Goal: Task Accomplishment & Management: Manage account settings

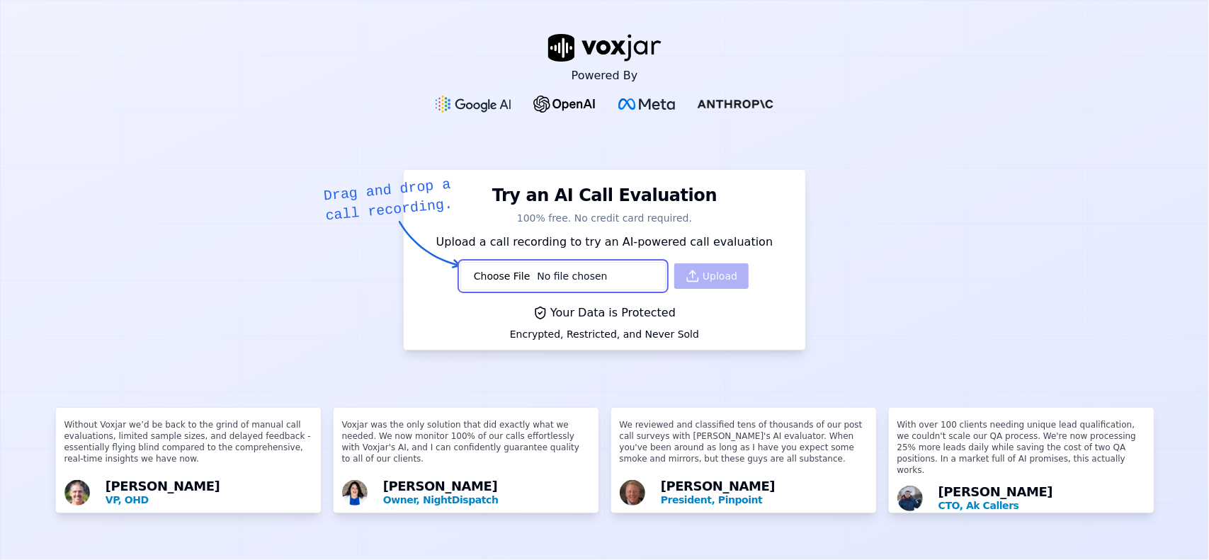
click at [625, 284] on input "file" at bounding box center [562, 276] width 205 height 28
type input "C:\fakepath\3644599090-145362975-20250815110907.mp3"
click at [710, 275] on button "Upload" at bounding box center [711, 275] width 74 height 25
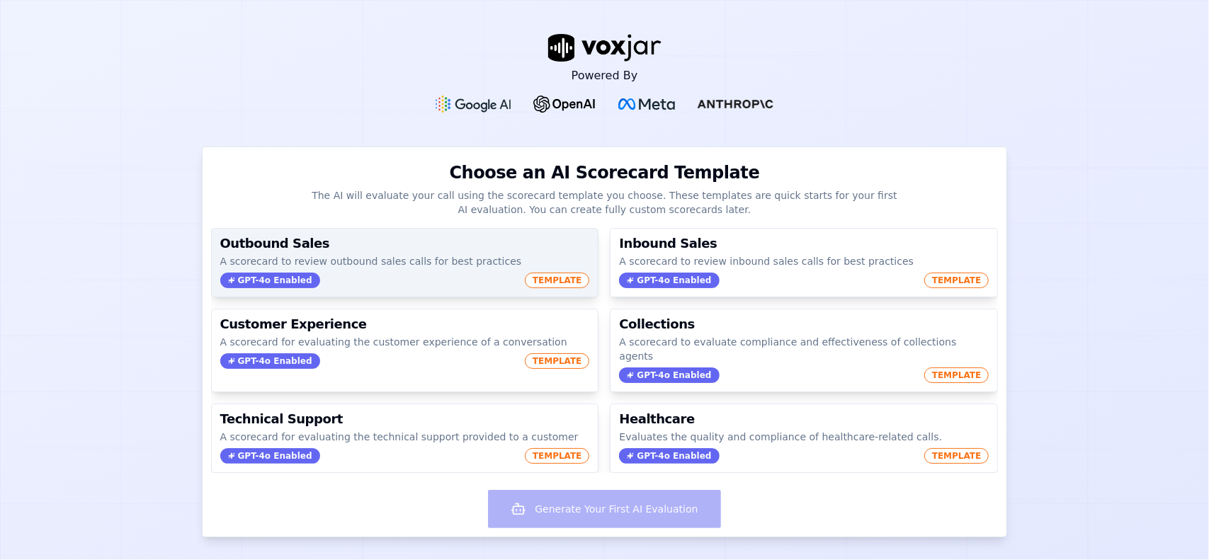
click at [355, 241] on h3 "Outbound Sales" at bounding box center [405, 243] width 370 height 13
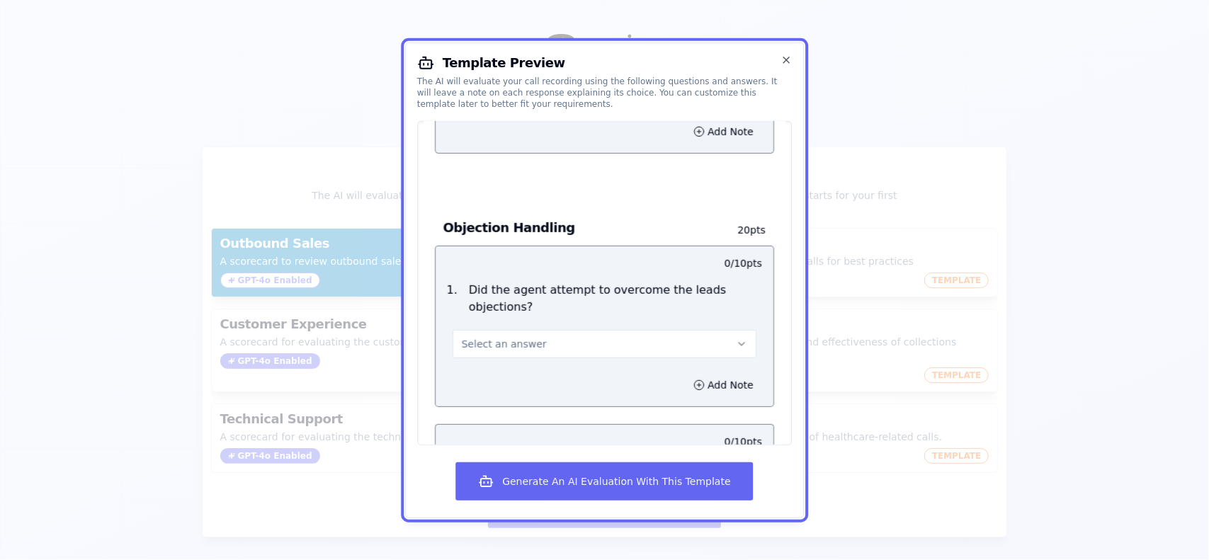
scroll to position [1574, 0]
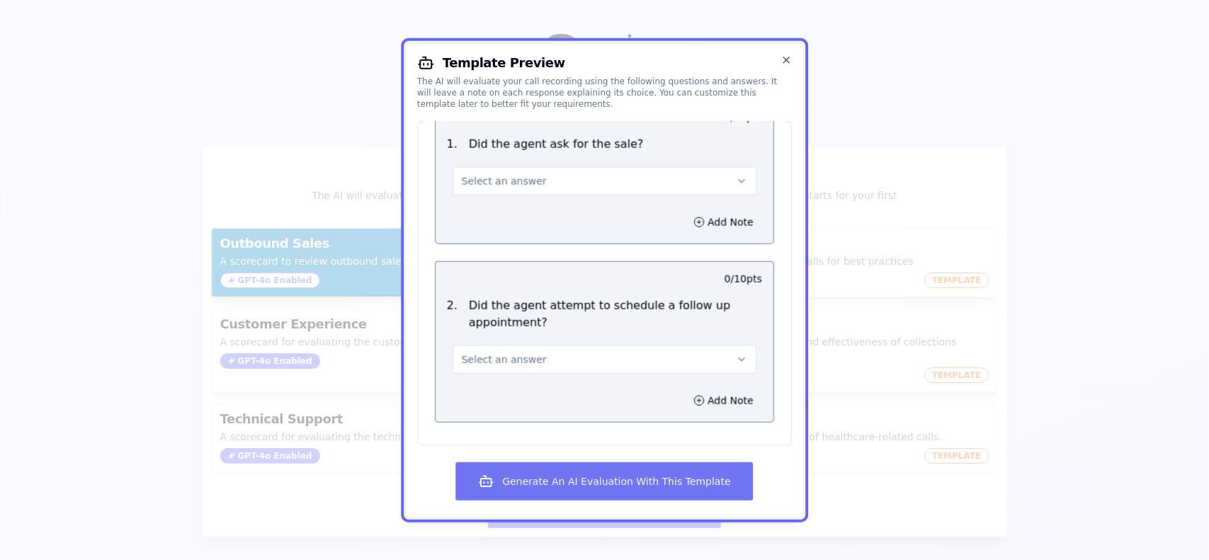
click at [689, 474] on button "Generate An AI Evaluation With This Template" at bounding box center [603, 481] width 297 height 38
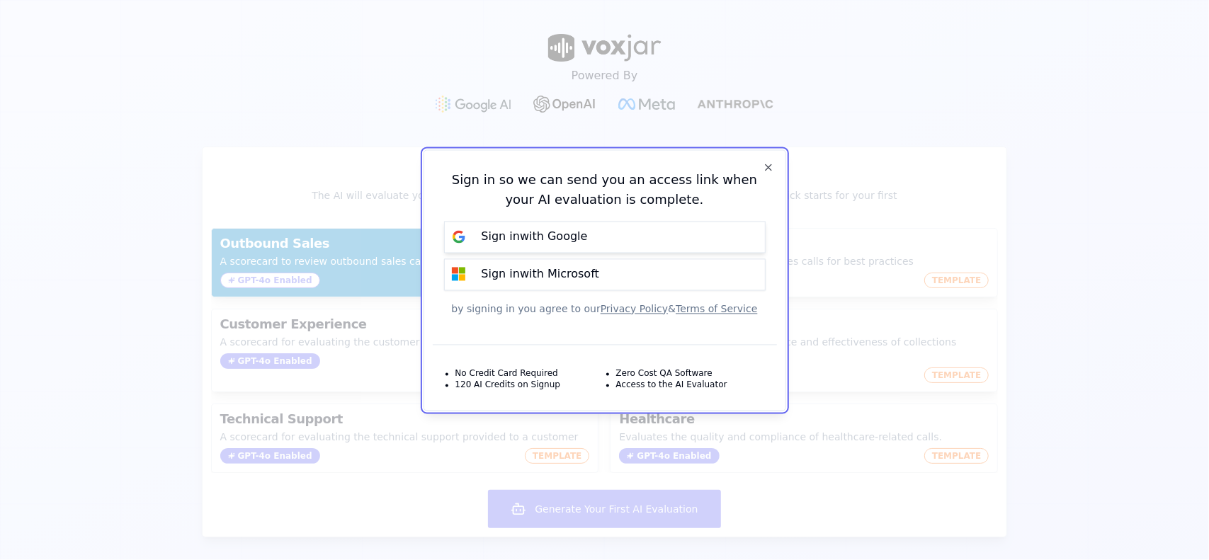
click at [606, 232] on button "Sign in with Google" at bounding box center [604, 237] width 321 height 32
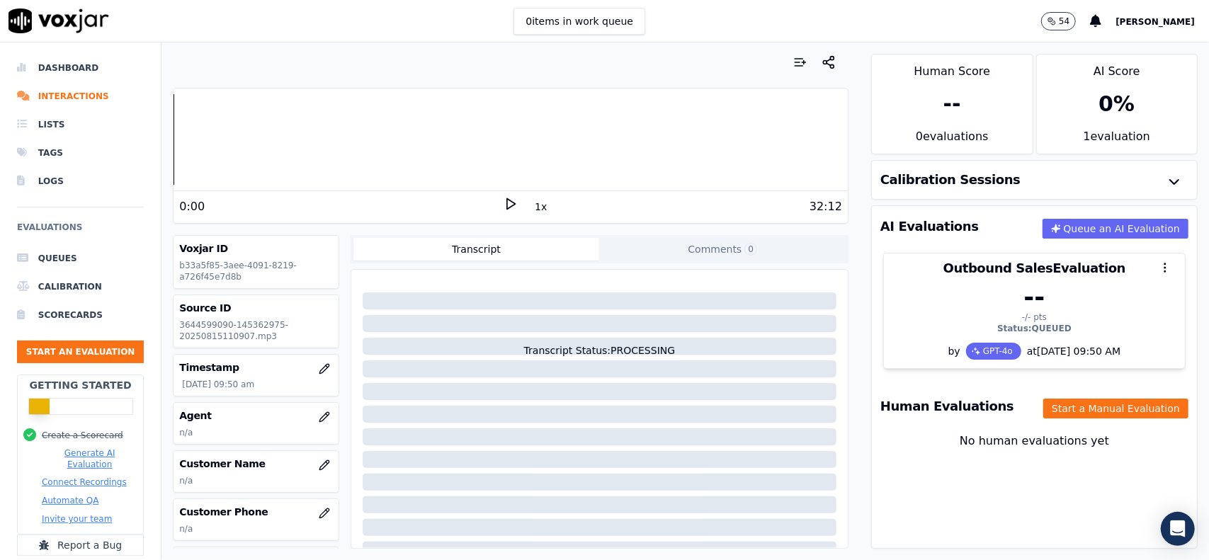
click at [844, 239] on div "Your browser does not support the audio element. 0:00 1x 32:12 Voxjar ID b33a5f…" at bounding box center [510, 301] width 698 height 518
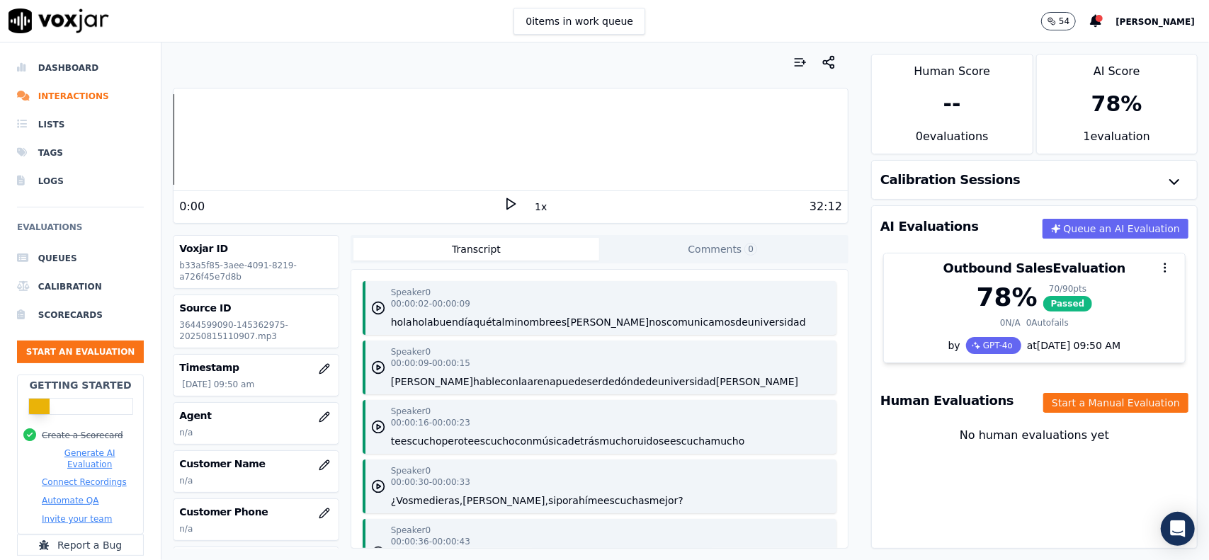
click at [481, 324] on button "qué" at bounding box center [482, 322] width 18 height 14
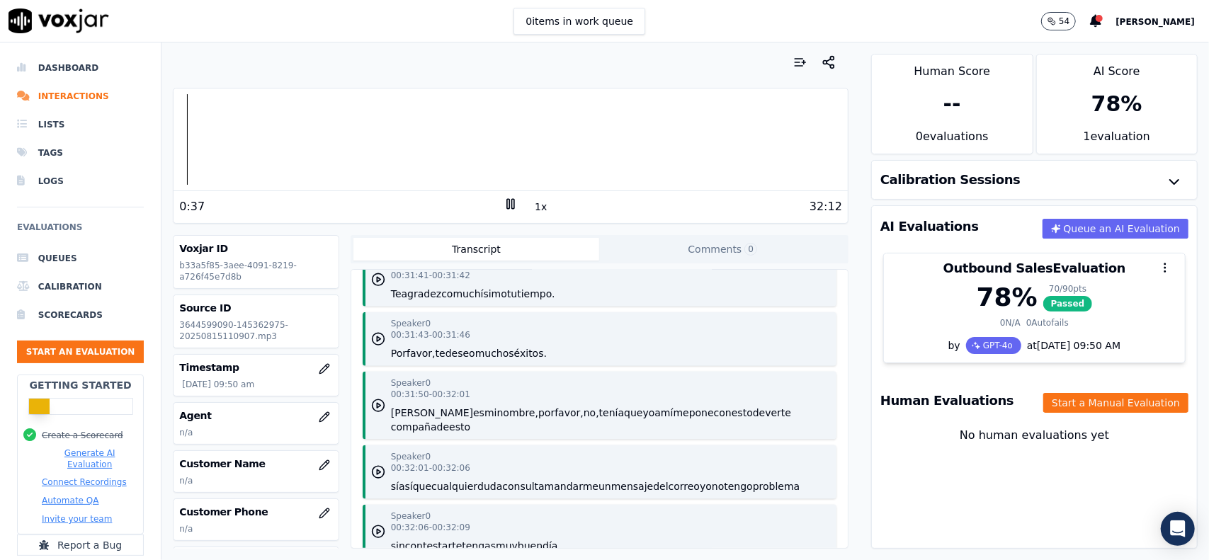
scroll to position [19324, 0]
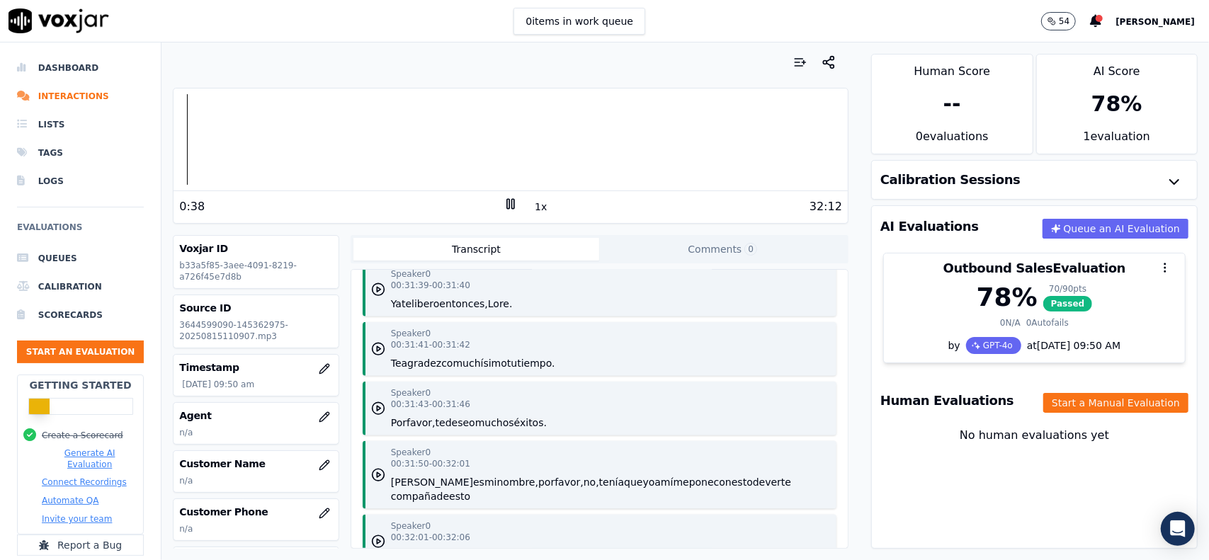
click at [546, 317] on div "Speaker 0 00:31:39 - 00:31:40 Ya te libero entonces, Lore." at bounding box center [600, 290] width 474 height 54
click at [541, 317] on div "Speaker 0 00:31:39 - 00:31:40 Ya te libero entonces, Lore." at bounding box center [600, 290] width 474 height 54
click at [378, 297] on icon "button" at bounding box center [378, 290] width 14 height 14
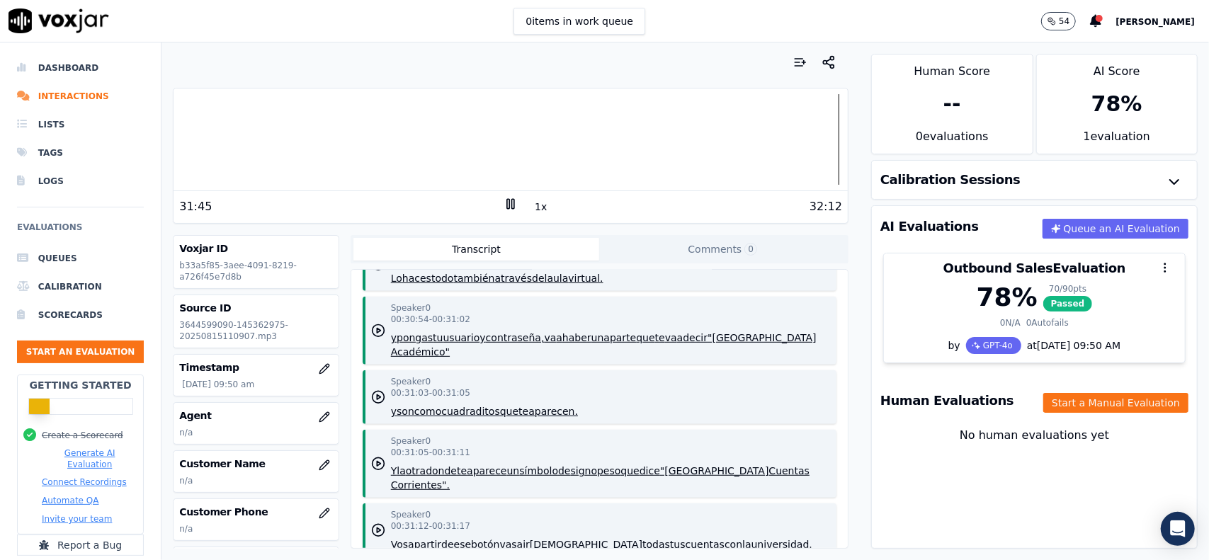
scroll to position [18758, 0]
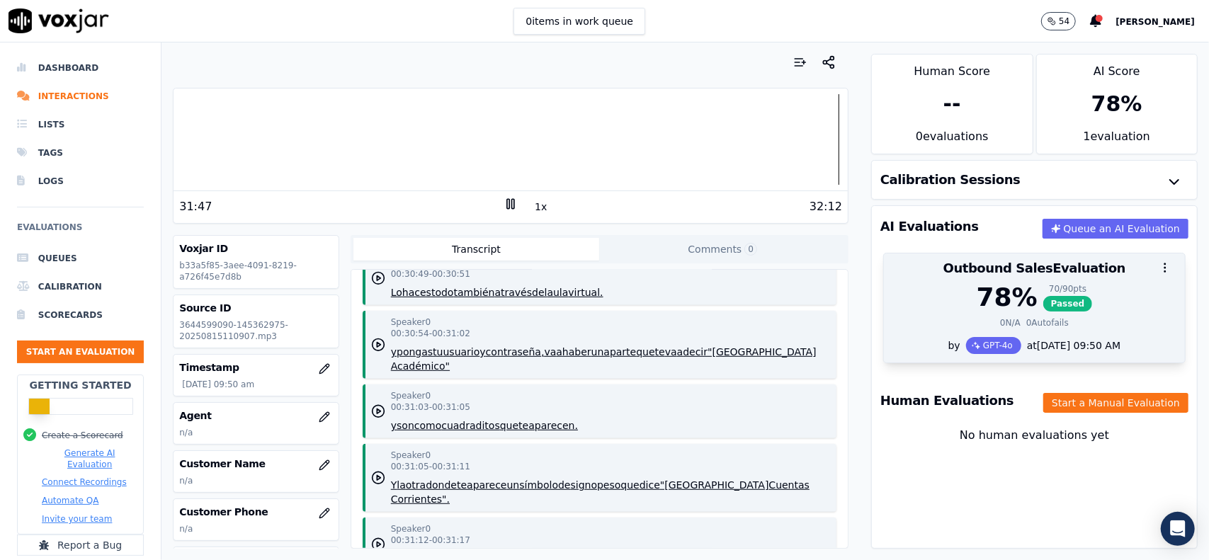
click at [930, 283] on div "78 % 70 / 90 pts Passed" at bounding box center [1034, 297] width 284 height 28
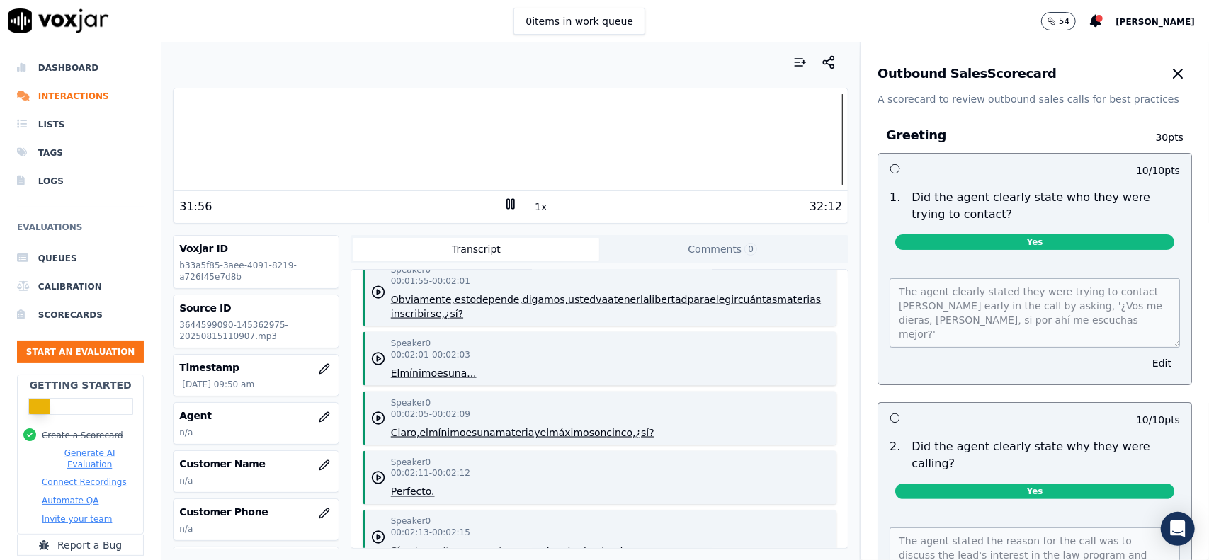
scroll to position [0, 0]
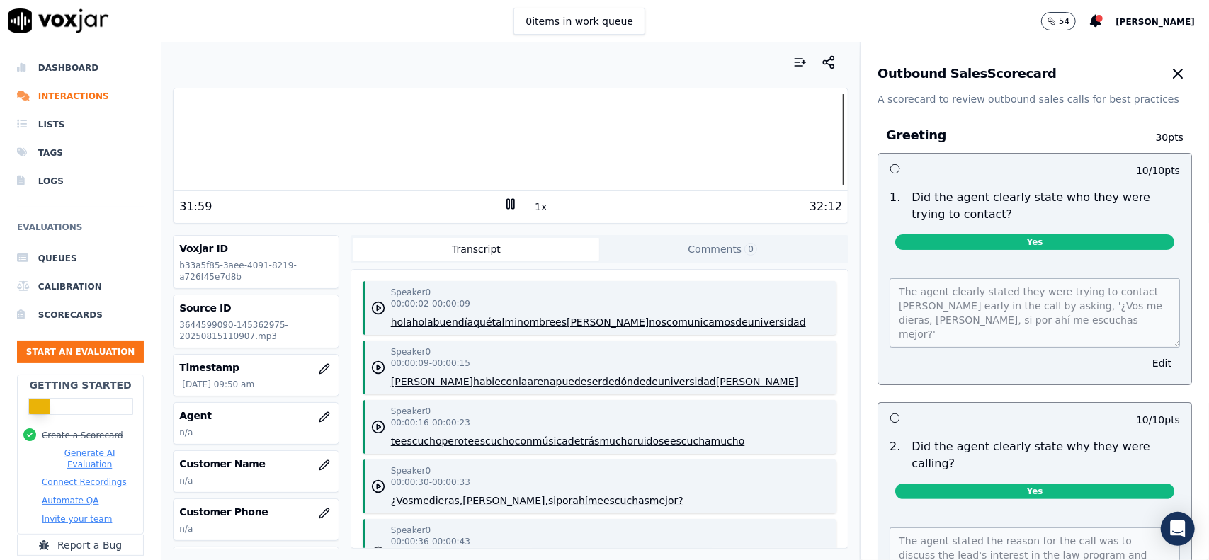
click at [673, 326] on button "comunicamos" at bounding box center [700, 322] width 69 height 14
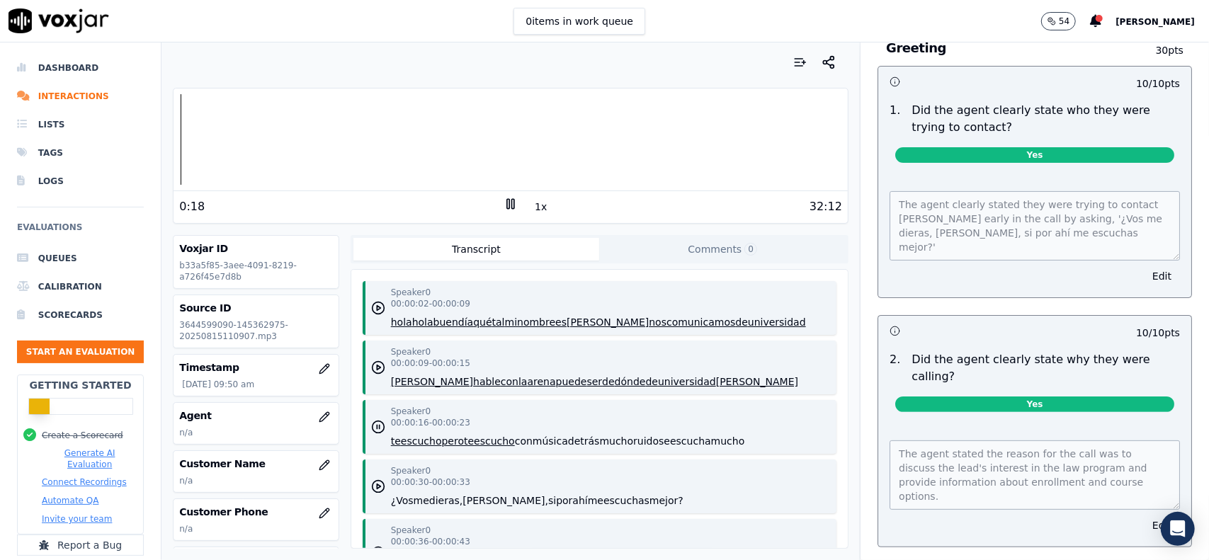
scroll to position [71, 0]
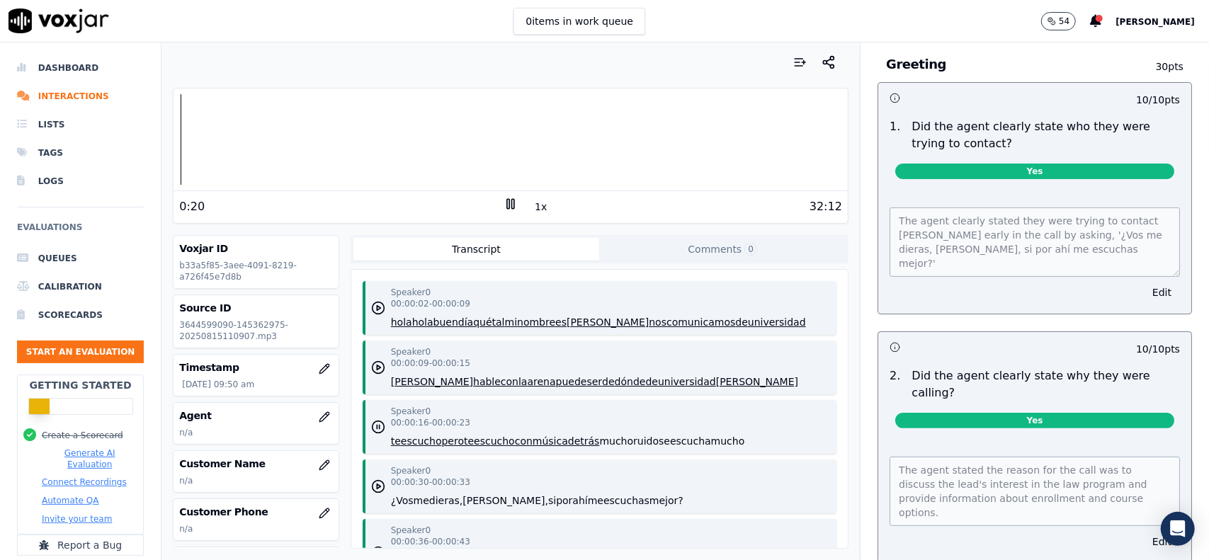
click at [501, 383] on button "con" at bounding box center [510, 382] width 18 height 14
click at [738, 377] on div "Speaker 0 00:00:09 - 00:00:15 [PERSON_NAME] hable con la arena puede ser de dón…" at bounding box center [600, 368] width 474 height 54
drag, startPoint x: 738, startPoint y: 377, endPoint x: 732, endPoint y: 385, distance: 9.6
click at [732, 385] on div "Speaker 0 00:00:09 - 00:00:15 [PERSON_NAME] hable con la arena puede ser de dón…" at bounding box center [600, 368] width 474 height 54
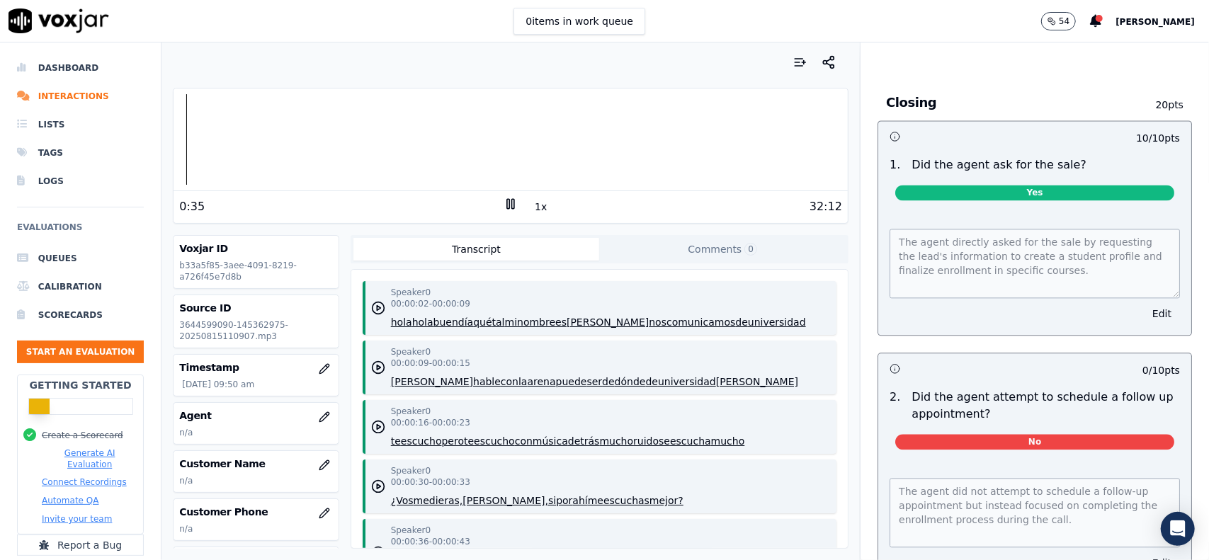
scroll to position [2054, 0]
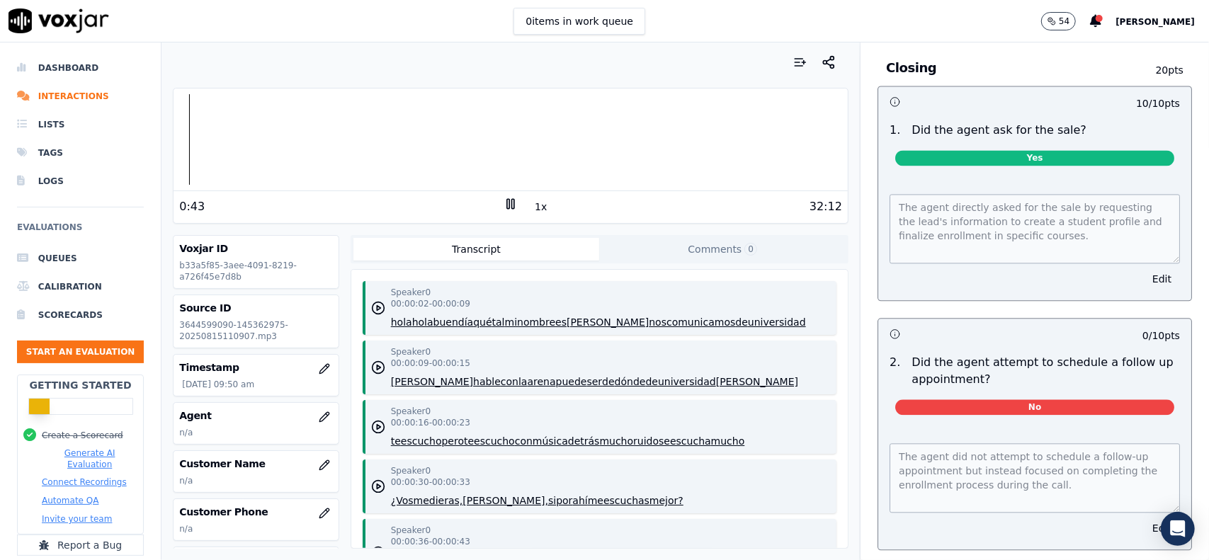
click at [878, 426] on div "The agent did not attempt to schedule a follow-up appointment but instead focus…" at bounding box center [1034, 487] width 313 height 123
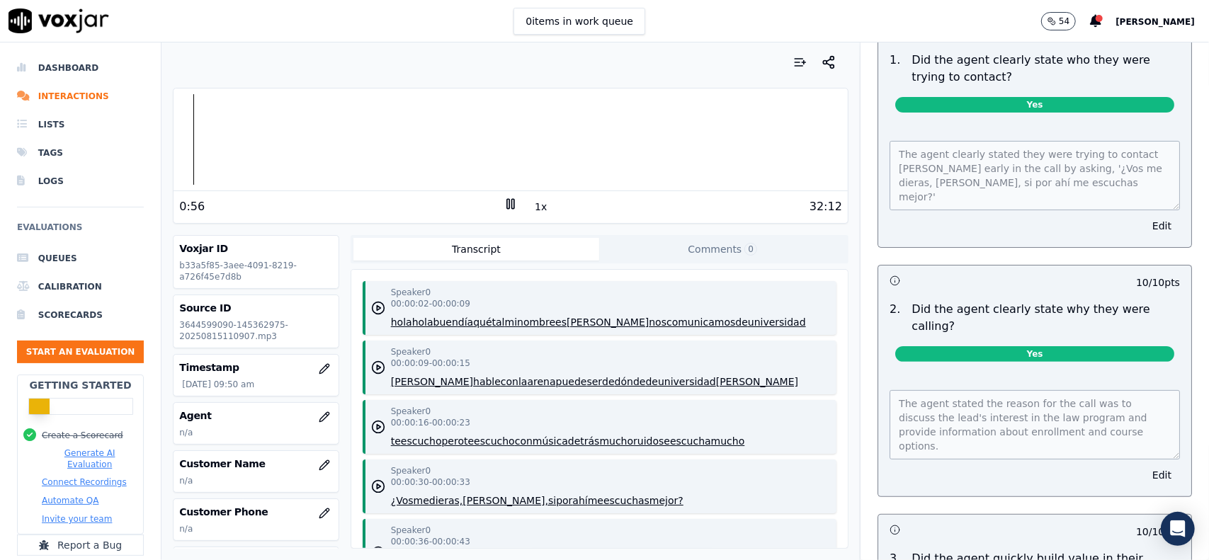
scroll to position [0, 0]
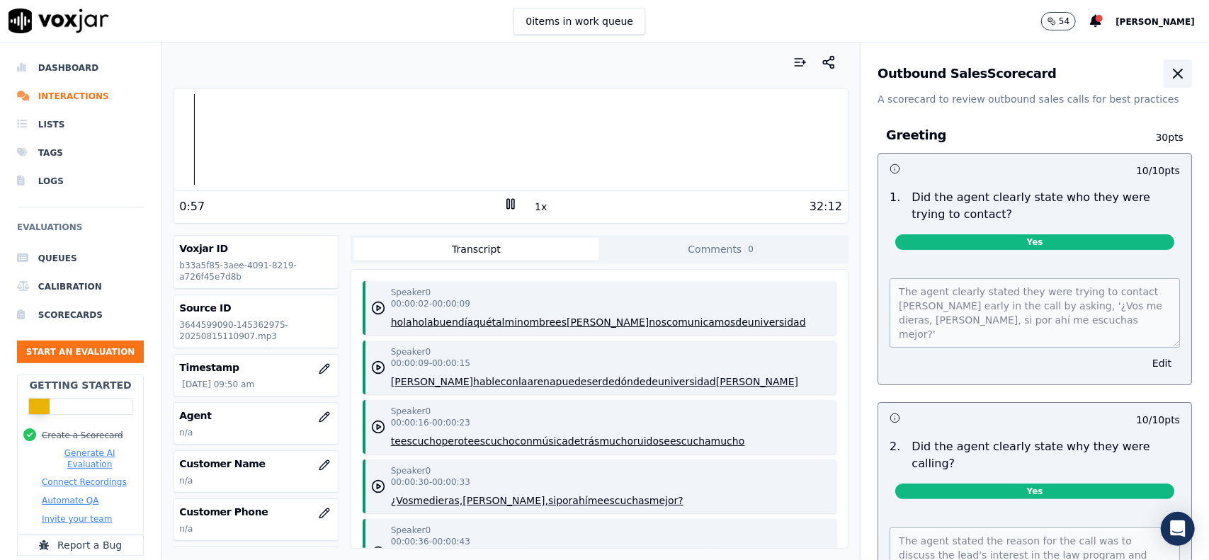
click at [1169, 68] on icon "button" at bounding box center [1177, 73] width 17 height 17
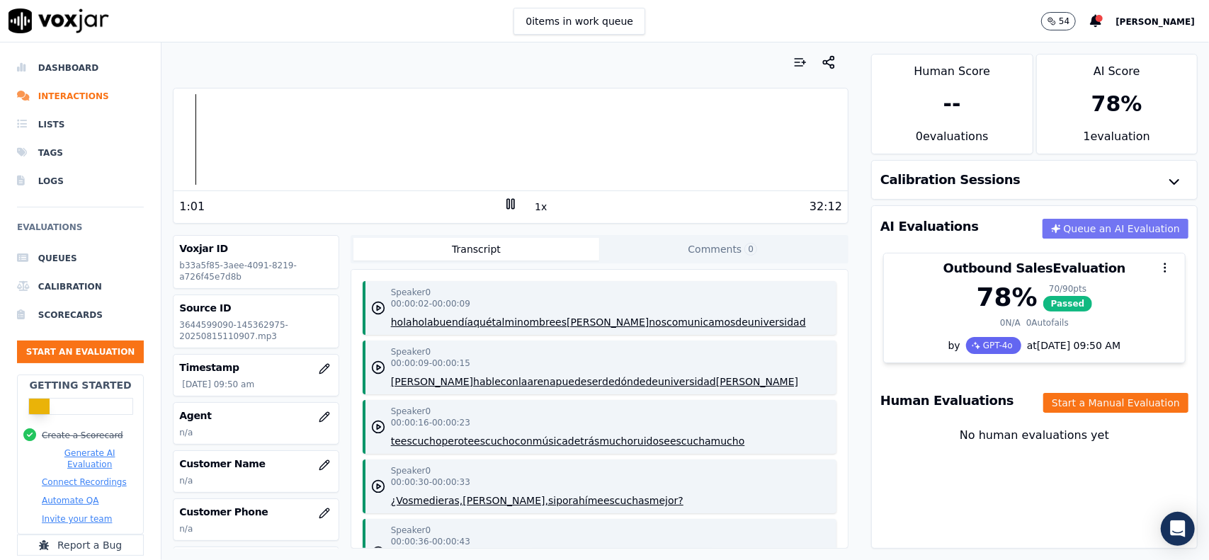
click at [1084, 227] on button "Queue an AI Evaluation" at bounding box center [1115, 229] width 146 height 20
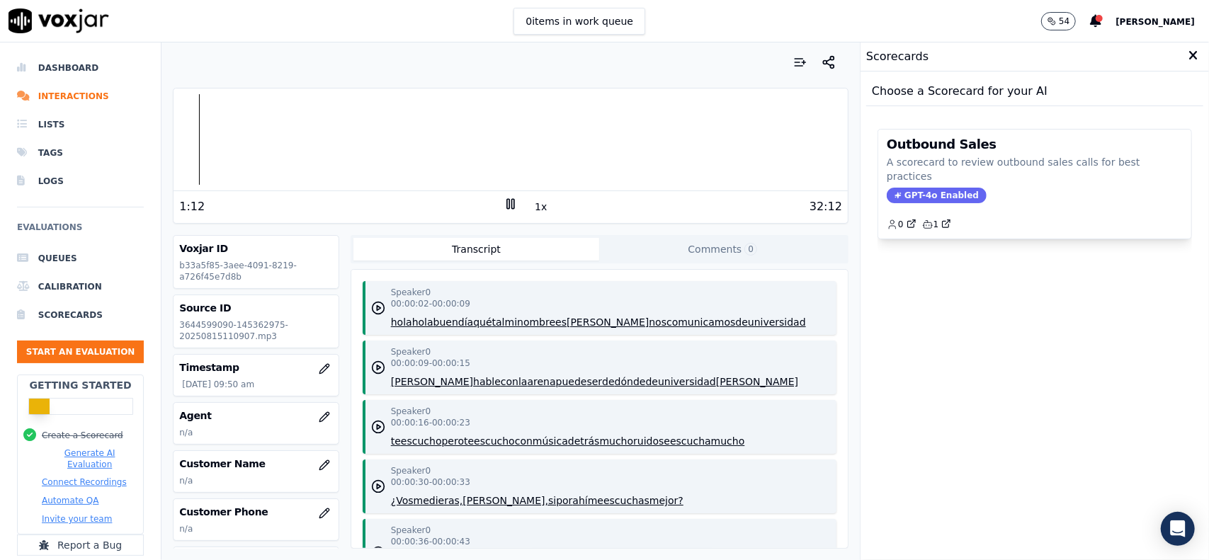
click at [1188, 54] on icon at bounding box center [1192, 56] width 9 height 13
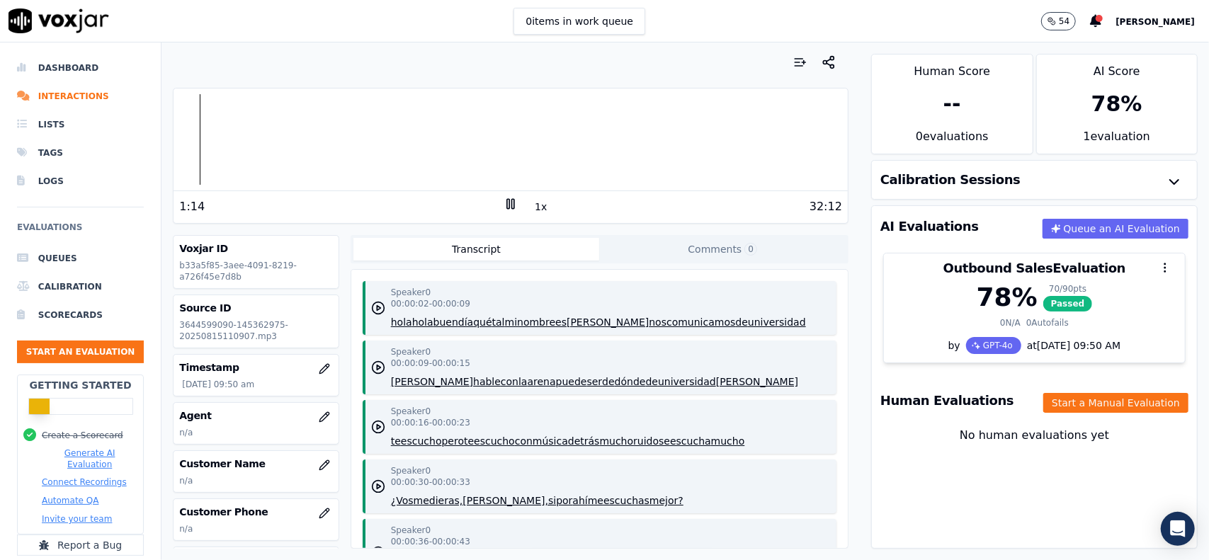
click at [65, 452] on button "Generate AI Evaluation" at bounding box center [90, 459] width 96 height 23
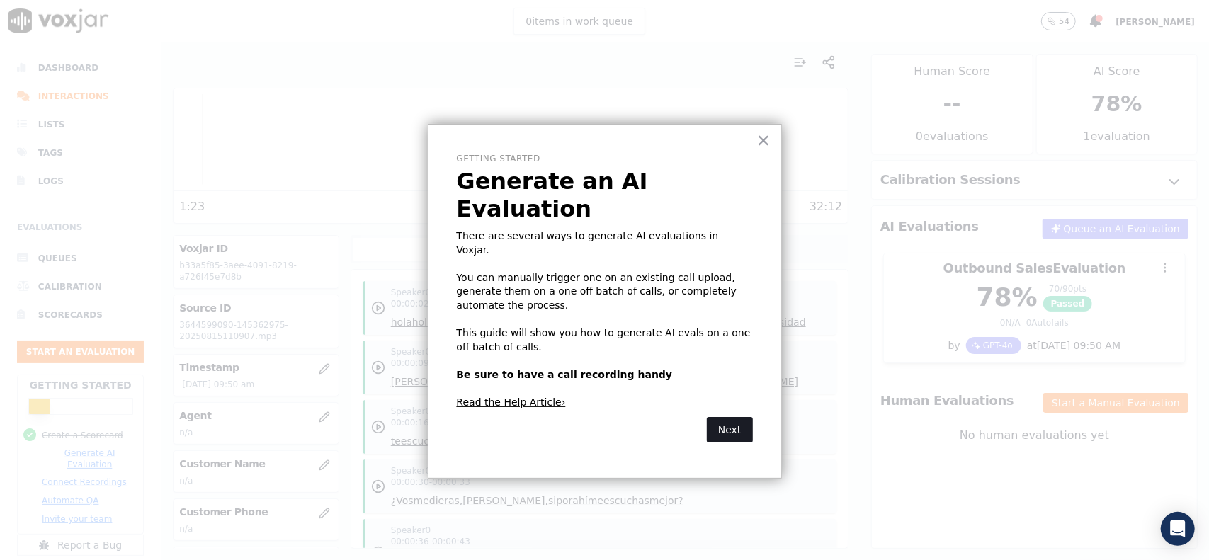
click at [739, 417] on button "Next" at bounding box center [730, 429] width 46 height 25
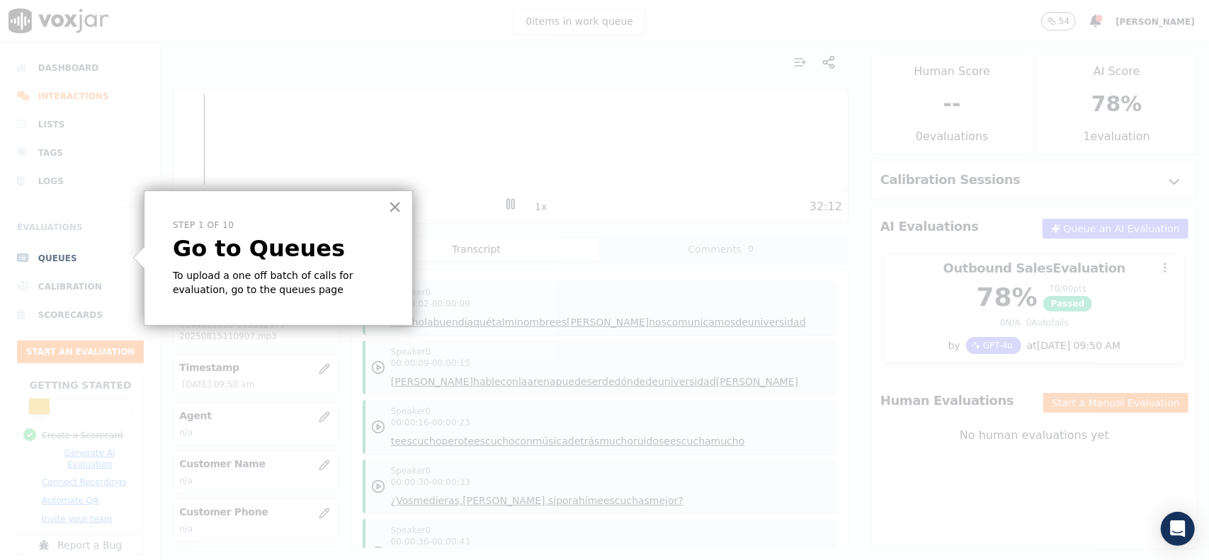
click at [47, 257] on li "Queues" at bounding box center [80, 258] width 127 height 28
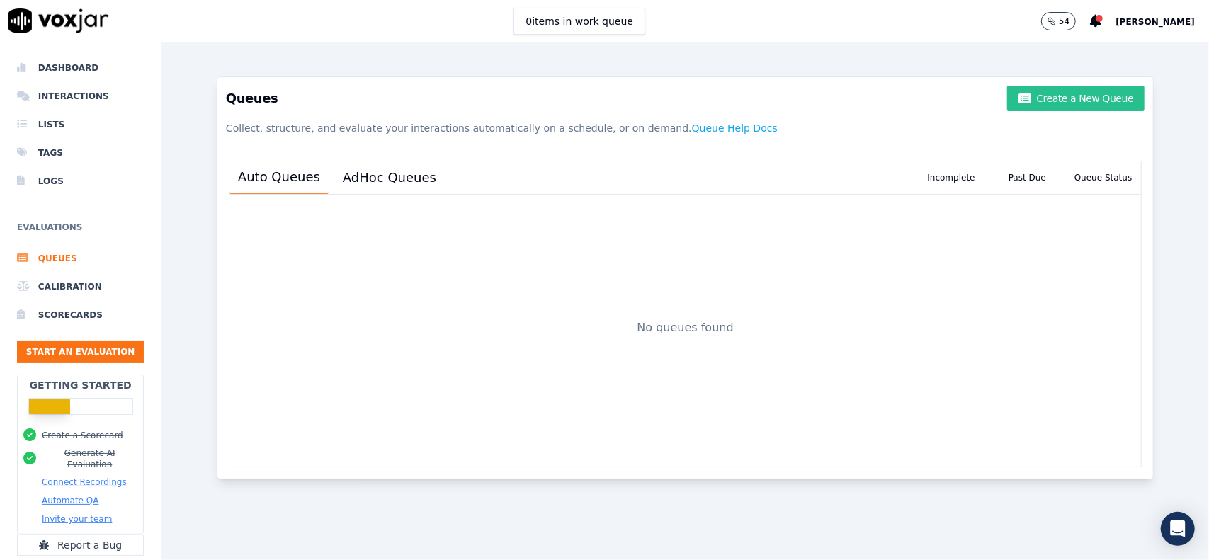
click at [1112, 106] on button "Create a New Queue" at bounding box center [1075, 98] width 137 height 25
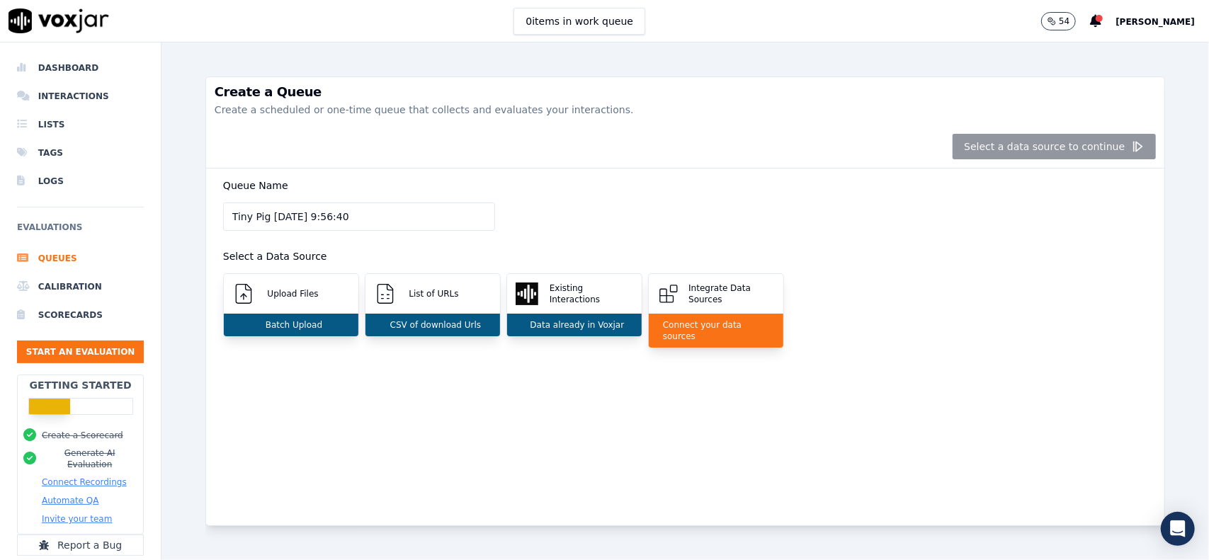
click at [1151, 22] on div "54 [PERSON_NAME]" at bounding box center [1125, 21] width 168 height 42
click at [1161, 23] on span "[PERSON_NAME]" at bounding box center [1154, 22] width 79 height 10
click at [1121, 47] on div "Settings" at bounding box center [1124, 47] width 152 height 23
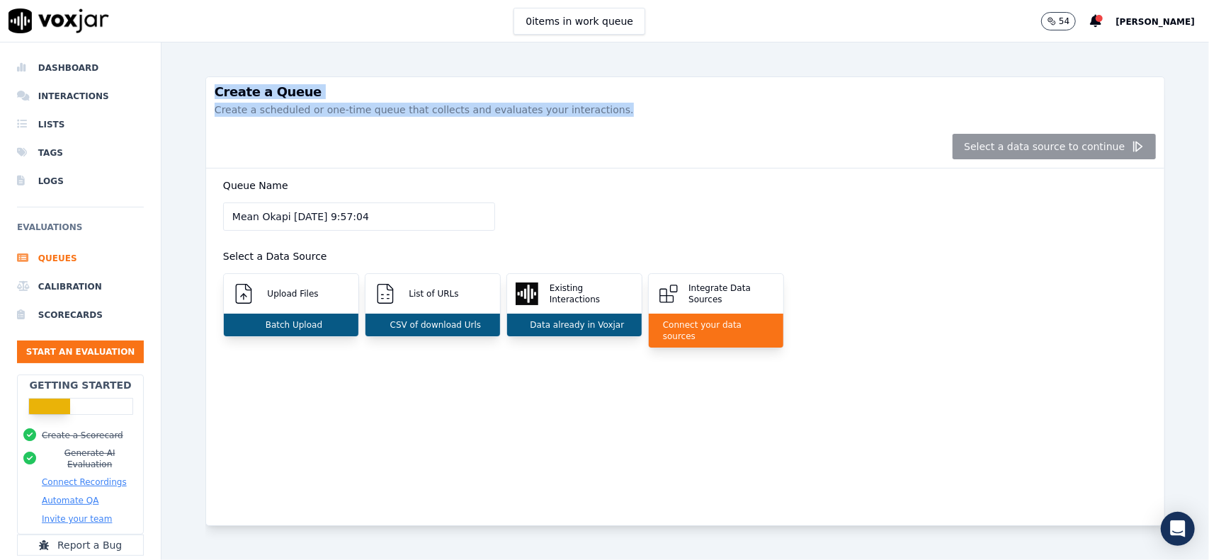
drag, startPoint x: 579, startPoint y: 111, endPoint x: 203, endPoint y: 96, distance: 376.3
click at [203, 96] on div "Create a Queue Create a scheduled or one-time queue that collects and evaluates…" at bounding box center [684, 301] width 1047 height 518
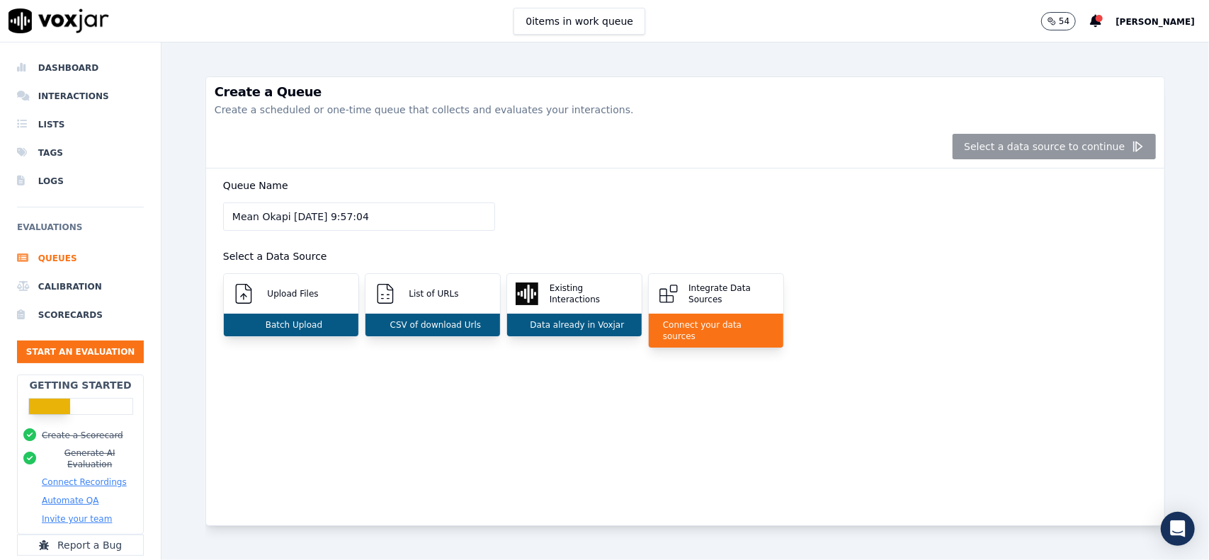
click at [708, 128] on div "Select a data source to continue" at bounding box center [685, 146] width 958 height 43
click at [305, 316] on div "Batch Upload" at bounding box center [291, 325] width 135 height 23
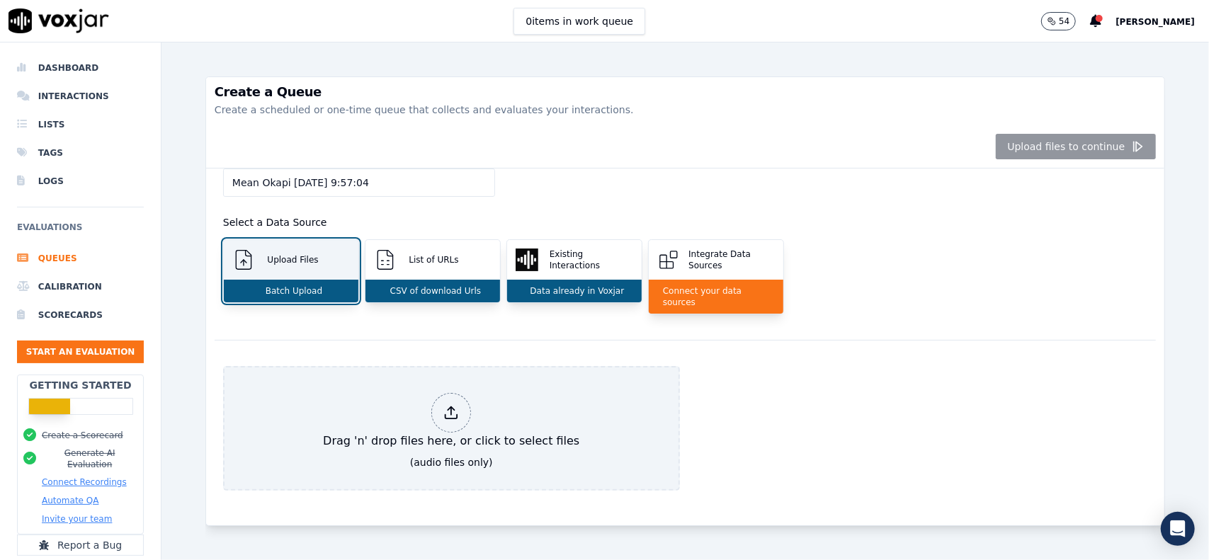
scroll to position [61, 0]
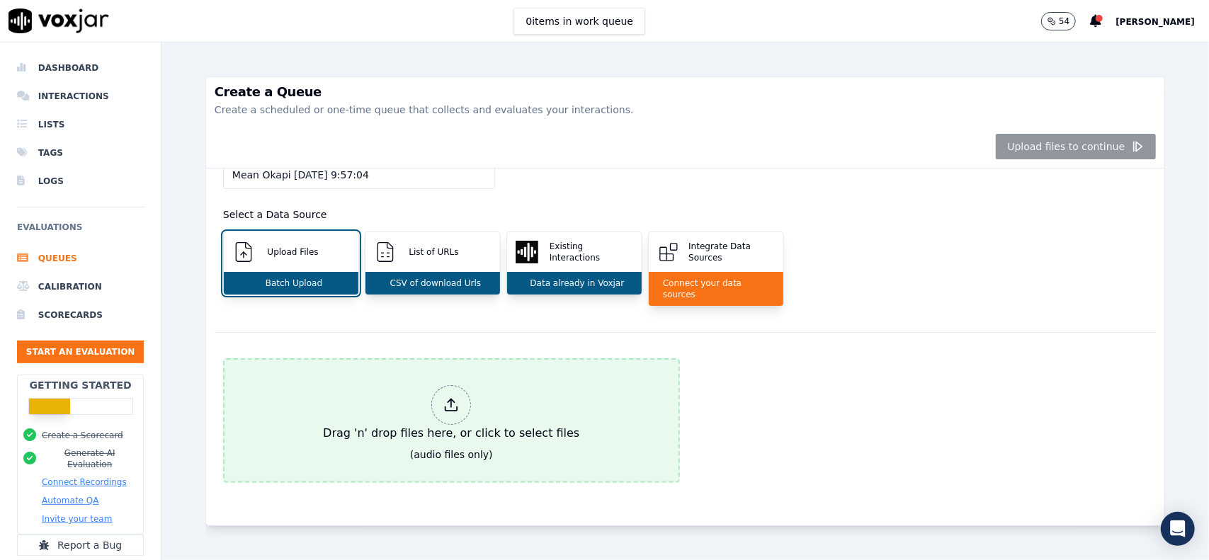
click at [433, 385] on div at bounding box center [451, 405] width 40 height 40
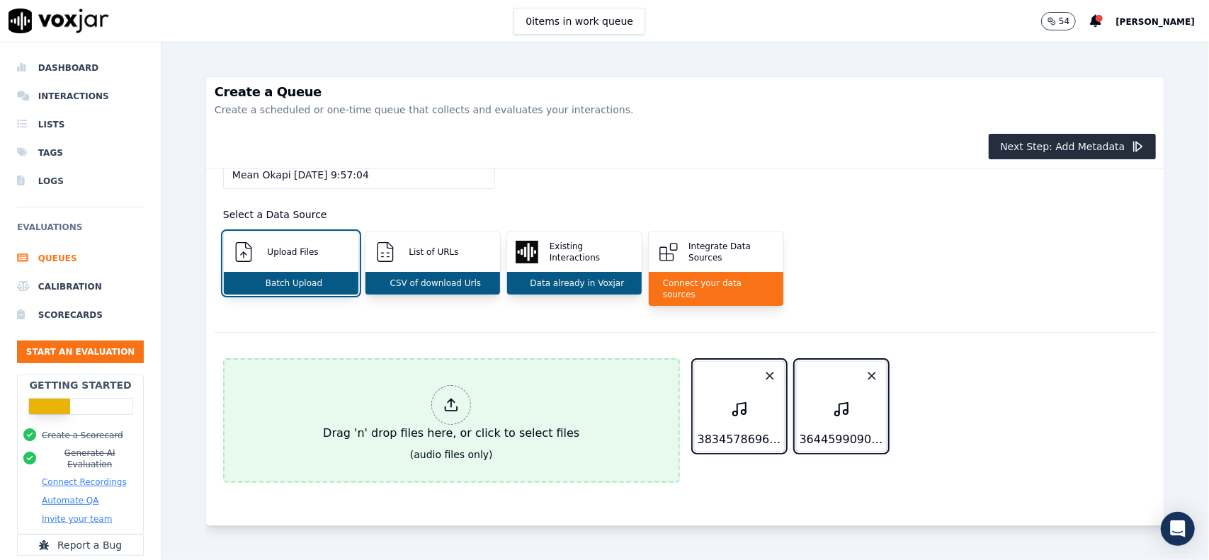
drag, startPoint x: 719, startPoint y: 382, endPoint x: 470, endPoint y: 373, distance: 249.4
click at [470, 373] on div "Drag 'n' drop files here, or click to select files (audio files only) 383457869…" at bounding box center [685, 429] width 941 height 159
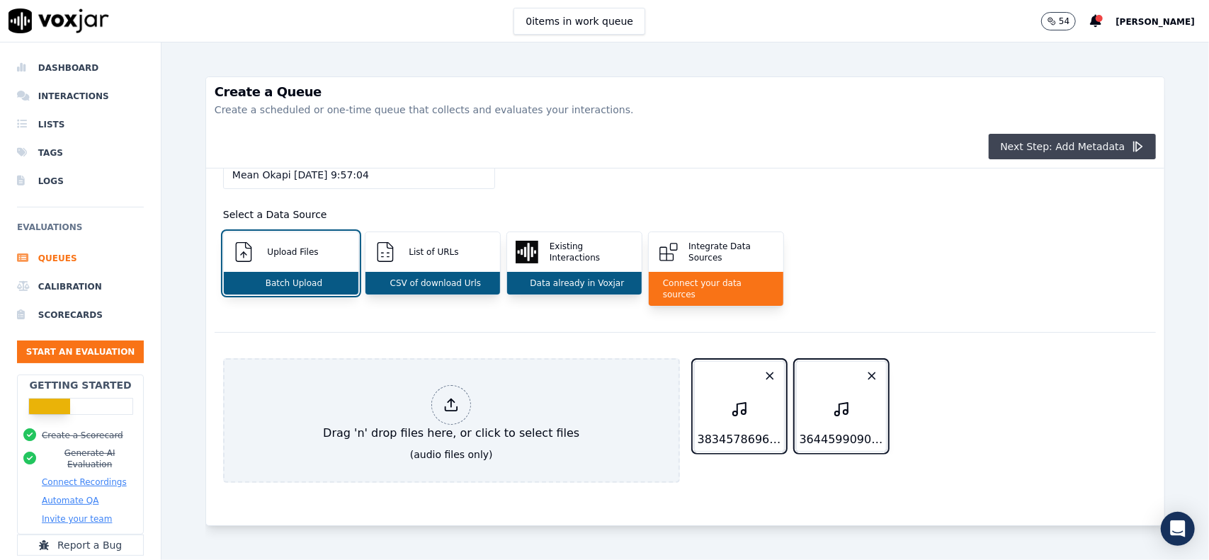
click at [1071, 149] on button "Next Step: Add Metadata" at bounding box center [1072, 146] width 167 height 25
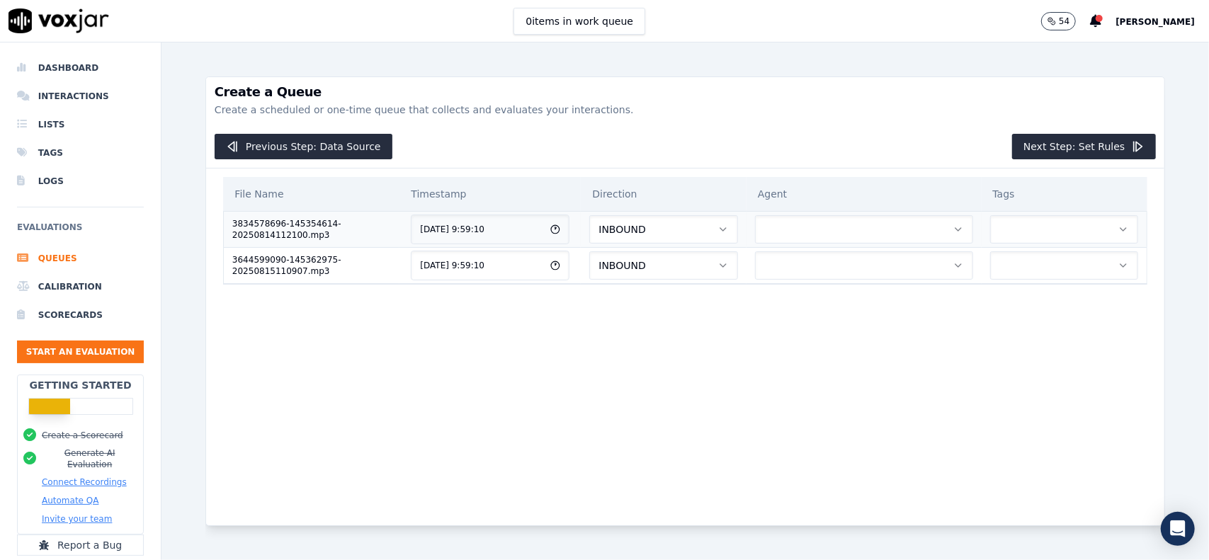
click at [843, 234] on button "button" at bounding box center [864, 229] width 218 height 28
click at [928, 280] on div "You haven't added any agents yet..." at bounding box center [830, 271] width 212 height 52
click at [996, 316] on div "File Name Timestamp Direction Agent Tags 3834578696-145354614-20250814112100.mp…" at bounding box center [685, 336] width 941 height 334
click at [1026, 231] on button "button" at bounding box center [1064, 229] width 149 height 28
click at [974, 351] on div "File Name Timestamp Direction Agent Tags 3834578696-145354614-20250814112100.mp…" at bounding box center [685, 336] width 941 height 334
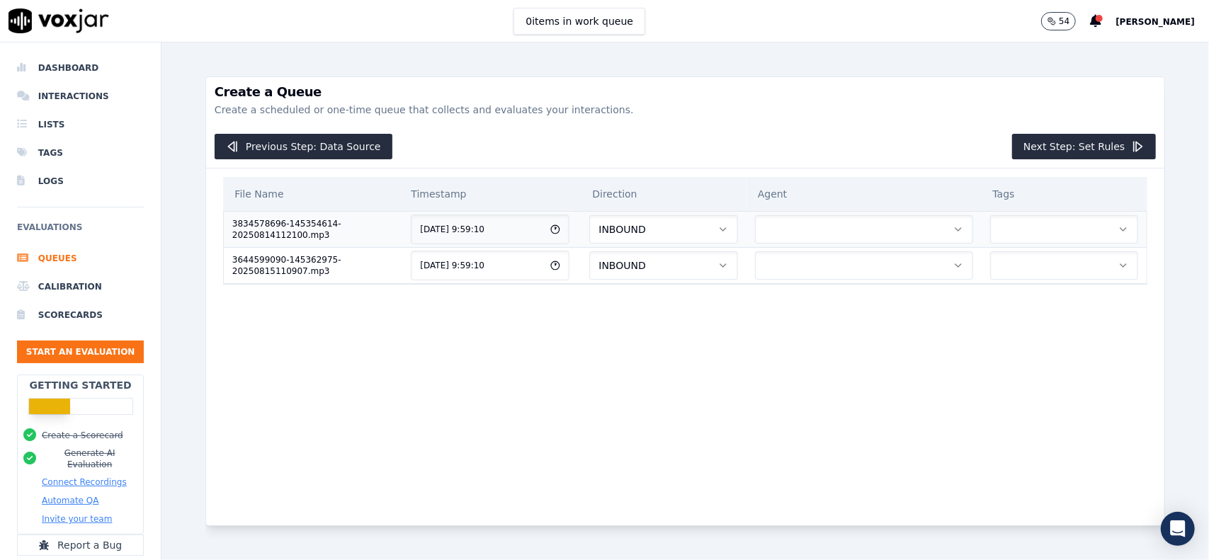
click at [668, 227] on button "INBOUND" at bounding box center [663, 229] width 148 height 28
click at [642, 292] on div "OUTBOUND" at bounding box center [635, 288] width 125 height 23
click at [651, 270] on button "INBOUND" at bounding box center [663, 265] width 148 height 28
click at [642, 326] on div "OUTBOUND" at bounding box center [635, 323] width 125 height 23
click at [808, 224] on button "button" at bounding box center [864, 229] width 218 height 28
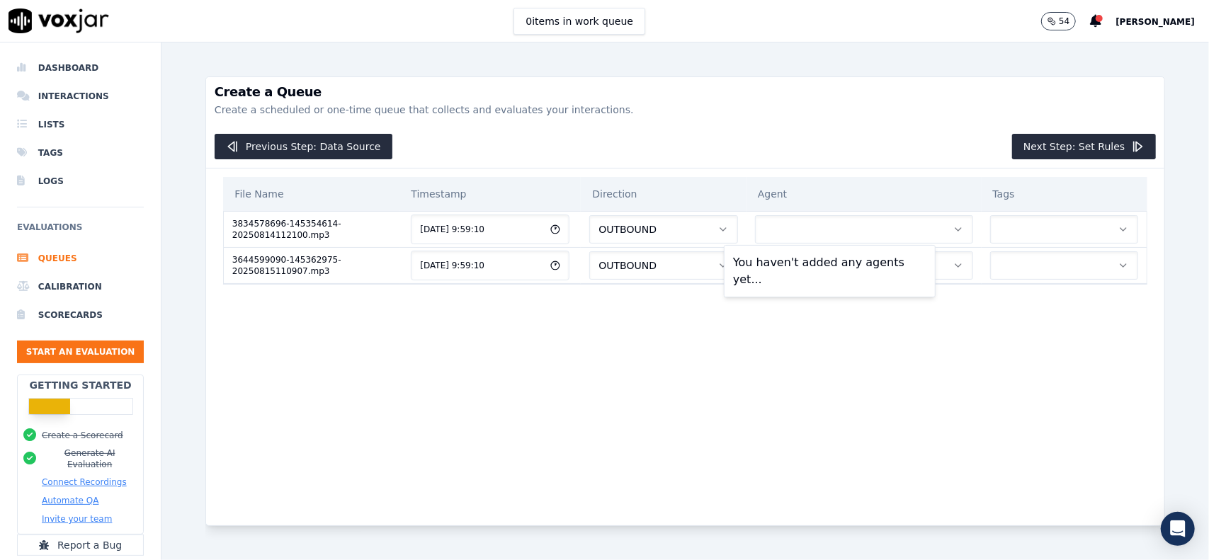
click at [533, 385] on div "File Name Timestamp Direction Agent Tags 3834578696-145354614-20250814112100.mp…" at bounding box center [685, 336] width 941 height 334
click at [1083, 144] on button "Next Step: Set Rules" at bounding box center [1084, 146] width 144 height 25
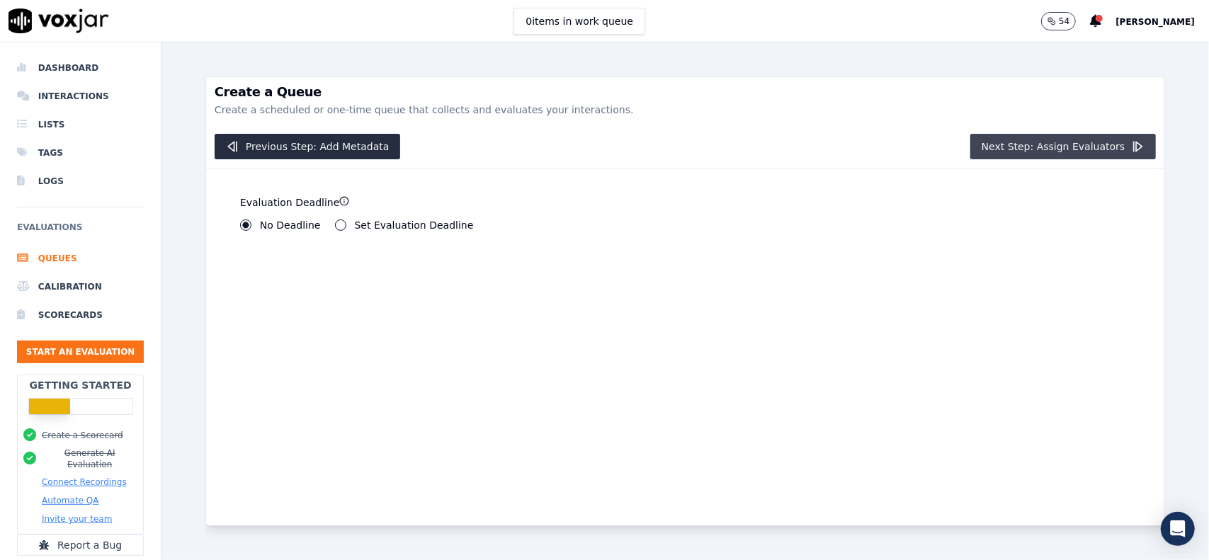
click at [1052, 142] on button "Next Step: Assign Evaluators" at bounding box center [1063, 146] width 186 height 25
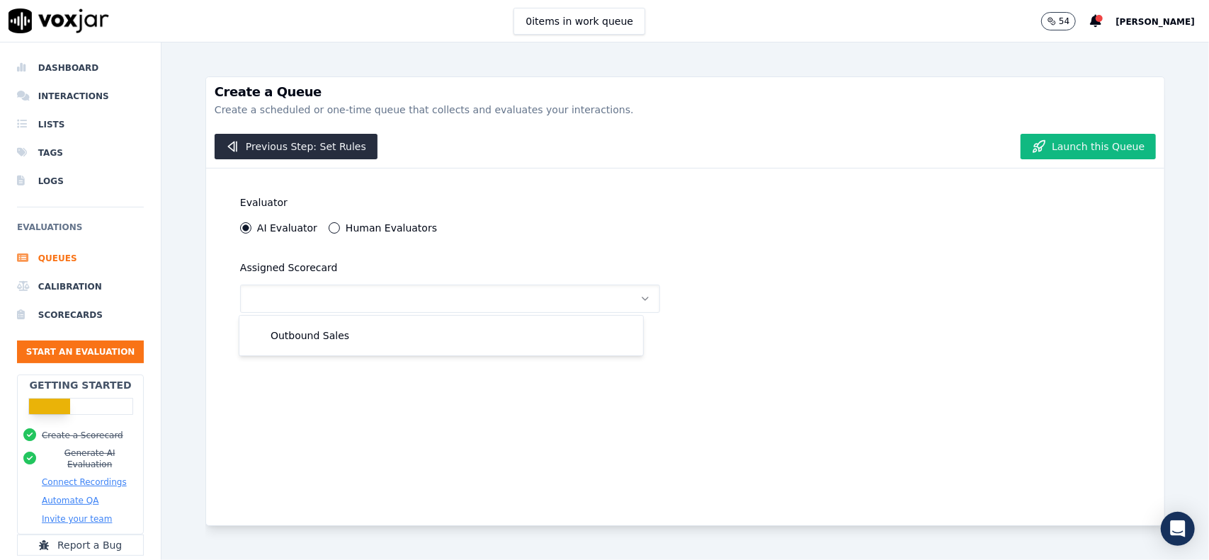
click at [332, 297] on button "button" at bounding box center [450, 299] width 420 height 28
click at [483, 300] on button "button" at bounding box center [450, 299] width 420 height 28
click at [346, 341] on div "Outbound Sales" at bounding box center [441, 335] width 387 height 23
click at [1057, 146] on button "Launch this Queue" at bounding box center [1087, 146] width 135 height 25
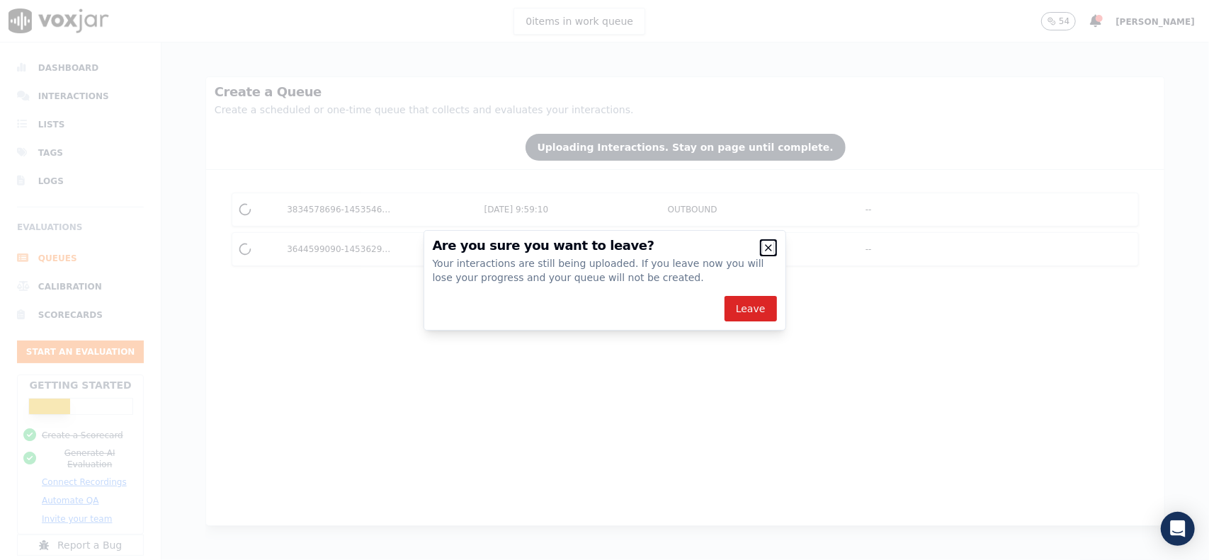
click at [765, 247] on icon "button" at bounding box center [768, 247] width 11 height 11
click at [769, 249] on icon "button" at bounding box center [768, 247] width 11 height 11
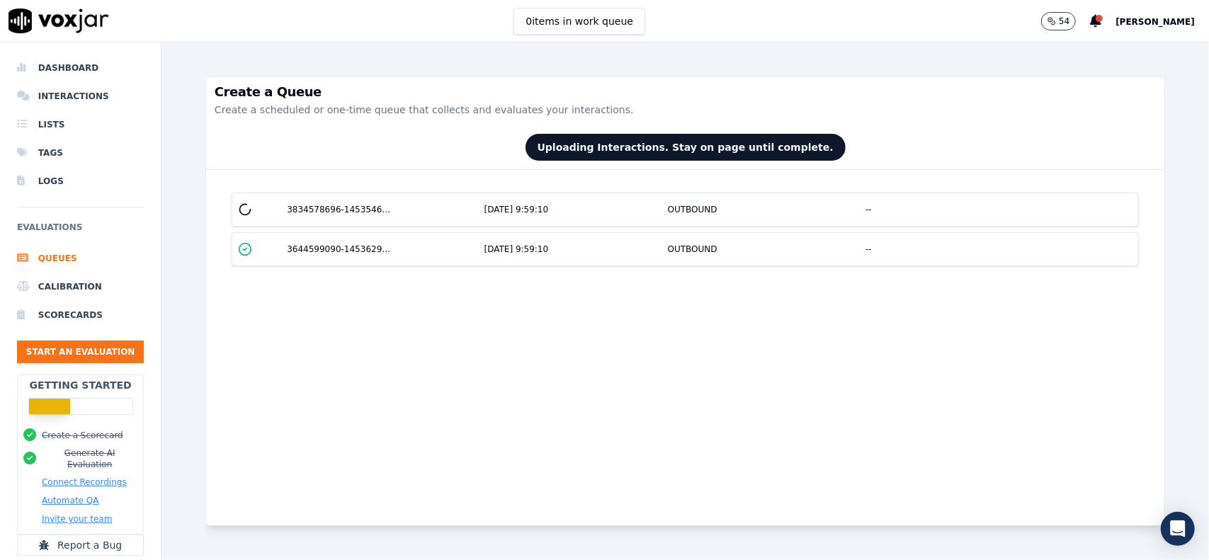
click at [782, 328] on div "3834578696-145354614-20250814112100.mp3 [DATE] 9:59:10 OUTBOUND -- 3644599090-1…" at bounding box center [685, 347] width 958 height 355
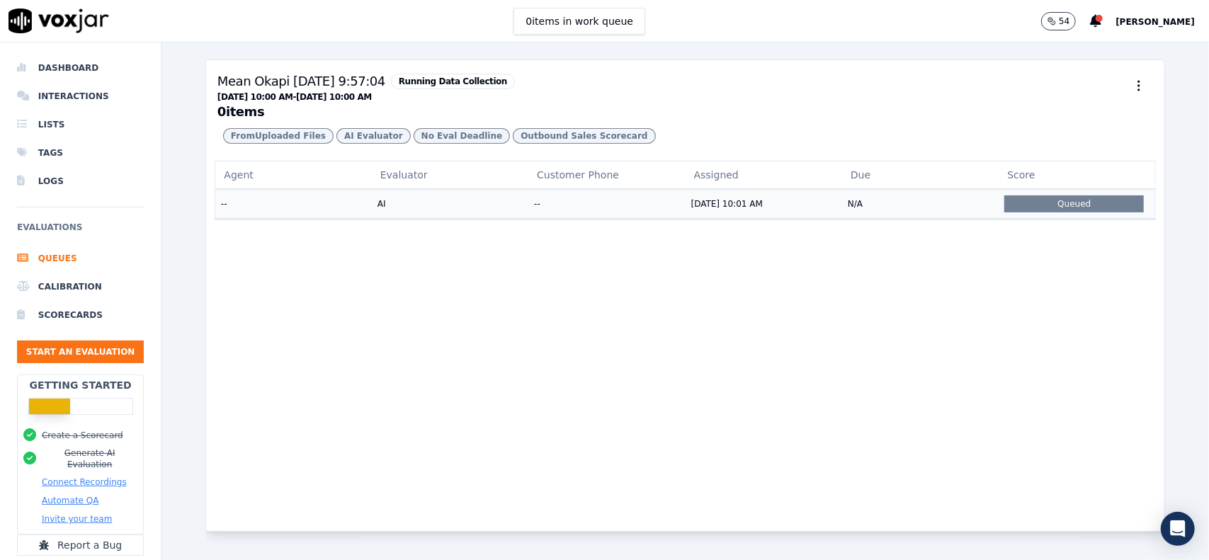
click at [1051, 212] on div "Queued" at bounding box center [1073, 203] width 139 height 17
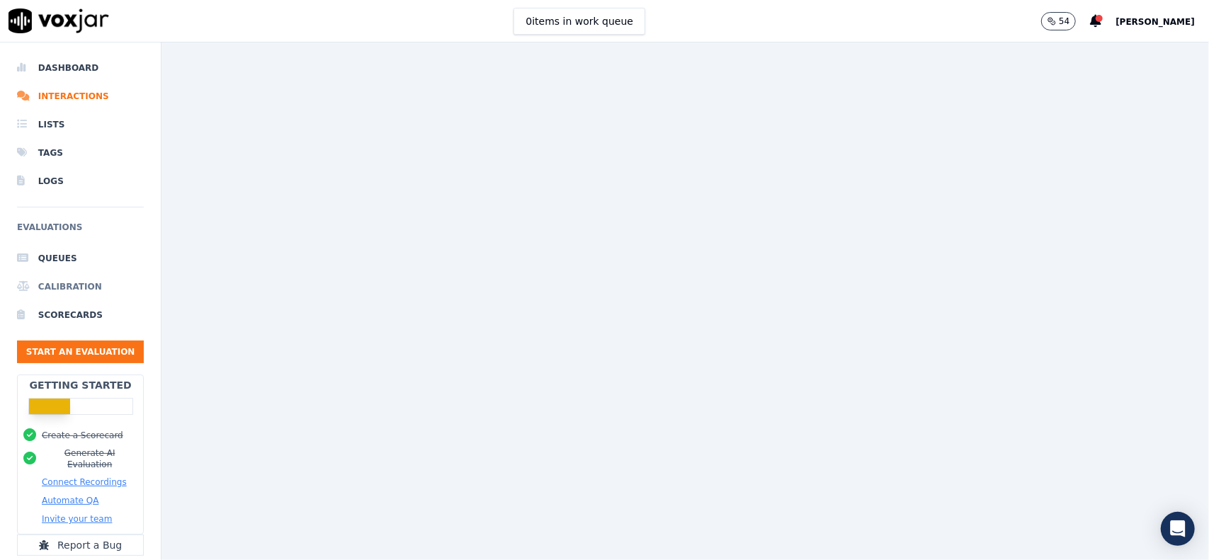
click at [61, 285] on li "Calibration" at bounding box center [80, 287] width 127 height 28
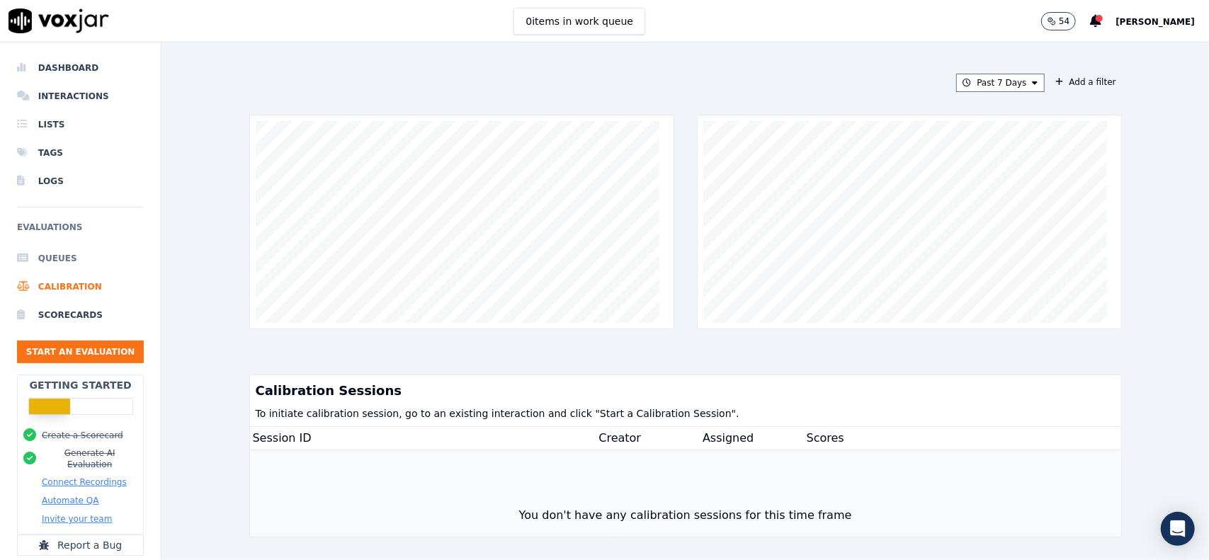
click at [55, 257] on li "Queues" at bounding box center [80, 258] width 127 height 28
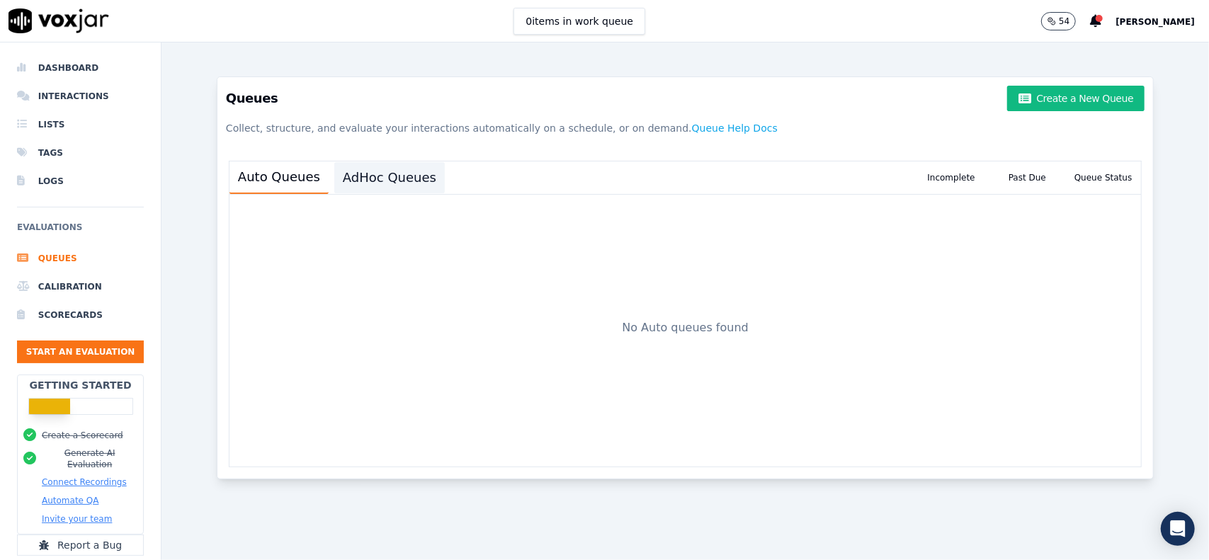
click at [378, 185] on button "AdHoc Queues" at bounding box center [389, 177] width 110 height 31
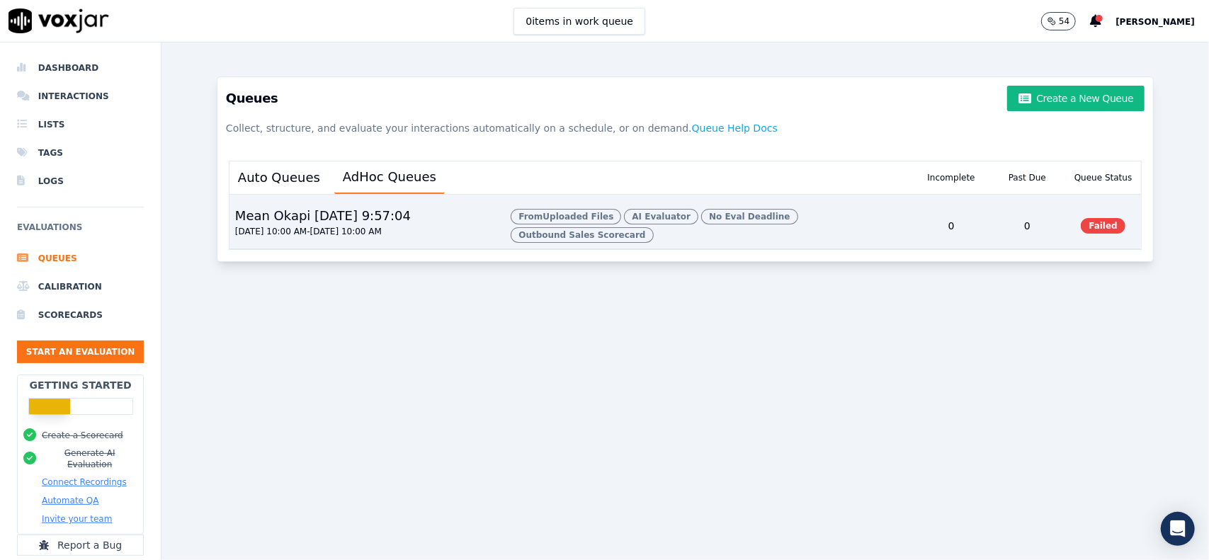
click at [913, 232] on div "0" at bounding box center [951, 225] width 76 height 45
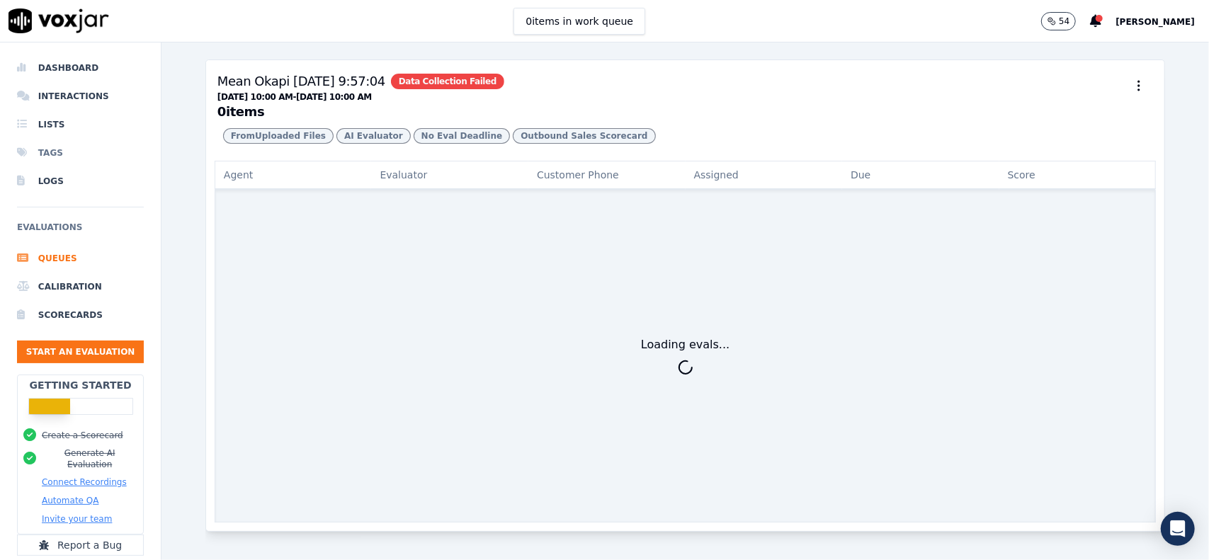
click at [51, 148] on li "Tags" at bounding box center [80, 153] width 127 height 28
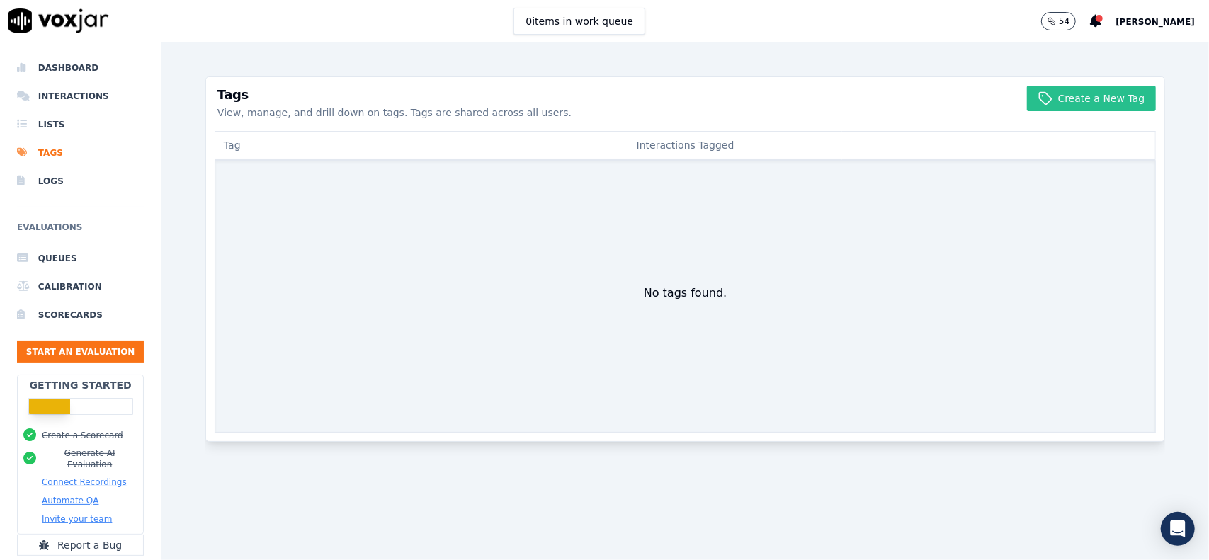
click at [1047, 95] on button "Create a New Tag" at bounding box center [1092, 98] width 130 height 25
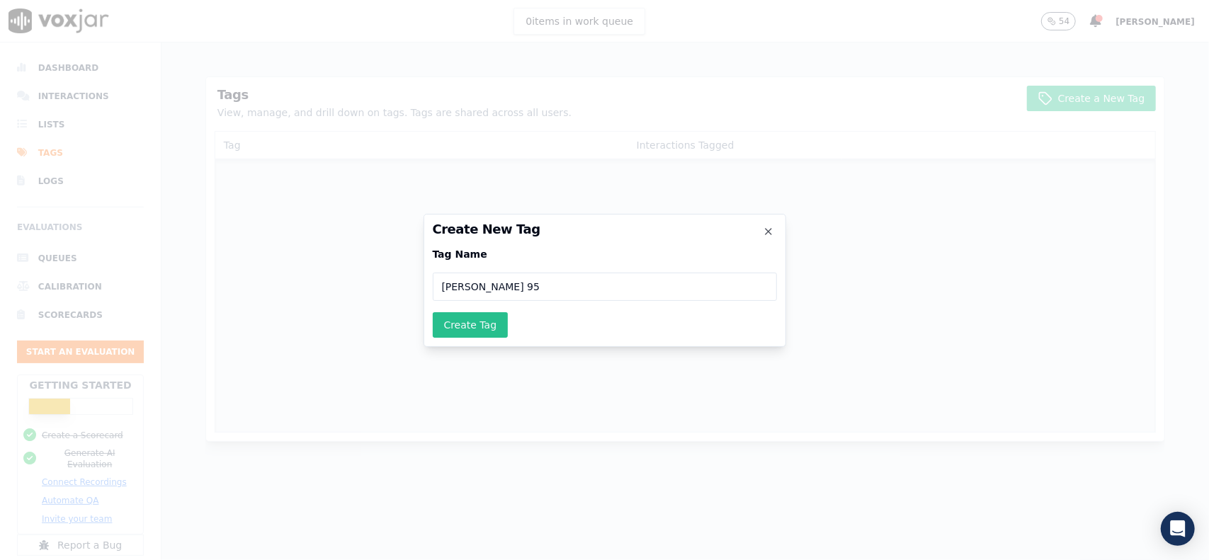
type input "[PERSON_NAME] 95"
click at [499, 326] on button "Create Tag" at bounding box center [471, 324] width 76 height 25
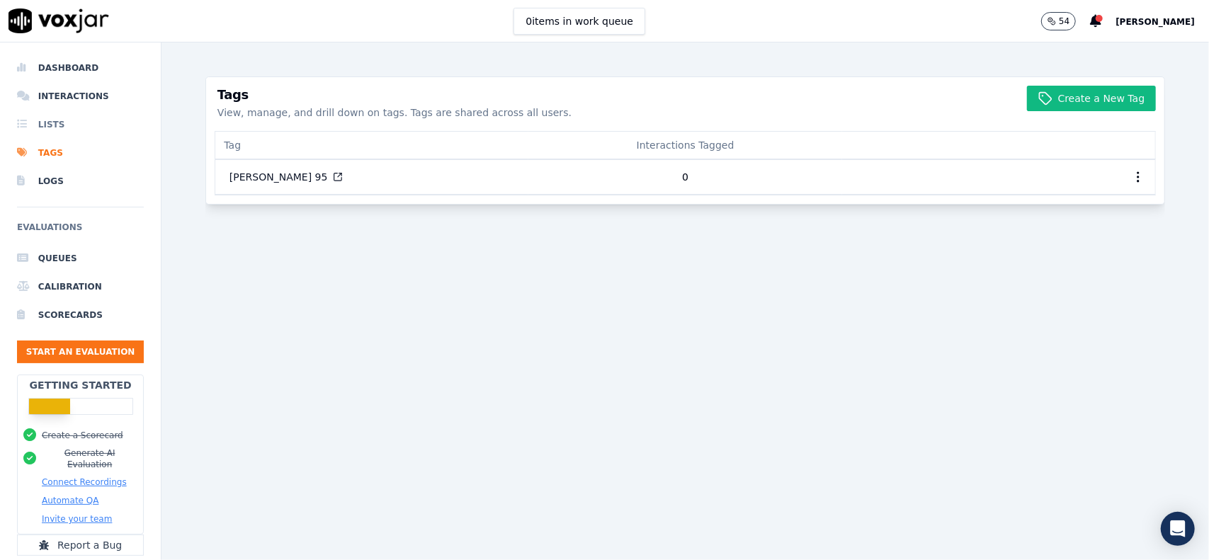
click at [42, 123] on li "Lists" at bounding box center [80, 124] width 127 height 28
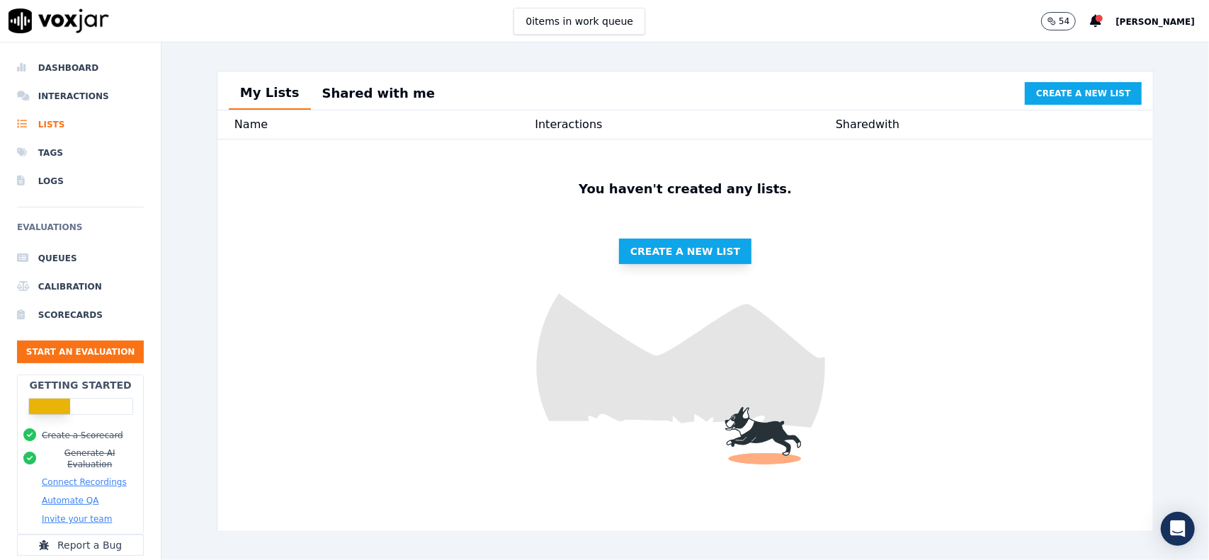
click at [632, 258] on span "Create a new list" at bounding box center [685, 251] width 110 height 14
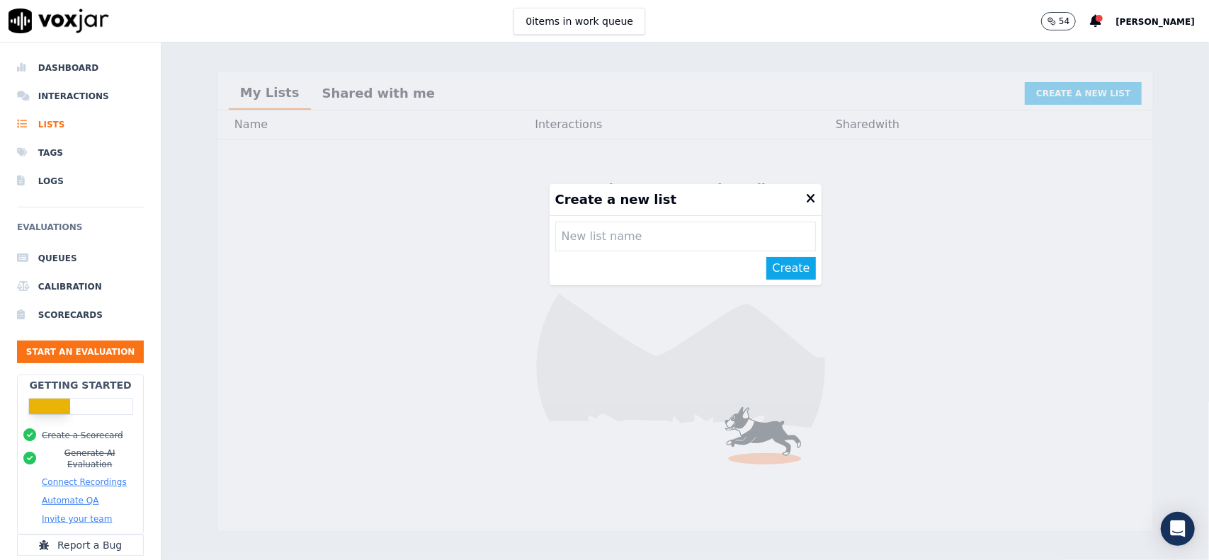
click at [647, 244] on input "text" at bounding box center [685, 237] width 261 height 30
click at [782, 200] on div "Create a new list" at bounding box center [685, 200] width 272 height 32
click at [807, 199] on icon at bounding box center [811, 199] width 9 height 13
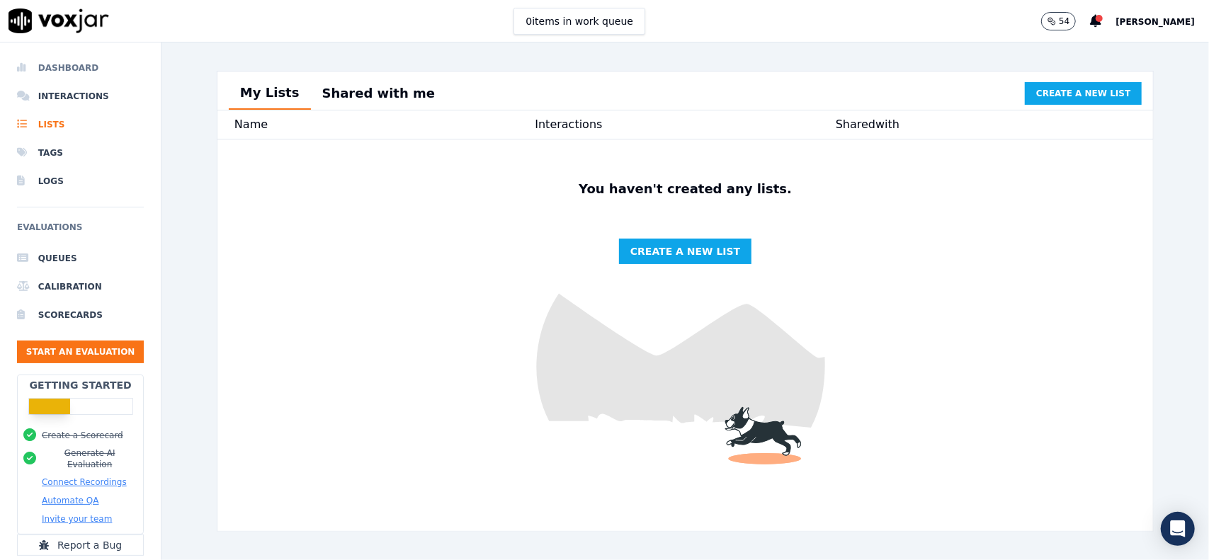
click at [79, 77] on li "Dashboard" at bounding box center [80, 68] width 127 height 28
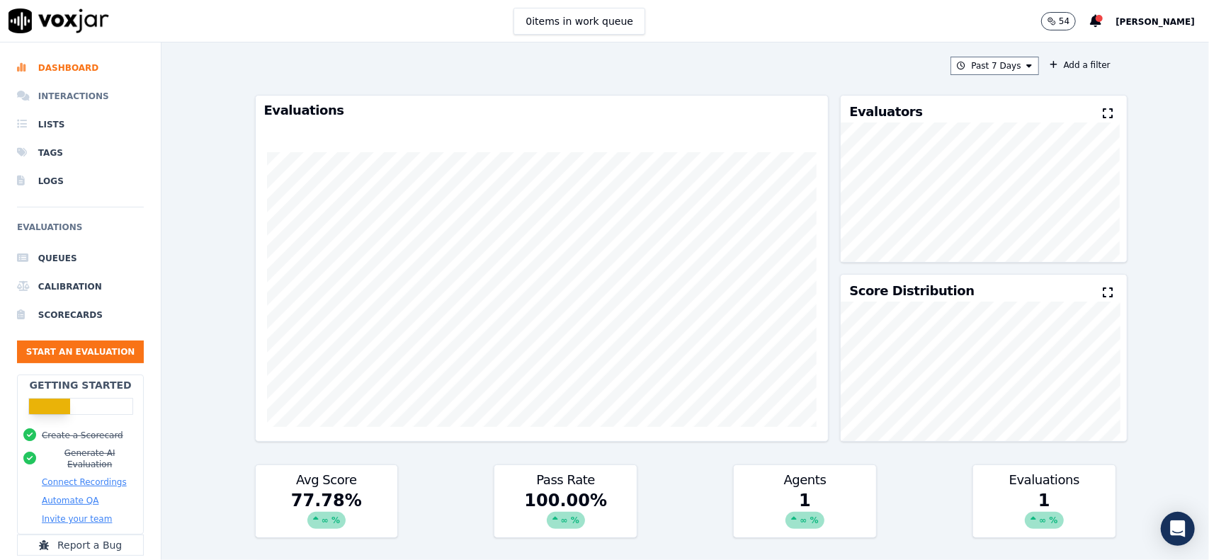
click at [59, 106] on li "Interactions" at bounding box center [80, 96] width 127 height 28
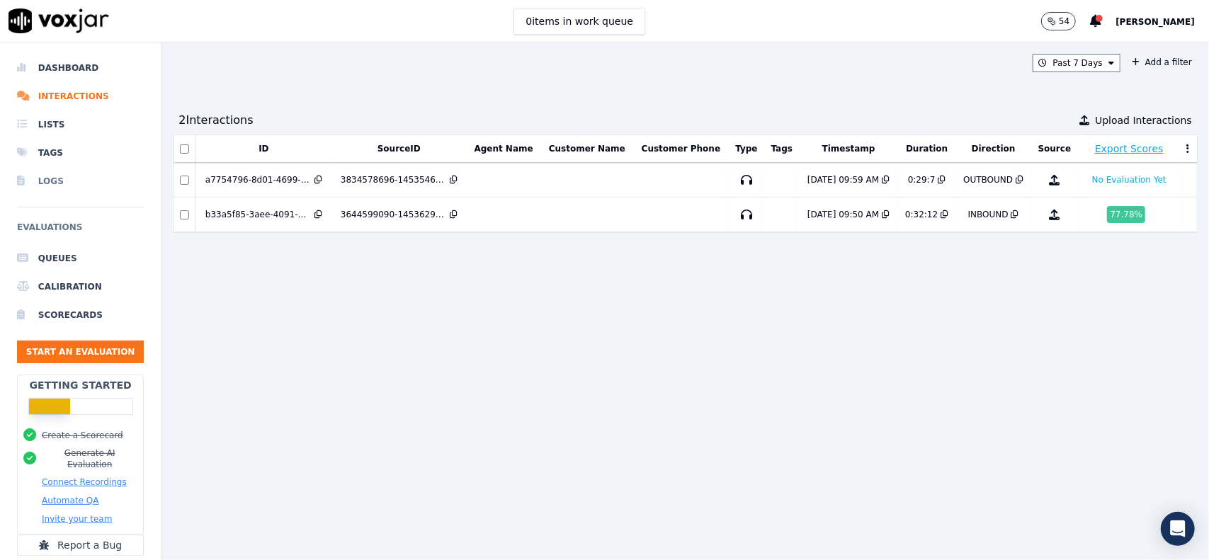
click at [44, 182] on li "Logs" at bounding box center [80, 181] width 127 height 28
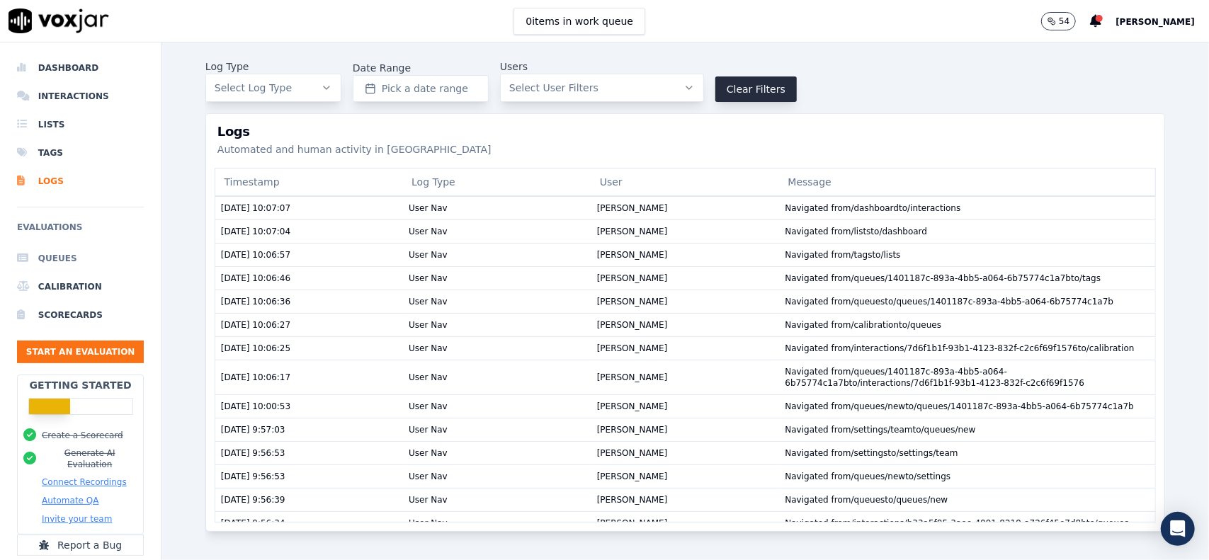
click at [58, 255] on li "Queues" at bounding box center [80, 258] width 127 height 28
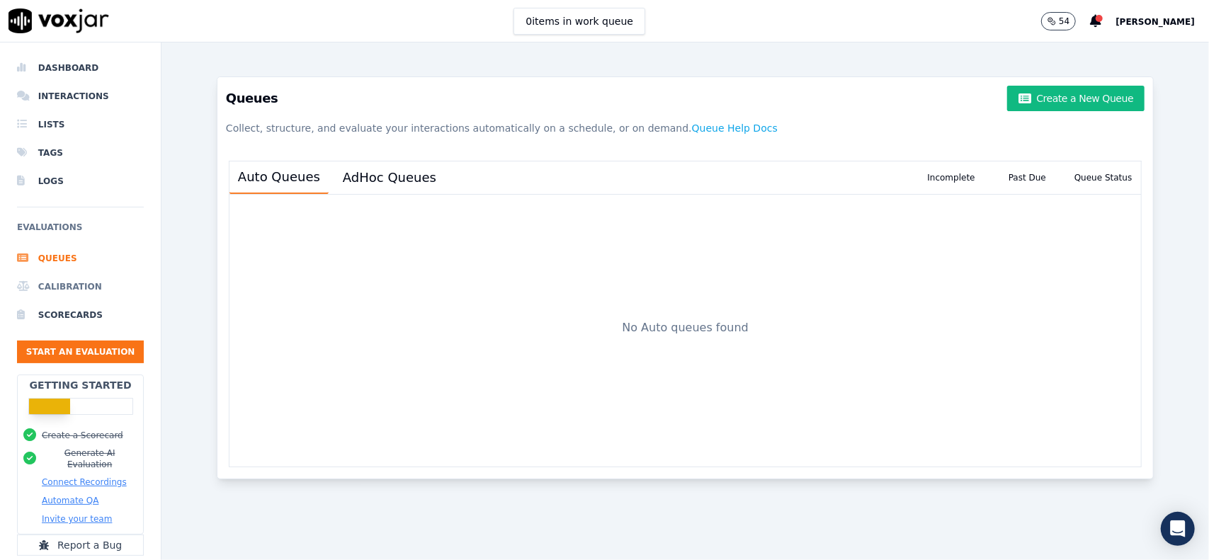
click at [52, 287] on li "Calibration" at bounding box center [80, 287] width 127 height 28
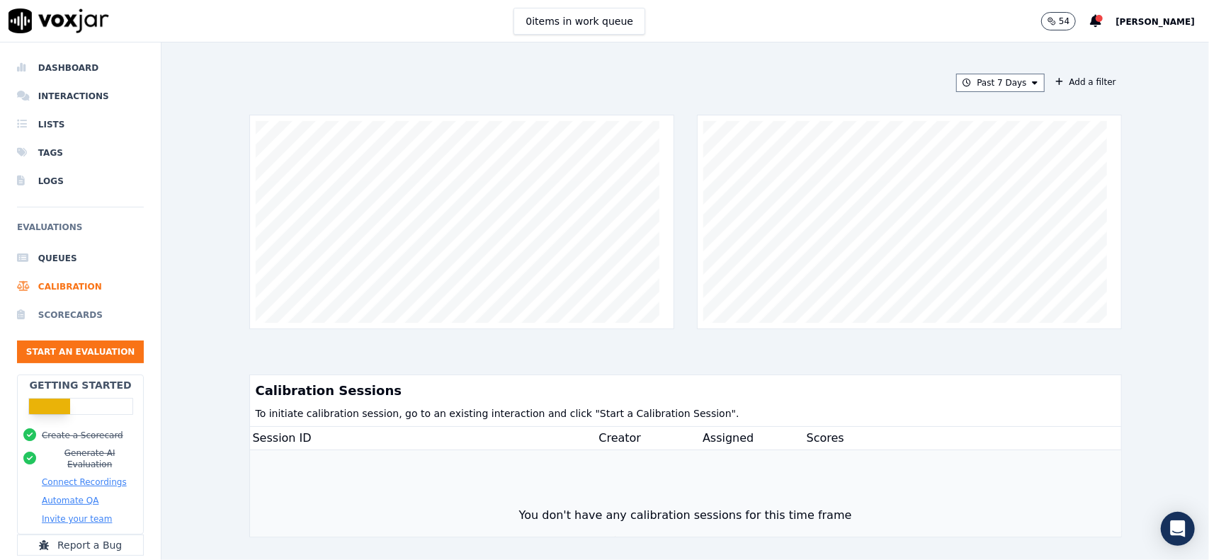
click at [84, 319] on li "Scorecards" at bounding box center [80, 315] width 127 height 28
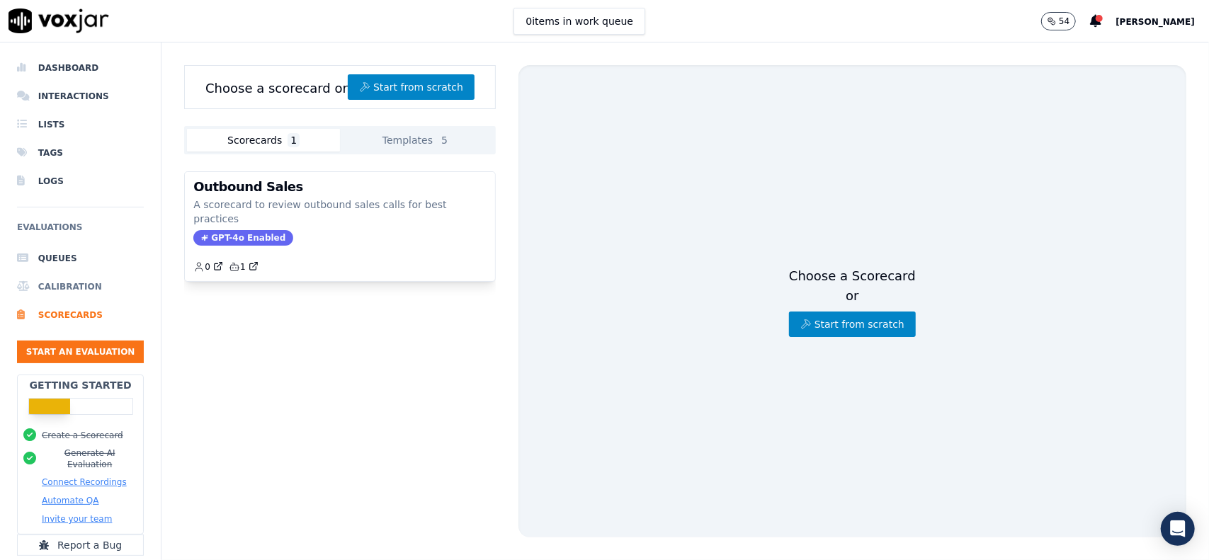
click at [54, 287] on li "Calibration" at bounding box center [80, 287] width 127 height 28
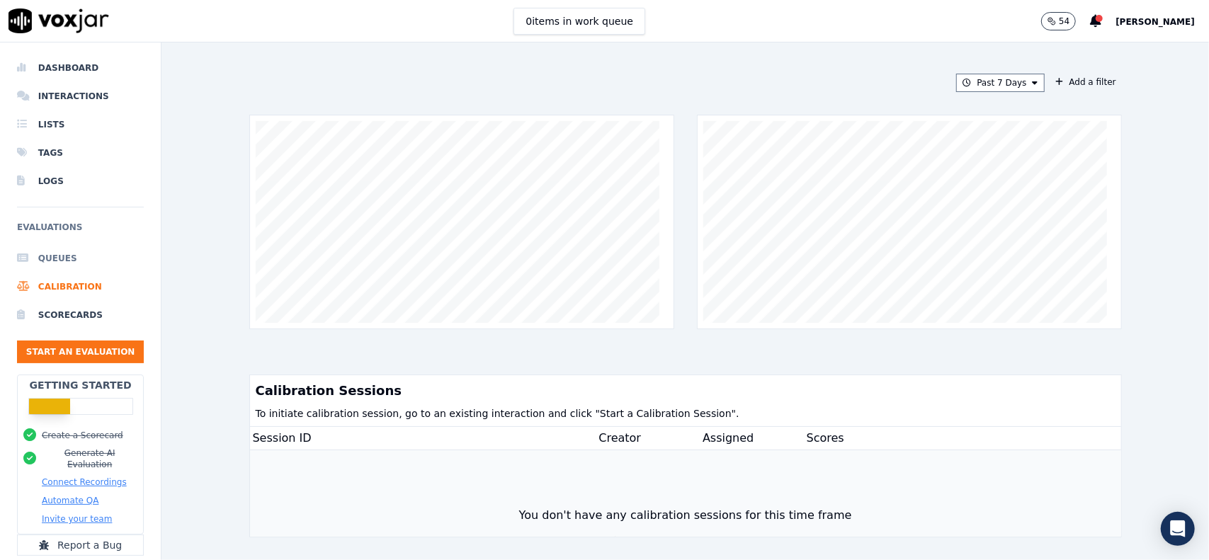
click at [45, 258] on li "Queues" at bounding box center [80, 258] width 127 height 28
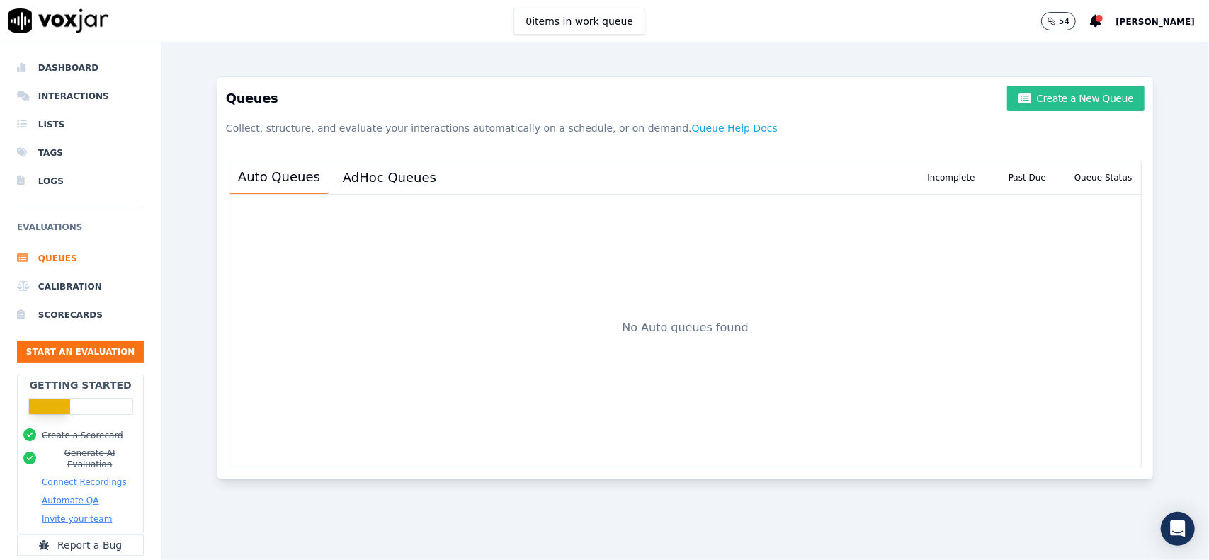
click at [1066, 98] on button "Create a New Queue" at bounding box center [1075, 98] width 137 height 25
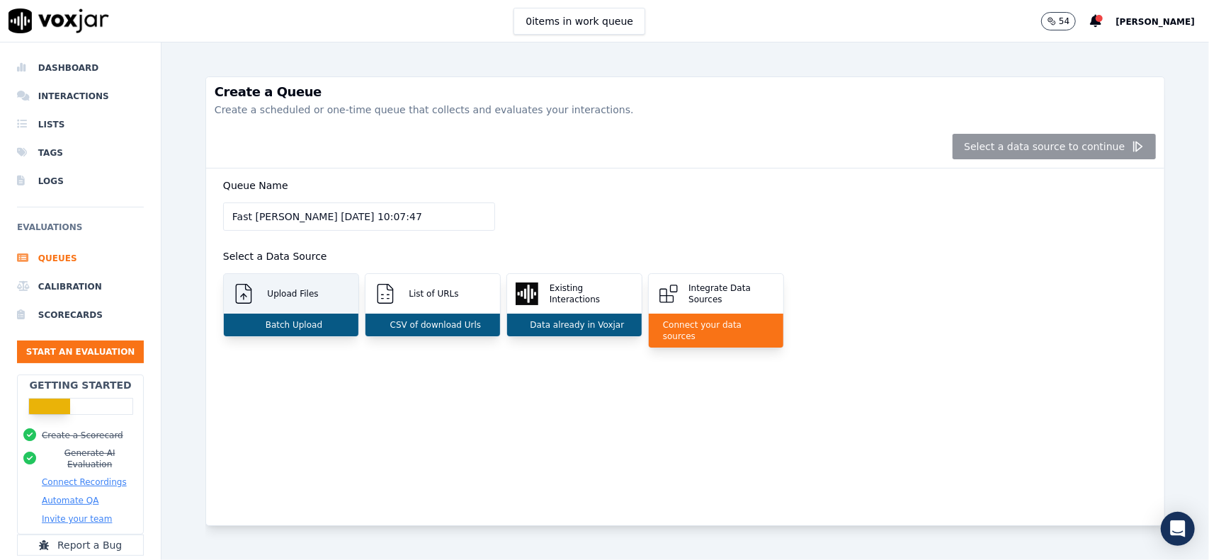
click at [303, 329] on p "Batch Upload" at bounding box center [291, 324] width 62 height 11
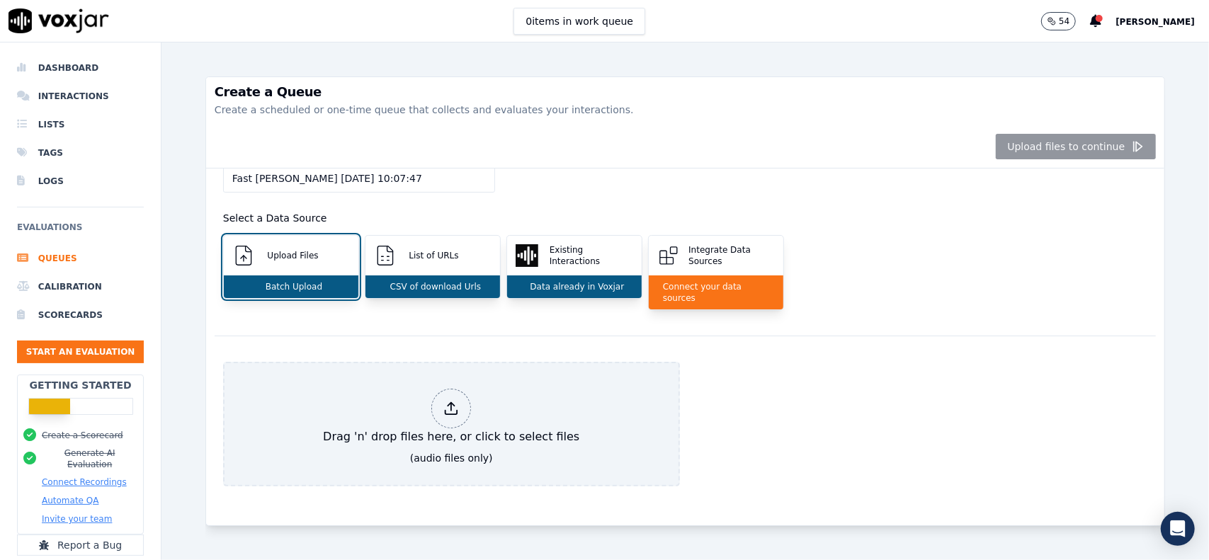
scroll to position [61, 0]
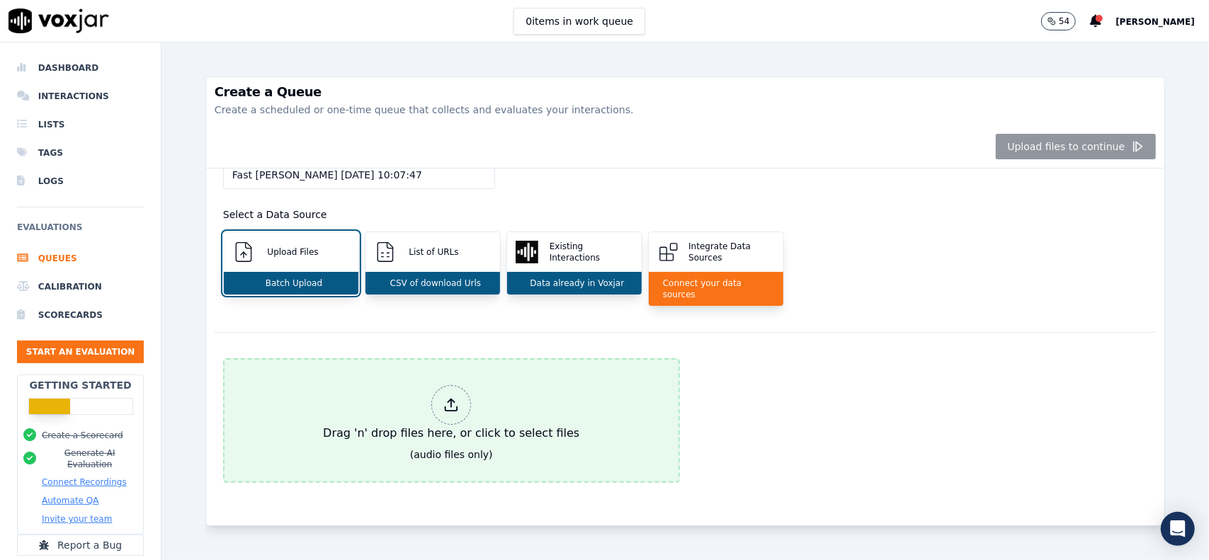
click at [457, 385] on div at bounding box center [451, 405] width 40 height 40
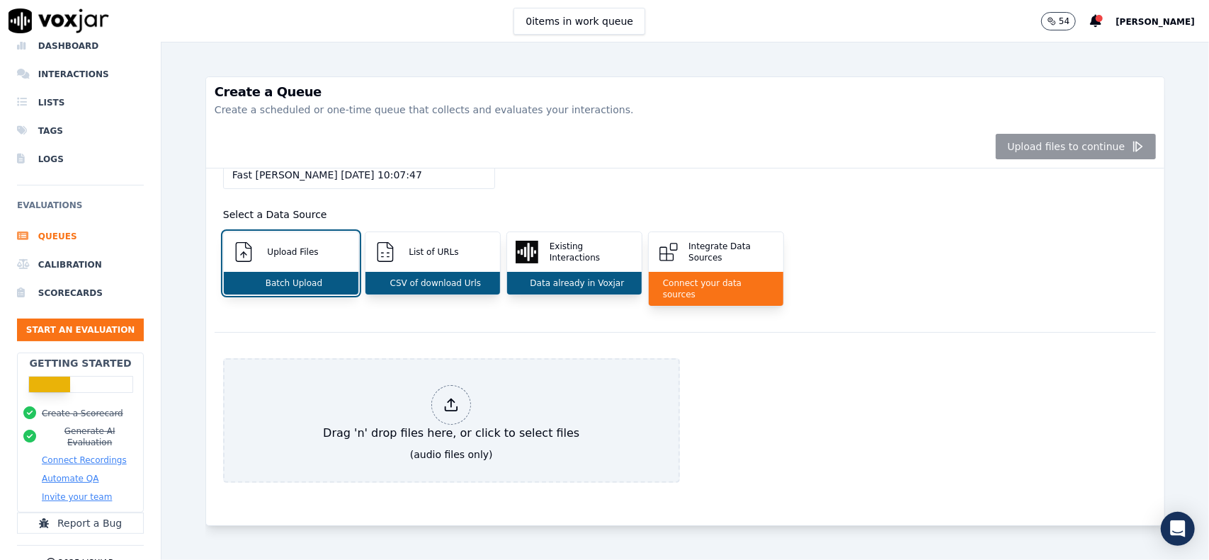
scroll to position [52, 0]
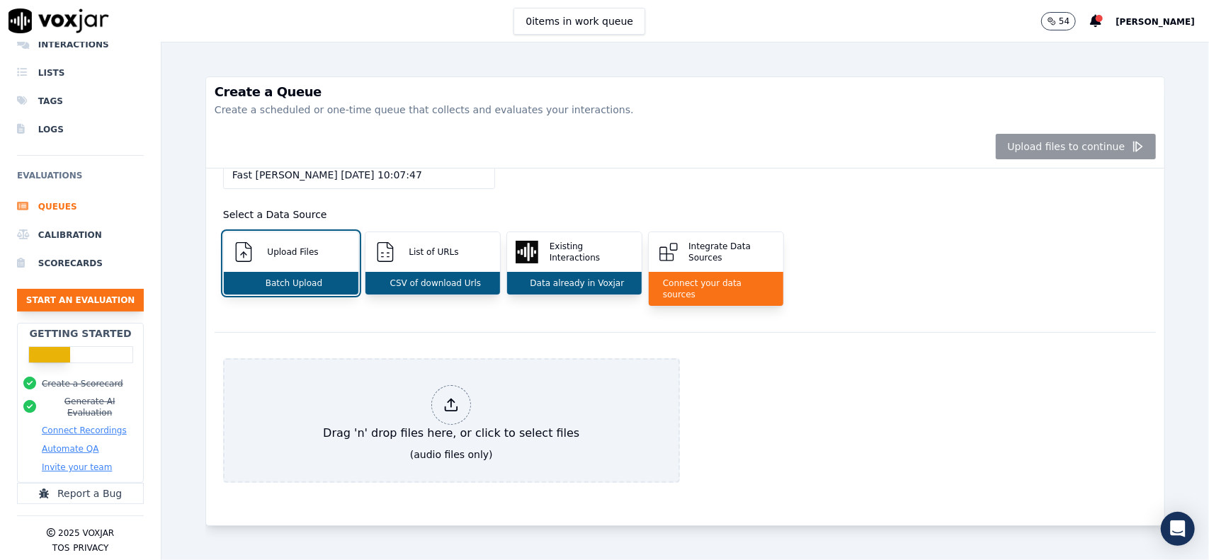
click at [93, 301] on button "Start an Evaluation" at bounding box center [80, 300] width 127 height 23
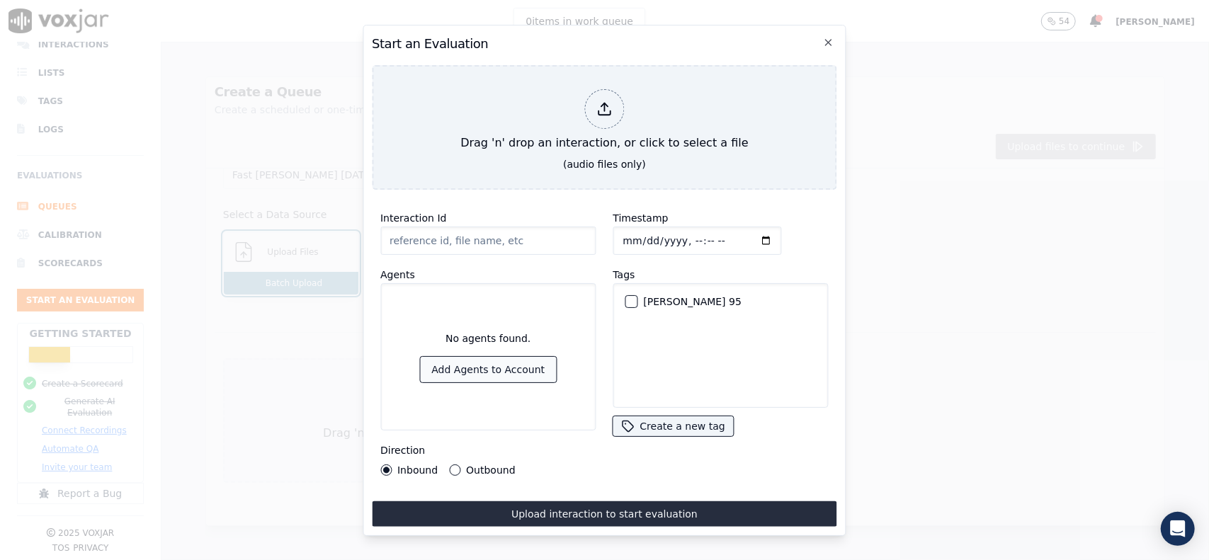
click at [501, 368] on button "Add Agents to Account" at bounding box center [488, 369] width 136 height 25
click at [484, 363] on button "Add Agents to Account" at bounding box center [488, 369] width 136 height 25
click at [465, 239] on input "Interaction Id" at bounding box center [487, 241] width 215 height 28
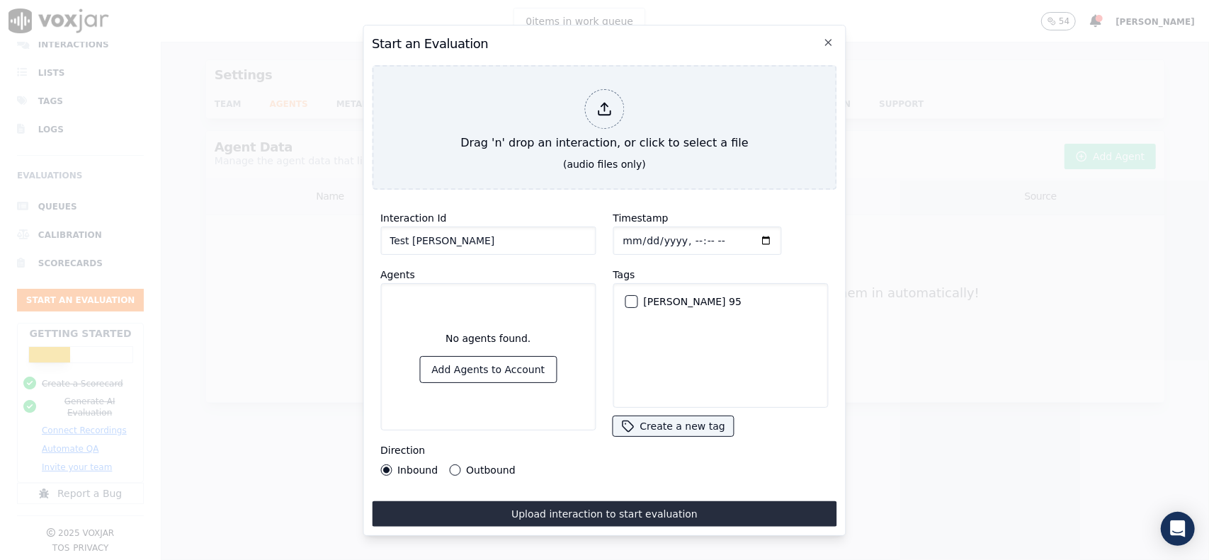
type input "Test [PERSON_NAME]"
click at [449, 467] on button "Outbound" at bounding box center [454, 470] width 11 height 11
click at [509, 360] on button "Add Agents to Account" at bounding box center [488, 369] width 136 height 25
click at [502, 234] on input "Test [PERSON_NAME]" at bounding box center [487, 241] width 215 height 28
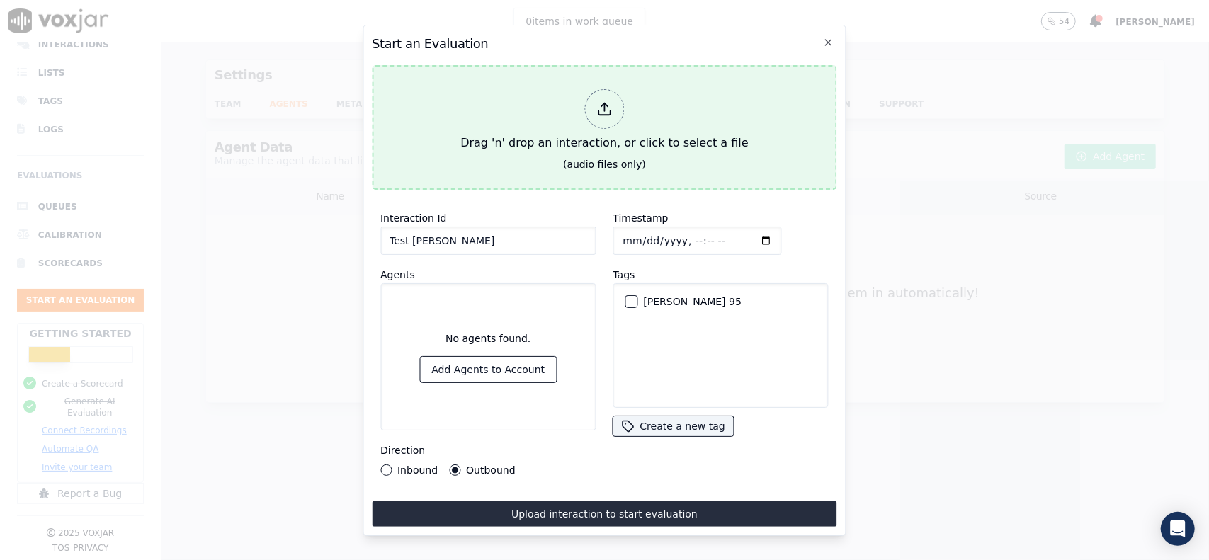
click at [597, 105] on icon at bounding box center [604, 109] width 16 height 16
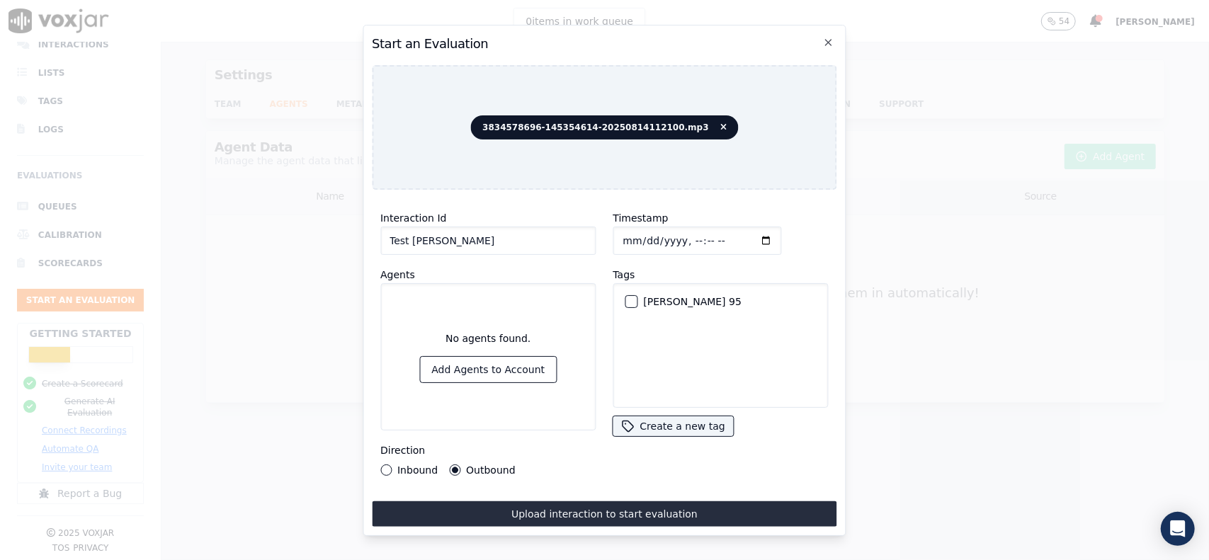
click at [634, 212] on label "Timestamp" at bounding box center [640, 217] width 55 height 11
click at [634, 227] on input "Timestamp" at bounding box center [697, 241] width 169 height 28
click at [634, 212] on label "Timestamp" at bounding box center [640, 217] width 55 height 11
click at [634, 227] on input "Timestamp" at bounding box center [697, 241] width 169 height 28
drag, startPoint x: 634, startPoint y: 212, endPoint x: 583, endPoint y: 209, distance: 51.1
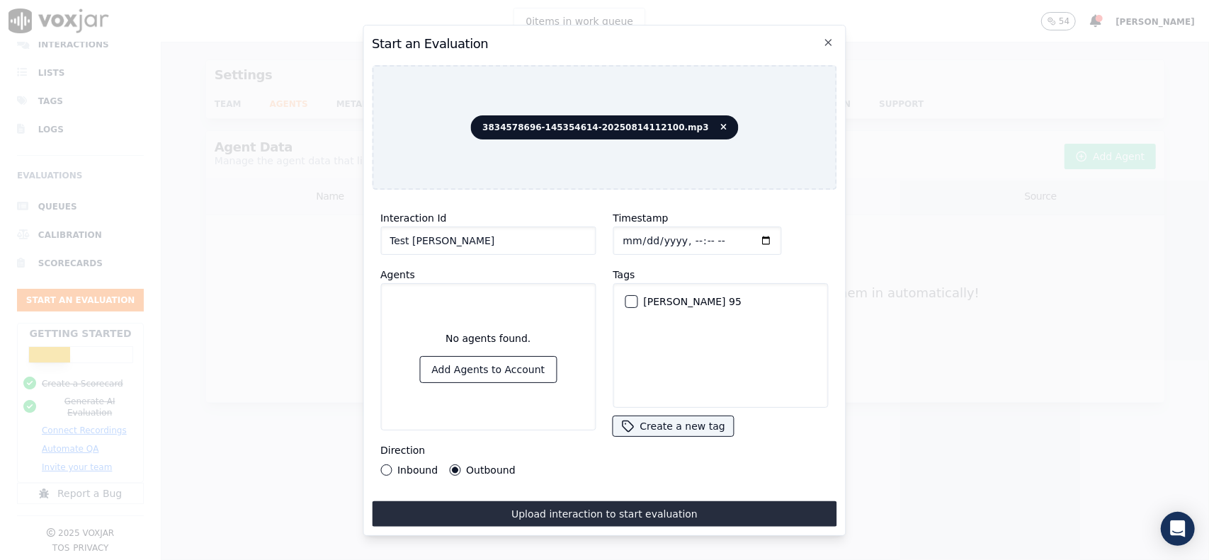
click at [583, 210] on div "Interaction Id Test [PERSON_NAME]" at bounding box center [487, 232] width 215 height 45
drag, startPoint x: 615, startPoint y: 215, endPoint x: 680, endPoint y: 213, distance: 65.2
click at [680, 213] on div "Timestamp Tags [PERSON_NAME] 95 Create a new tag" at bounding box center [720, 342] width 232 height 283
click at [790, 222] on div "Timestamp" at bounding box center [720, 232] width 215 height 45
click at [625, 297] on div "button" at bounding box center [630, 302] width 10 height 10
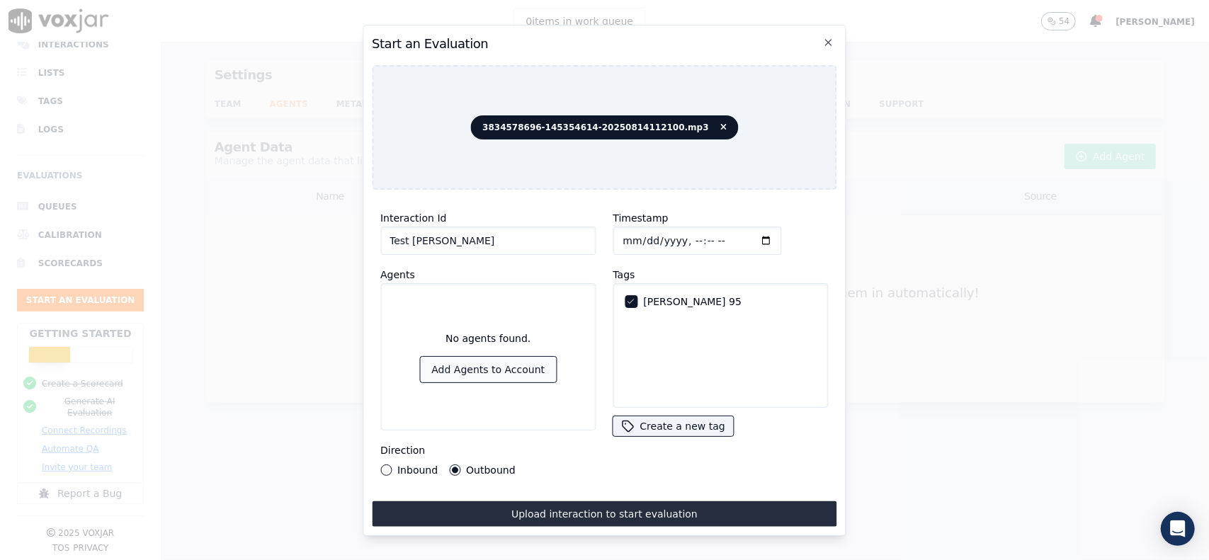
click at [510, 359] on button "Add Agents to Account" at bounding box center [488, 369] width 136 height 25
click at [516, 365] on button "Add Agents to Account" at bounding box center [488, 369] width 136 height 25
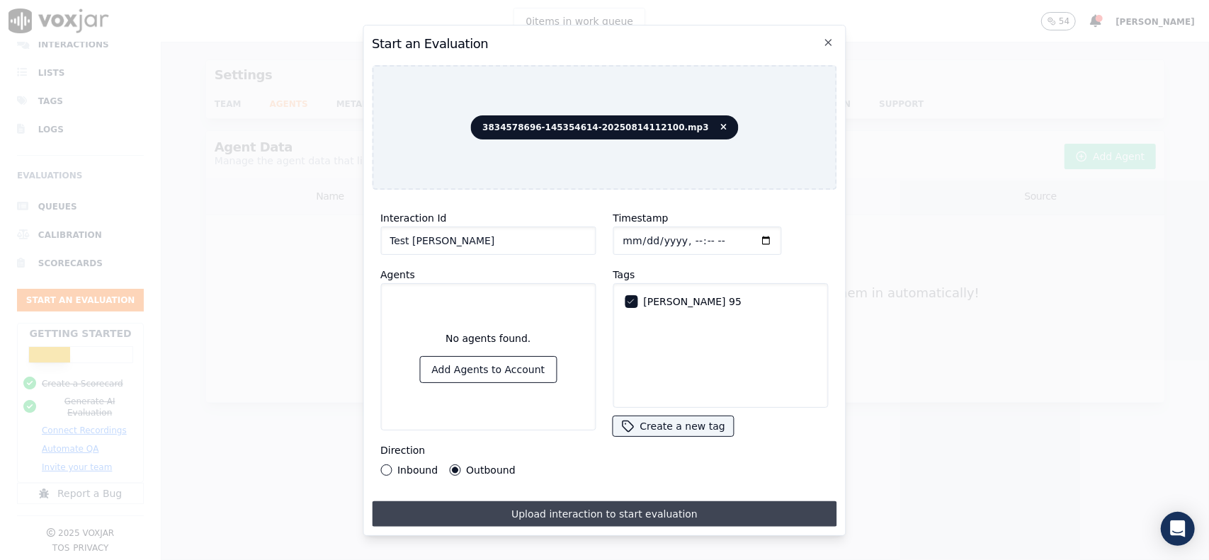
click at [592, 512] on button "Upload interaction to start evaluation" at bounding box center [604, 513] width 465 height 25
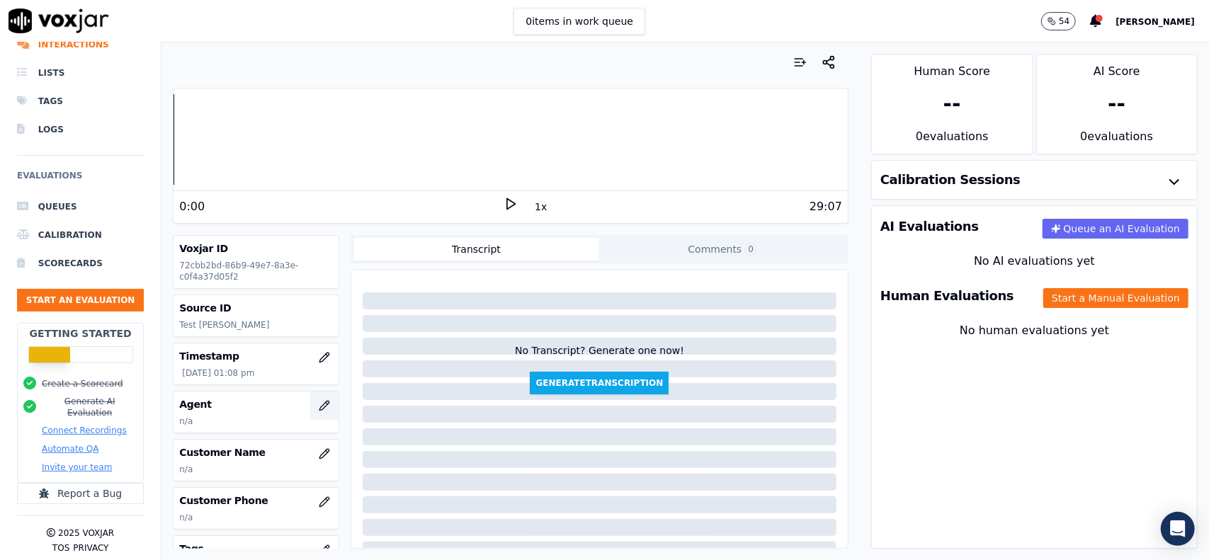
click at [319, 403] on icon "button" at bounding box center [323, 405] width 9 height 9
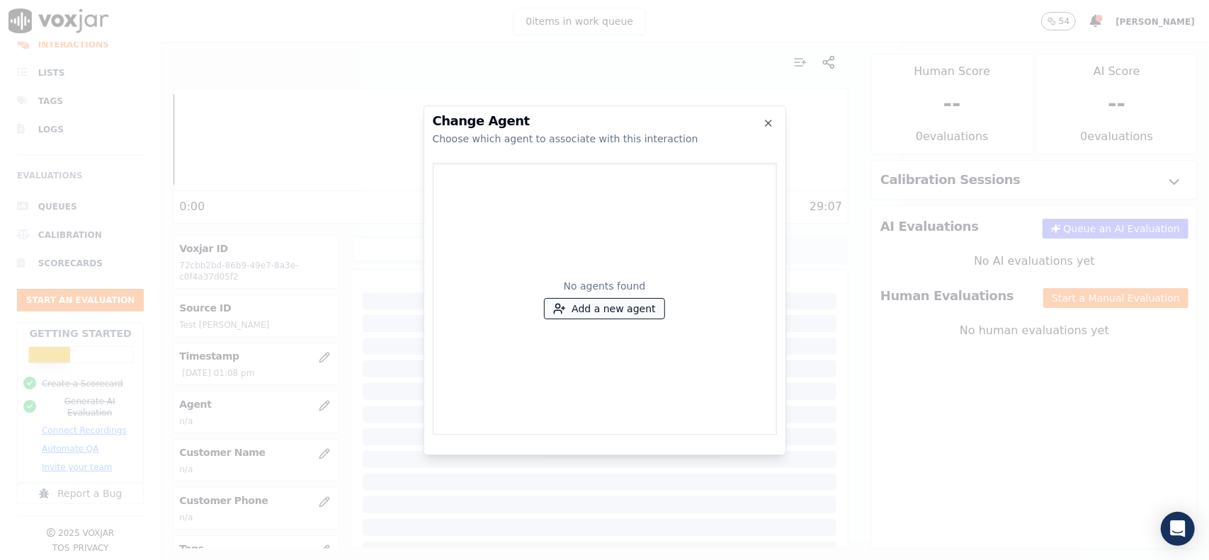
click at [613, 309] on button "Add a new agent" at bounding box center [604, 309] width 119 height 20
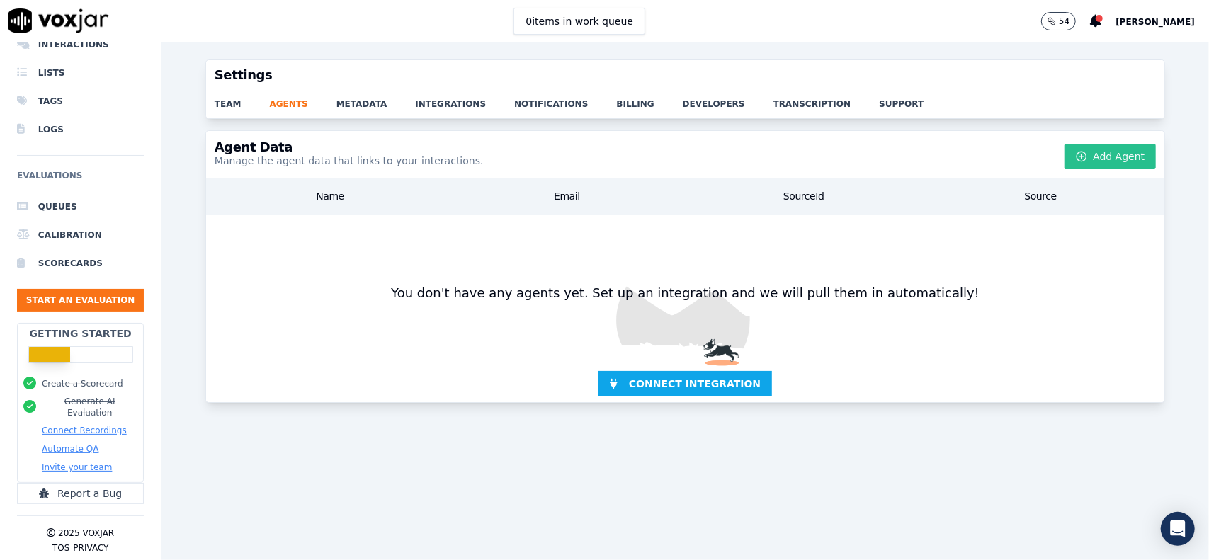
click at [1071, 155] on button "Add Agent" at bounding box center [1109, 156] width 91 height 25
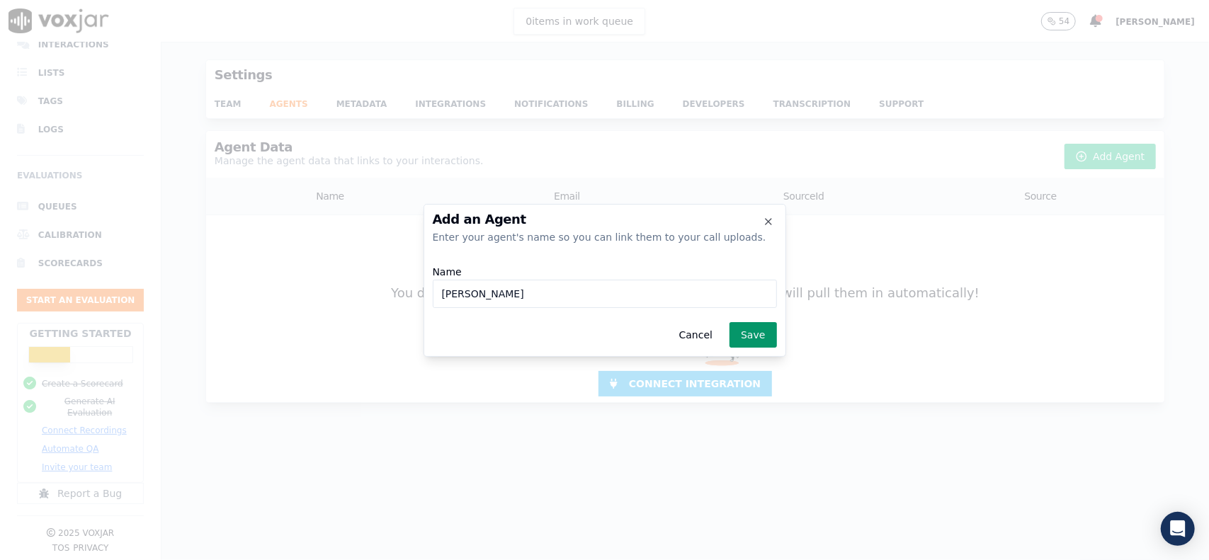
type input "[PERSON_NAME]"
click at [749, 335] on button "Save" at bounding box center [752, 334] width 47 height 25
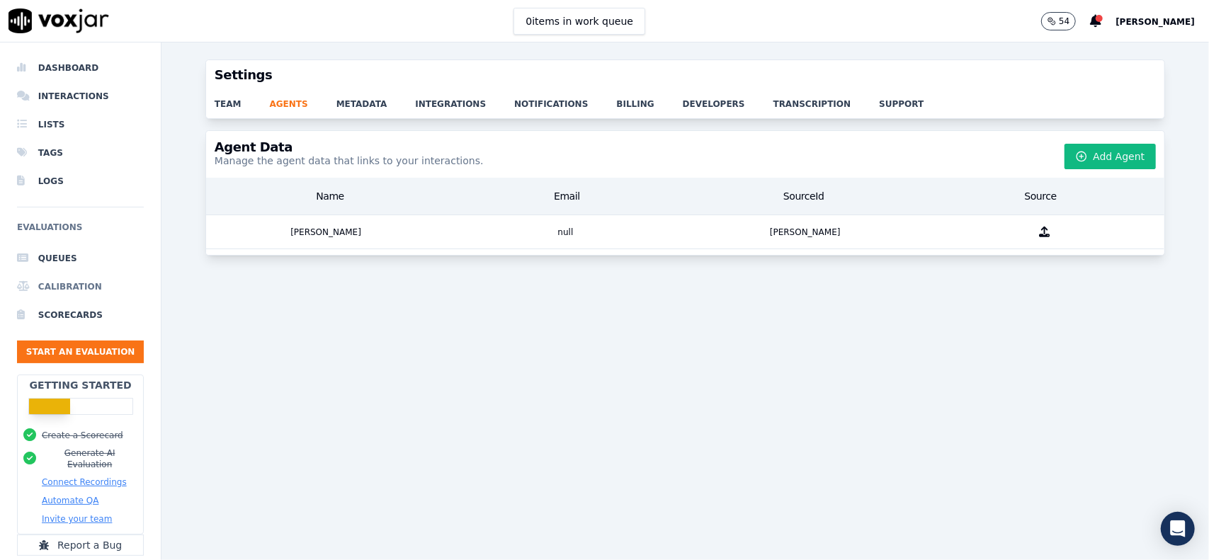
click at [55, 286] on li "Calibration" at bounding box center [80, 287] width 127 height 28
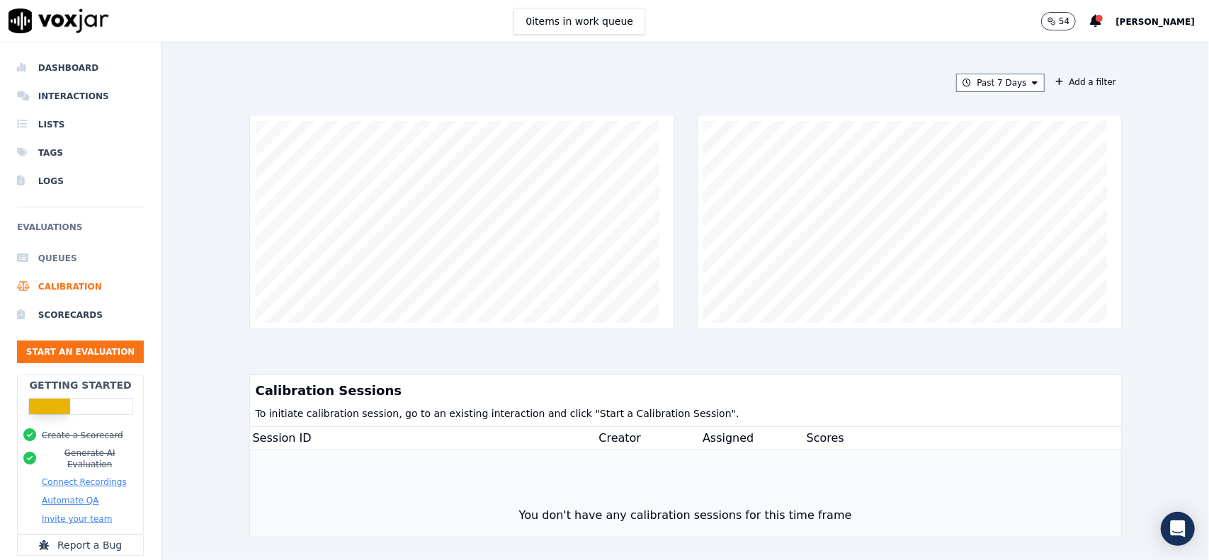
click at [64, 251] on li "Queues" at bounding box center [80, 258] width 127 height 28
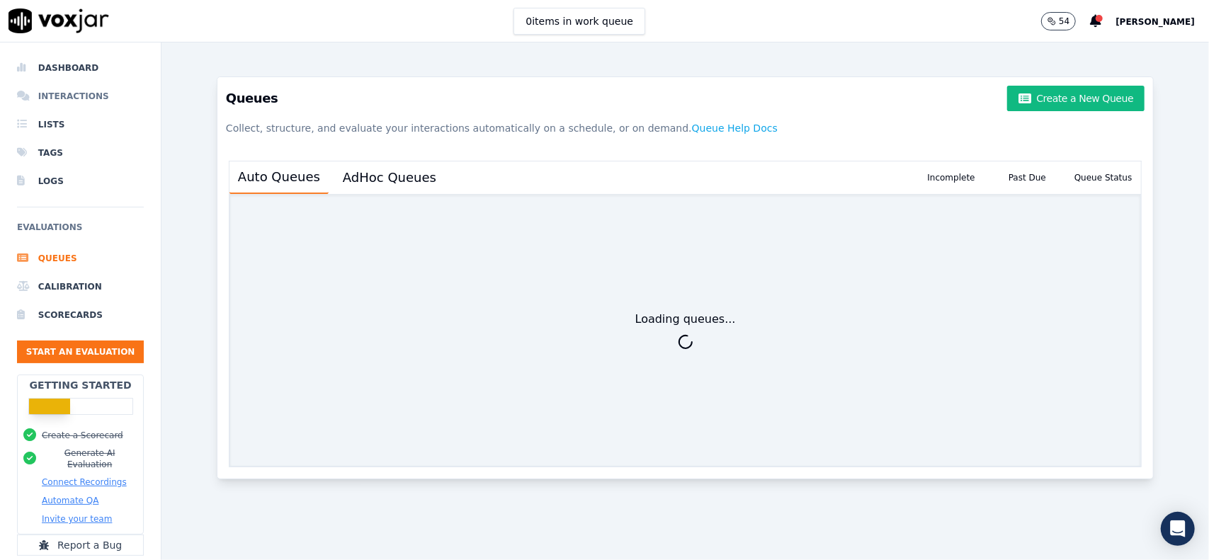
click at [65, 96] on li "Interactions" at bounding box center [80, 96] width 127 height 28
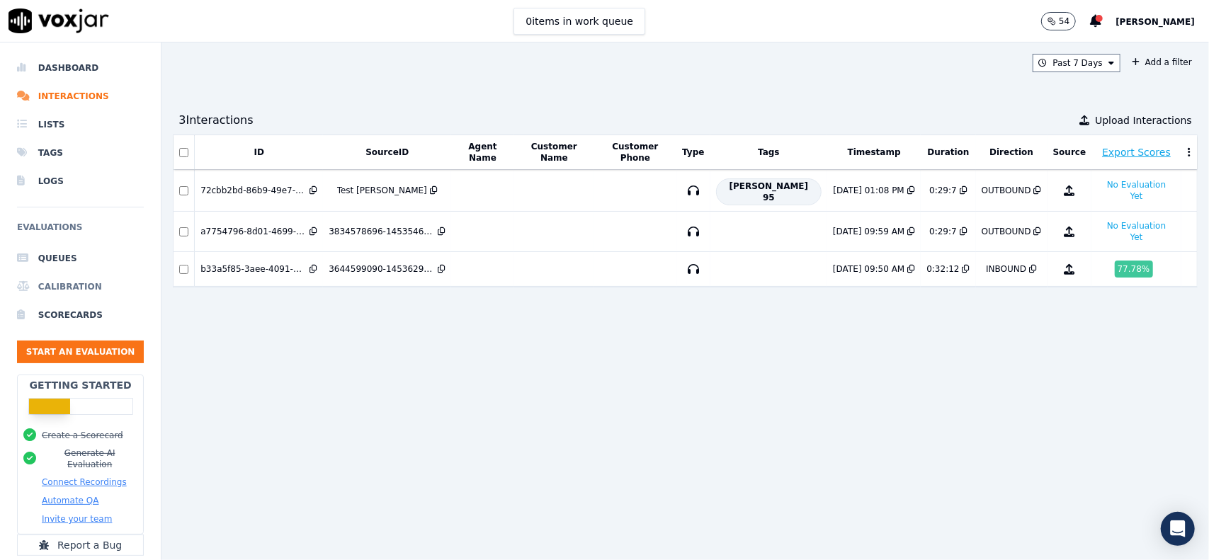
click at [66, 284] on li "Calibration" at bounding box center [80, 287] width 127 height 28
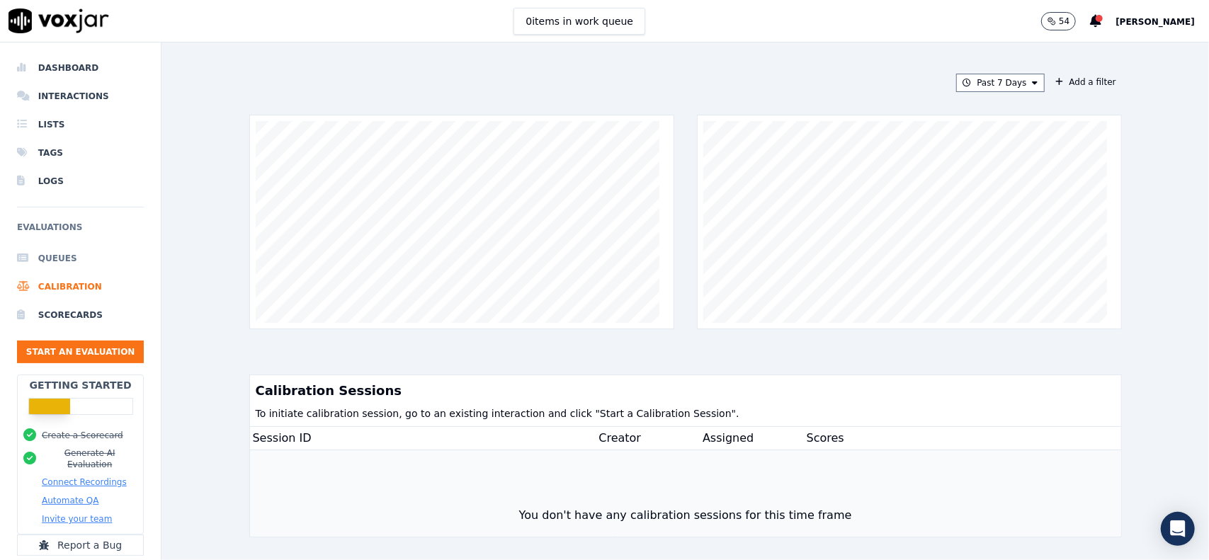
click at [52, 257] on li "Queues" at bounding box center [80, 258] width 127 height 28
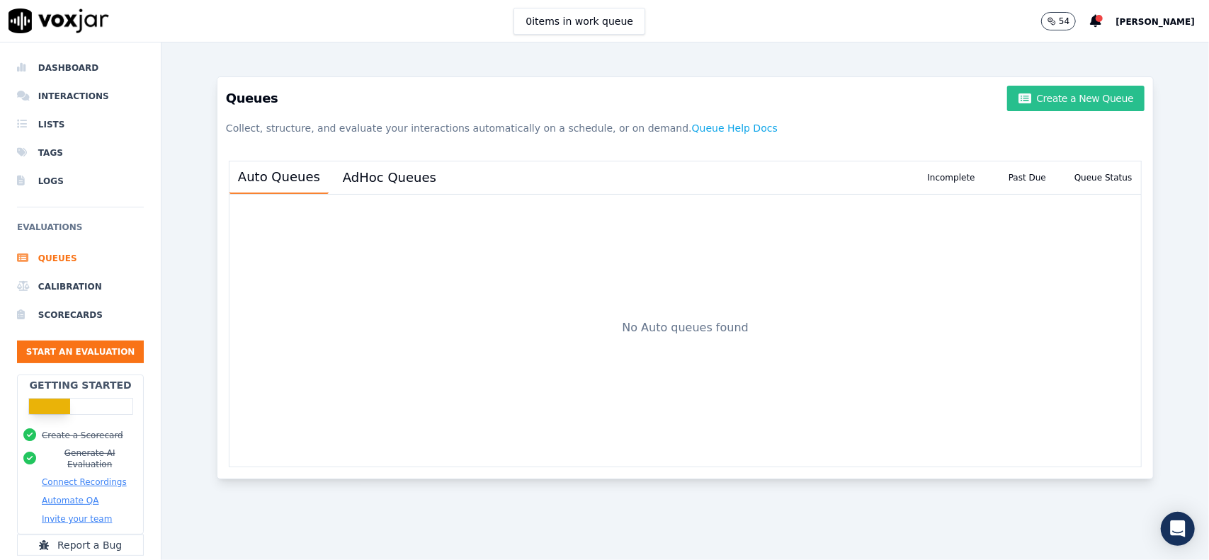
click at [1086, 101] on button "Create a New Queue" at bounding box center [1075, 98] width 137 height 25
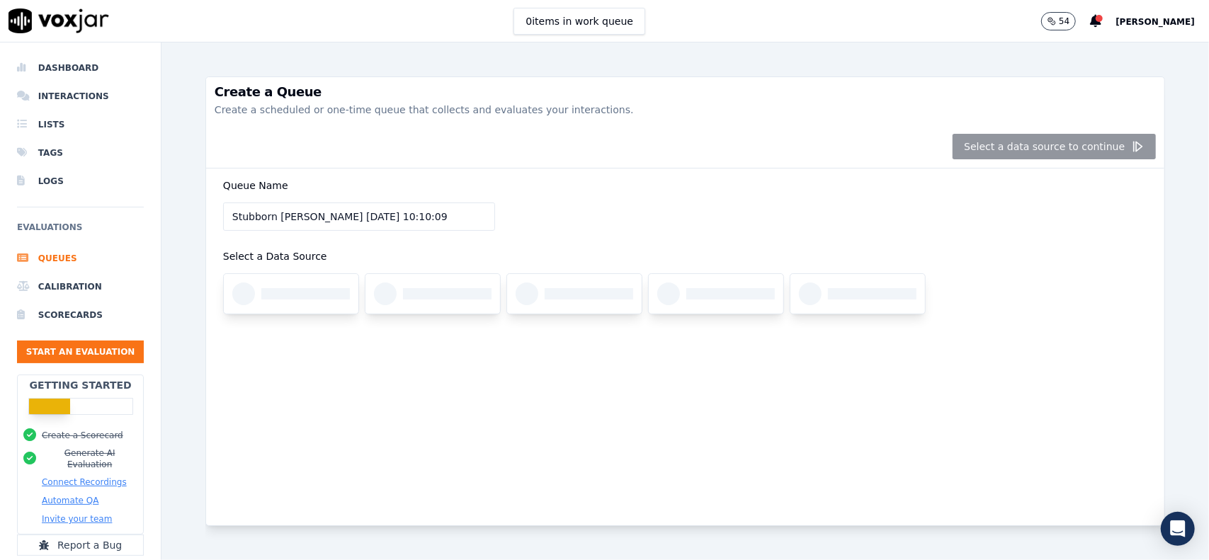
drag, startPoint x: 304, startPoint y: 215, endPoint x: 211, endPoint y: 207, distance: 93.0
click at [211, 207] on div "Queue Name Stubborn [PERSON_NAME] [DATE] 10:10:09 Select a Data Source" at bounding box center [685, 347] width 958 height 357
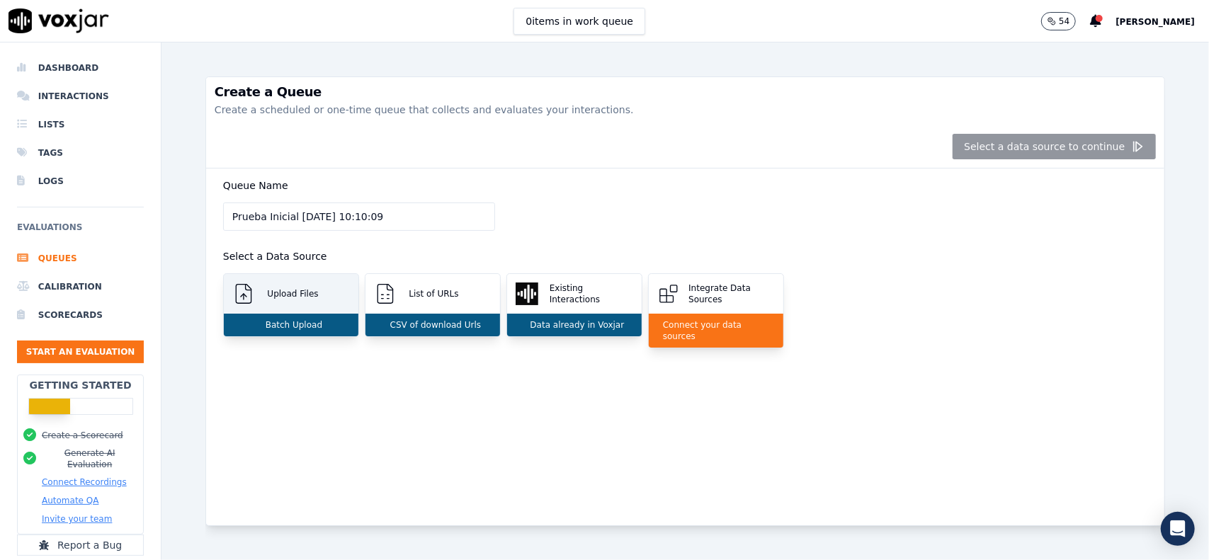
type input "Prueba Inicial [DATE] 10:10:09"
click at [287, 331] on div "Batch Upload" at bounding box center [291, 325] width 135 height 23
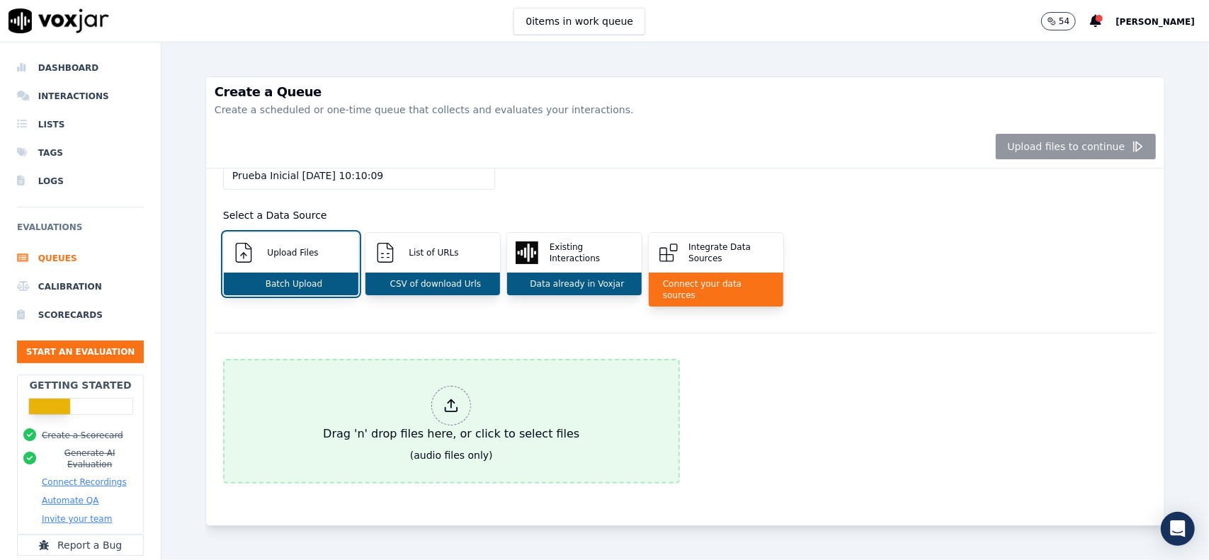
scroll to position [61, 0]
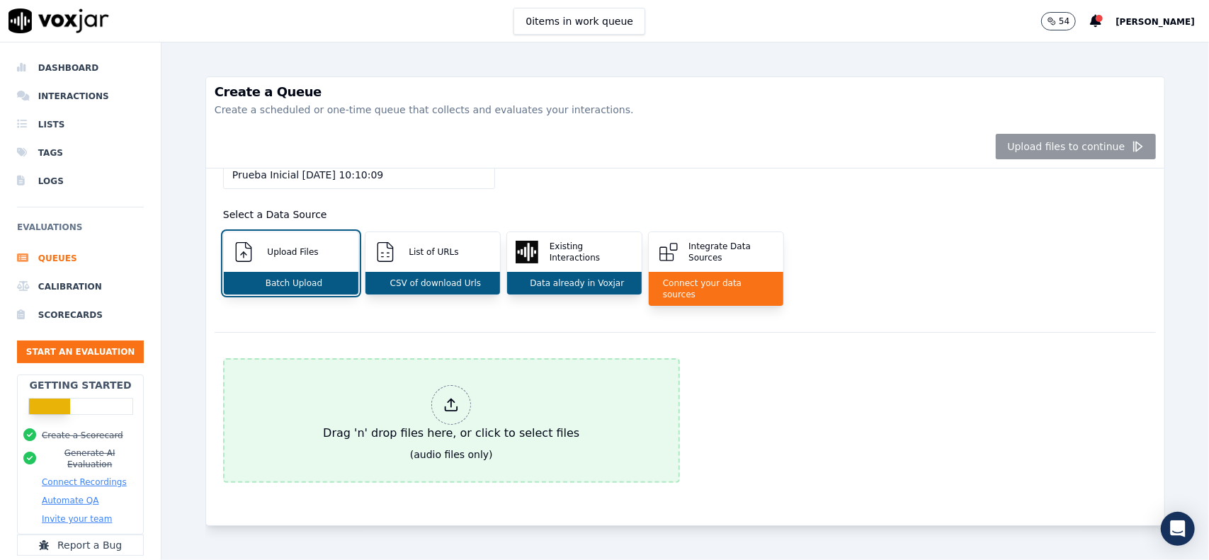
click at [431, 385] on div at bounding box center [451, 405] width 40 height 40
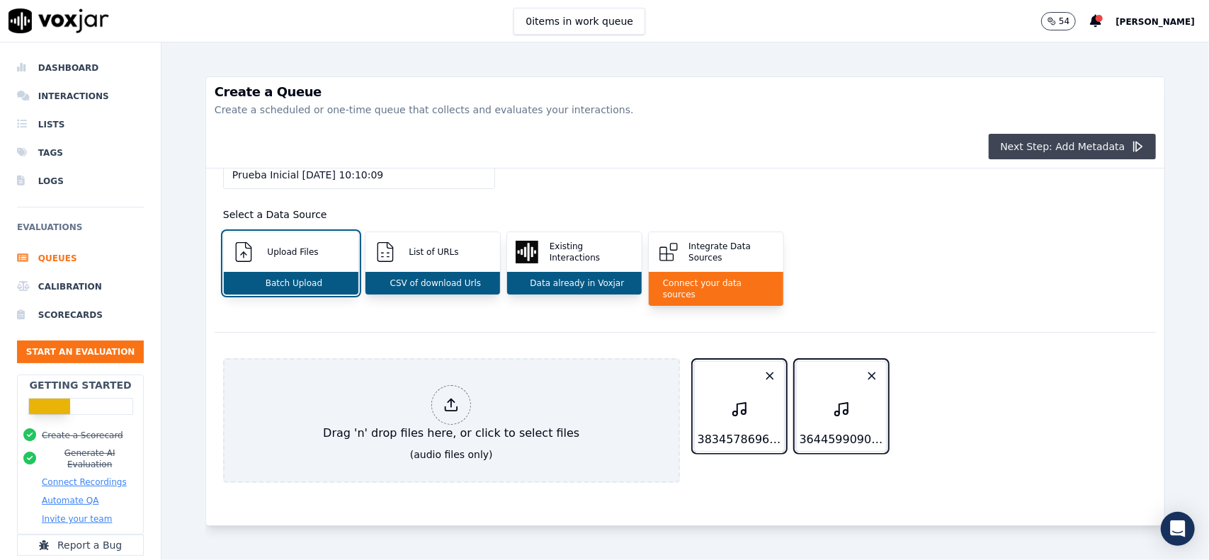
click at [1037, 146] on button "Next Step: Add Metadata" at bounding box center [1072, 146] width 167 height 25
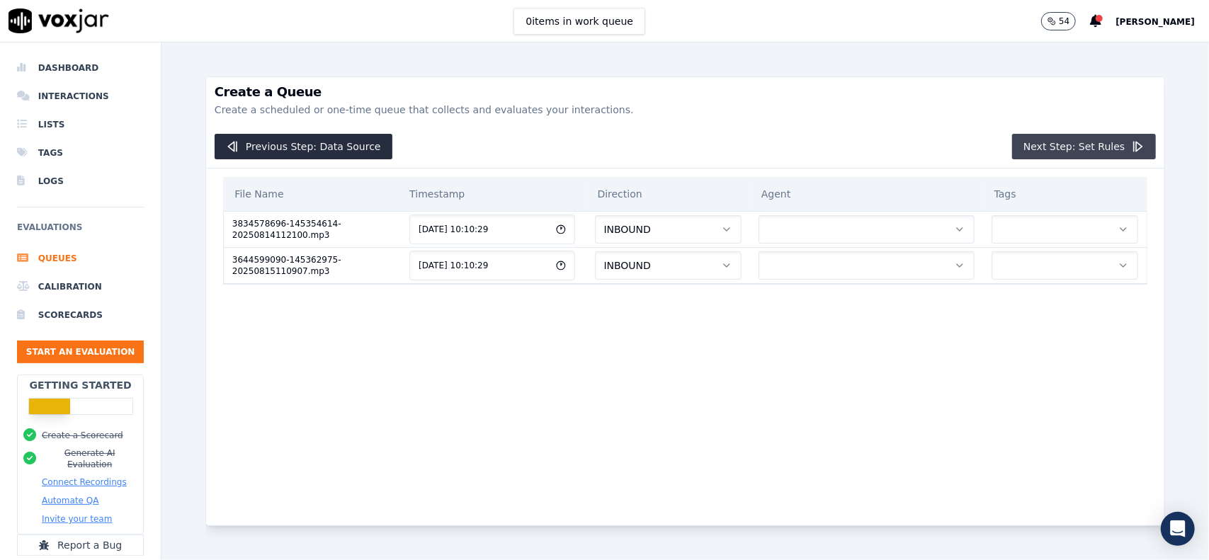
scroll to position [0, 0]
click at [651, 235] on button "INBOUND" at bounding box center [668, 229] width 147 height 28
click at [639, 285] on div "OUTBOUND" at bounding box center [639, 288] width 124 height 23
drag, startPoint x: 668, startPoint y: 264, endPoint x: 662, endPoint y: 277, distance: 13.9
click at [668, 266] on button "INBOUND" at bounding box center [668, 265] width 147 height 28
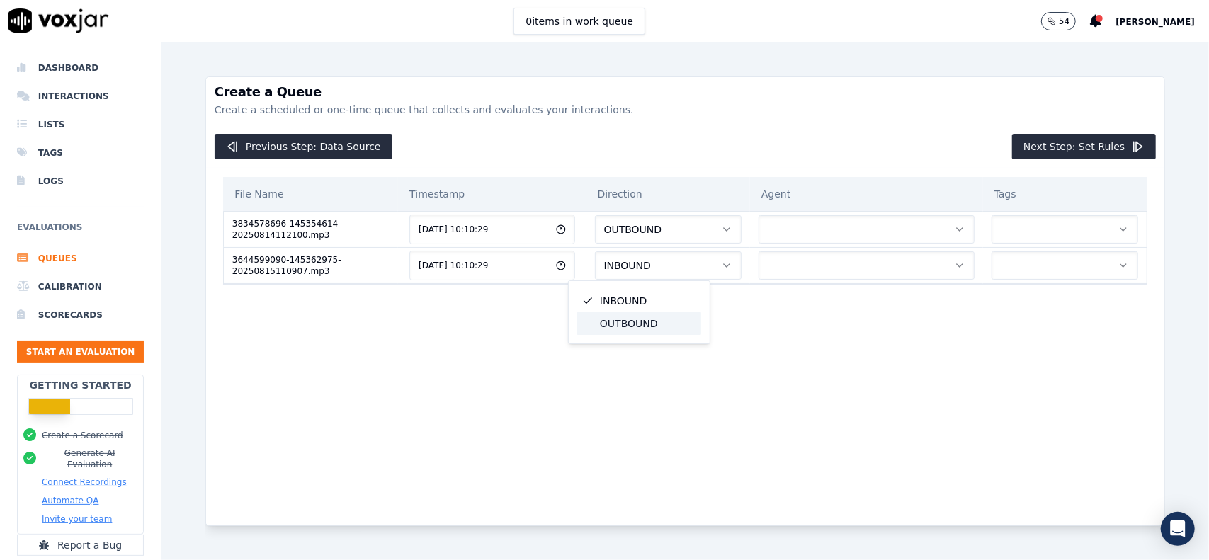
click at [646, 317] on div "OUTBOUND" at bounding box center [639, 323] width 124 height 23
click at [835, 237] on button "button" at bounding box center [866, 229] width 216 height 28
click at [819, 268] on div "[PERSON_NAME]" at bounding box center [831, 265] width 191 height 23
click at [828, 263] on button "button" at bounding box center [866, 265] width 216 height 28
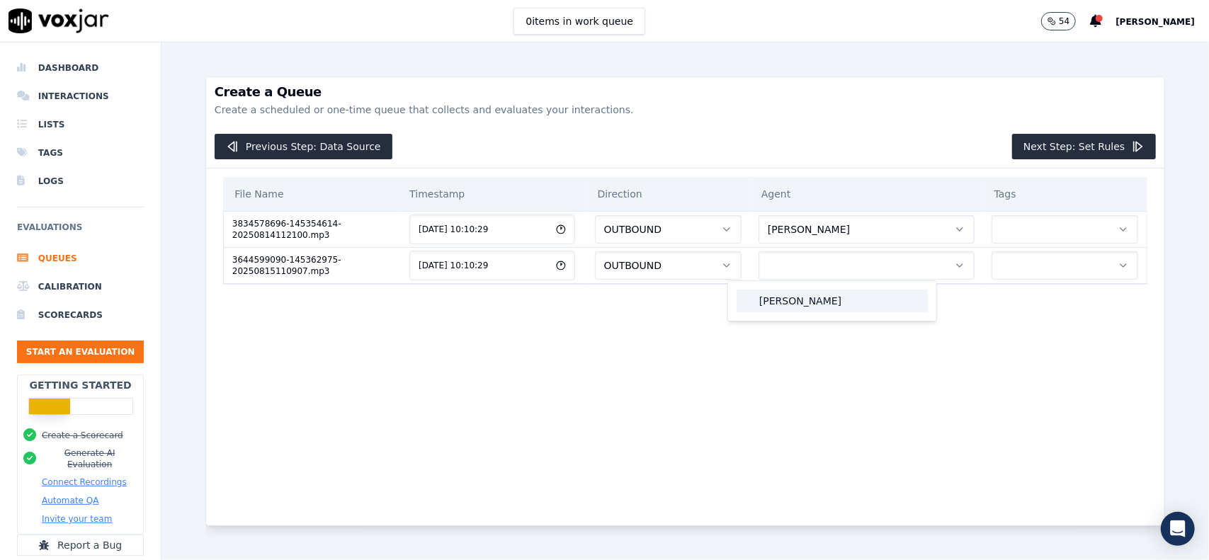
click at [823, 300] on div "[PERSON_NAME]" at bounding box center [831, 301] width 191 height 23
click at [1005, 237] on button "button" at bounding box center [1064, 229] width 147 height 28
click at [1003, 267] on div "[PERSON_NAME] 95" at bounding box center [1025, 272] width 124 height 37
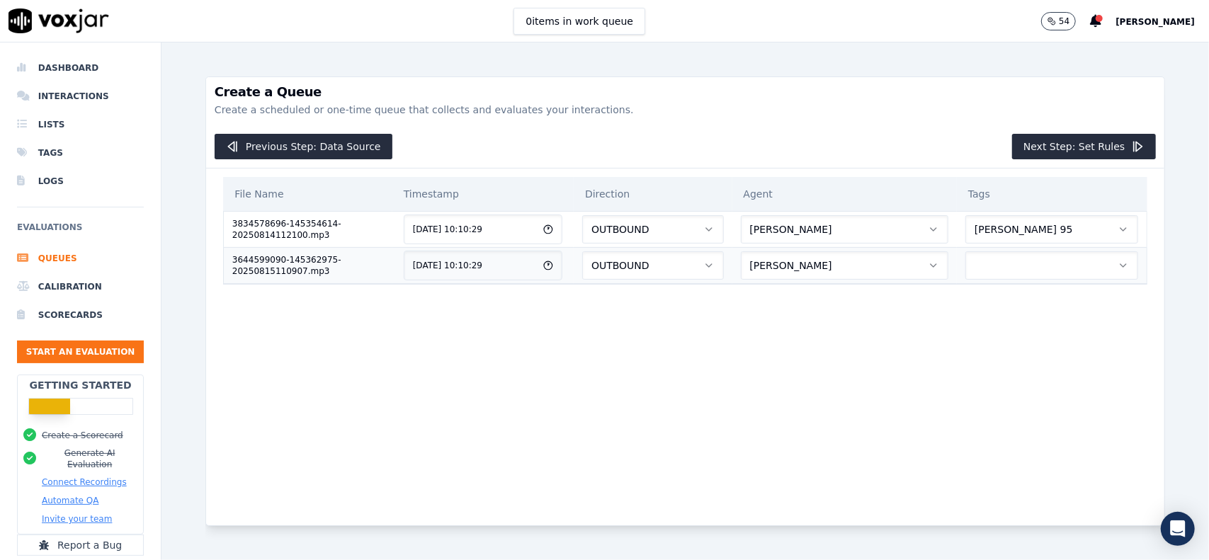
drag, startPoint x: 1008, startPoint y: 259, endPoint x: 1008, endPoint y: 270, distance: 10.6
click at [1008, 260] on button "button" at bounding box center [1051, 265] width 173 height 28
click at [1010, 298] on div "[PERSON_NAME] 95" at bounding box center [1025, 308] width 124 height 37
click at [1088, 142] on button "Next Step: Set Rules" at bounding box center [1084, 146] width 144 height 25
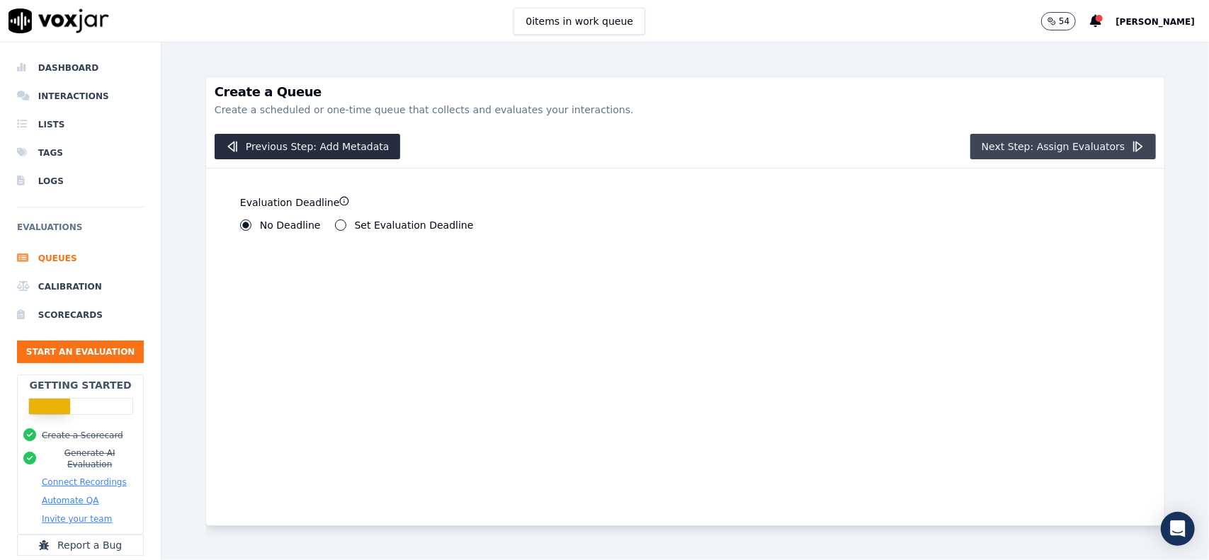
click at [1029, 152] on button "Next Step: Assign Evaluators" at bounding box center [1063, 146] width 186 height 25
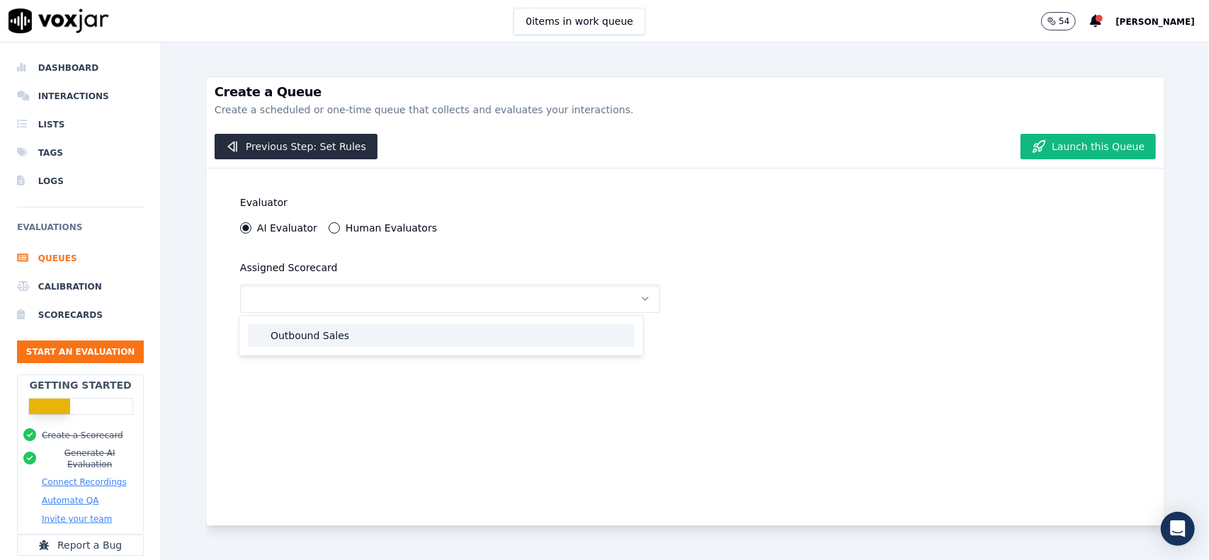
click at [358, 334] on div "Outbound Sales" at bounding box center [441, 335] width 387 height 23
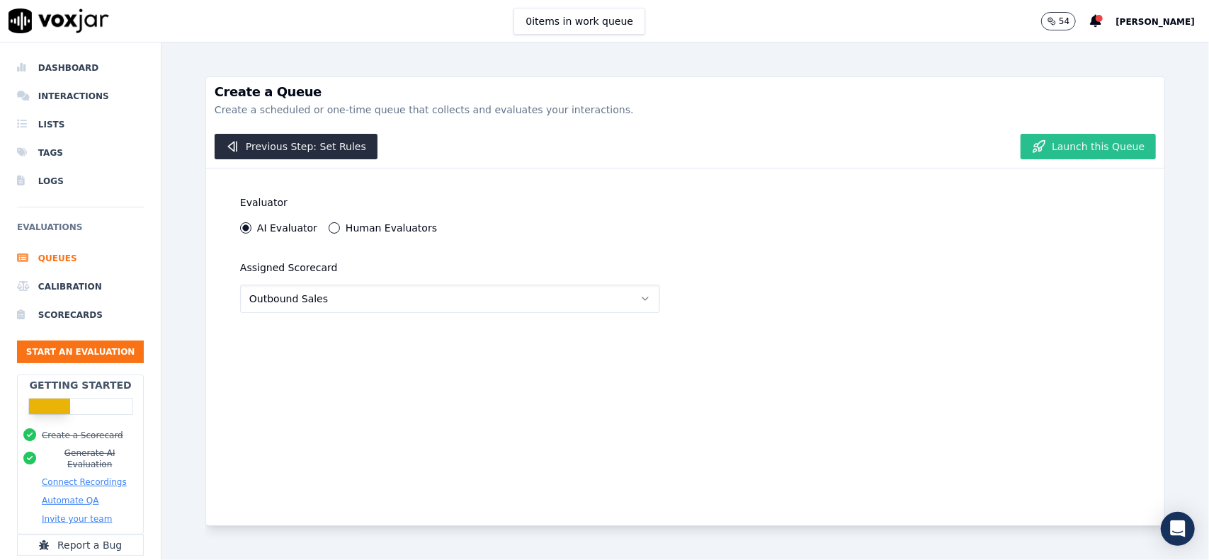
click at [1064, 150] on button "Launch this Queue" at bounding box center [1087, 146] width 135 height 25
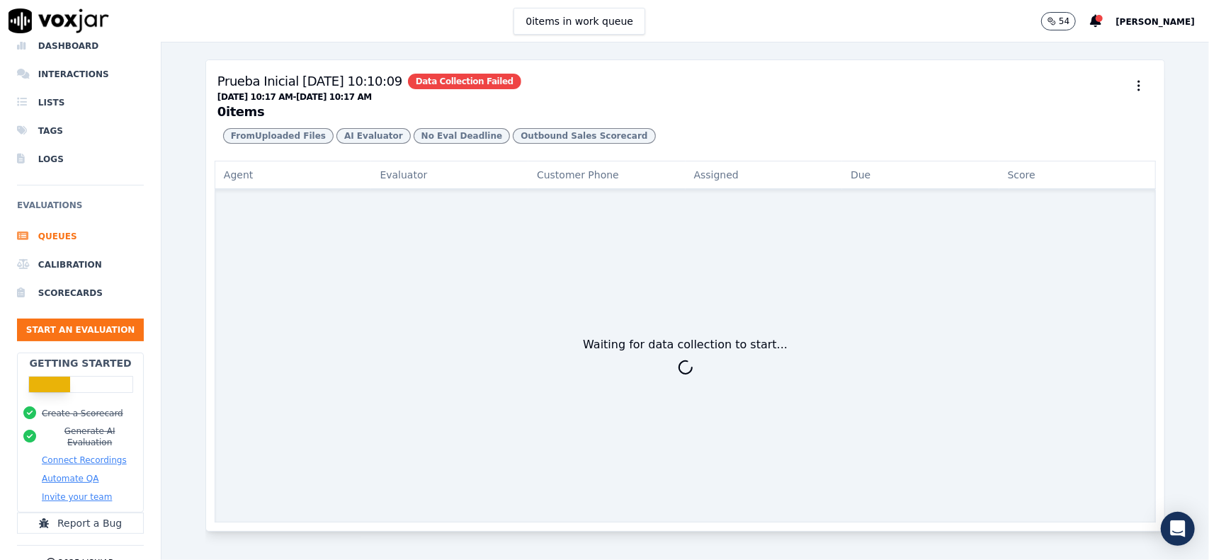
scroll to position [52, 0]
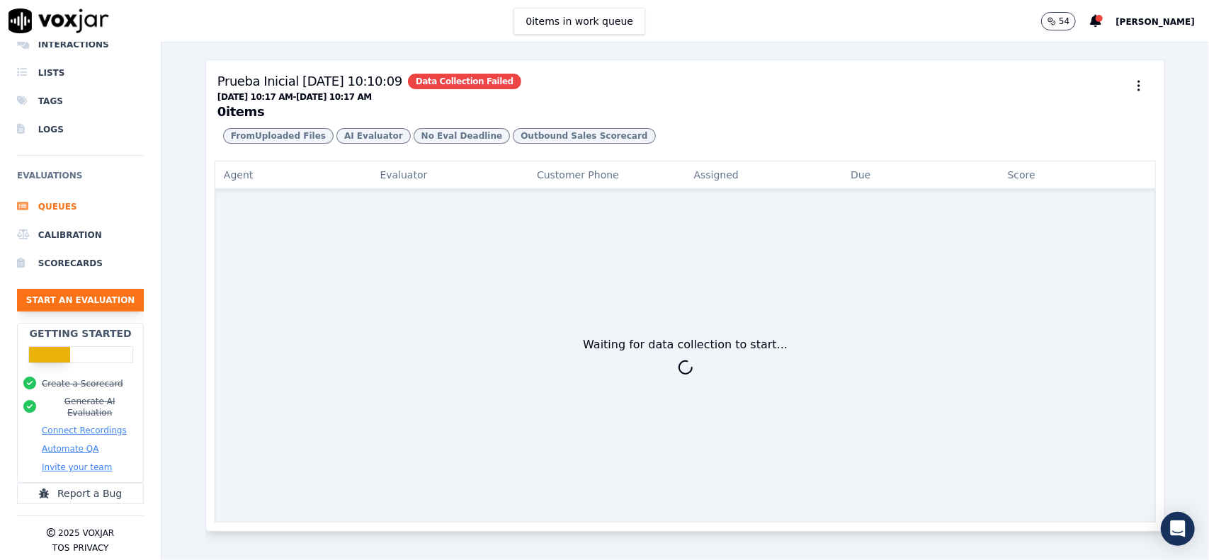
click at [91, 304] on button "Start an Evaluation" at bounding box center [80, 300] width 127 height 23
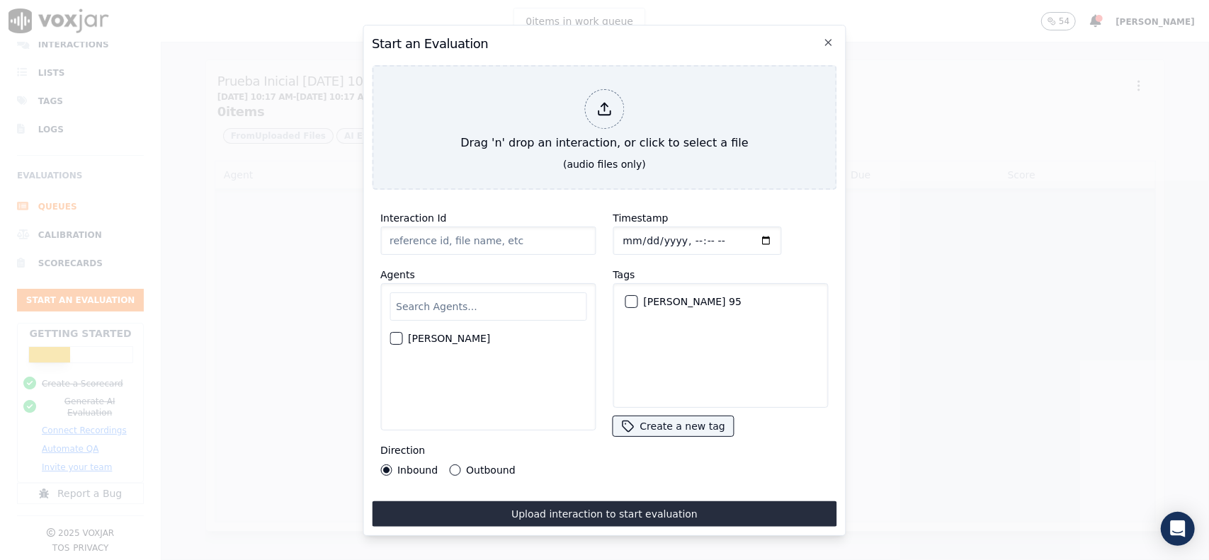
click at [433, 338] on div "[PERSON_NAME]" at bounding box center [487, 338] width 197 height 24
click at [395, 334] on div "button" at bounding box center [395, 339] width 10 height 10
drag, startPoint x: 504, startPoint y: 251, endPoint x: 504, endPoint y: 244, distance: 7.8
click at [504, 251] on div "Interaction Id Agents [PERSON_NAME] Direction Inbound Outbound" at bounding box center [488, 342] width 232 height 283
click at [504, 244] on input "Interaction Id" at bounding box center [487, 241] width 215 height 28
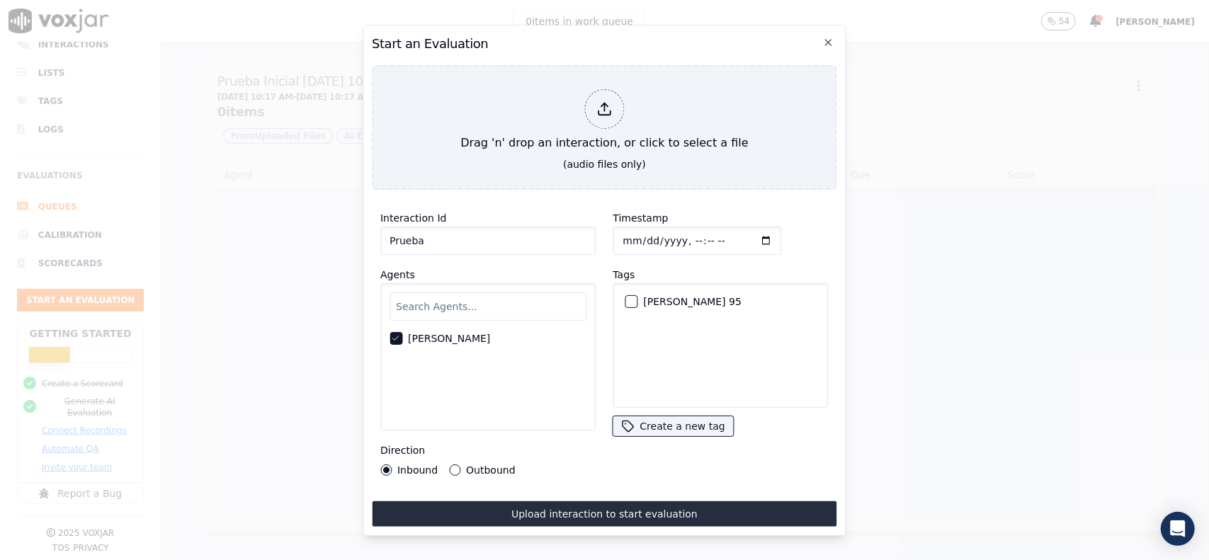
type input "Prueba"
click at [452, 469] on button "Outbound" at bounding box center [454, 470] width 11 height 11
click at [626, 298] on div "button" at bounding box center [630, 302] width 10 height 10
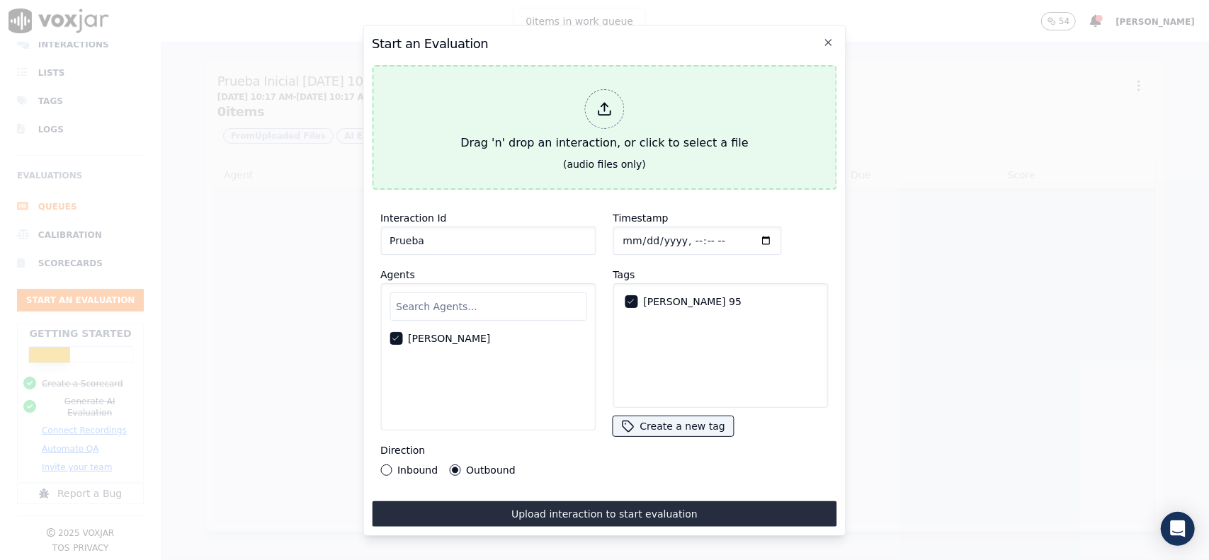
click at [615, 157] on div "(audio files only)" at bounding box center [604, 164] width 83 height 14
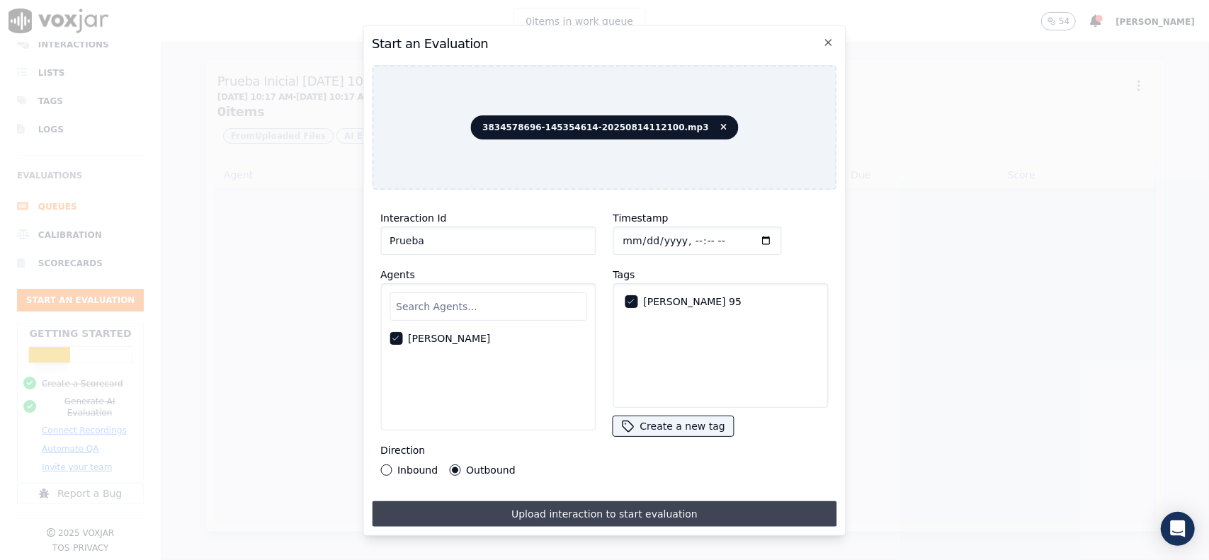
click at [583, 518] on button "Upload interaction to start evaluation" at bounding box center [604, 513] width 465 height 25
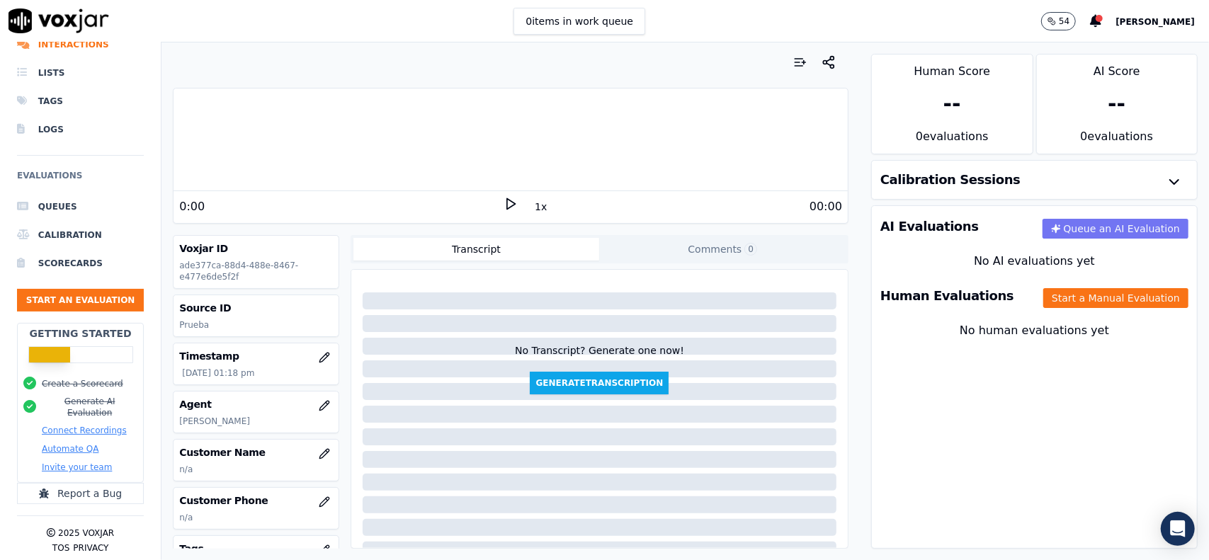
click at [1113, 232] on button "Queue an AI Evaluation" at bounding box center [1115, 229] width 146 height 20
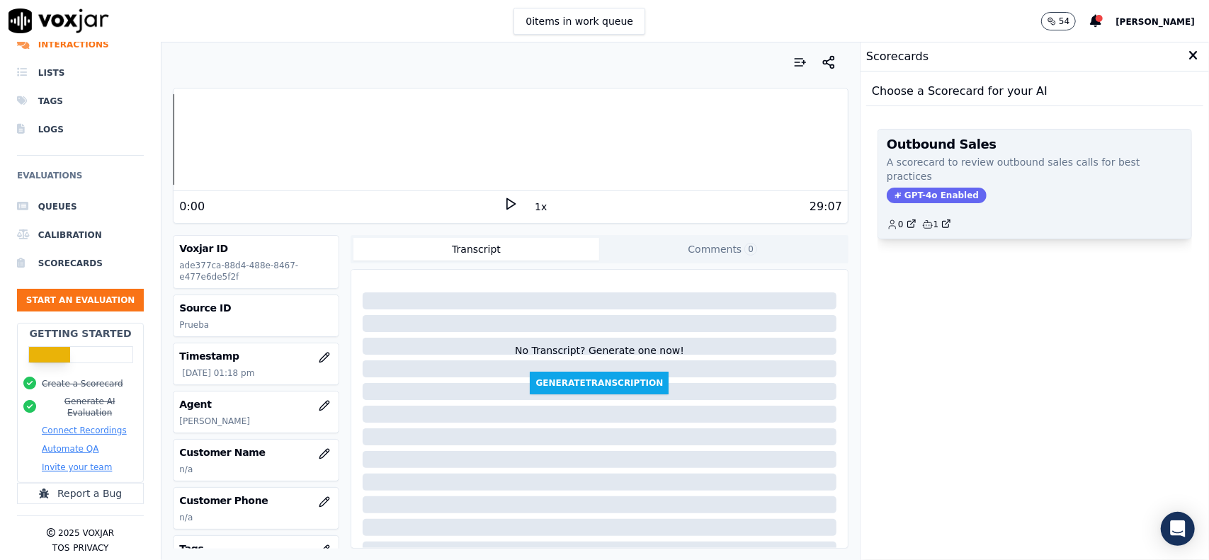
click at [992, 196] on div "GPT-4o Enabled" at bounding box center [1035, 196] width 296 height 16
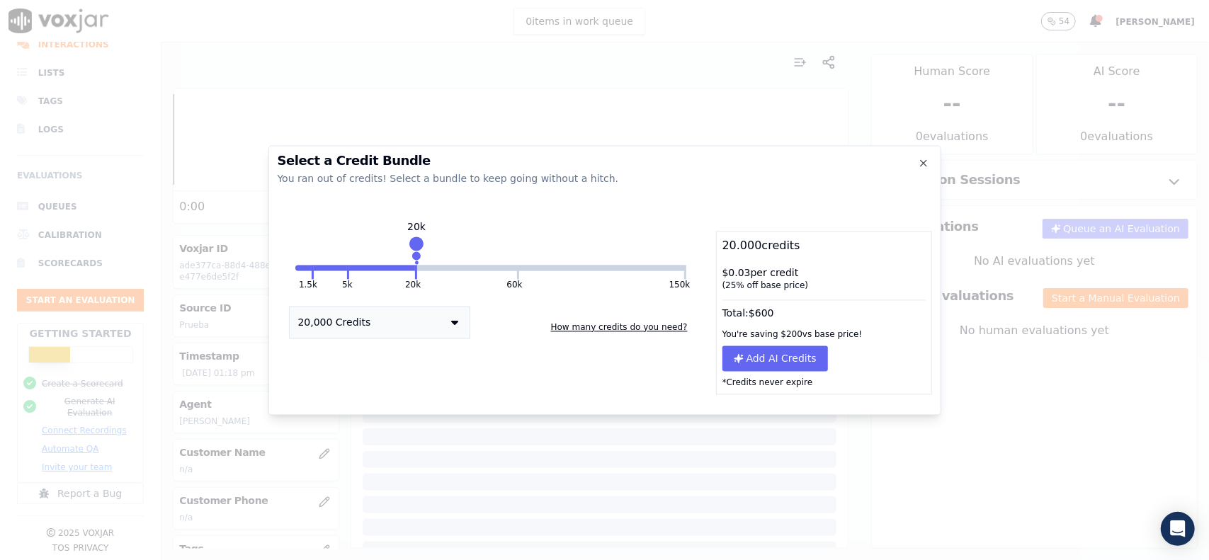
click at [415, 329] on button "20,000 Credits" at bounding box center [379, 322] width 181 height 33
click at [551, 329] on div "20,000 Credits 1,500 Credits 5,000 Credits 20,000 Credits 60,000 Credits 150,00…" at bounding box center [491, 321] width 427 height 34
drag, startPoint x: 326, startPoint y: 266, endPoint x: 319, endPoint y: 267, distance: 7.1
click at [319, 267] on button "5k" at bounding box center [330, 268] width 33 height 6
drag, startPoint x: 346, startPoint y: 243, endPoint x: 924, endPoint y: 205, distance: 579.8
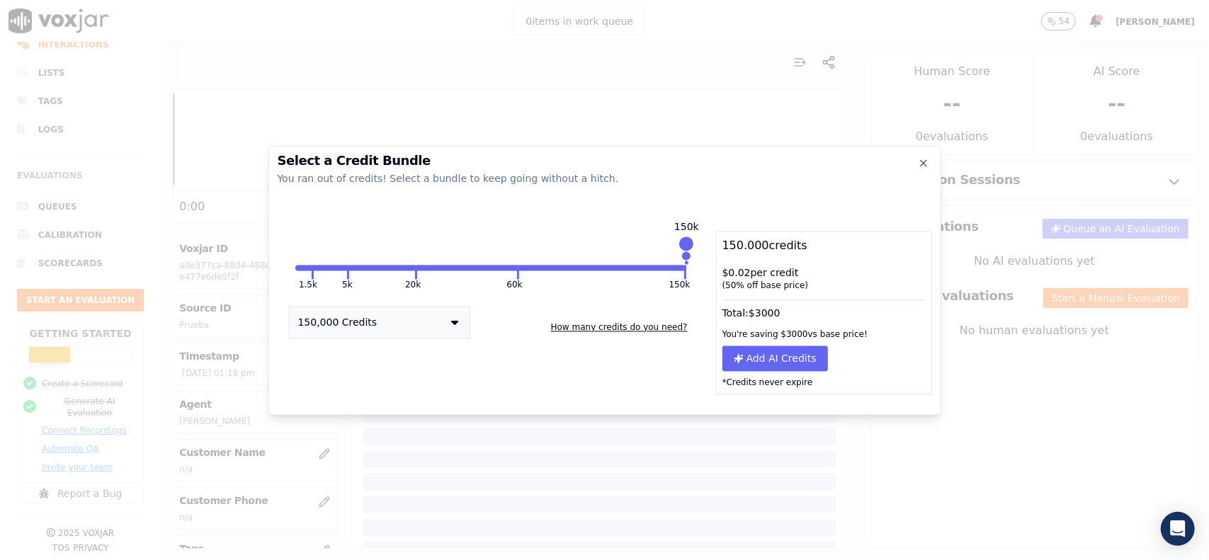
click at [758, 246] on div "1.5k 5k 20k 60k 150k 150k 150,000 Credits How many credits do you need? 150.000…" at bounding box center [605, 313] width 654 height 164
click at [925, 162] on icon "button" at bounding box center [923, 162] width 11 height 11
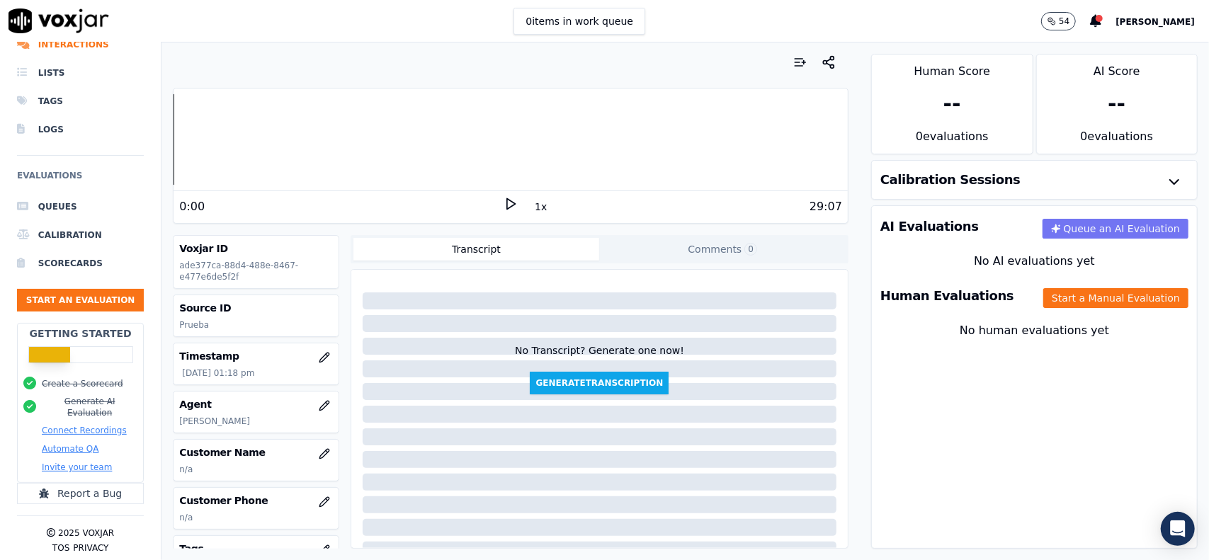
click at [1051, 220] on button "Queue an AI Evaluation" at bounding box center [1115, 229] width 146 height 20
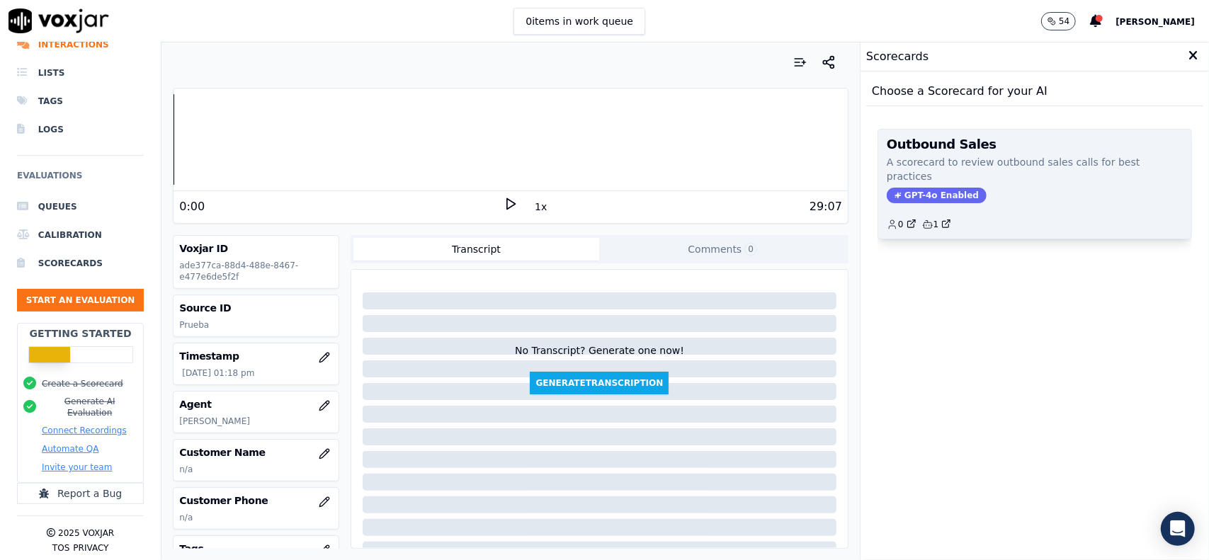
click at [1000, 156] on p "A scorecard to review outbound sales calls for best practices" at bounding box center [1035, 169] width 296 height 28
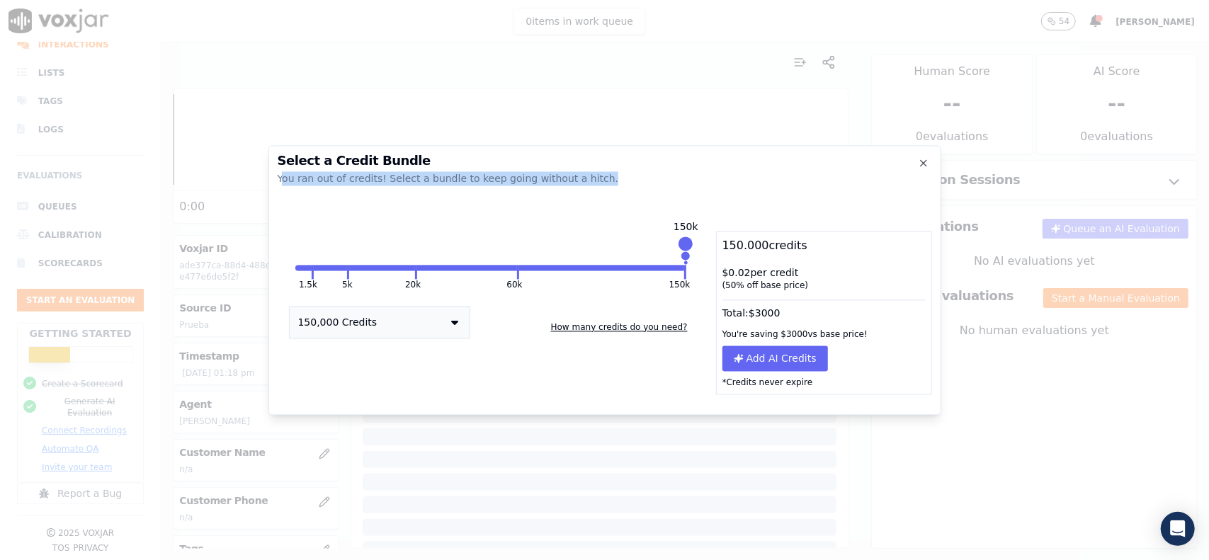
drag, startPoint x: 280, startPoint y: 177, endPoint x: 638, endPoint y: 181, distance: 358.3
click at [629, 181] on div "You ran out of credits! Select a bundle to keep going without a hitch." at bounding box center [605, 178] width 654 height 14
click at [923, 161] on icon "button" at bounding box center [923, 162] width 11 height 11
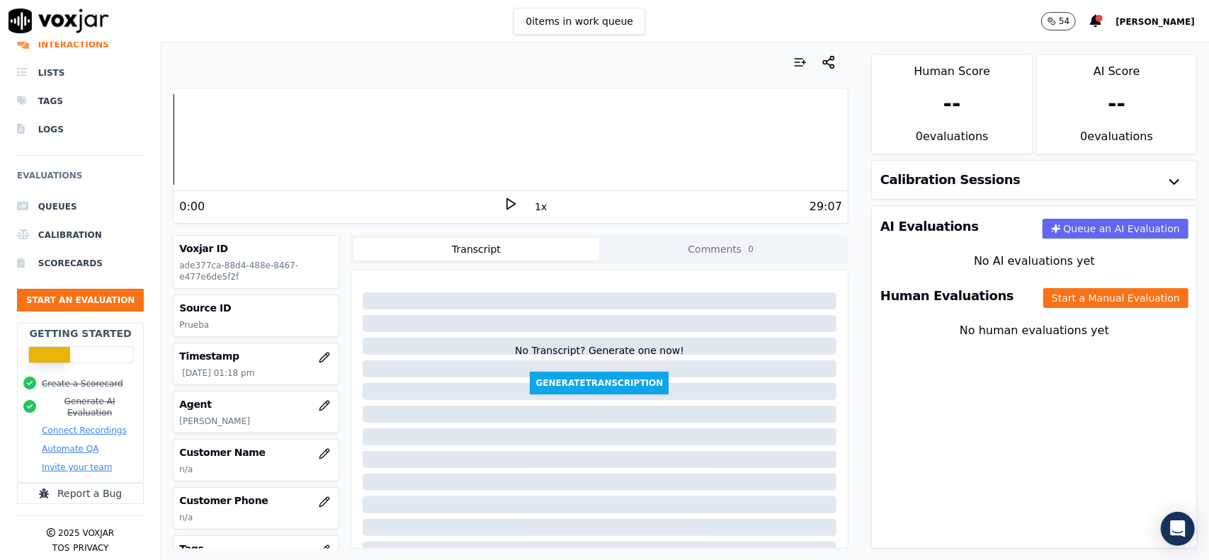
click at [102, 425] on button "Connect Recordings" at bounding box center [84, 430] width 85 height 11
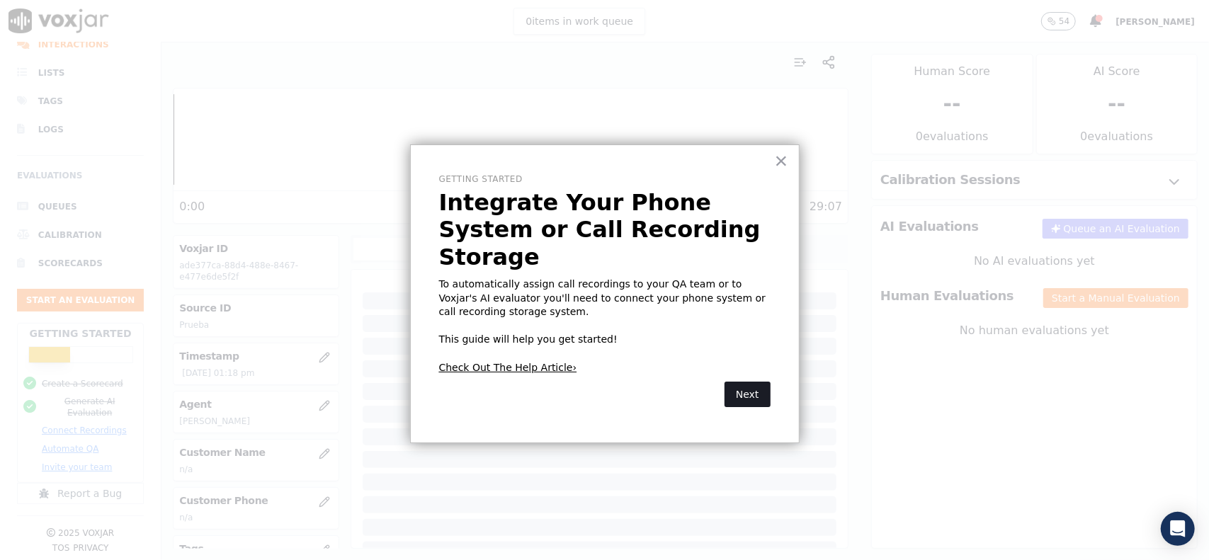
click at [757, 382] on button "Next" at bounding box center [747, 394] width 46 height 25
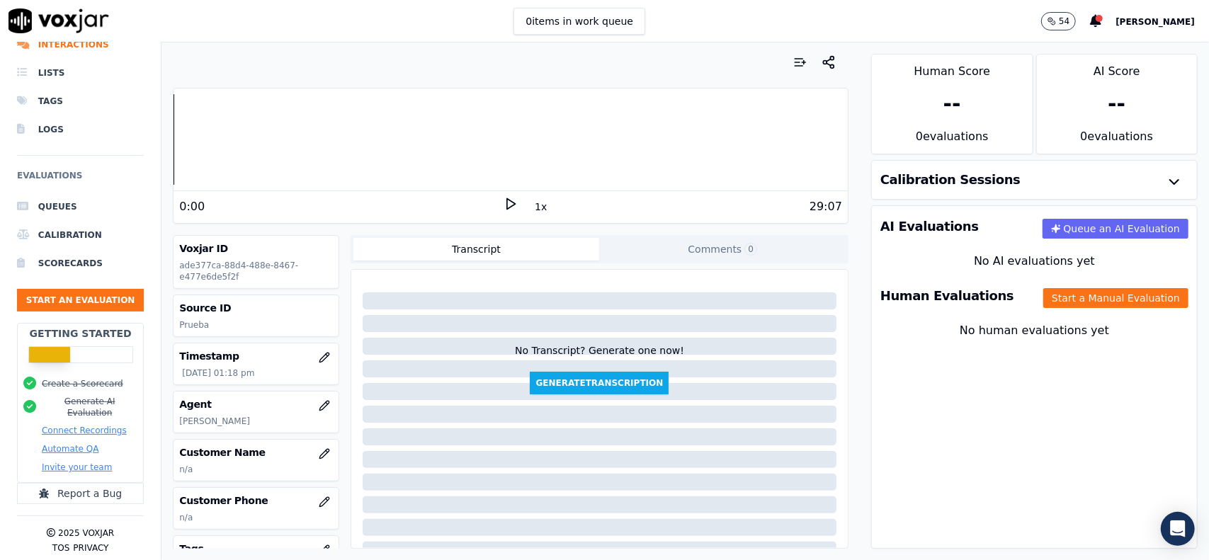
click at [67, 425] on button "Connect Recordings" at bounding box center [84, 430] width 85 height 11
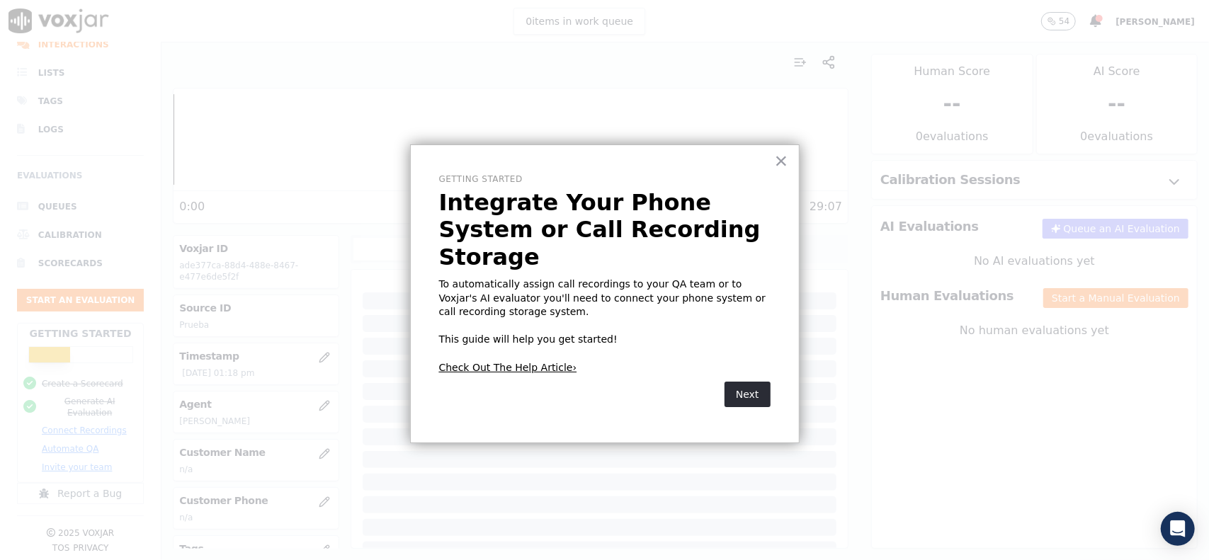
click at [802, 171] on div at bounding box center [604, 280] width 1209 height 560
click at [786, 159] on button "×" at bounding box center [781, 160] width 13 height 23
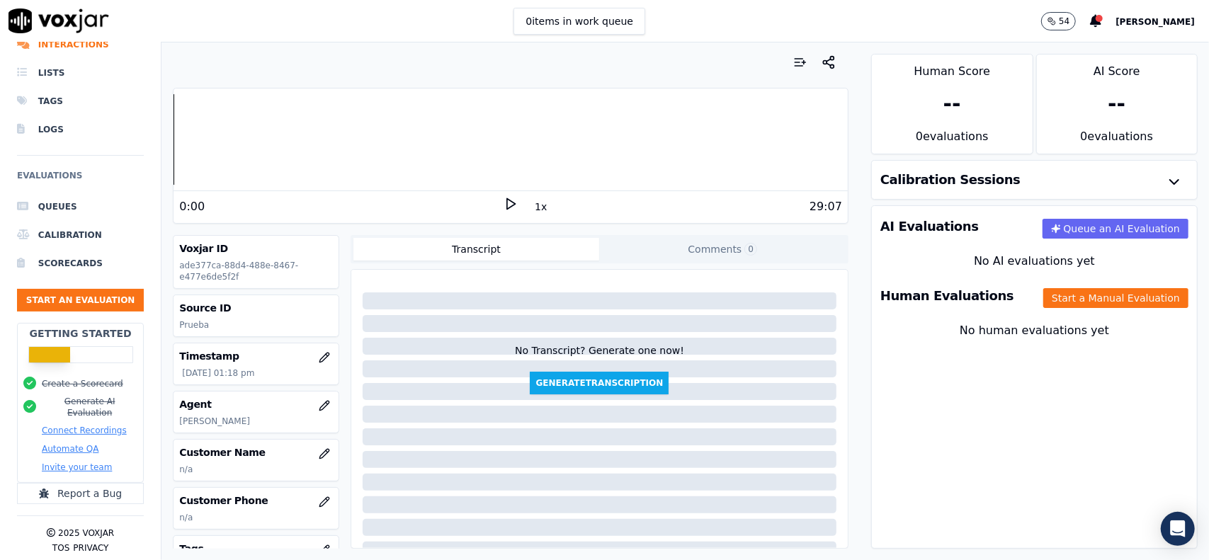
click at [74, 443] on button "Automate QA" at bounding box center [70, 448] width 57 height 11
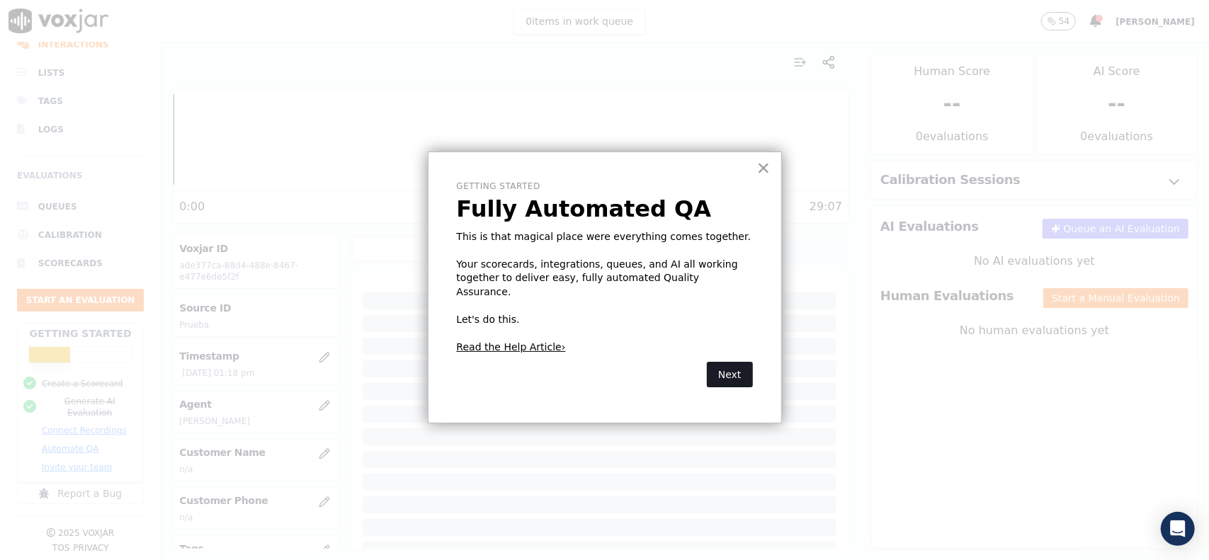
click at [728, 362] on button "Next" at bounding box center [730, 374] width 46 height 25
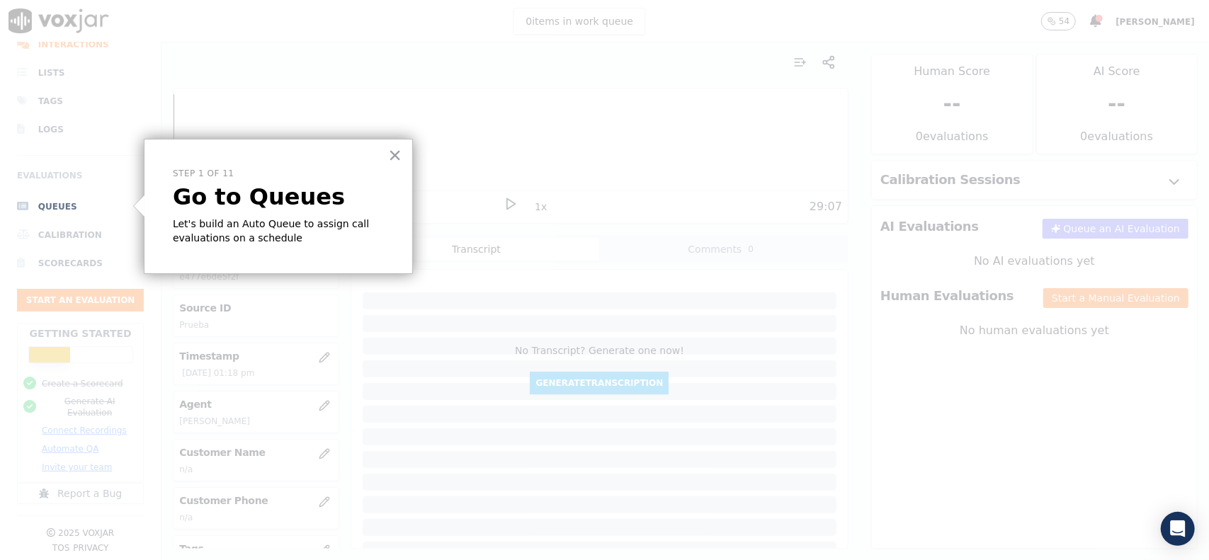
click at [40, 203] on li "Queues" at bounding box center [80, 207] width 127 height 28
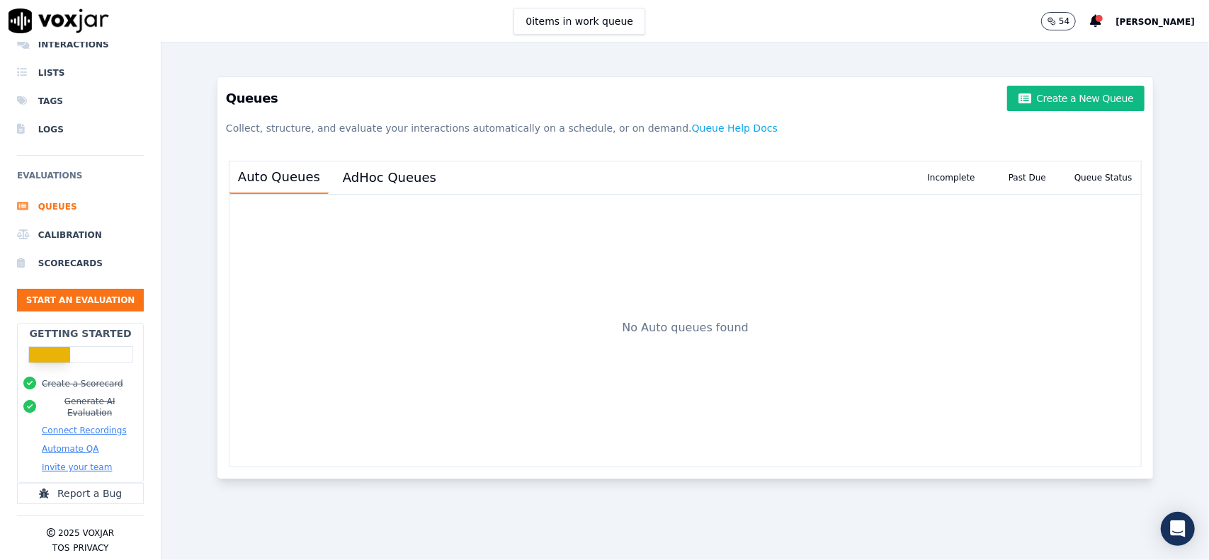
drag, startPoint x: 690, startPoint y: 127, endPoint x: 695, endPoint y: 76, distance: 52.0
click at [697, 73] on div "Queues Create a New Queue Collect, structure, and evaluate your interactions au…" at bounding box center [684, 301] width 959 height 518
click at [692, 124] on button "Queue Help Docs" at bounding box center [735, 127] width 86 height 25
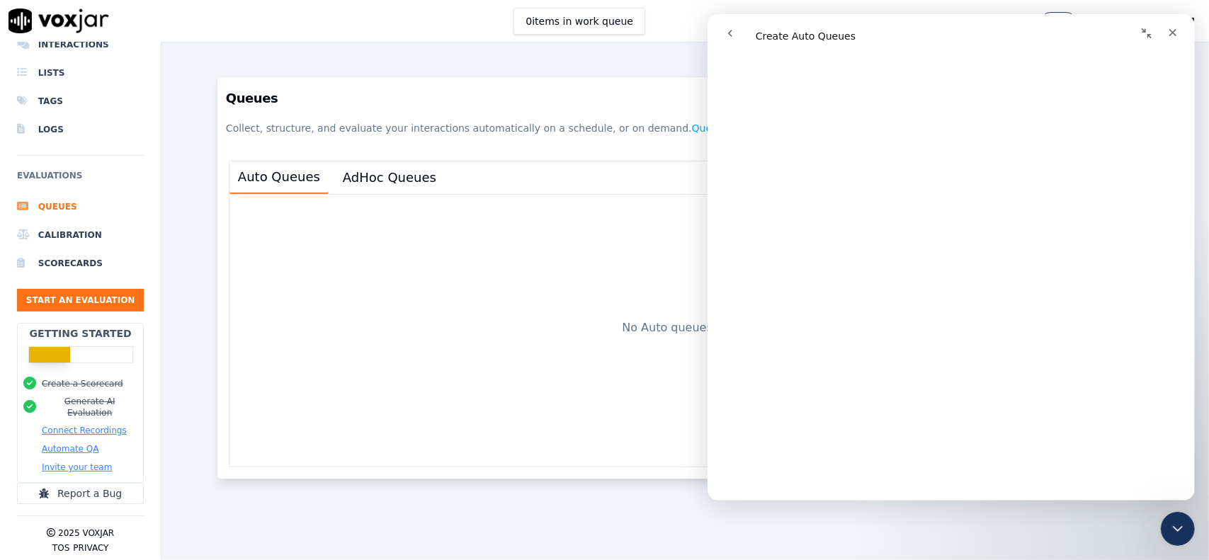
scroll to position [3682, 0]
click at [1182, 31] on div "Close" at bounding box center [1171, 32] width 25 height 25
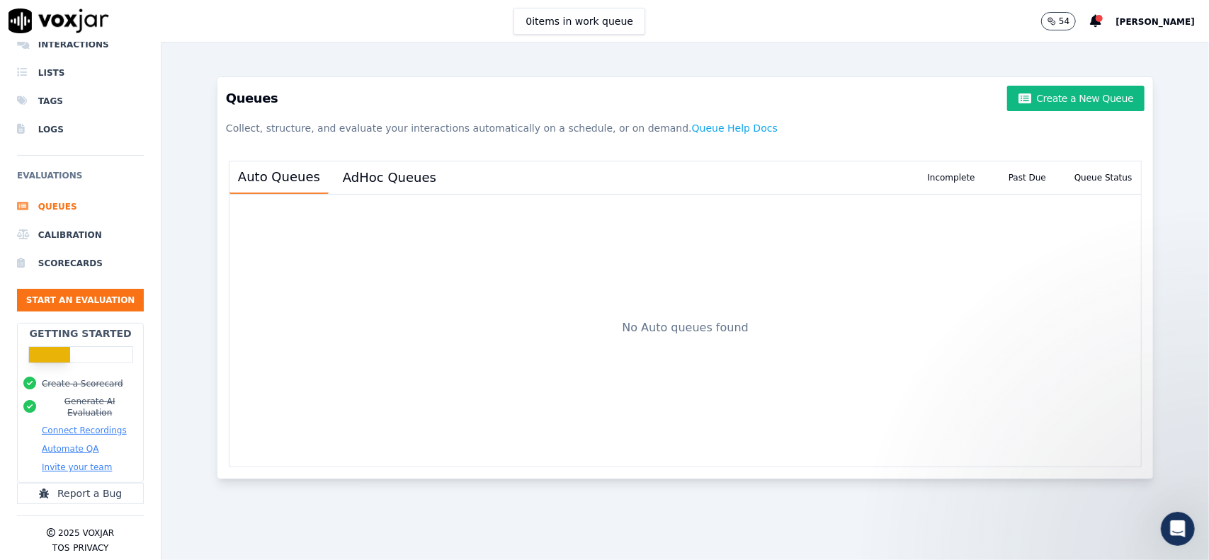
scroll to position [0, 0]
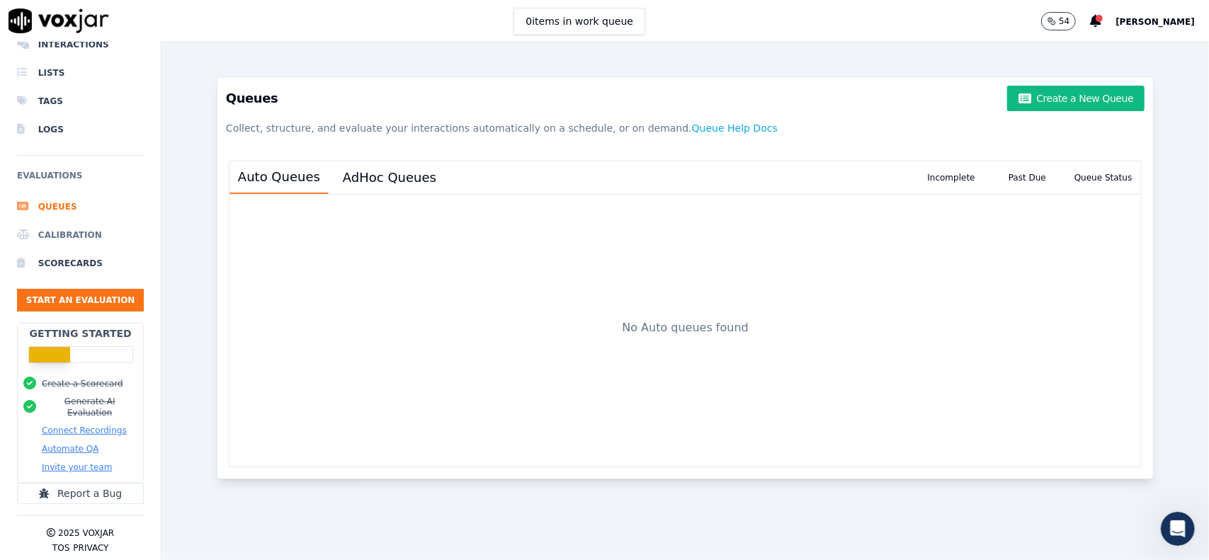
click at [70, 233] on li "Calibration" at bounding box center [80, 235] width 127 height 28
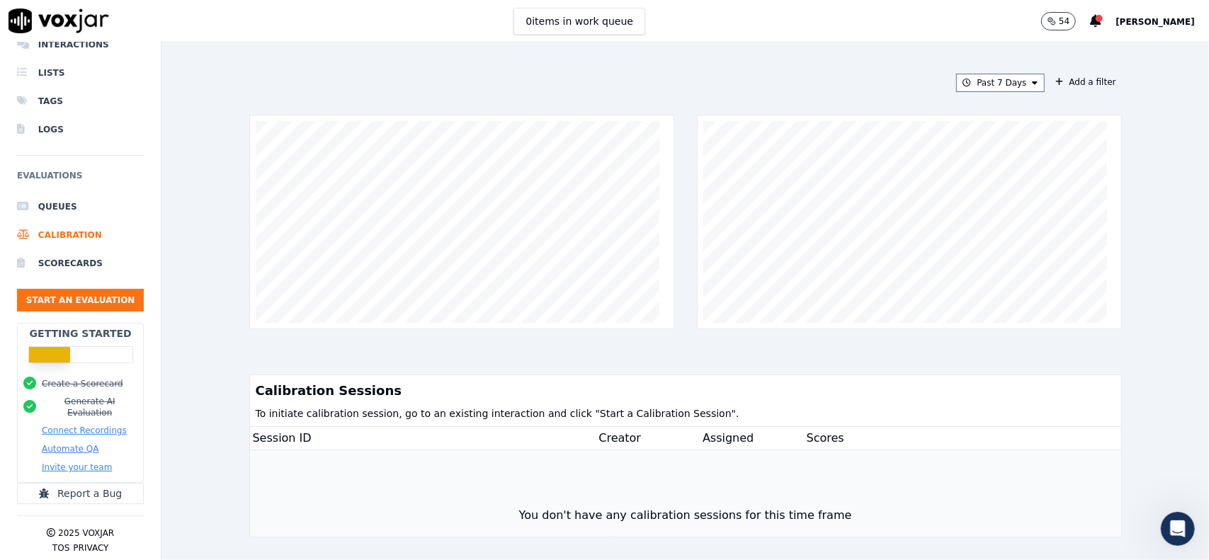
click at [1170, 21] on span "[PERSON_NAME]" at bounding box center [1154, 22] width 79 height 10
click at [1136, 74] on div "Billing" at bounding box center [1124, 70] width 152 height 23
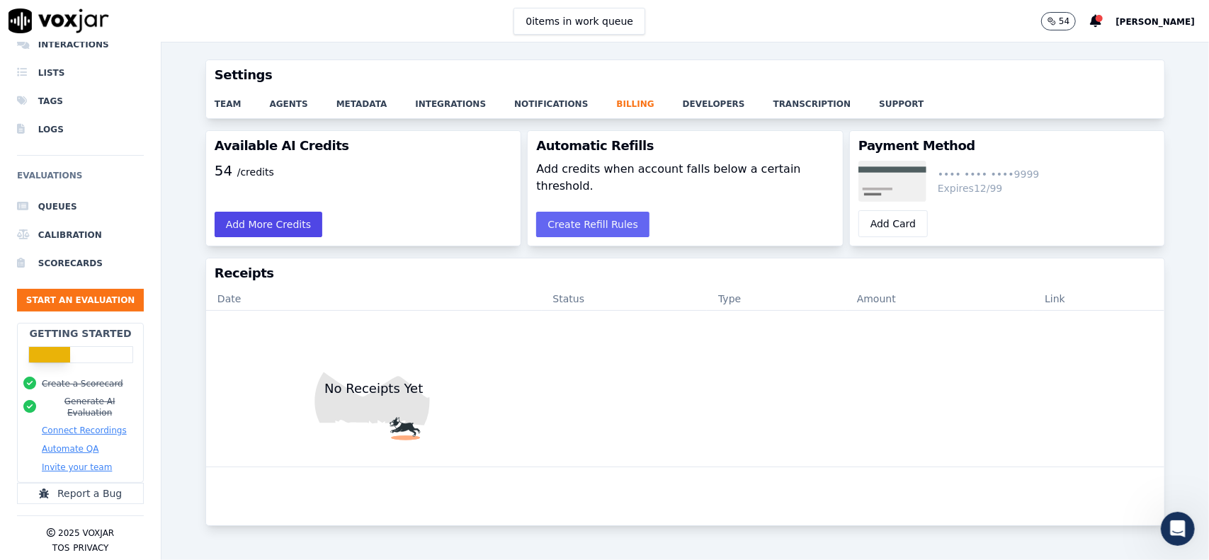
click at [273, 231] on button "Add More Credits" at bounding box center [269, 224] width 108 height 25
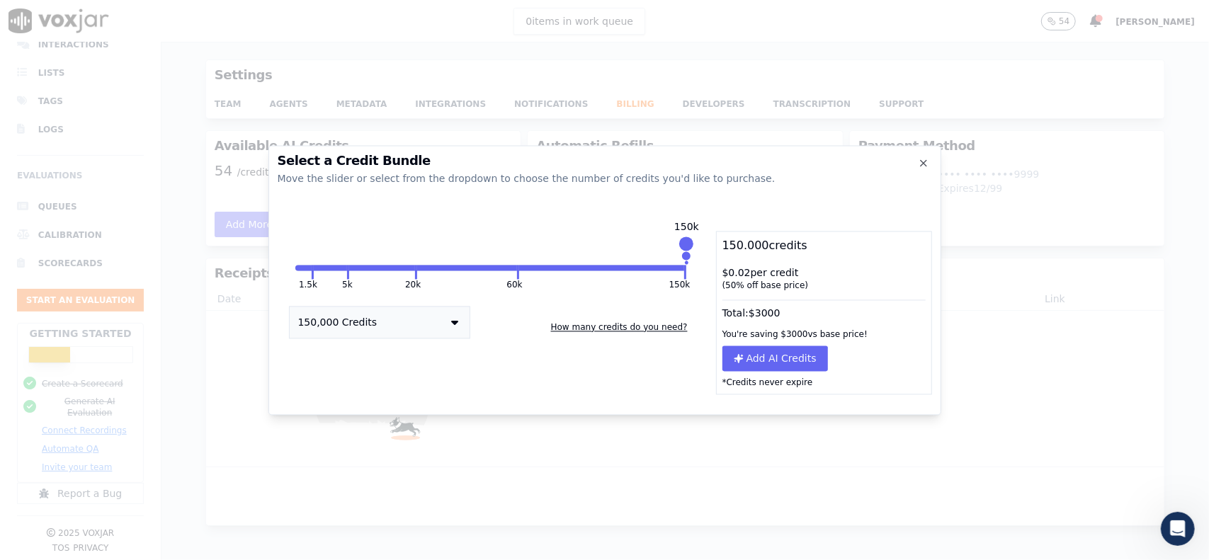
drag, startPoint x: 416, startPoint y: 246, endPoint x: 704, endPoint y: 237, distance: 287.6
click at [704, 237] on div "1.5k 5k 20k 60k 150k 150k 150,000 Credits How many credits do you need?" at bounding box center [491, 313] width 427 height 164
click at [446, 334] on button "150,000 Credits" at bounding box center [379, 322] width 181 height 33
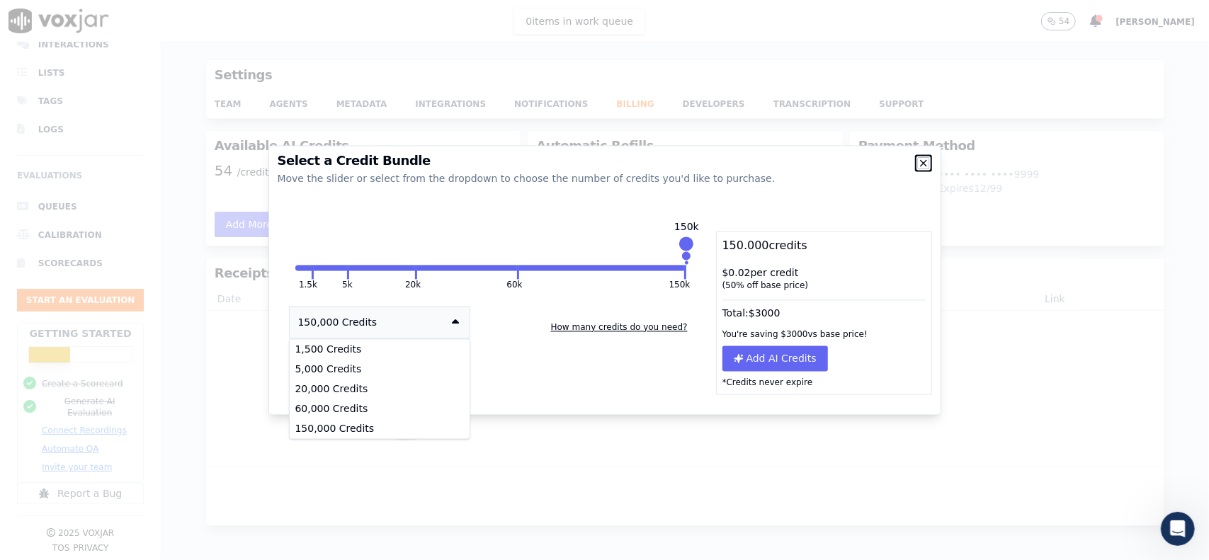
click at [923, 165] on icon "button" at bounding box center [923, 162] width 11 height 11
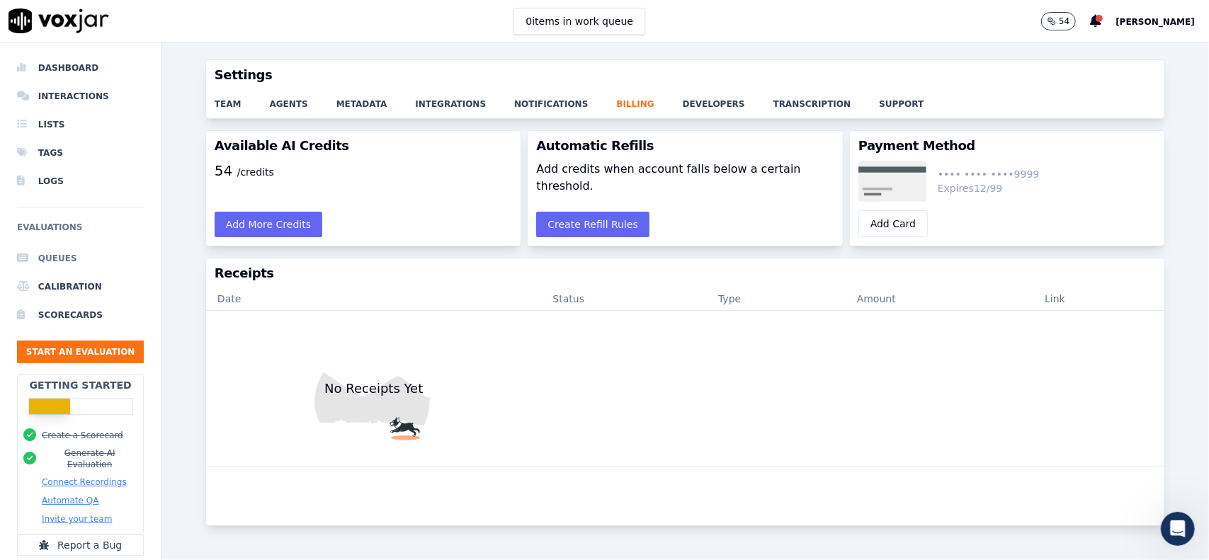
click at [41, 263] on li "Queues" at bounding box center [80, 258] width 127 height 28
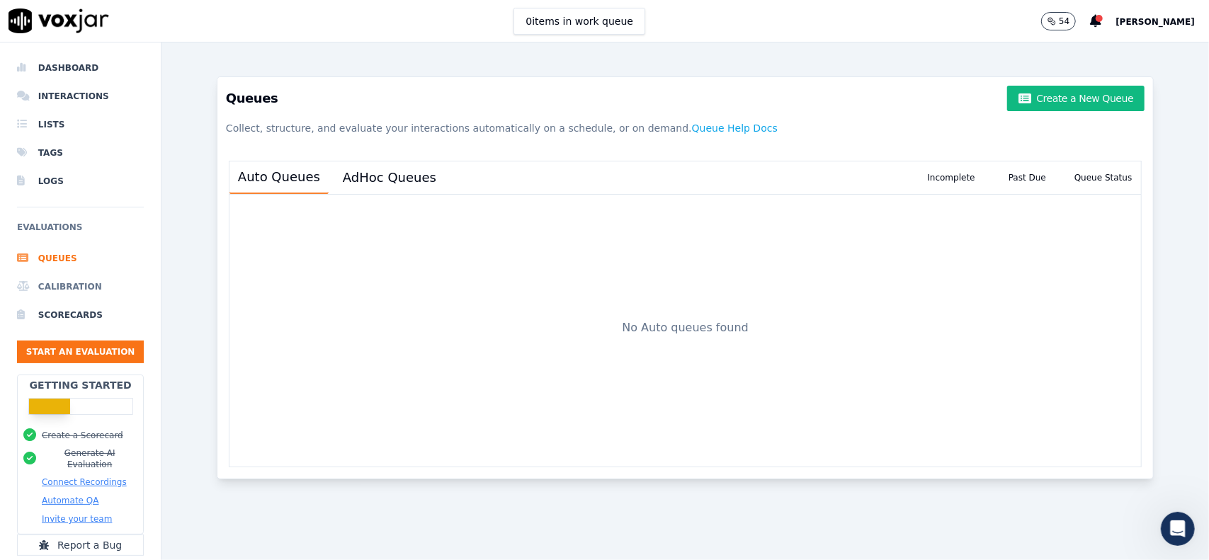
click at [74, 288] on li "Calibration" at bounding box center [80, 287] width 127 height 28
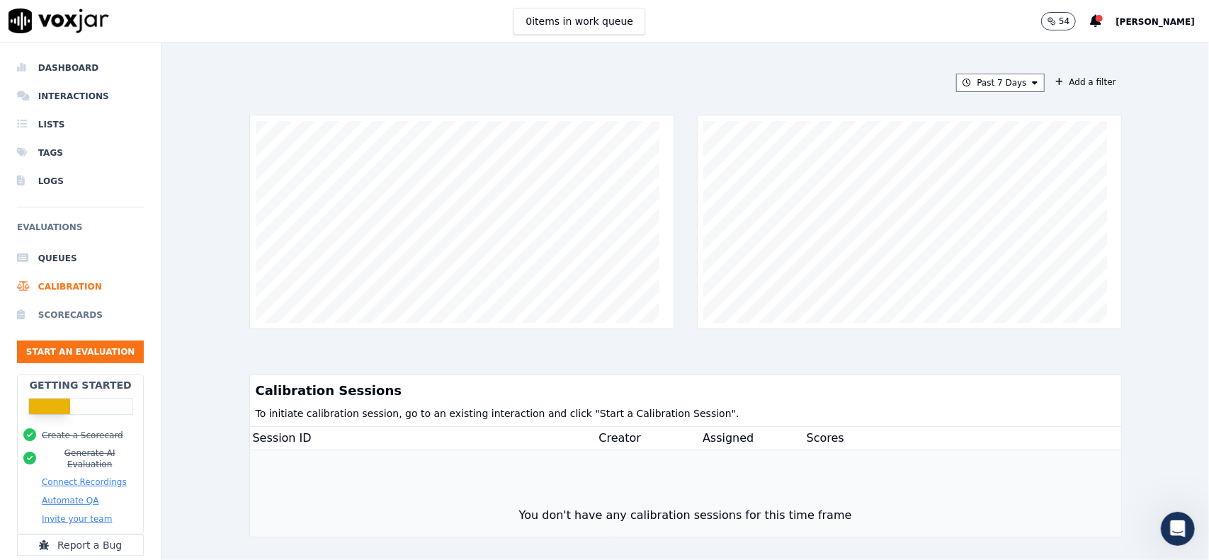
click at [61, 317] on li "Scorecards" at bounding box center [80, 315] width 127 height 28
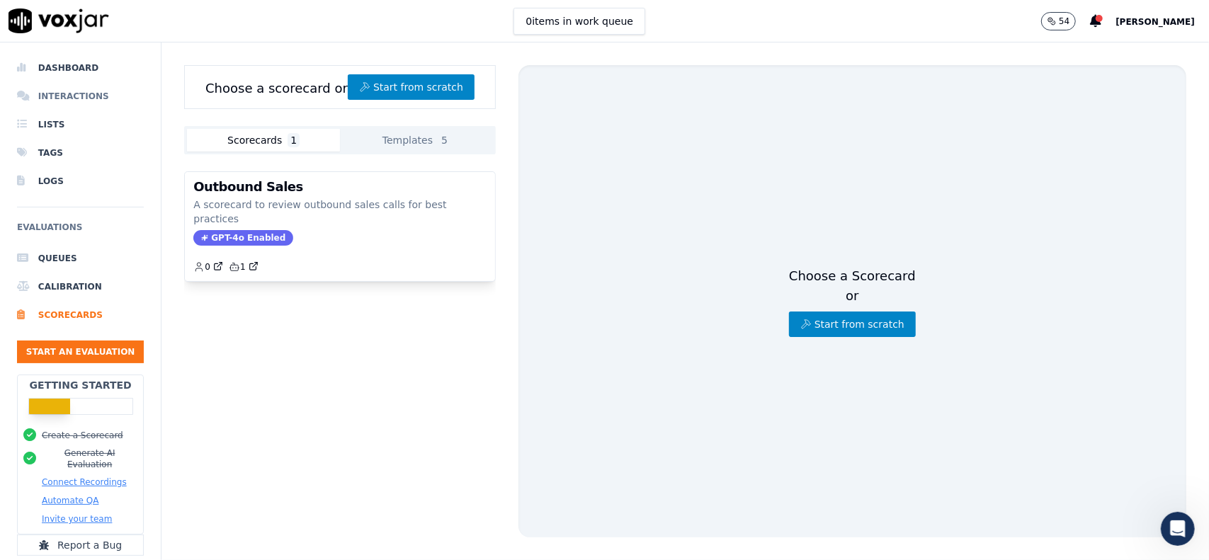
click at [71, 103] on li "Interactions" at bounding box center [80, 96] width 127 height 28
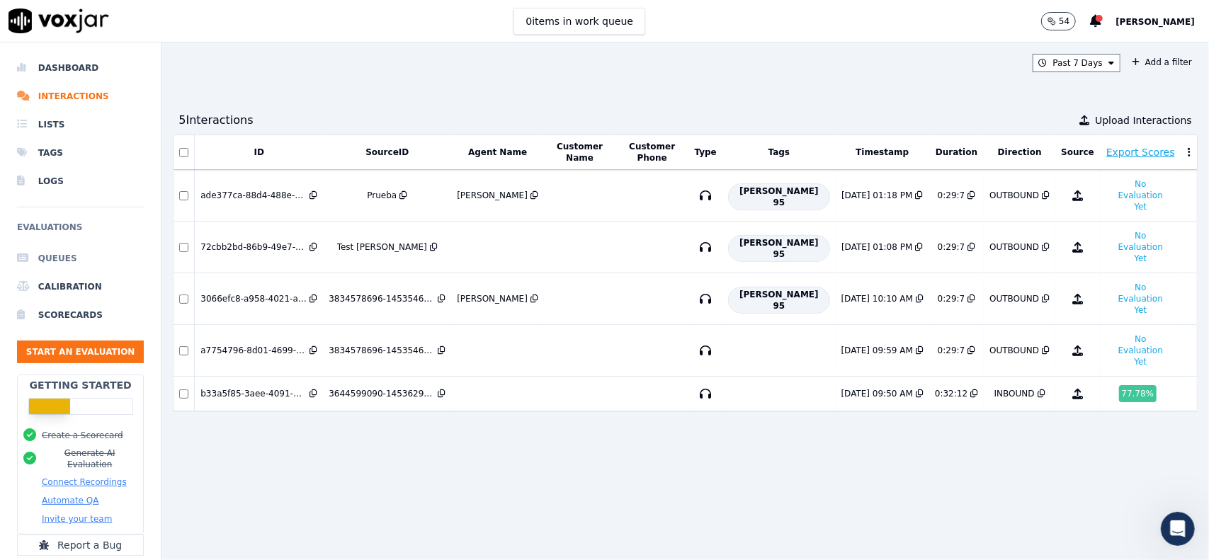
click at [73, 251] on li "Queues" at bounding box center [80, 258] width 127 height 28
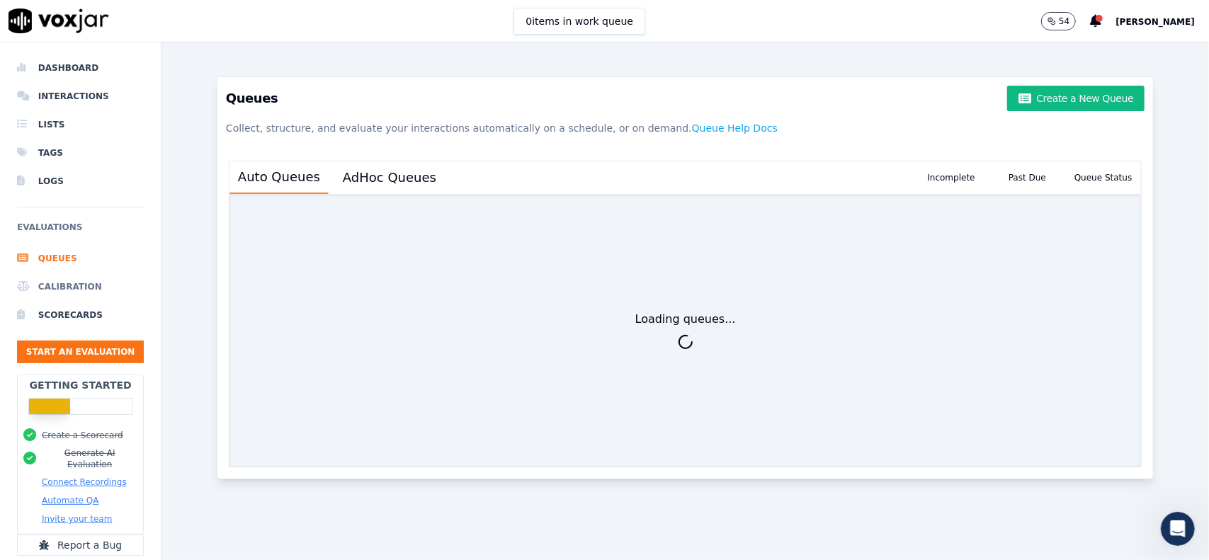
click at [59, 277] on li "Calibration" at bounding box center [80, 287] width 127 height 28
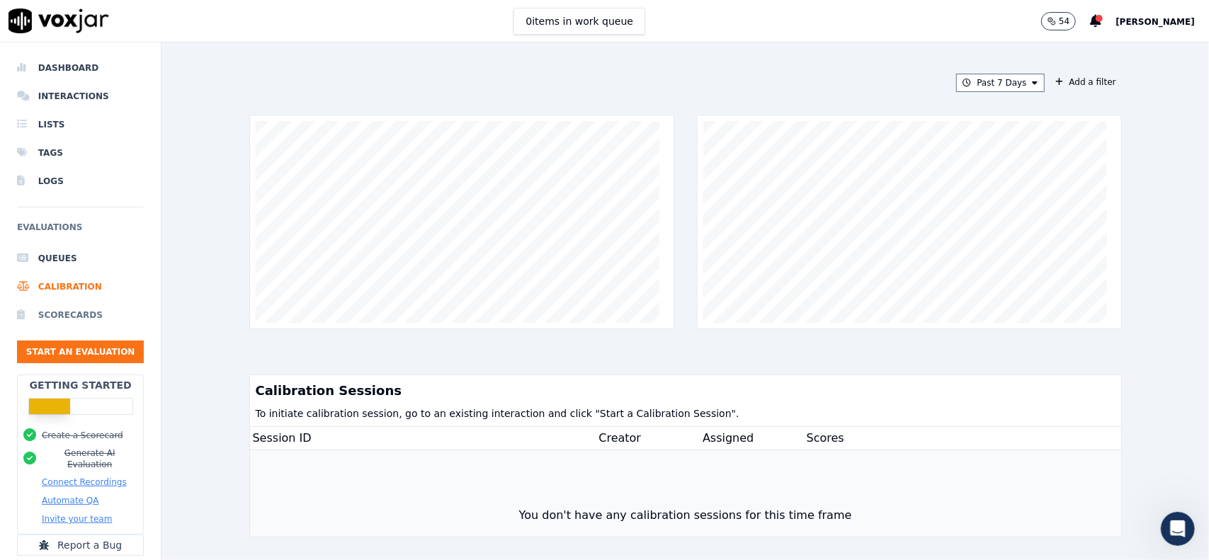
click at [64, 319] on li "Scorecards" at bounding box center [80, 315] width 127 height 28
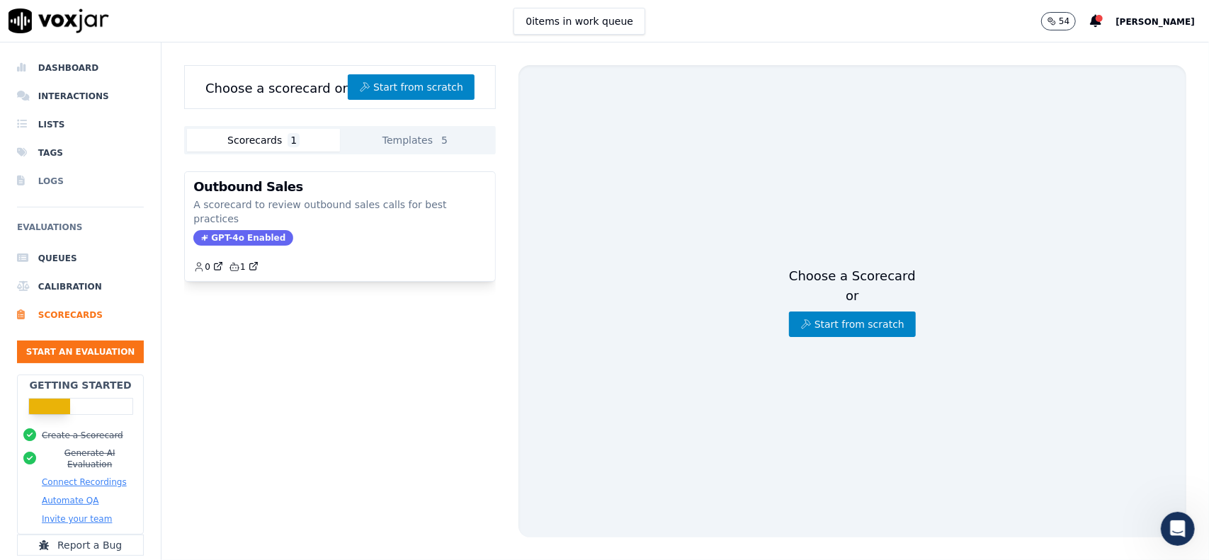
click at [53, 180] on li "Logs" at bounding box center [80, 181] width 127 height 28
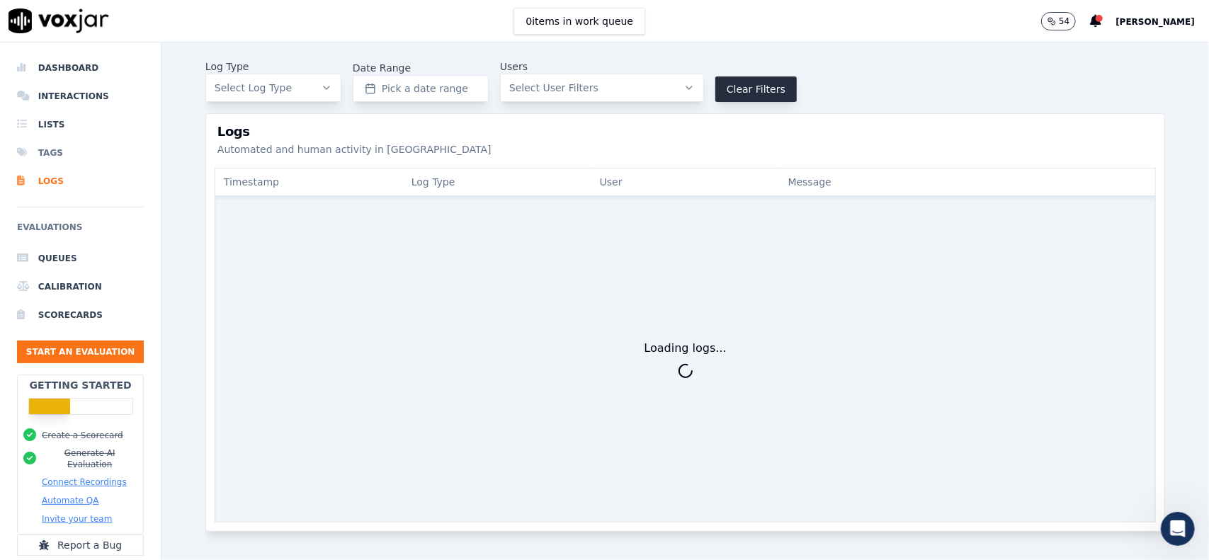
click at [55, 154] on li "Tags" at bounding box center [80, 153] width 127 height 28
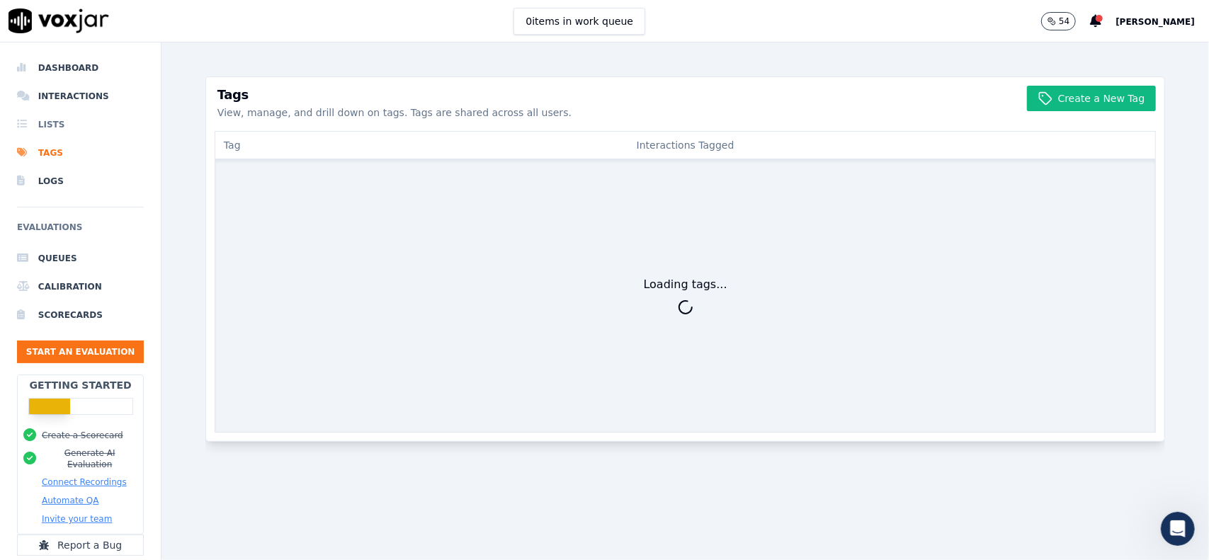
click at [55, 128] on li "Lists" at bounding box center [80, 124] width 127 height 28
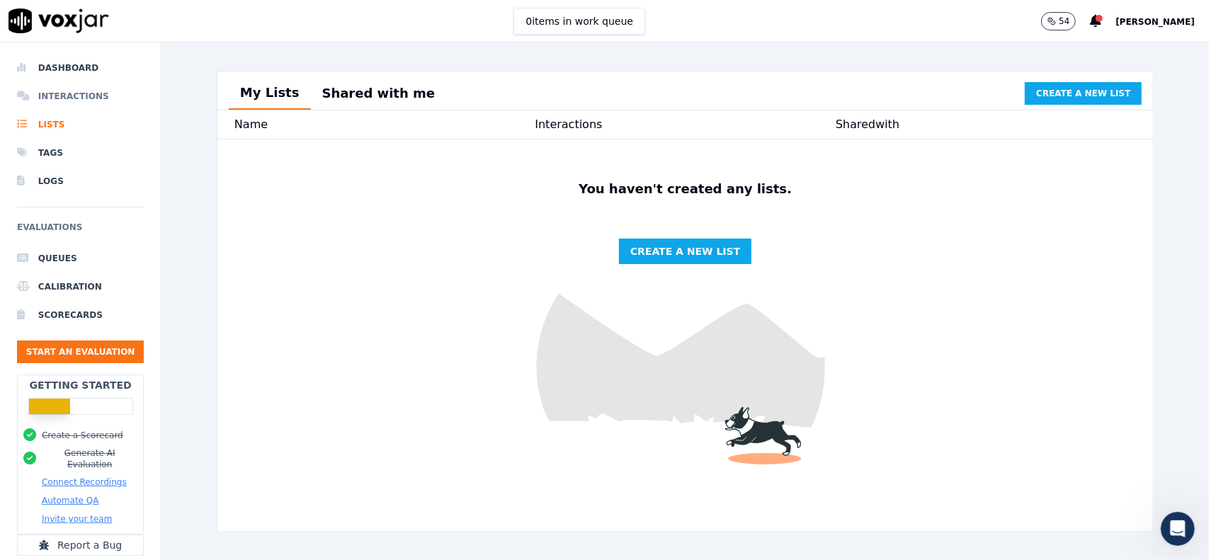
click at [74, 93] on li "Interactions" at bounding box center [80, 96] width 127 height 28
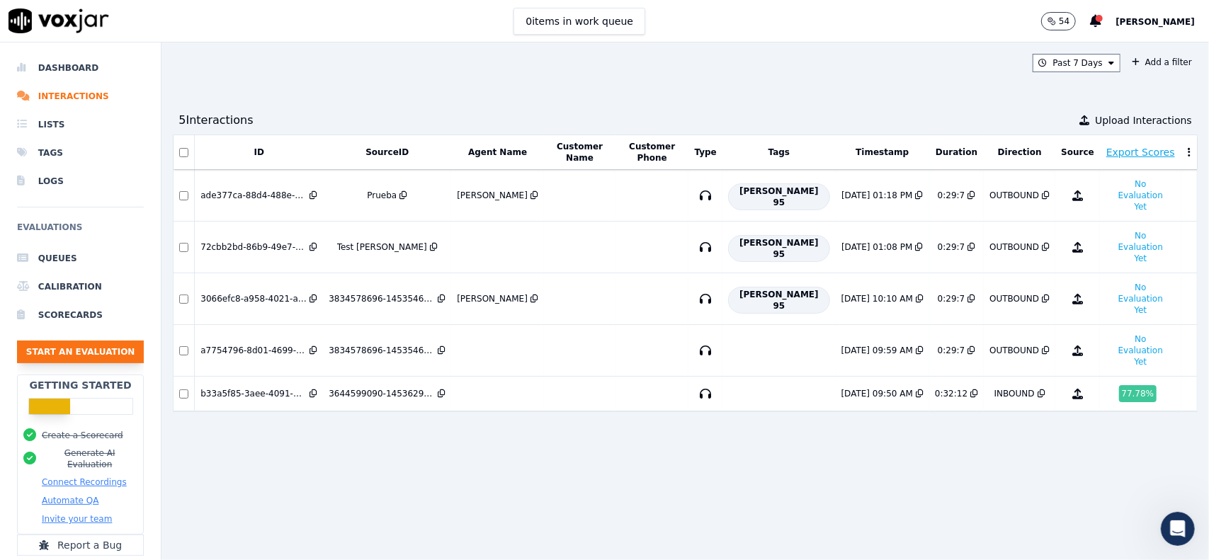
click at [85, 341] on button "Start an Evaluation" at bounding box center [80, 352] width 127 height 23
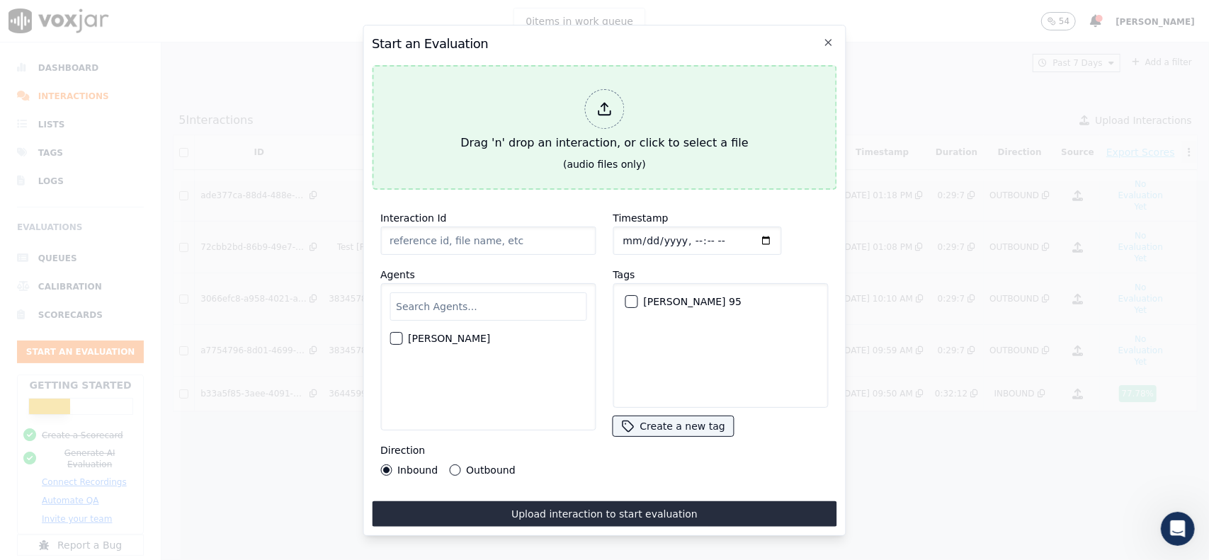
click at [661, 85] on div "Drag 'n' drop an interaction, or click to select a file" at bounding box center [604, 121] width 299 height 74
type input "2994589898-145383133-20250818095042.mp3"
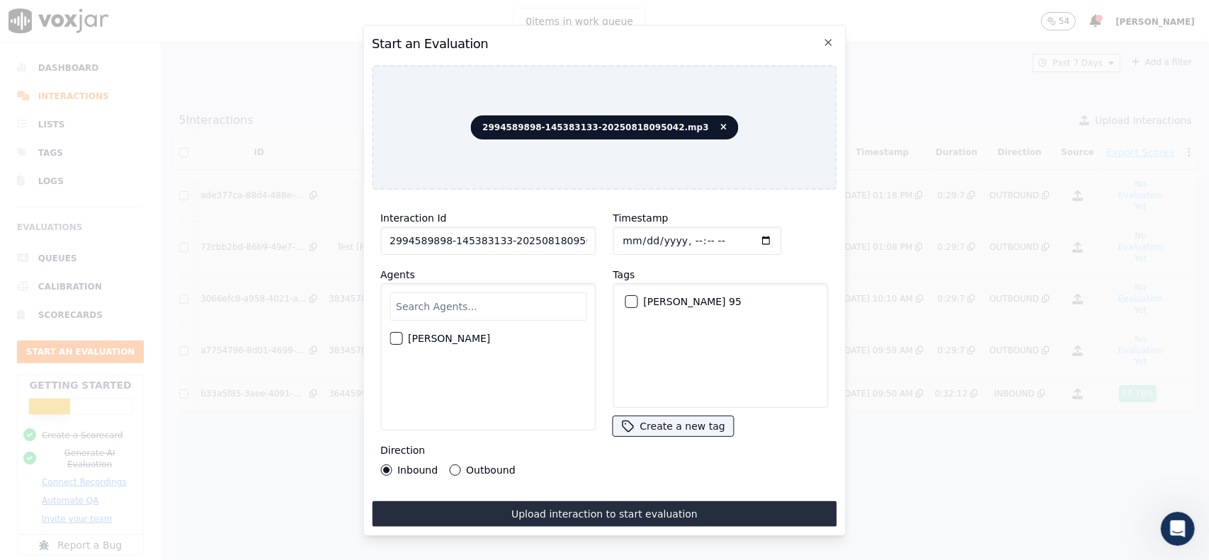
click at [398, 334] on div "button" at bounding box center [395, 339] width 10 height 10
click at [625, 300] on button "[PERSON_NAME] 95" at bounding box center [631, 301] width 13 height 13
click at [722, 234] on input "Timestamp" at bounding box center [697, 241] width 169 height 28
type input "[DATE]T10:23"
click at [604, 475] on div "Timestamp Tags [PERSON_NAME] 95 Create a new tag" at bounding box center [720, 342] width 232 height 283
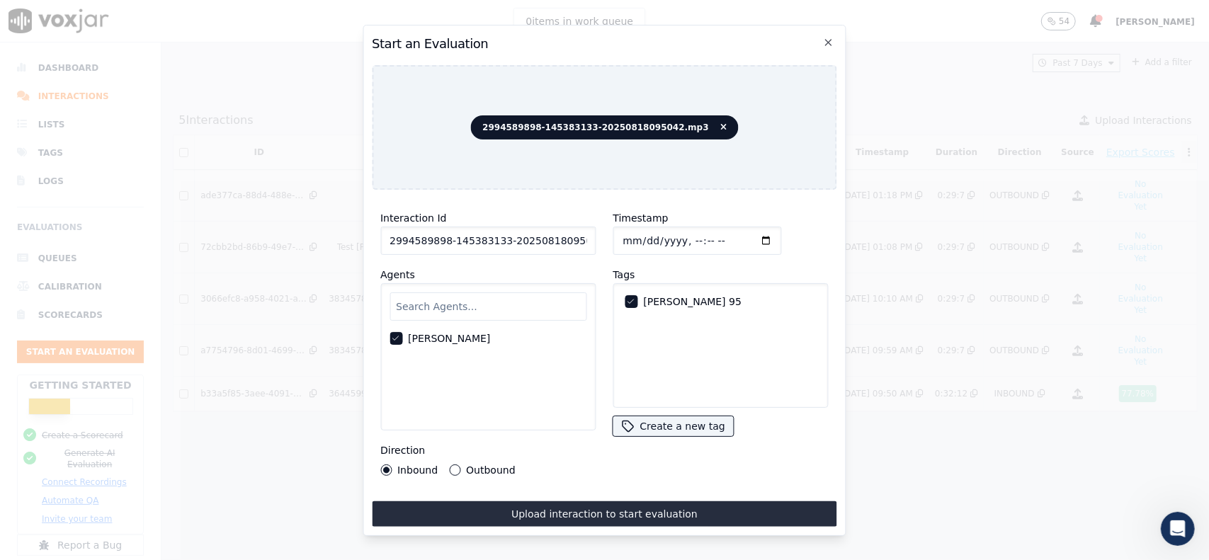
click at [466, 467] on label "Outbound" at bounding box center [490, 470] width 49 height 10
click at [460, 467] on button "Outbound" at bounding box center [454, 470] width 11 height 11
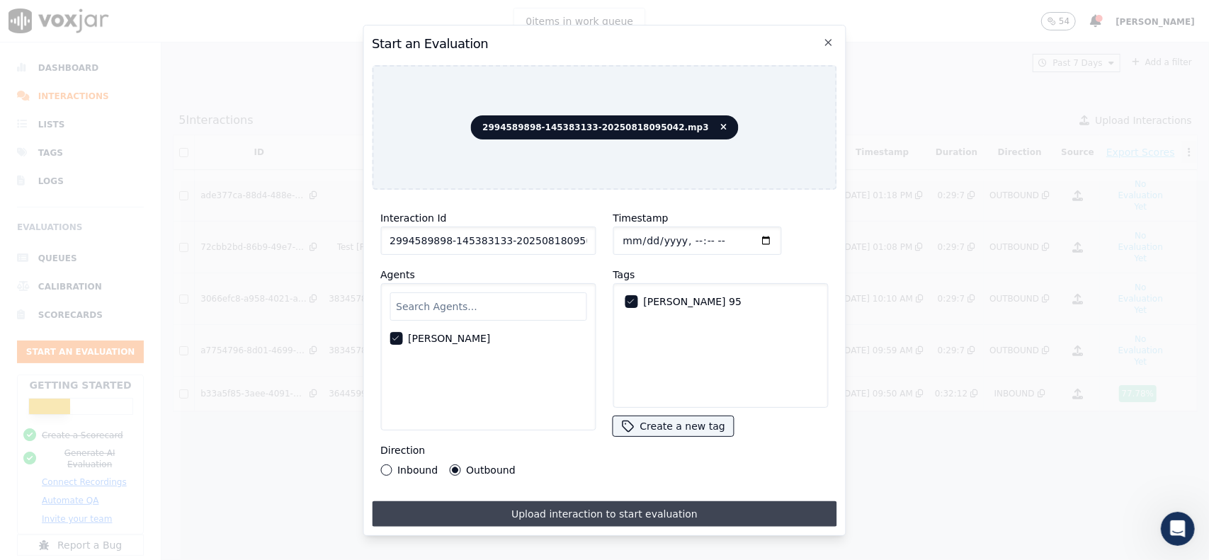
click at [531, 506] on button "Upload interaction to start evaluation" at bounding box center [604, 513] width 465 height 25
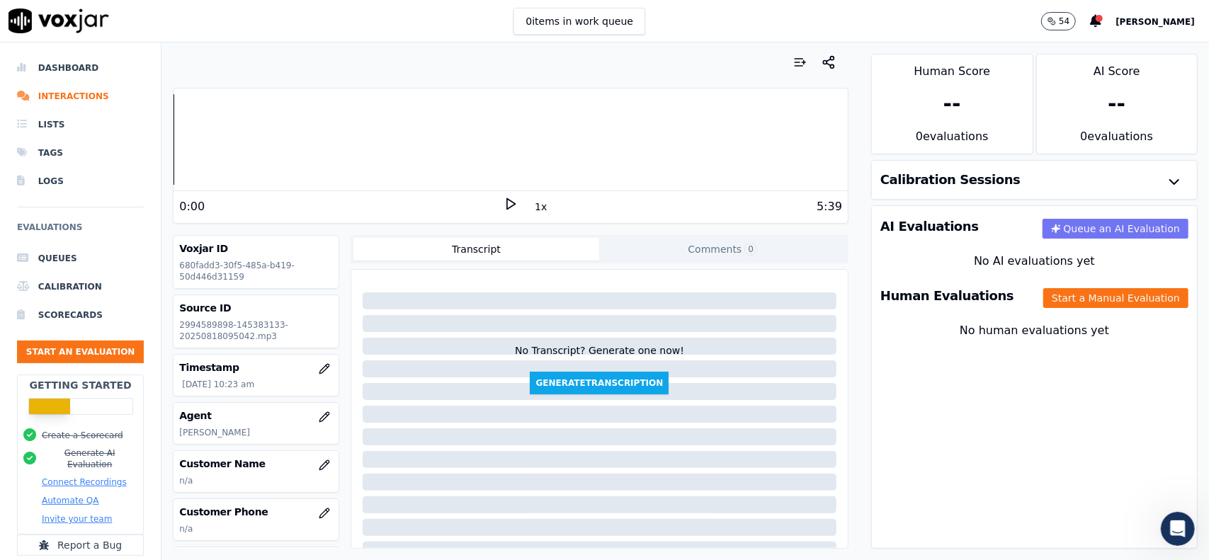
click at [1139, 237] on button "Queue an AI Evaluation" at bounding box center [1115, 229] width 146 height 20
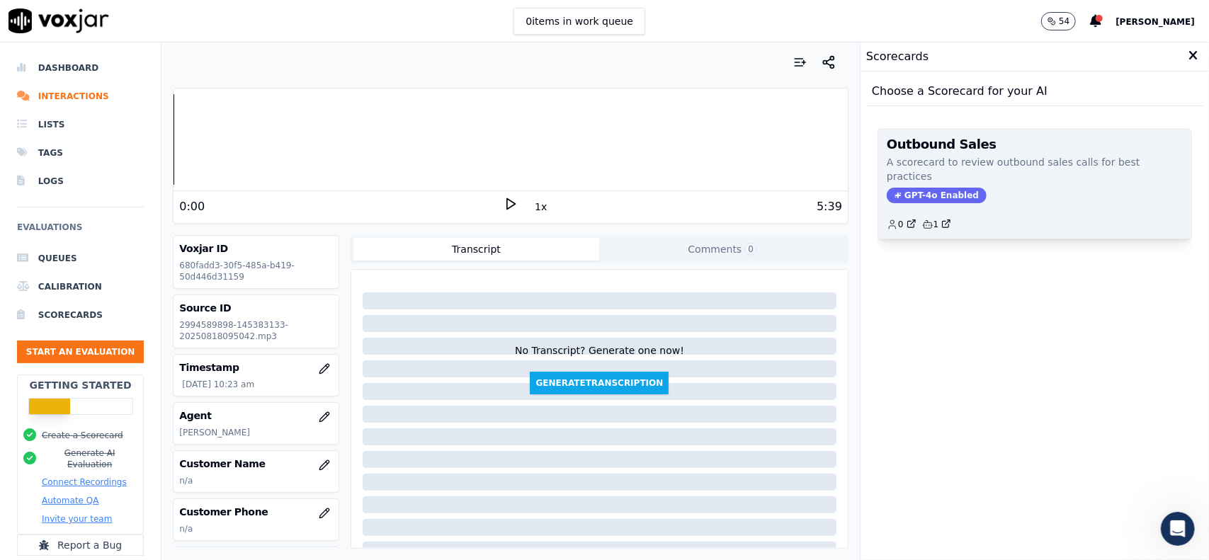
click at [1054, 190] on div "GPT-4o Enabled" at bounding box center [1035, 196] width 296 height 16
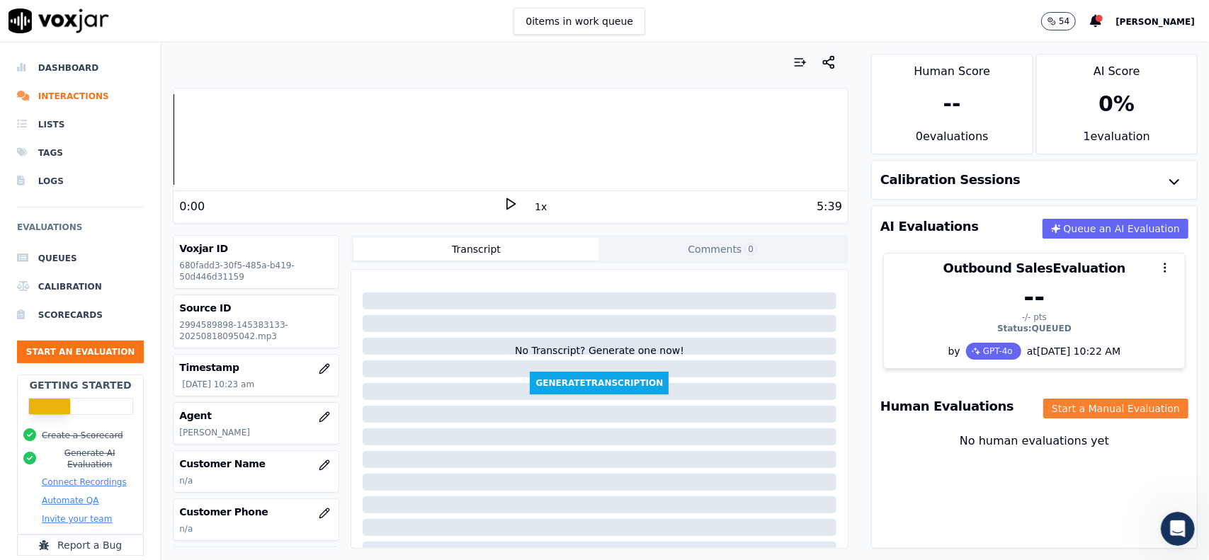
click at [1071, 410] on button "Start a Manual Evaluation" at bounding box center [1115, 409] width 145 height 20
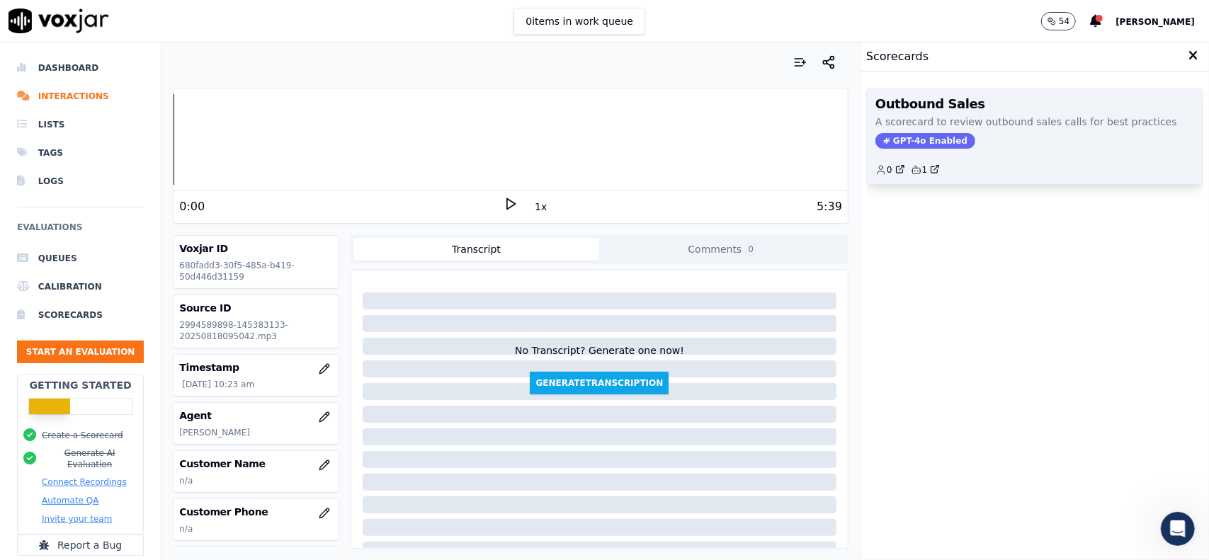
click at [1010, 148] on div "Outbound Sales A scorecard to review outbound sales calls for best practices GP…" at bounding box center [1035, 136] width 336 height 95
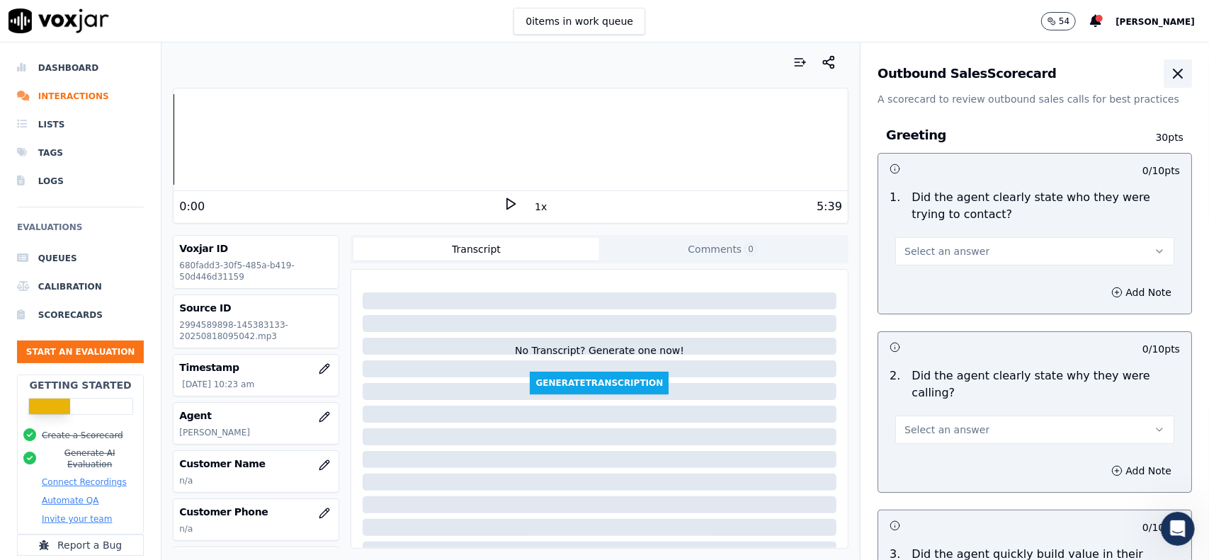
click at [1169, 72] on icon "button" at bounding box center [1177, 73] width 17 height 17
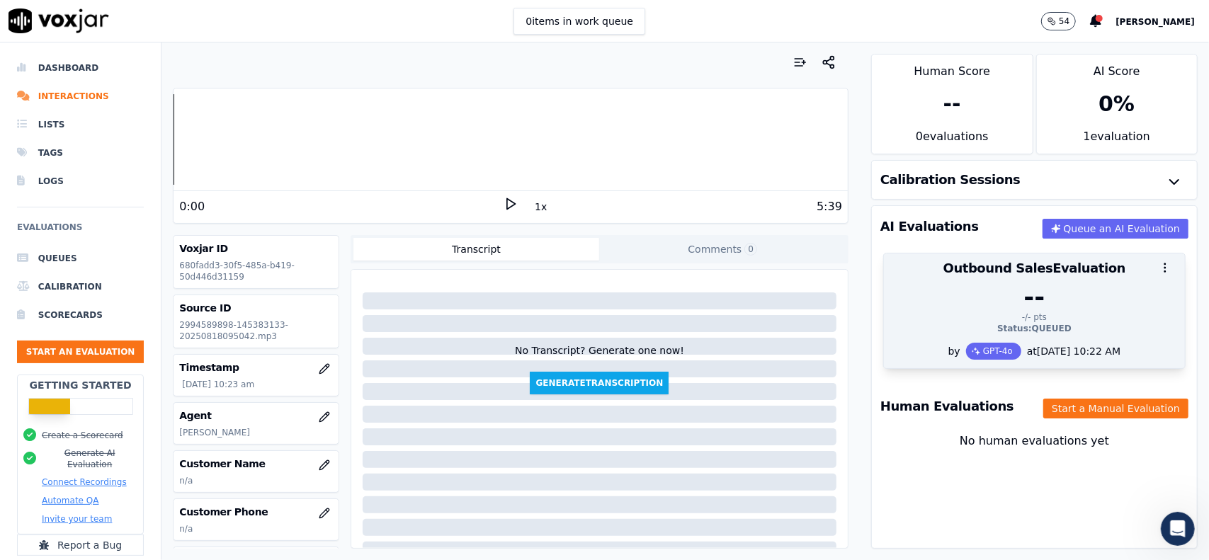
click at [1061, 289] on div "--" at bounding box center [1034, 297] width 284 height 28
click at [1115, 294] on div "--" at bounding box center [1034, 297] width 284 height 28
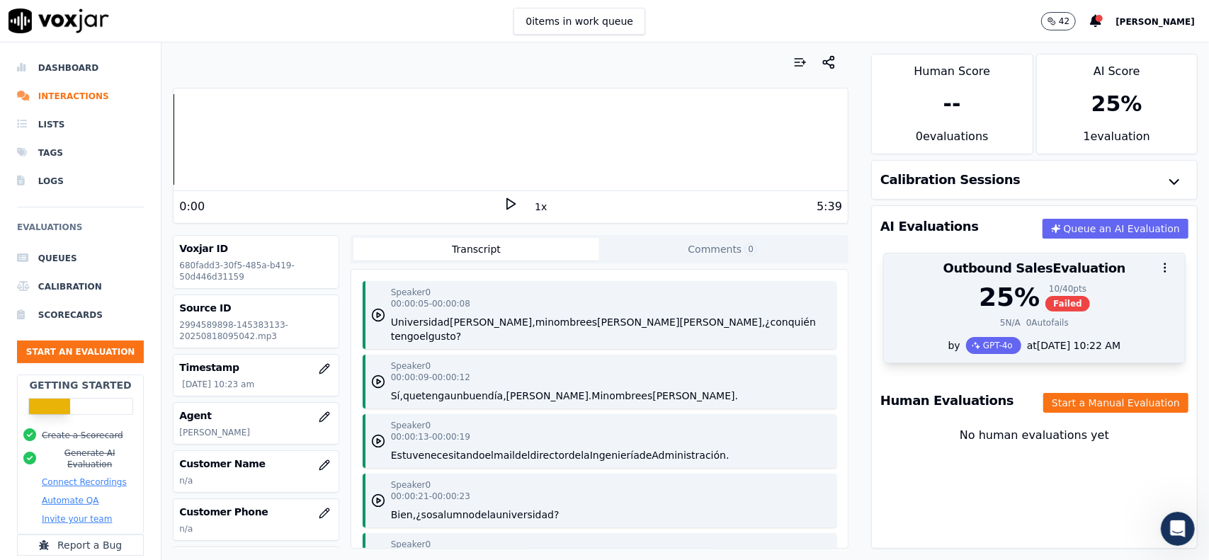
click at [907, 274] on div at bounding box center [1034, 268] width 301 height 28
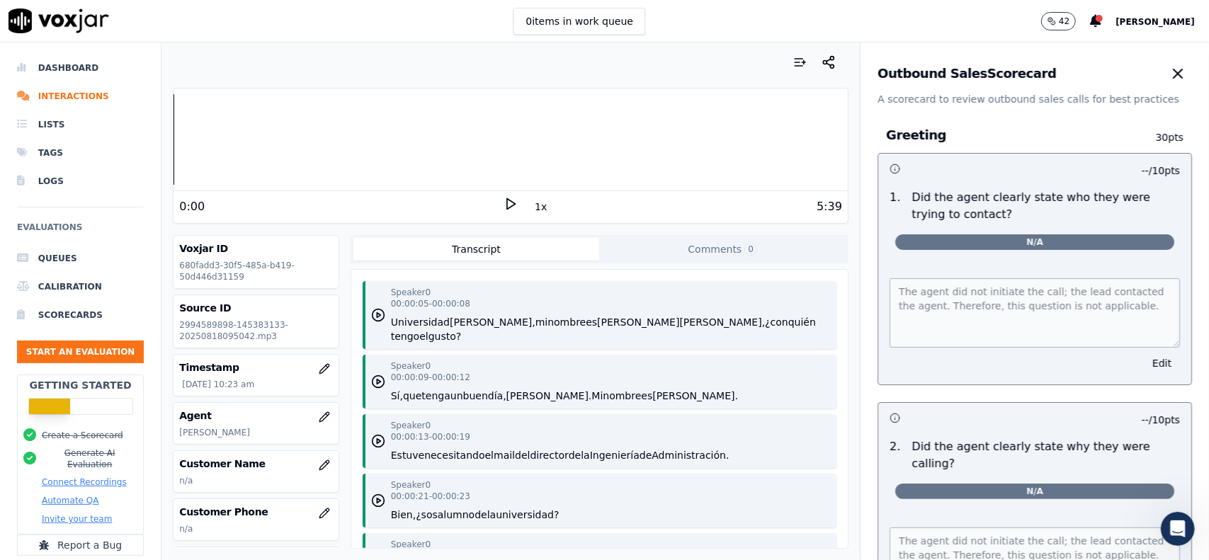
click at [488, 305] on div "Speaker 0 00:00:05 - 00:00:08 [GEOGRAPHIC_DATA][PERSON_NAME], mi nombre es [PER…" at bounding box center [611, 315] width 440 height 57
click at [535, 318] on button "mi" at bounding box center [541, 322] width 13 height 14
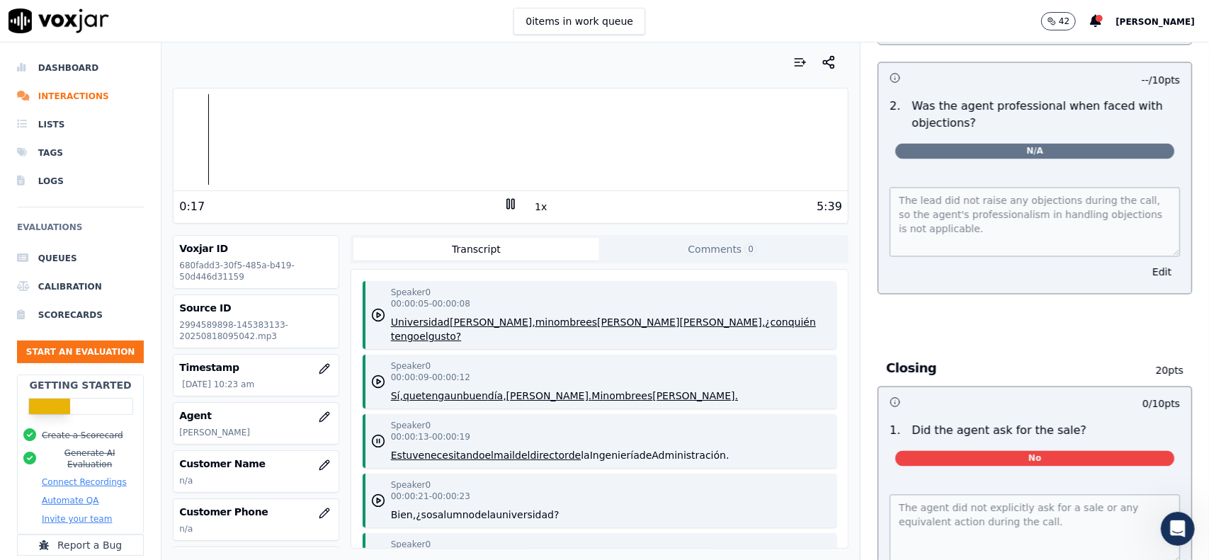
scroll to position [1770, 0]
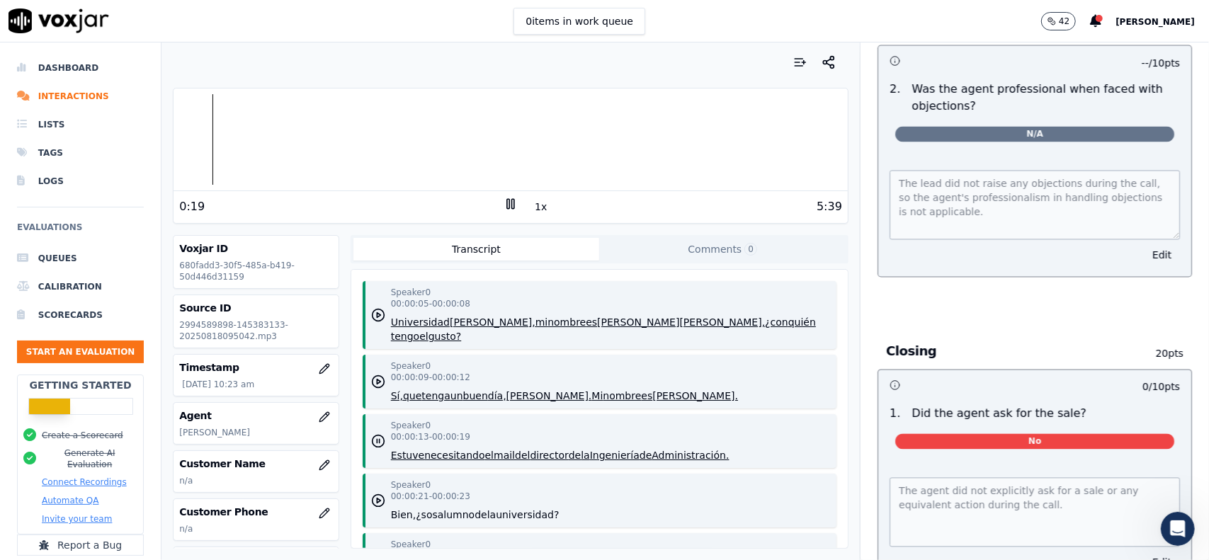
click at [492, 200] on div "0:19" at bounding box center [341, 206] width 324 height 17
click at [503, 210] on icon at bounding box center [510, 204] width 14 height 14
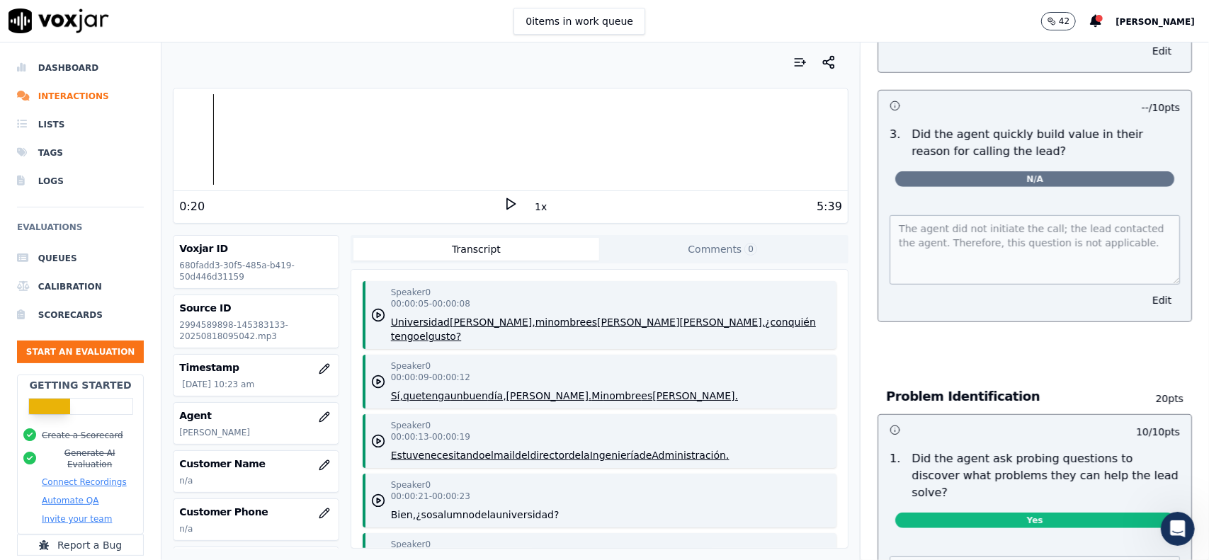
scroll to position [0, 0]
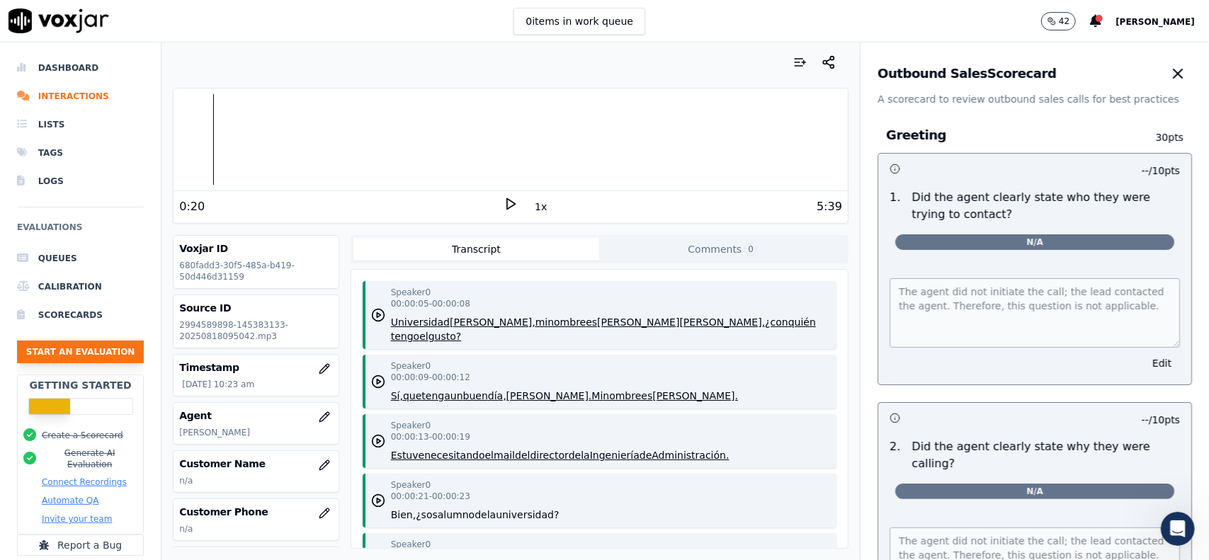
click at [52, 355] on button "Start an Evaluation" at bounding box center [80, 352] width 127 height 23
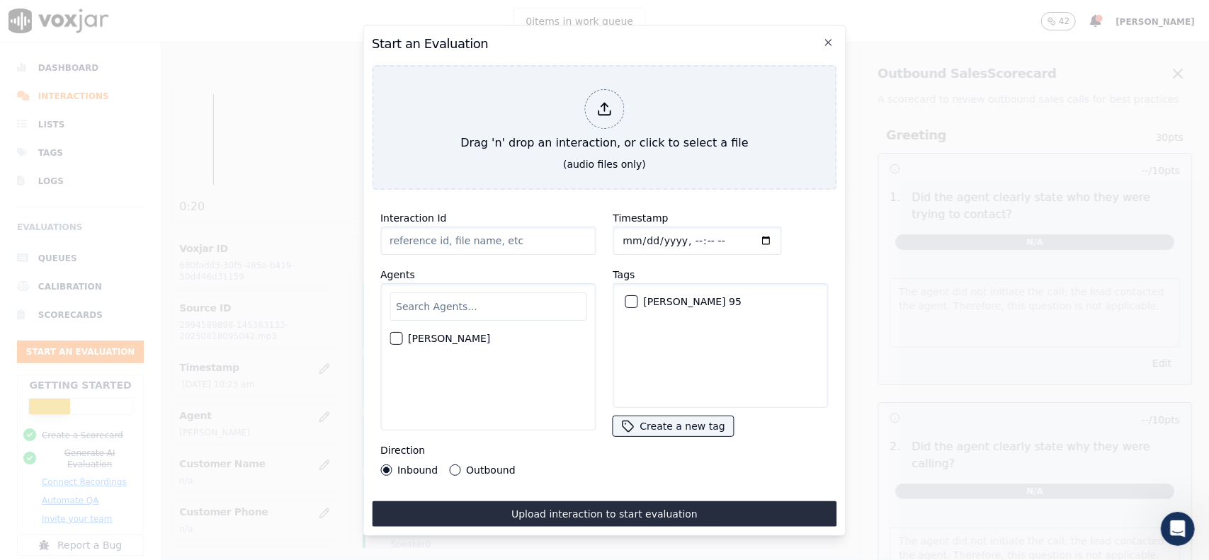
click at [397, 335] on div "button" at bounding box center [395, 339] width 10 height 10
click at [625, 297] on div "button" at bounding box center [630, 302] width 10 height 10
click at [484, 245] on input "Interaction Id" at bounding box center [487, 241] width 215 height 28
type input "Prueba"
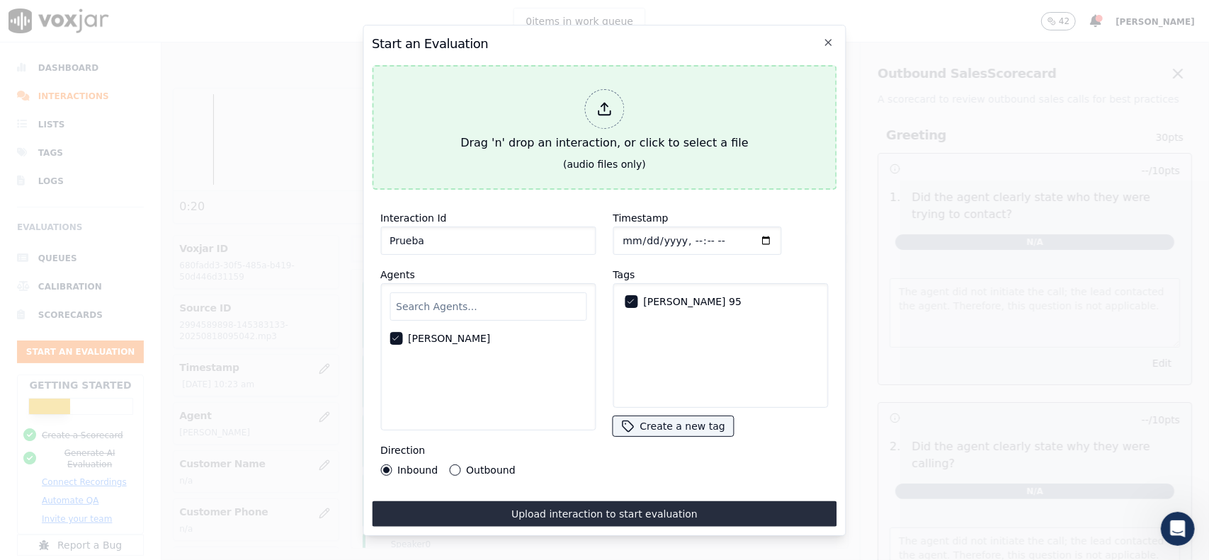
click at [628, 109] on div "Drag 'n' drop an interaction, or click to select a file" at bounding box center [604, 121] width 299 height 74
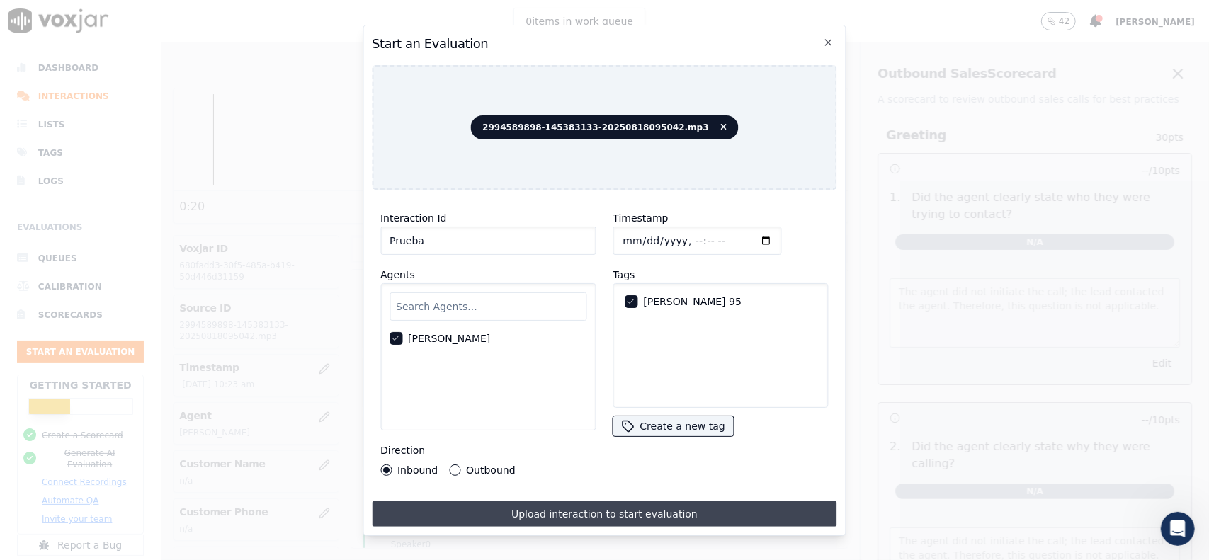
click at [458, 505] on button "Upload interaction to start evaluation" at bounding box center [604, 513] width 465 height 25
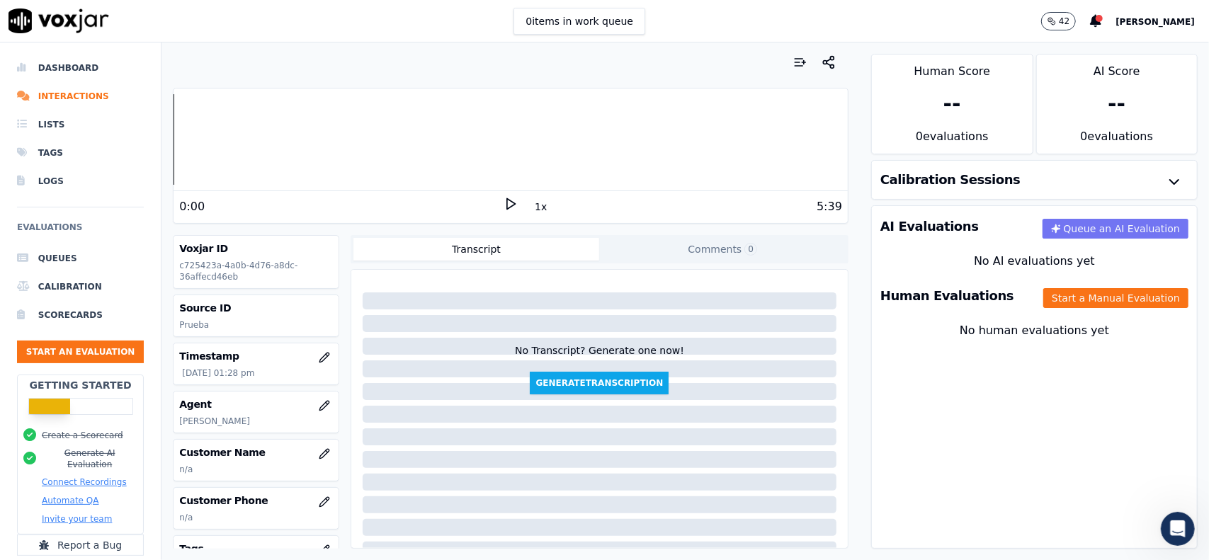
click at [1083, 232] on button "Queue an AI Evaluation" at bounding box center [1115, 229] width 146 height 20
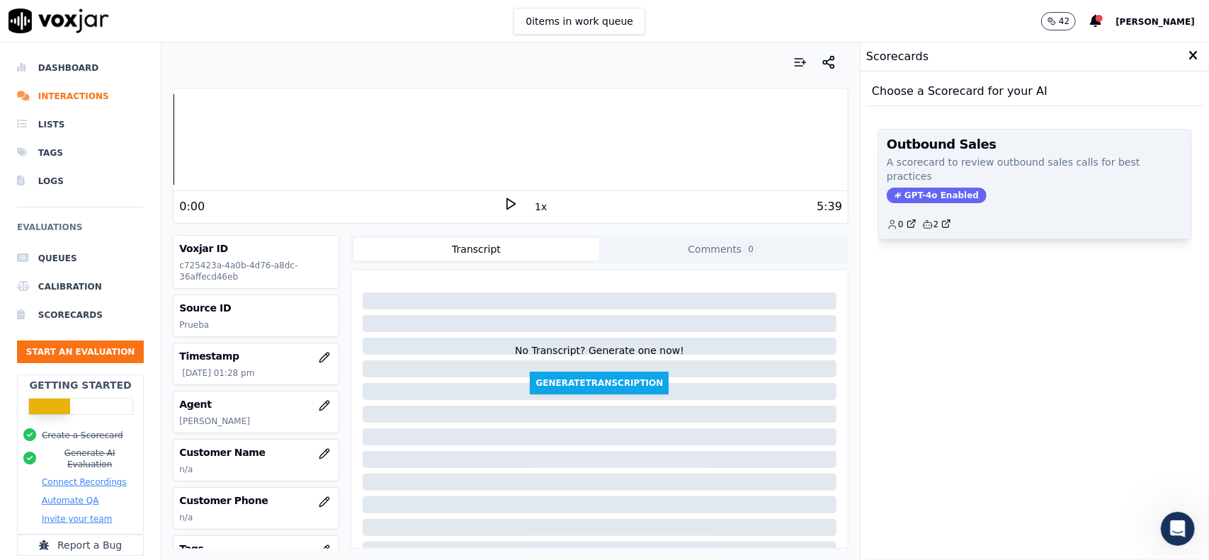
click at [1045, 176] on p "A scorecard to review outbound sales calls for best practices" at bounding box center [1035, 169] width 296 height 28
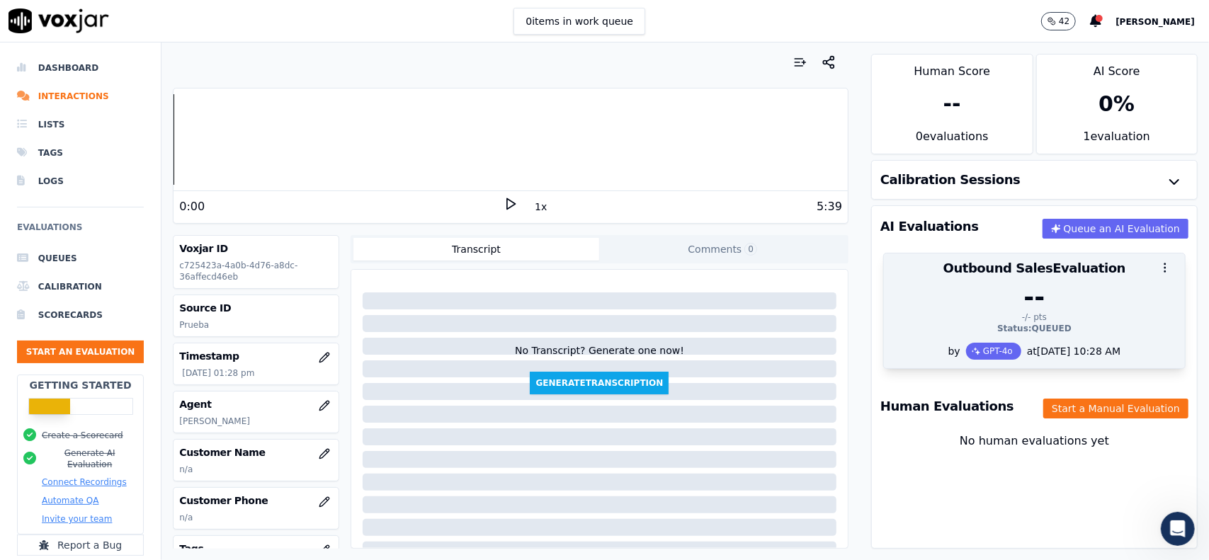
click at [1158, 268] on icon "button" at bounding box center [1164, 267] width 13 height 13
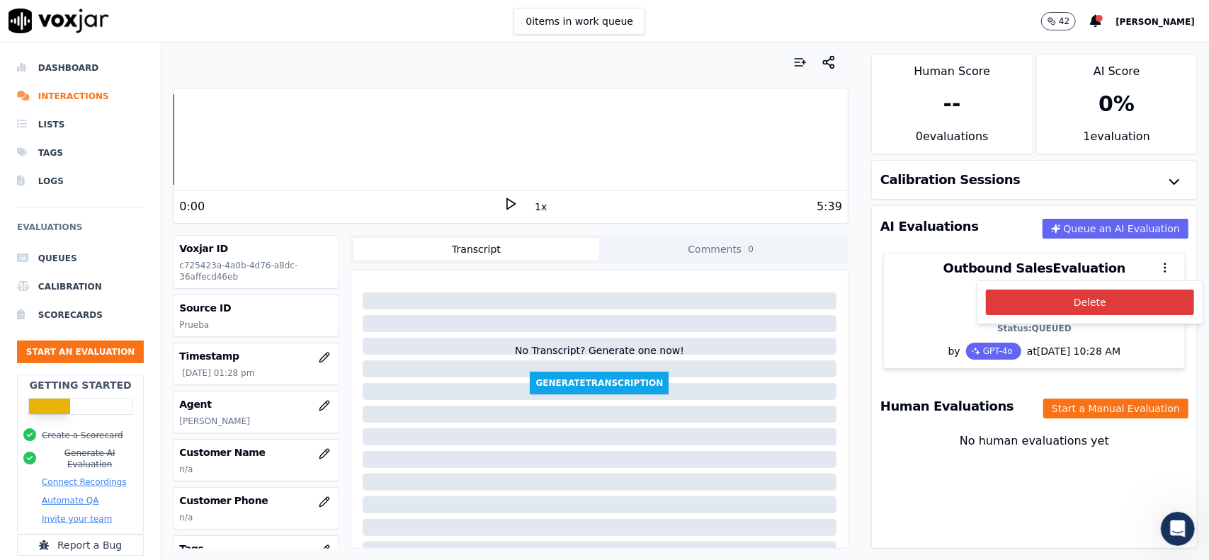
click at [1117, 302] on button "Delete" at bounding box center [1090, 302] width 208 height 25
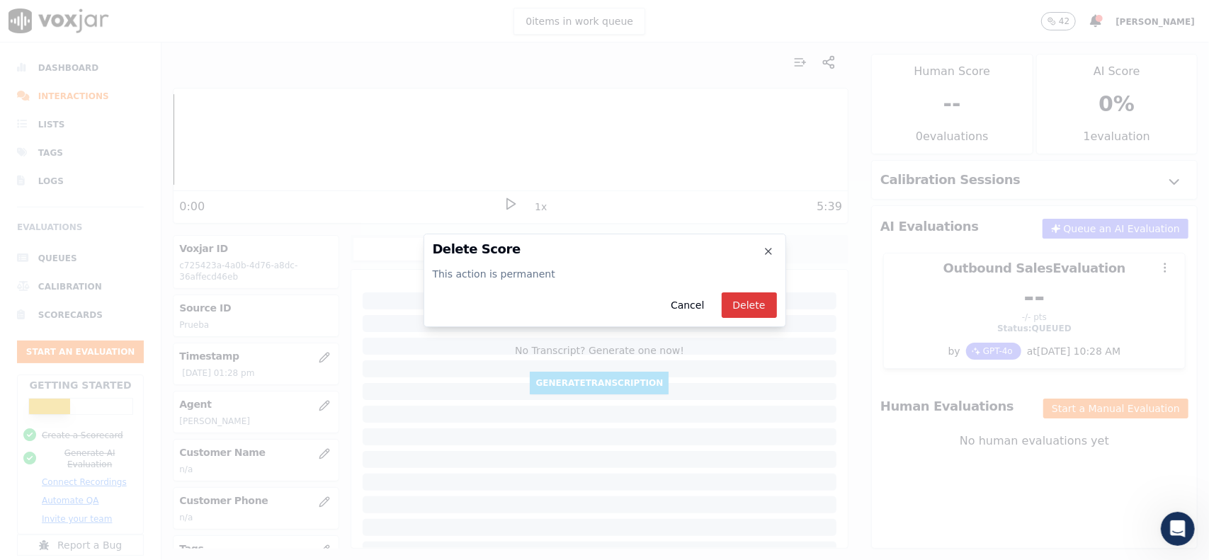
click at [763, 301] on button "Delete" at bounding box center [749, 304] width 55 height 25
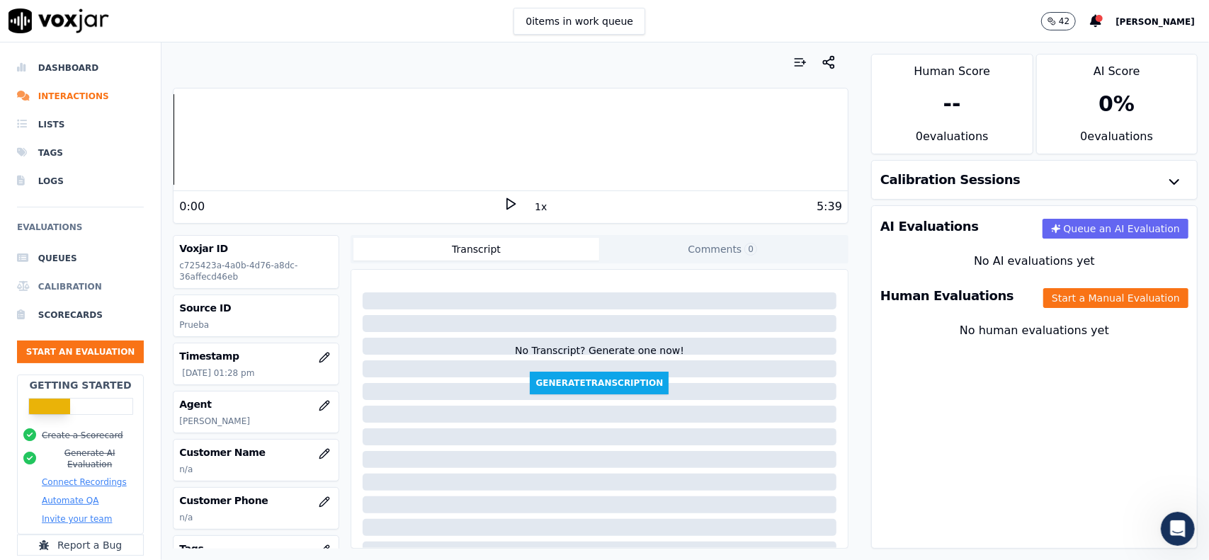
click at [65, 291] on li "Calibration" at bounding box center [80, 287] width 127 height 28
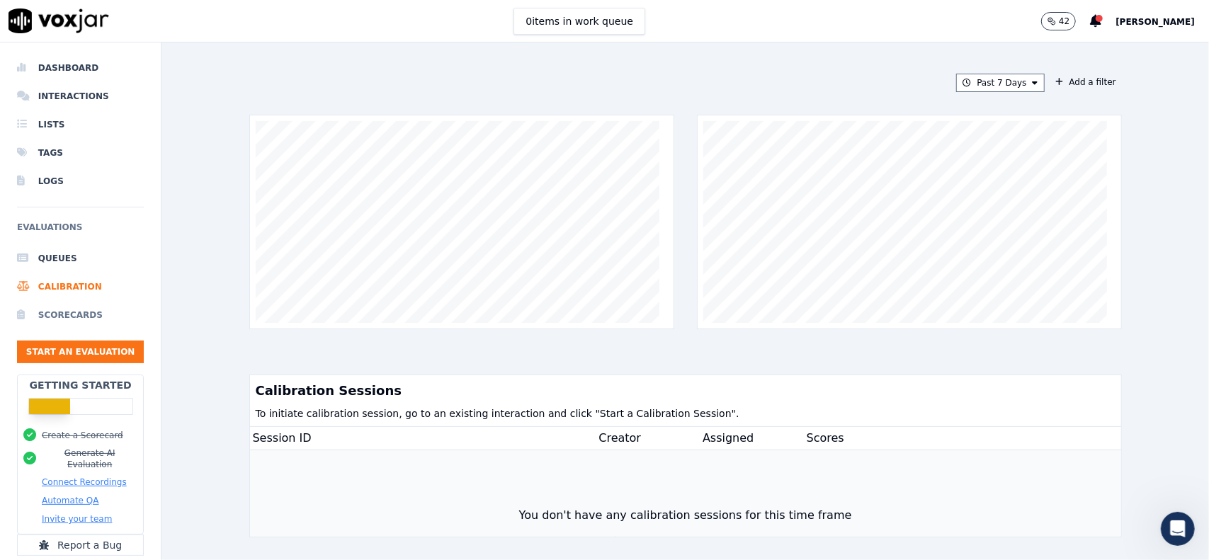
click at [76, 318] on li "Scorecards" at bounding box center [80, 315] width 127 height 28
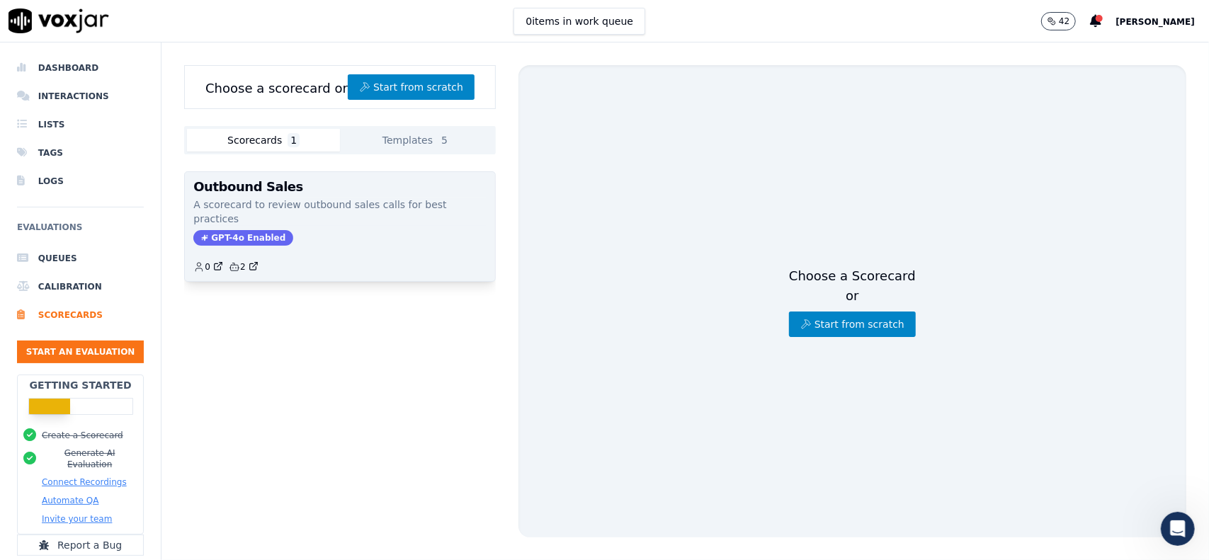
click at [315, 198] on p "A scorecard to review outbound sales calls for best practices" at bounding box center [339, 212] width 293 height 28
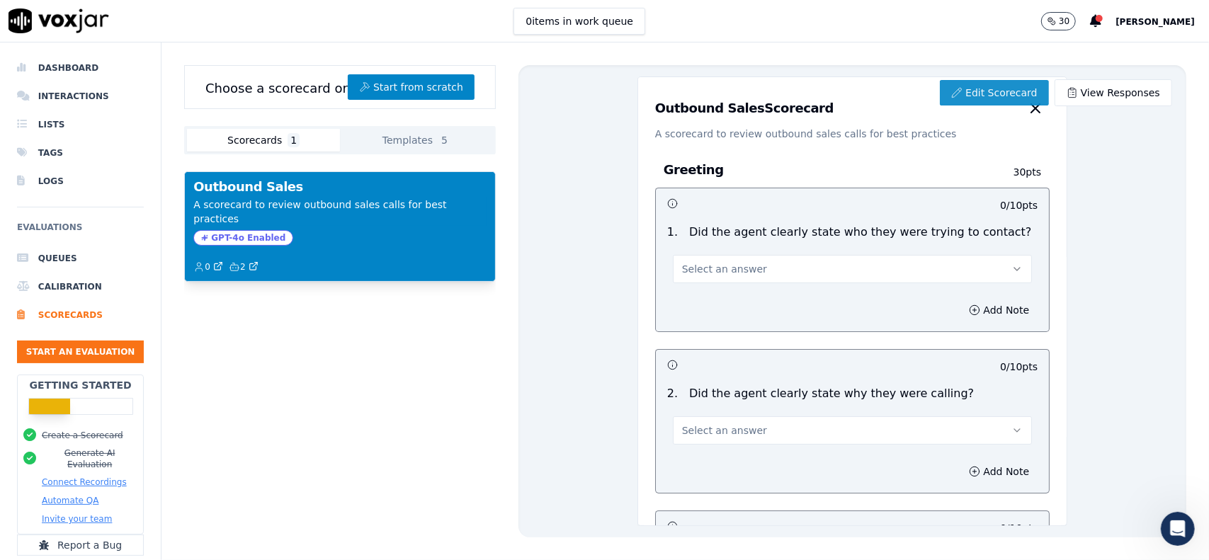
click at [979, 89] on link "Edit Scorecard" at bounding box center [994, 92] width 108 height 25
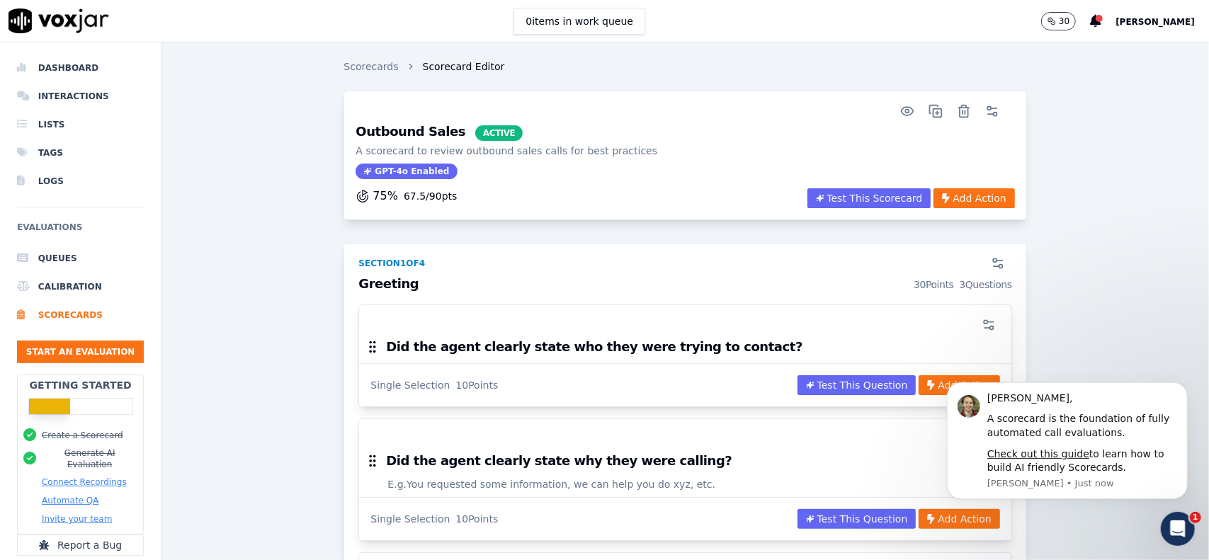
scroll to position [71, 0]
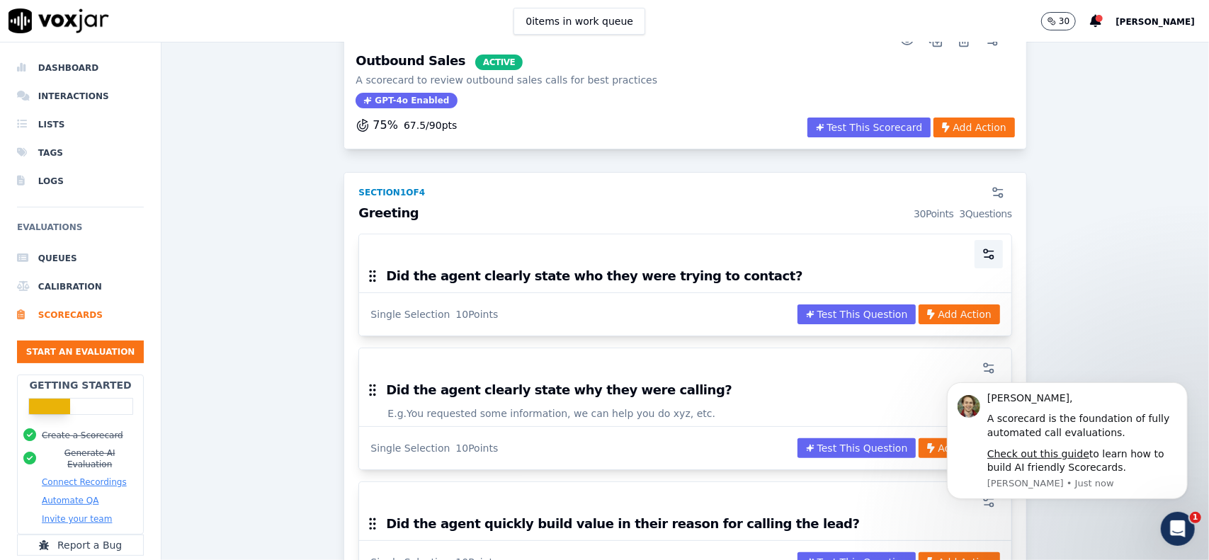
click at [981, 252] on icon "button" at bounding box center [988, 254] width 14 height 14
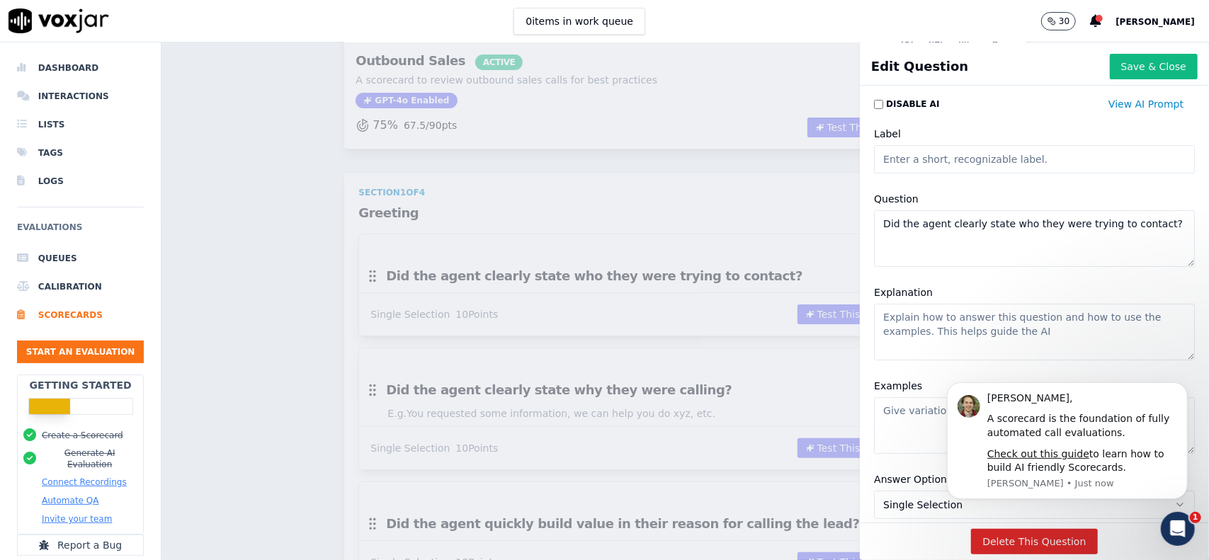
click at [1027, 227] on textarea "Did the agent clearly state who they were trying to contact?" at bounding box center [1034, 238] width 321 height 57
paste textarea "¿Cómo calificarías el saludo y la actitud inicial del asesor"
type textarea "¿Cómo calificarías el saludo y la actitud inicial del asesor?"
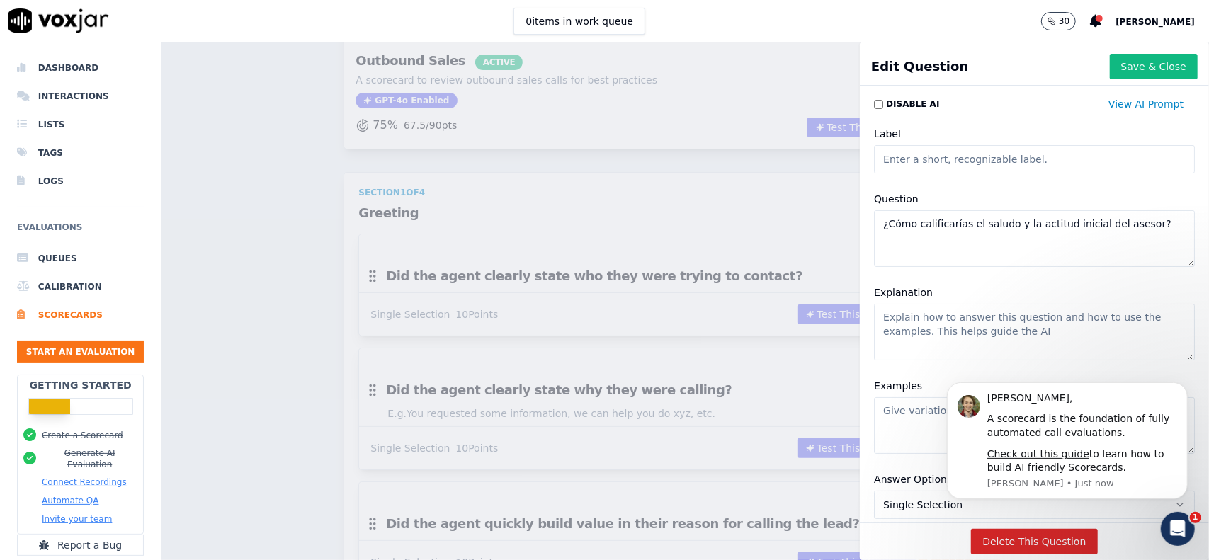
click at [1086, 283] on div "Explanation" at bounding box center [1034, 321] width 338 height 93
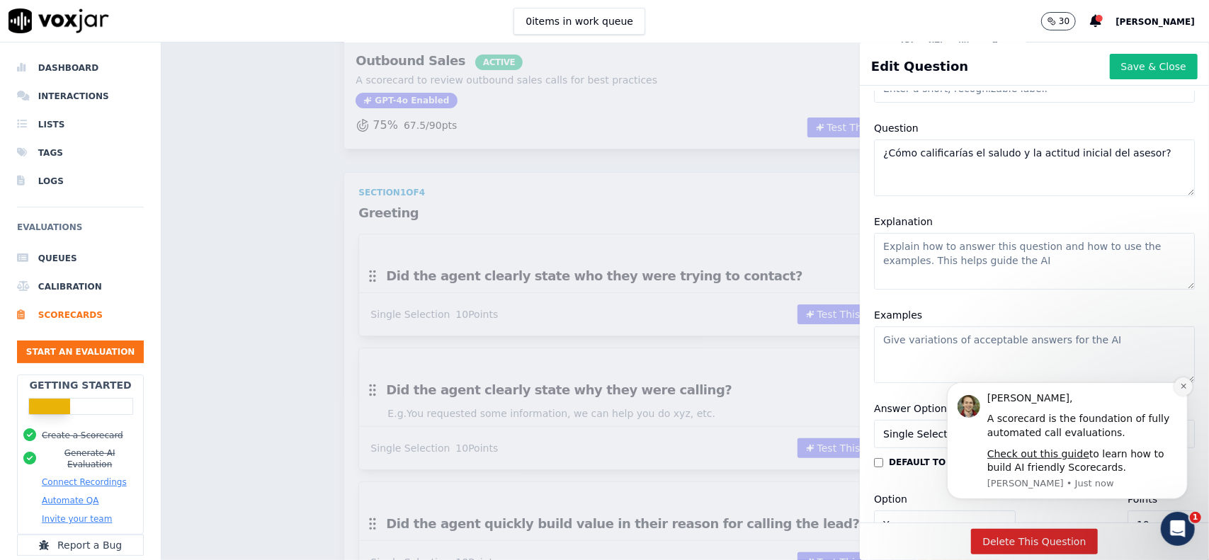
click at [1182, 386] on icon "Dismiss notification" at bounding box center [1183, 386] width 8 height 8
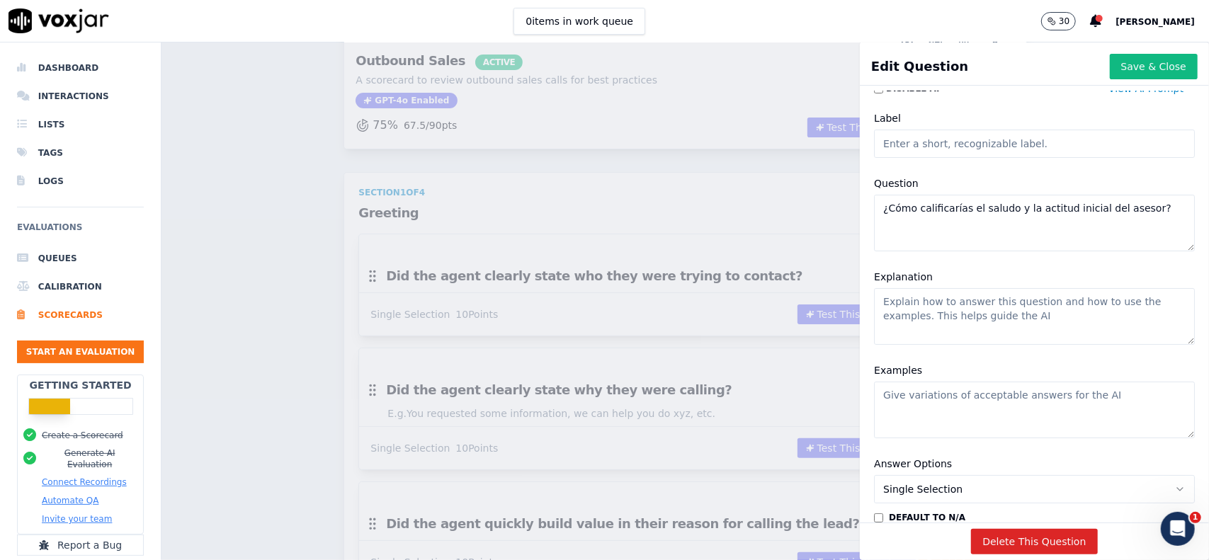
scroll to position [0, 0]
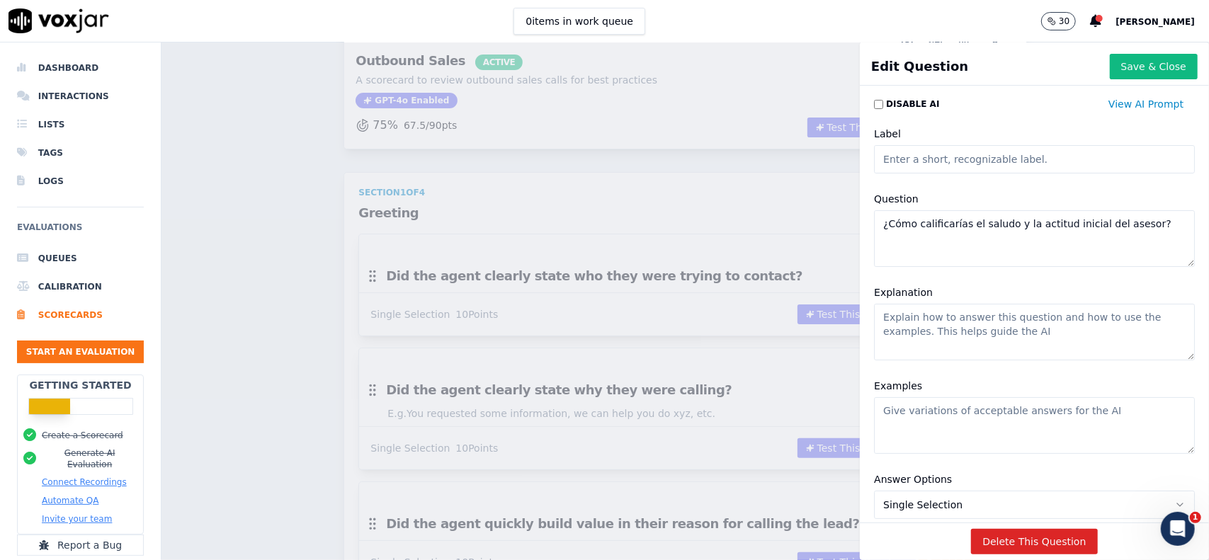
drag, startPoint x: 1030, startPoint y: 338, endPoint x: 922, endPoint y: 312, distance: 110.8
click at [817, 300] on div "Edit Question Save & Close Disable AI View AI Prompt Label Question ¿Cómo calif…" at bounding box center [684, 301] width 1047 height 518
click at [982, 164] on input "Label" at bounding box center [1034, 159] width 321 height 28
paste input "🔊 PRESENTACIÓN Y CONTACTO INICIAL"
type input "PRESENTACIÓN Y CONTACTO INICIAL"
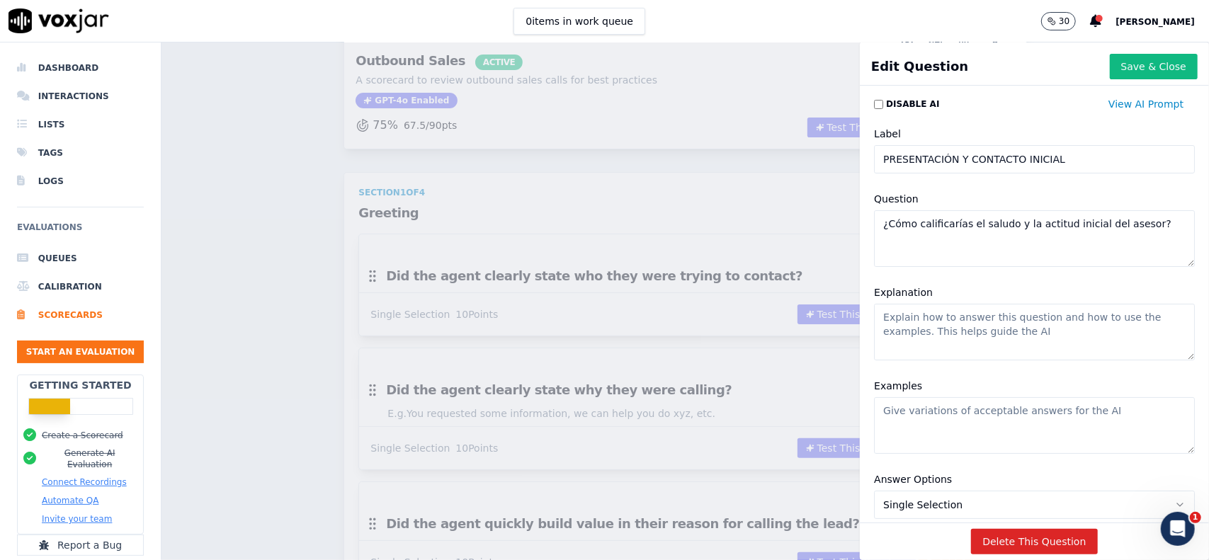
click at [994, 342] on textarea "Explanation" at bounding box center [1034, 332] width 321 height 57
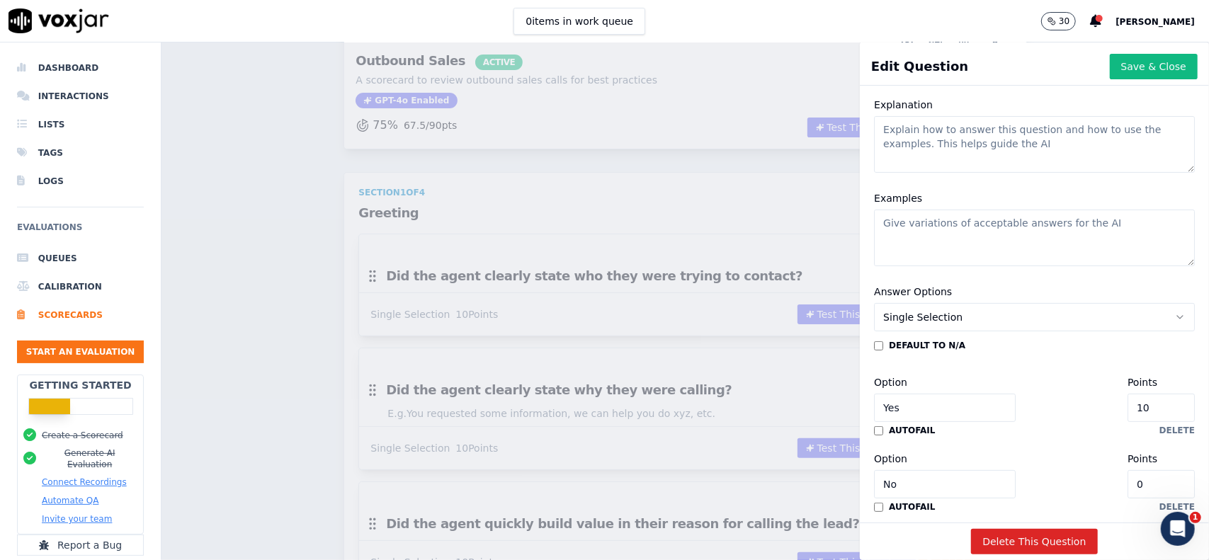
scroll to position [212, 0]
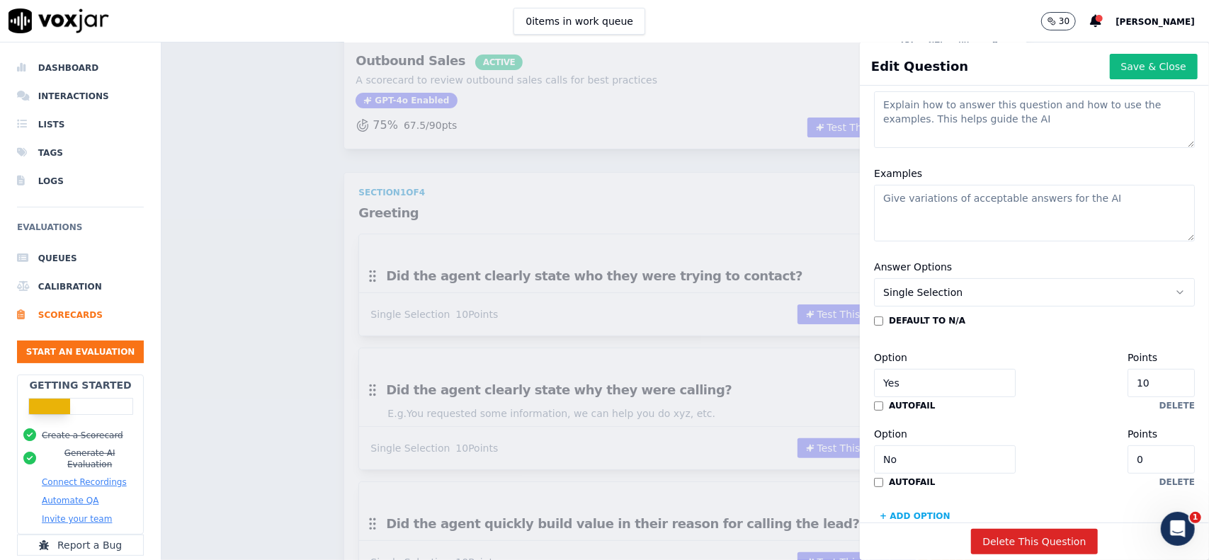
click at [997, 287] on button "Single Selection" at bounding box center [1034, 292] width 321 height 28
click at [972, 365] on div "Multiple Choice" at bounding box center [1005, 369] width 285 height 23
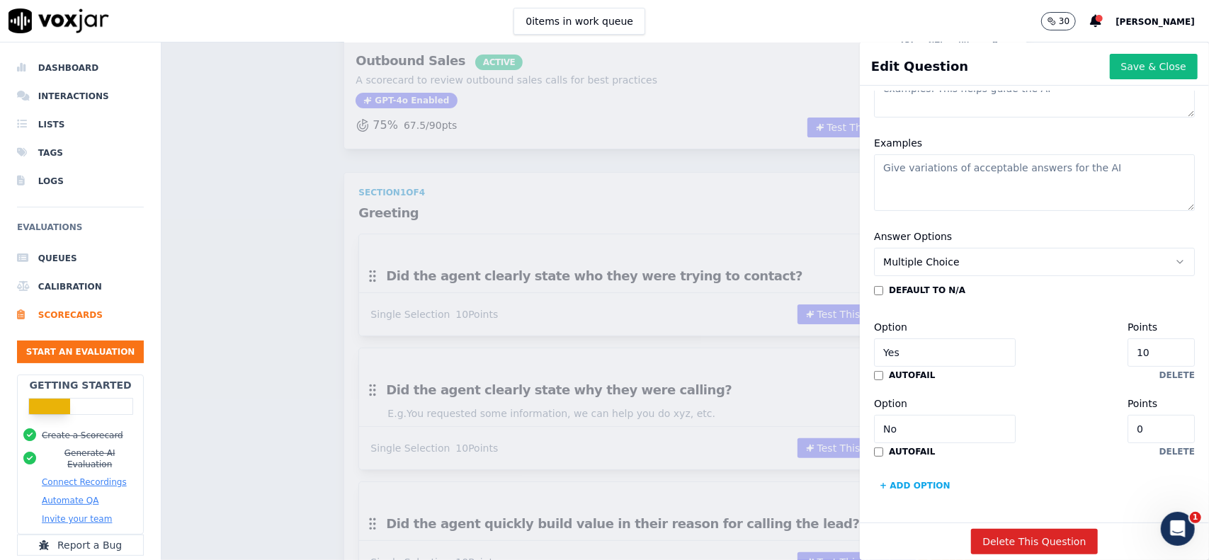
scroll to position [285, 0]
click at [914, 338] on input "Yes" at bounding box center [945, 352] width 142 height 28
click at [915, 338] on input "Yes" at bounding box center [945, 352] width 142 height 28
paste input "Saludo empático y con claridad institucional"
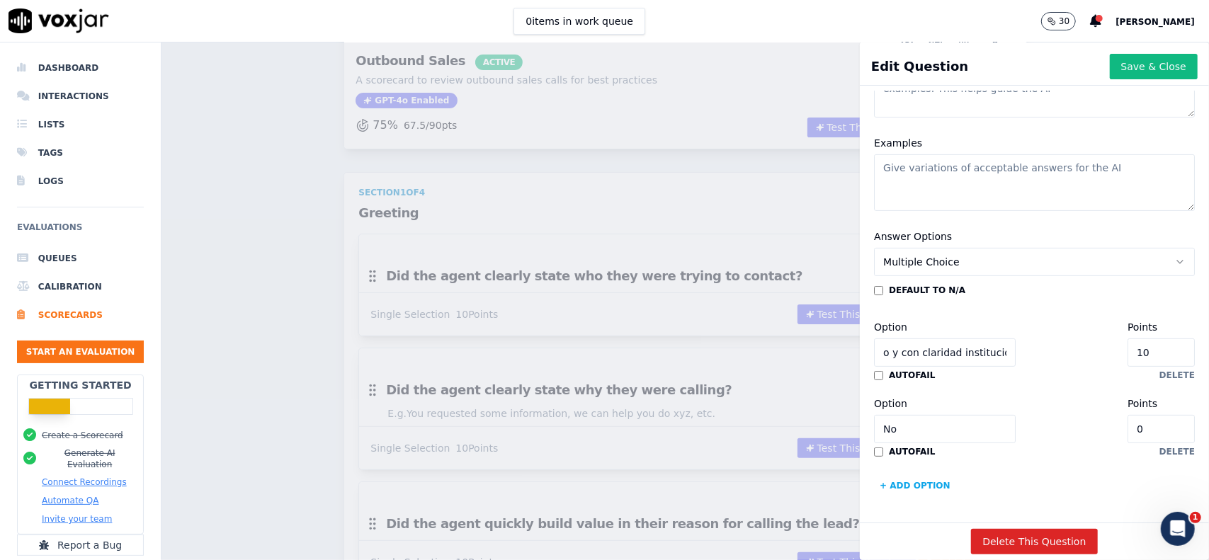
type input "Saludo empático y con claridad institucional"
click at [1127, 338] on input "10" at bounding box center [1160, 352] width 67 height 28
type input "15"
click at [909, 415] on input "No" at bounding box center [945, 429] width 142 height 28
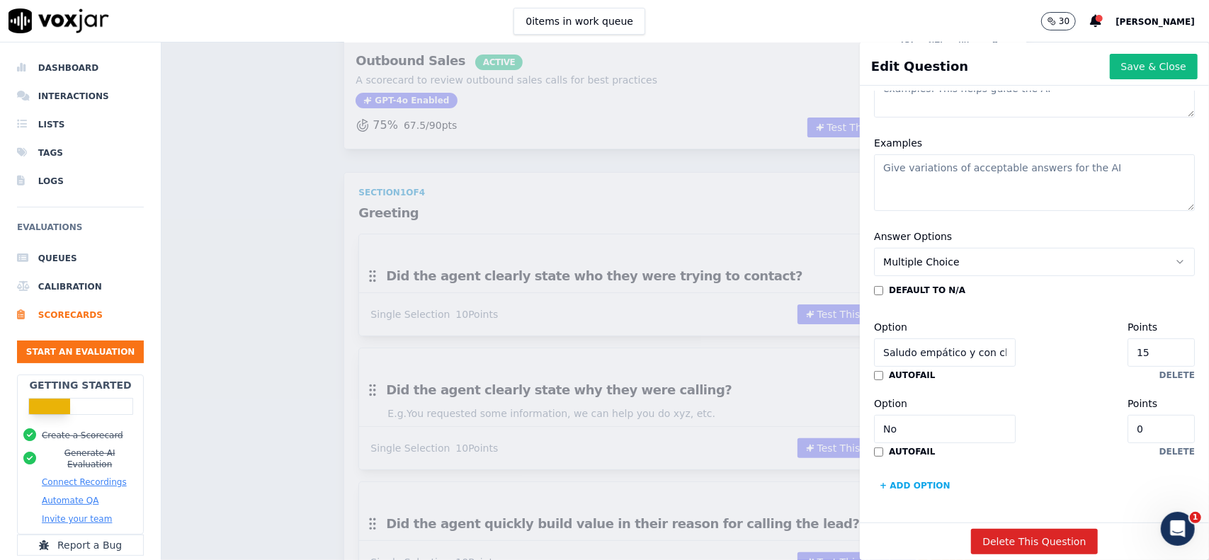
click at [926, 415] on input "No" at bounding box center [945, 429] width 142 height 28
paste input "Se identifica pero no genera vínculo ni clima de confianza"
type input "Se identifica pero no genera vínculo ni clima de confianza"
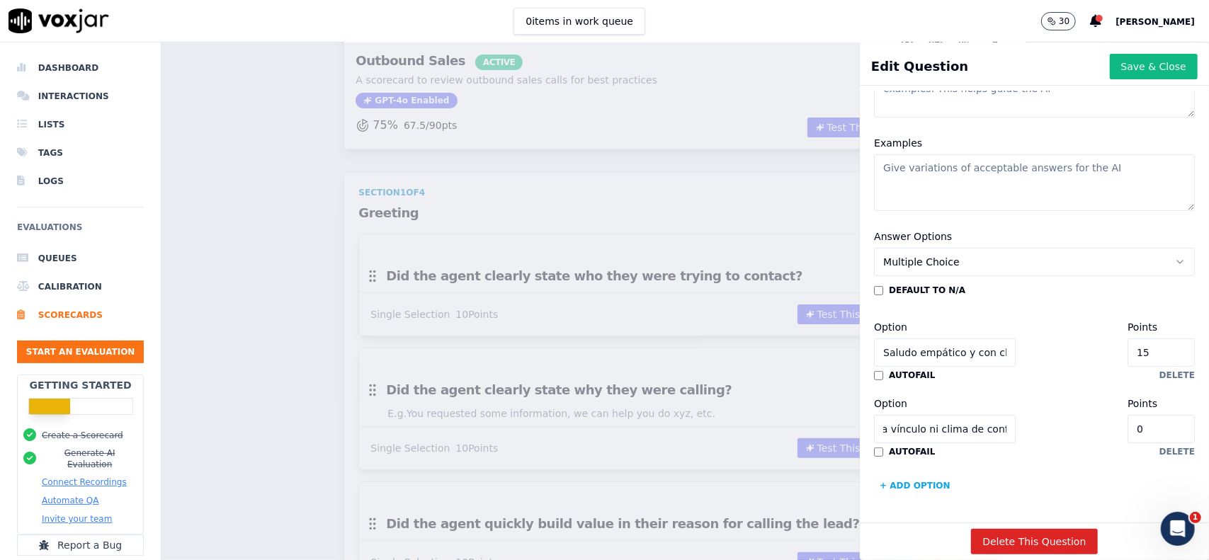
scroll to position [0, 0]
click at [1129, 415] on input "0" at bounding box center [1160, 429] width 67 height 28
type input "10"
click at [898, 474] on button "+ Add option" at bounding box center [915, 485] width 82 height 23
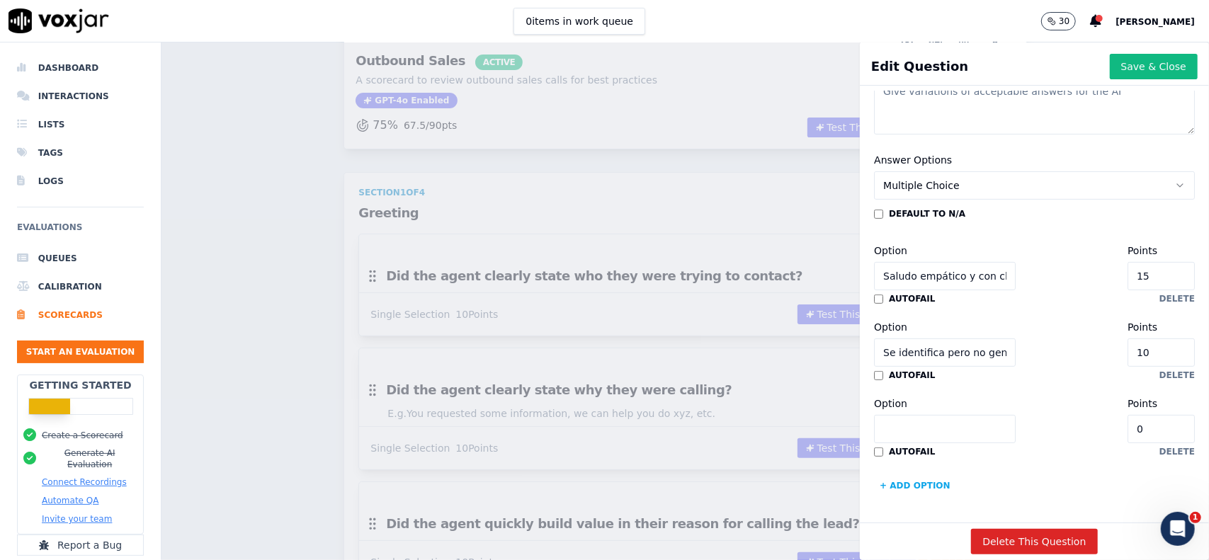
scroll to position [361, 0]
click at [932, 415] on input "Option" at bounding box center [945, 429] width 142 height 28
paste input "Mal tono, poca claridad o sin intención de conectar"
type input "Mal tono, poca claridad o sin intención de conectar"
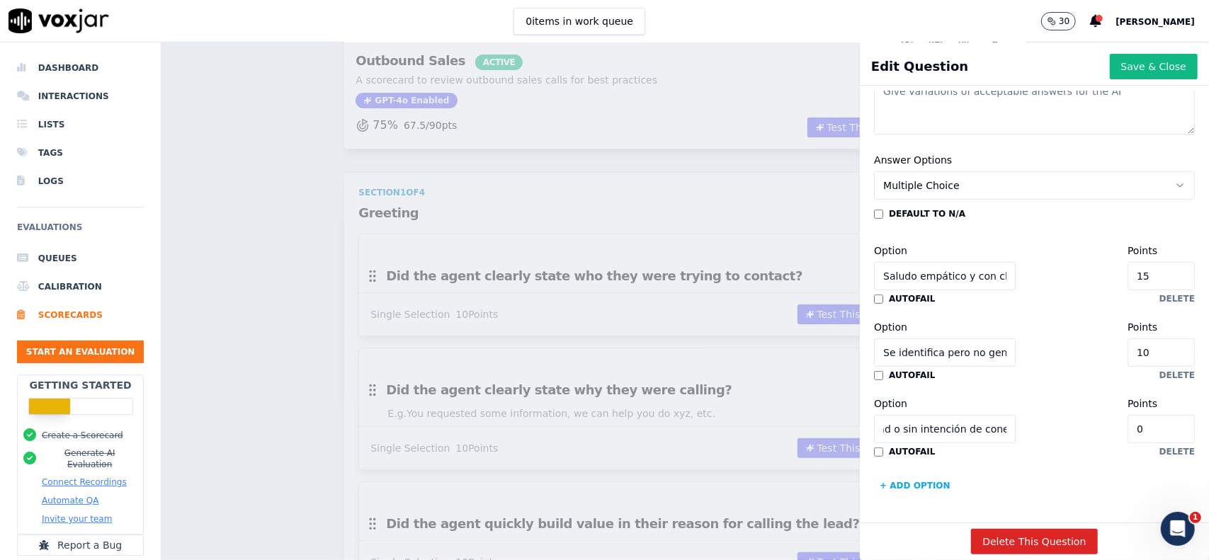
scroll to position [0, 0]
click at [1127, 415] on input "0" at bounding box center [1160, 429] width 67 height 28
type input "5"
click at [904, 474] on button "+ Add option" at bounding box center [915, 485] width 82 height 23
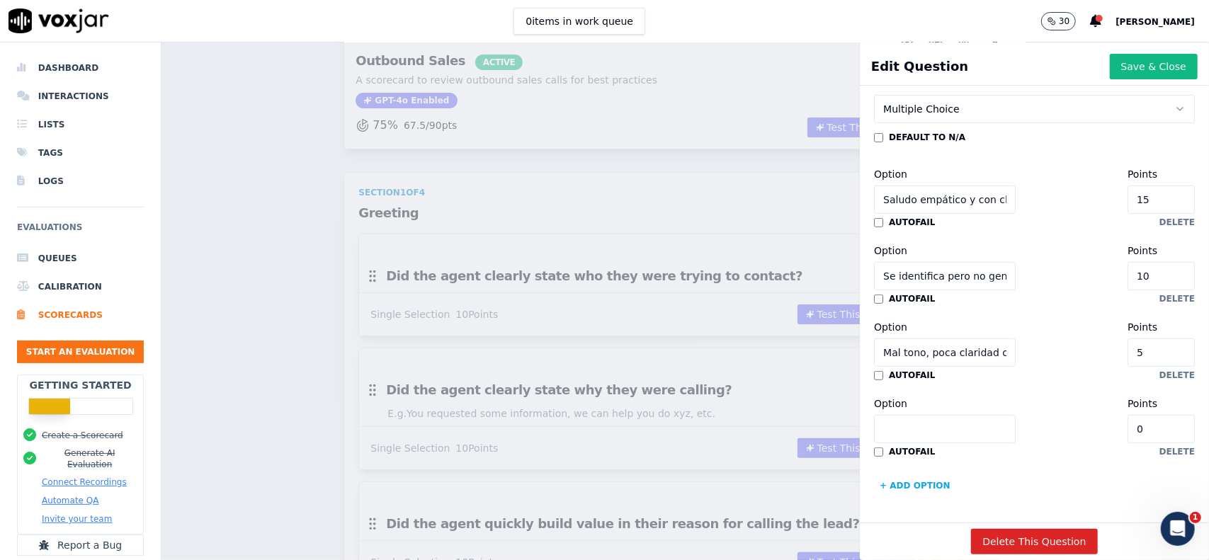
scroll to position [438, 0]
click at [934, 415] on input "Option" at bounding box center [945, 429] width 142 height 28
paste input "Tono desganado o sin identificación"
type input "Tono desganado o sin identificación"
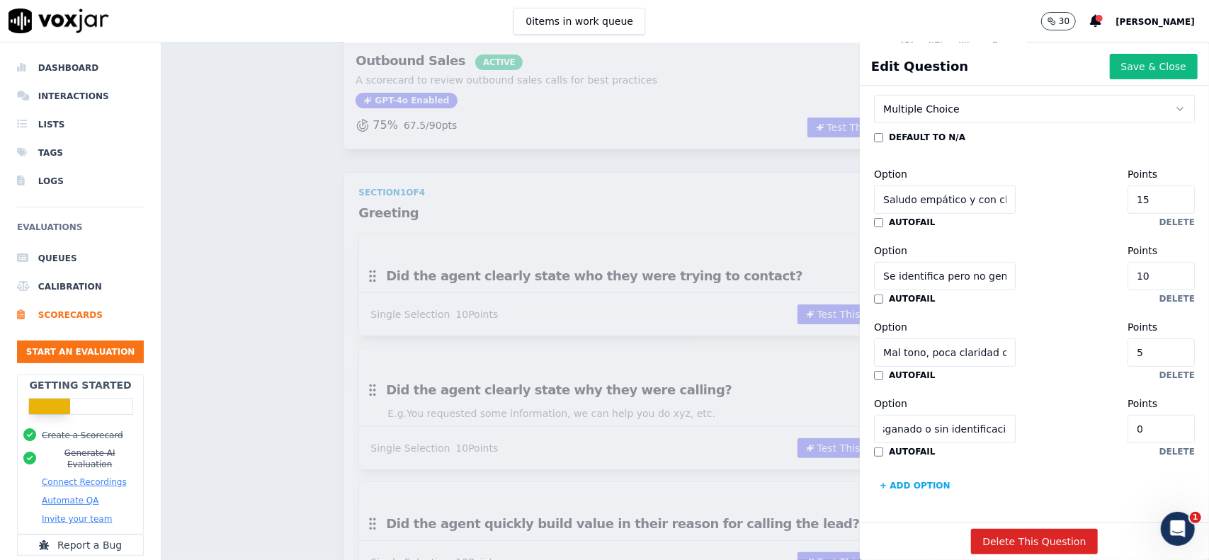
scroll to position [0, 0]
click at [1047, 397] on div "Option Tono desganado o sin identificación Points 0" at bounding box center [1034, 419] width 321 height 48
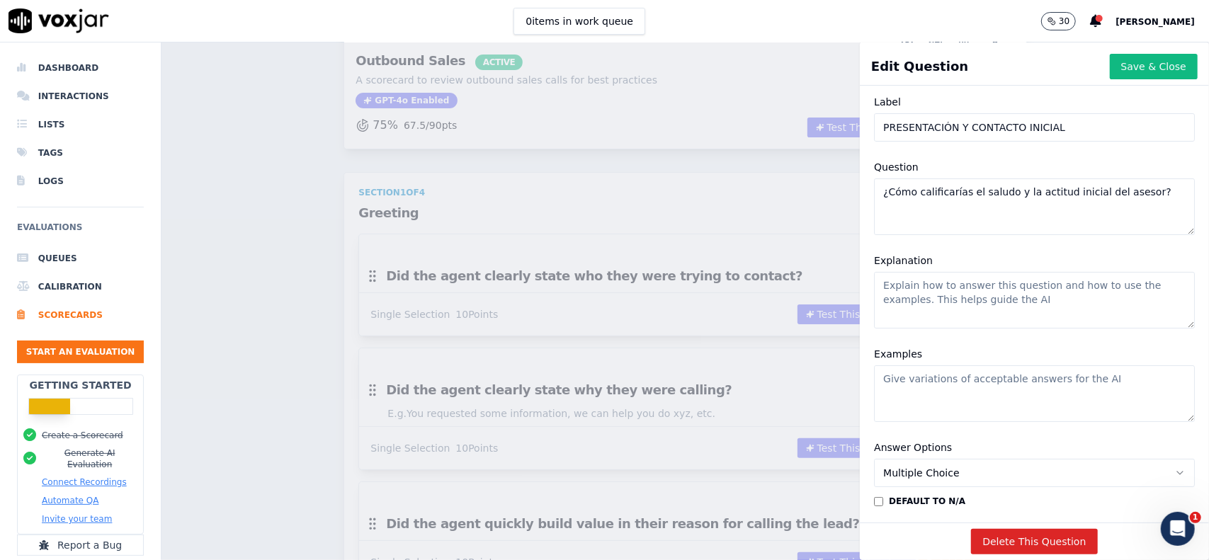
scroll to position [13, 0]
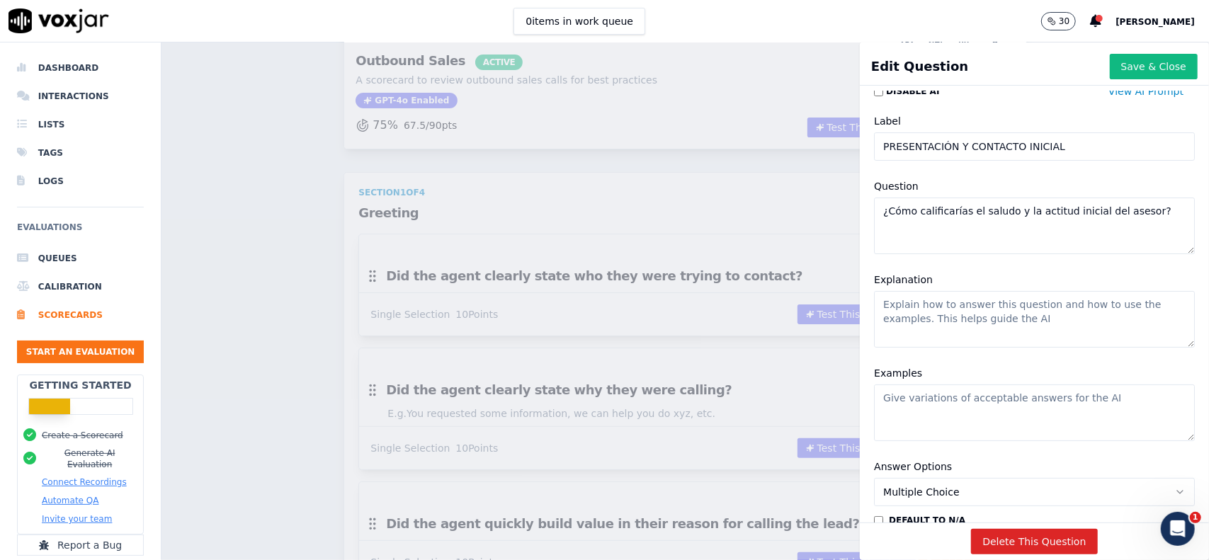
click at [998, 407] on textarea "Examples" at bounding box center [1034, 413] width 321 height 57
drag, startPoint x: 1109, startPoint y: 399, endPoint x: 1112, endPoint y: 417, distance: 18.7
click at [1112, 417] on textarea "Buenas tardes habla [PERSON_NAME] de [GEOGRAPHIC_DATA][PERSON_NAME] con quien t…" at bounding box center [1034, 413] width 321 height 57
type textarea "Buenas tardes habla [PERSON_NAME] de [GEOGRAPHIC_DATA][PERSON_NAME], ¿Hablo con…"
click at [1044, 321] on textarea "Explanation" at bounding box center [1034, 319] width 321 height 57
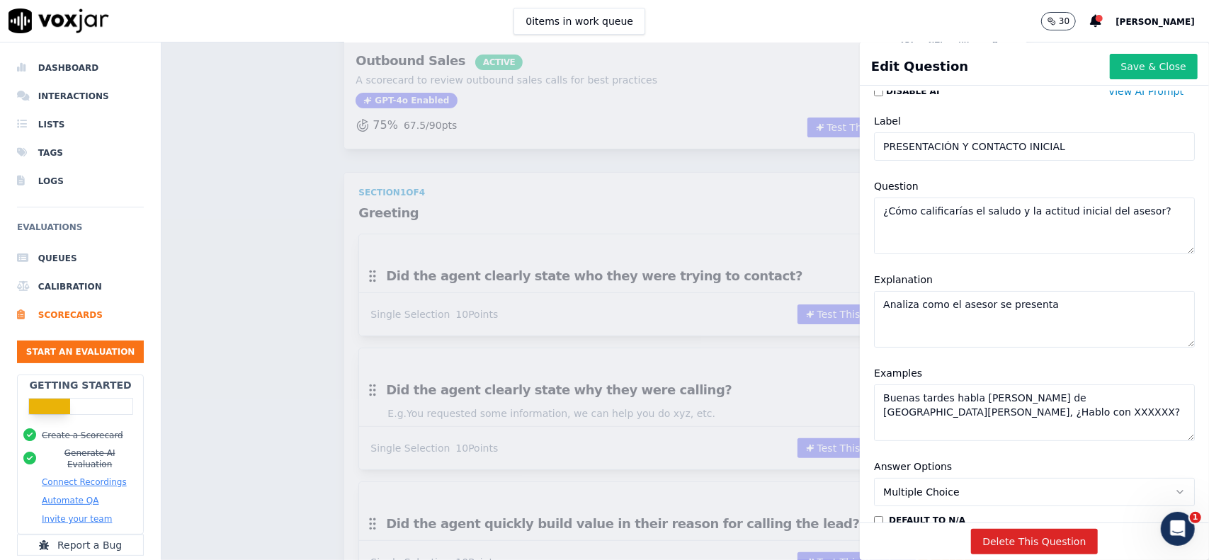
click at [962, 305] on textarea "Analiza como el asesor se presenta" at bounding box center [1034, 319] width 321 height 57
drag, startPoint x: 1088, startPoint y: 288, endPoint x: 1092, endPoint y: 300, distance: 12.5
click at [1090, 297] on div "Explanation Analiza como el vendedor se presenta" at bounding box center [1034, 309] width 338 height 93
click at [1092, 302] on textarea "Analiza como el vendedor se presenta" at bounding box center [1034, 319] width 321 height 57
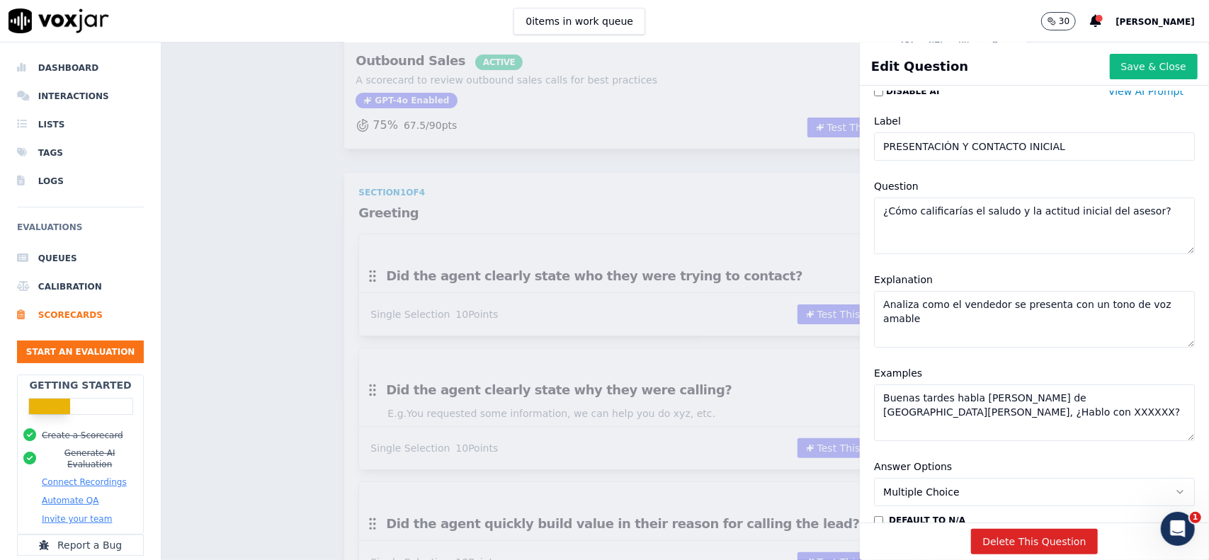
drag, startPoint x: 1093, startPoint y: 303, endPoint x: 1103, endPoint y: 331, distance: 30.0
click at [1103, 331] on textarea "Analiza como el vendedor se presenta con un tono de voz amable" at bounding box center [1034, 319] width 321 height 57
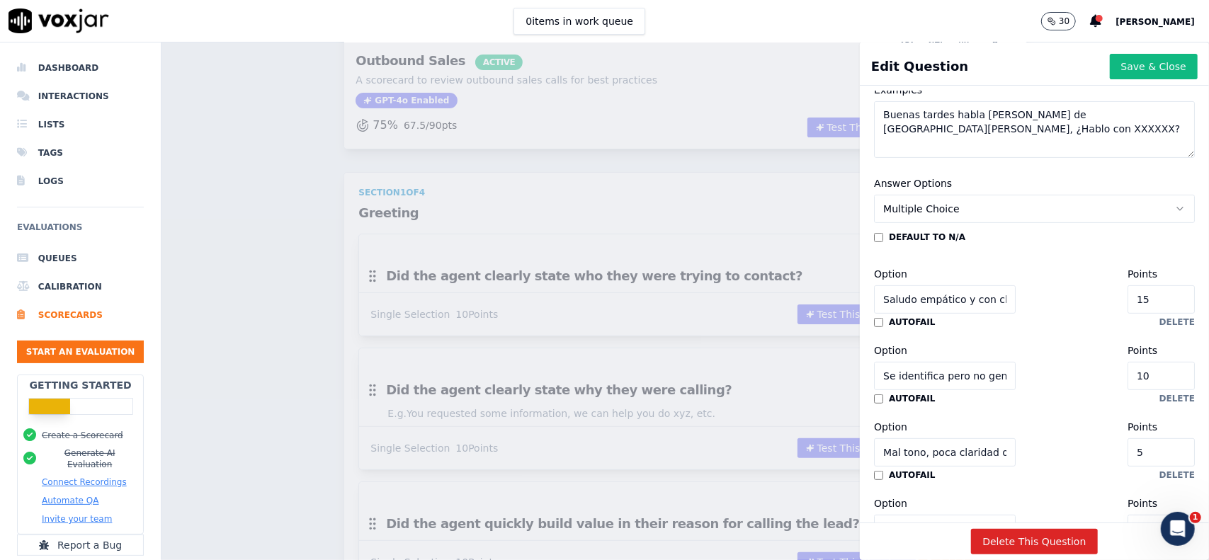
type textarea "Analiza como el vendedor se presenta y saluda a la persona interesada"
click at [991, 241] on div "default to N/A" at bounding box center [1034, 237] width 321 height 11
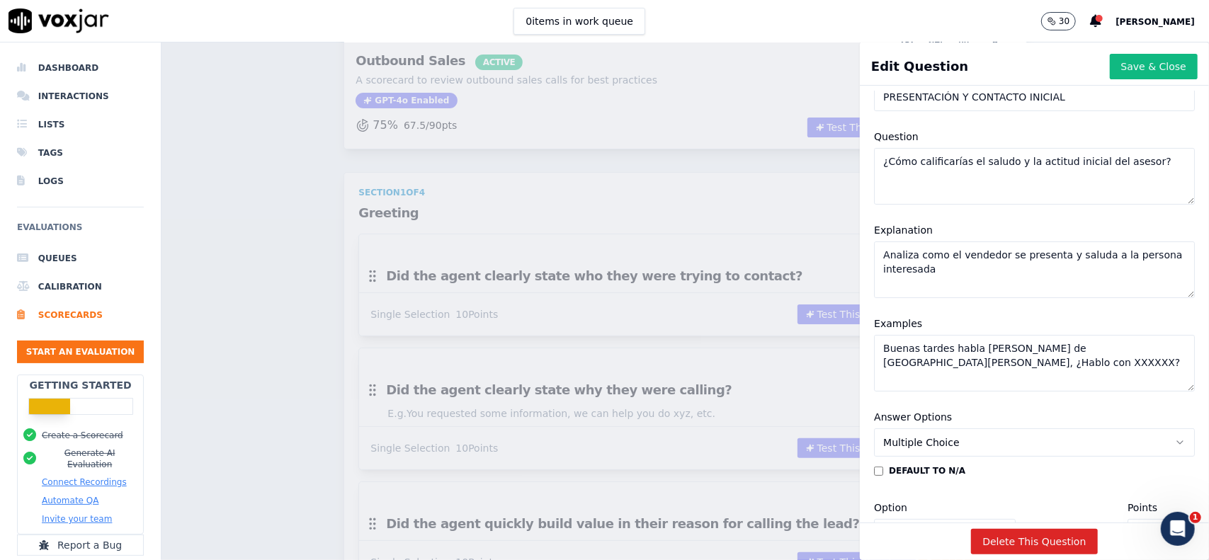
scroll to position [0, 0]
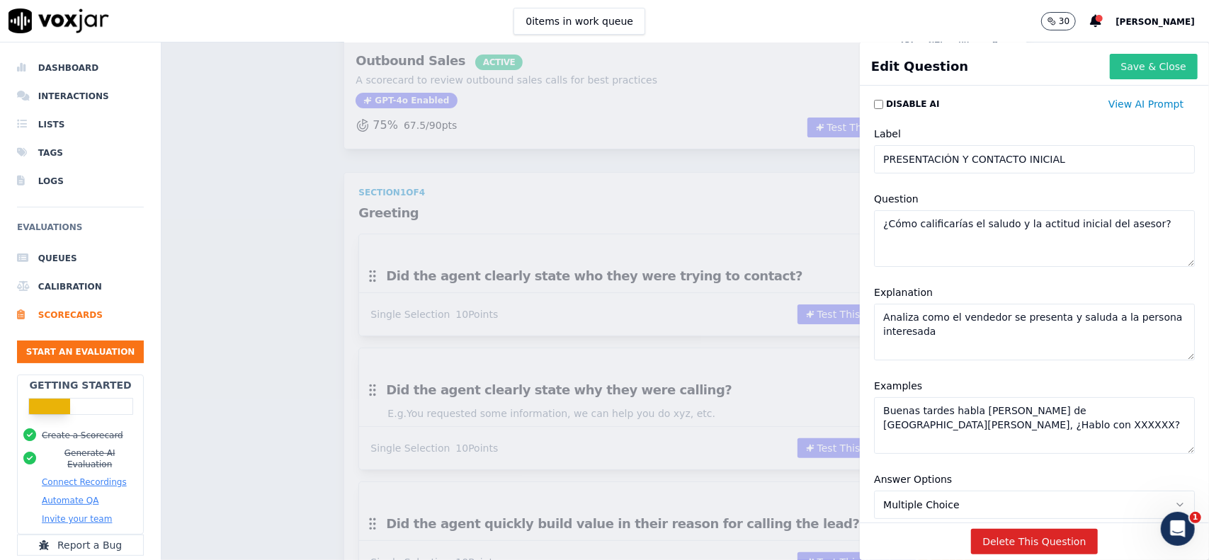
click at [1115, 65] on button "Save & Close" at bounding box center [1154, 66] width 88 height 25
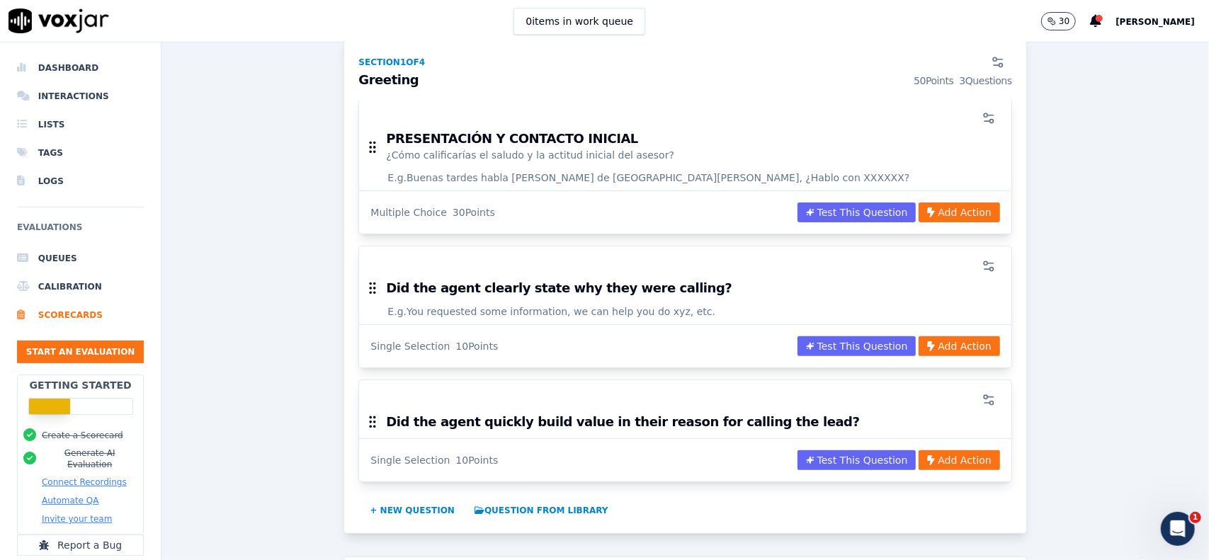
scroll to position [212, 0]
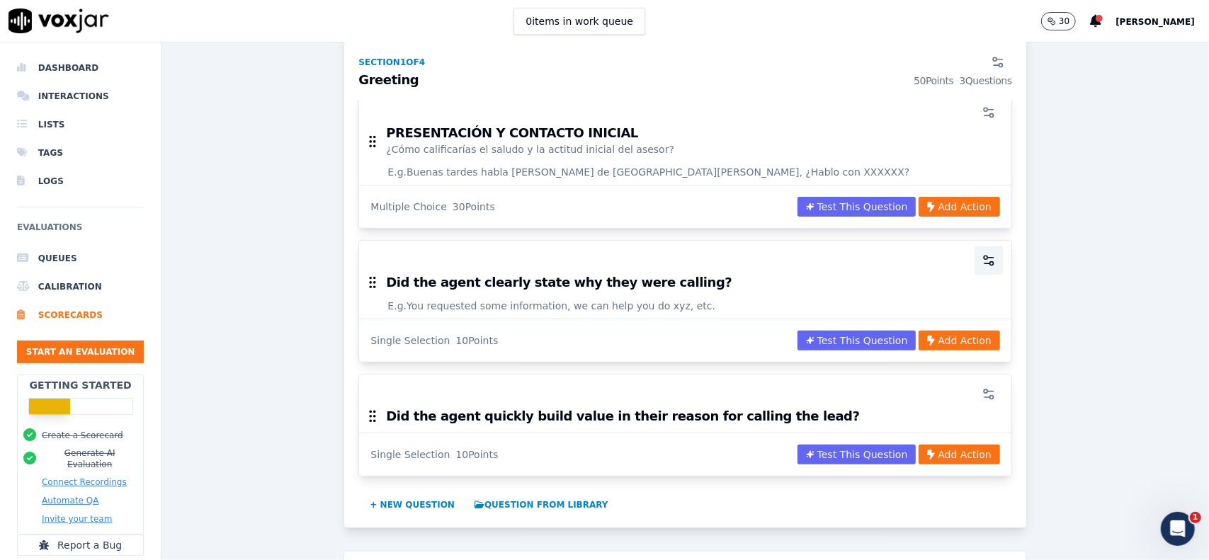
click at [981, 256] on icon "button" at bounding box center [988, 261] width 14 height 14
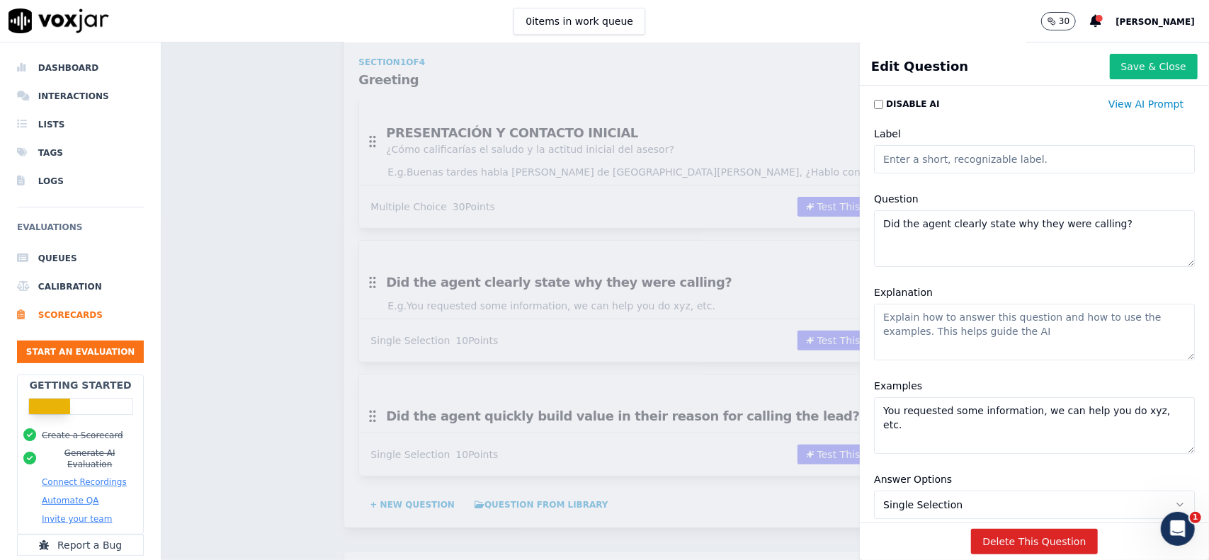
click at [1010, 220] on textarea "Did the agent clearly state why they were calling?" at bounding box center [1034, 238] width 321 height 57
paste textarea "¿El asesor investiga el perfil académico y laboral del interesado? (marcar toda…"
type textarea "¿El asesor investiga el perfil académico y laboral del interesado? (marcar toda…"
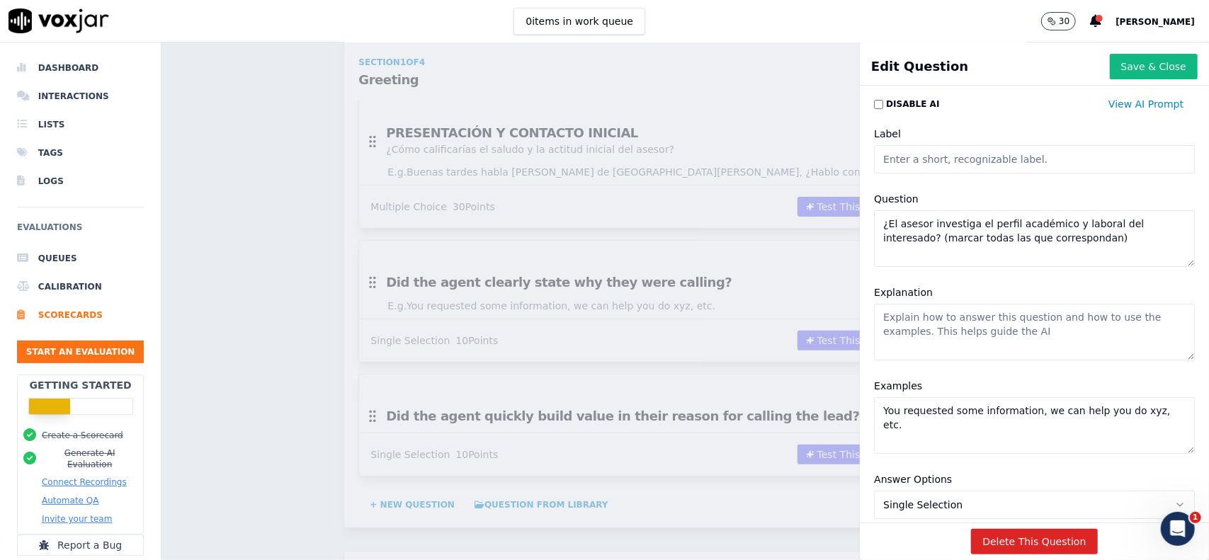
click at [1034, 332] on textarea "Explanation" at bounding box center [1034, 332] width 321 height 57
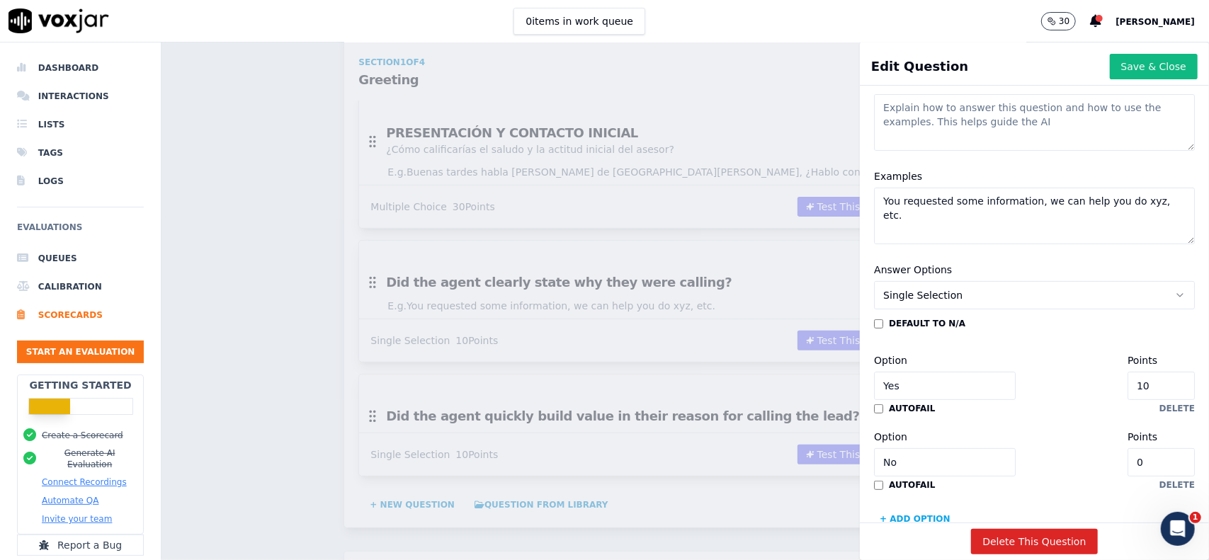
scroll to position [283, 0]
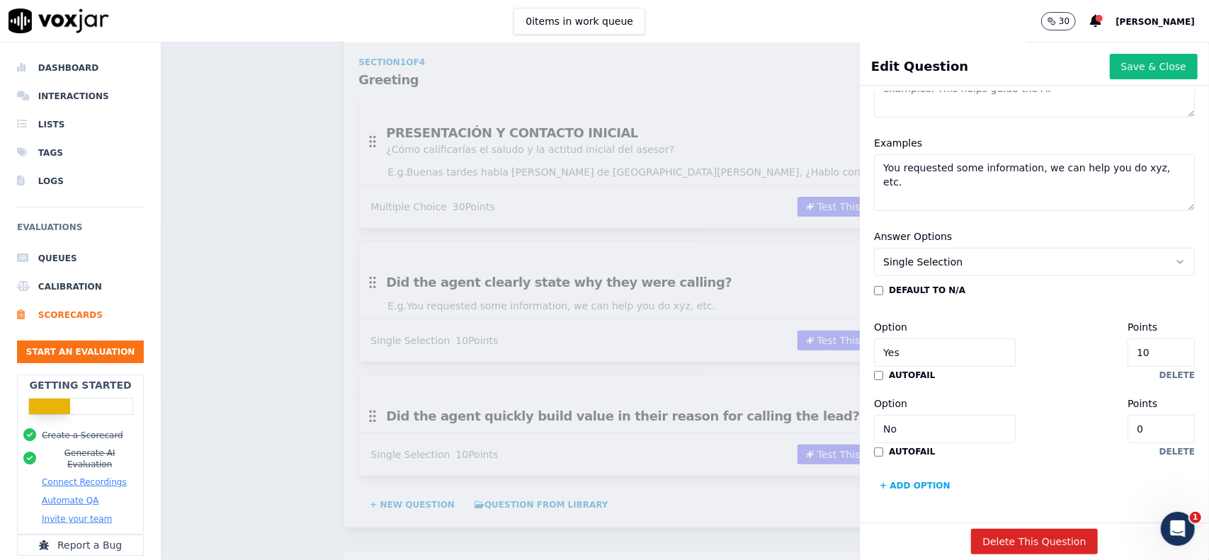
click at [922, 338] on input "Yes" at bounding box center [945, 352] width 142 height 28
paste input "Pregunta sobre estudios previos o situación actual (secundario, terciario, univ…"
type input "Pregunta sobre estudios previos o situación actual (secundario, terciario, univ…"
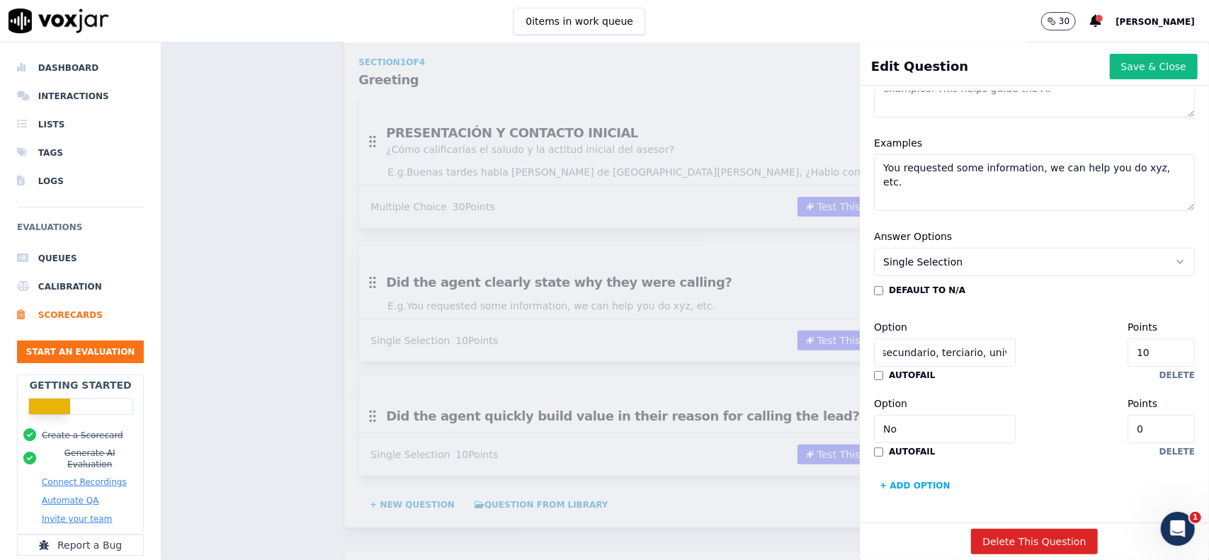
scroll to position [0, 0]
click at [967, 248] on button "Single Selection" at bounding box center [1034, 262] width 321 height 28
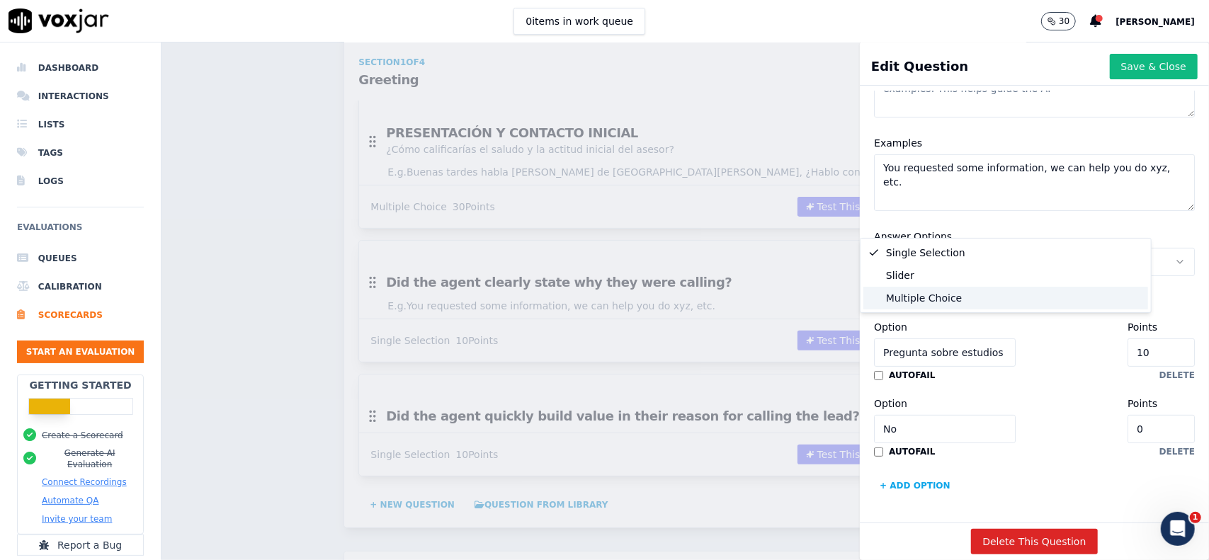
click at [959, 301] on div "Multiple Choice" at bounding box center [1005, 298] width 285 height 23
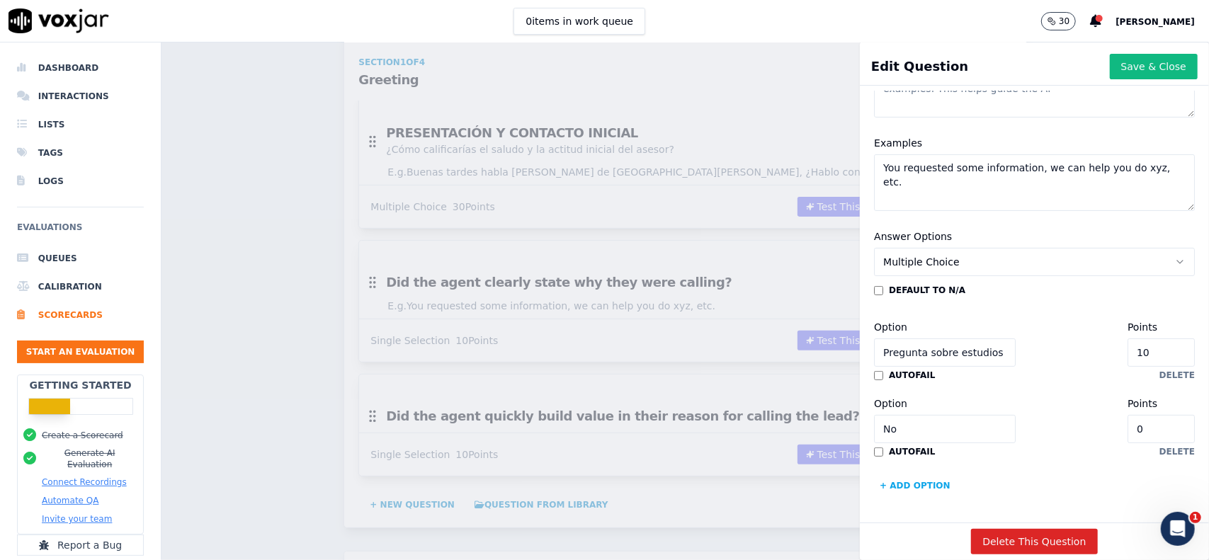
scroll to position [285, 0]
click at [921, 415] on input "No" at bounding box center [945, 429] width 142 height 28
paste input "Indaga motivaciones personales para iniciar o retomar la carrera"
click at [921, 415] on input "NoIndaga motivaciones personales para iniciar o retomar la carrera" at bounding box center [945, 429] width 142 height 28
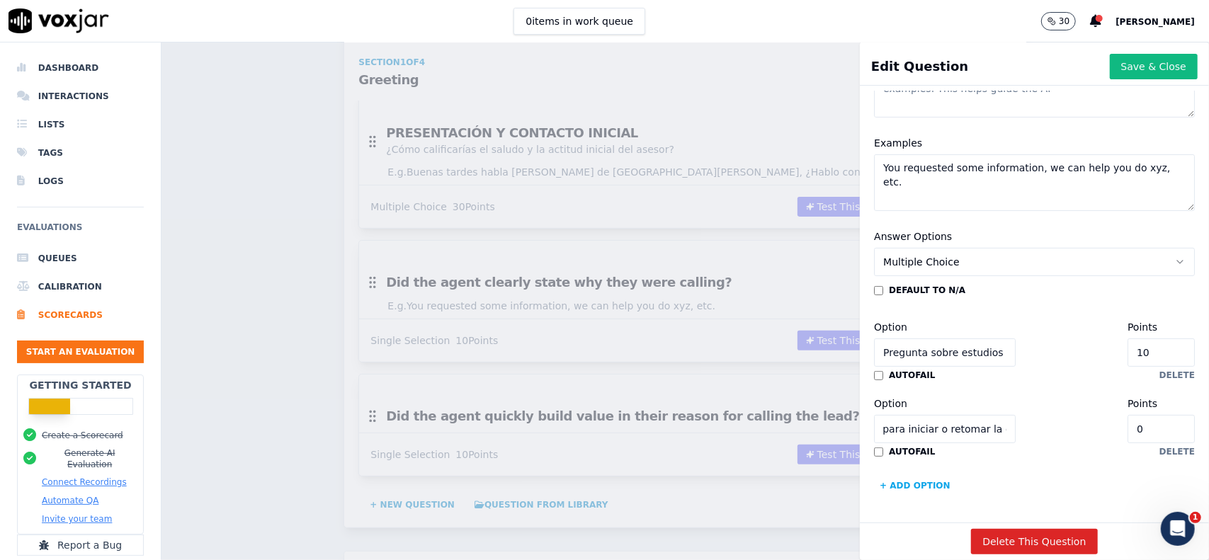
click at [925, 415] on input "NoIndaga motivaciones personales para iniciar o retomar la carrera" at bounding box center [945, 429] width 142 height 28
paste input
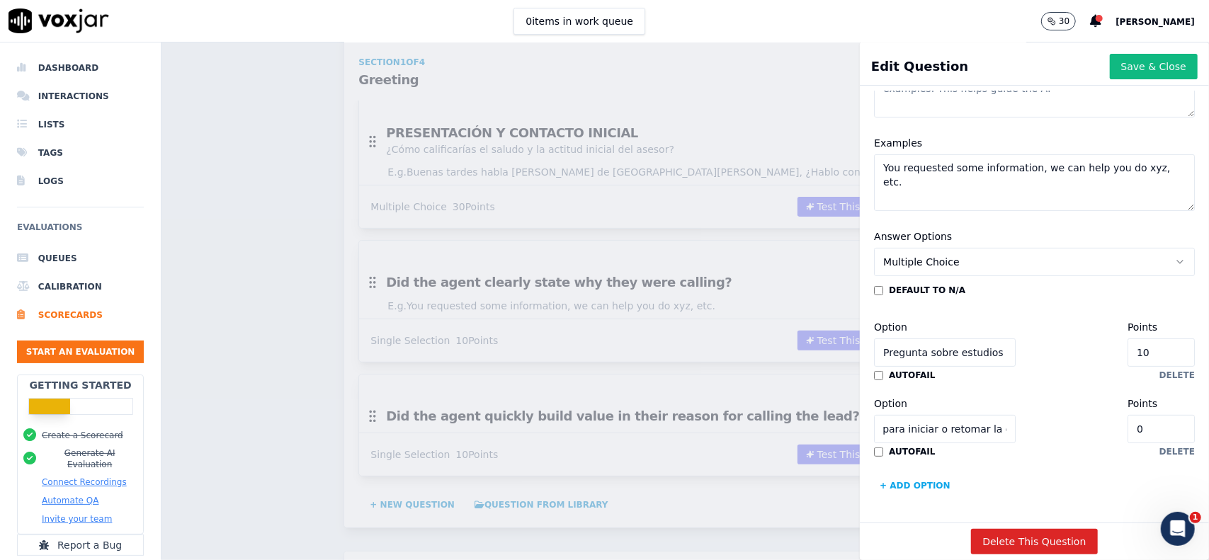
type input "Indaga motivaciones personales para iniciar o retomar la carrera"
click at [899, 474] on button "+ Add option" at bounding box center [915, 485] width 82 height 23
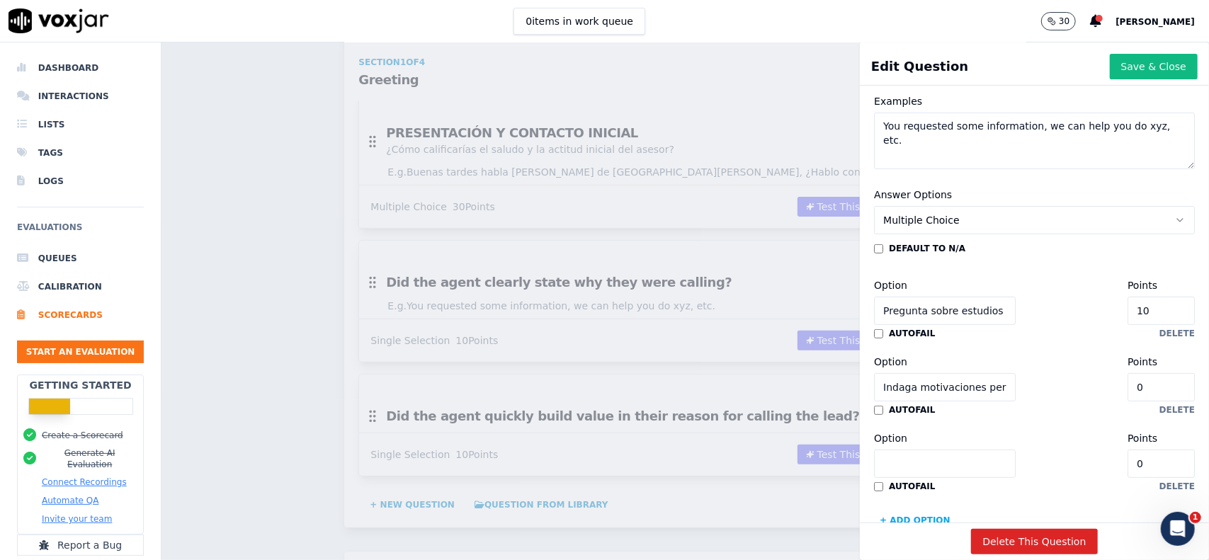
scroll to position [361, 0]
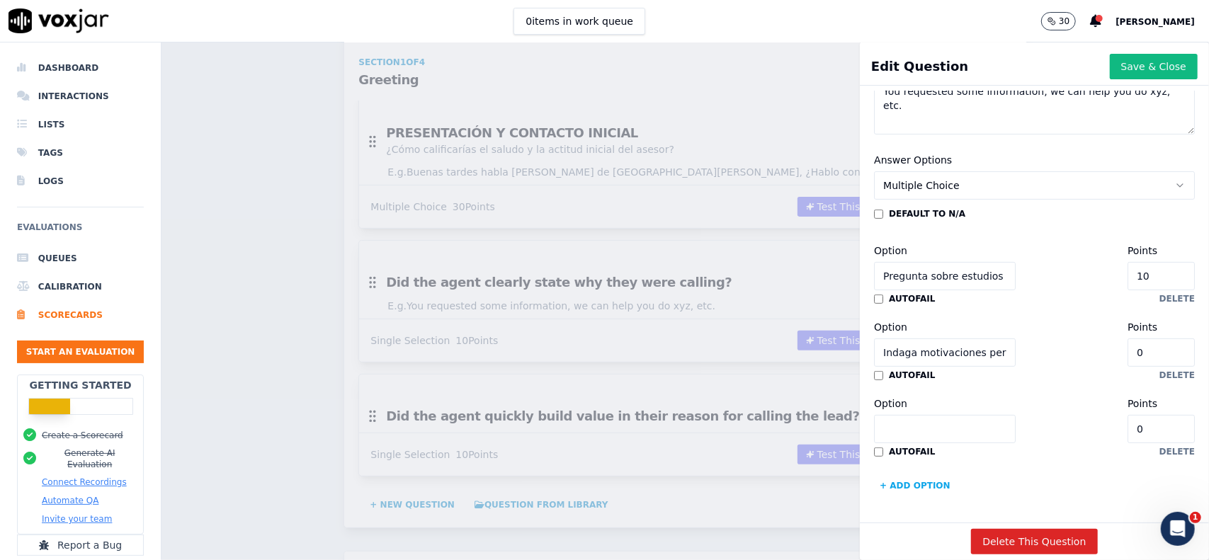
click at [940, 415] on input "Option" at bounding box center [945, 429] width 142 height 28
paste input "Consulta si tiene materias aprobadas en otra institución (equivalencias)"
type input "Consulta si tiene materias aprobadas en otra institución (equivalencias)"
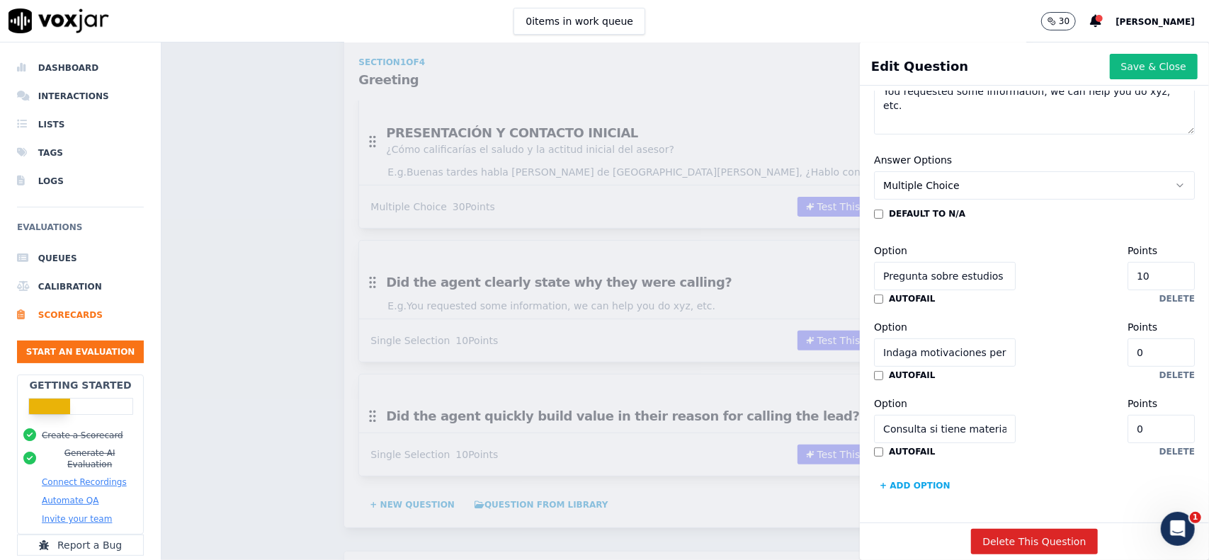
click at [901, 474] on button "+ Add option" at bounding box center [915, 485] width 82 height 23
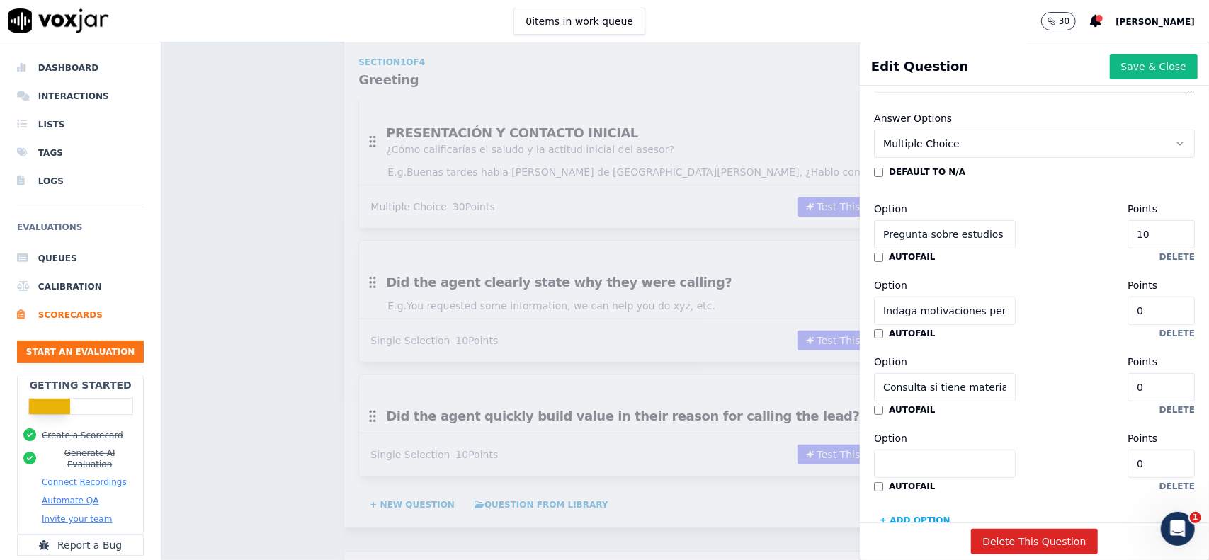
click at [926, 457] on div "default to N/A Option Pregunta sobre estudios previos o situación actual (secun…" at bounding box center [1034, 348] width 321 height 365
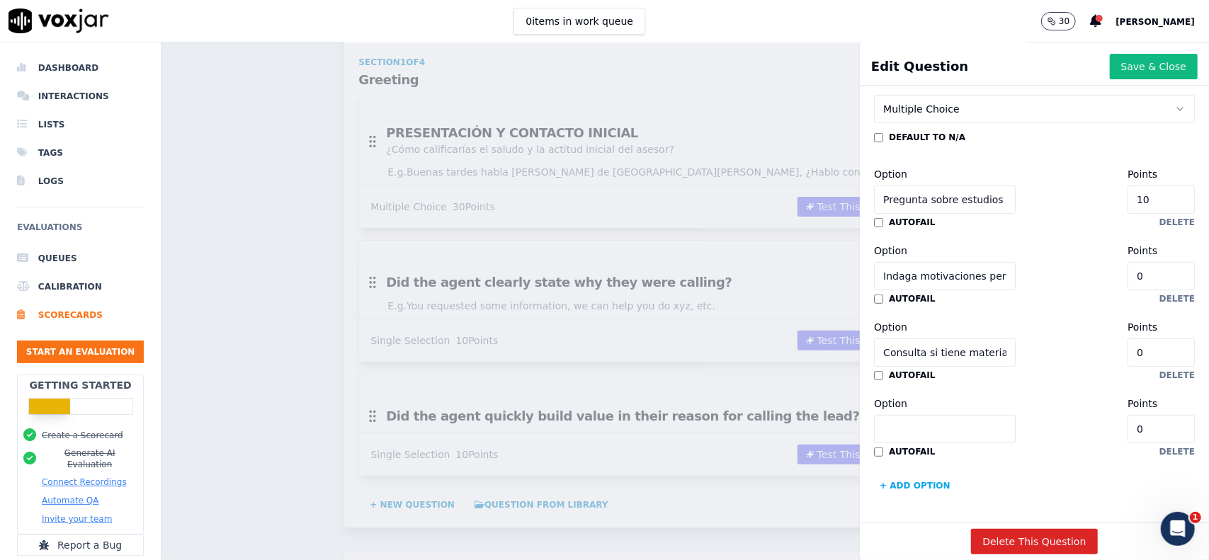
scroll to position [438, 0]
paste input "Pregunta sobre disponibilidad horaria o modalidad preferida (virtual/presencial)"
type input "Pregunta sobre disponibilidad horaria o modalidad preferida (virtual/presencial)"
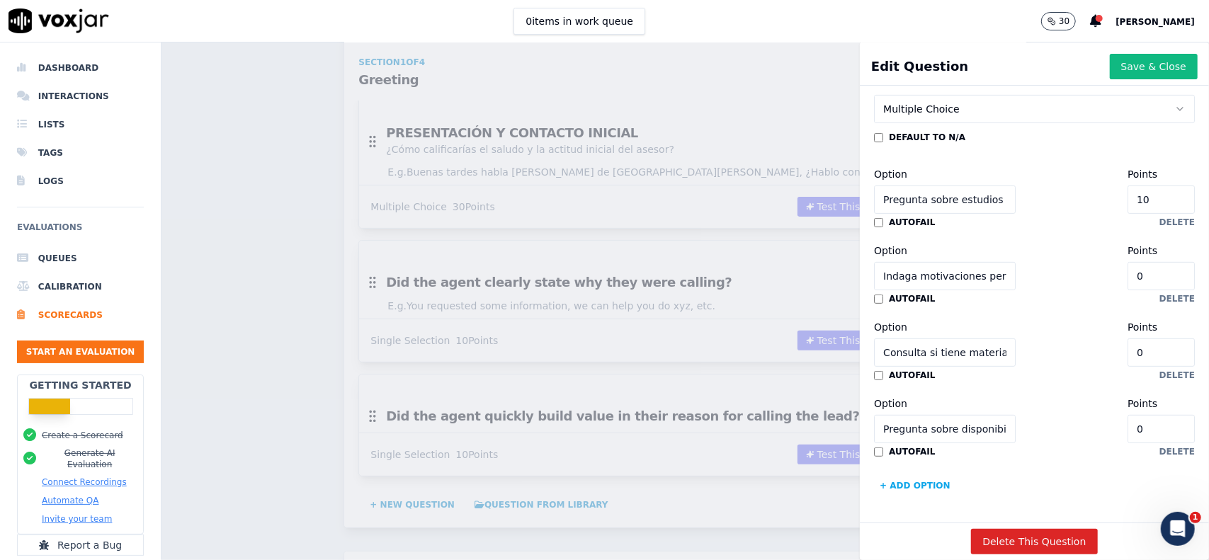
click at [918, 415] on input "Pregunta sobre disponibilidad horaria o modalidad preferida (virtual/presencial)" at bounding box center [945, 429] width 142 height 28
click at [904, 474] on button "+ Add option" at bounding box center [915, 485] width 82 height 23
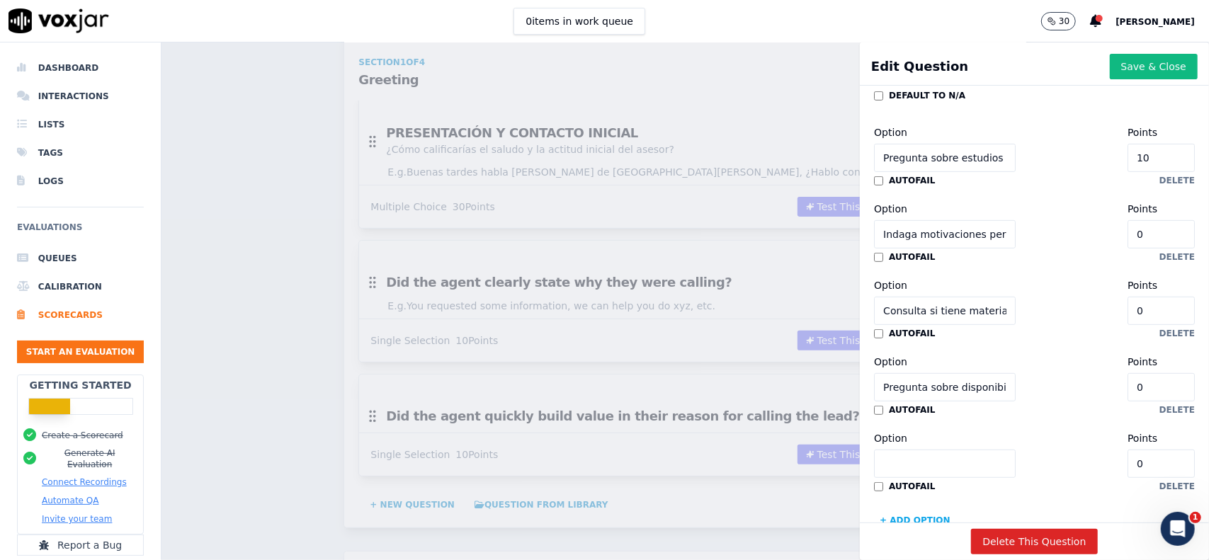
click at [935, 457] on div "default to N/A Option Pregunta sobre estudios previos o situación actual (secun…" at bounding box center [1034, 311] width 321 height 442
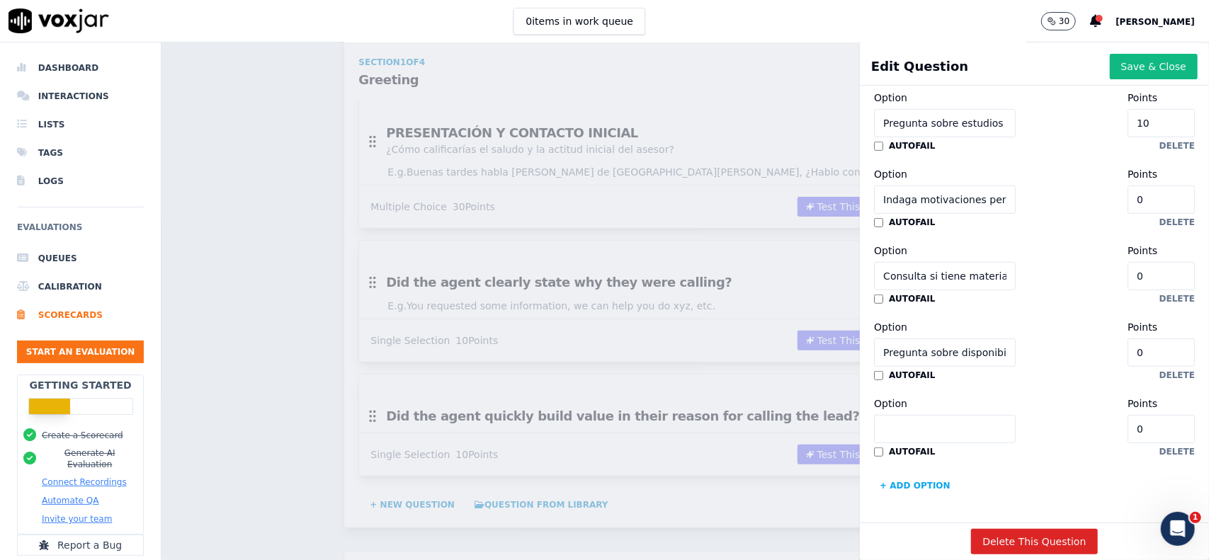
paste input "Indaga en el perfil y adapta el enfoque"
type input "Indaga en el perfil y adapta el enfoque"
click at [910, 474] on button "+ Add option" at bounding box center [915, 485] width 82 height 23
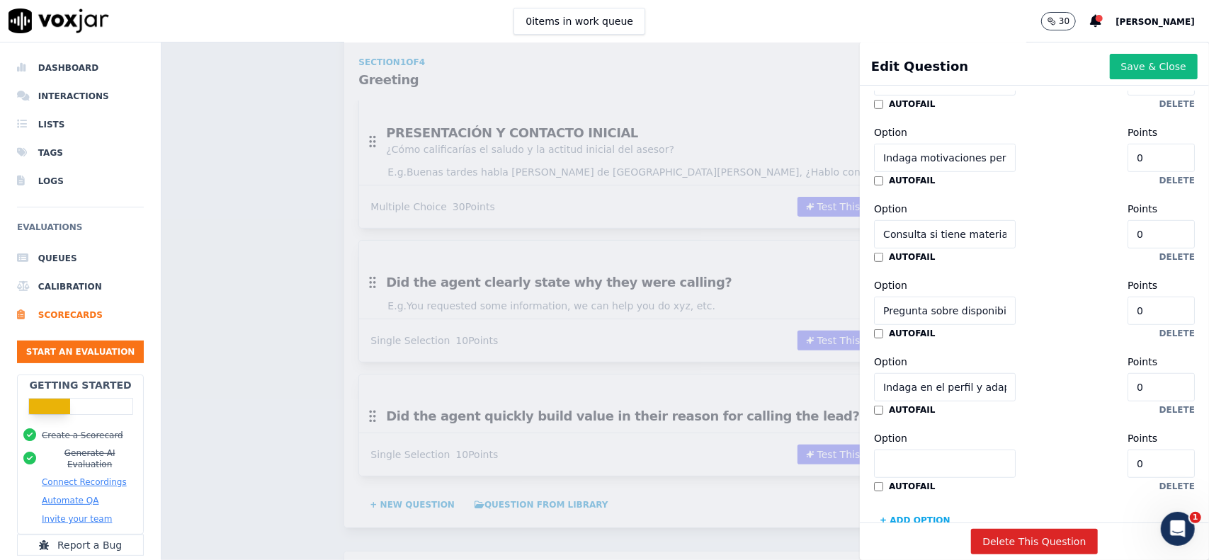
click at [930, 451] on div "default to N/A Option Pregunta sobre estudios previos o situación actual (secun…" at bounding box center [1034, 272] width 321 height 518
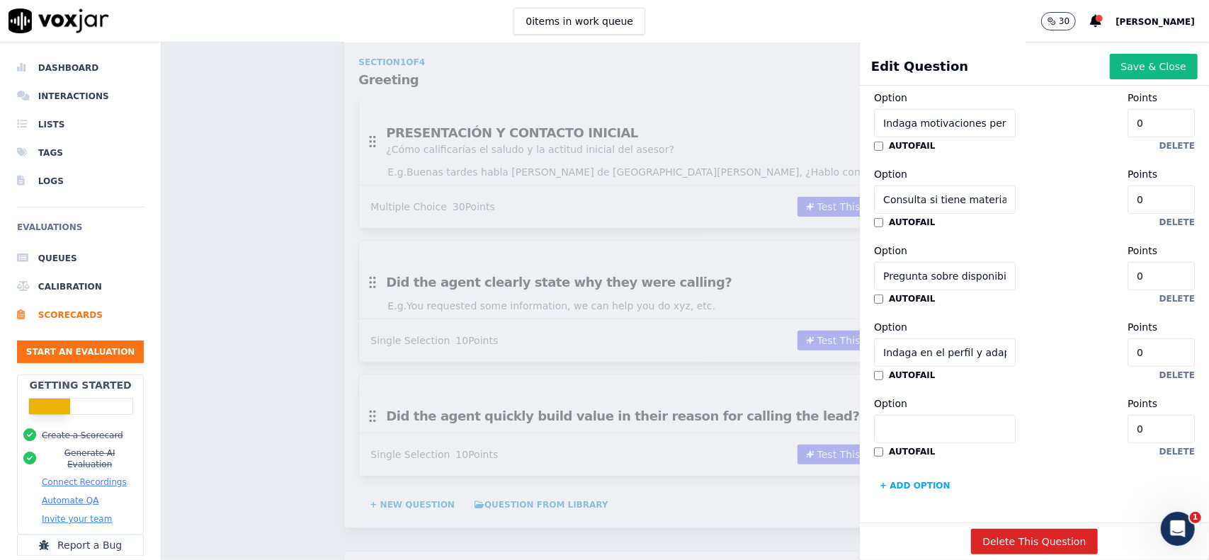
scroll to position [591, 0]
paste input "Preguntas organizadas generando vínculo con la propuesta"
type input "Preguntas organizadas generando vínculo con la propuesta"
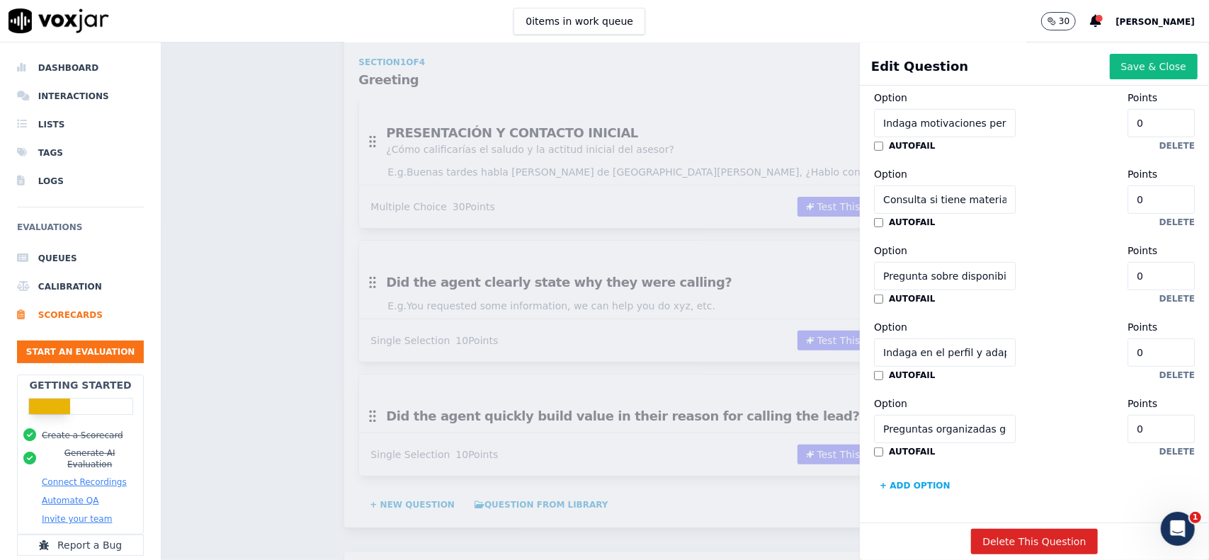
click at [915, 474] on button "+ Add option" at bounding box center [915, 485] width 82 height 23
click at [938, 415] on input "Option" at bounding box center [945, 429] width 142 height 28
paste input "Preguntas para entender motivación o contexto del alumno"
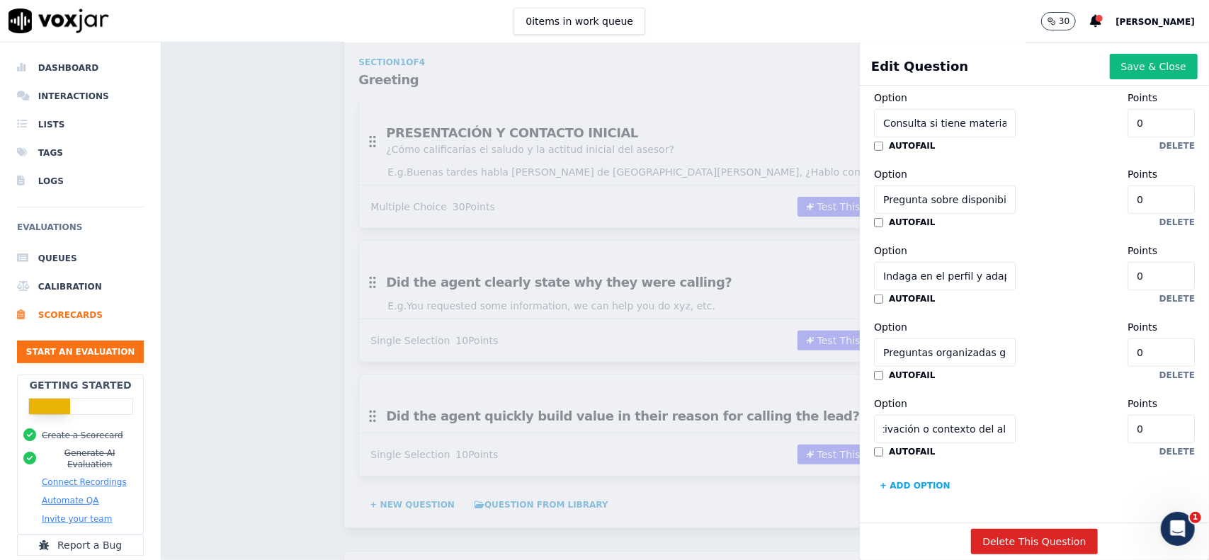
type input "Preguntas para entender motivación o contexto del alumno"
click at [904, 474] on button "+ Add option" at bounding box center [915, 485] width 82 height 23
click at [923, 457] on div "Option Points 0 autofail delete" at bounding box center [1034, 424] width 321 height 65
paste input "No se consulta ninguna necesidad, la llamada fue únicamente informativa"
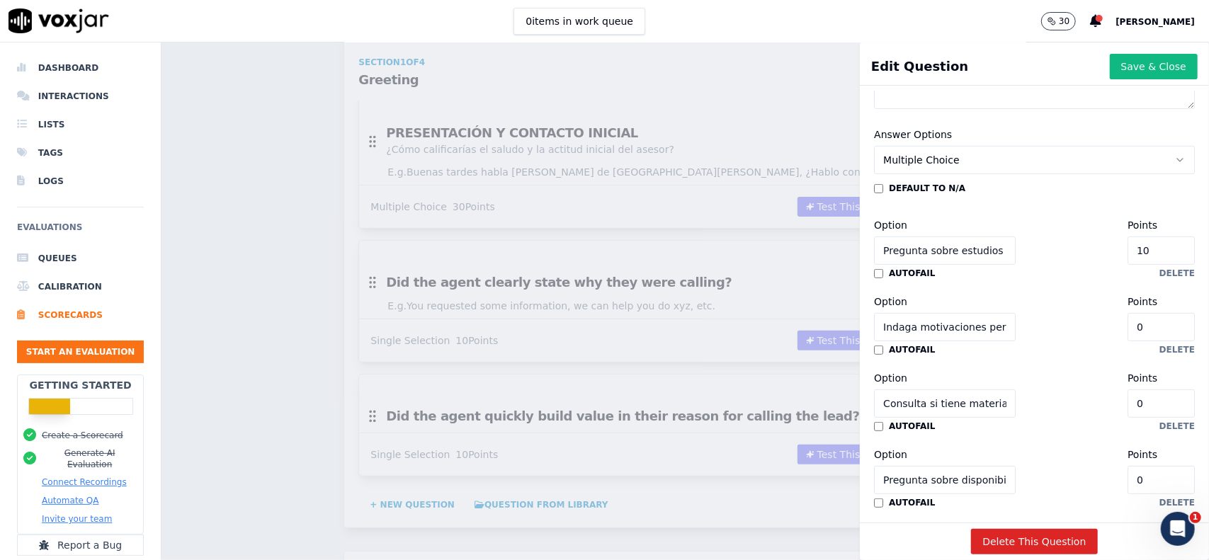
scroll to position [248, 0]
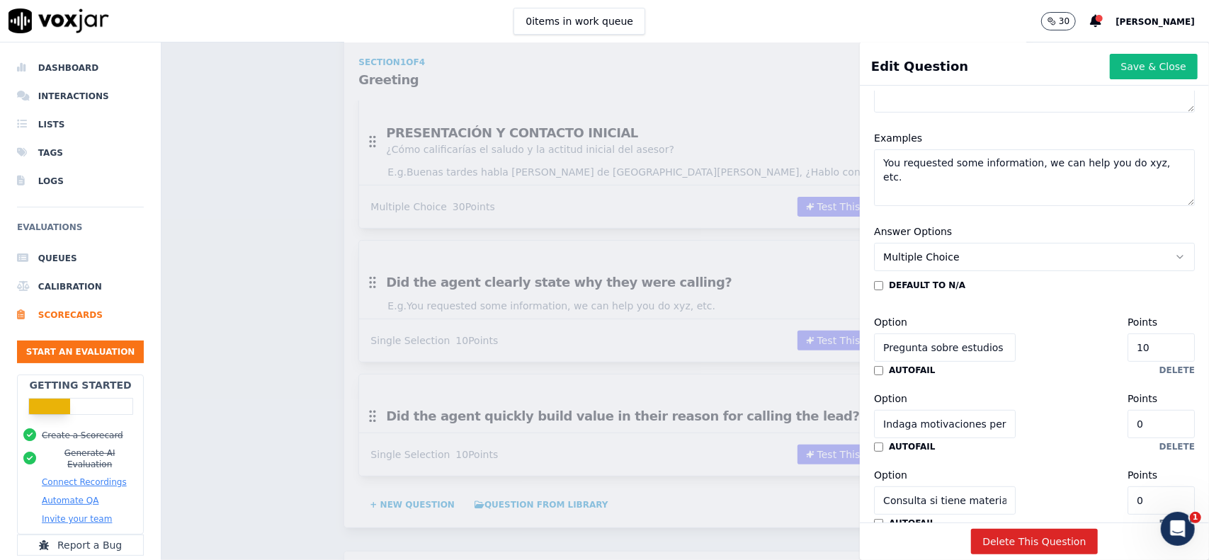
type input "No se consulta ninguna necesidad, la llamada fue únicamente informativa"
click at [1127, 350] on input "10" at bounding box center [1160, 348] width 67 height 28
click at [1127, 351] on input "10" at bounding box center [1160, 348] width 67 height 28
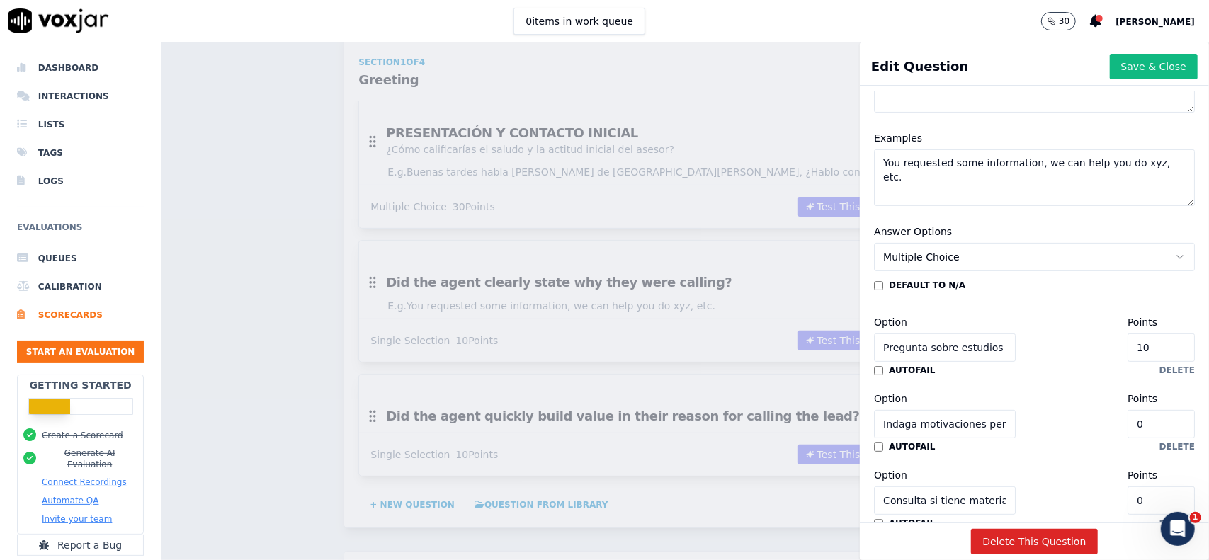
click at [1127, 351] on input "10" at bounding box center [1160, 348] width 67 height 28
type input "5"
click at [1127, 424] on input "0" at bounding box center [1160, 424] width 67 height 28
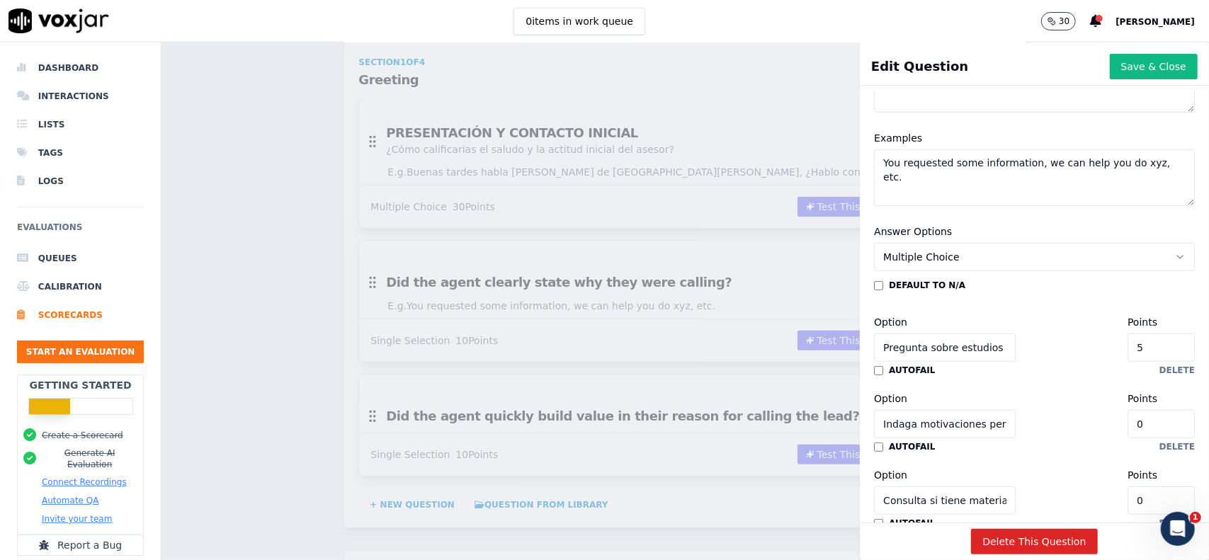
click at [1127, 424] on input "0" at bounding box center [1160, 424] width 67 height 28
type input "5"
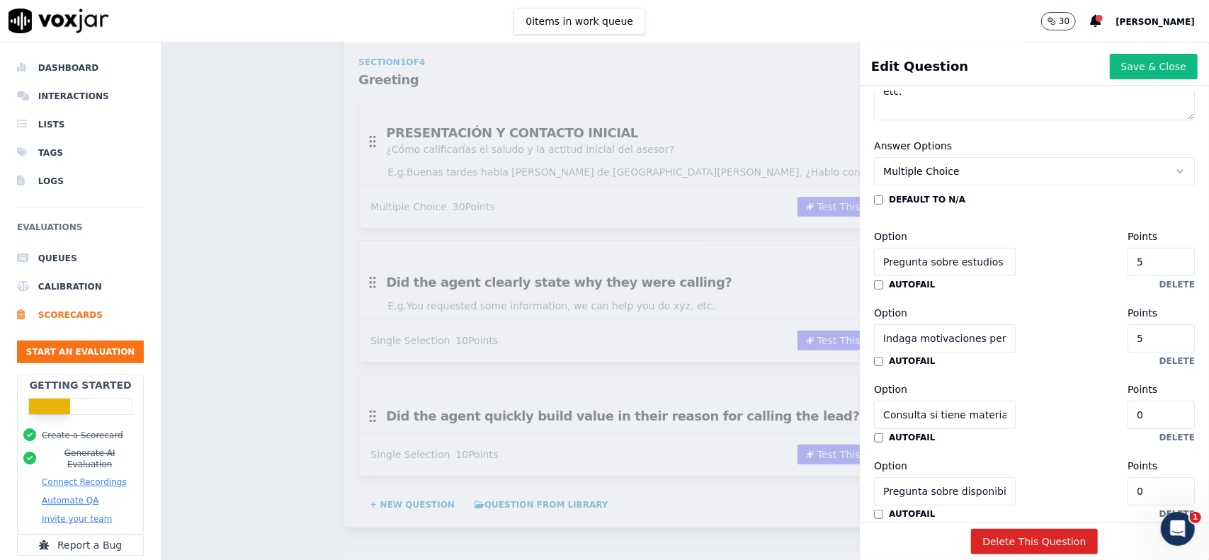
scroll to position [389, 0]
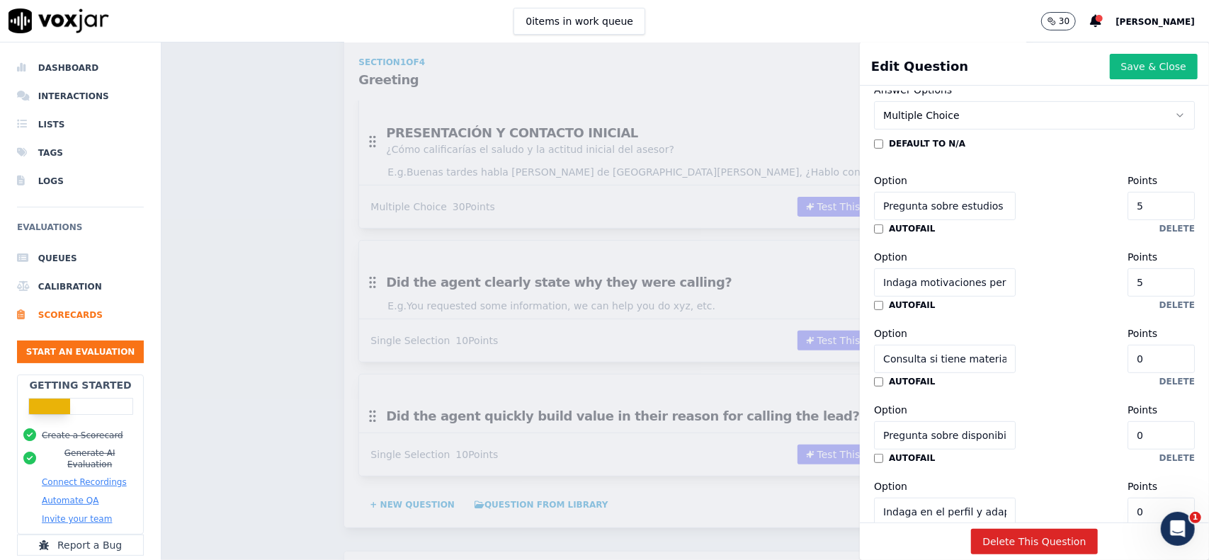
click at [1127, 365] on input "0" at bounding box center [1160, 359] width 67 height 28
click at [1127, 441] on input "0" at bounding box center [1160, 435] width 67 height 28
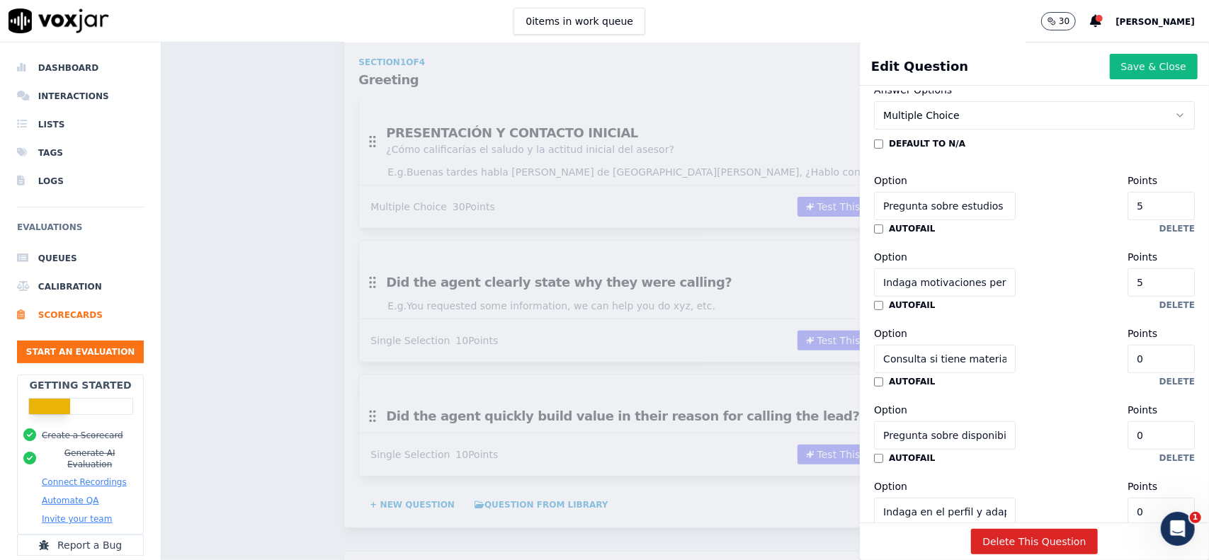
click at [1127, 441] on input "0" at bounding box center [1160, 435] width 67 height 28
type input "5"
click at [1127, 360] on input "0" at bounding box center [1160, 359] width 67 height 28
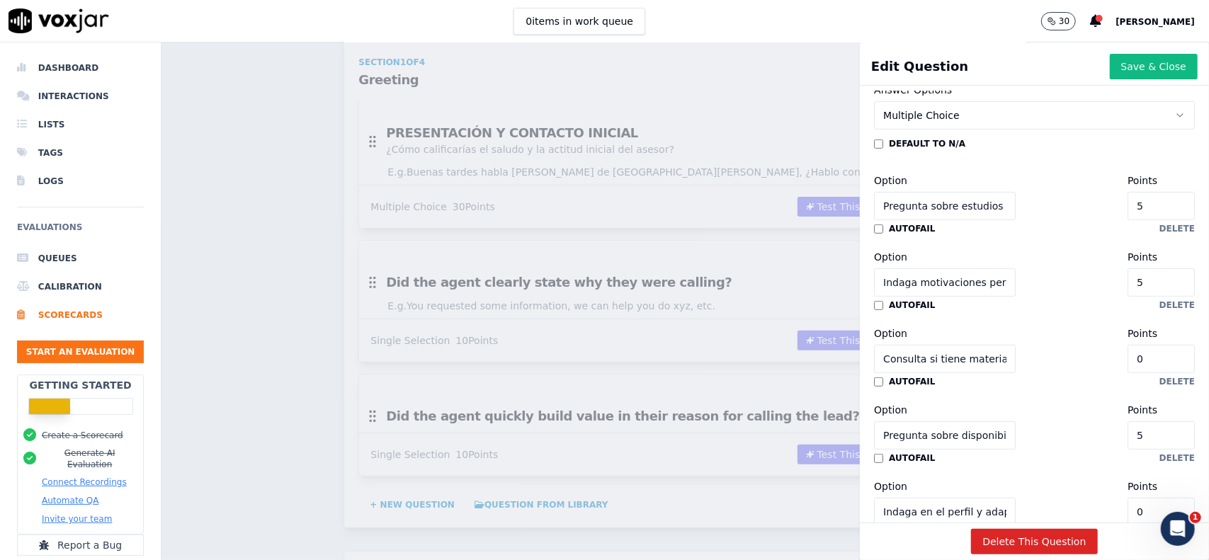
type input "5"
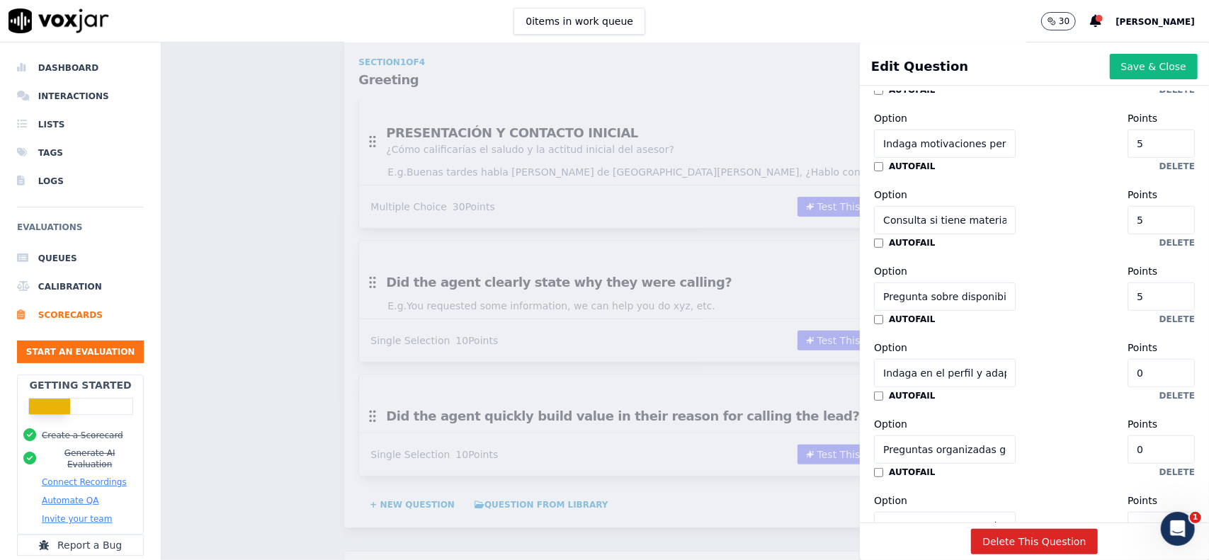
scroll to position [531, 0]
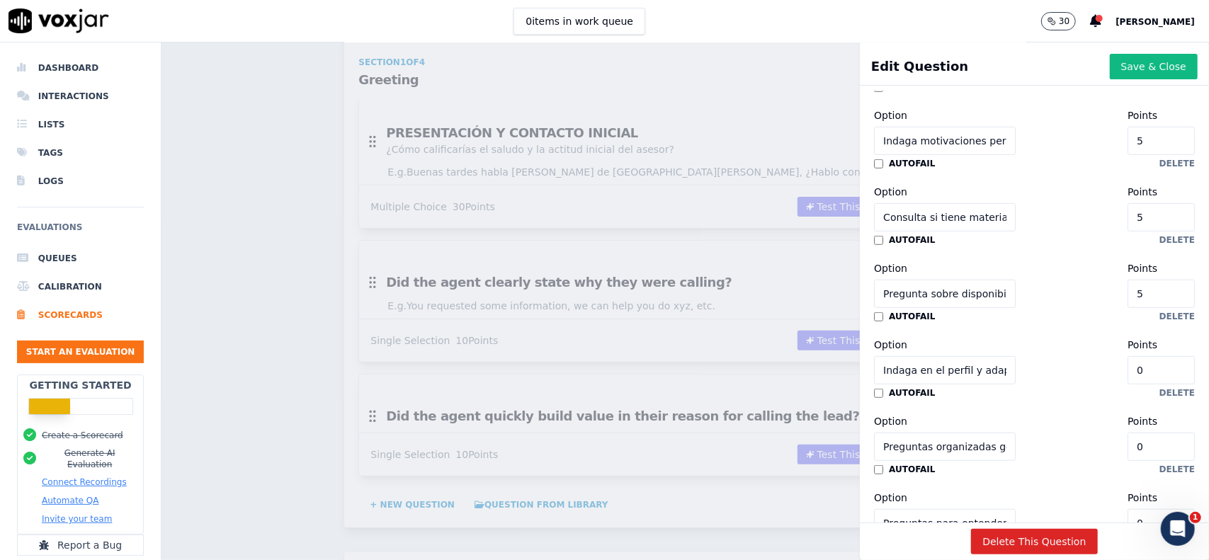
click at [1127, 374] on input "0" at bounding box center [1160, 370] width 67 height 28
type input "5"
click at [1127, 433] on input "0" at bounding box center [1160, 447] width 67 height 28
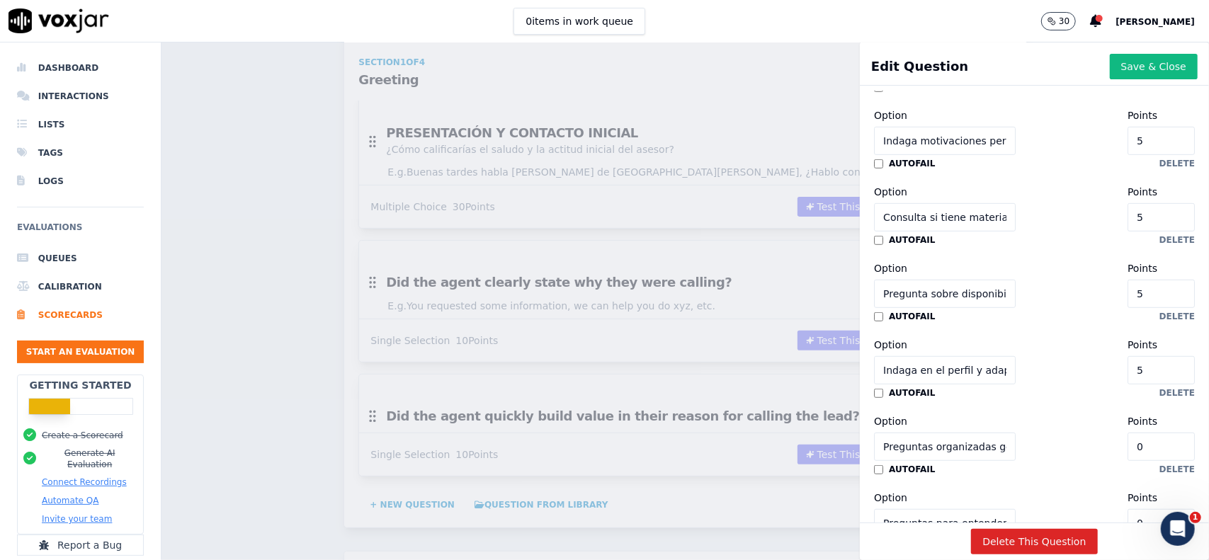
click at [1127, 433] on input "0" at bounding box center [1160, 447] width 67 height 28
type input "5"
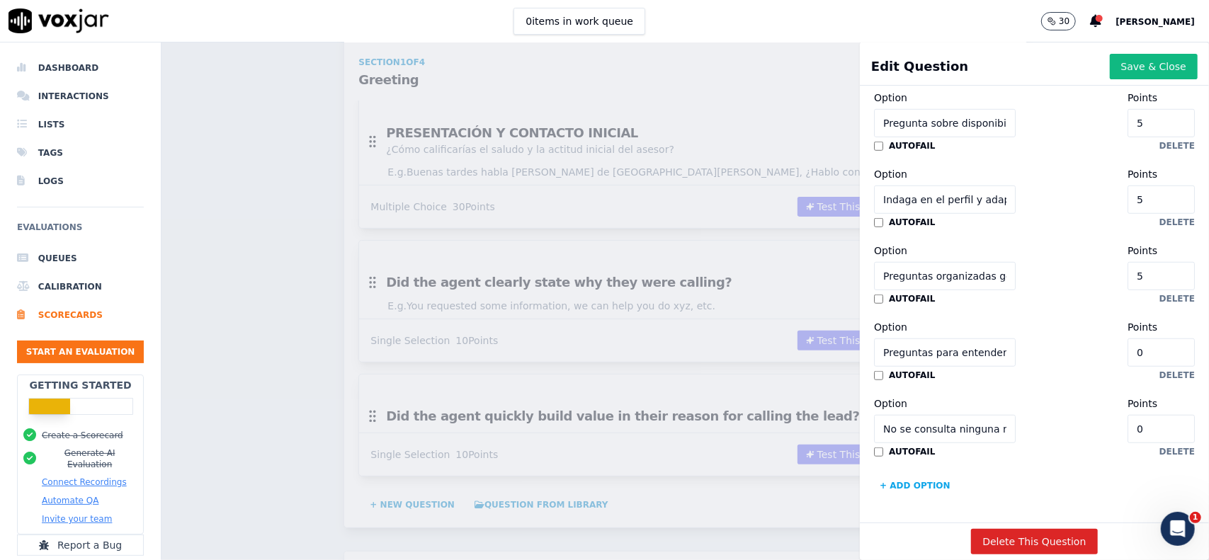
scroll to position [744, 0]
click at [1127, 338] on input "0" at bounding box center [1160, 352] width 67 height 28
click at [1127, 338] on input "05" at bounding box center [1160, 352] width 67 height 28
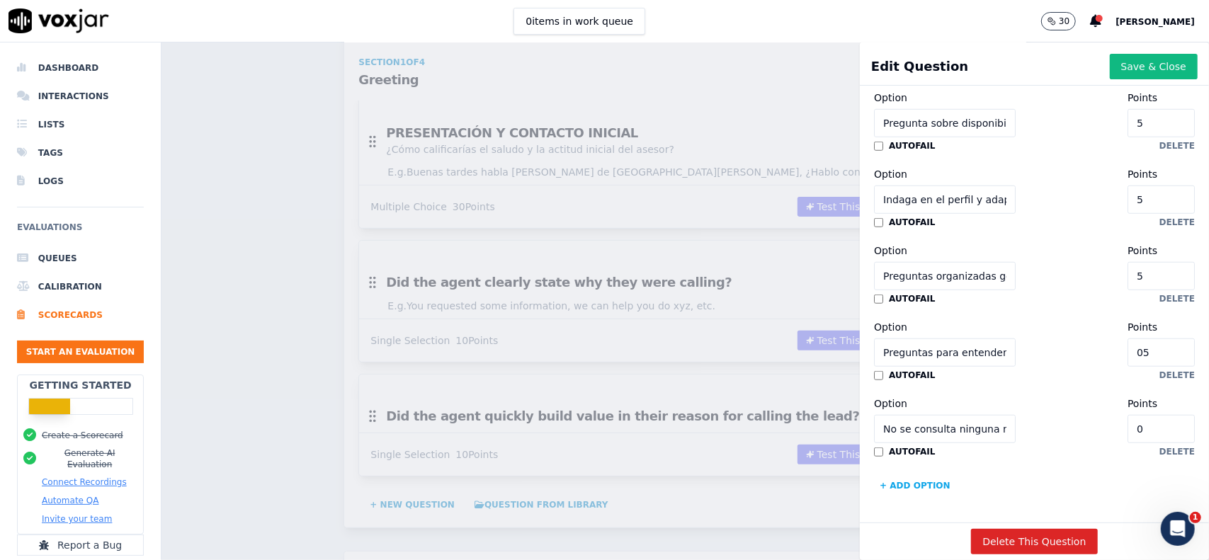
click at [1127, 338] on input "05" at bounding box center [1160, 352] width 67 height 28
type input "5"
click at [1049, 338] on div "default to N/A Option Pregunta sobre estudios previos o situación actual (secun…" at bounding box center [1034, 161] width 321 height 671
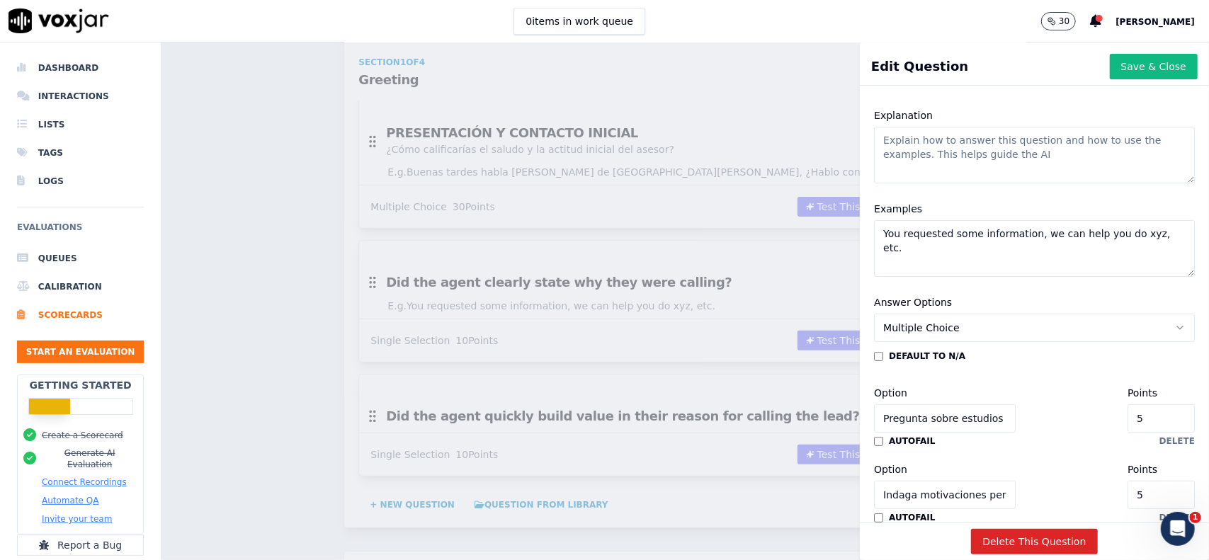
scroll to position [106, 0]
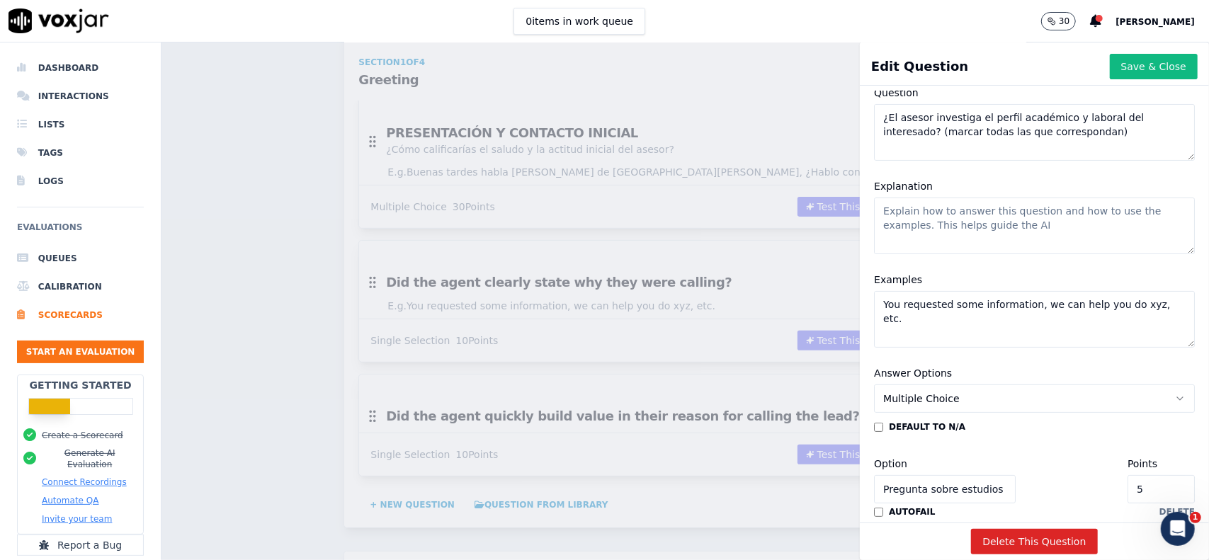
click at [1066, 304] on textarea "You requested some information, we can help you do xyz, etc." at bounding box center [1034, 319] width 321 height 57
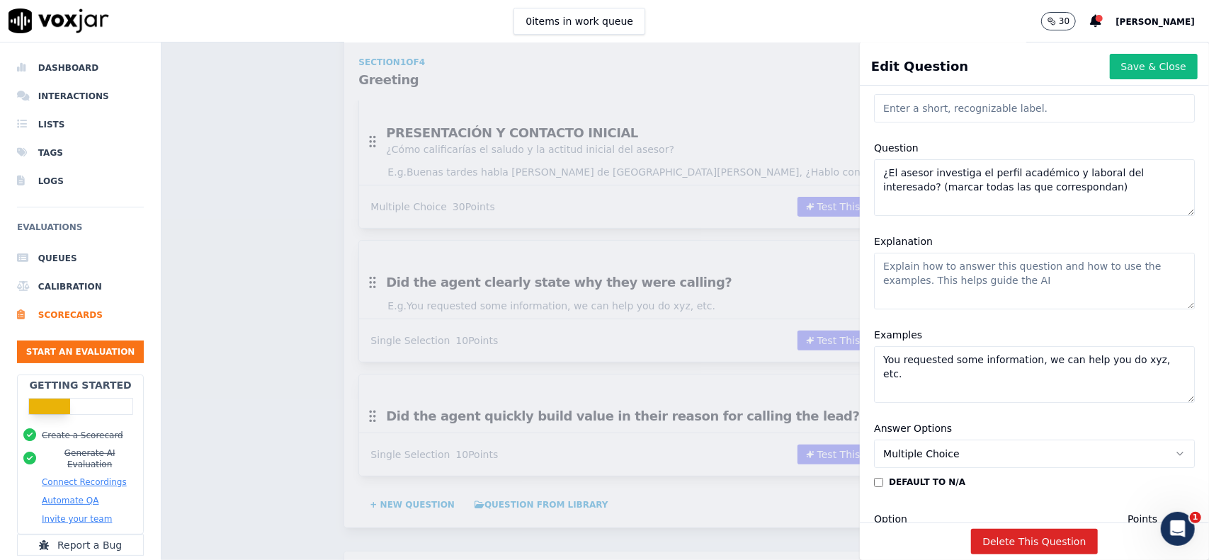
scroll to position [35, 0]
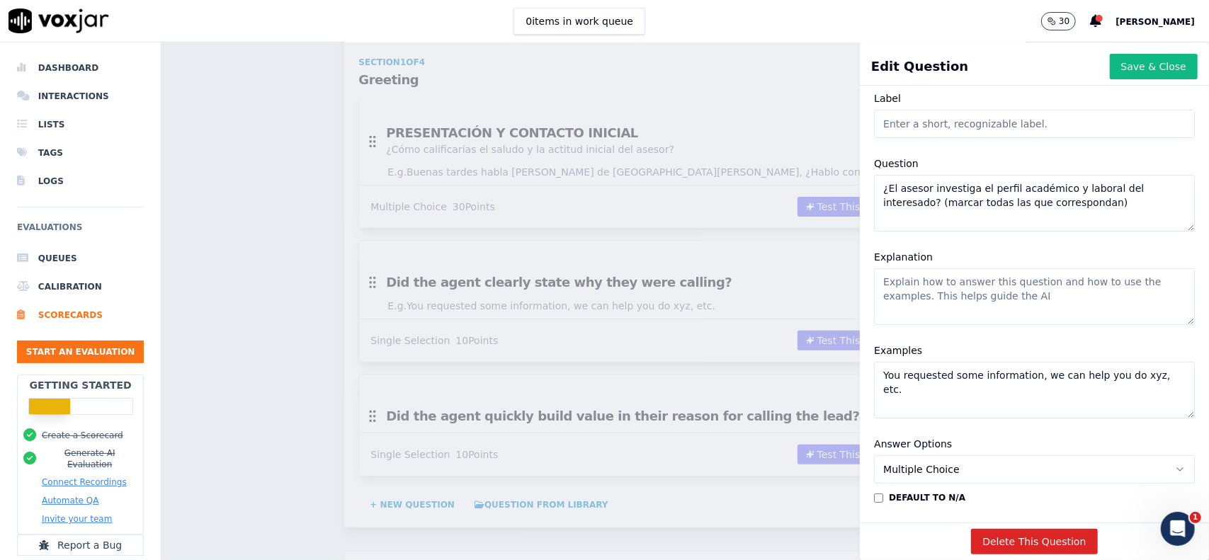
click at [1006, 301] on textarea "Explanation" at bounding box center [1034, 296] width 321 height 57
click at [1127, 297] on textarea "Se debe preguntar al interesado para saber sus intereses y aspiraciones con la …" at bounding box center [1034, 296] width 321 height 57
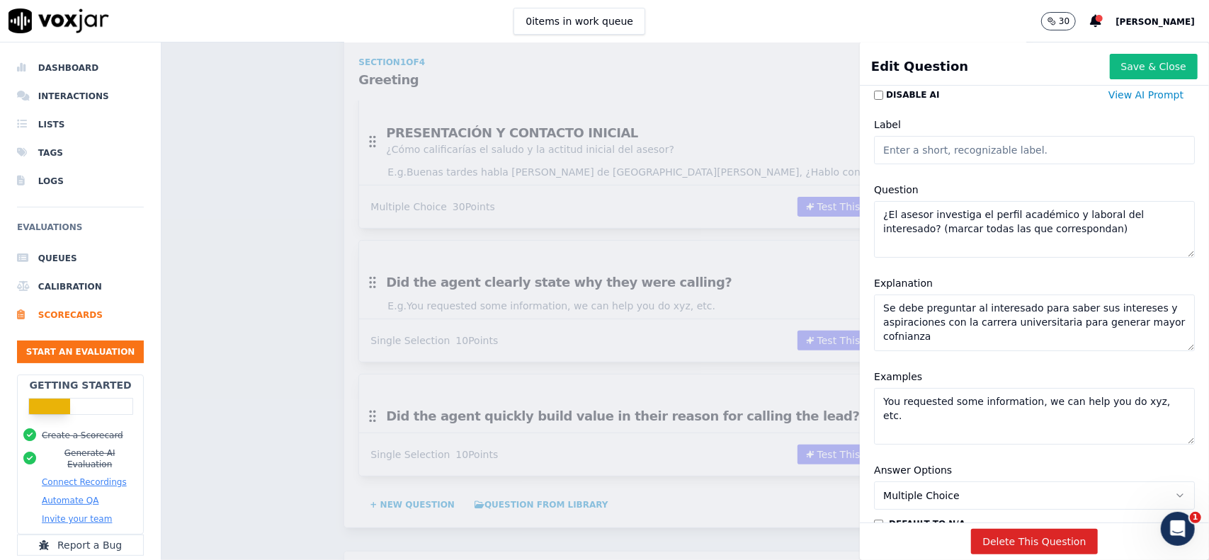
scroll to position [0, 0]
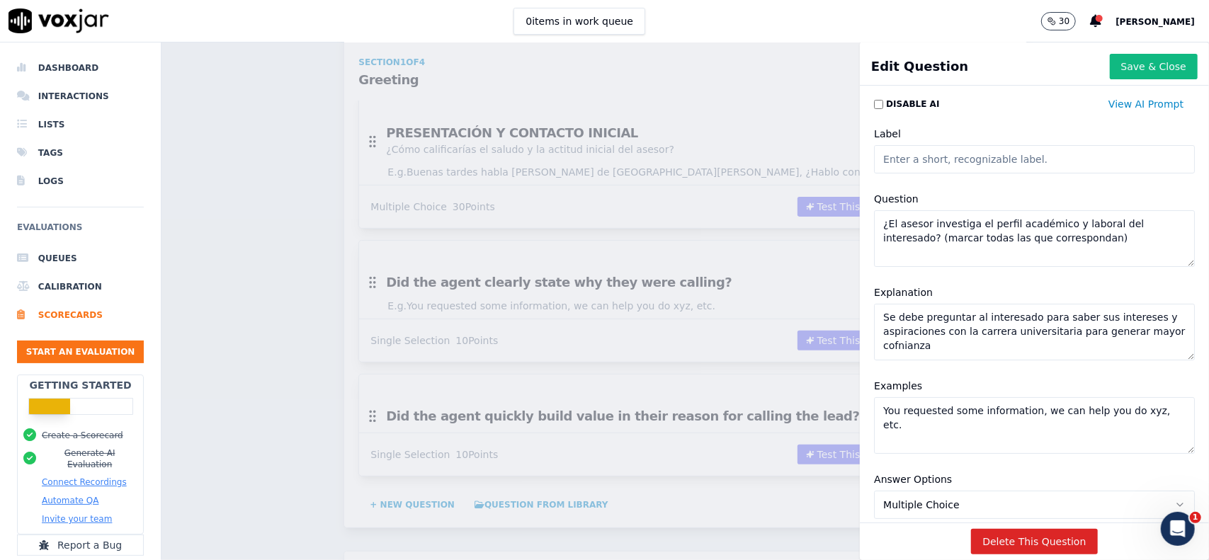
click at [893, 352] on textarea "Se debe preguntar al interesado para saber sus intereses y aspiraciones con la …" at bounding box center [1034, 332] width 321 height 57
type textarea "Se debe preguntar al interesado para saber sus intereses y aspiraciones con la …"
click at [1006, 417] on textarea "You requested some information, we can help you do xyz, etc." at bounding box center [1034, 425] width 321 height 57
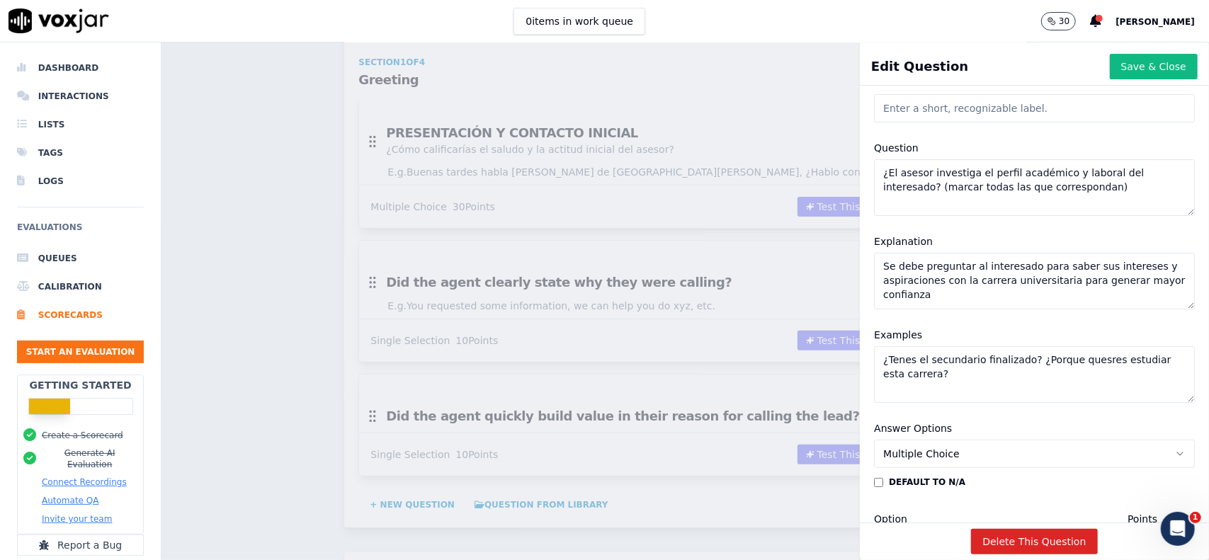
scroll to position [71, 0]
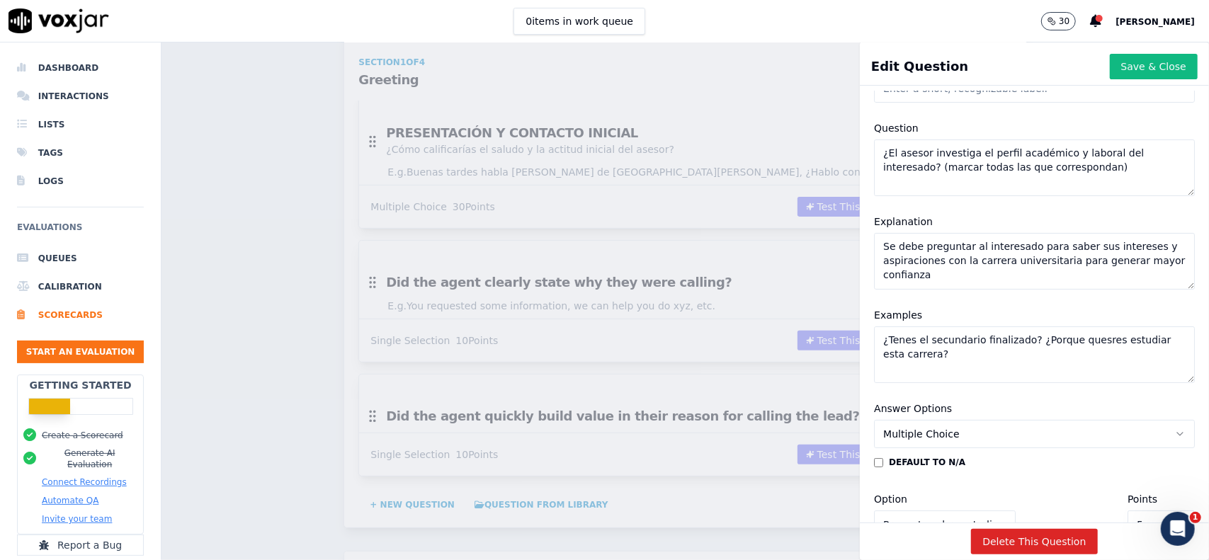
click at [1066, 340] on textarea "¿Tenes el secundario finalizado? ¿Porque quesres estudiar esta carrera?" at bounding box center [1034, 354] width 321 height 57
click at [952, 354] on textarea "¿Tenes el secundario finalizado? ¿Por qué quieres estudiar esta carrera?" at bounding box center [1034, 354] width 321 height 57
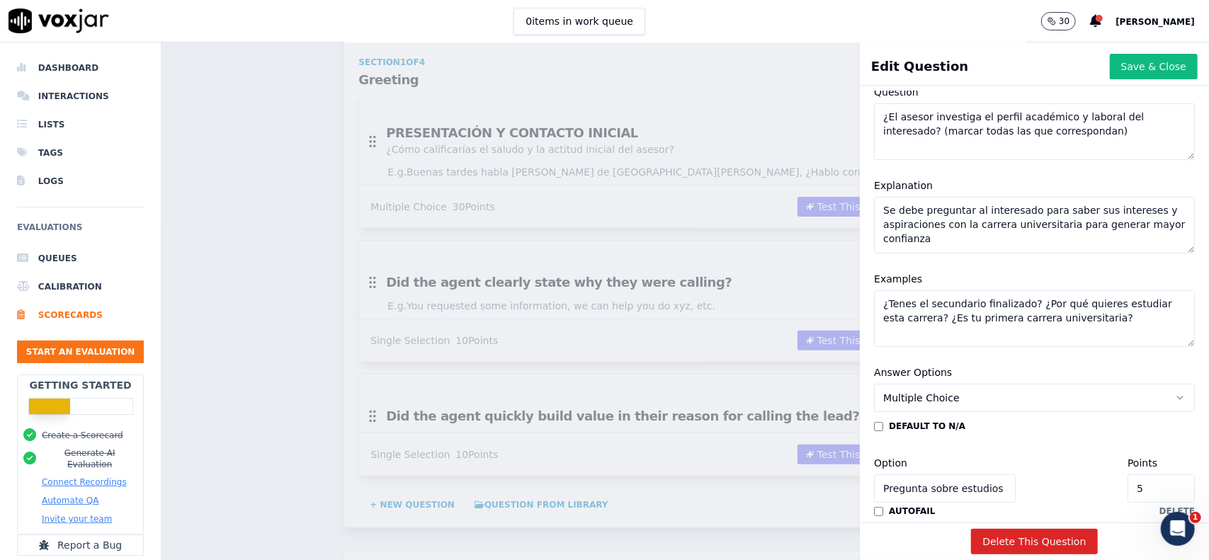
scroll to position [0, 0]
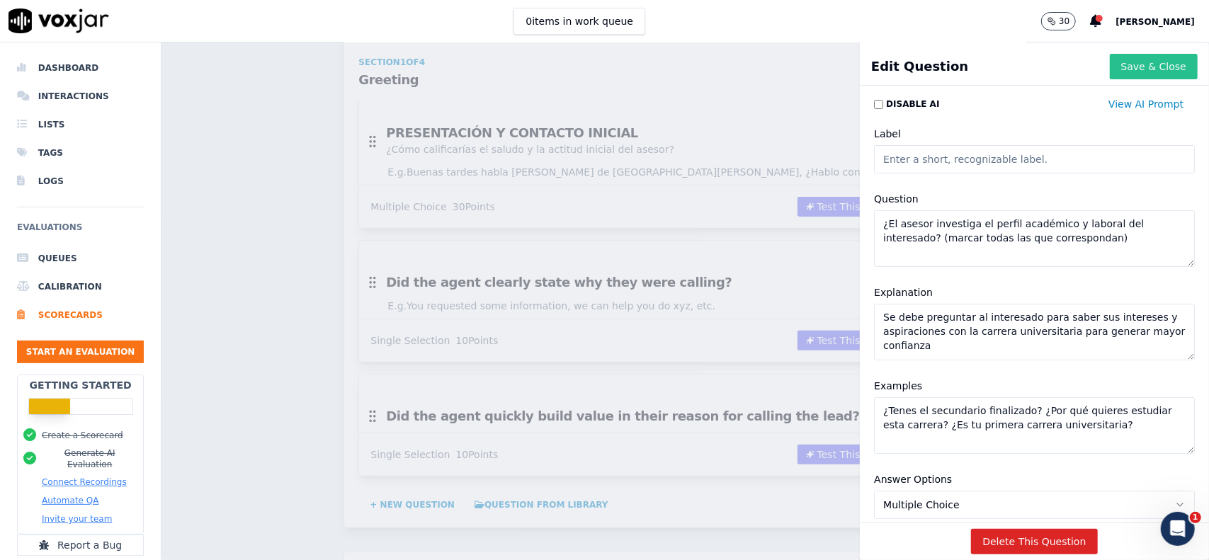
type textarea "¿Tenes el secundario finalizado? ¿Por qué quieres estudiar esta carrera? ¿Es tu…"
click at [1127, 70] on button "Save & Close" at bounding box center [1154, 66] width 88 height 25
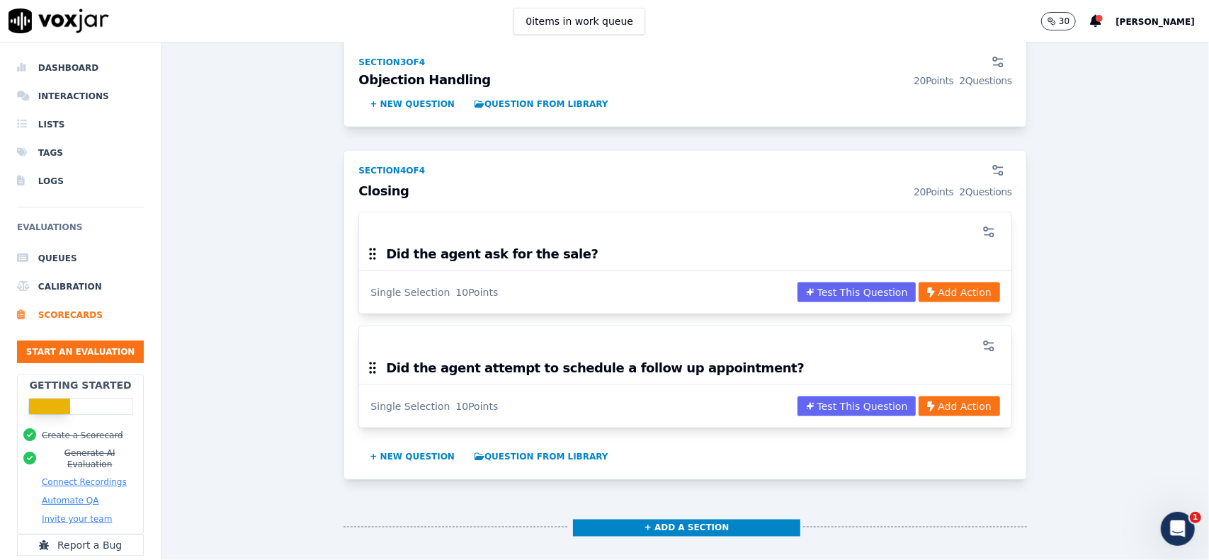
scroll to position [1329, 0]
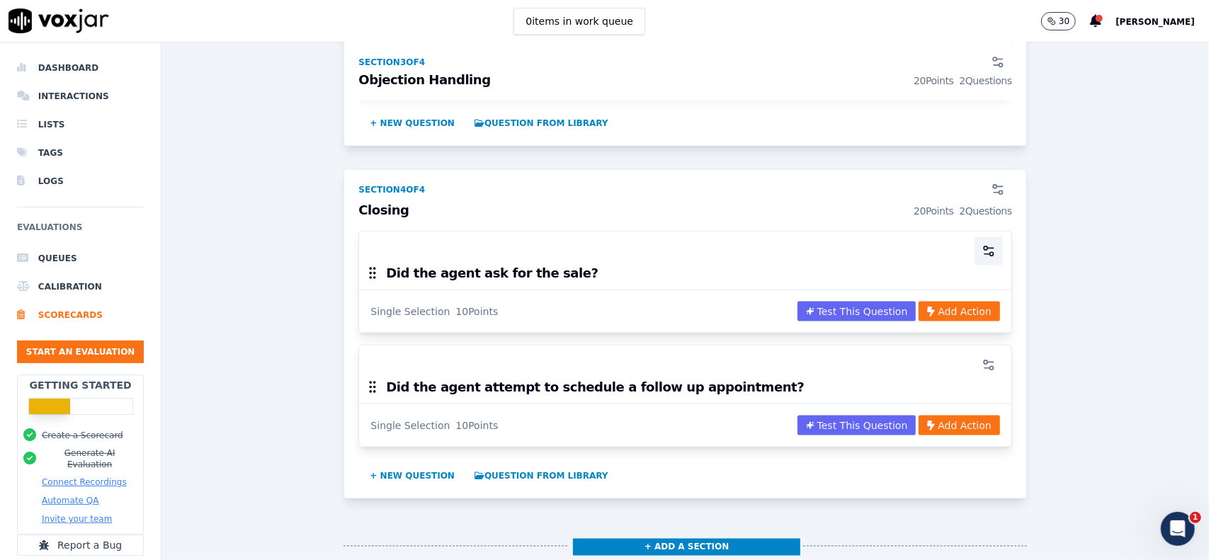
click at [981, 244] on icon "button" at bounding box center [988, 251] width 14 height 14
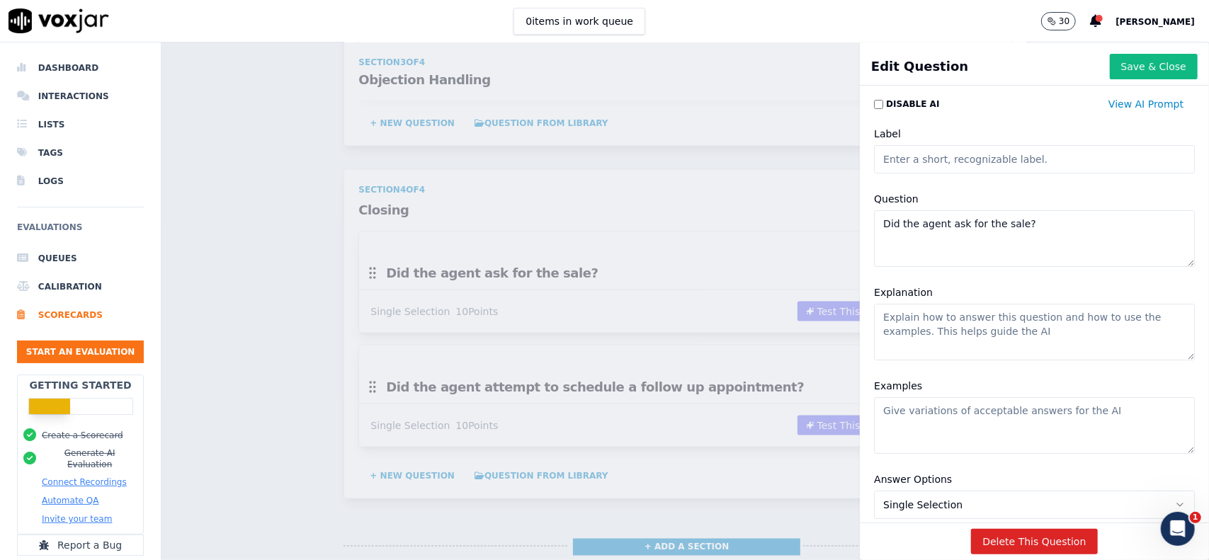
click at [998, 239] on textarea "Did the agent ask for the sale?" at bounding box center [1034, 238] width 321 height 57
click at [996, 232] on textarea "Did the agent ask for the sale?" at bounding box center [1034, 238] width 321 height 57
paste textarea "¿Cómo gestiona el cierre de la conversación"
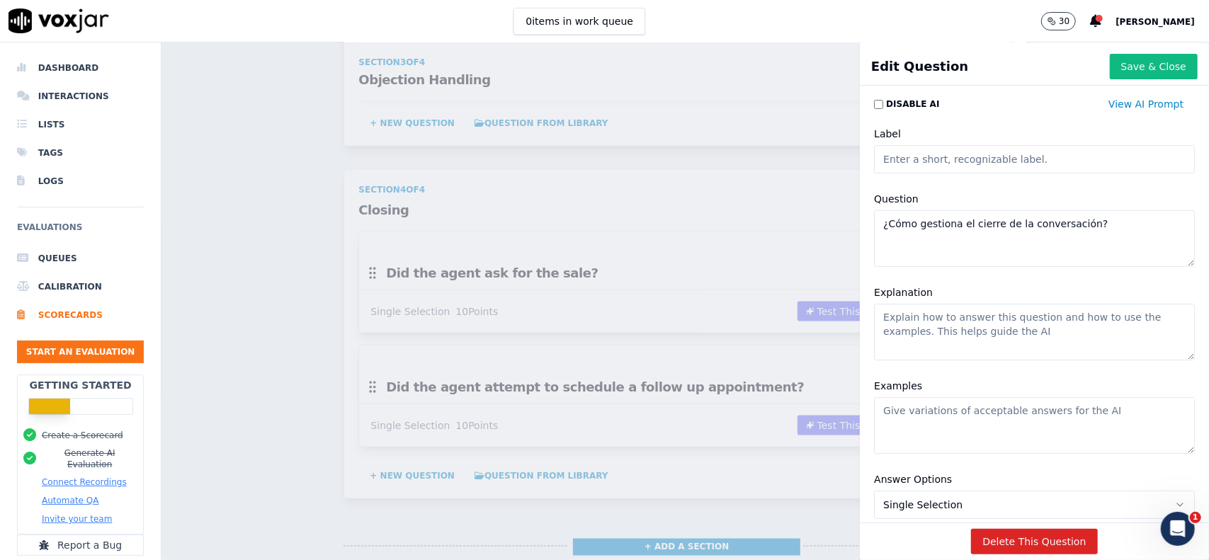
type textarea "¿Cómo gestiona el cierre de la conversación?"
click at [1008, 339] on textarea "Explanation" at bounding box center [1034, 332] width 321 height 57
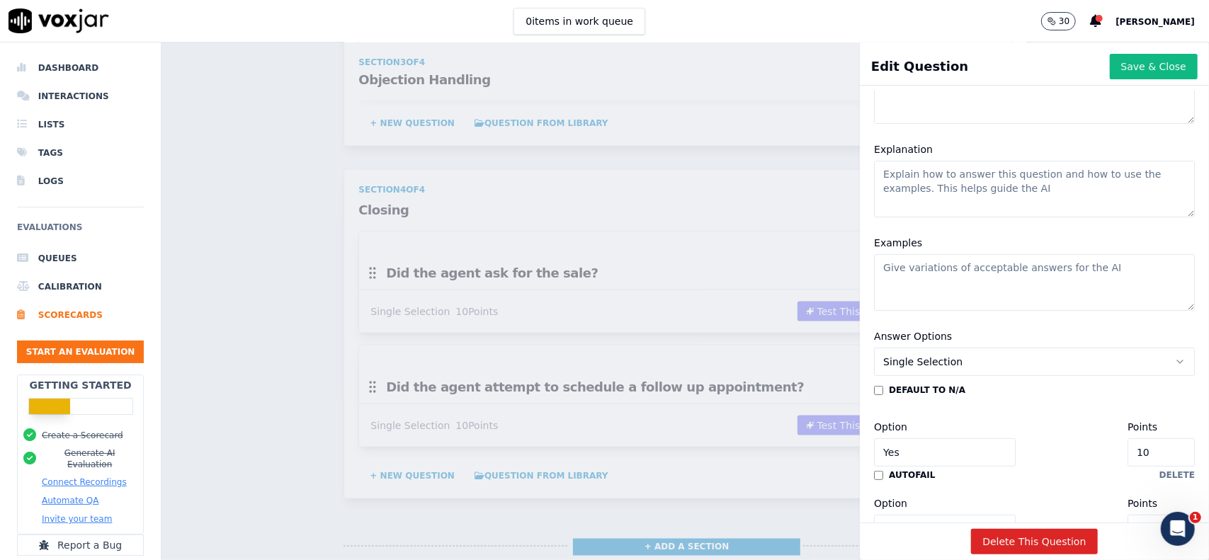
scroll to position [212, 0]
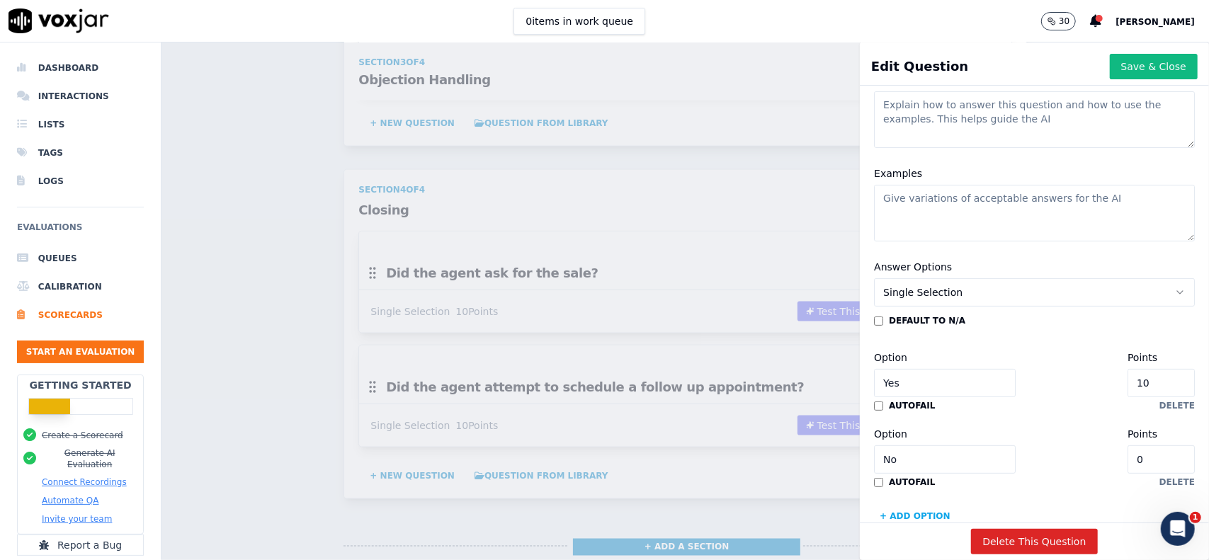
click at [921, 291] on span "Single Selection" at bounding box center [922, 292] width 79 height 14
click at [933, 365] on div "Multiple Choice" at bounding box center [1005, 369] width 285 height 23
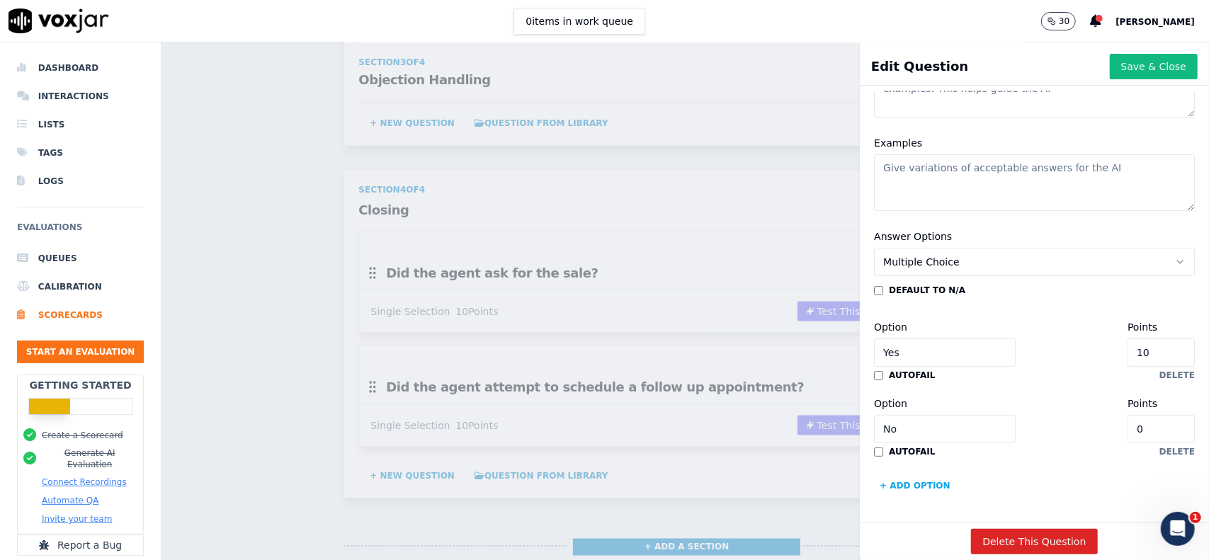
scroll to position [285, 0]
click at [940, 338] on input "Yes" at bounding box center [945, 352] width 142 height 28
paste input "Refuerza el valor de la institución y el proyecto educativo"
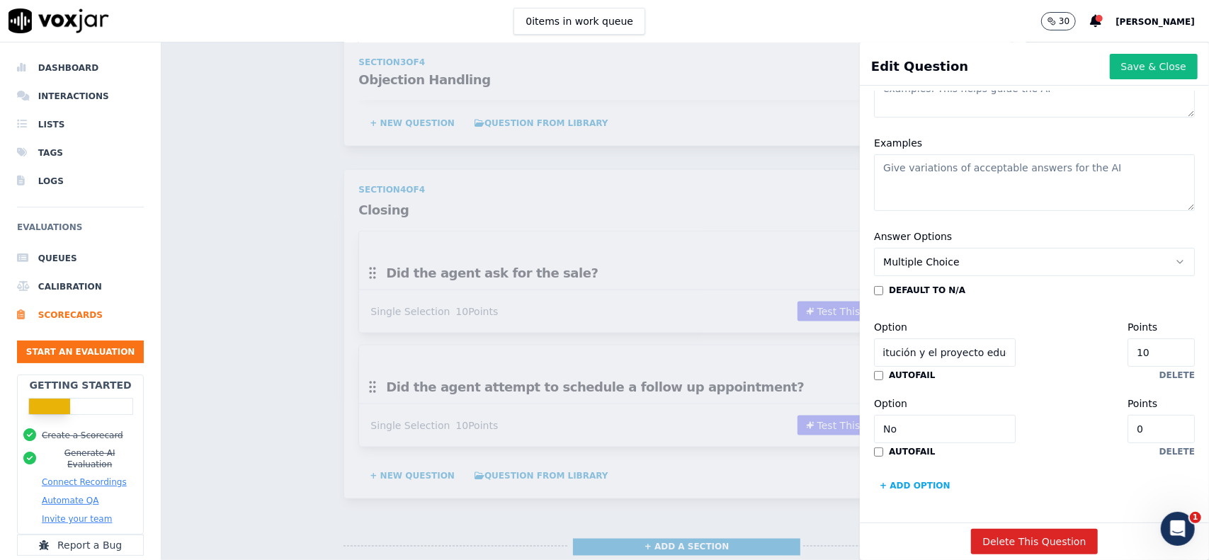
type input "Refuerza el valor de la institución y el proyecto educativo"
click at [955, 395] on div "Option No" at bounding box center [945, 419] width 142 height 48
click at [952, 415] on input "No" at bounding box center [945, 429] width 142 height 28
click at [887, 415] on input "No" at bounding box center [945, 429] width 142 height 28
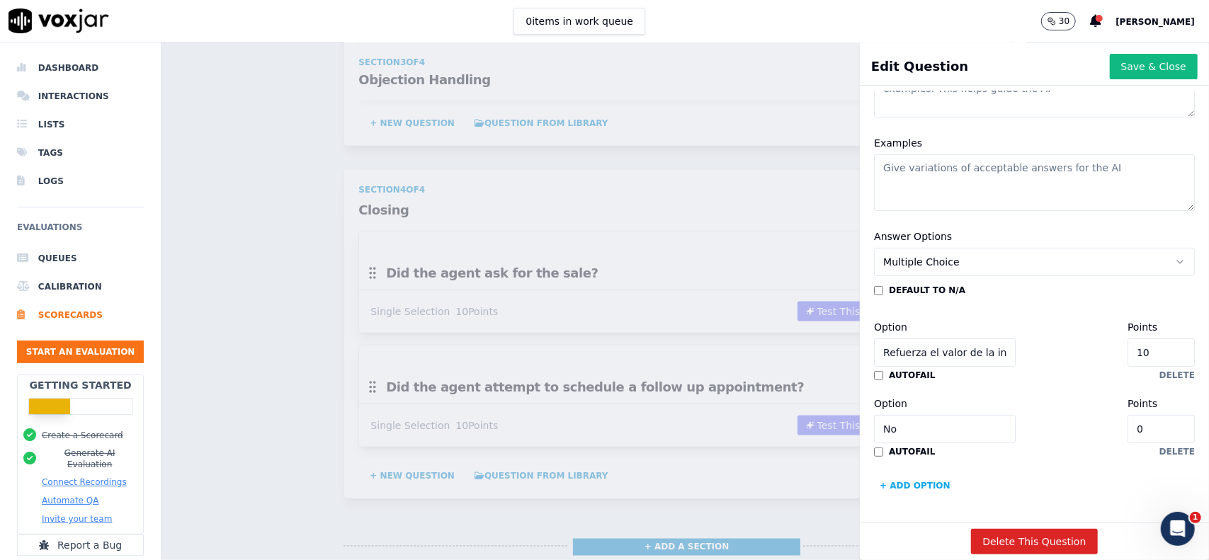
click at [887, 415] on input "No" at bounding box center [945, 429] width 142 height 28
paste input "Agenda seguimiento o próxima acción concreta"
type input "Agenda seguimiento o próxima acción concreta"
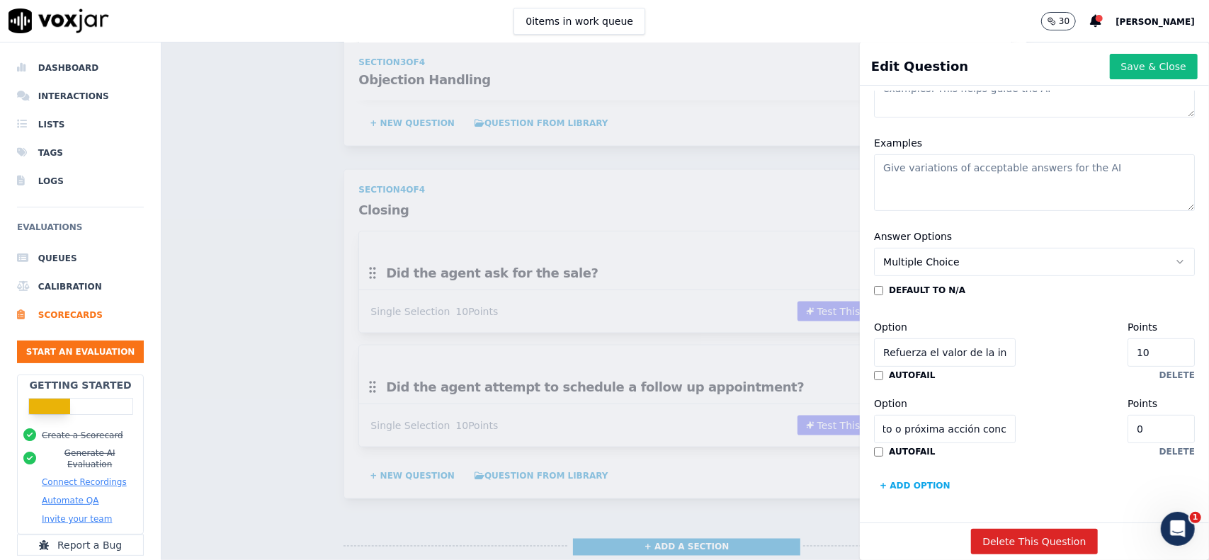
scroll to position [0, 0]
click at [906, 474] on button "+ Add option" at bounding box center [915, 485] width 82 height 23
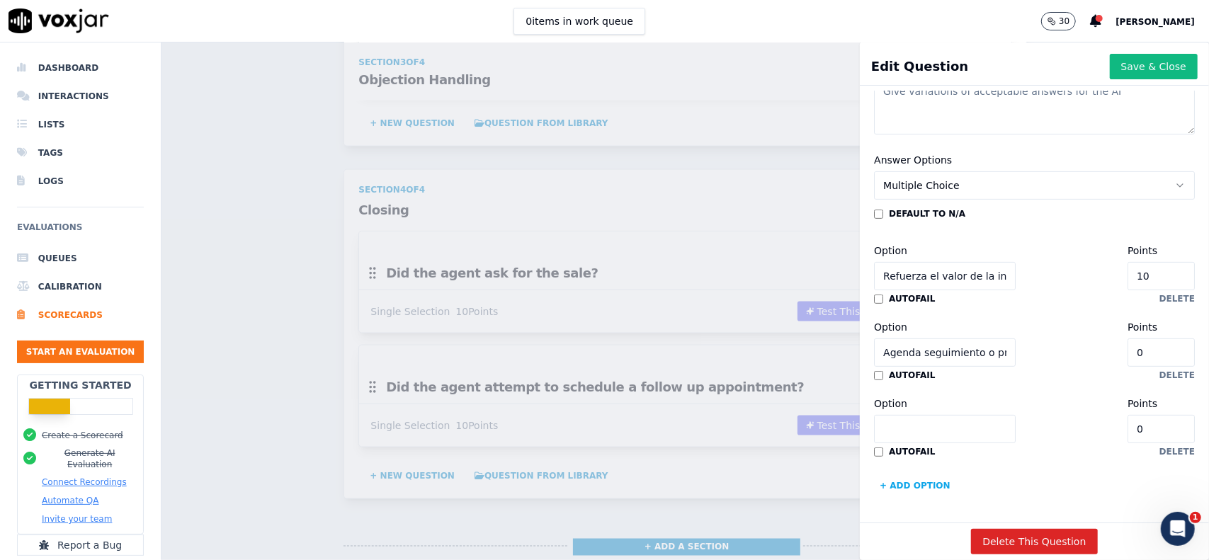
scroll to position [361, 0]
click at [924, 415] on input "Option" at bounding box center [945, 429] width 142 height 28
paste input "No cierra correctamente o no deja próxima acción definida"
type input "No cierra correctamente o no deja próxima acción definida"
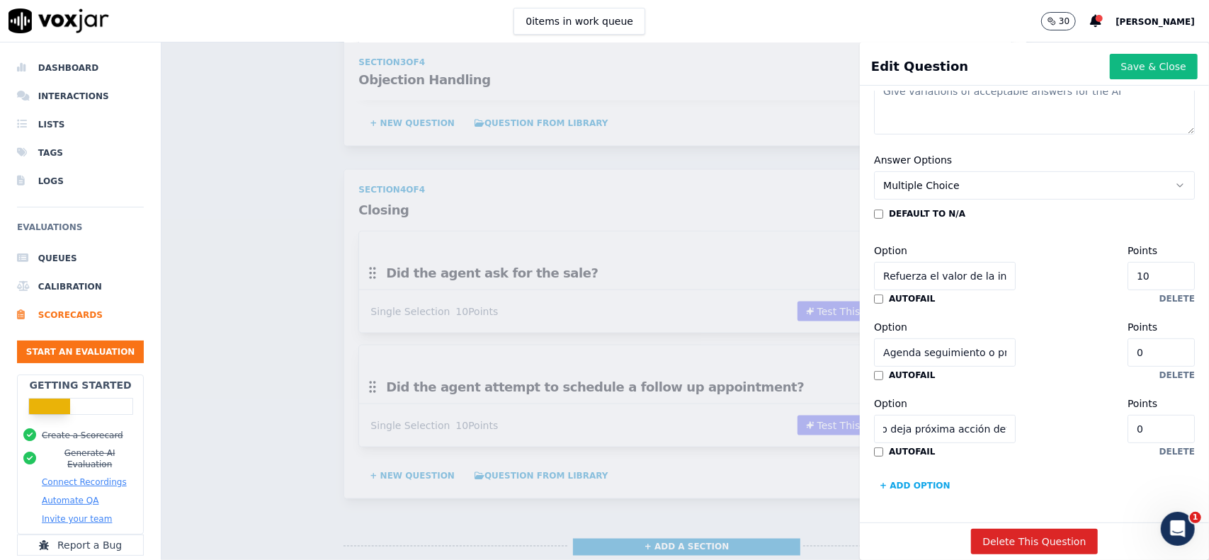
scroll to position [0, 0]
click at [921, 474] on button "+ Add option" at bounding box center [915, 485] width 82 height 23
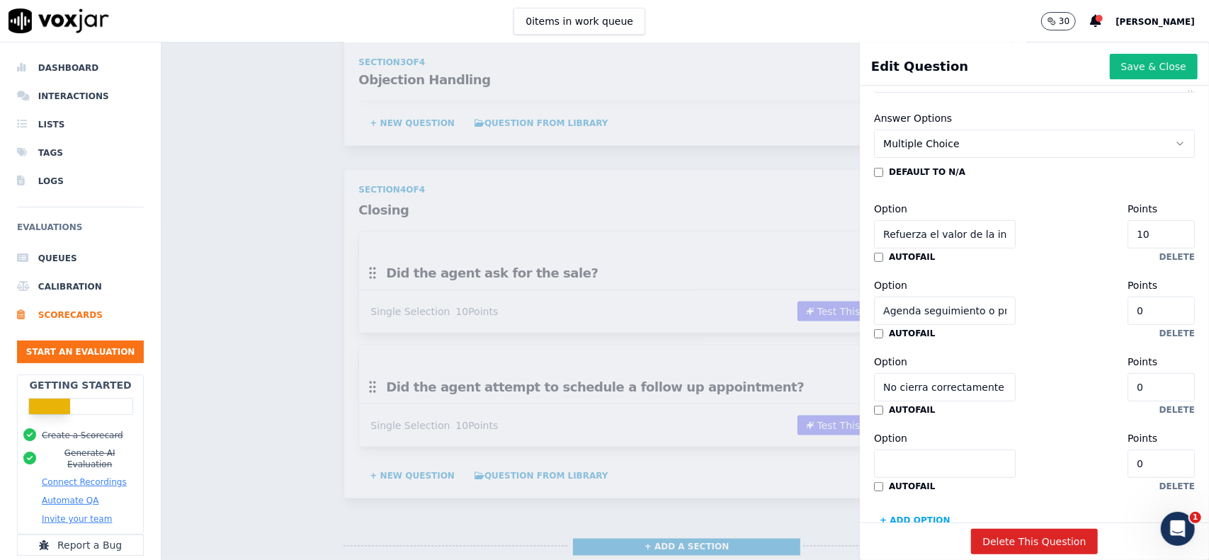
click at [921, 458] on input "Option" at bounding box center [945, 464] width 142 height 28
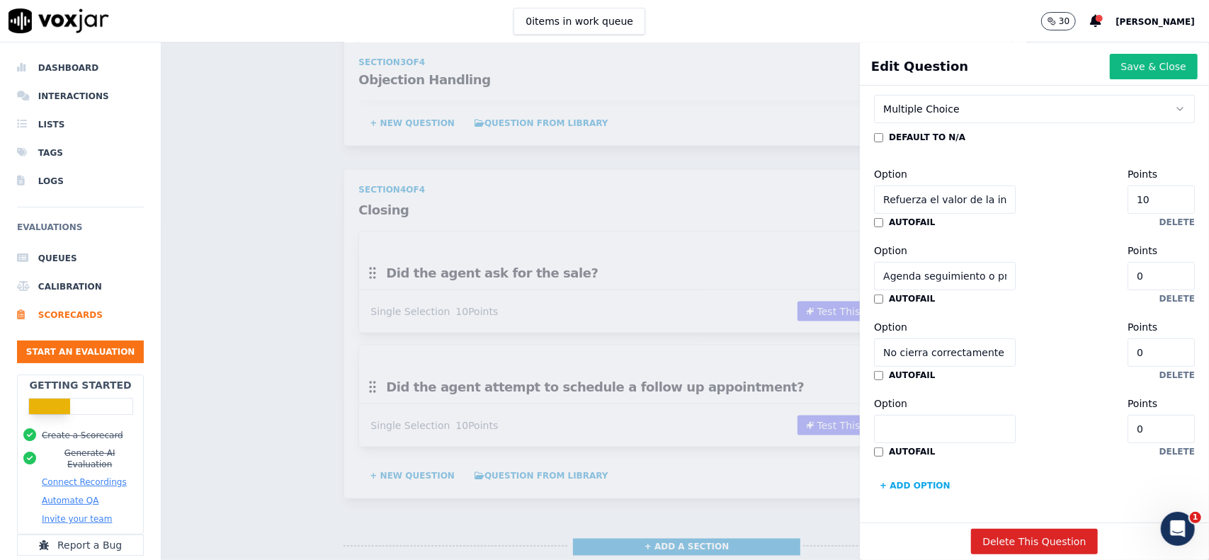
paste input "Se despide sin reafirmar interés ni continuidad"
type input "Se despide sin reafirmar interés ni continuidad"
click at [1127, 415] on input "0" at bounding box center [1160, 429] width 67 height 28
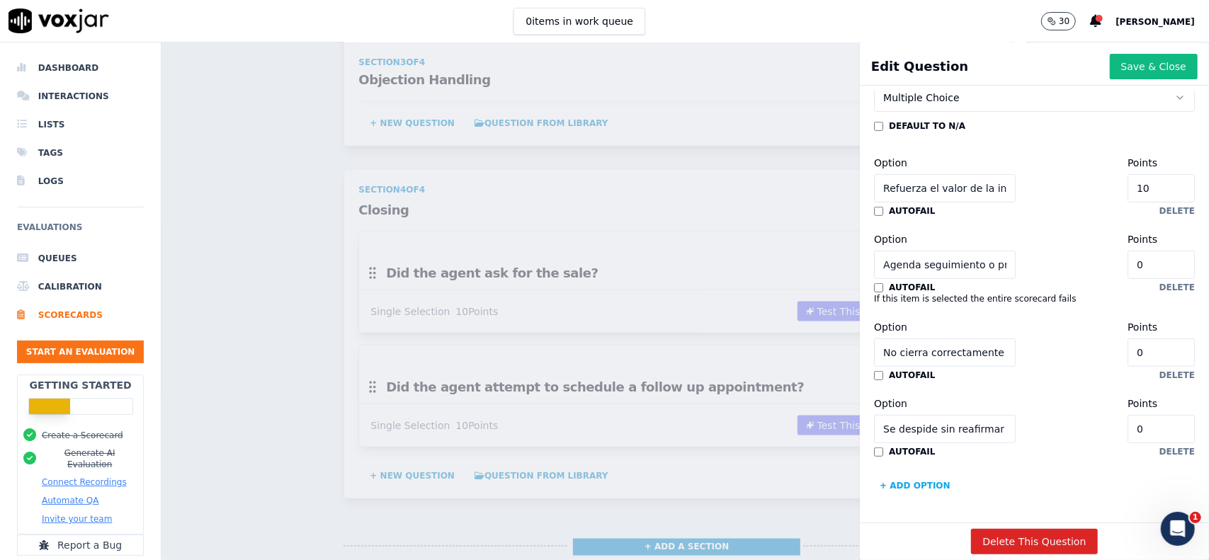
scroll to position [365, 0]
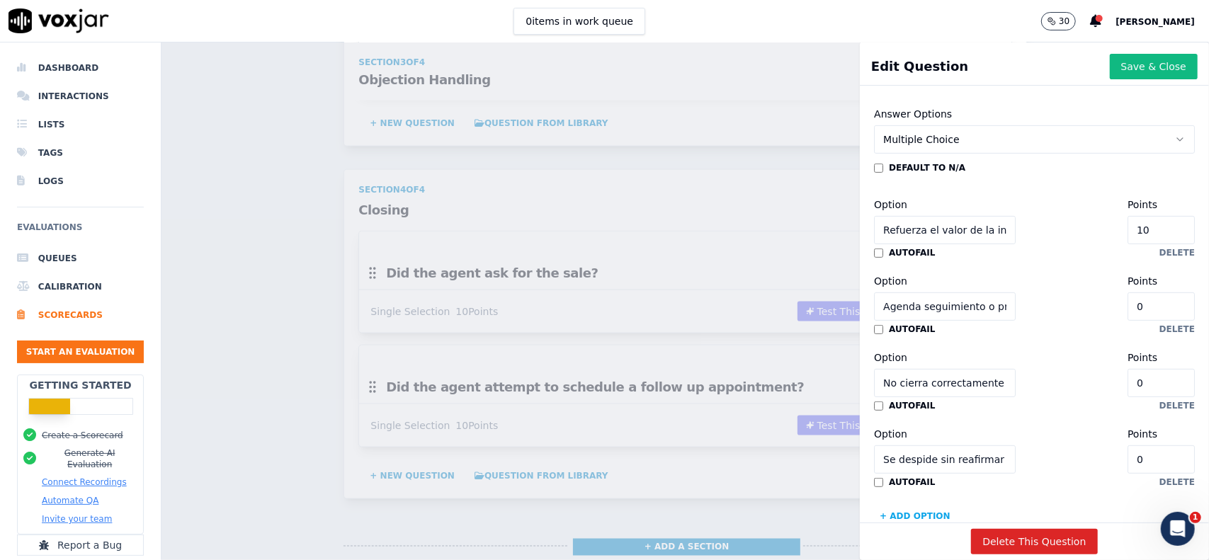
click at [1127, 302] on input "0" at bounding box center [1160, 306] width 67 height 28
drag, startPoint x: 1108, startPoint y: 310, endPoint x: 1083, endPoint y: 304, distance: 26.3
click at [1083, 304] on div "Option Agenda seguimiento o próxima acción concreta Points 0" at bounding box center [1034, 297] width 321 height 48
type input "10"
click at [1047, 350] on div "Option No cierra correctamente o no deja próxima acción definida Points 0" at bounding box center [1034, 373] width 321 height 48
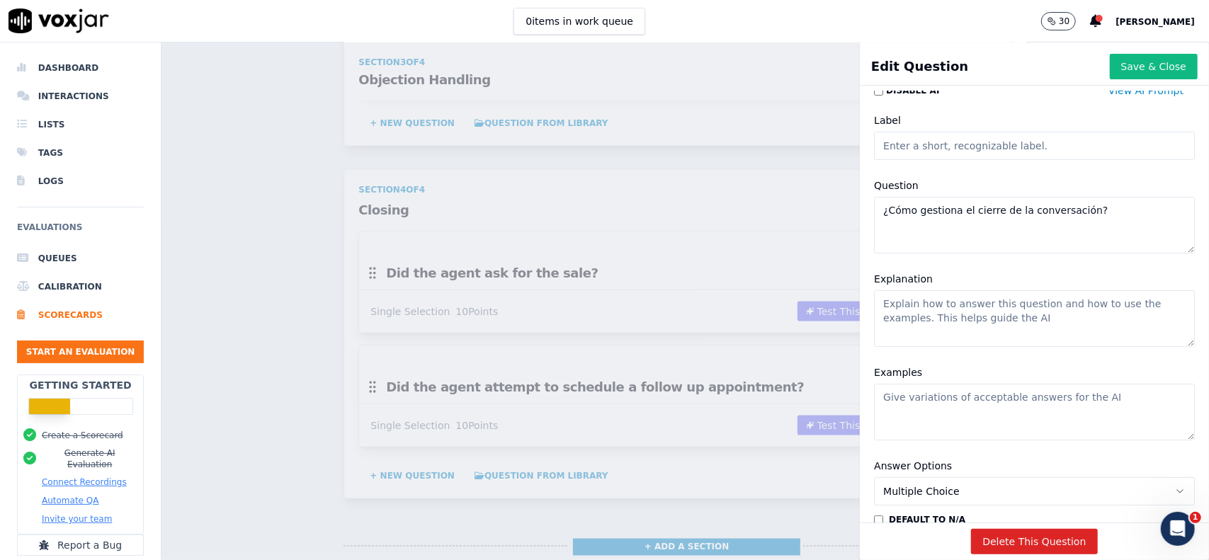
scroll to position [0, 0]
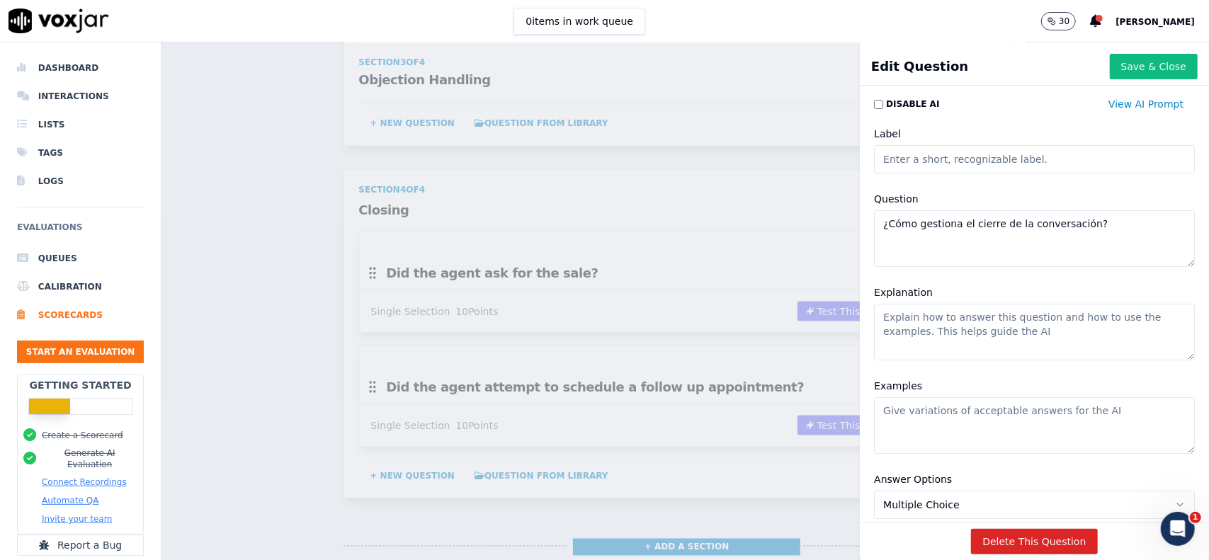
click at [990, 321] on textarea "Explanation" at bounding box center [1034, 332] width 321 height 57
type textarea "Te envío toda la info por correo y nos contactamos, te queda como que te llame …"
drag, startPoint x: 1031, startPoint y: 333, endPoint x: 773, endPoint y: 297, distance: 260.3
click at [773, 297] on div "Edit Question Save & Close Disable AI View AI Prompt Label Question ¿Cómo gesti…" at bounding box center [684, 301] width 1047 height 518
click at [934, 411] on textarea "Examples" at bounding box center [1034, 425] width 321 height 57
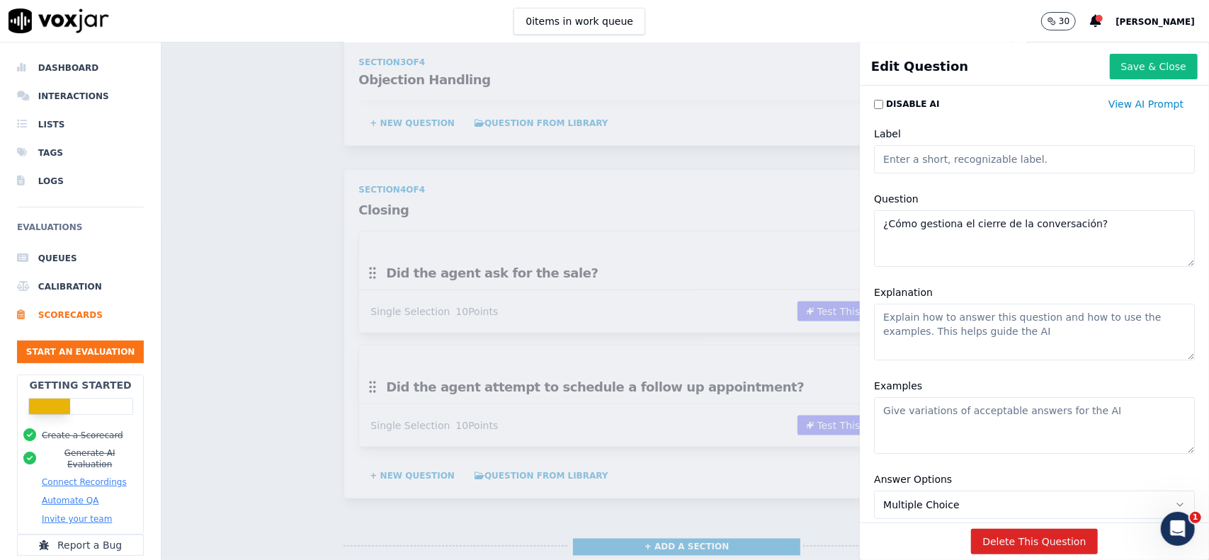
paste textarea "Te envío toda la info por correo y nos contactamos, te queda como que te llame …"
type textarea "Te envío toda la info por correo y nos contactamos, te queda como que te llame …"
click at [964, 326] on textarea "Explanation" at bounding box center [1034, 332] width 321 height 57
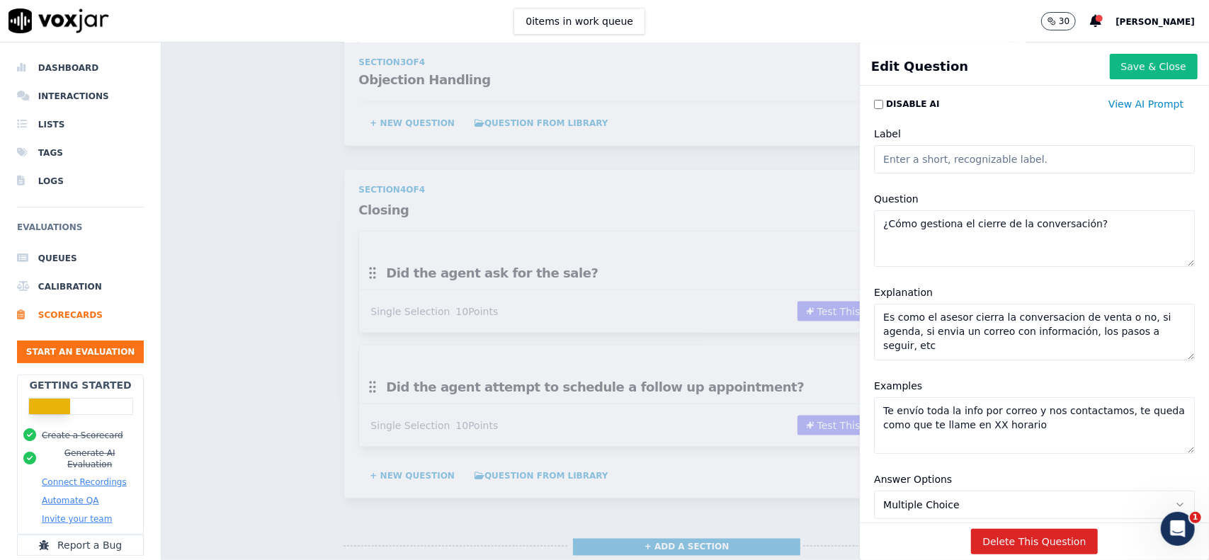
click at [1013, 314] on textarea "Es como el asesor cierra la conversacion de venta o no, si agenda, si envia un …" at bounding box center [1034, 332] width 321 height 57
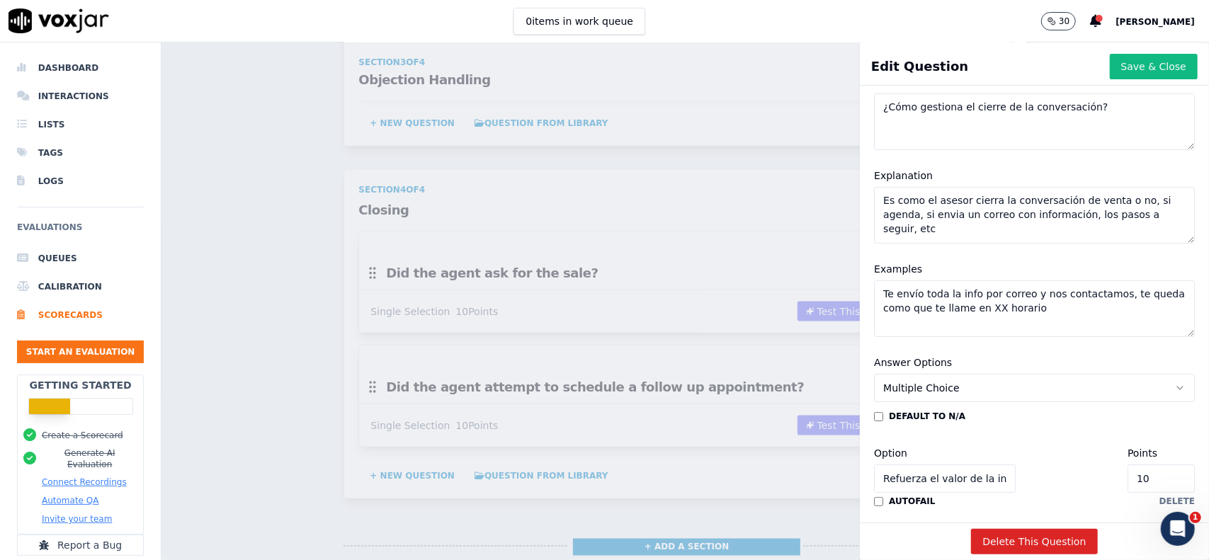
scroll to position [142, 0]
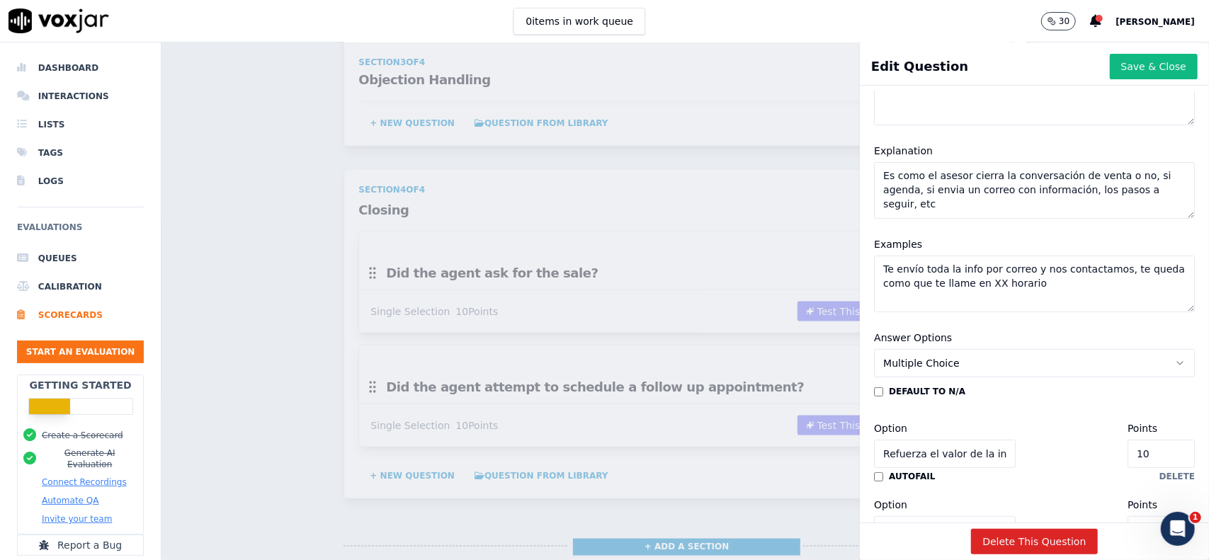
type textarea "Es como el asesor cierra la conversación de venta o no, si agenda, si envia un …"
click at [1042, 285] on textarea "Te envío toda la info por correo y nos contactamos, te queda como que te llame …" at bounding box center [1034, 284] width 321 height 57
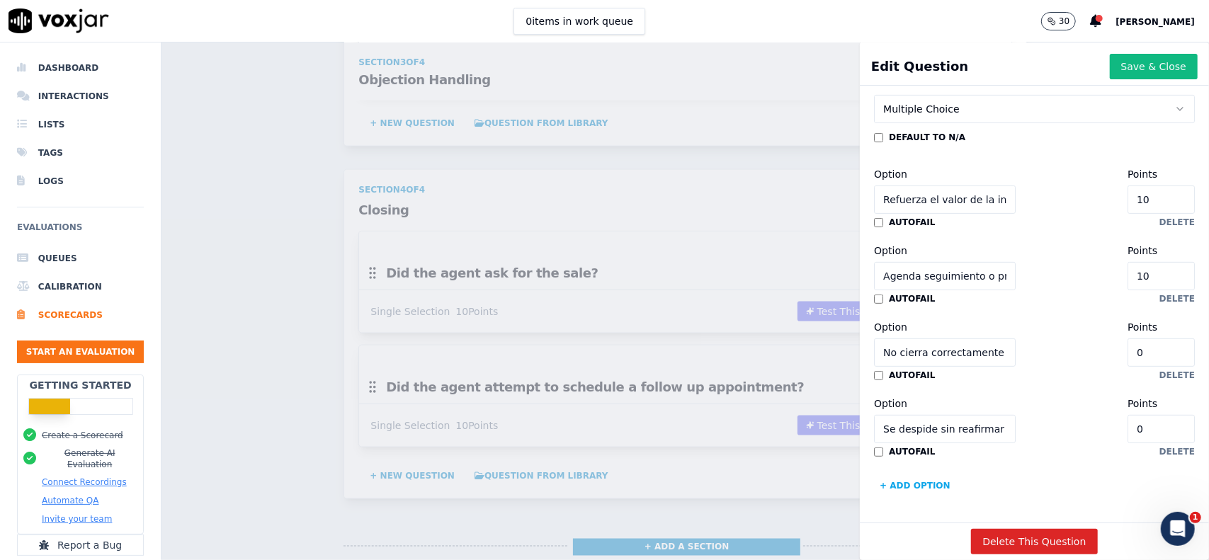
scroll to position [0, 0]
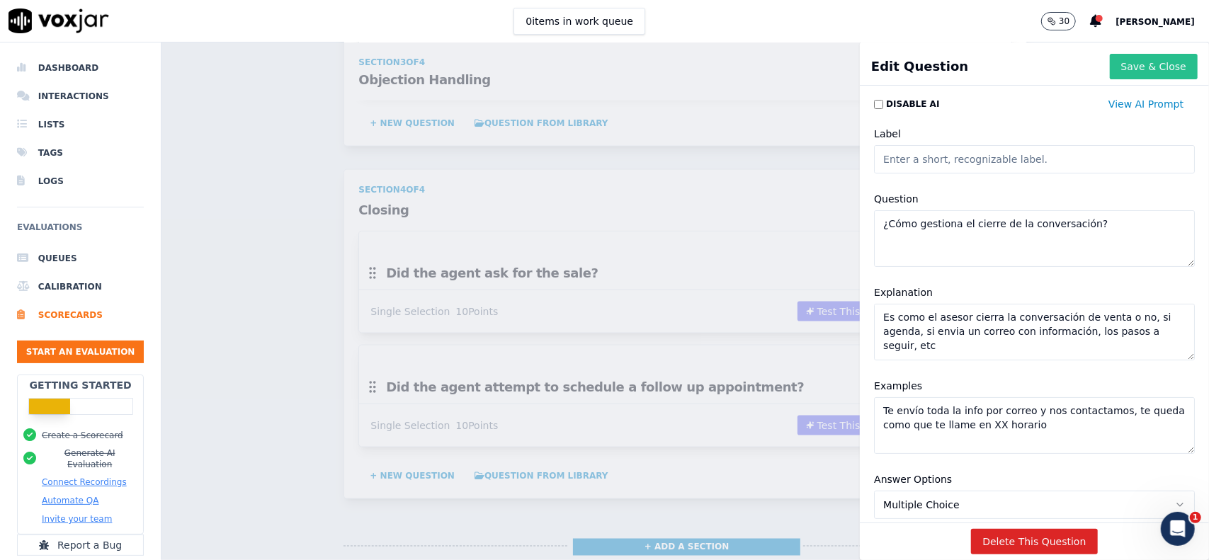
click at [1110, 73] on button "Save & Close" at bounding box center [1154, 66] width 88 height 25
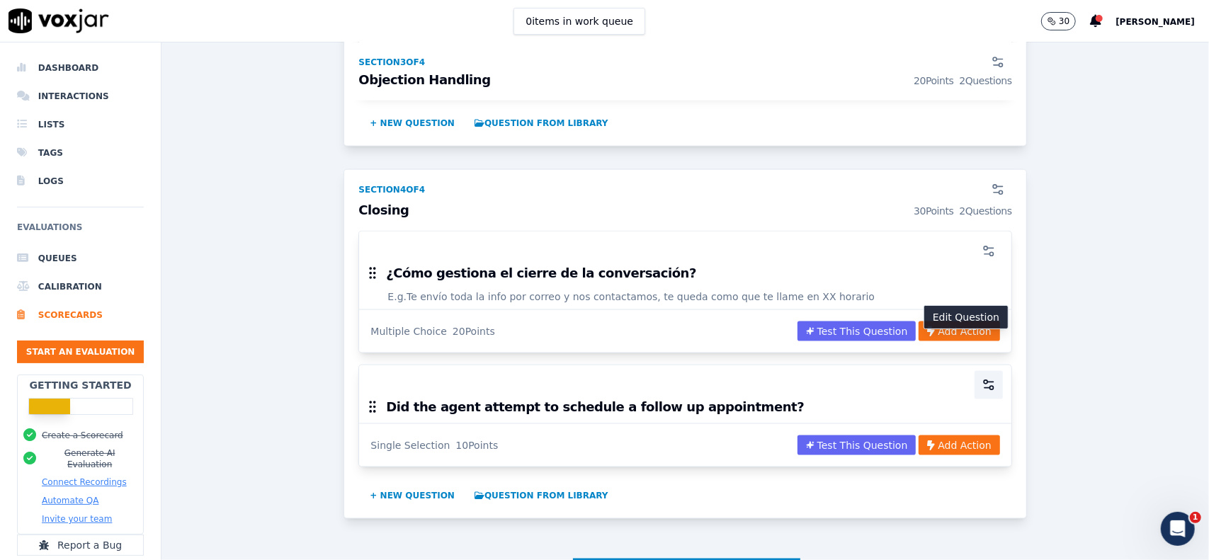
click at [981, 378] on icon "button" at bounding box center [988, 385] width 14 height 14
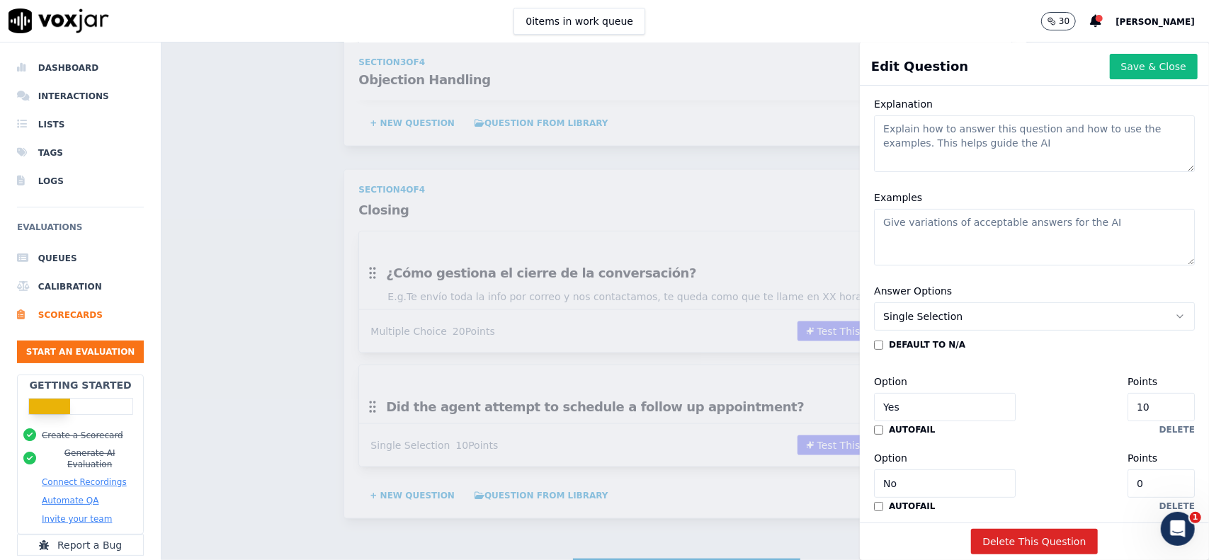
scroll to position [285, 0]
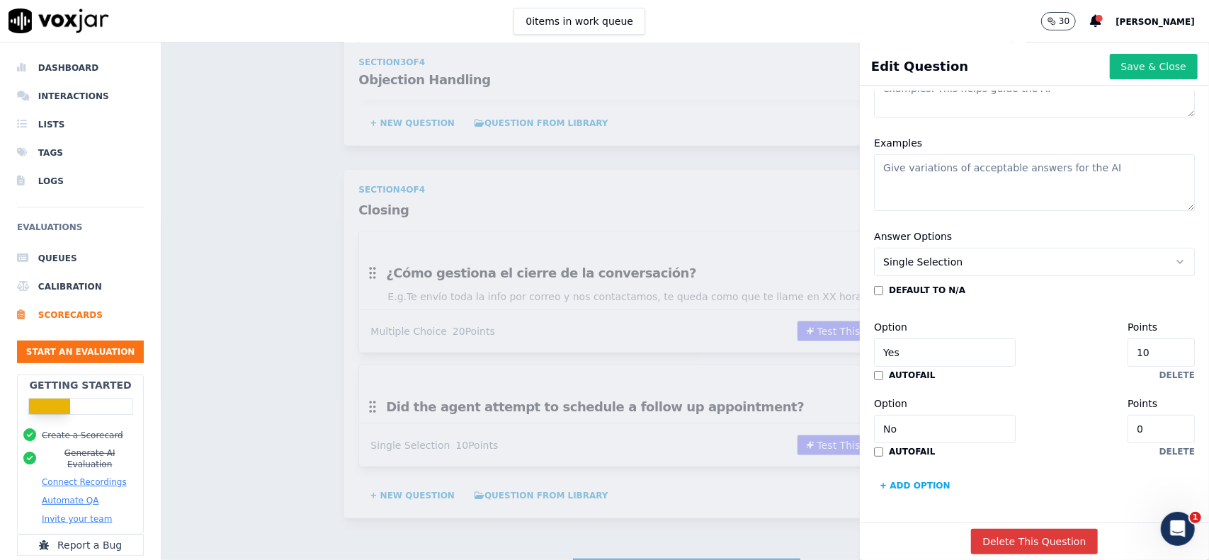
click at [997, 529] on button "Delete This Question" at bounding box center [1034, 541] width 126 height 25
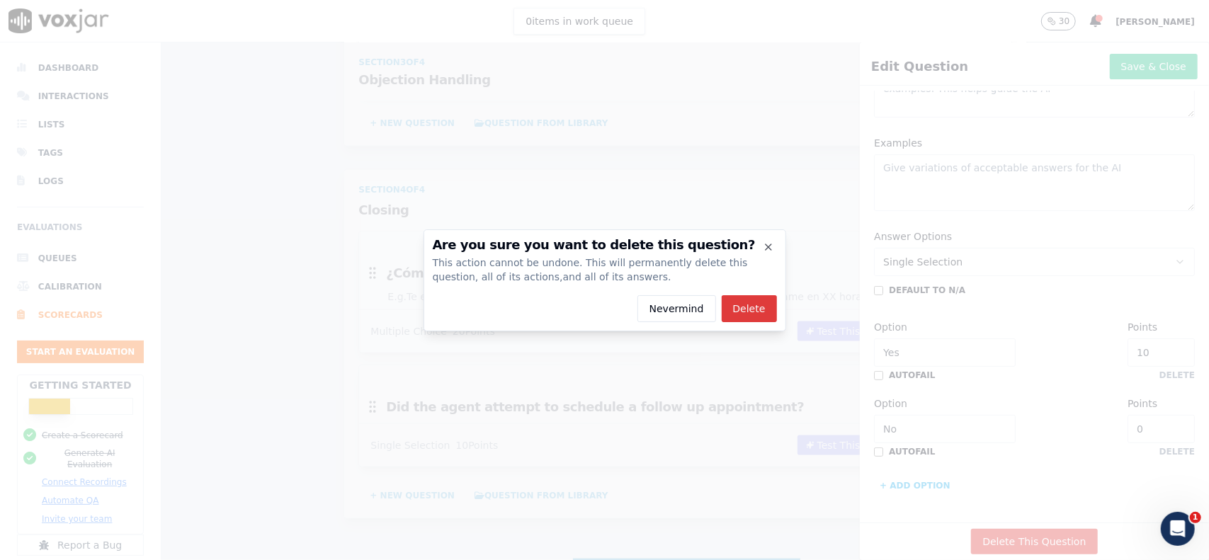
click at [752, 306] on button "Delete" at bounding box center [749, 308] width 55 height 27
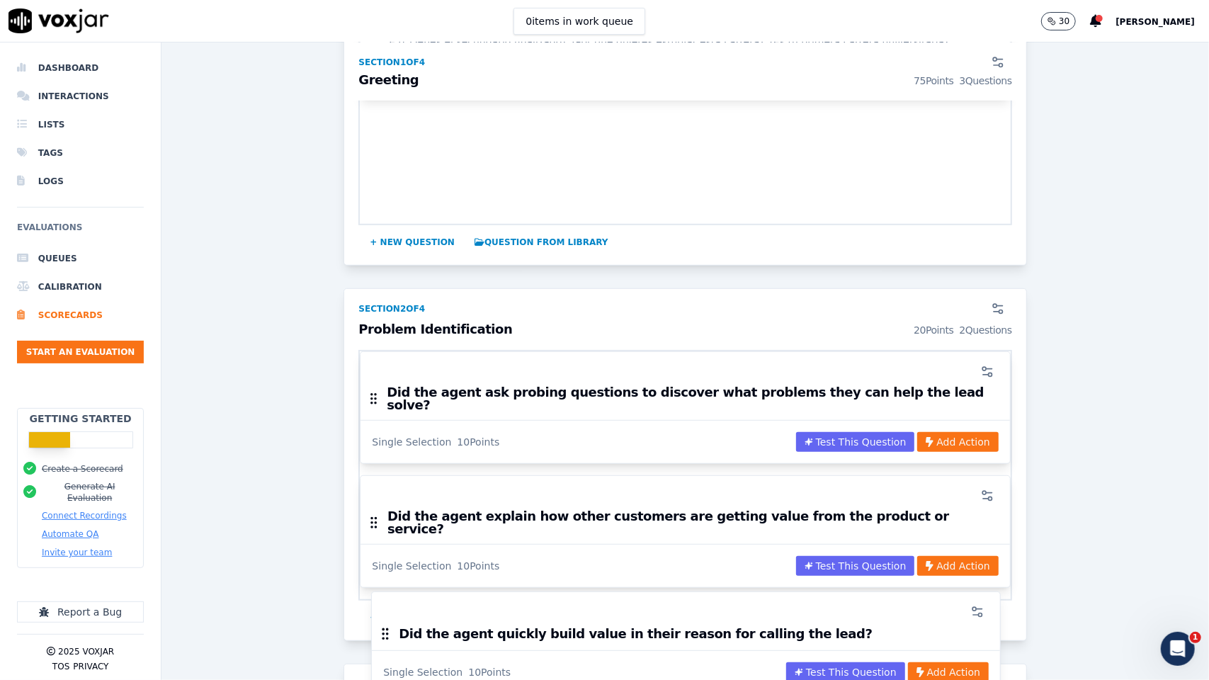
scroll to position [573, 0]
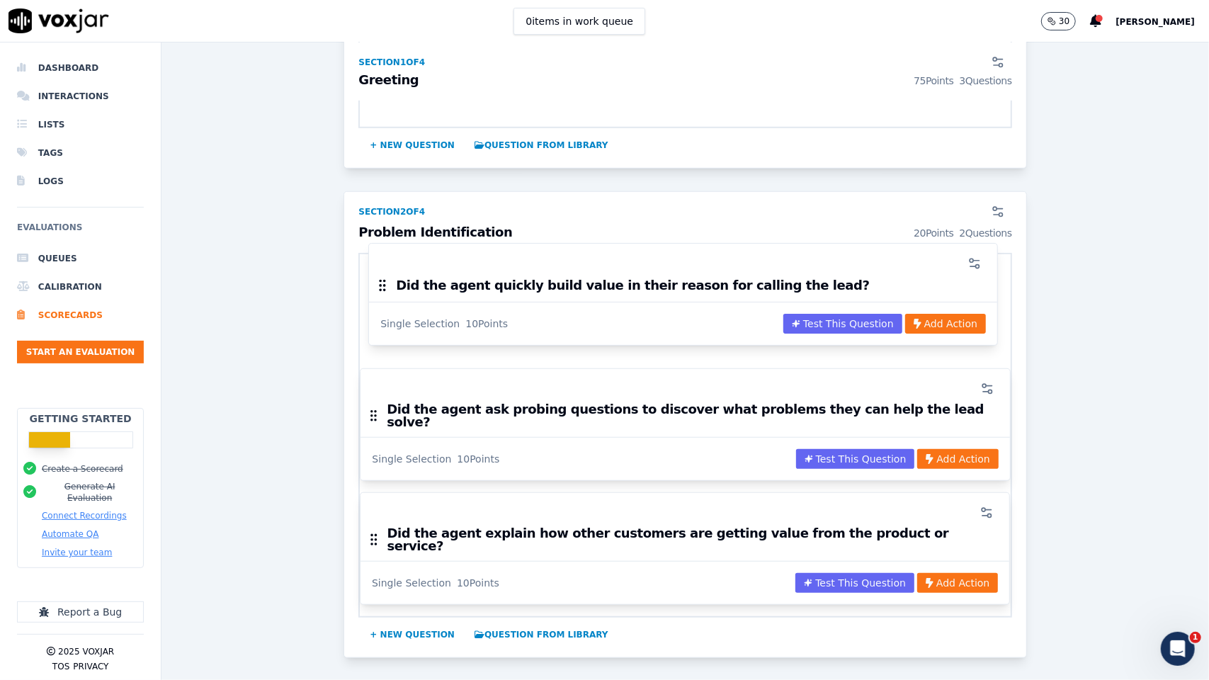
drag, startPoint x: 367, startPoint y: 343, endPoint x: 382, endPoint y: 286, distance: 58.8
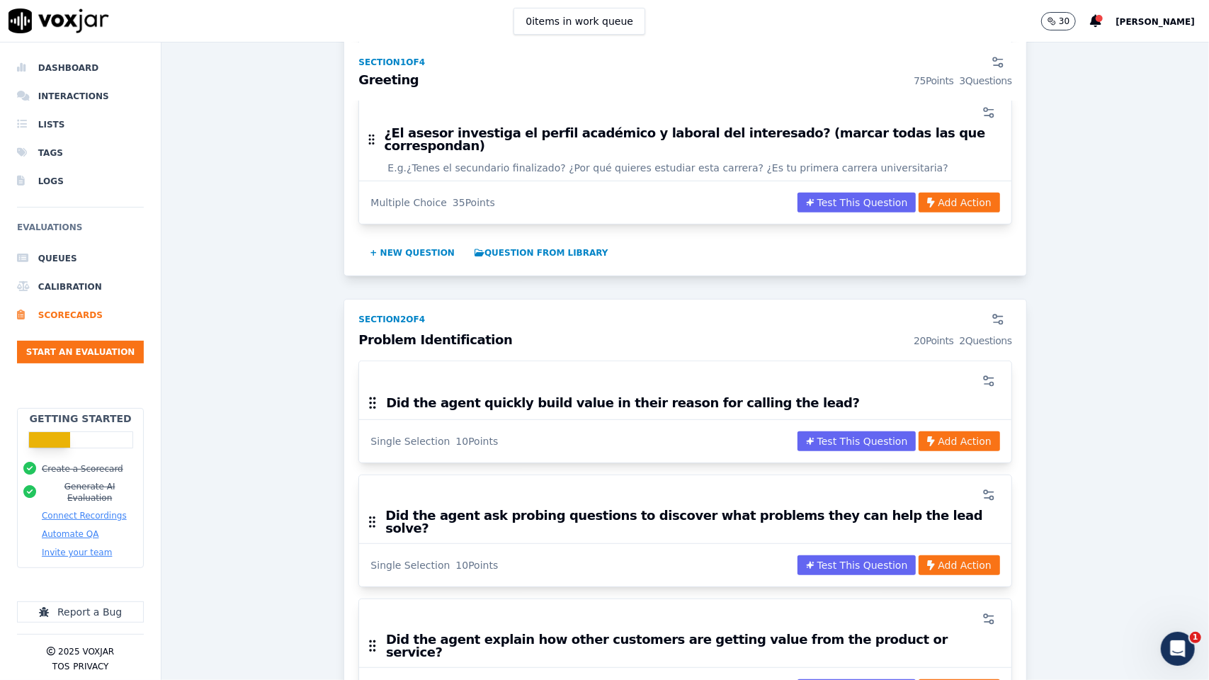
scroll to position [219, 0]
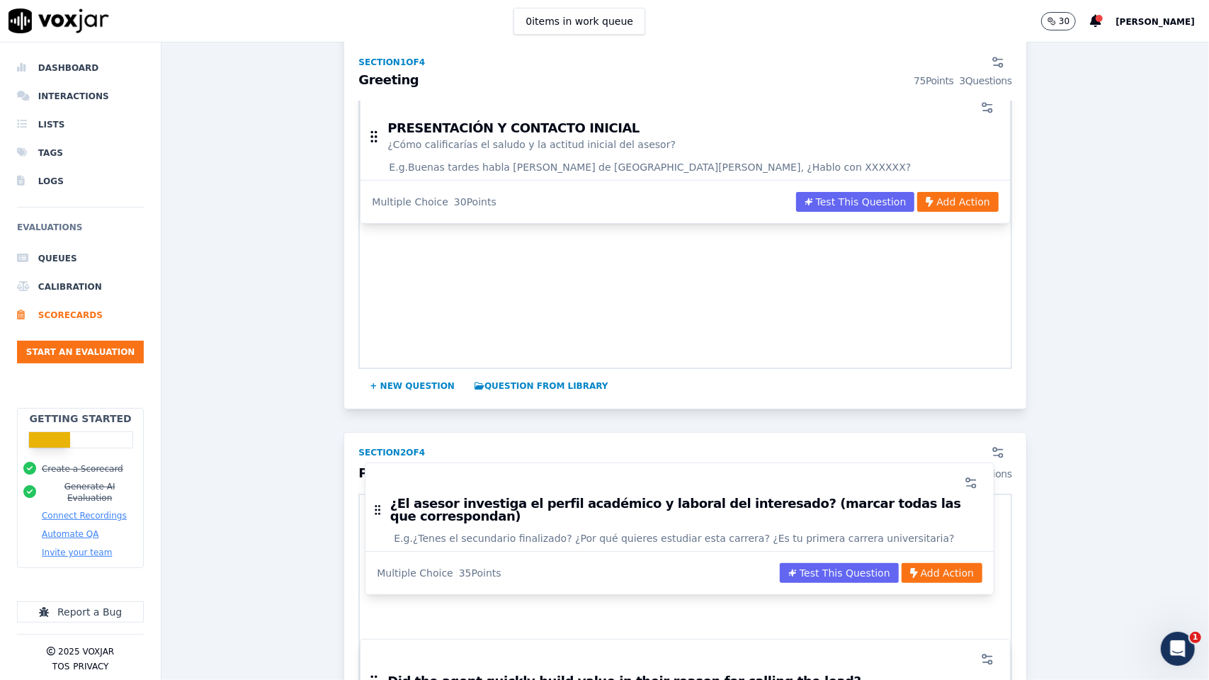
drag, startPoint x: 368, startPoint y: 270, endPoint x: 378, endPoint y: 503, distance: 233.2
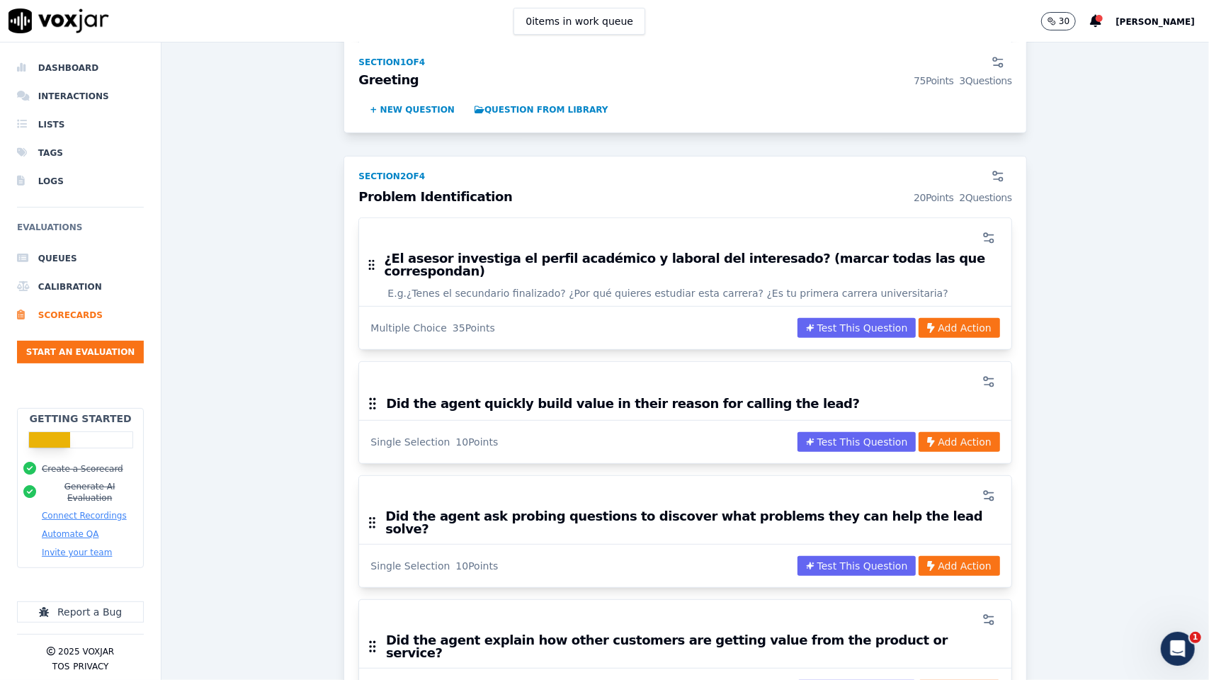
scroll to position [360, 0]
click at [981, 374] on icon "button" at bounding box center [988, 381] width 14 height 14
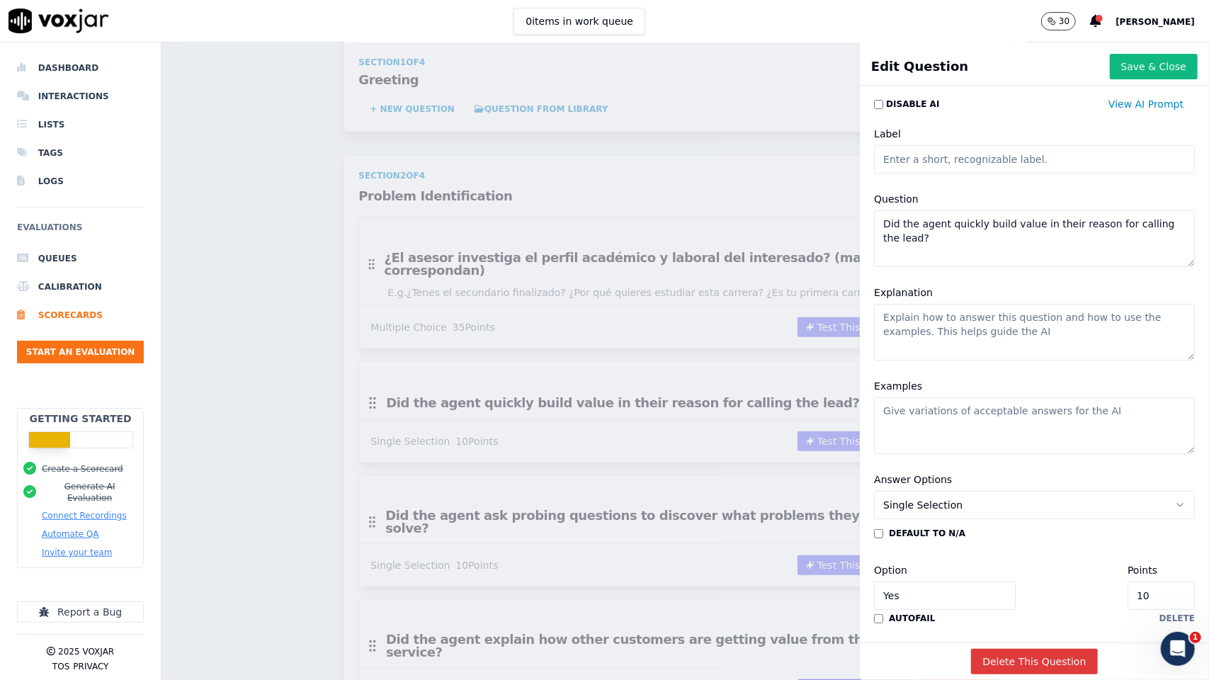
click at [1052, 559] on button "Delete This Question" at bounding box center [1034, 661] width 126 height 25
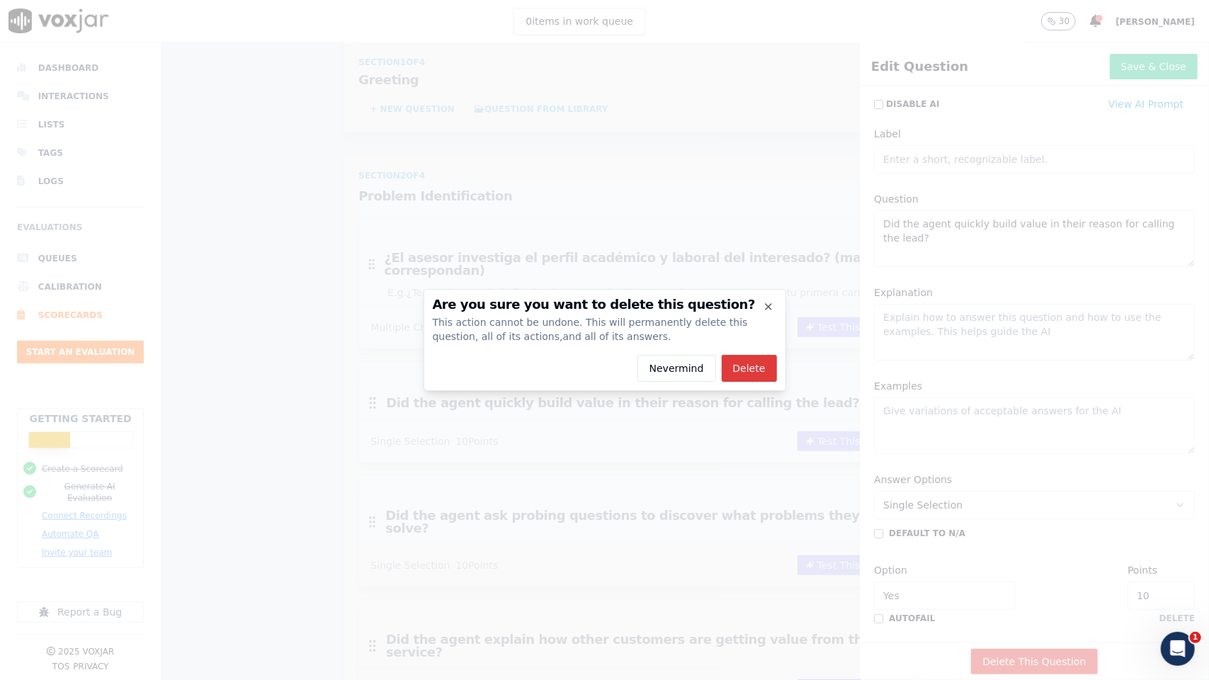
click at [735, 365] on button "Delete" at bounding box center [749, 368] width 55 height 27
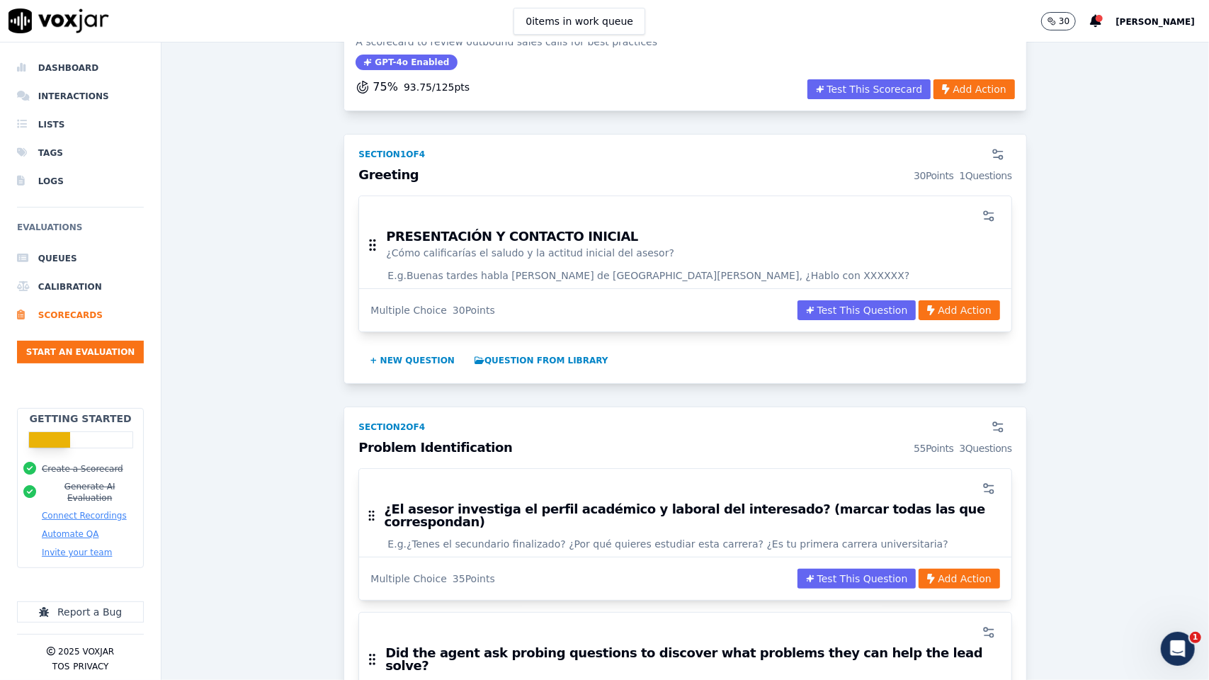
scroll to position [148, 0]
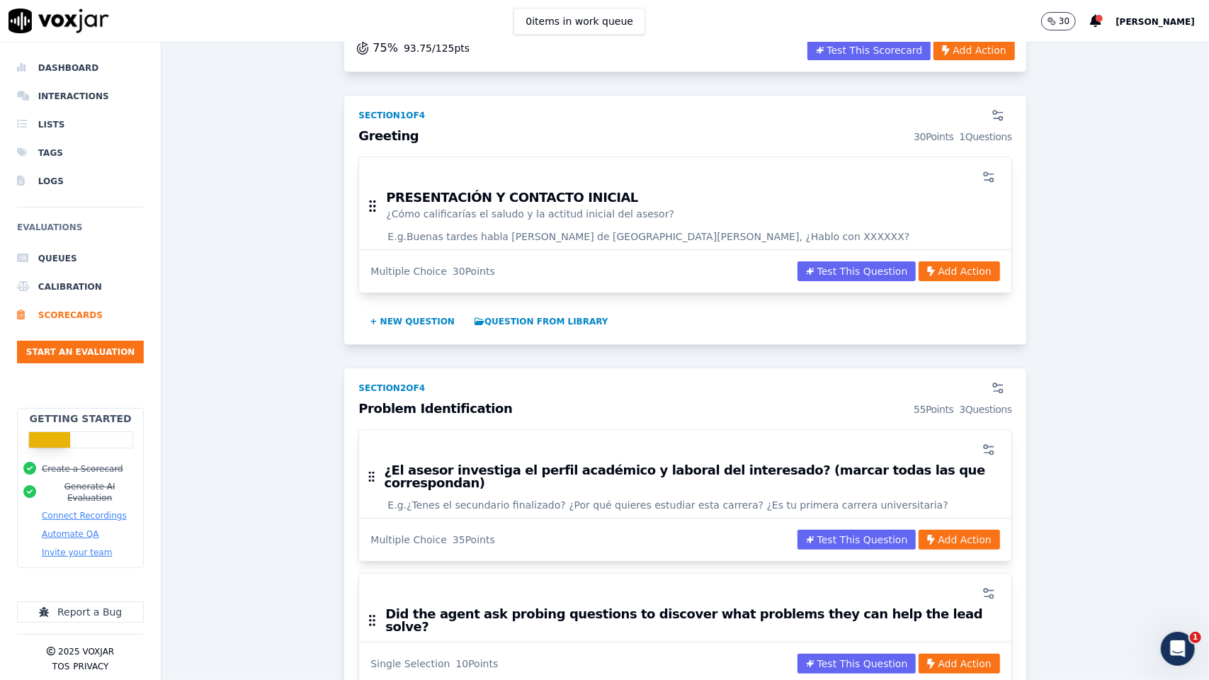
click at [534, 455] on div at bounding box center [685, 449] width 634 height 28
click at [981, 445] on icon "button" at bounding box center [988, 450] width 14 height 14
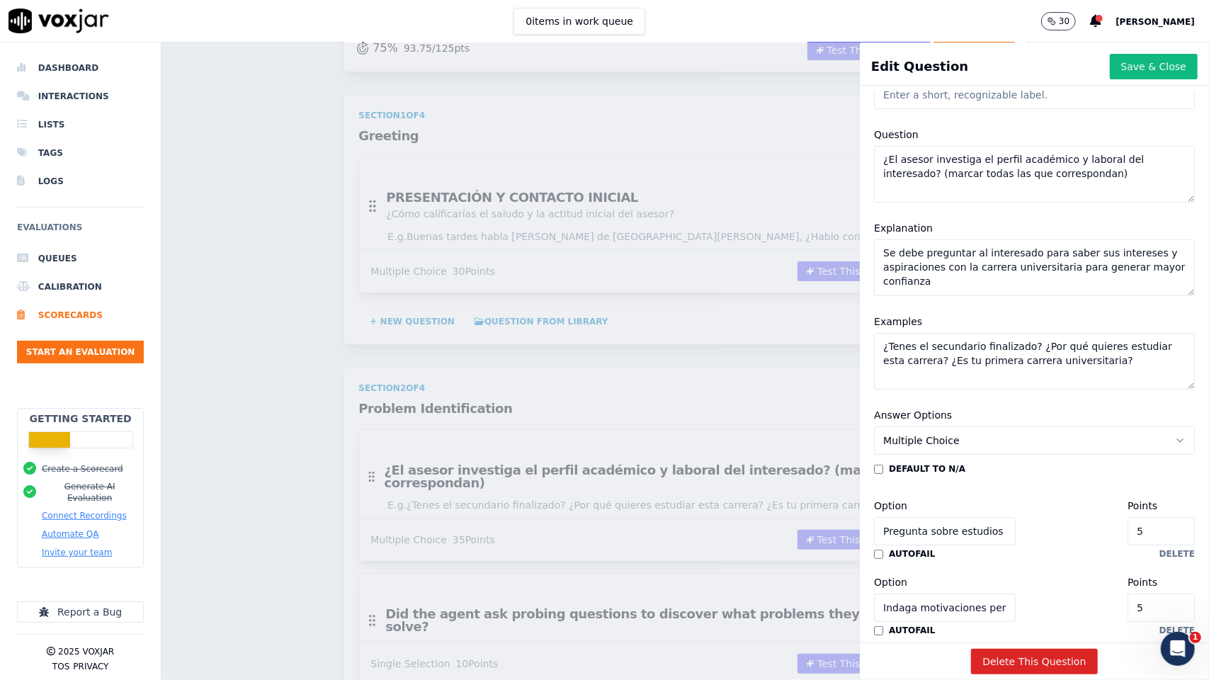
scroll to position [0, 0]
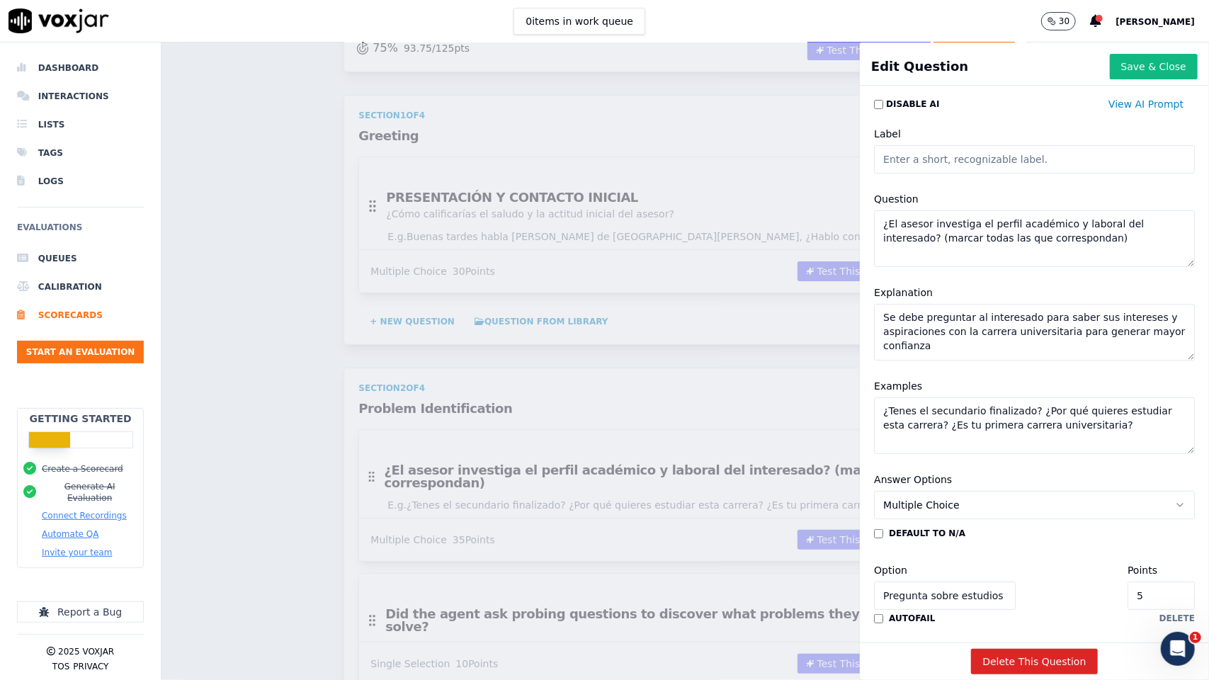
click at [972, 162] on input "Label" at bounding box center [1034, 159] width 321 height 28
paste input "👂 DETECCIÓN DE NECESIDADES (SONDEO-PERFIL ACADÉMICO)"
type input "👂 DETECCIÓN DE NECESIDADES (SONDEO-PERFIL ACADÉMICO)"
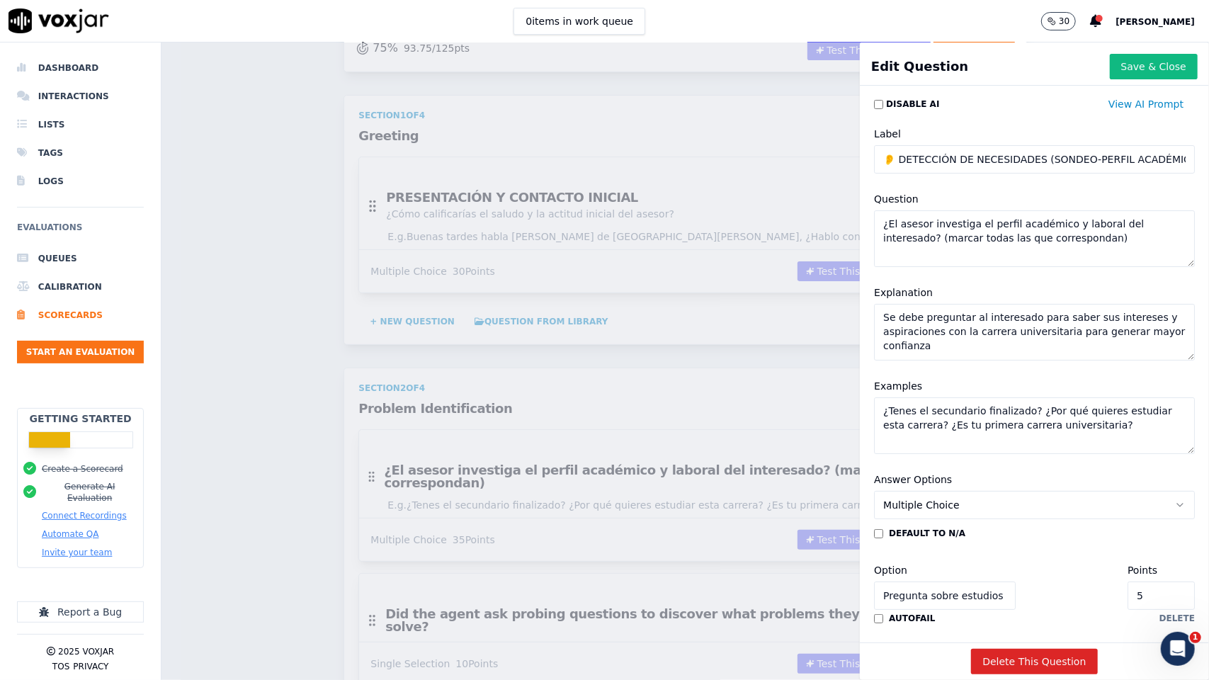
click at [1139, 61] on button "Save & Close" at bounding box center [1154, 66] width 88 height 25
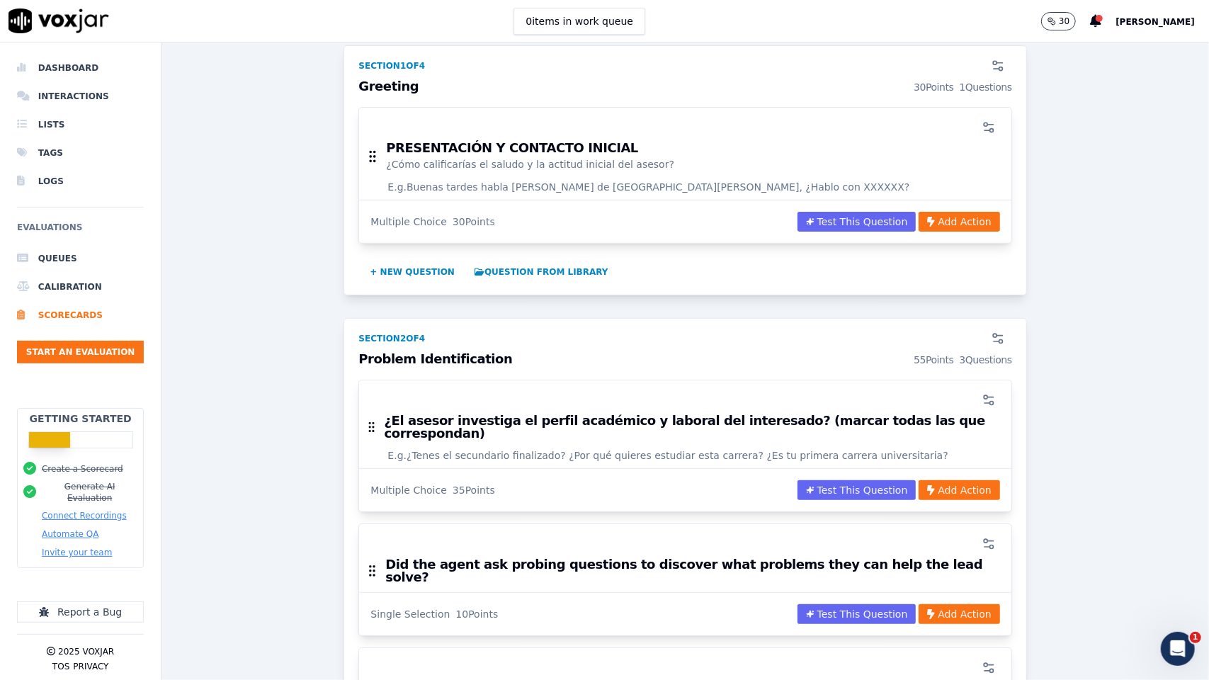
scroll to position [219, 0]
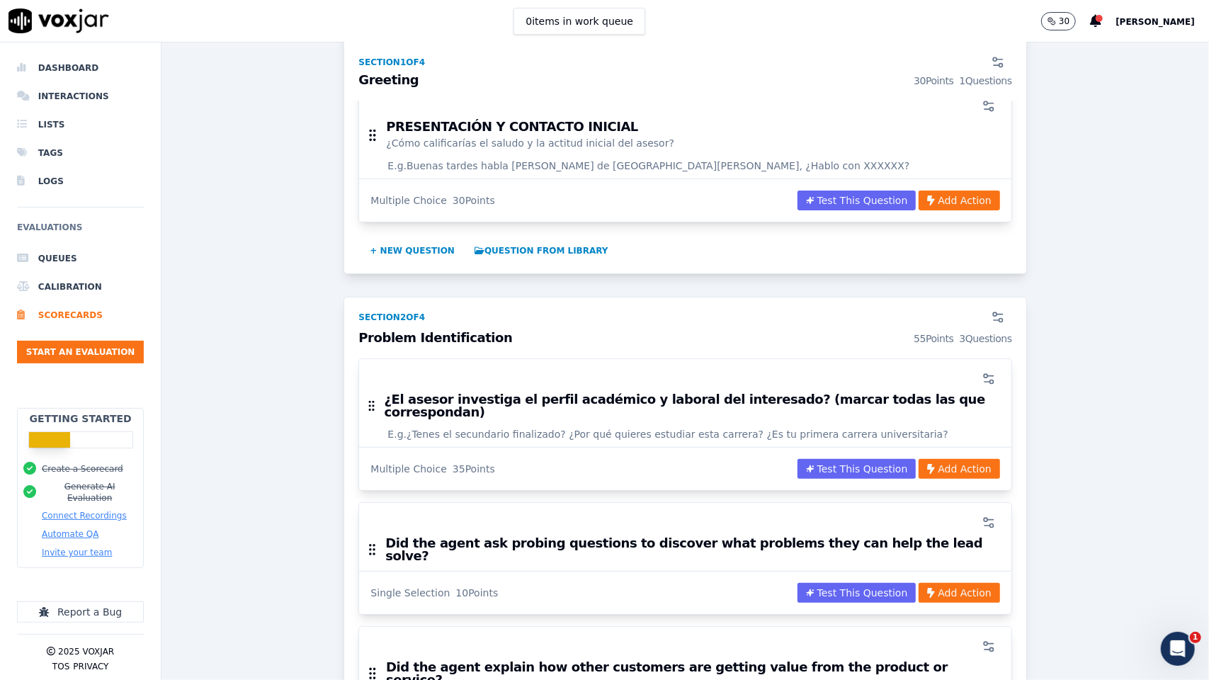
click at [405, 386] on div at bounding box center [685, 379] width 634 height 28
click at [981, 381] on icon "button" at bounding box center [988, 379] width 14 height 14
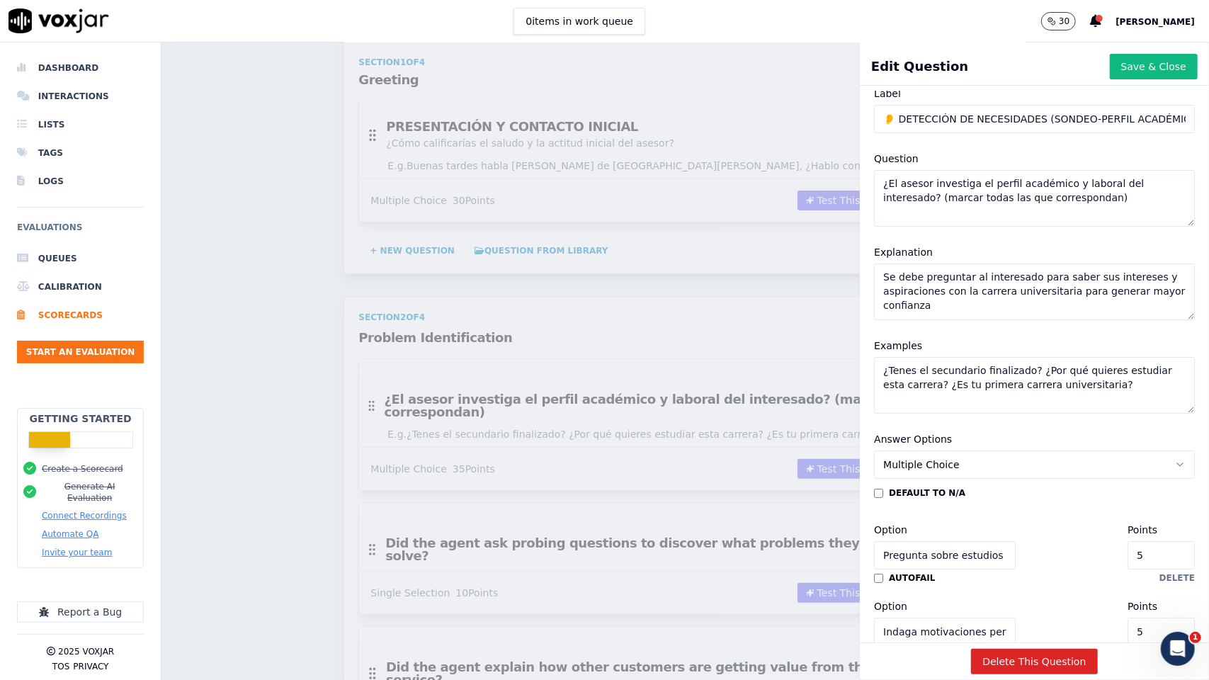
scroll to position [0, 0]
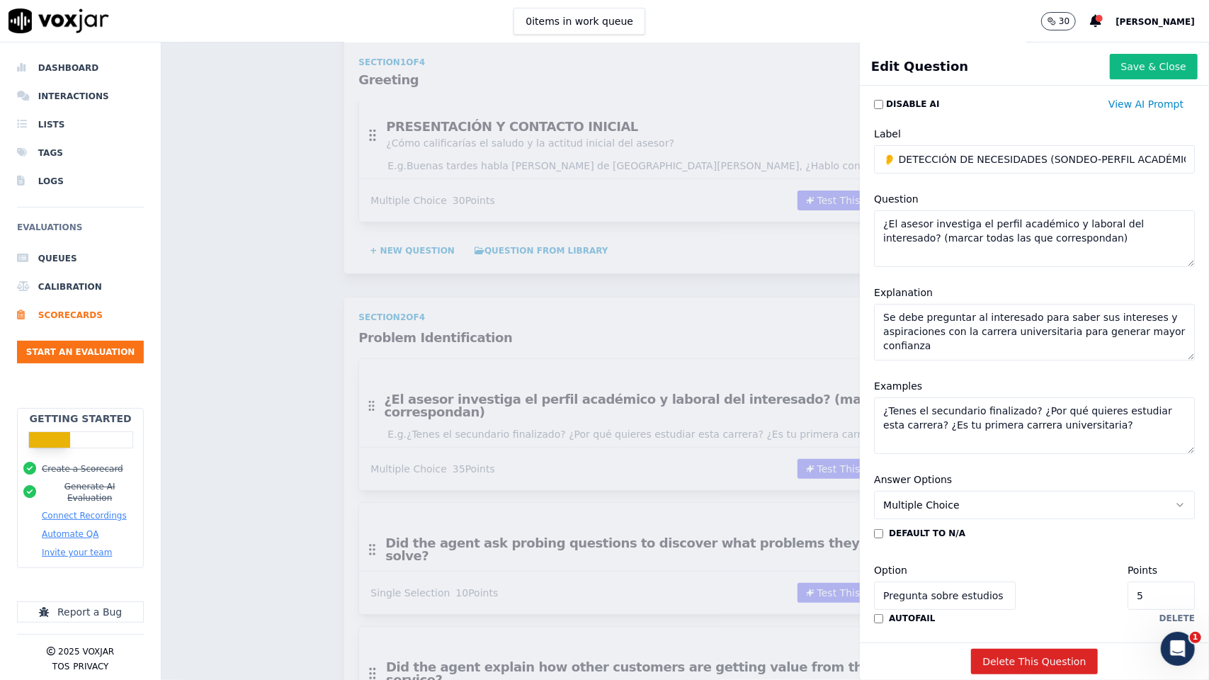
click at [1001, 154] on input "👂 DETECCIÓN DE NECESIDADES (SONDEO-PERFIL ACADÉMICO)" at bounding box center [1034, 159] width 321 height 28
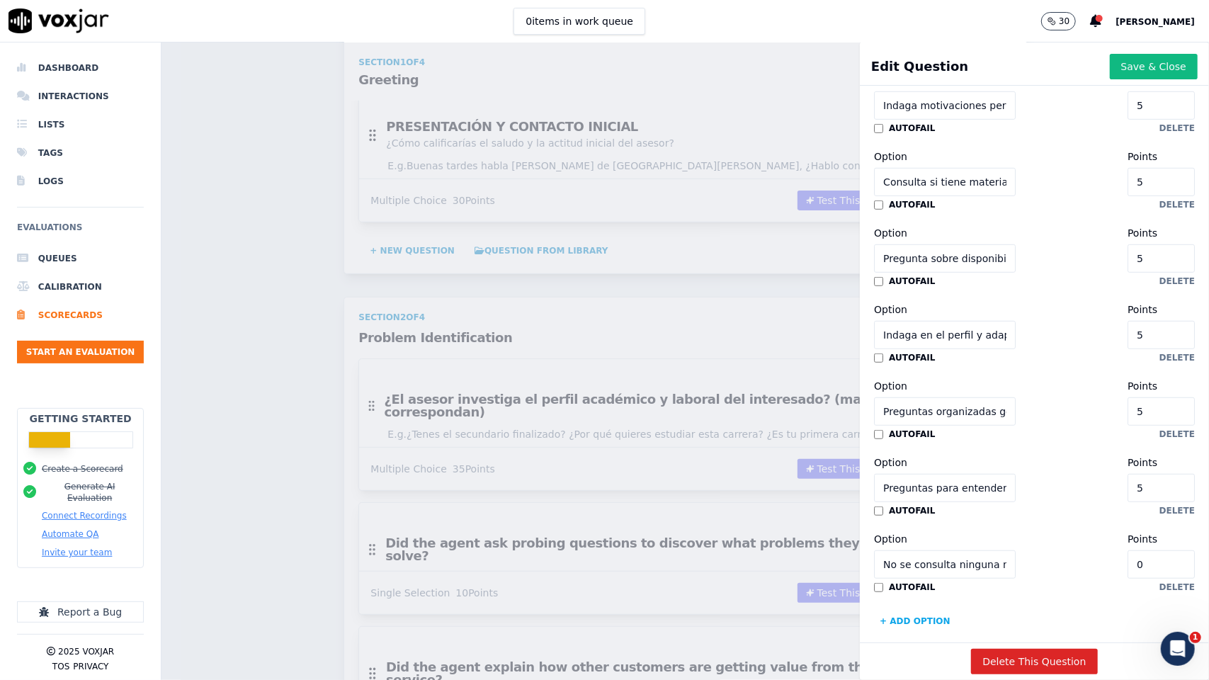
scroll to position [625, 0]
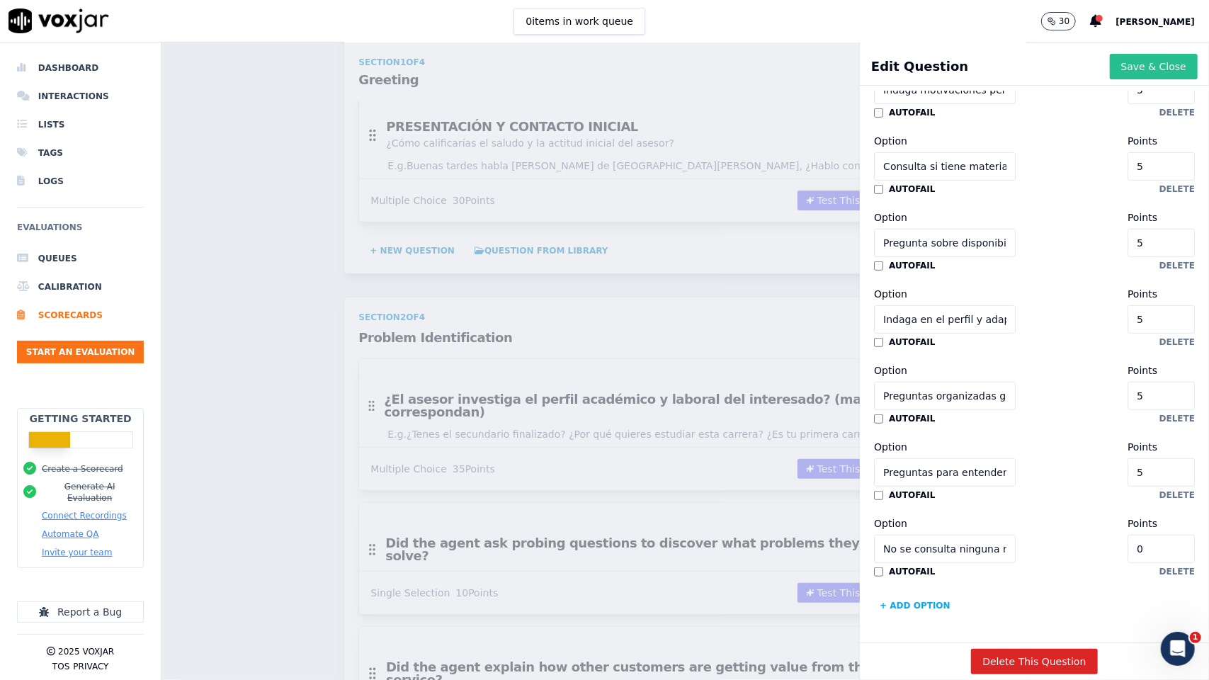
type input "DETECCIÓN DE NECESIDADES (SONDEO-PERFIL ACADÉMICO)"
click at [1110, 67] on button "Save & Close" at bounding box center [1154, 66] width 88 height 25
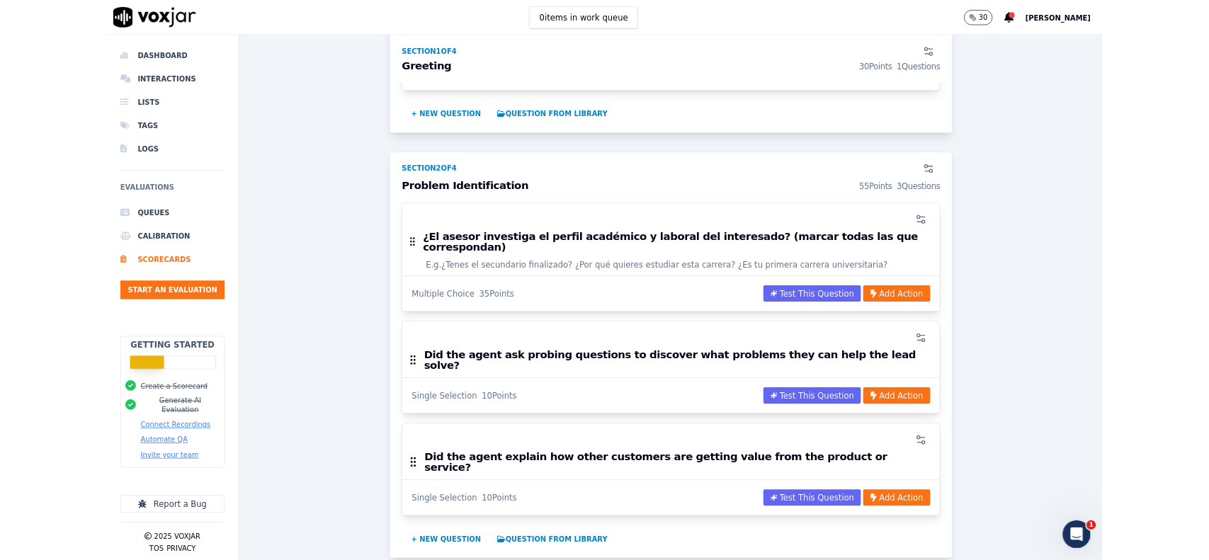
scroll to position [360, 0]
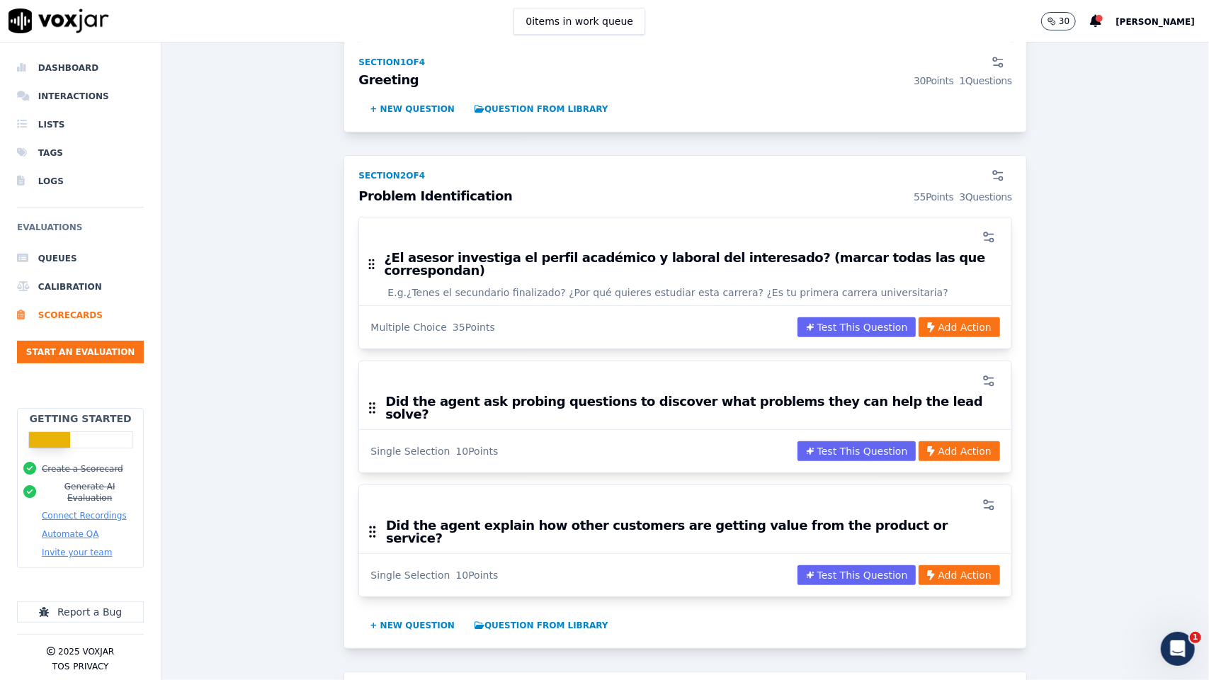
click at [482, 395] on h3 "Did the agent ask probing questions to discover what problems they can help the…" at bounding box center [692, 407] width 614 height 25
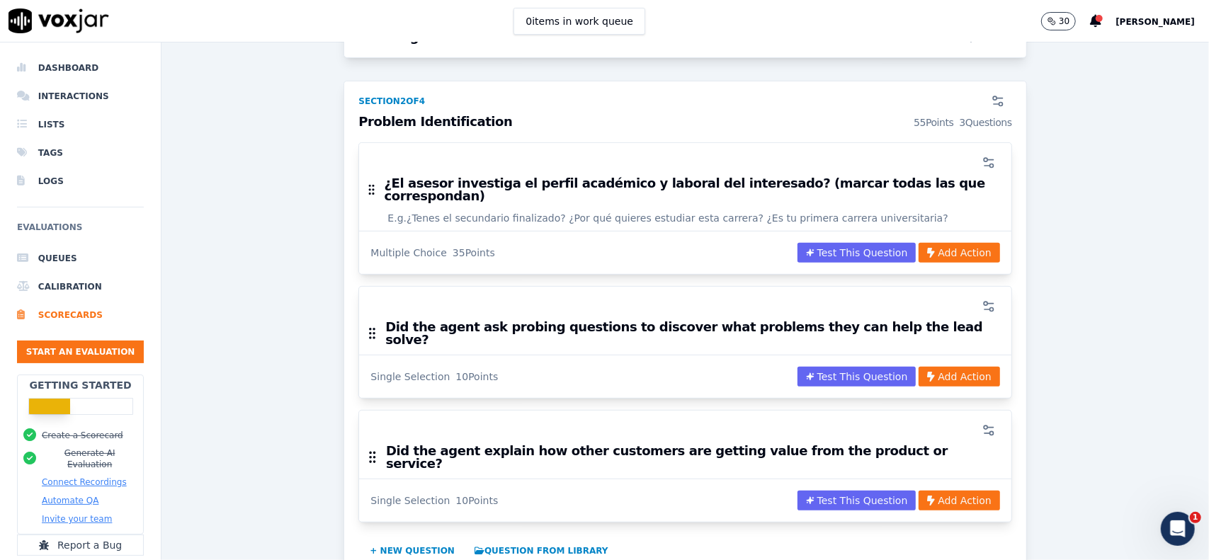
scroll to position [502, 0]
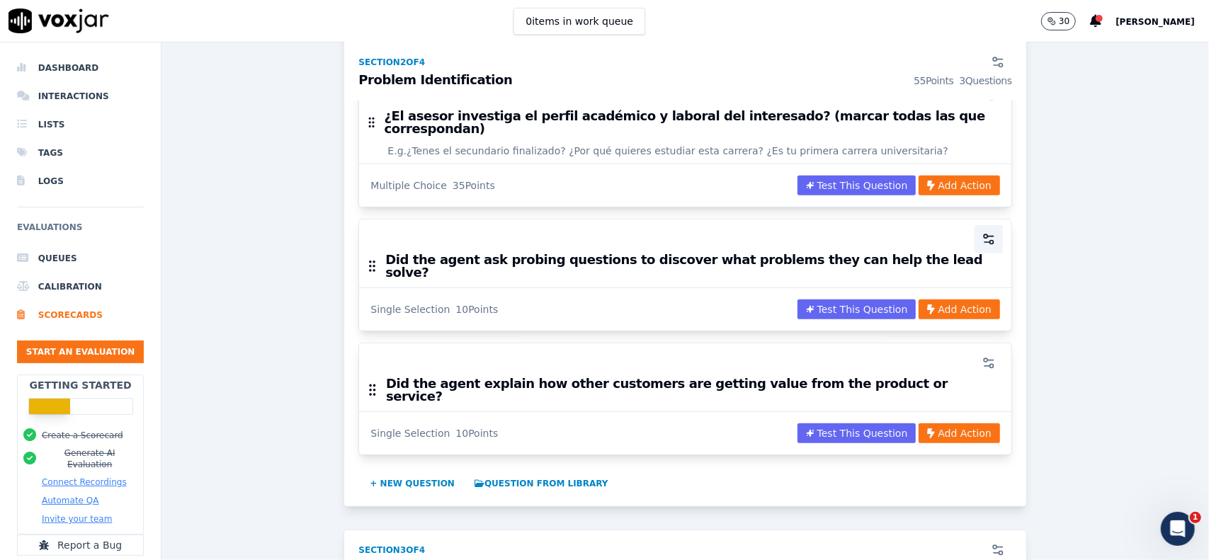
click at [981, 232] on icon "button" at bounding box center [988, 239] width 14 height 14
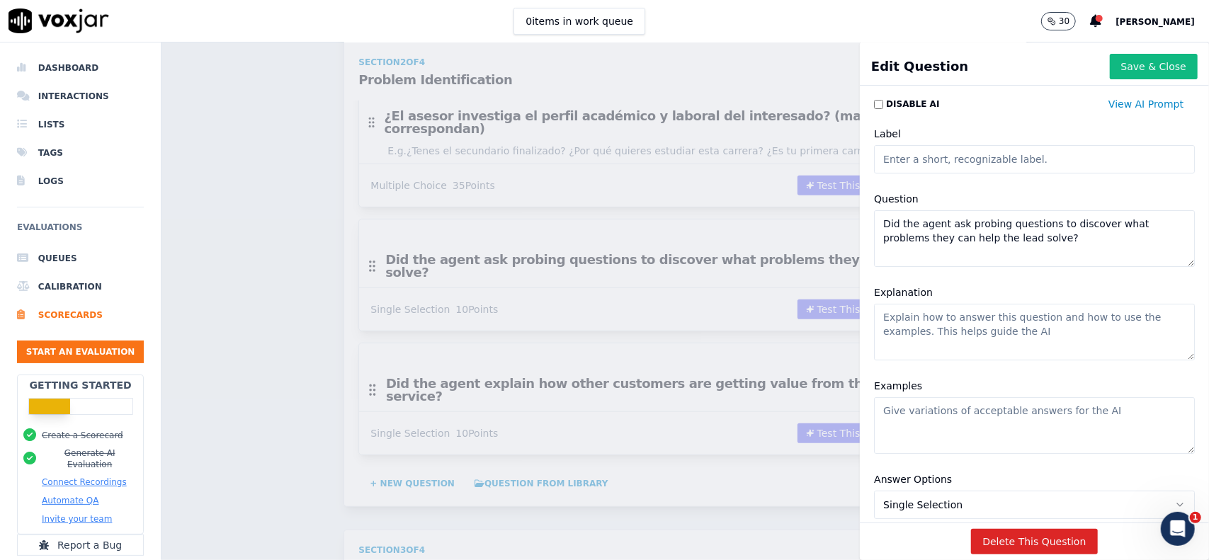
click at [937, 164] on input "Label" at bounding box center [1034, 159] width 321 height 28
paste input "🧠 ARGUMENTACIÓN – PERSONALIZACIÓN DE LA CARRERA"
type input "🧠 ARGUMENTACIÓN – PERSONALIZACIÓN DE LA CARRERA"
click at [923, 246] on textarea "Did the agent ask probing questions to discover what problems they can help the…" at bounding box center [1034, 238] width 321 height 57
drag, startPoint x: 1038, startPoint y: 239, endPoint x: 719, endPoint y: 202, distance: 321.6
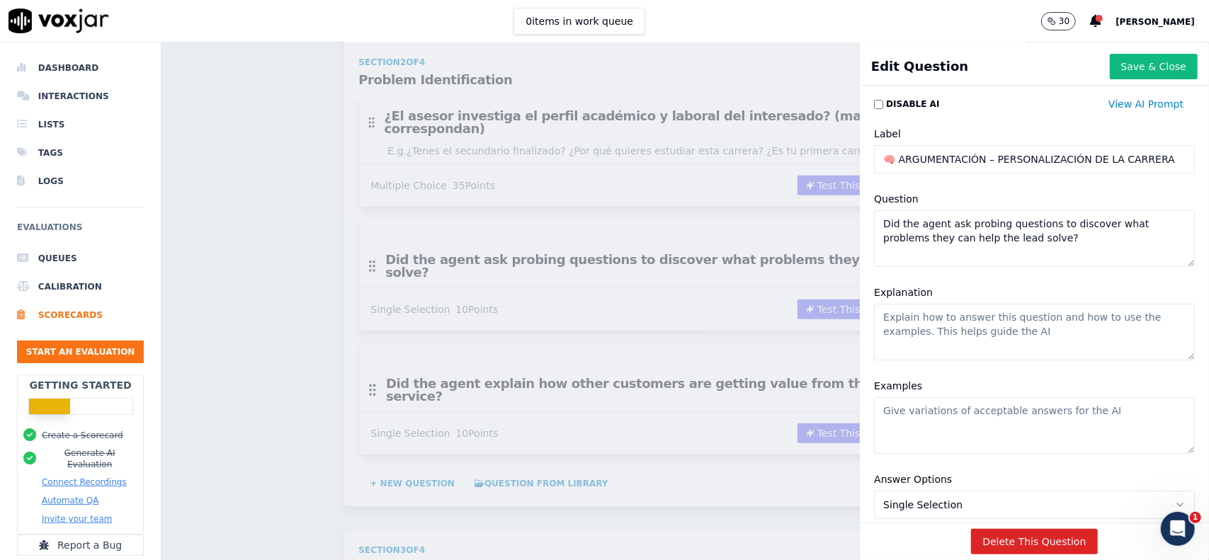
click at [719, 202] on div "Edit Question Save & Close Disable AI View AI Prompt Label 🧠 ARGUMENTACIÓN – PE…" at bounding box center [684, 301] width 1047 height 518
paste textarea "¿El asesor adapta su propuesta a lo que el interesado necesita o busca"
click at [951, 248] on textarea "¿El asesor adapta su propuesta a lo que el interesado necesita o busca?" at bounding box center [1034, 238] width 321 height 57
type textarea "¿El asesor adapta su propuesta a lo que el interesado necesita o busca?"
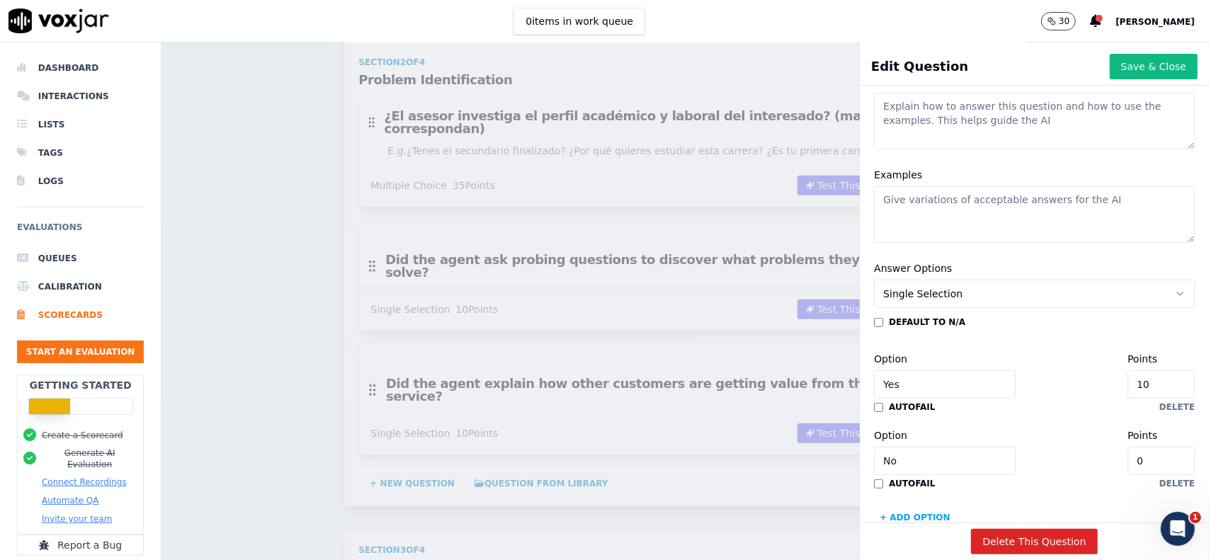
scroll to position [212, 0]
click at [922, 292] on span "Single Selection" at bounding box center [922, 292] width 79 height 14
click at [923, 363] on div "Multiple Choice" at bounding box center [1005, 369] width 285 height 23
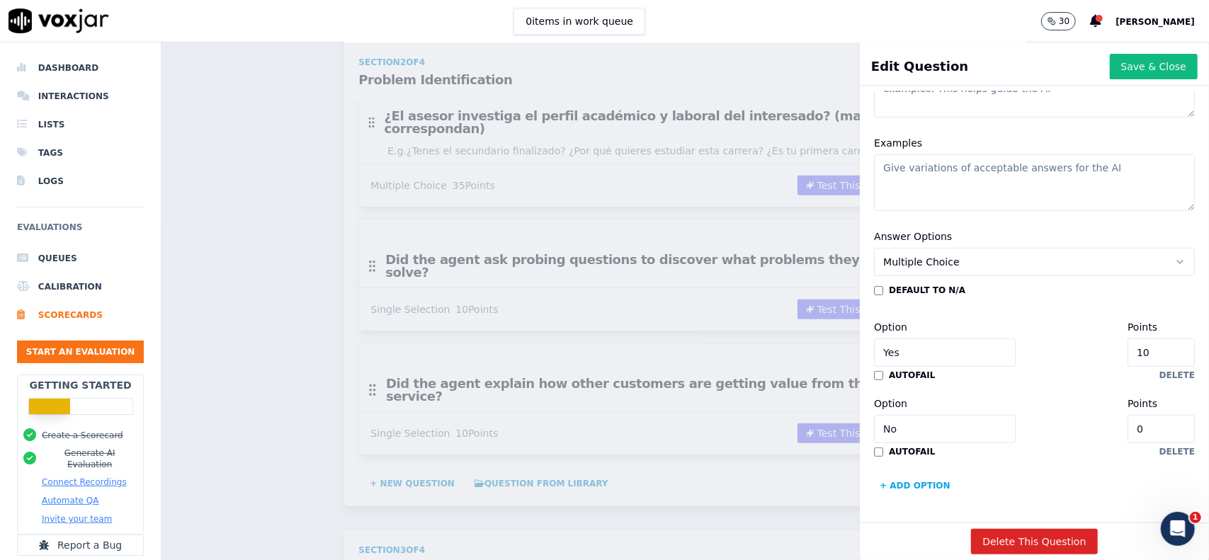
click at [922, 338] on input "Yes" at bounding box center [945, 352] width 142 height 28
click at [925, 338] on input "Yes" at bounding box center [945, 352] width 142 height 28
paste input "Brinda información genérica sin conexión con el perfil"
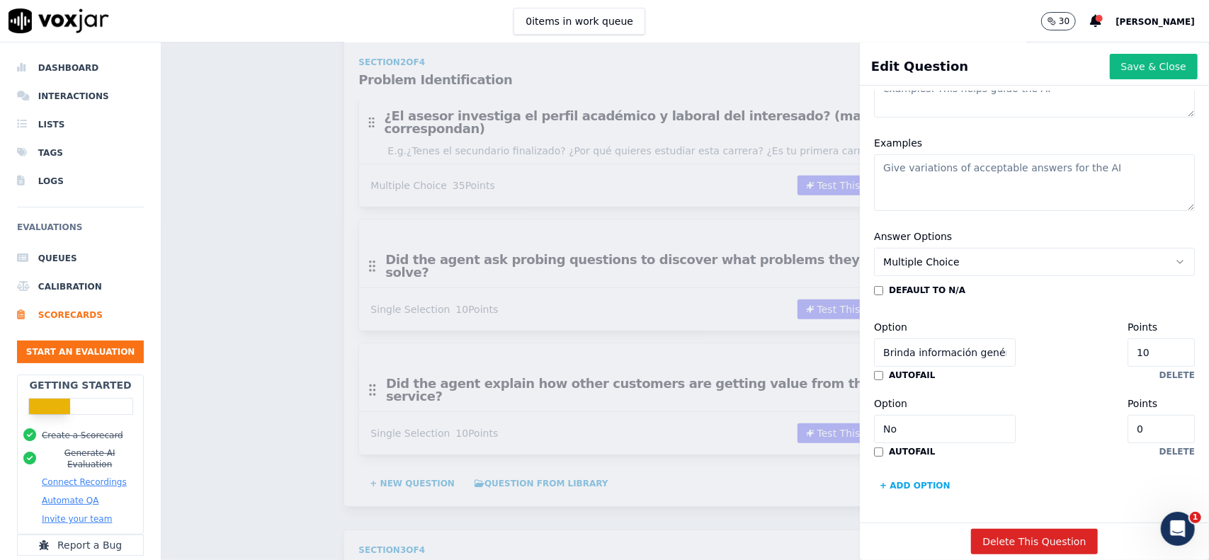
scroll to position [0, 119]
type input "Brinda información genérica sin conexión con el perfil"
click at [899, 415] on input "No" at bounding box center [945, 429] width 142 height 28
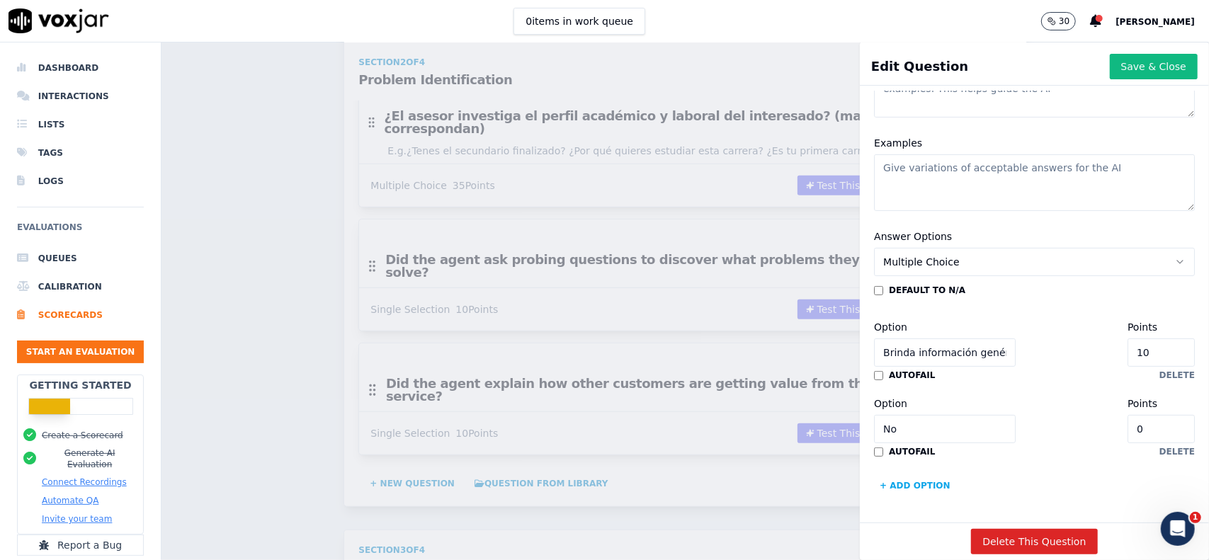
paste input "Brinda información genérica sin conexión con el perfil"
type input "Brinda información genérica sin conexión con el perfil"
click at [902, 474] on button "+ Add option" at bounding box center [915, 485] width 82 height 23
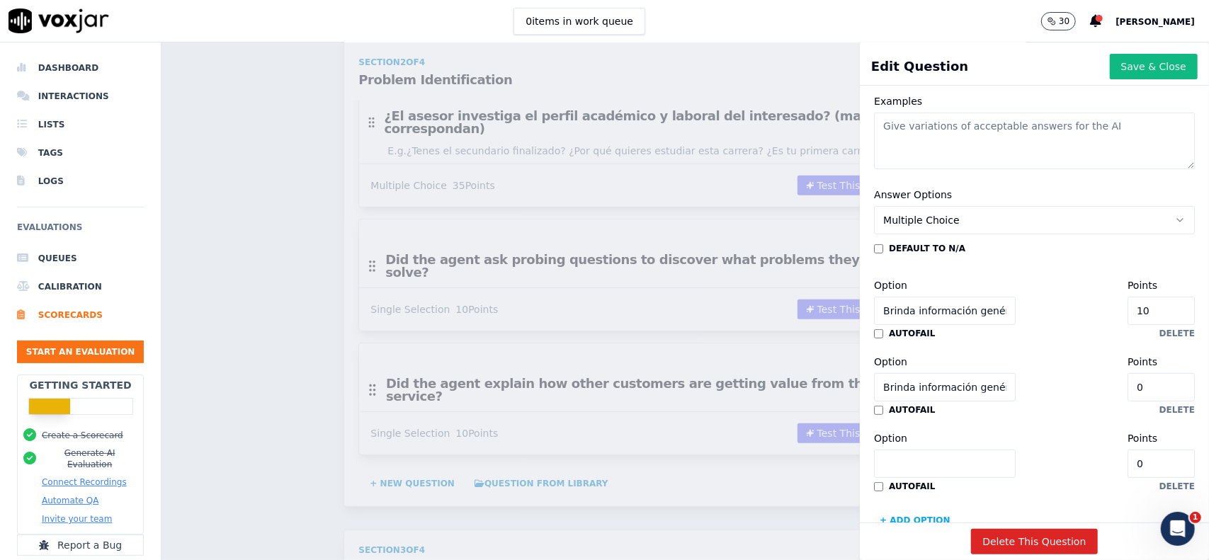
scroll to position [361, 0]
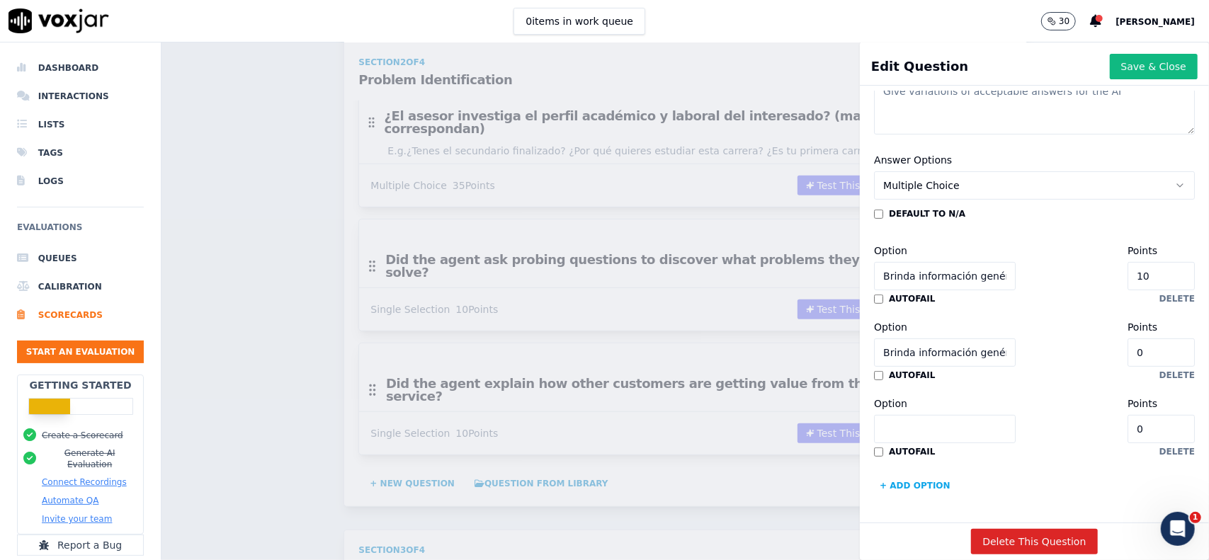
click at [921, 415] on input "Option" at bounding box center [945, 429] width 142 height 28
paste input "Brinda información genérica sin conexión con el perfil"
type input "Brinda información genérica sin conexión con el perfil"
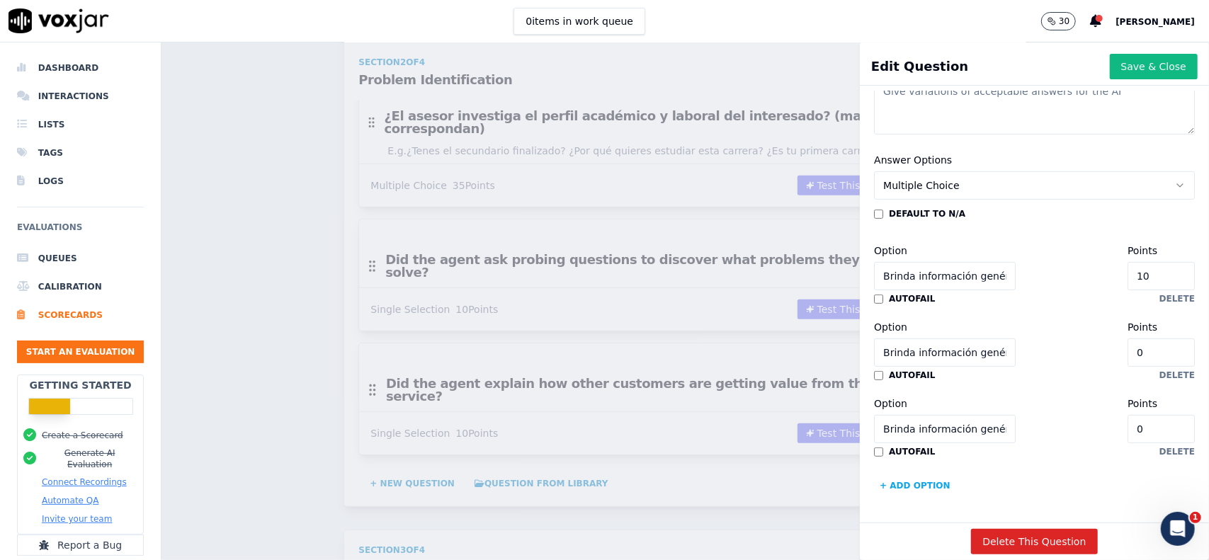
click at [890, 474] on button "+ Add option" at bounding box center [915, 485] width 82 height 23
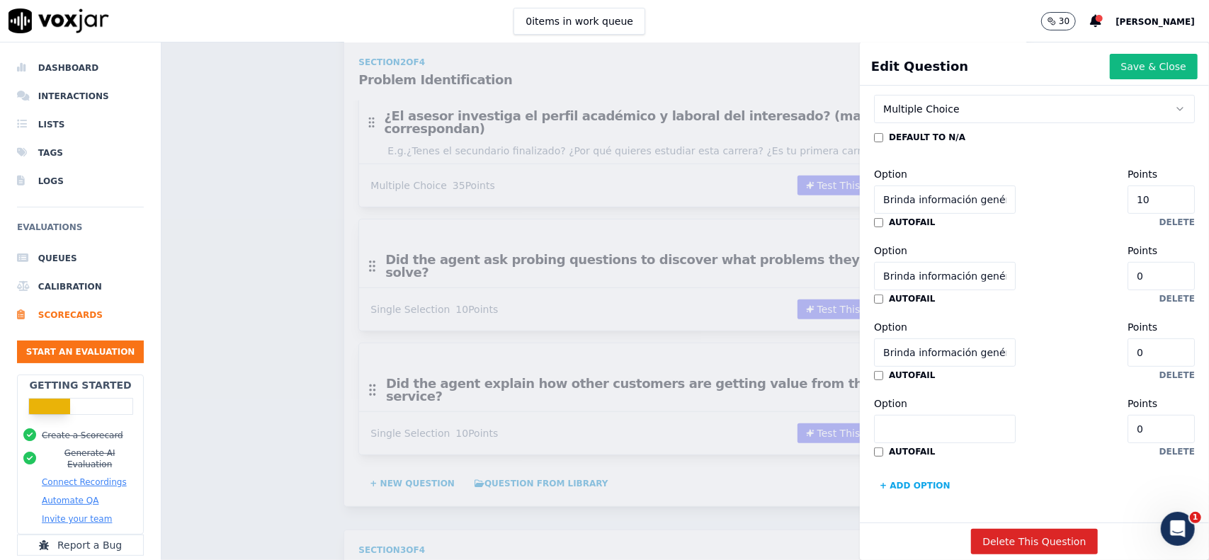
scroll to position [438, 0]
click at [933, 415] on input "Option" at bounding box center [945, 429] width 142 height 28
paste input "Brinda información genérica sin conexión con el perfil"
type input "Brinda información genérica sin conexión con el perfil"
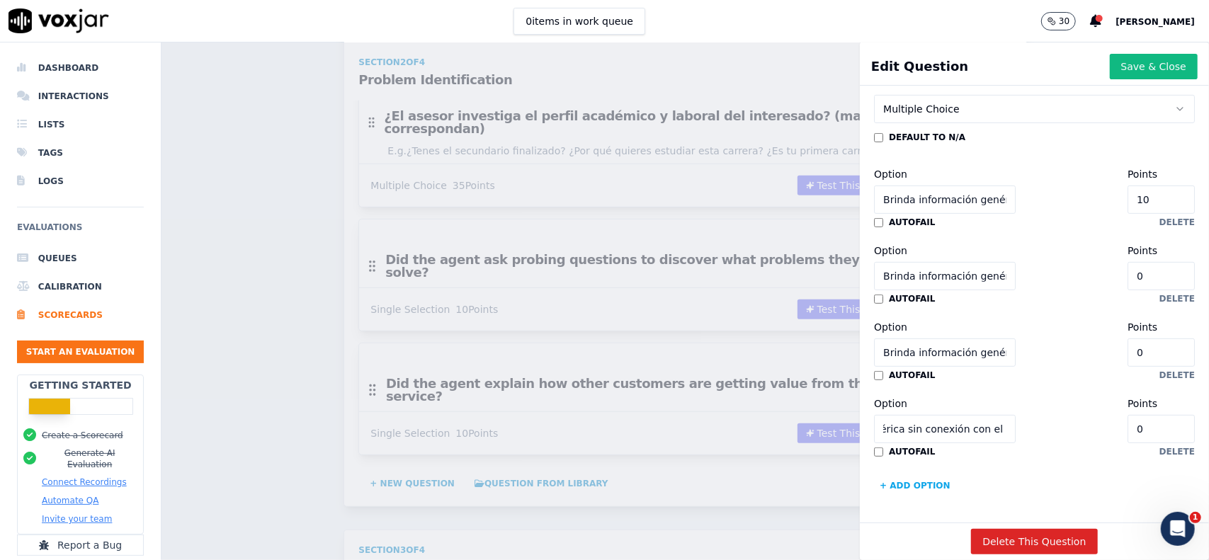
scroll to position [0, 0]
click at [886, 474] on button "+ Add option" at bounding box center [915, 485] width 82 height 23
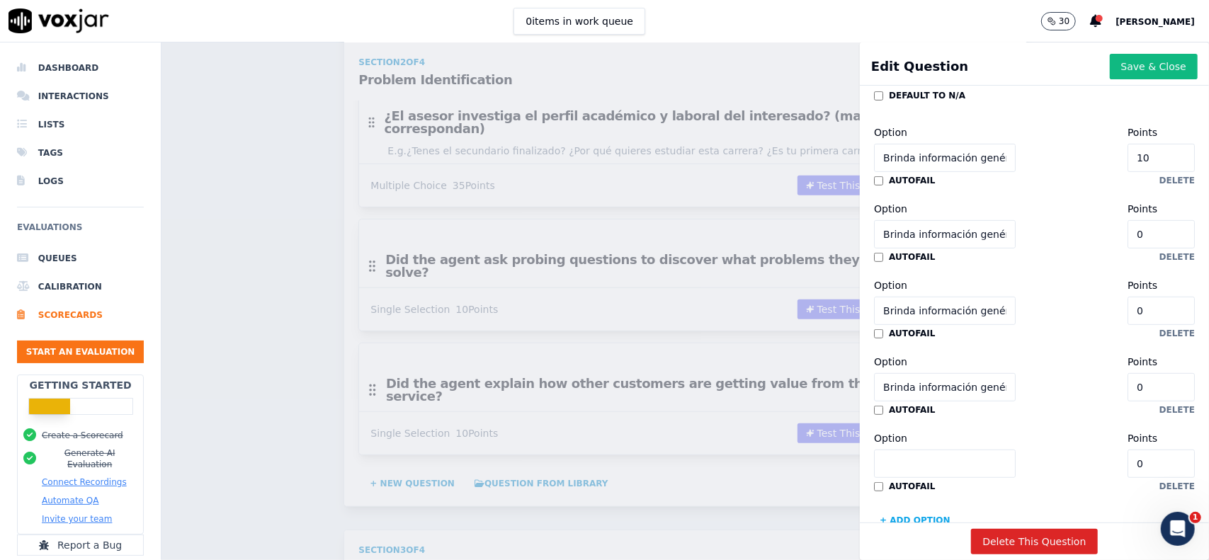
scroll to position [514, 0]
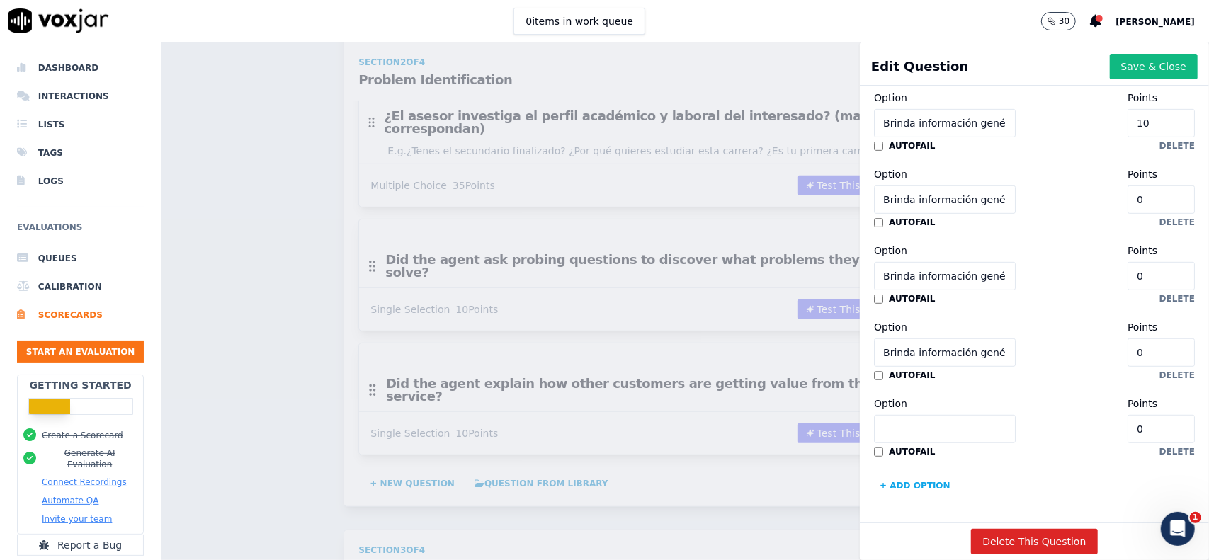
click at [930, 415] on input "Option" at bounding box center [945, 429] width 142 height 28
paste input "Brinda información genérica sin conexión con el perfil"
type input "Brinda información genérica sin conexión con el perfil"
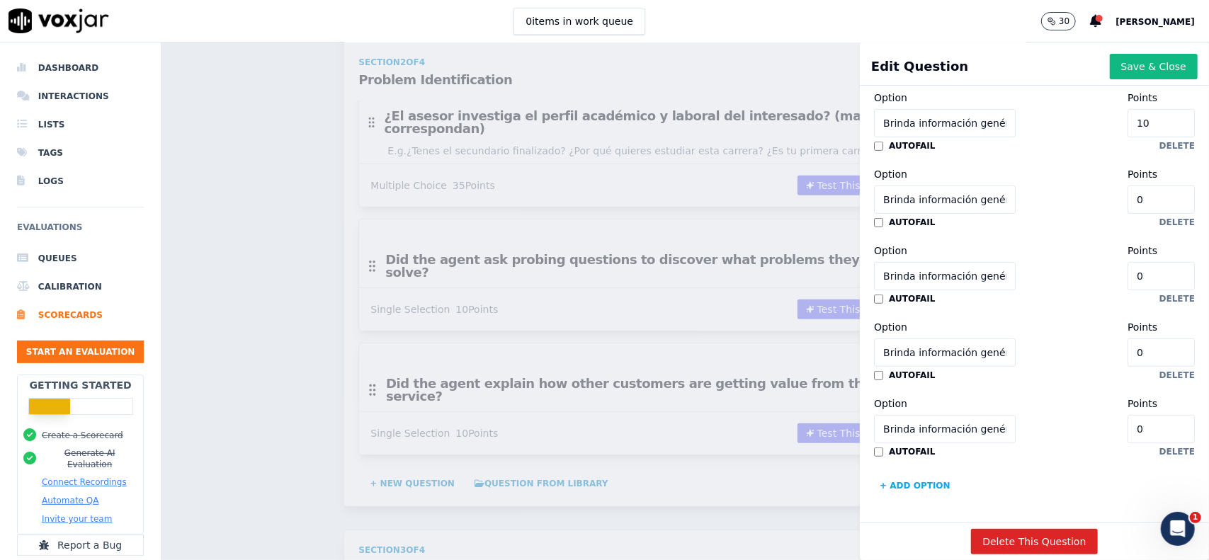
click at [912, 415] on input "Brinda información genérica sin conexión con el perfil" at bounding box center [945, 429] width 142 height 28
click at [894, 474] on button "+ Add option" at bounding box center [915, 485] width 82 height 23
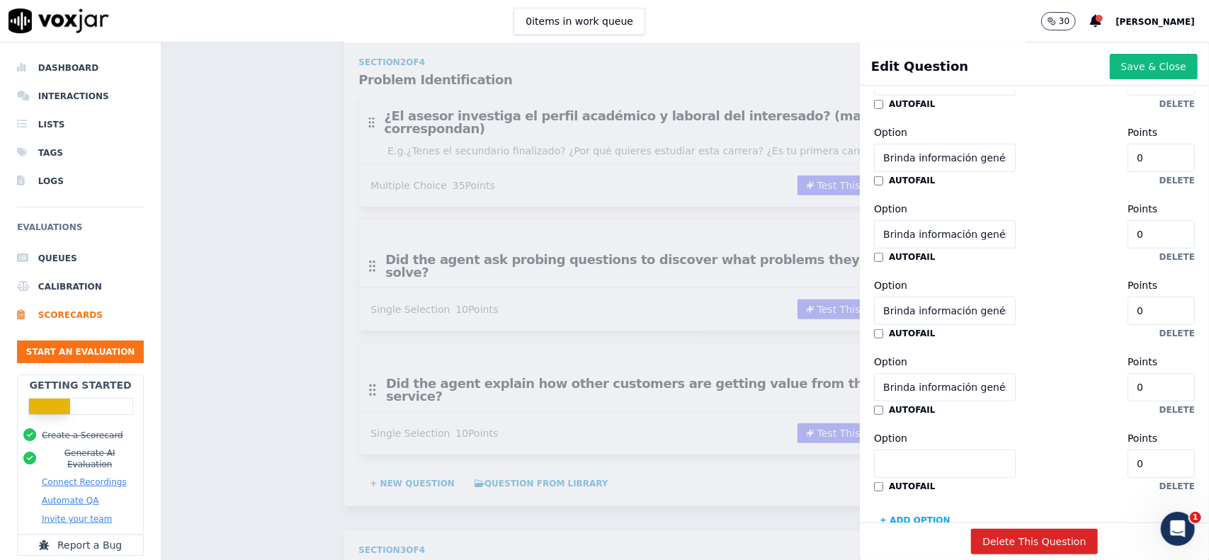
scroll to position [591, 0]
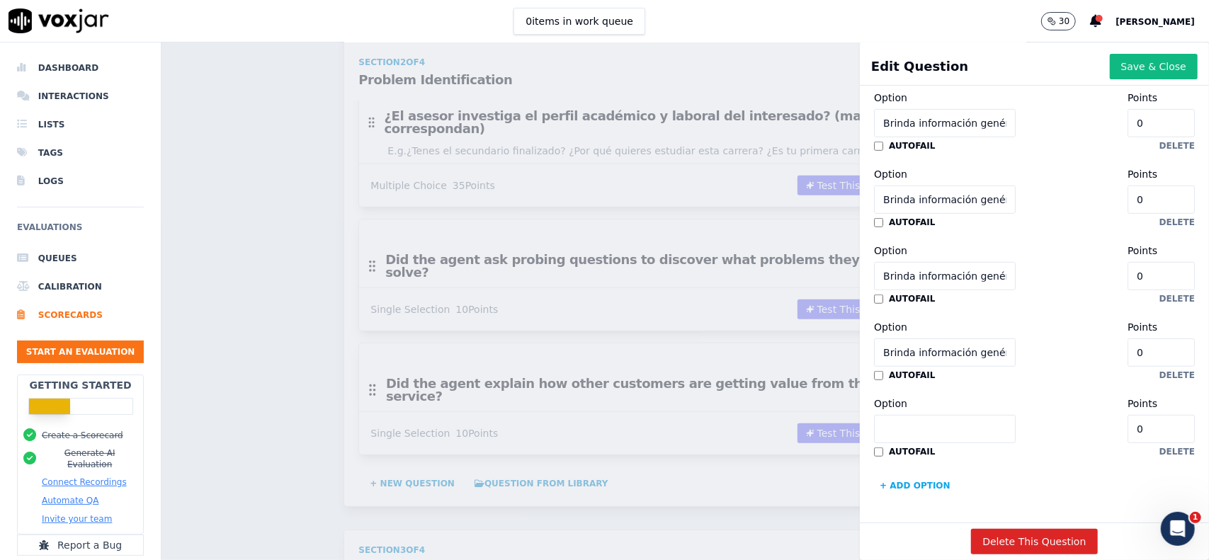
click at [940, 415] on input "Option" at bounding box center [945, 429] width 142 height 28
paste input "Brinda información genérica sin conexión con el perfil"
type input "Brinda información genérica sin conexión con el perfil"
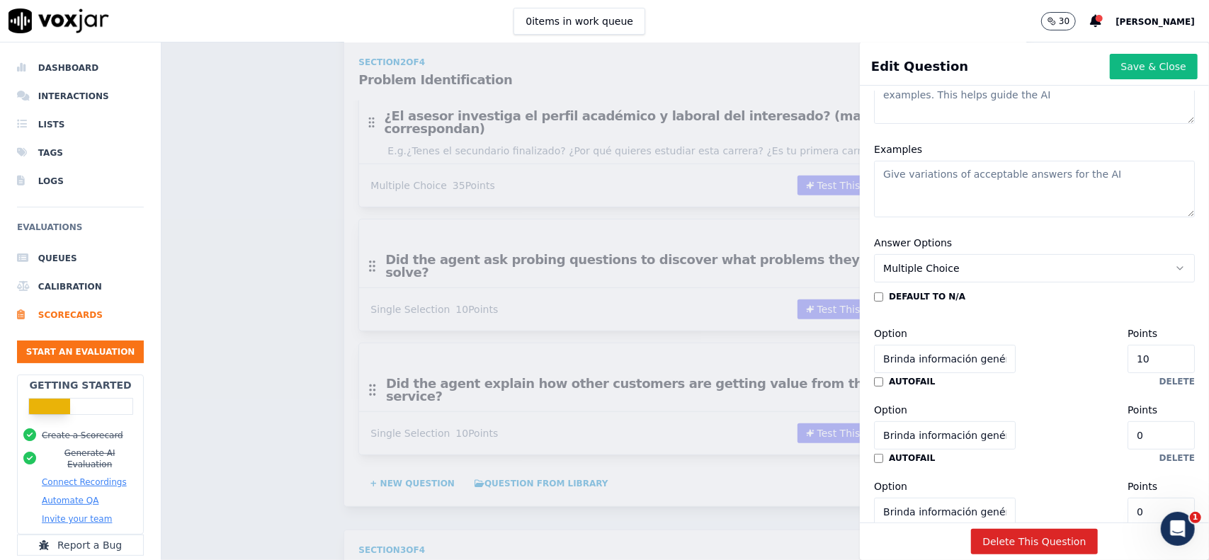
scroll to position [307, 0]
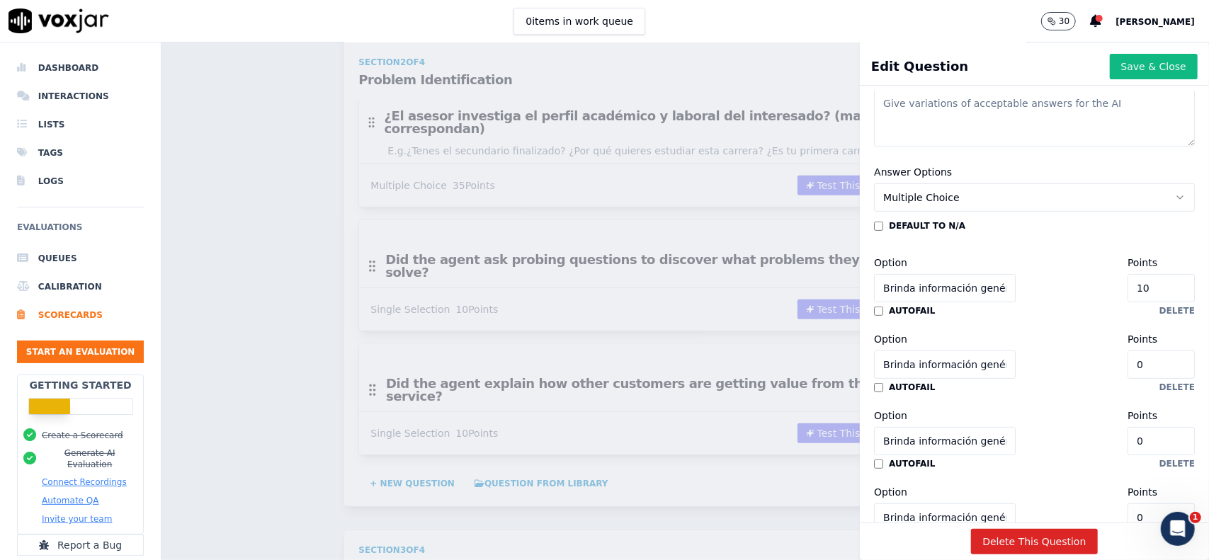
click at [928, 283] on input "Brinda información genérica sin conexión con el perfil" at bounding box center [945, 288] width 142 height 28
click at [935, 352] on input "Brinda información genérica sin conexión con el perfil" at bounding box center [945, 365] width 142 height 28
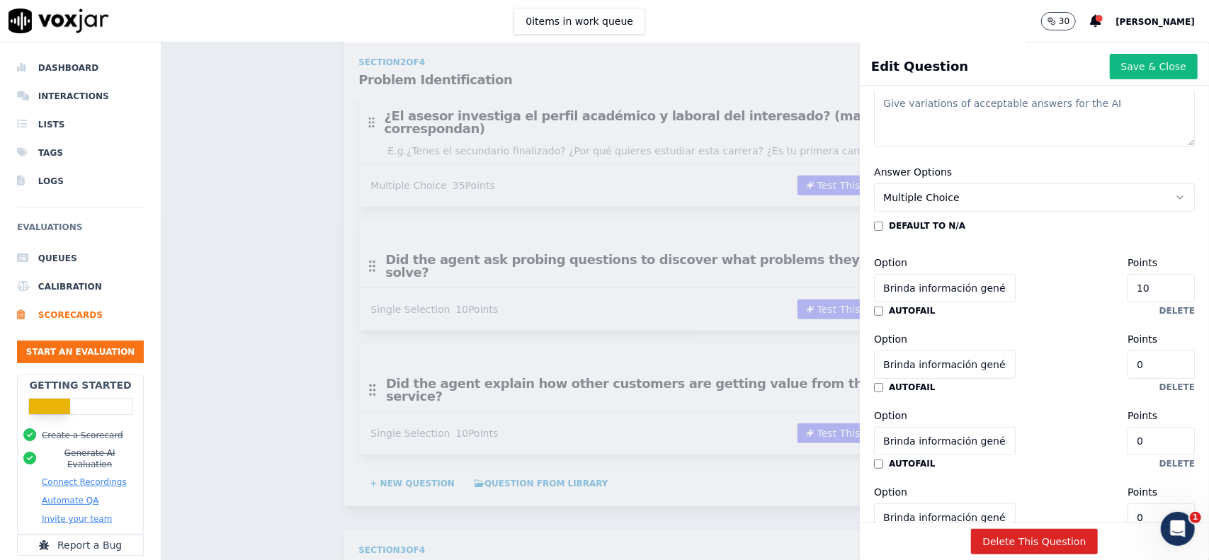
click at [923, 291] on input "Brinda información genérica sin conexión con el perfil" at bounding box center [945, 288] width 142 height 28
paste input "Explica el plan de estudios, duración y modalidad vinculándolo con el perfil de…"
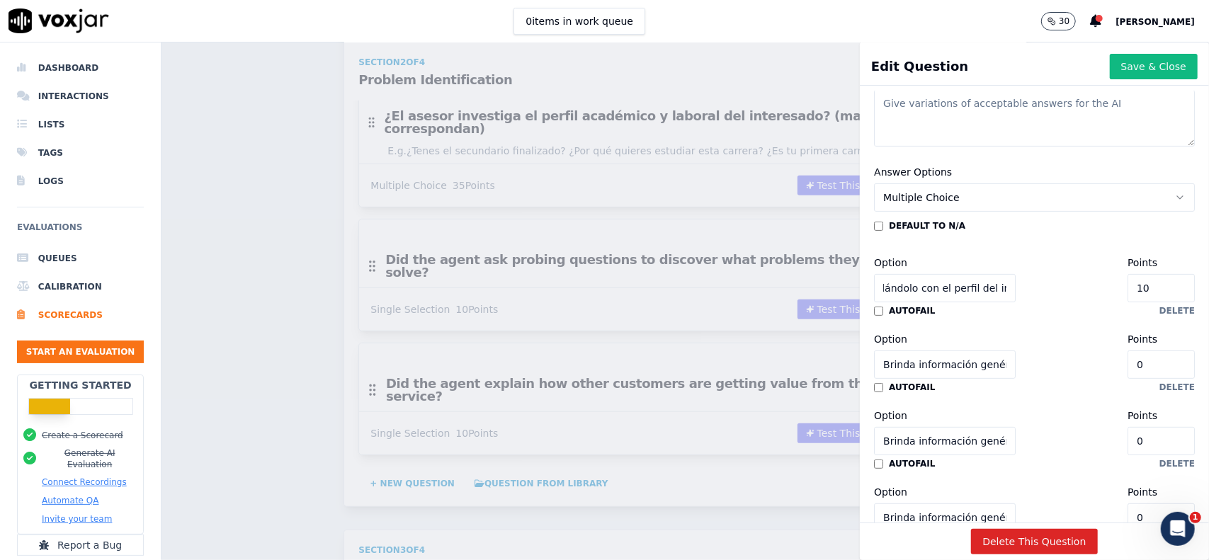
type input "Explica el plan de estudios, duración y modalidad vinculándolo con el perfil de…"
click at [914, 368] on input "Brinda información genérica sin conexión con el perfil" at bounding box center [945, 365] width 142 height 28
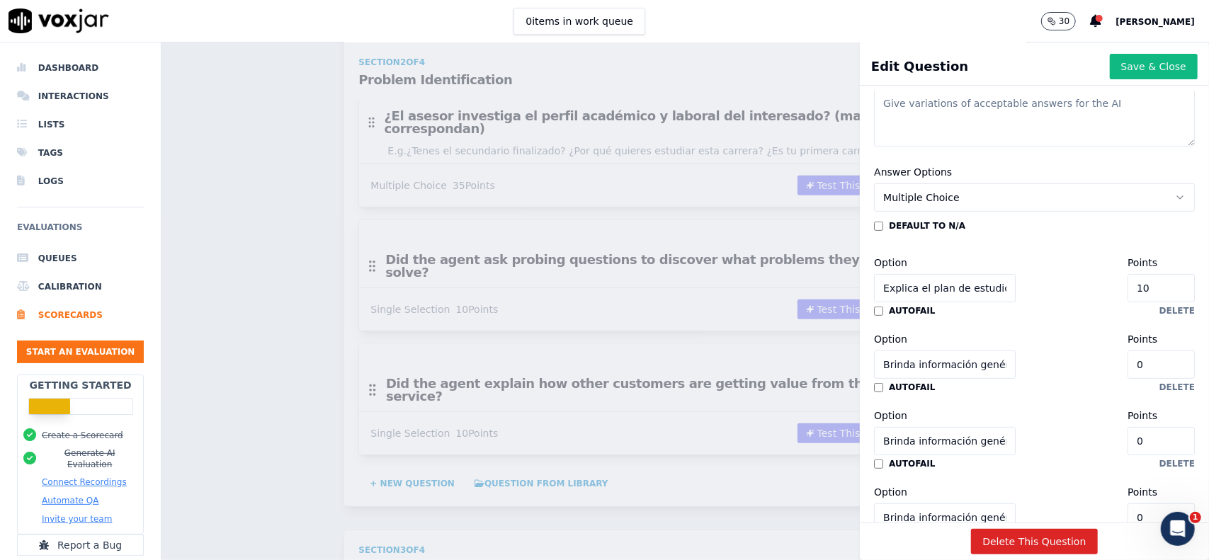
paste input "Ofrece alternativas válidas si hay dudas sobre la carrera inicia"
type input "Ofrece alternativas válidas si hay dudas sobre la carrera inicial"
click at [928, 443] on input "Brinda información genérica sin conexión con el perfil" at bounding box center [945, 441] width 142 height 28
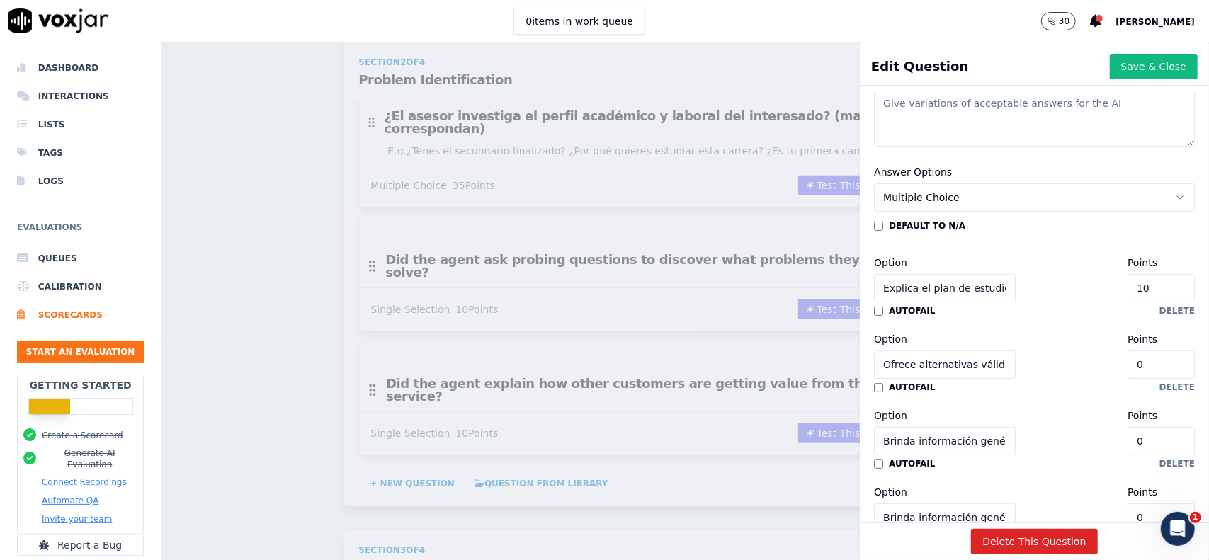
paste input "Personaliza y contextualiza la propuesta académica"
click at [932, 438] on input "[PERSON_NAME] informPersonaliza y contextualiza la propuesta académicaación gen…" at bounding box center [945, 441] width 142 height 28
paste input "Personaliza y contextualiza la propuesta académica"
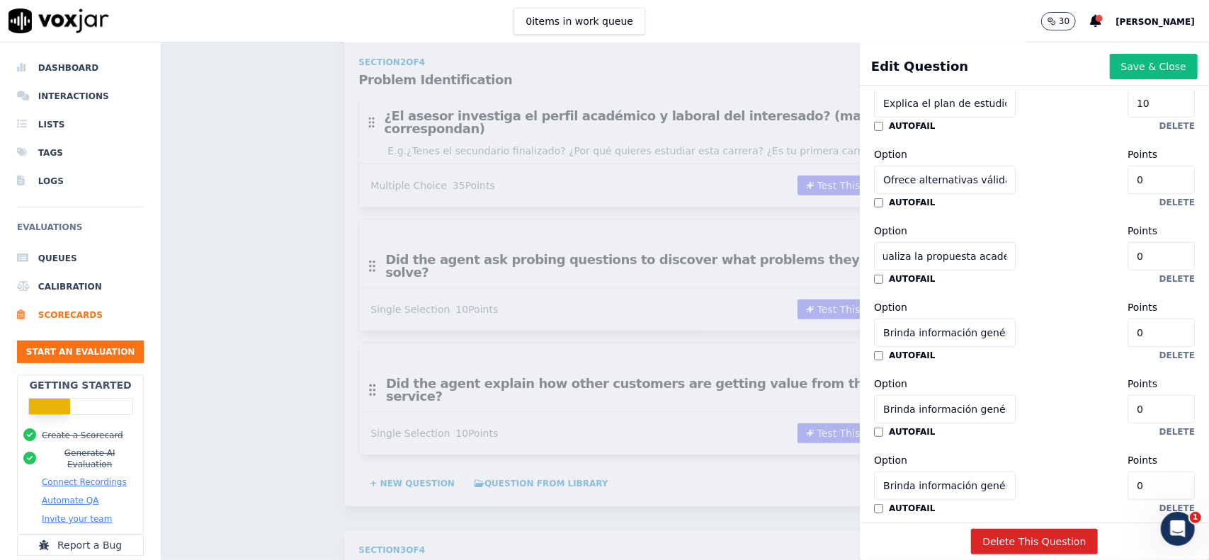
scroll to position [520, 0]
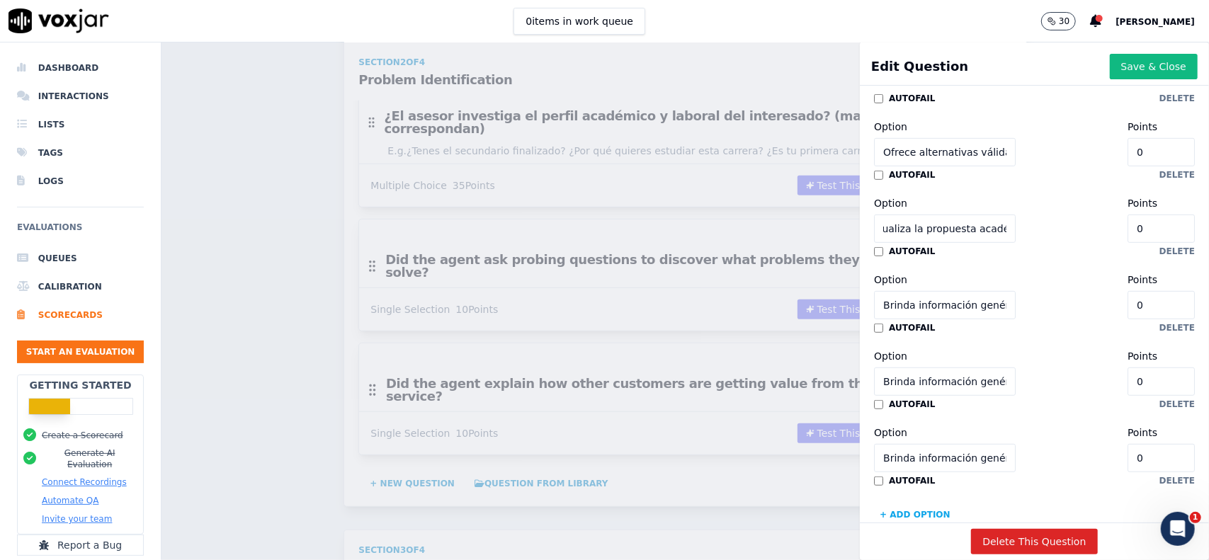
type input "Personaliza y contextualiza la propuesta académica"
click at [1025, 323] on div "autofail delete" at bounding box center [1034, 327] width 321 height 11
click at [929, 382] on input "Brinda información genérica sin conexión con el perfil" at bounding box center [945, 382] width 142 height 28
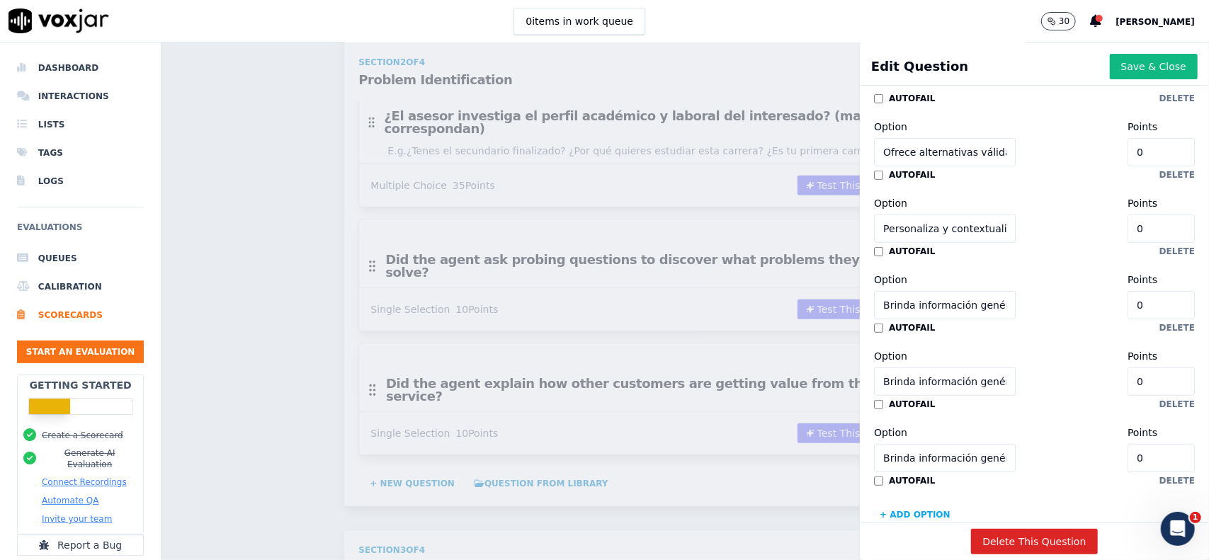
click at [929, 382] on input "Brinda información genérica sin conexión con el perfil" at bounding box center [945, 382] width 142 height 28
paste input "Presenta una solución vinculada a lo que el cliente expresó"
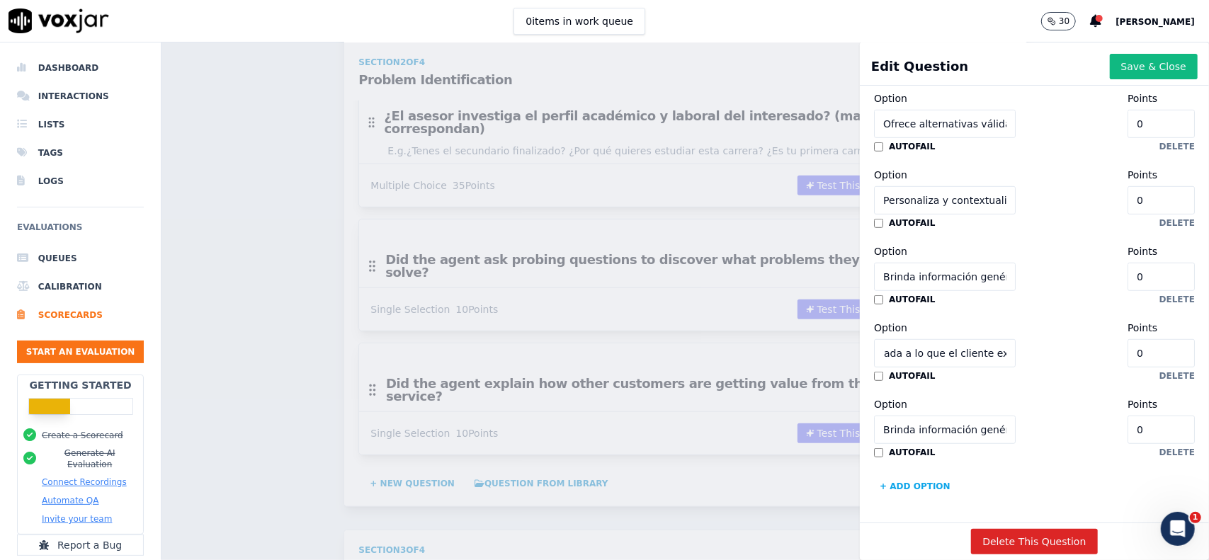
scroll to position [591, 0]
type input "Presenta una solución vinculada a lo que el cliente expresó"
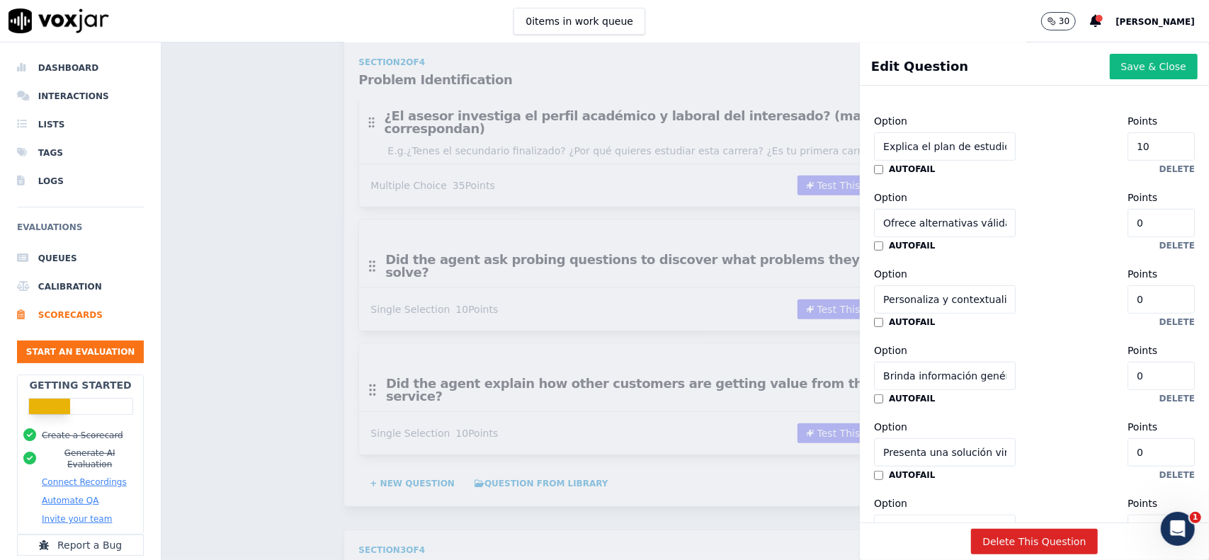
scroll to position [520, 0]
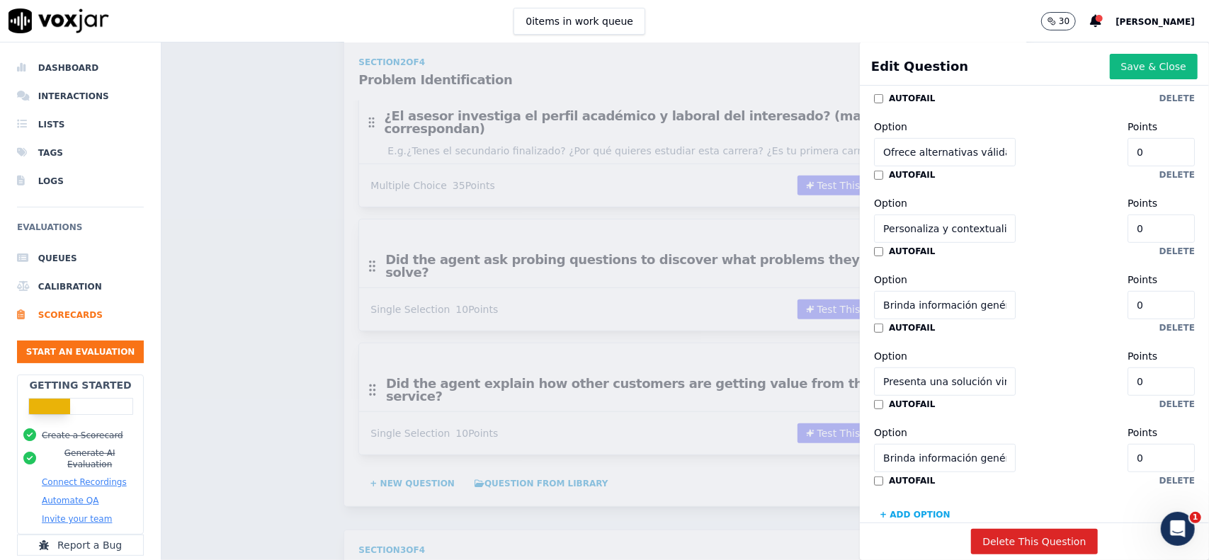
click at [960, 310] on input "Brinda información genérica sin conexión con el perfil" at bounding box center [945, 305] width 142 height 28
paste input "Presenta una solución vinculada a lo que el cliente expresó"
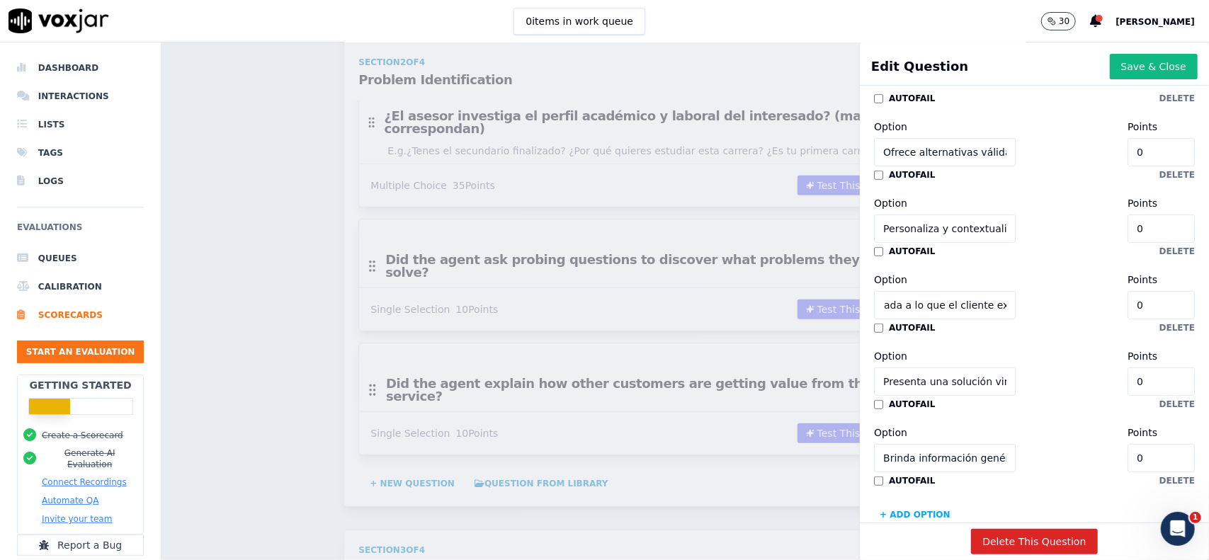
type input "Presenta una solución vinculada a lo que el cliente expresó"
click at [937, 386] on input "Presenta una solución vinculada a lo que el cliente expresó" at bounding box center [945, 382] width 142 height 28
click at [961, 380] on input "Presenta una solución vinculada a lo que el cliente expresó" at bounding box center [945, 382] width 142 height 28
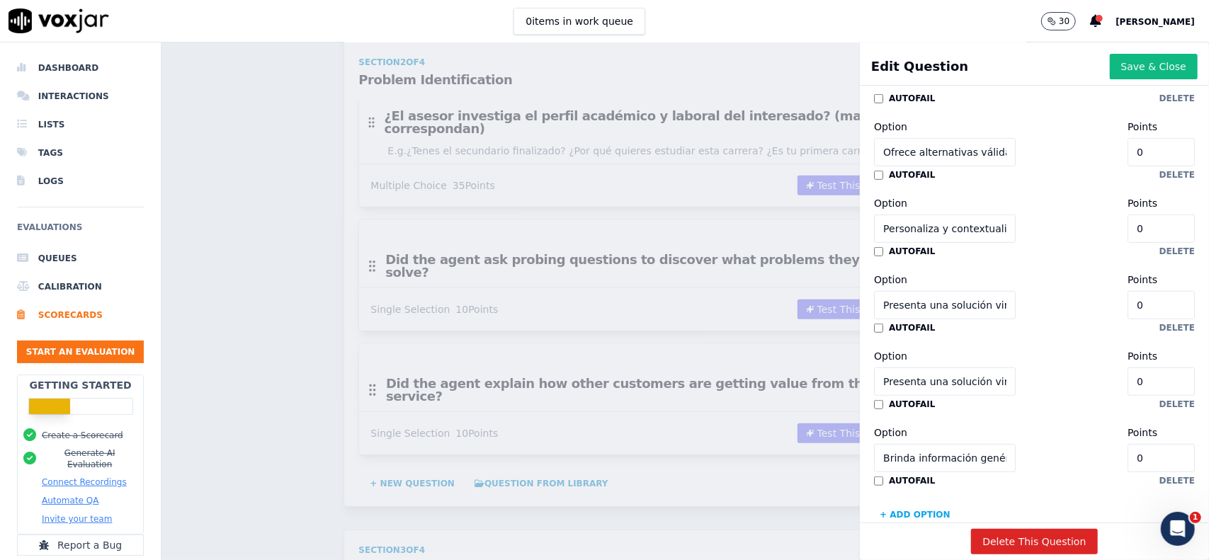
click at [961, 380] on input "Presenta una solución vinculada a lo que el cliente expresó" at bounding box center [945, 382] width 142 height 28
paste input "Brinda información genérica sin conexión con el perfil"
type input "Brinda información genérica sin conexión con el perfil"
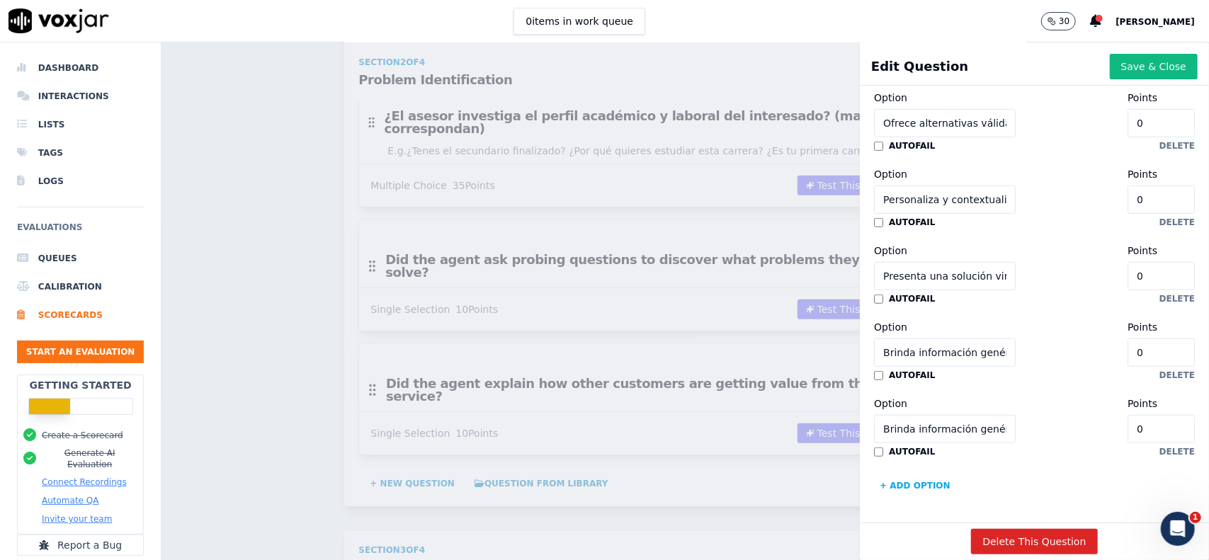
scroll to position [591, 0]
click at [955, 415] on input "Brinda información genérica sin conexión con el perfil" at bounding box center [945, 429] width 142 height 28
paste input "Menciona beneficios para terceros y no al titular"
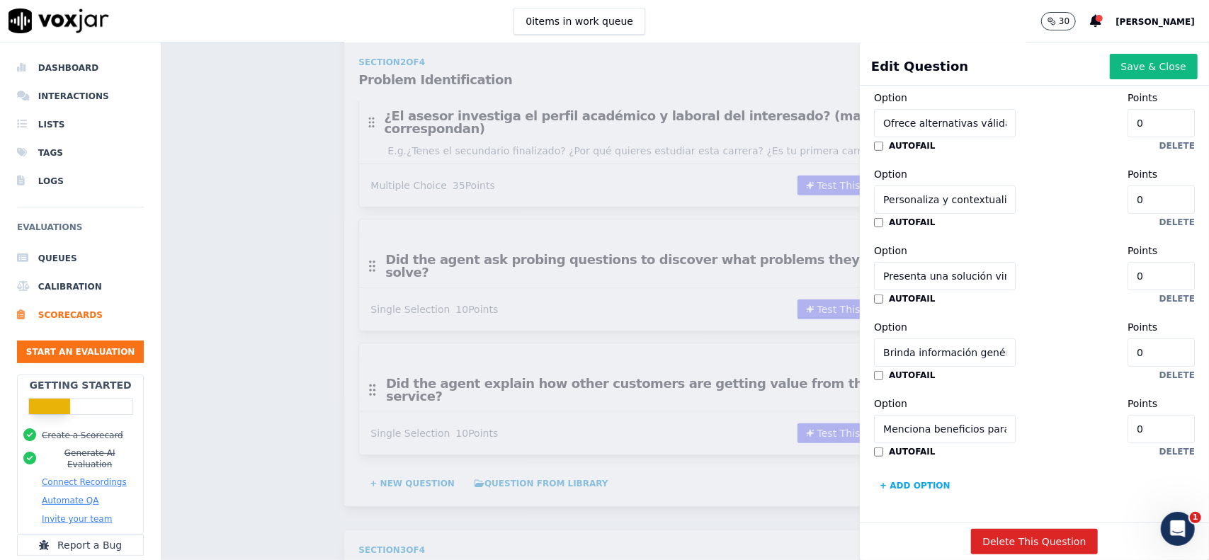
scroll to position [0, 95]
type input "Menciona beneficios para terceros y no al titular"
click at [899, 474] on button "+ Add option" at bounding box center [915, 485] width 82 height 23
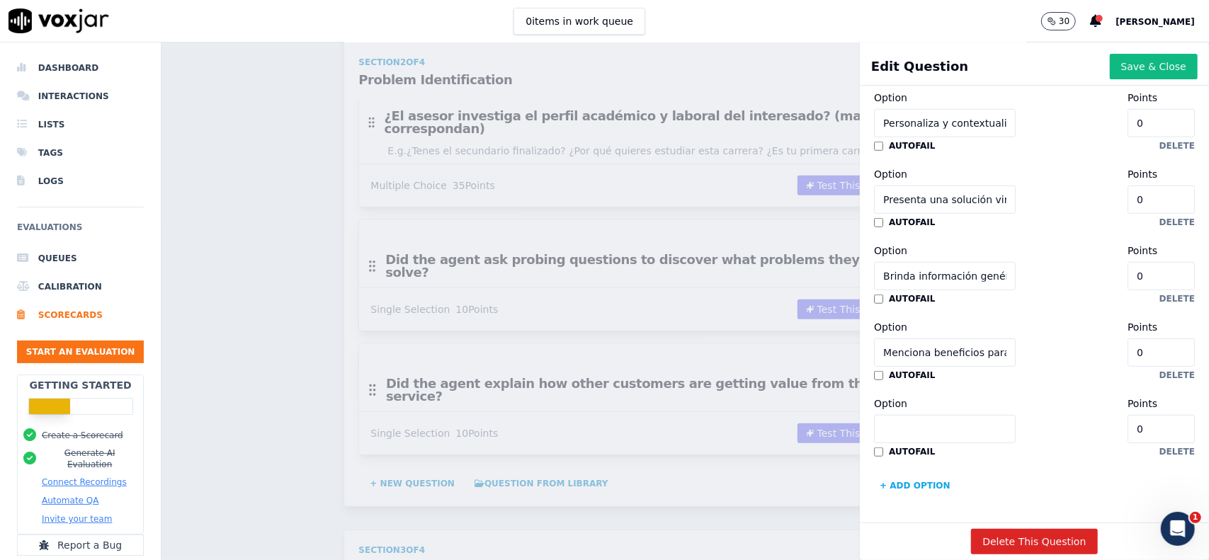
click at [935, 415] on input "Option" at bounding box center [945, 429] width 142 height 28
paste input "No rebate objeciones, cierra rápido la conversación"
type input "No rebate objeciones, cierra rápido la conversación"
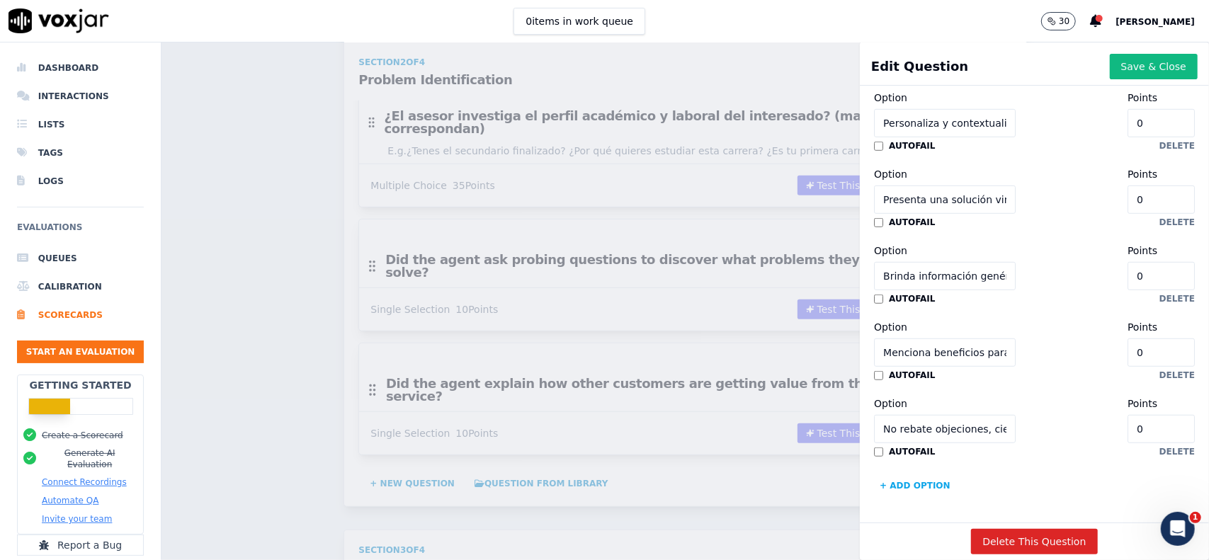
click at [904, 474] on button "+ Add option" at bounding box center [915, 485] width 82 height 23
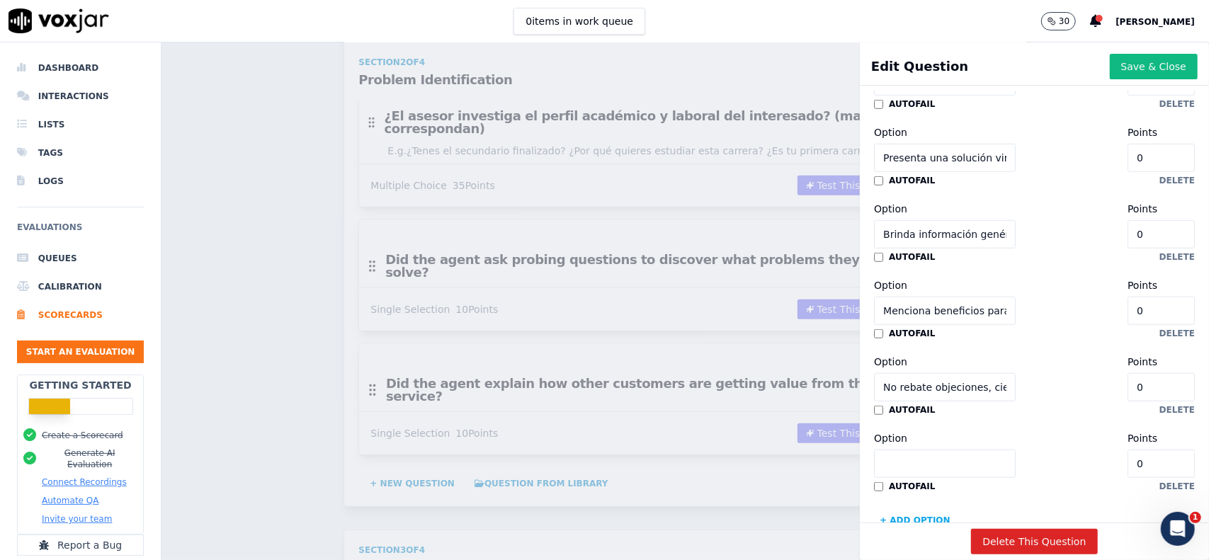
click at [932, 462] on div "Option Points 0 autofail delete" at bounding box center [1034, 459] width 321 height 65
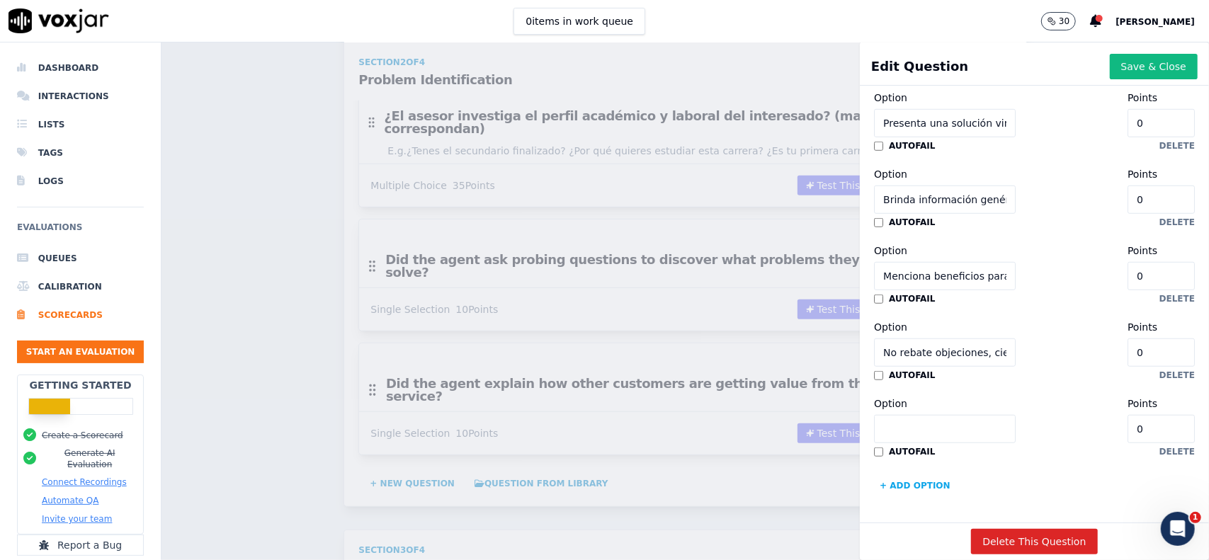
paste input "No aplica"
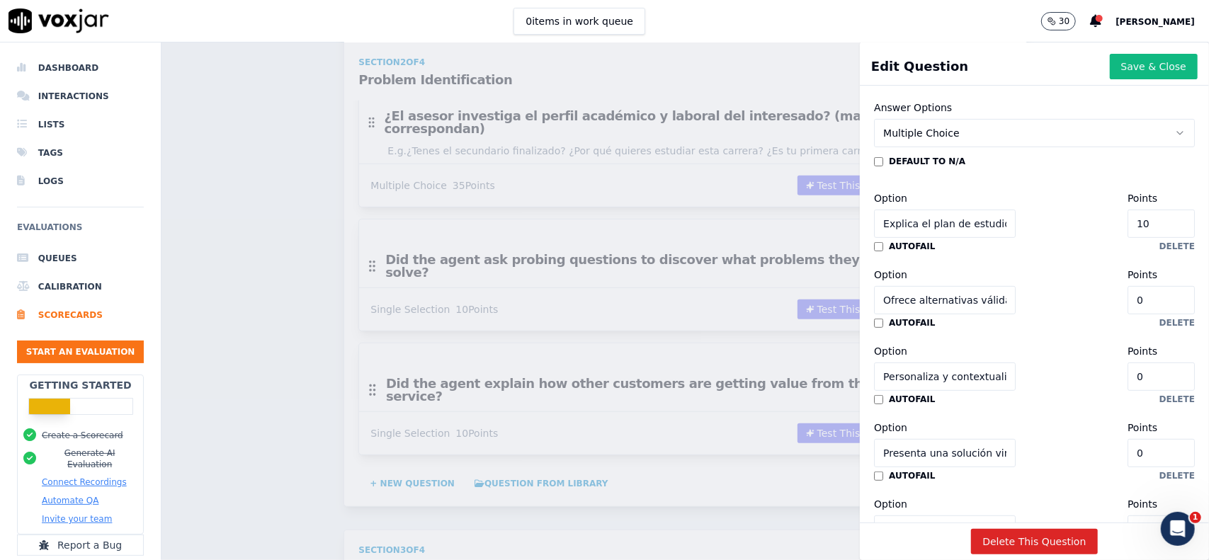
scroll to position [319, 0]
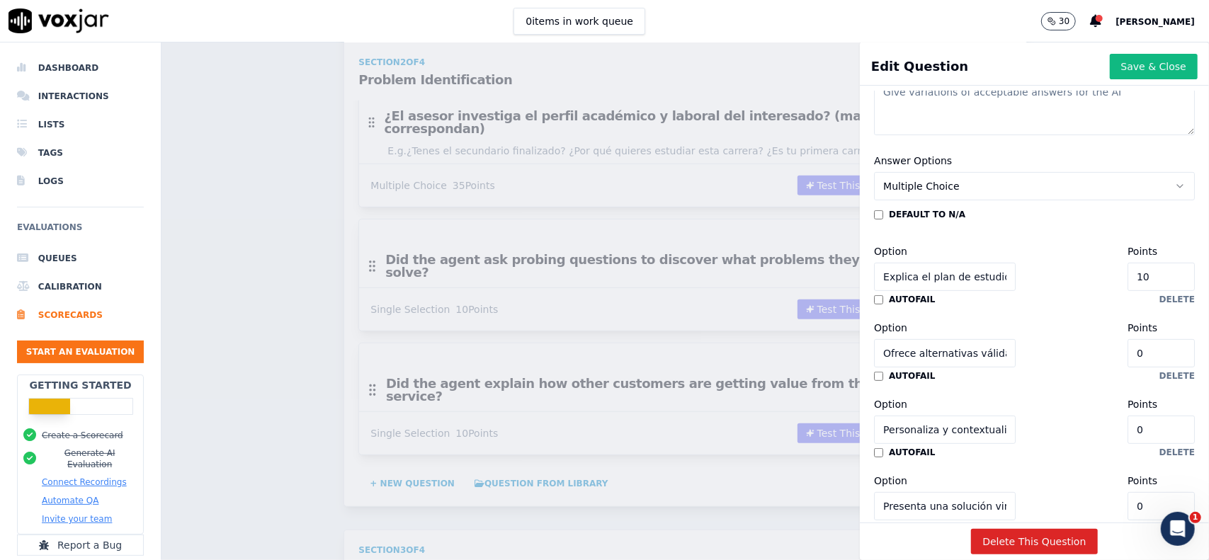
type input "No aplica"
drag, startPoint x: 1111, startPoint y: 281, endPoint x: 1081, endPoint y: 302, distance: 36.5
click at [1073, 271] on div "Option Explica el plan de estudios, duración y modalidad vinculándolo con el pe…" at bounding box center [1034, 267] width 321 height 48
drag, startPoint x: 1102, startPoint y: 348, endPoint x: 1072, endPoint y: 346, distance: 29.9
click at [1072, 346] on div "Option Ofrece alternativas válidas si hay dudas sobre la carrera inicial Points…" at bounding box center [1034, 343] width 321 height 48
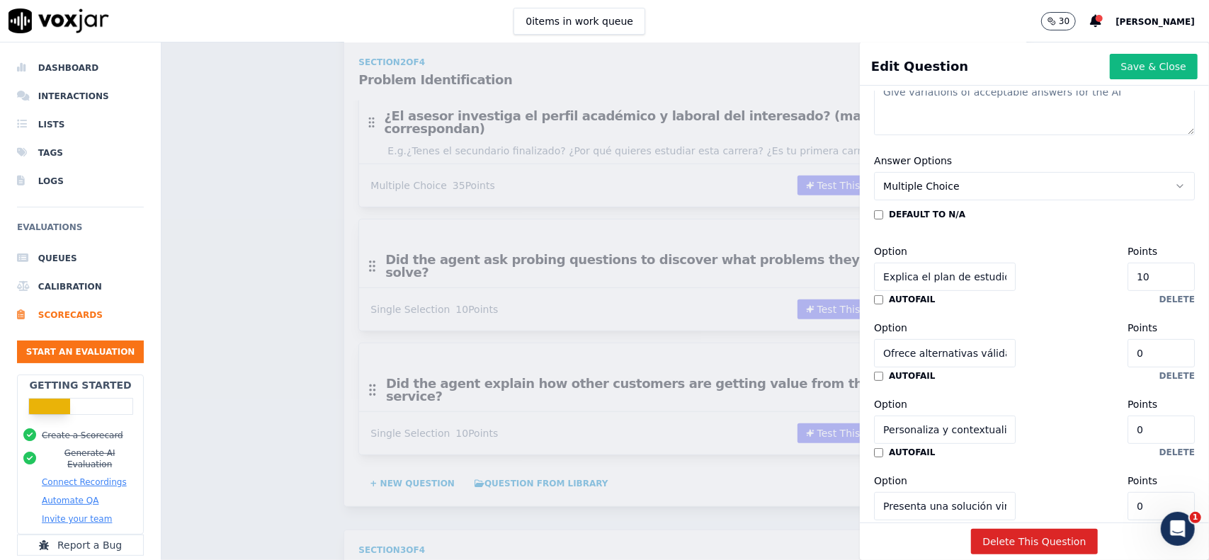
paste input "1"
type input "10"
drag, startPoint x: 1112, startPoint y: 420, endPoint x: 1071, endPoint y: 423, distance: 41.2
click at [1072, 423] on div "Option Personaliza y contextualiza la propuesta académica Points 0" at bounding box center [1034, 420] width 321 height 48
paste input "1"
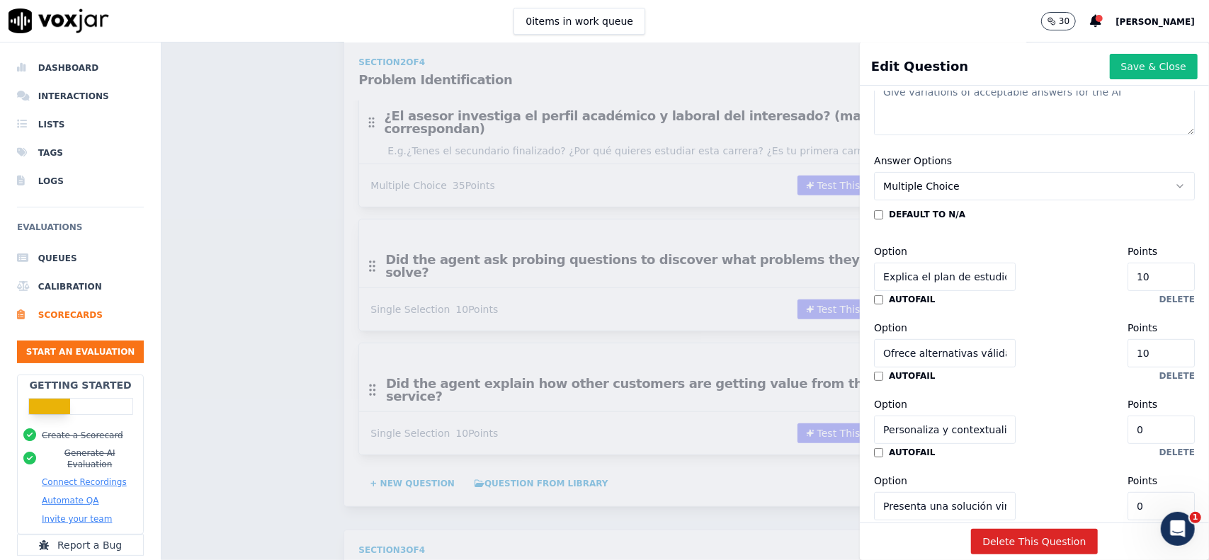
type input "10"
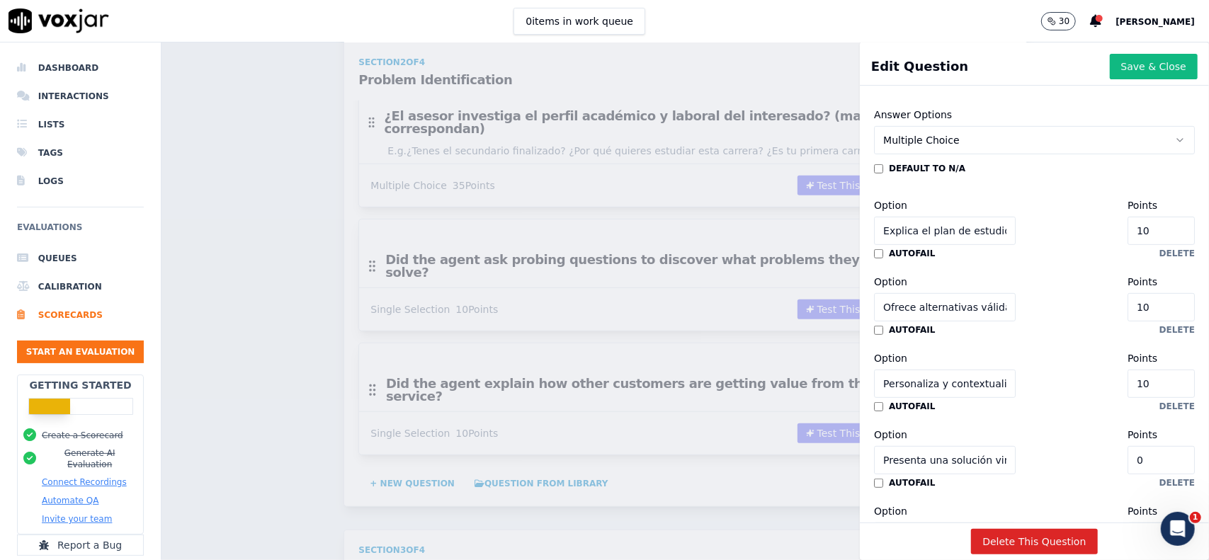
scroll to position [389, 0]
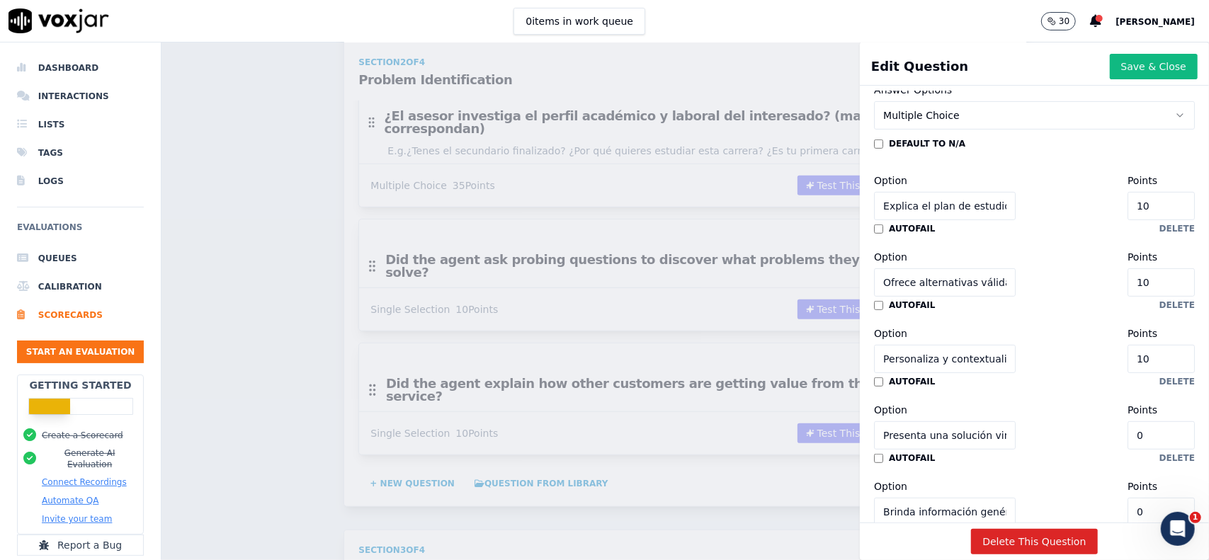
drag, startPoint x: 1083, startPoint y: 431, endPoint x: 1052, endPoint y: 423, distance: 31.4
click at [1054, 423] on div "Option Presenta una solución vinculada a lo que el cliente expresó Points 0" at bounding box center [1034, 426] width 321 height 48
paste input "1"
type input "10"
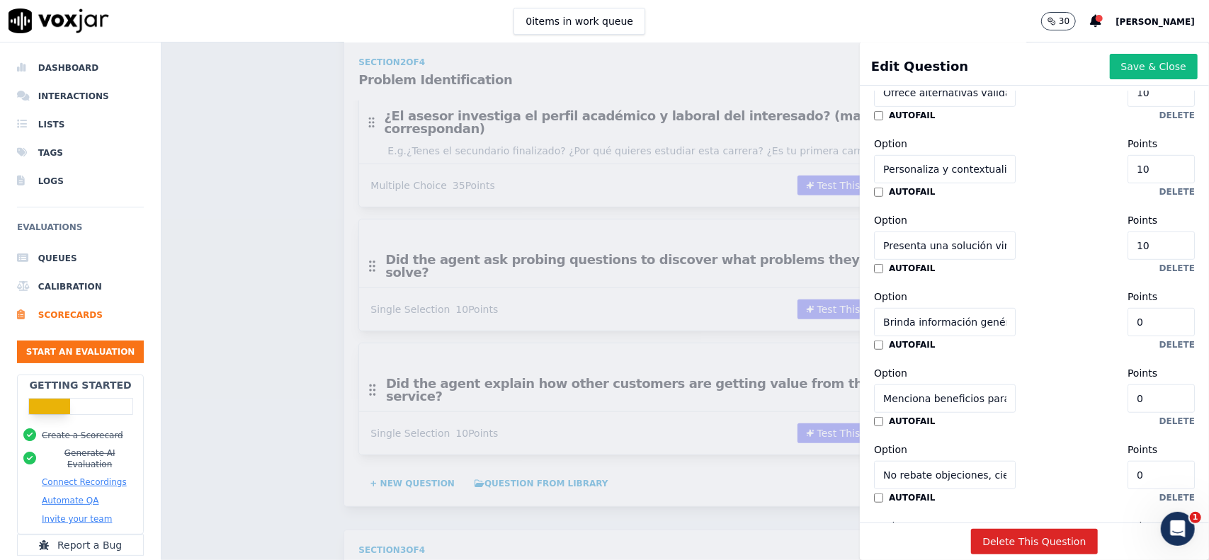
scroll to position [602, 0]
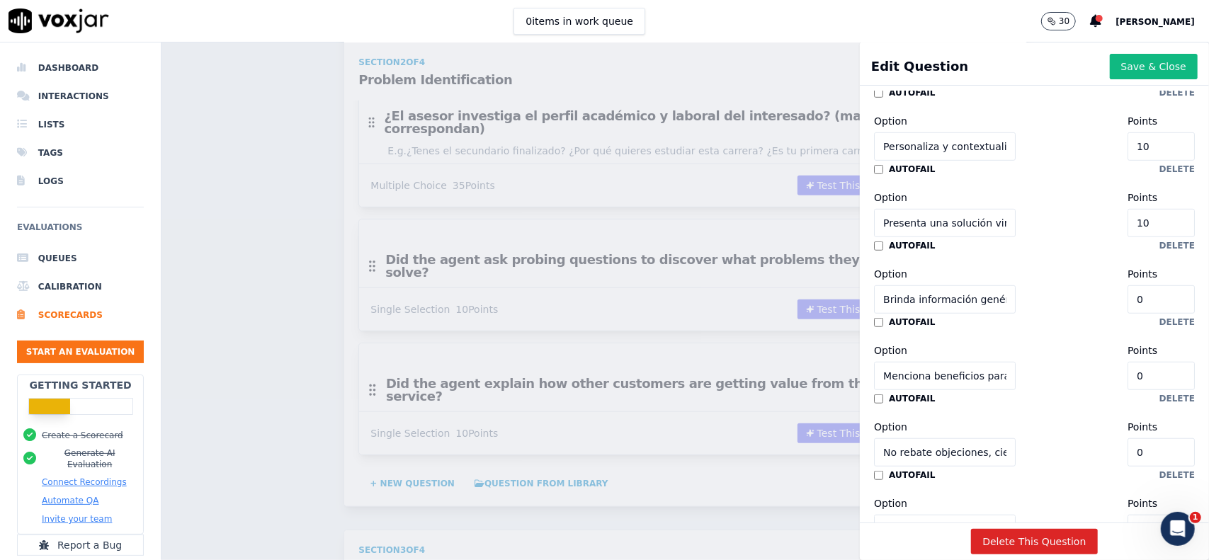
drag, startPoint x: 1116, startPoint y: 300, endPoint x: 1075, endPoint y: 298, distance: 41.1
click at [1078, 297] on div "Option Brinda información genérica sin conexión con el perfil Points 0" at bounding box center [1034, 290] width 321 height 48
paste input "1"
type input "10"
drag, startPoint x: 1126, startPoint y: 371, endPoint x: 1059, endPoint y: 363, distance: 67.0
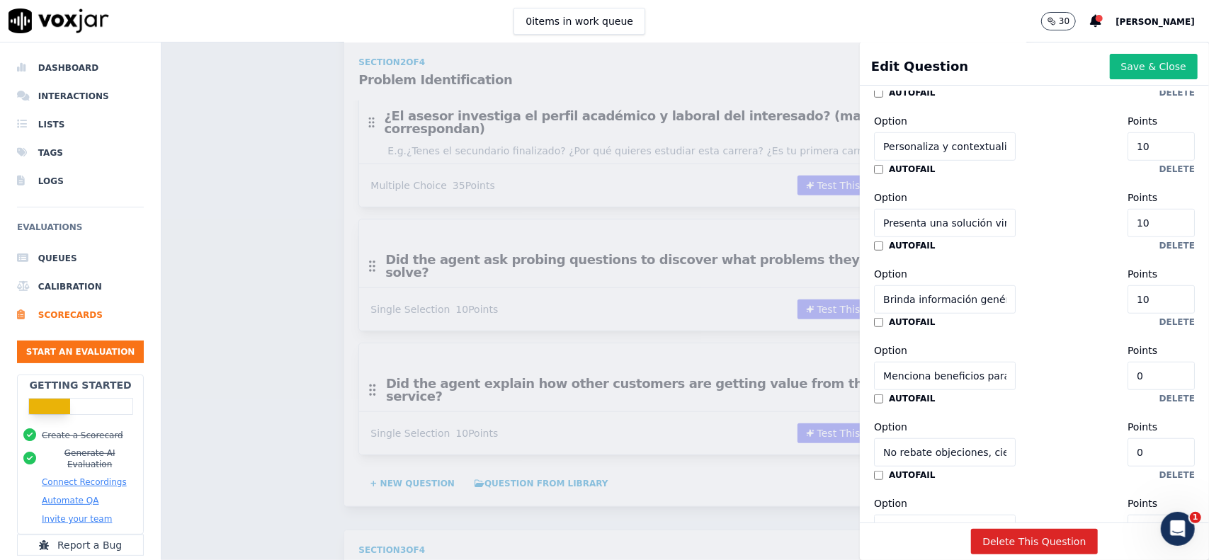
click at [1062, 363] on div "Option Menciona beneficios para terceros y no al titular Points 0" at bounding box center [1034, 366] width 321 height 48
paste input "1"
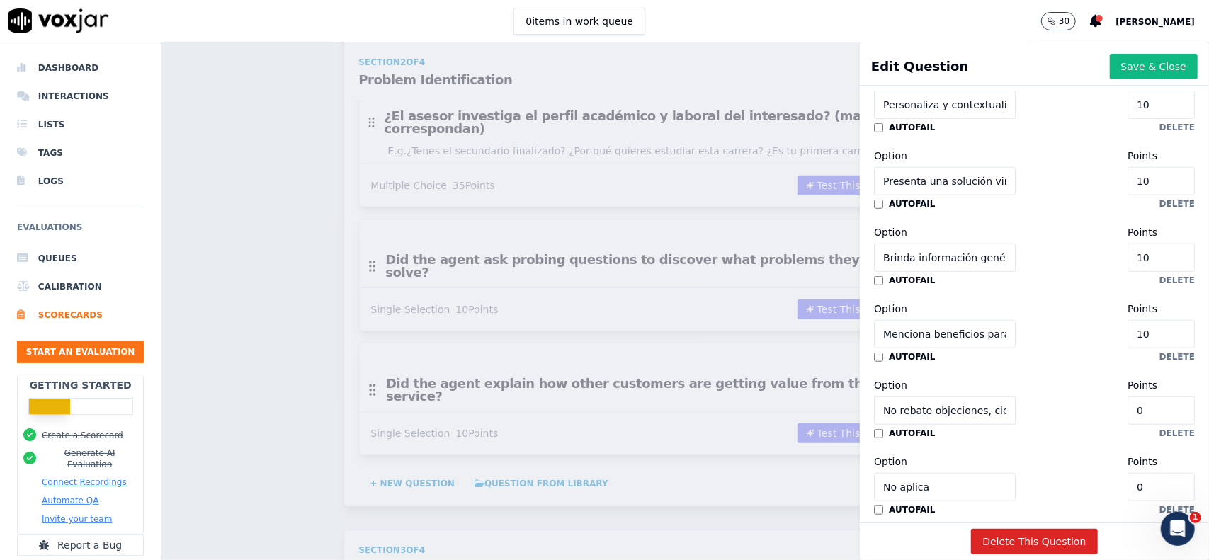
scroll to position [673, 0]
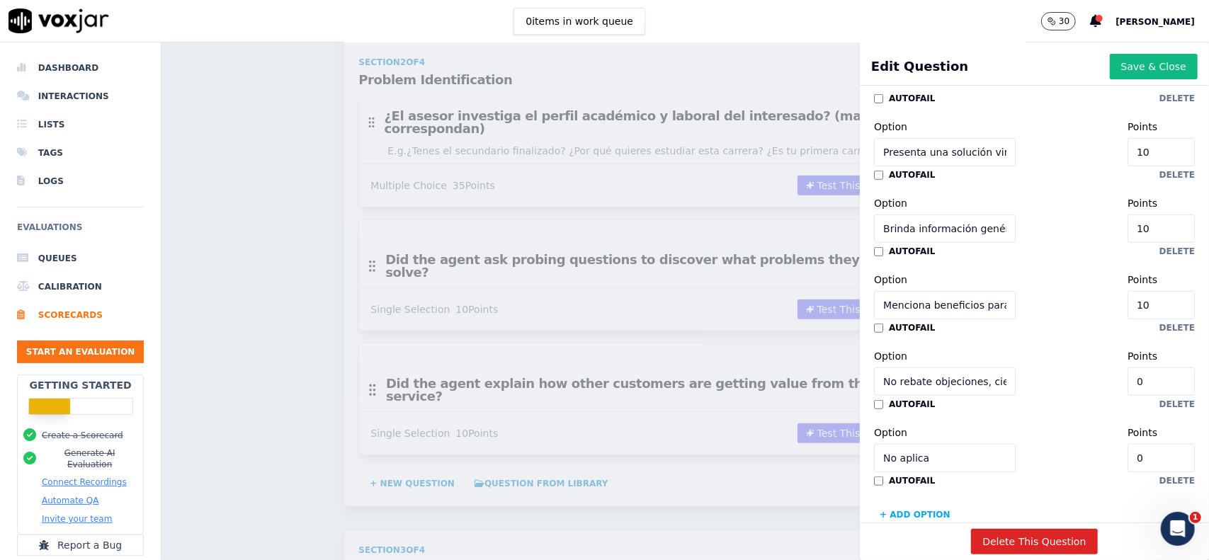
drag, startPoint x: 1113, startPoint y: 302, endPoint x: 1073, endPoint y: 303, distance: 39.7
click at [1076, 302] on div "Option Menciona beneficios para terceros y no al titular Points 10" at bounding box center [1034, 295] width 321 height 48
type input "0"
click at [1127, 232] on input "10" at bounding box center [1160, 229] width 67 height 28
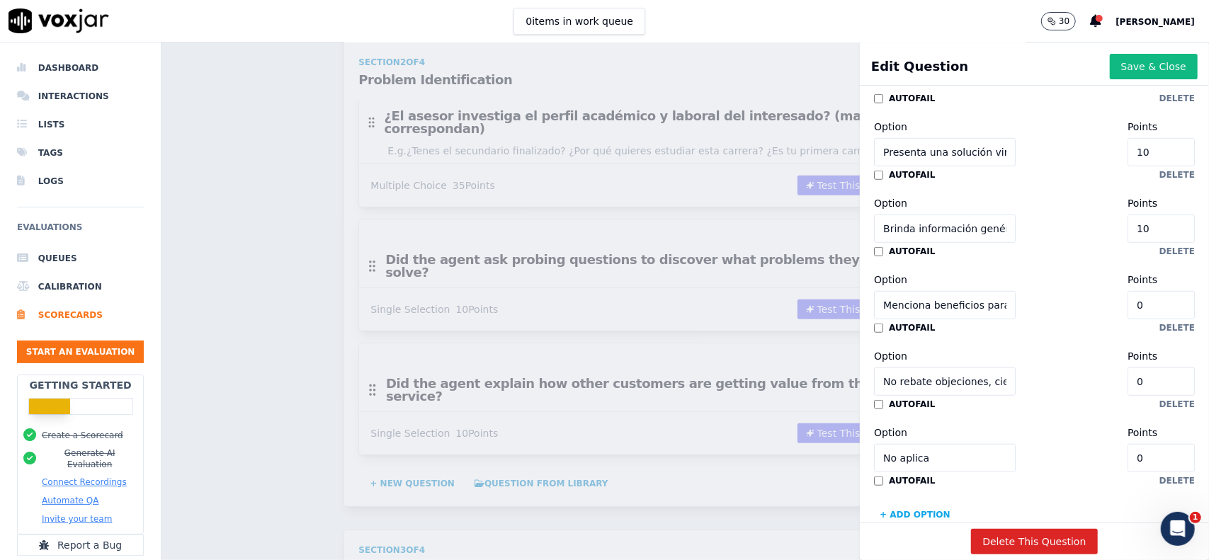
type input "1"
type input "0"
click at [1061, 215] on div "Option Brinda información genérica sin conexión con el perfil Points 0" at bounding box center [1034, 219] width 321 height 48
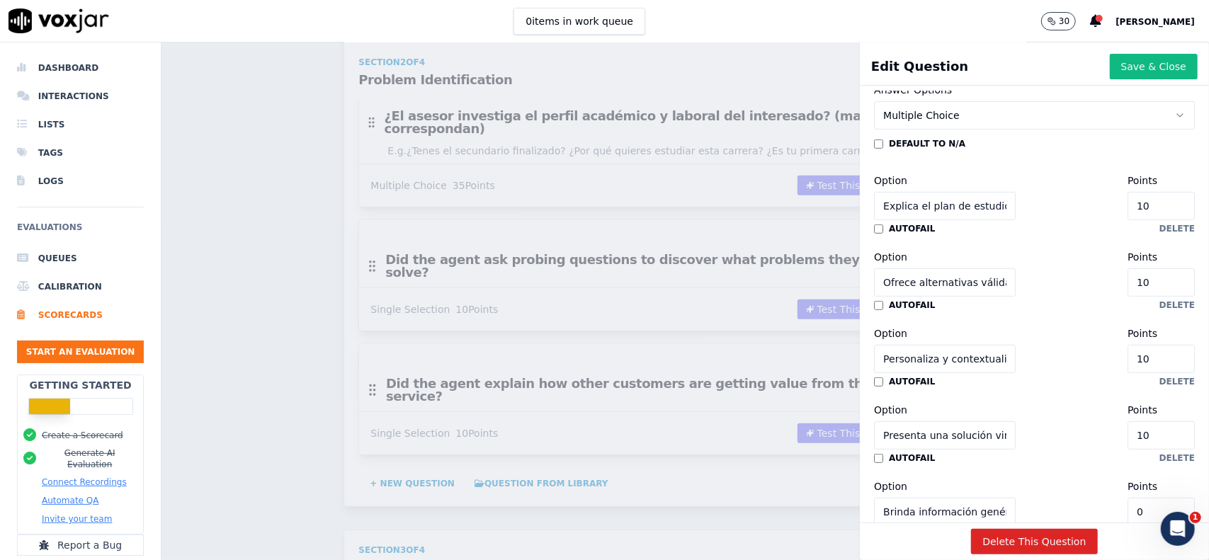
scroll to position [0, 0]
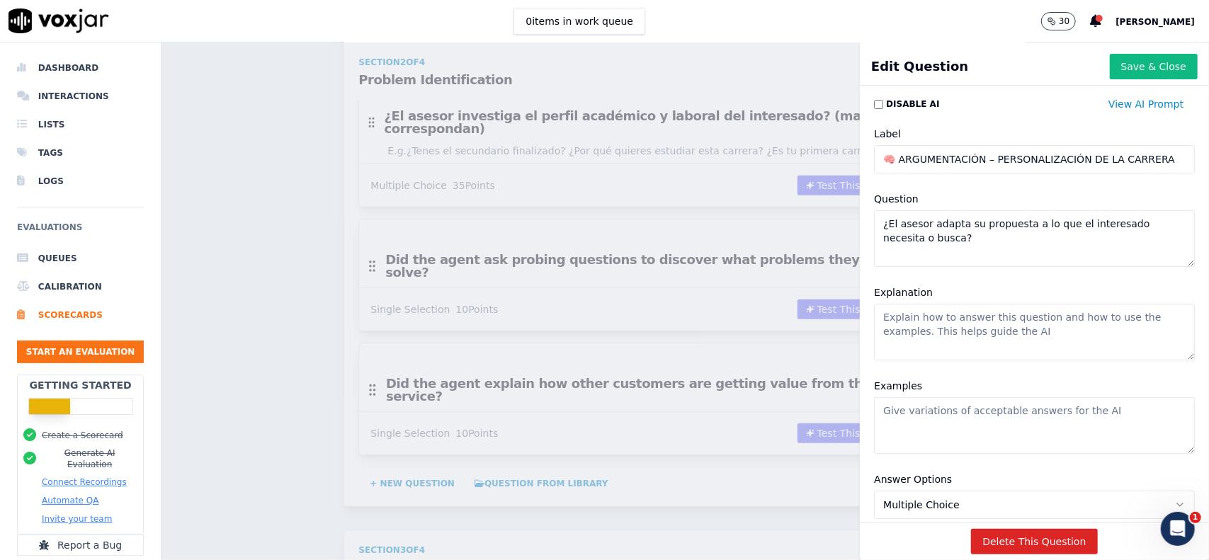
click at [1020, 241] on textarea "¿El asesor adapta su propuesta a lo que el interesado necesita o busca?" at bounding box center [1034, 238] width 321 height 57
click at [1064, 323] on textarea "Explanation" at bounding box center [1034, 332] width 321 height 57
type textarea "g"
type textarea "G"
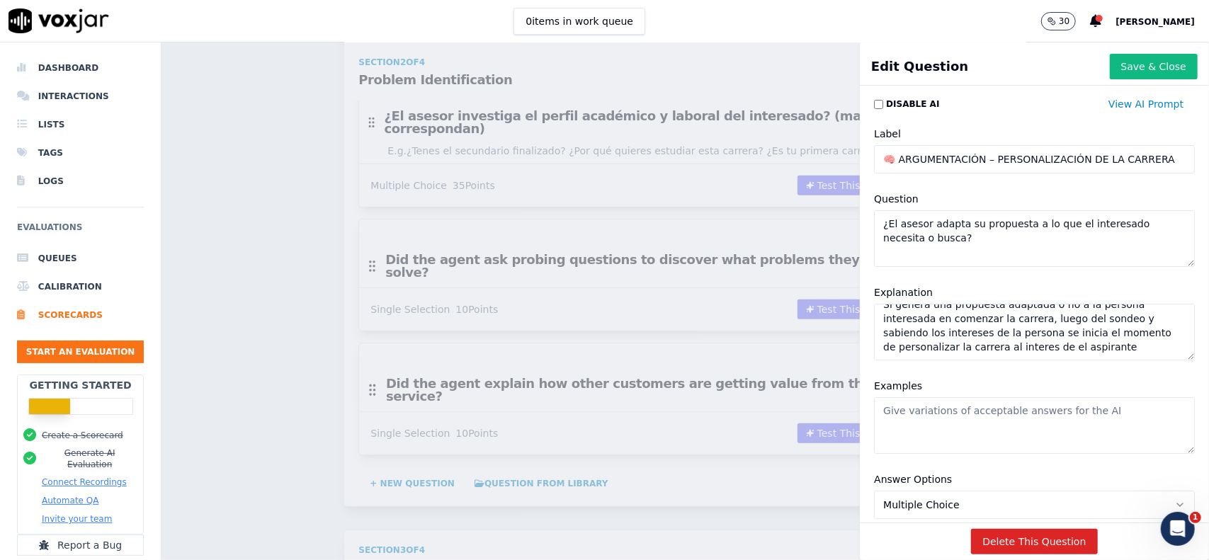
scroll to position [12, 0]
type textarea "Si genera una propuesta adaptada o no a la persona interesada en comenzar la ca…"
click at [998, 416] on textarea "Examples" at bounding box center [1034, 425] width 321 height 57
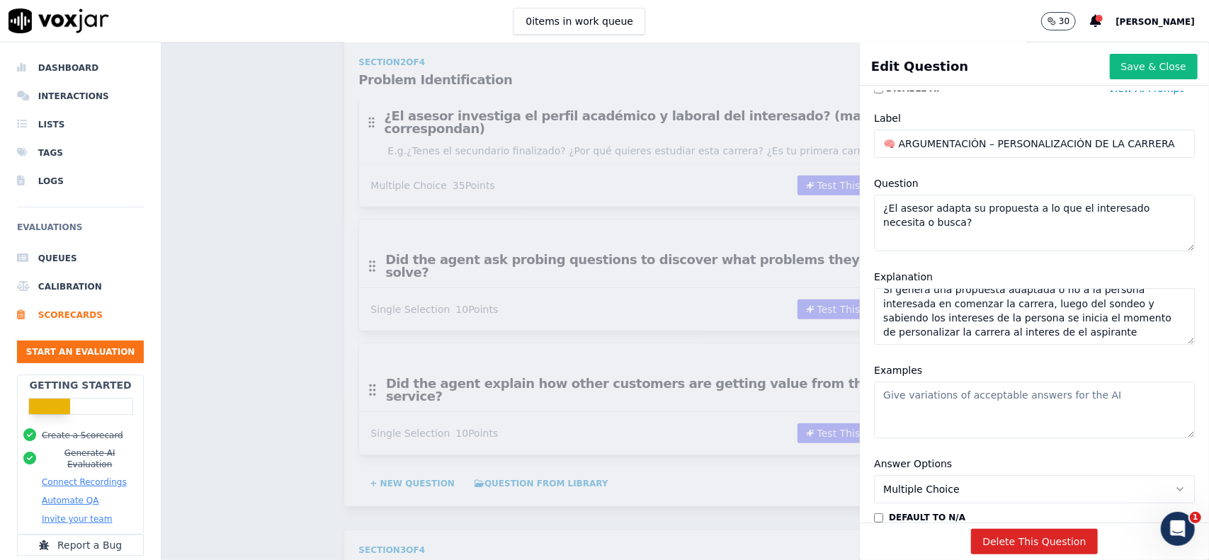
scroll to position [0, 0]
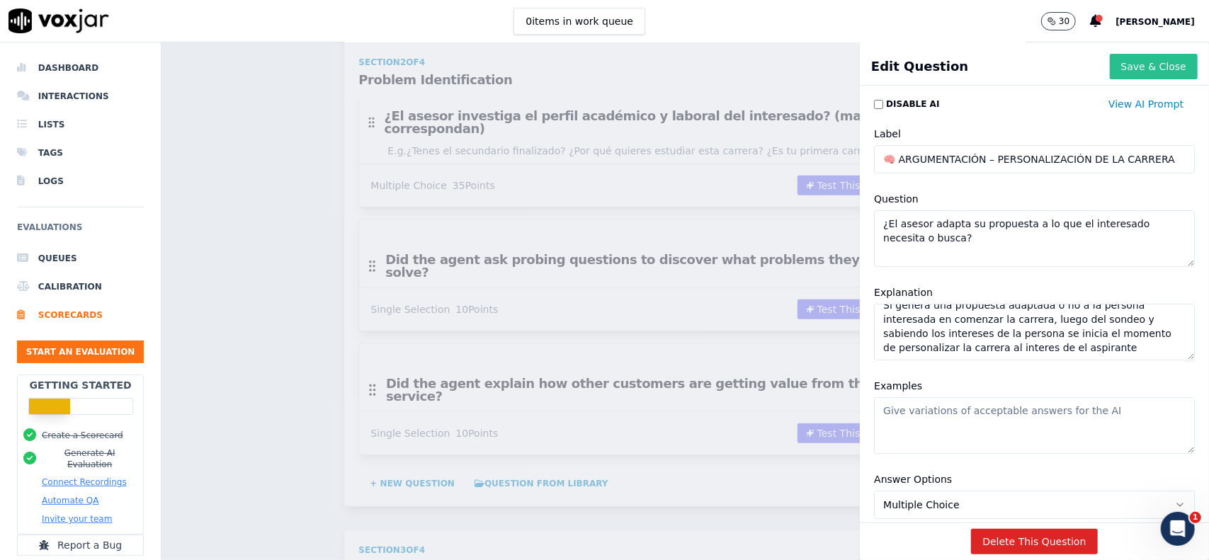
click at [1114, 59] on button "Save & Close" at bounding box center [1154, 66] width 88 height 25
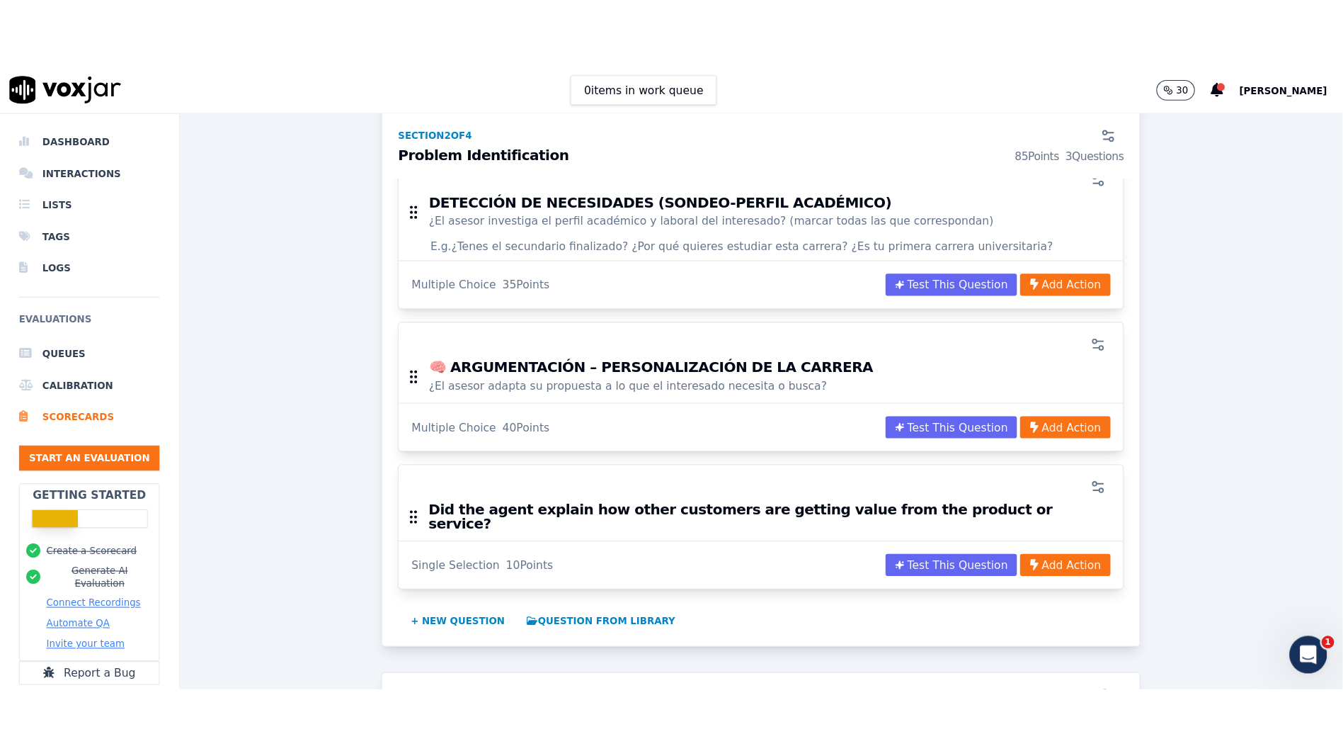
scroll to position [850, 0]
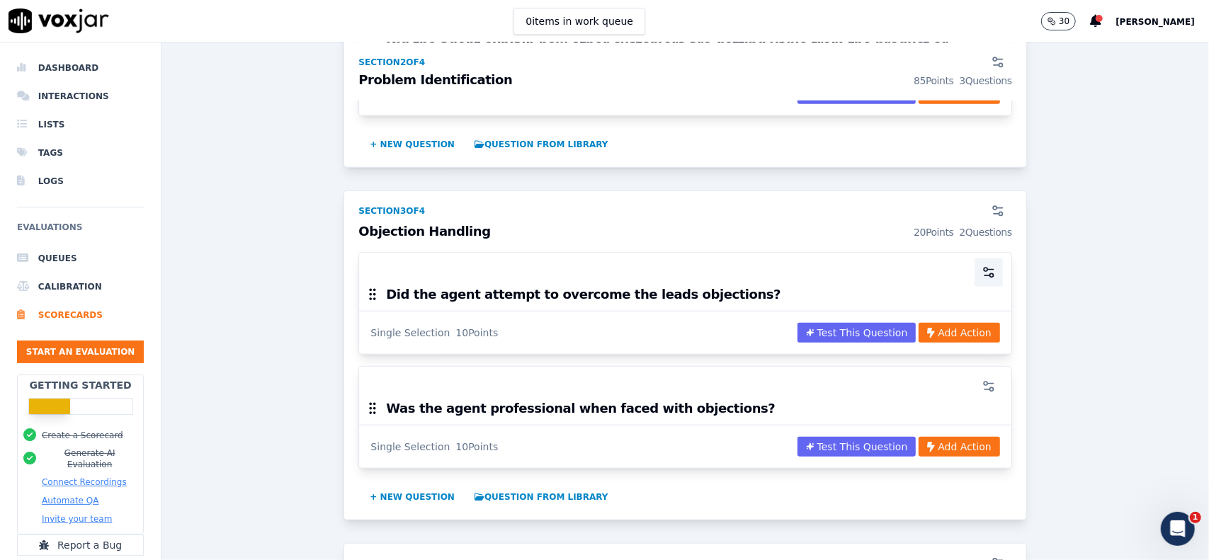
click at [981, 266] on icon "button" at bounding box center [988, 273] width 14 height 14
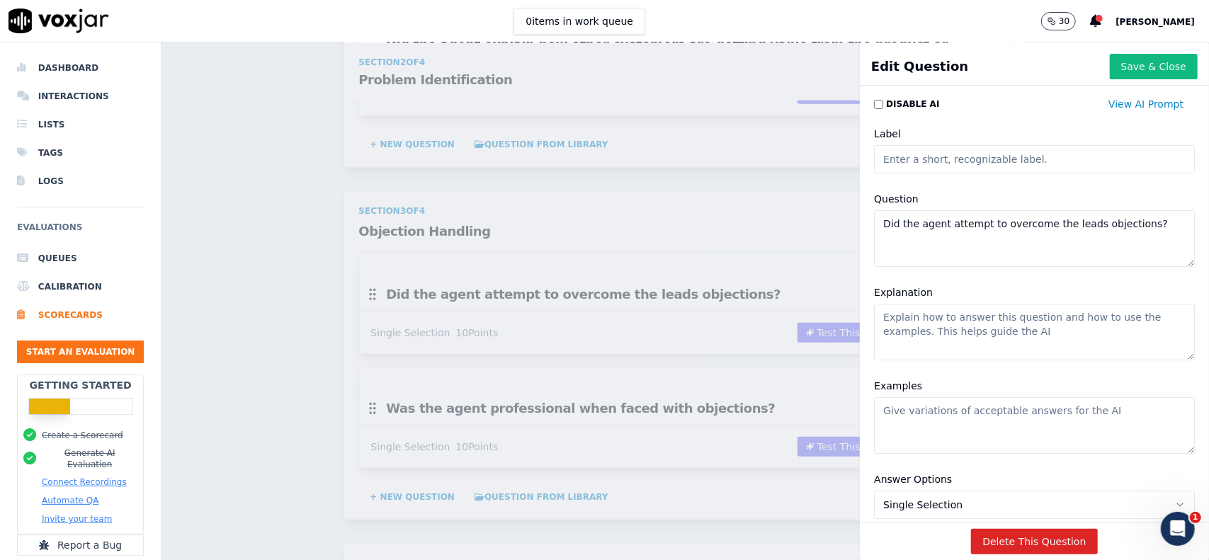
click at [963, 232] on textarea "Did the agent attempt to overcome the leads objections?" at bounding box center [1034, 238] width 321 height 57
click at [351, 329] on div "Scorecards Scorecard Editor Outbound Sales ACTIVE A scorecard to review outboun…" at bounding box center [684, 301] width 1047 height 518
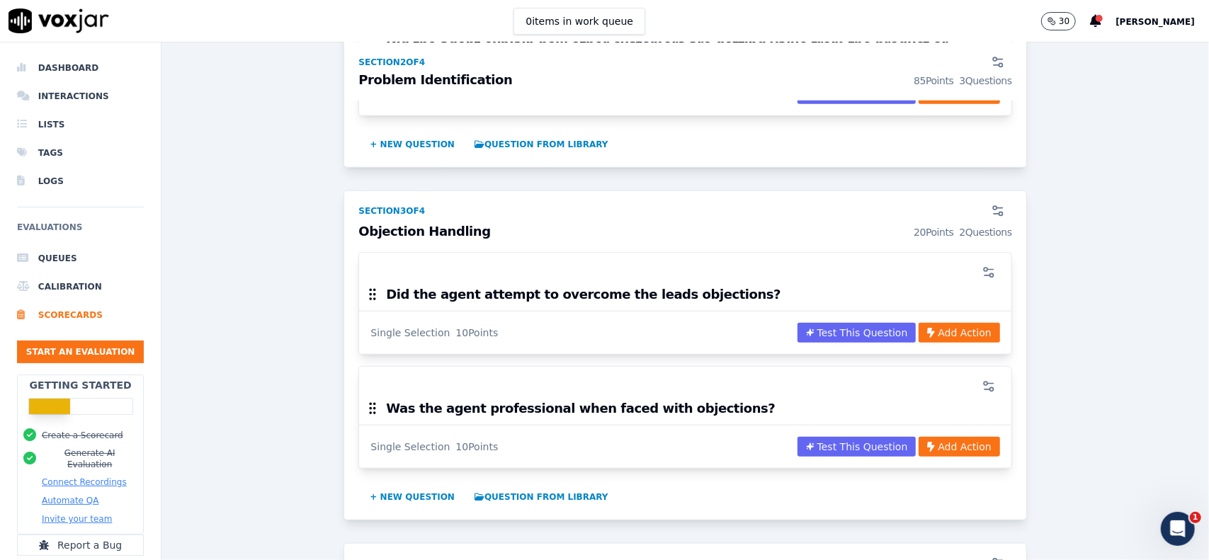
click at [343, 315] on div "Section 3 of 4 Objection Handling 20 Points 2 Questions Did the agent attempt t…" at bounding box center [684, 355] width 683 height 330
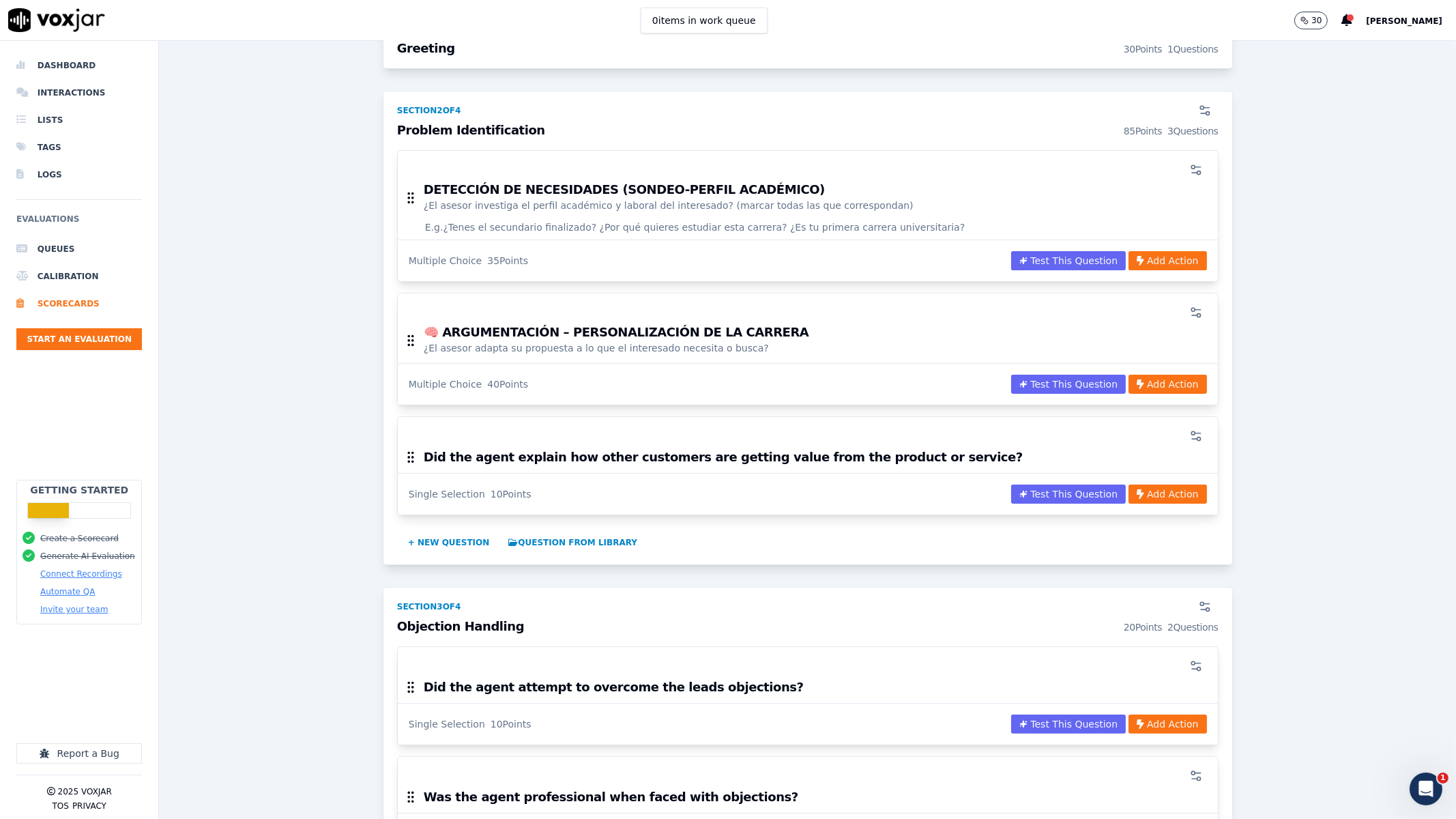
scroll to position [427, 0]
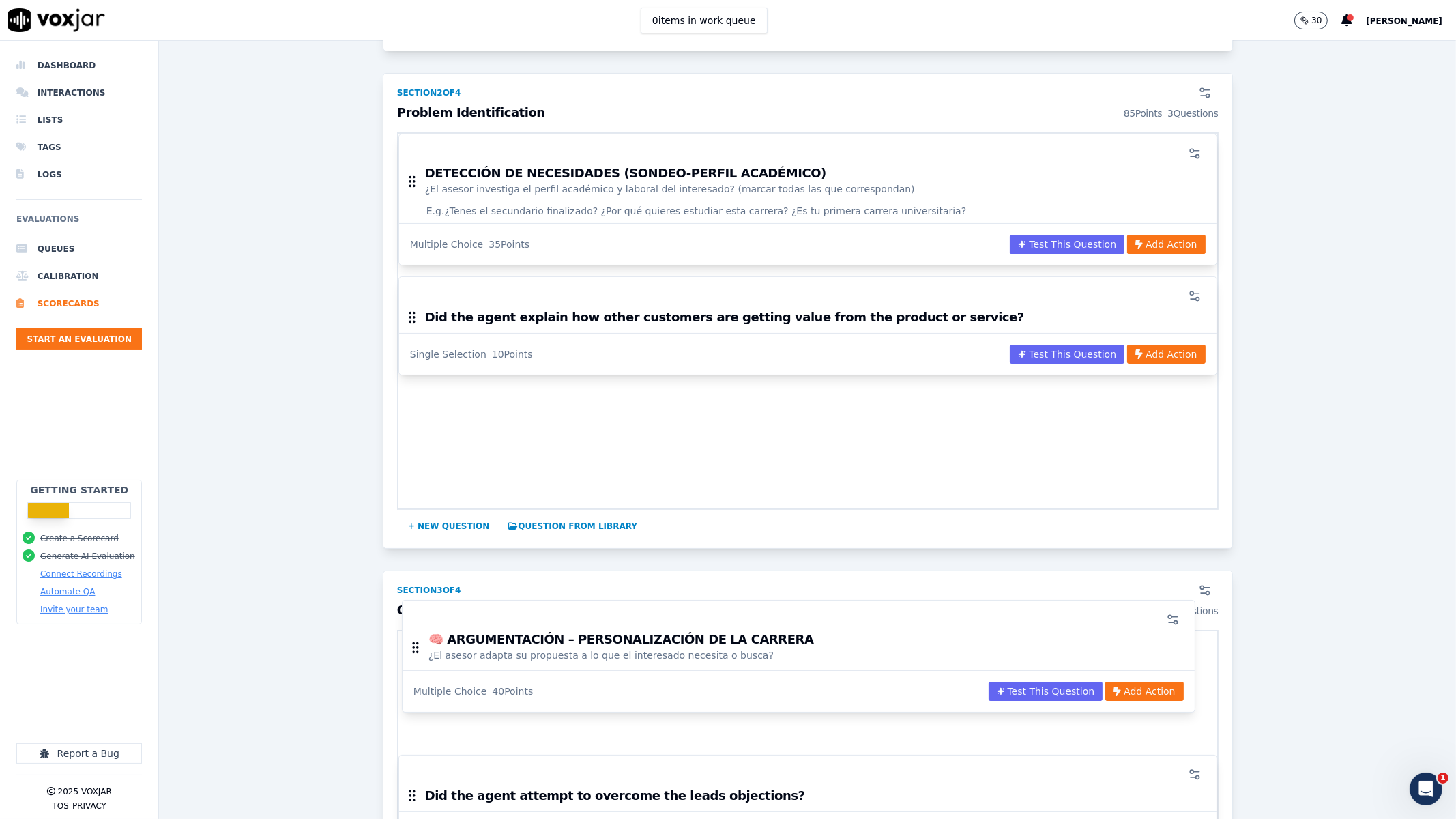
drag, startPoint x: 401, startPoint y: 310, endPoint x: 412, endPoint y: 640, distance: 330.2
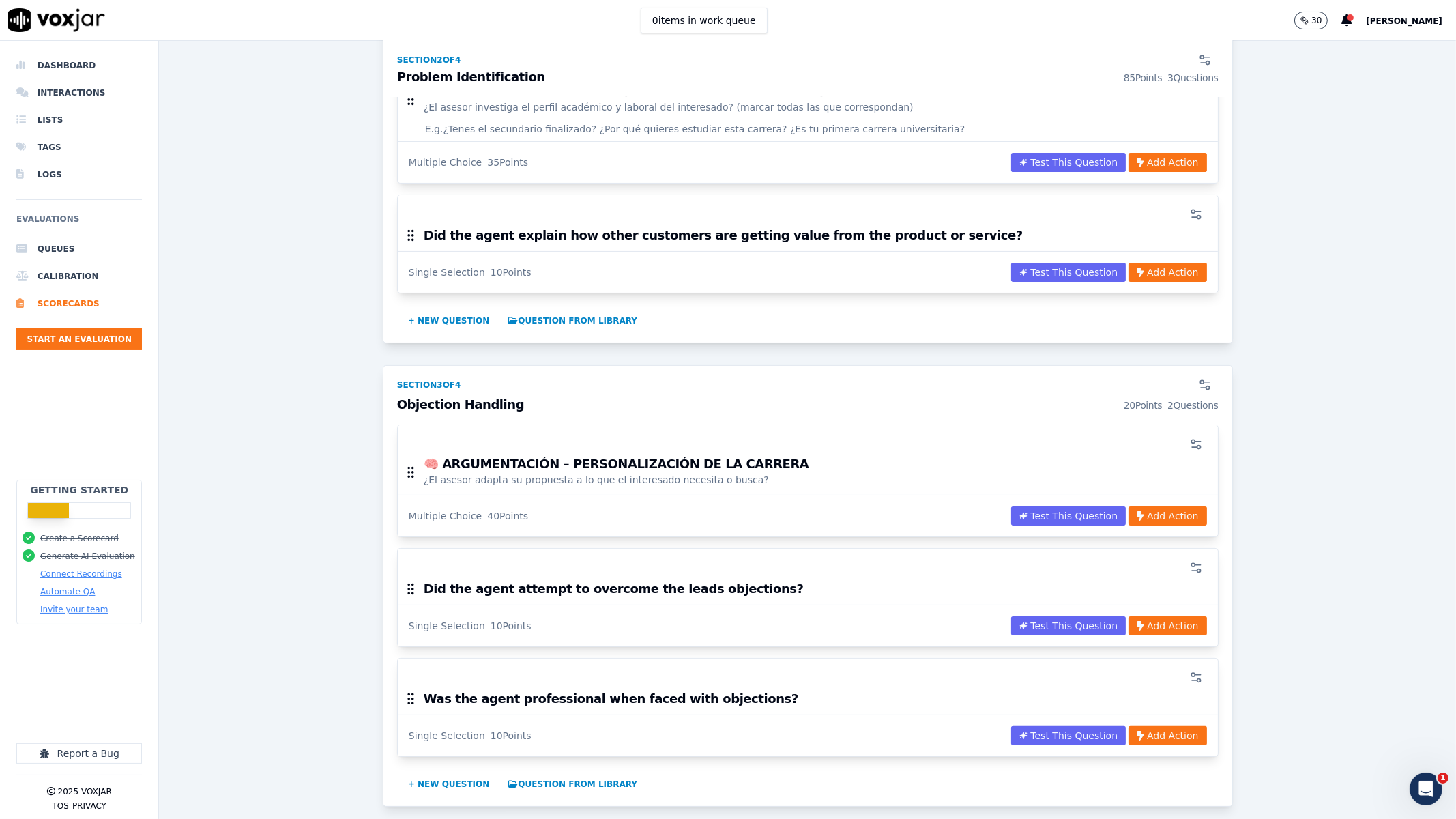
scroll to position [512, 0]
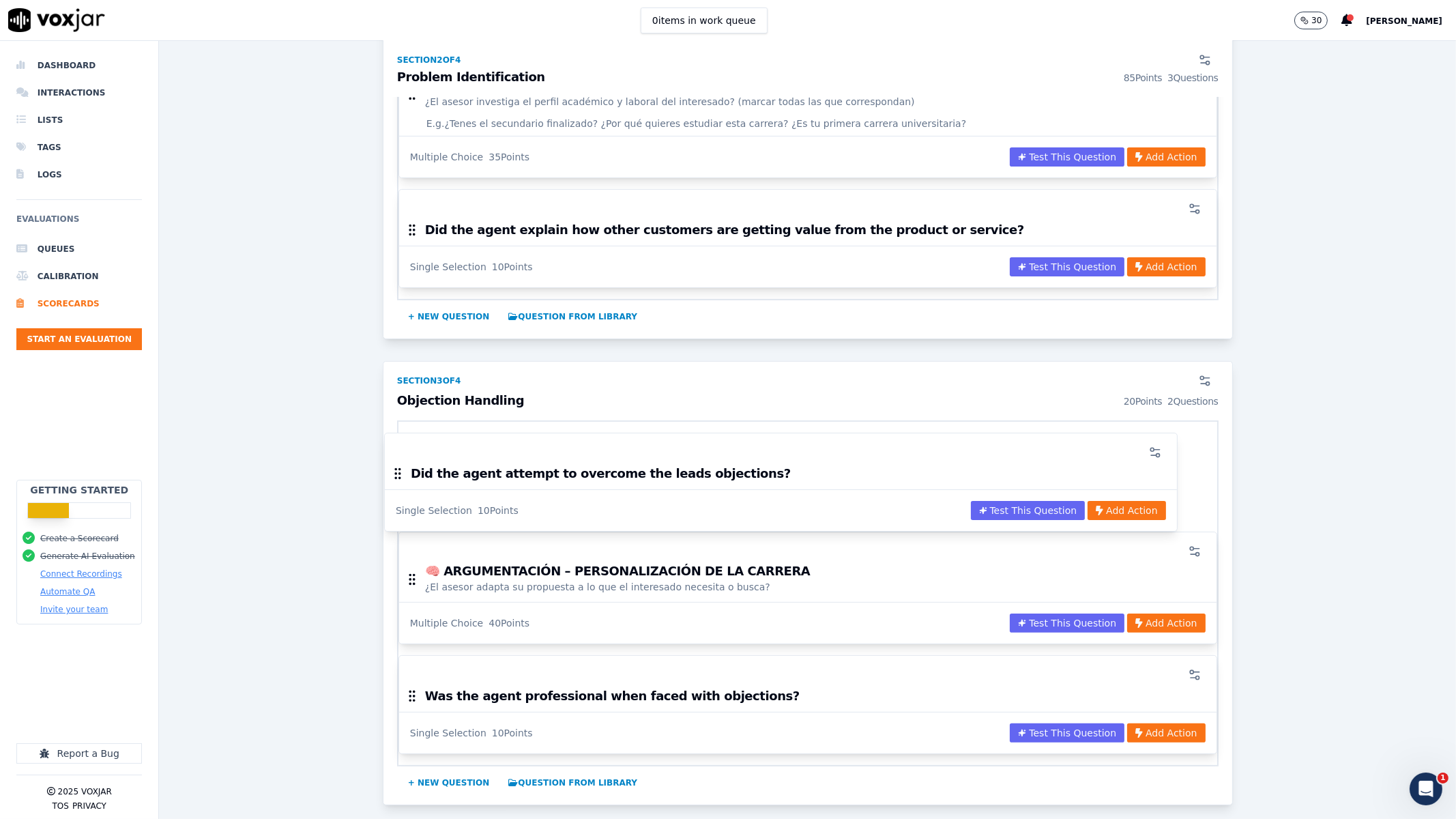
drag, startPoint x: 403, startPoint y: 580, endPoint x: 399, endPoint y: 476, distance: 104.1
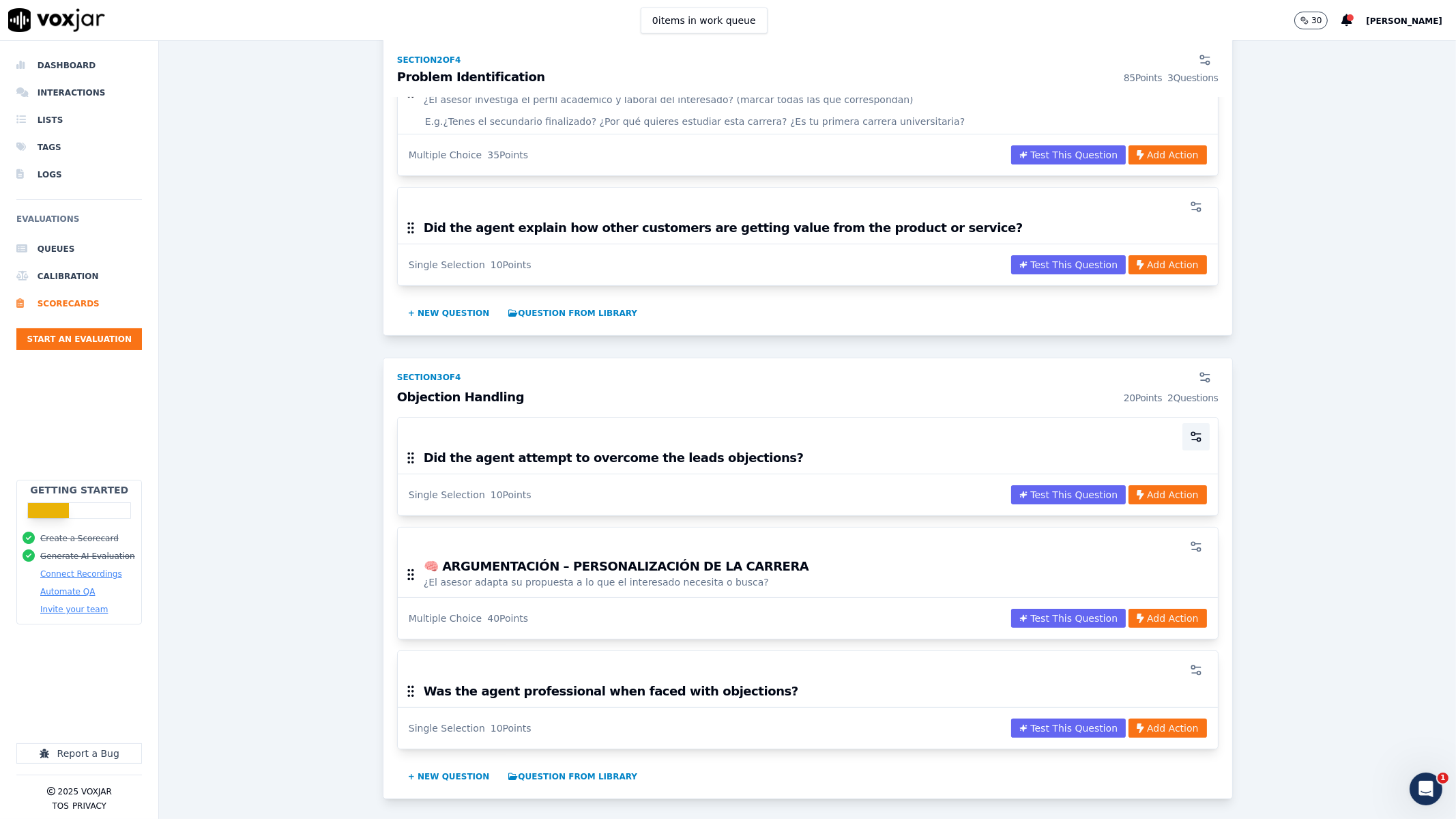
click at [1164, 436] on icon "button" at bounding box center [1196, 436] width 13 height 13
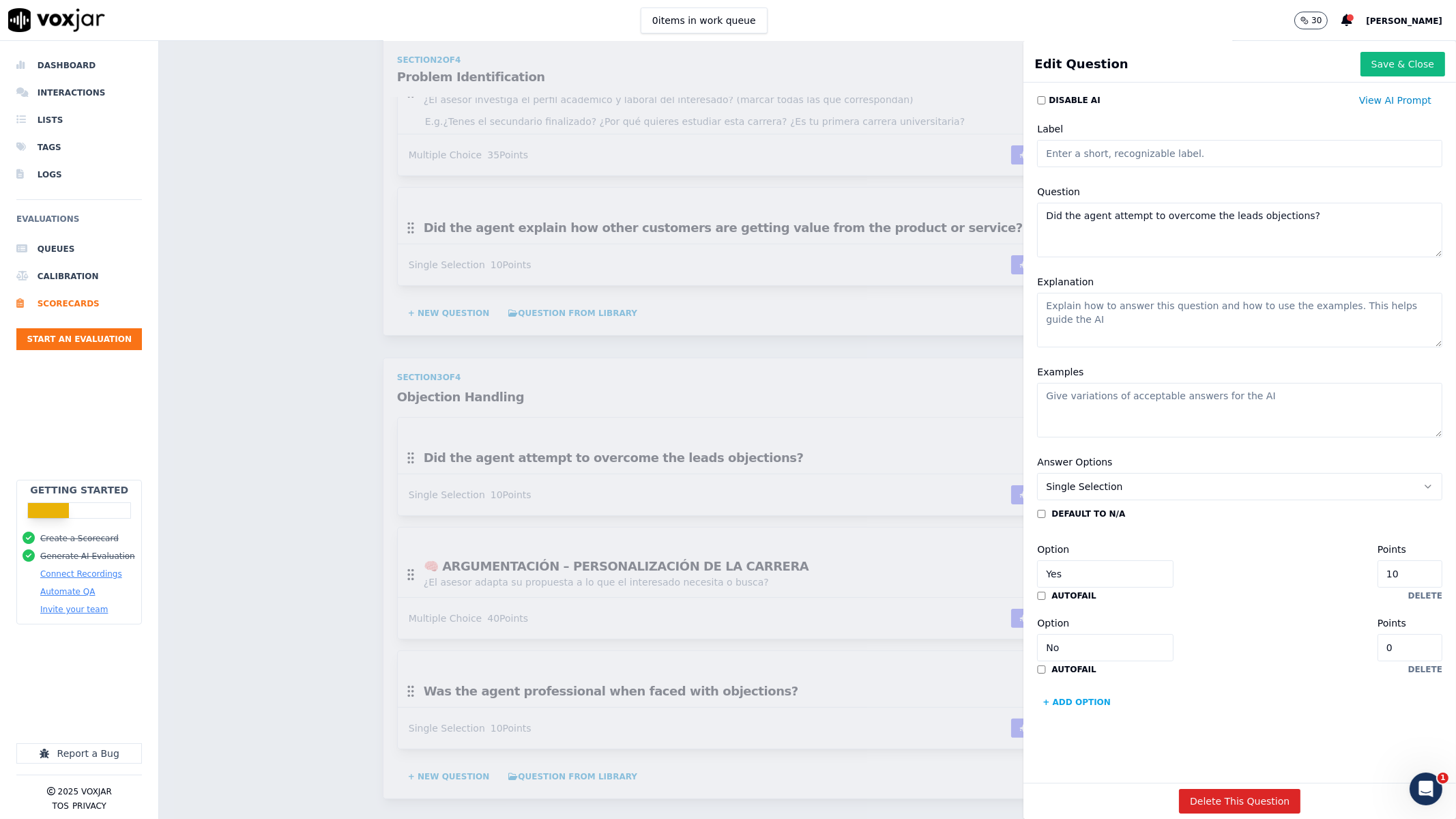
click at [1131, 220] on textarea "Did the agent attempt to overcome the leads objections?" at bounding box center [1239, 229] width 406 height 55
paste textarea "¿El asesor informa correctamente los aspectos formales? (marcar todas las que c…"
type textarea "¿El asesor informa correctamente los aspectos formales? (marcar todas las que c…"
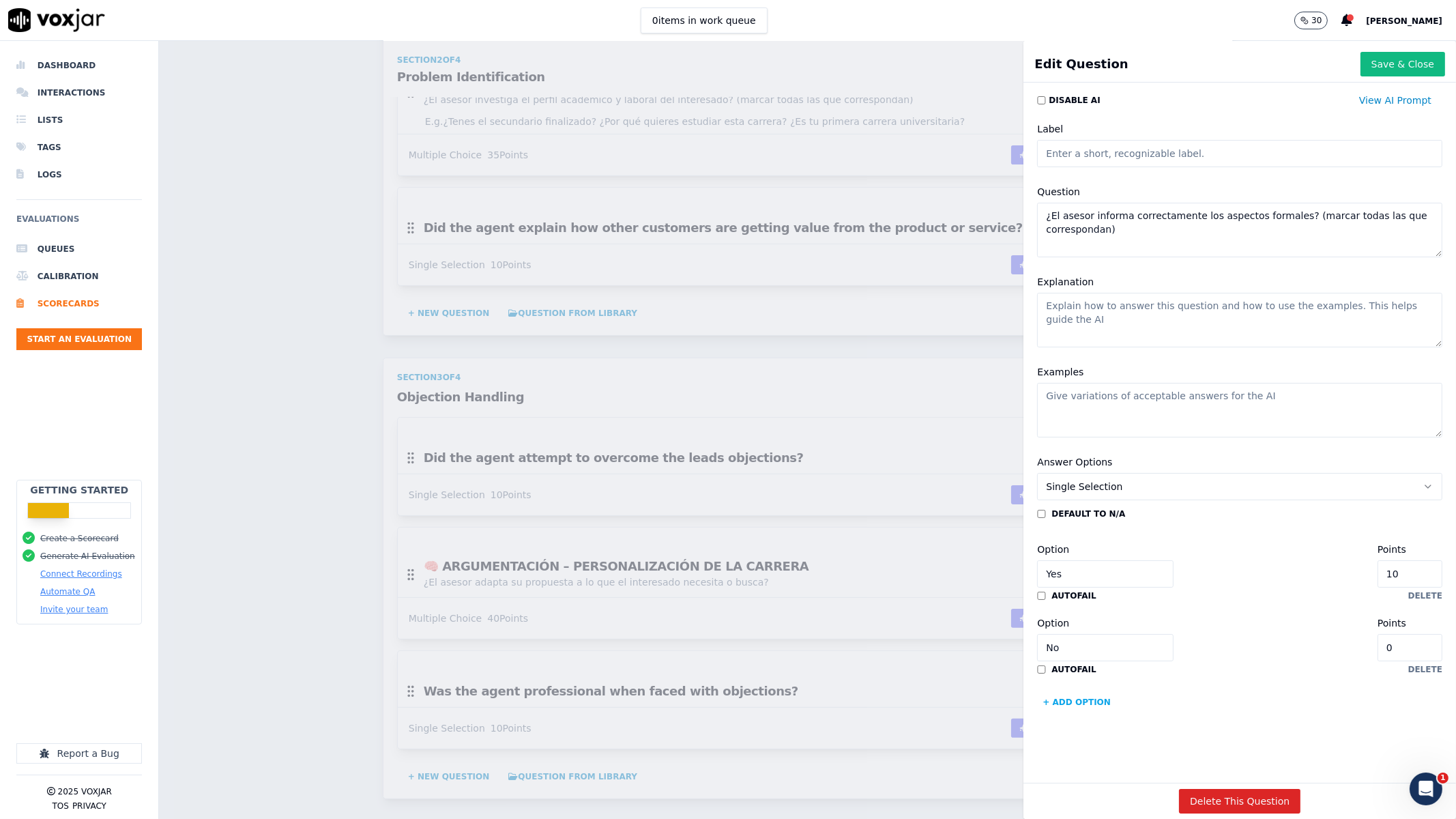
click at [1076, 139] on div "Label" at bounding box center [1240, 144] width 422 height 63
click at [1078, 150] on input "Label" at bounding box center [1239, 153] width 406 height 27
paste input "💬 COMUNICACIÓN DE BENEFICIOS / INFORMACIÓN CLAVE"
type input "💬 COMUNICACIÓN DE BENEFICIOS / INFORMACIÓN CLAVE"
click at [1098, 312] on textarea "Explanation" at bounding box center [1239, 320] width 406 height 55
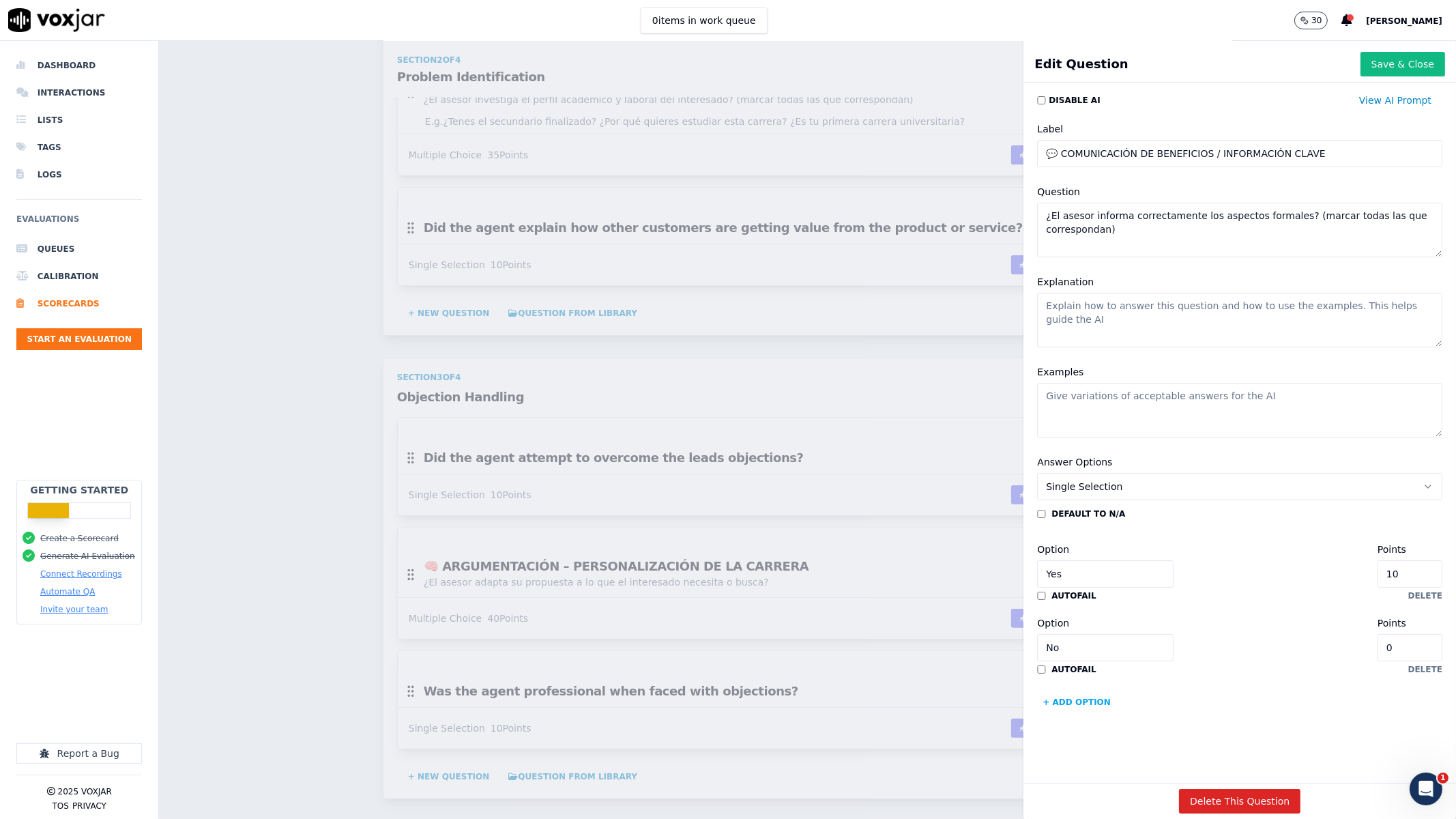
scroll to position [7, 0]
click at [1073, 539] on input "Yes" at bounding box center [1105, 573] width 137 height 27
paste input "Explica valores de matrícula y arancel con claridad"
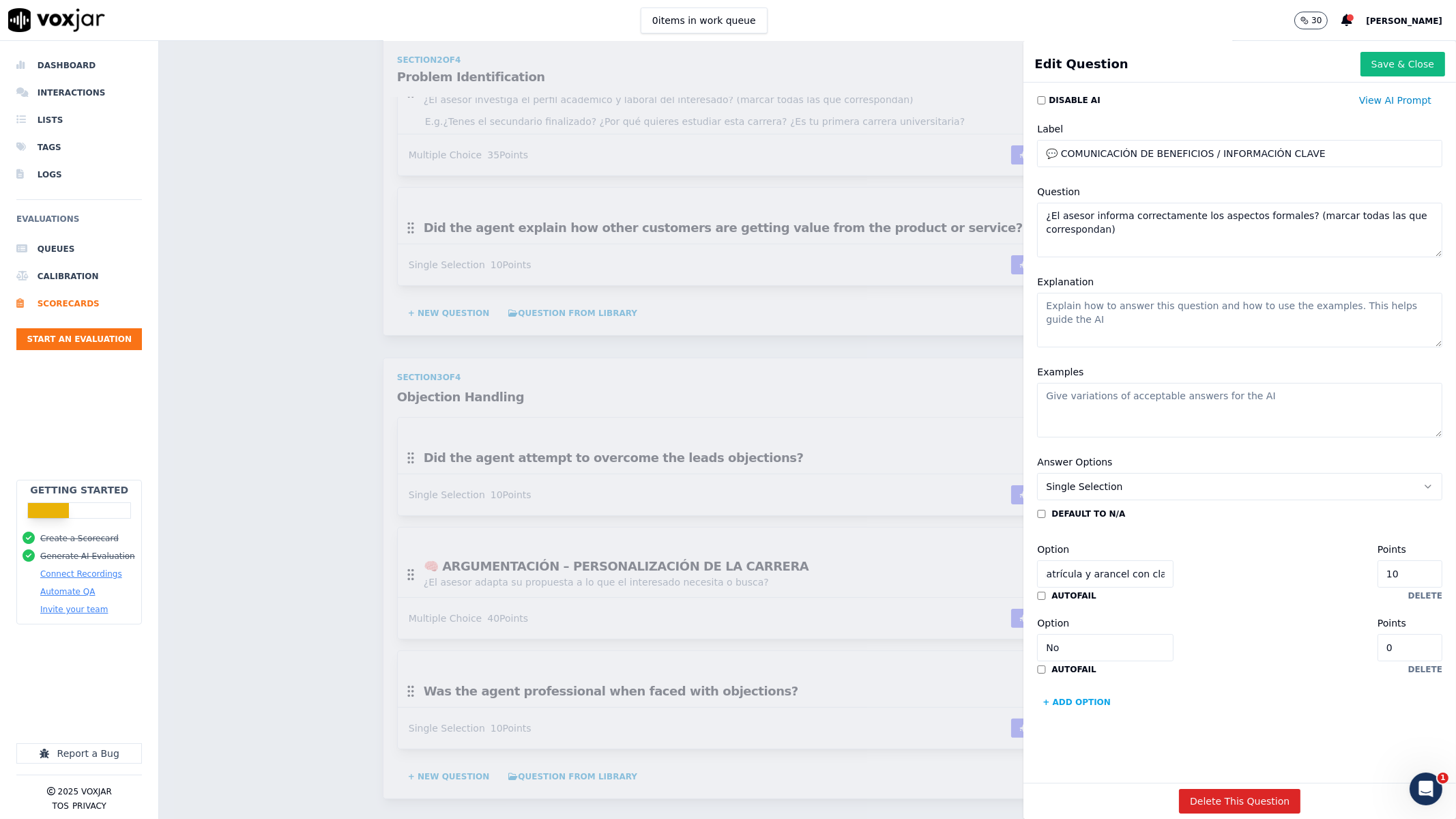
type input "Explica valores de matrícula y arancel con claridad"
click at [1107, 539] on div "Option No" at bounding box center [1105, 638] width 137 height 46
click at [1107, 539] on input "No" at bounding box center [1105, 647] width 137 height 27
paste input "Detalla beneficios, becas o promociones vigentes"
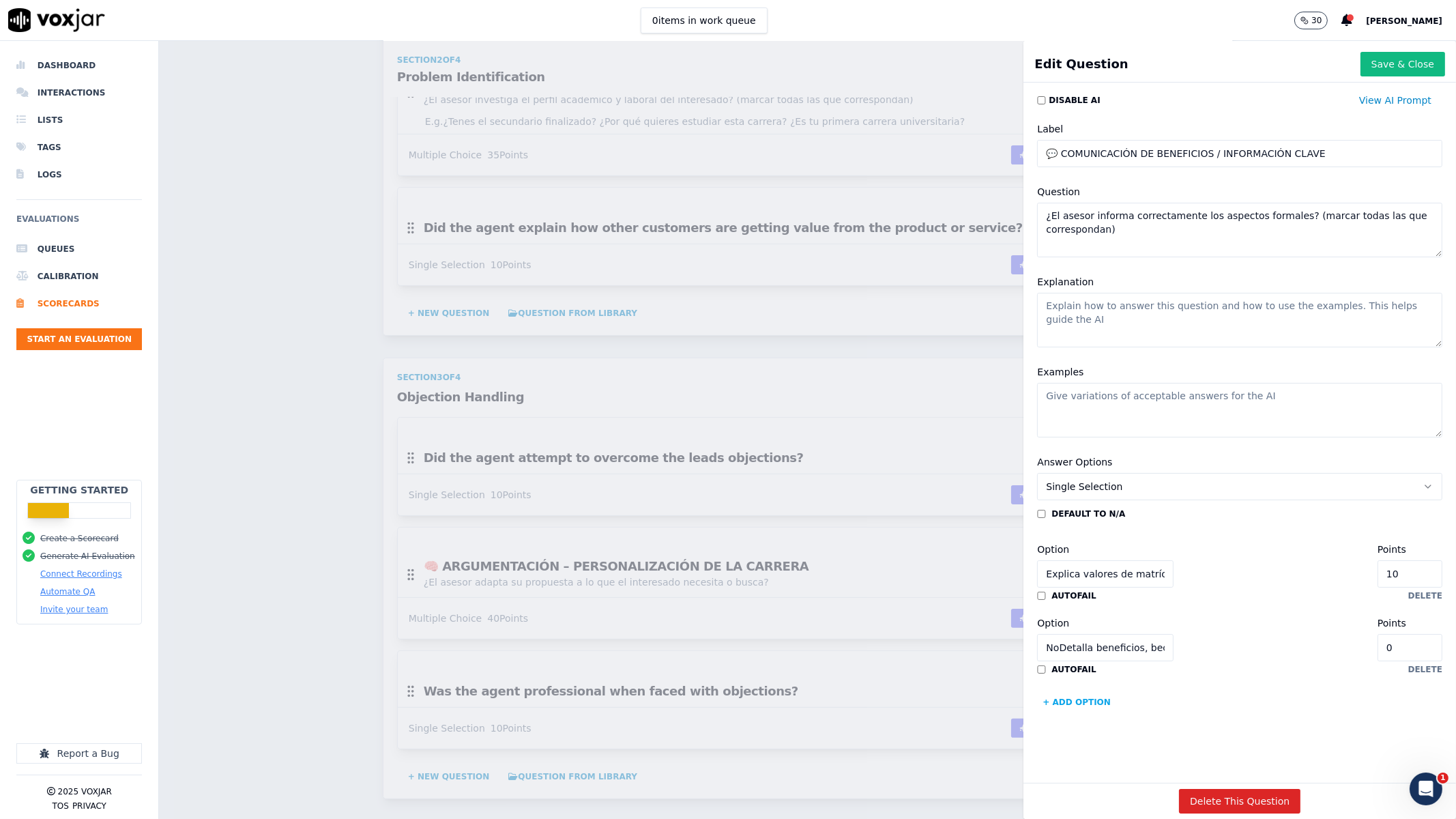
click at [1074, 539] on input "NoDetalla beneficios, becas o promociones vigentes" at bounding box center [1105, 647] width 137 height 27
type input "Detalla beneficios, becas o promociones vigentes"
click at [1061, 539] on button "+ Add option" at bounding box center [1076, 701] width 79 height 22
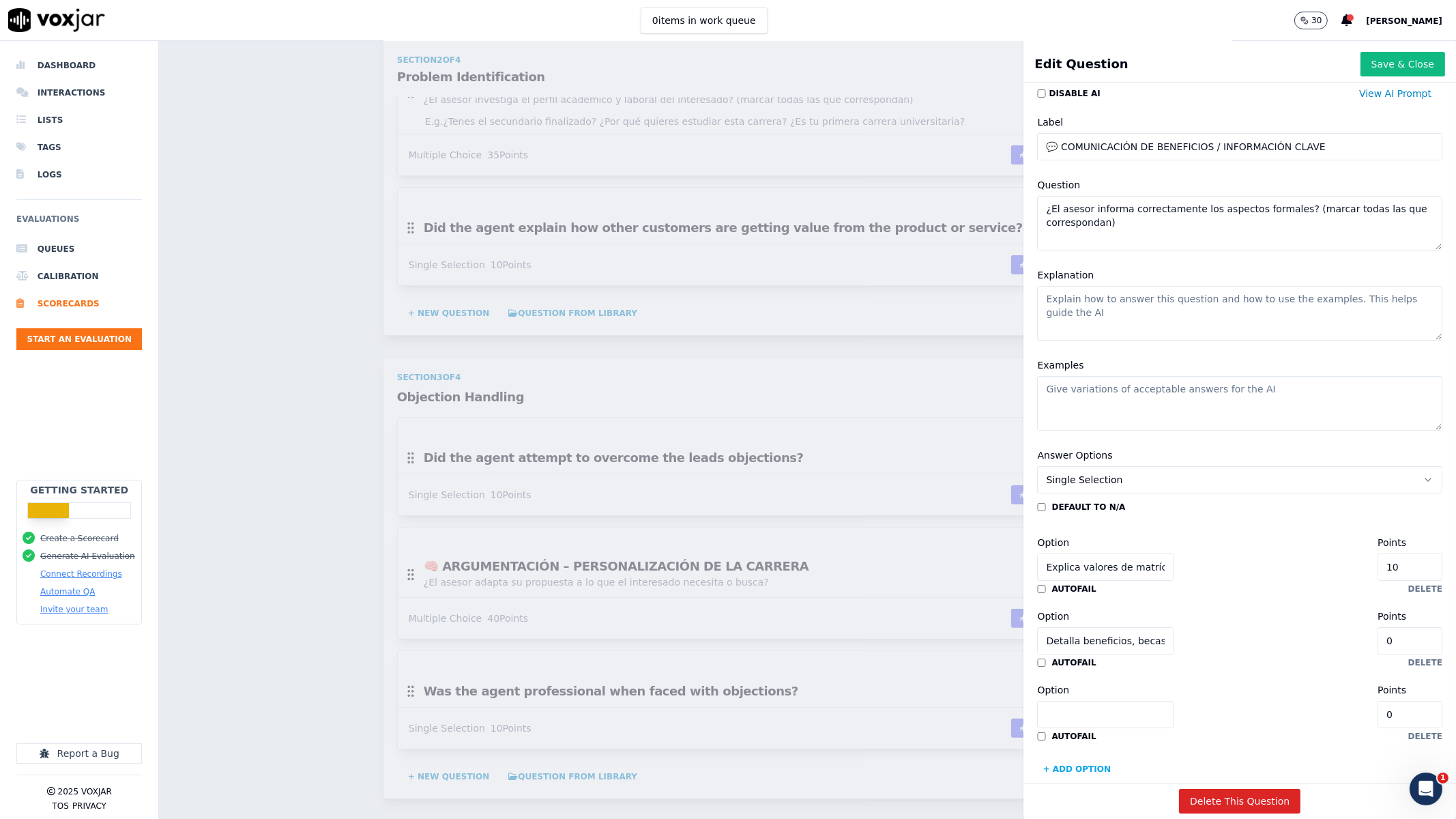
scroll to position [80, 0]
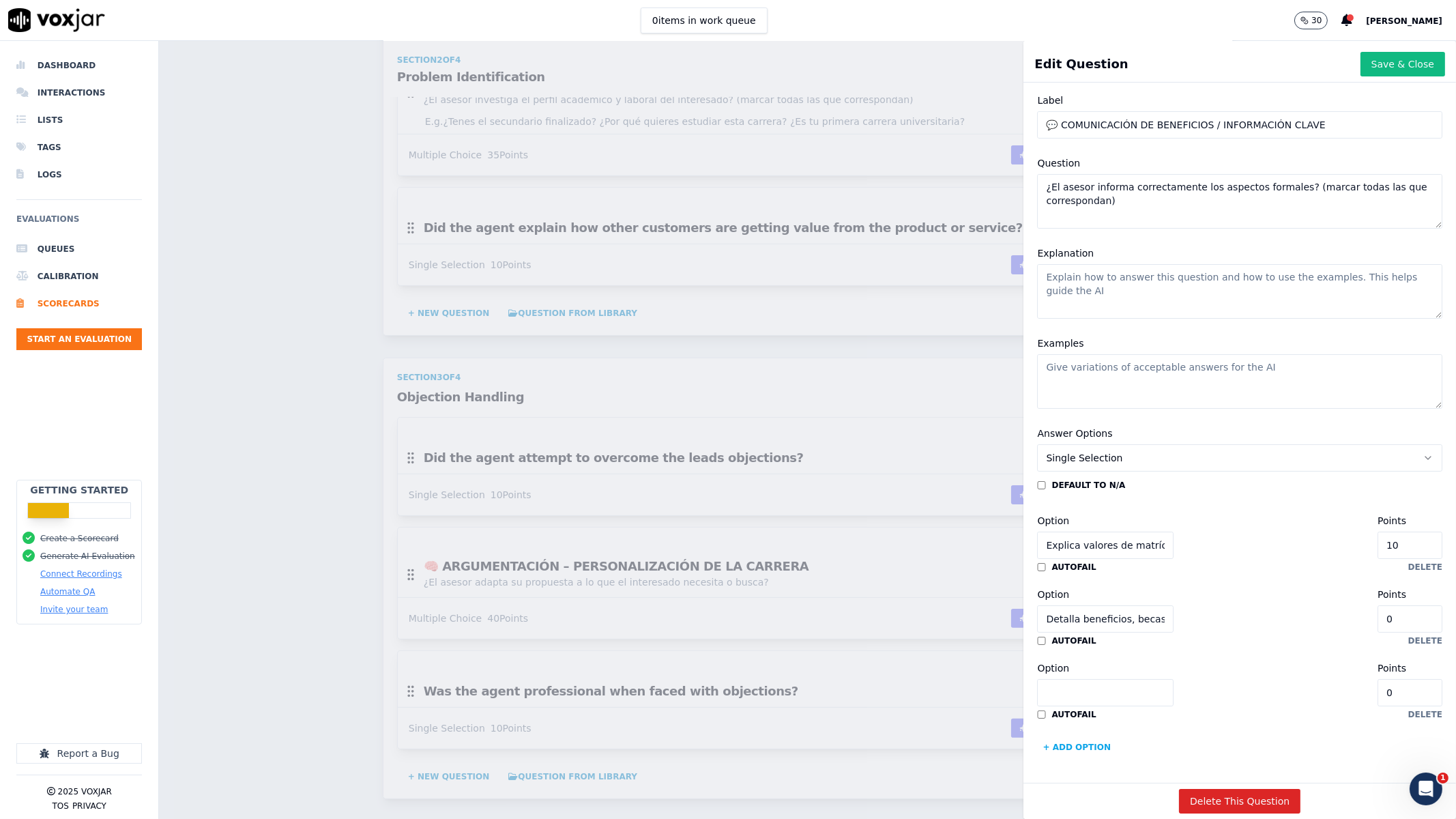
click at [1063, 539] on div "default to N/A Option Explica valores de matrícula y arancel con claridad Point…" at bounding box center [1239, 619] width 406 height 278
paste input "Indica procedimiento para equivalencias y requisitos"
type input "Indica procedimiento para equivalencias y requisitos"
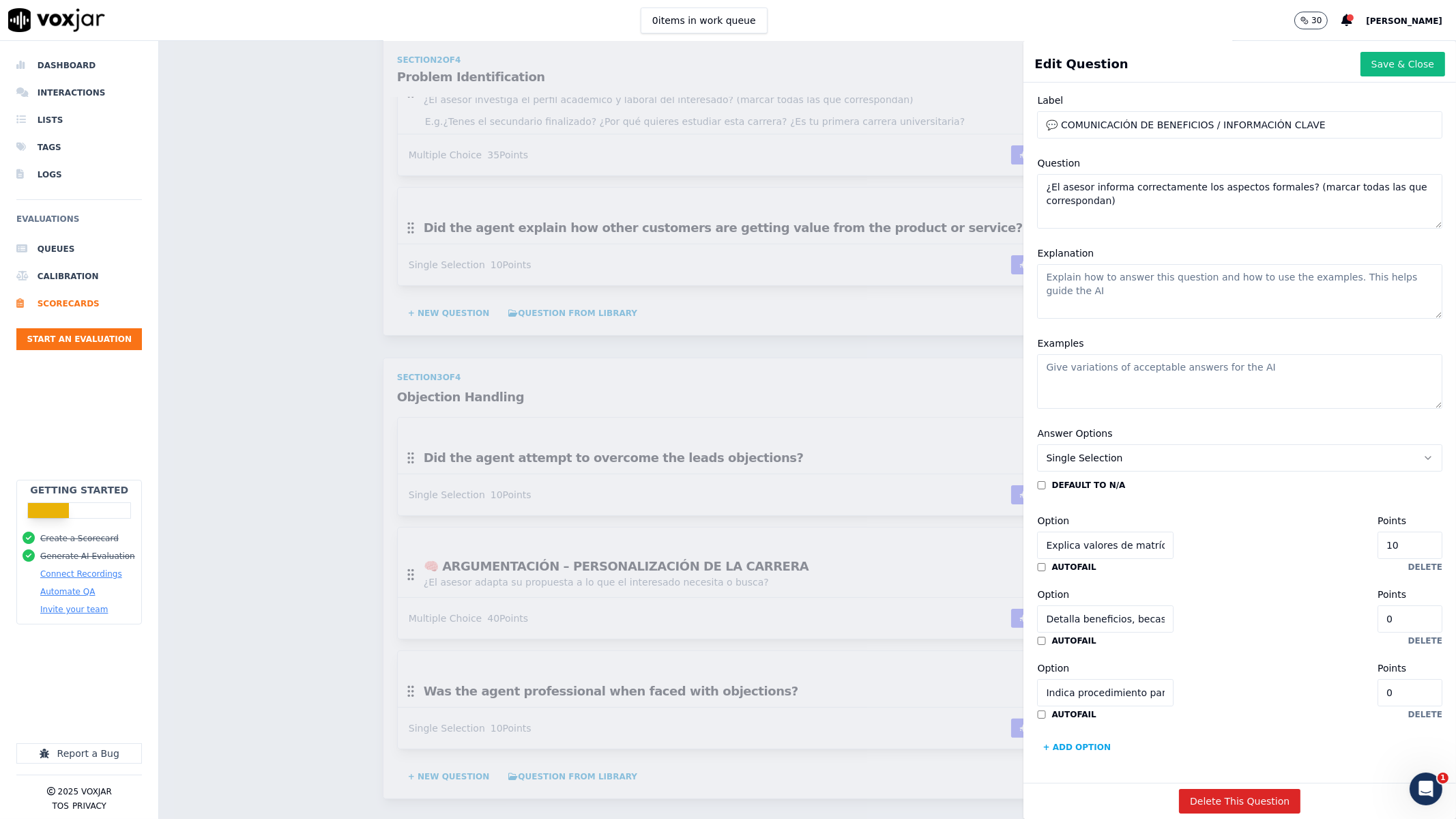
click at [1065, 539] on button "+ Add option" at bounding box center [1076, 747] width 79 height 22
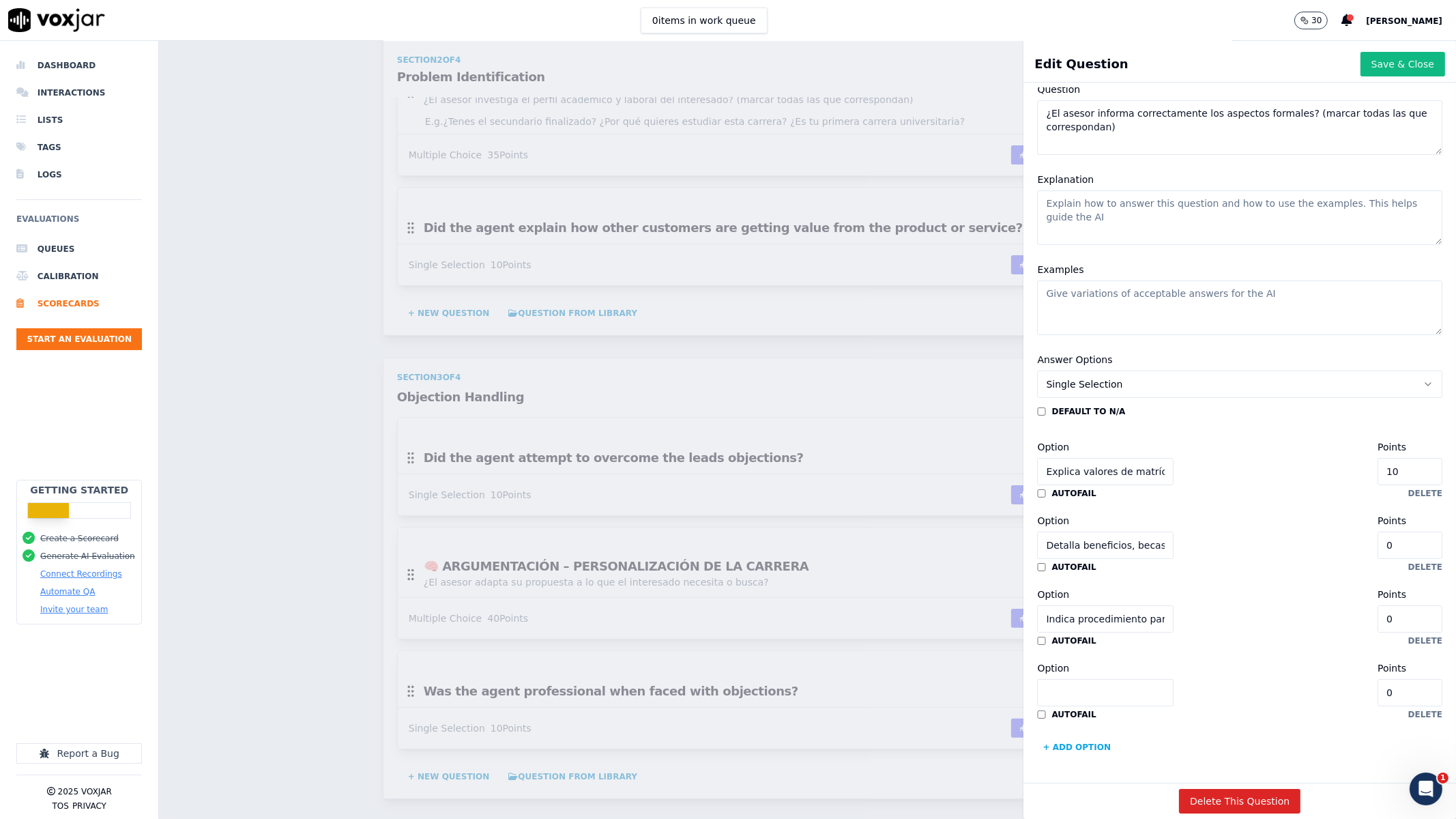
click at [1067, 539] on div "default to N/A Option Explica valores de matrícula y arancel con claridad Point…" at bounding box center [1239, 581] width 406 height 352
paste input "Da indicaciones claras sobre la cursada y plataforma"
type input "Da indicaciones claras sobre la cursada y plataforma"
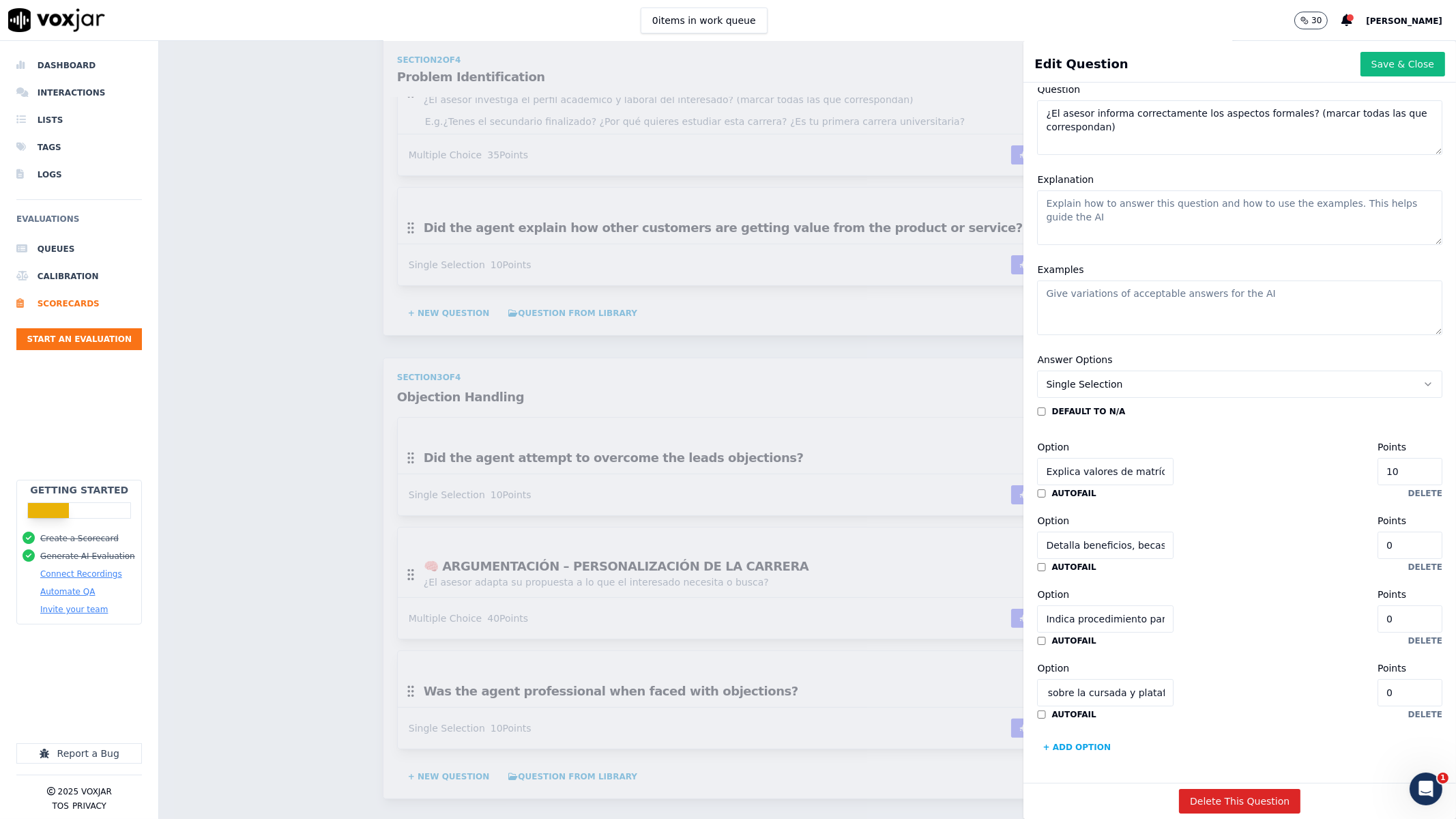
scroll to position [0, 0]
click at [1073, 539] on button "+ Add option" at bounding box center [1076, 747] width 79 height 22
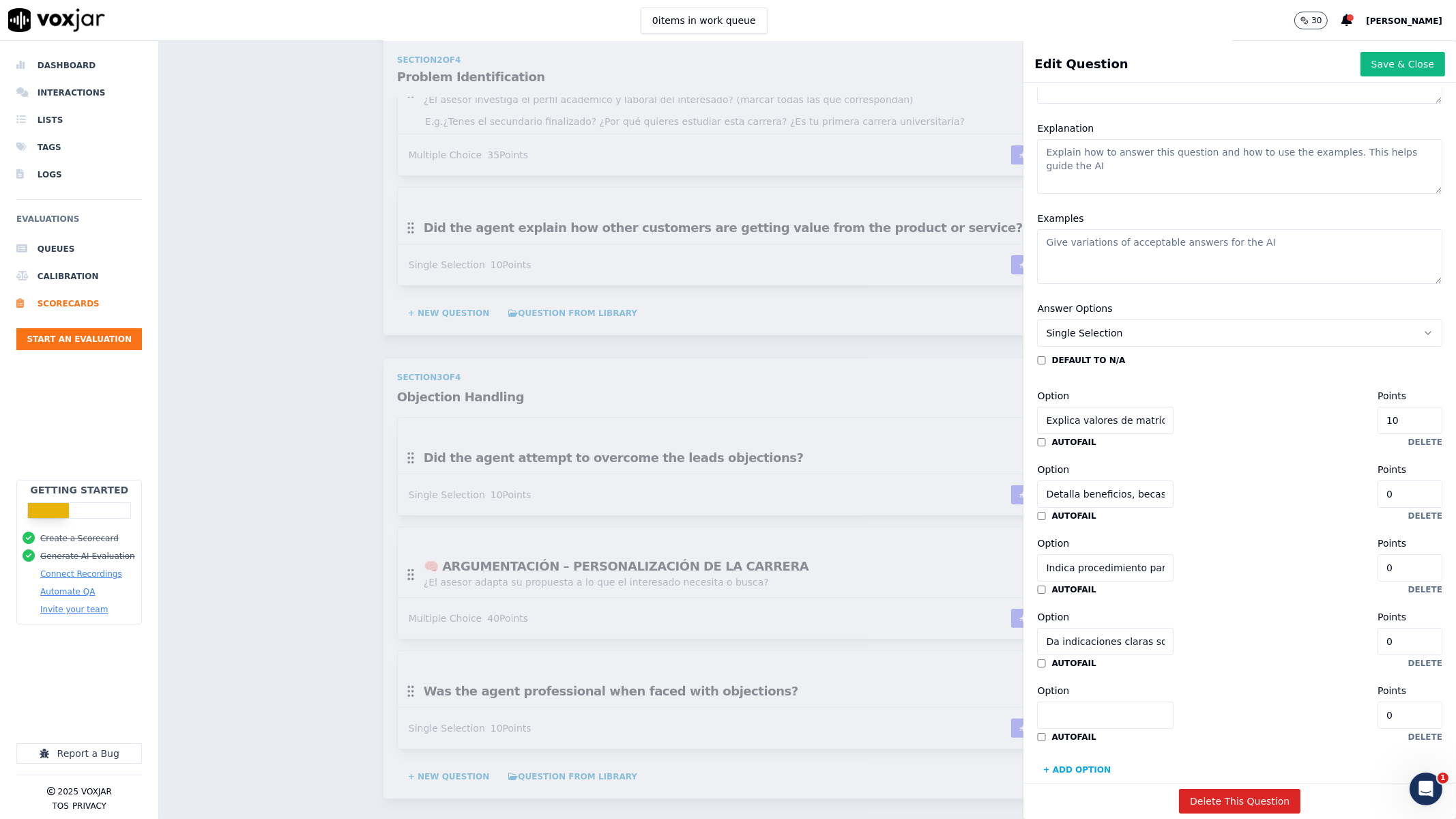
scroll to position [227, 0]
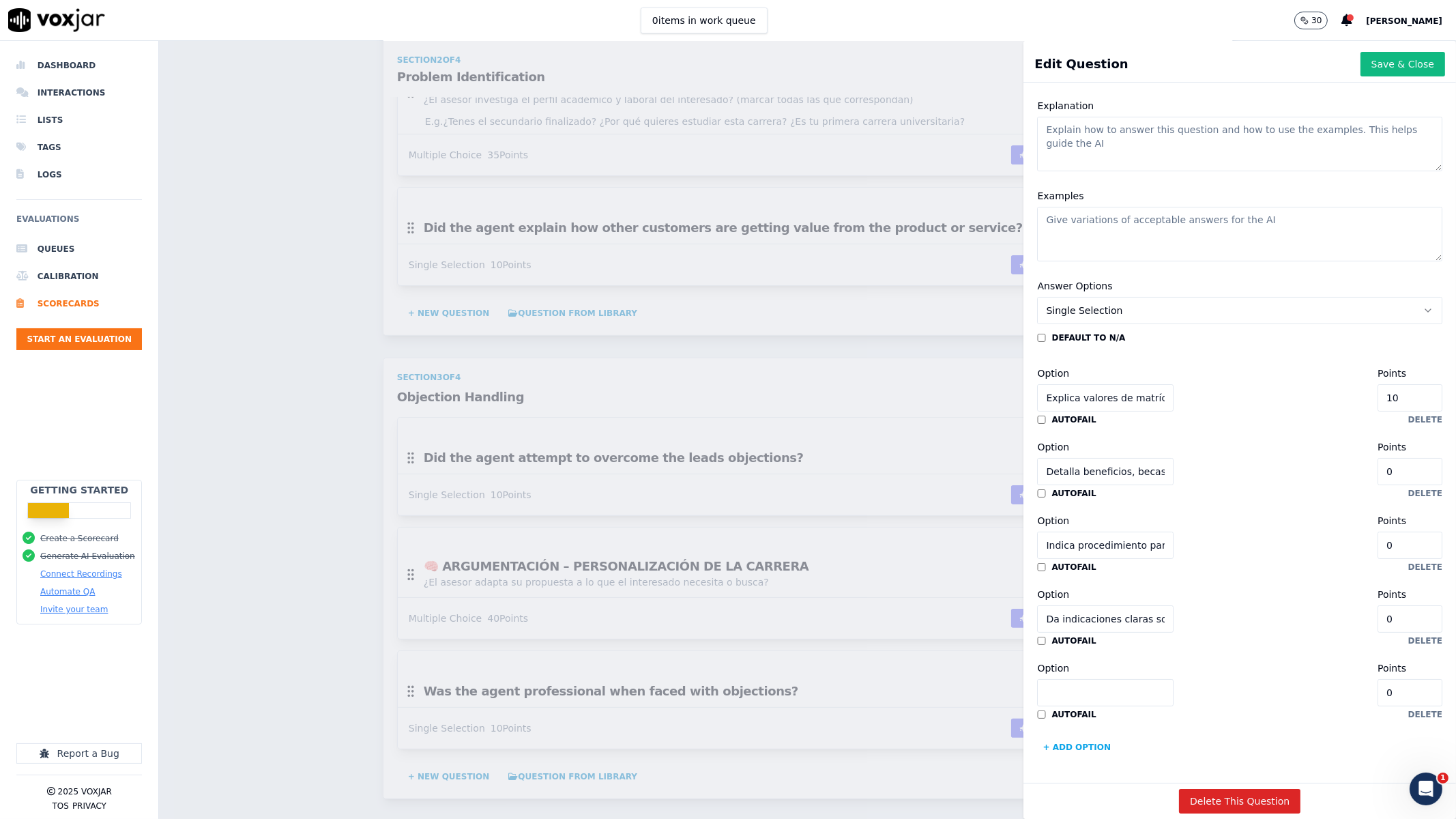
drag, startPoint x: 1076, startPoint y: 644, endPoint x: 1072, endPoint y: 653, distance: 9.8
click at [1076, 539] on input "Option" at bounding box center [1105, 693] width 137 height 27
paste input "Omite información relevante o confunde términos"
type input "Omite información relevante o confunde términos"
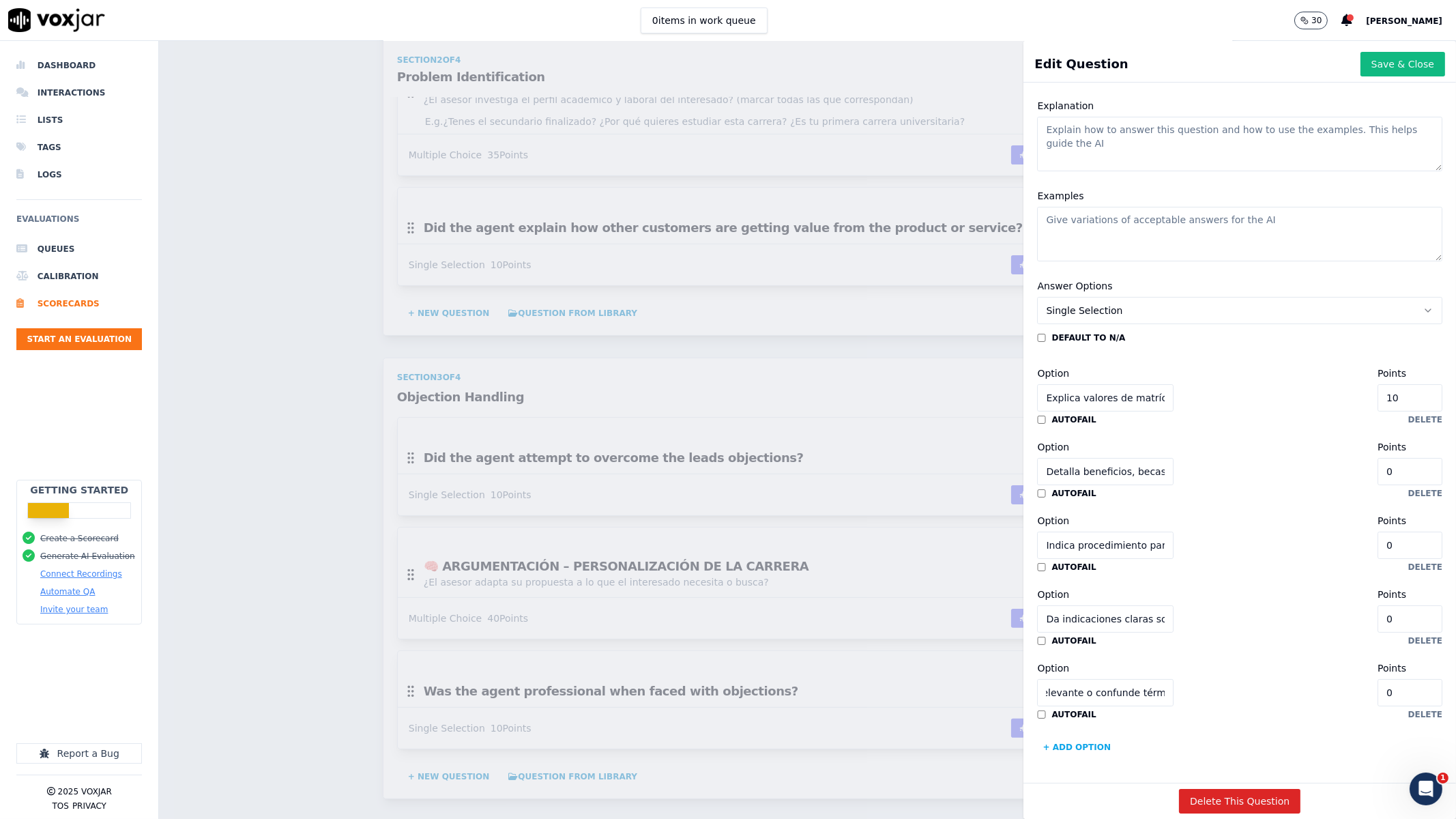
scroll to position [0, 0]
click at [1047, 539] on button "+ Add option" at bounding box center [1076, 747] width 79 height 22
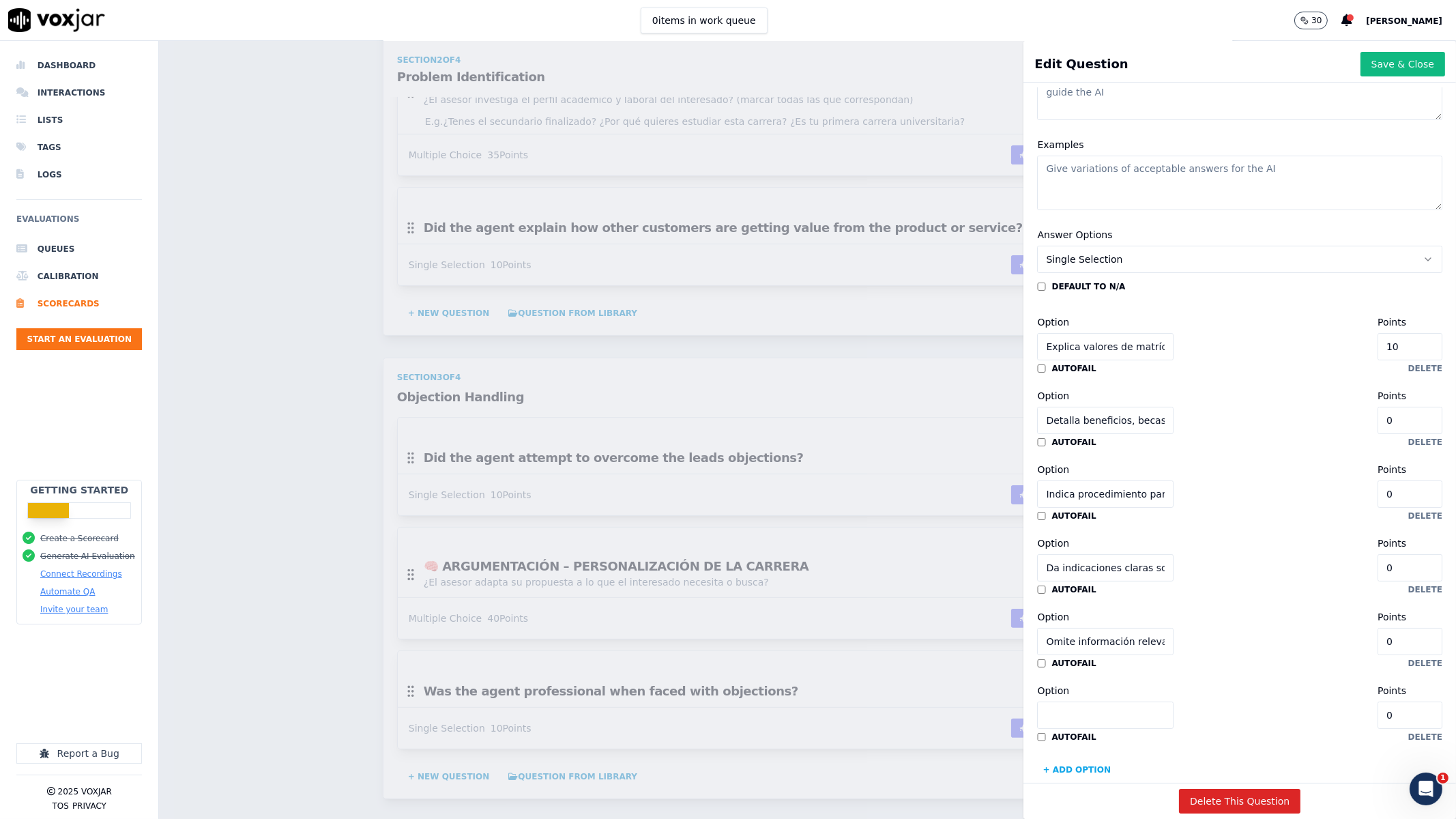
scroll to position [301, 0]
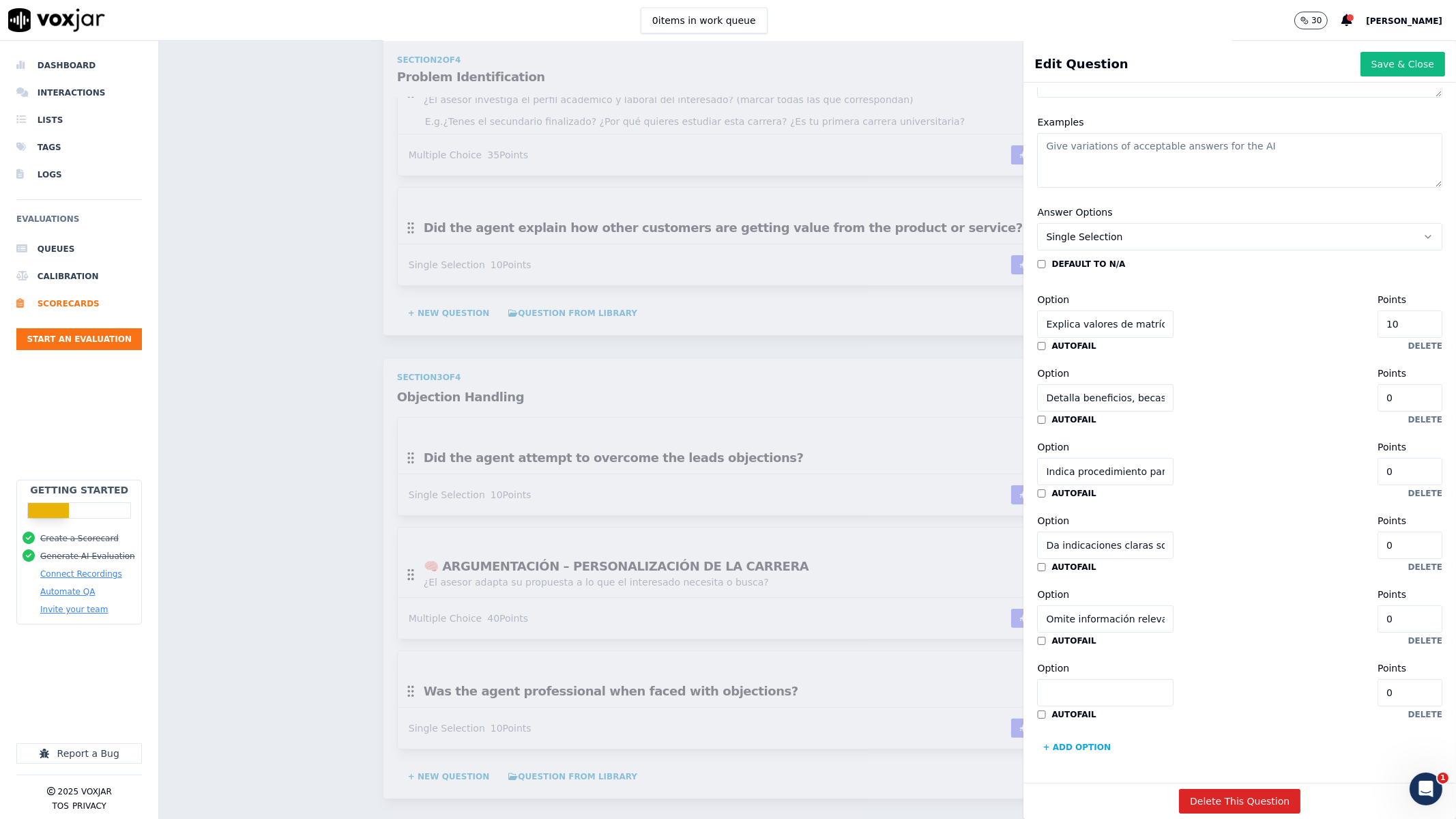
click at [1164, 384] on input "0" at bounding box center [1410, 398] width 65 height 27
type input "10"
click at [1164, 458] on input "0" at bounding box center [1410, 471] width 65 height 27
type input "10"
click at [1164, 532] on input "0" at bounding box center [1410, 545] width 65 height 27
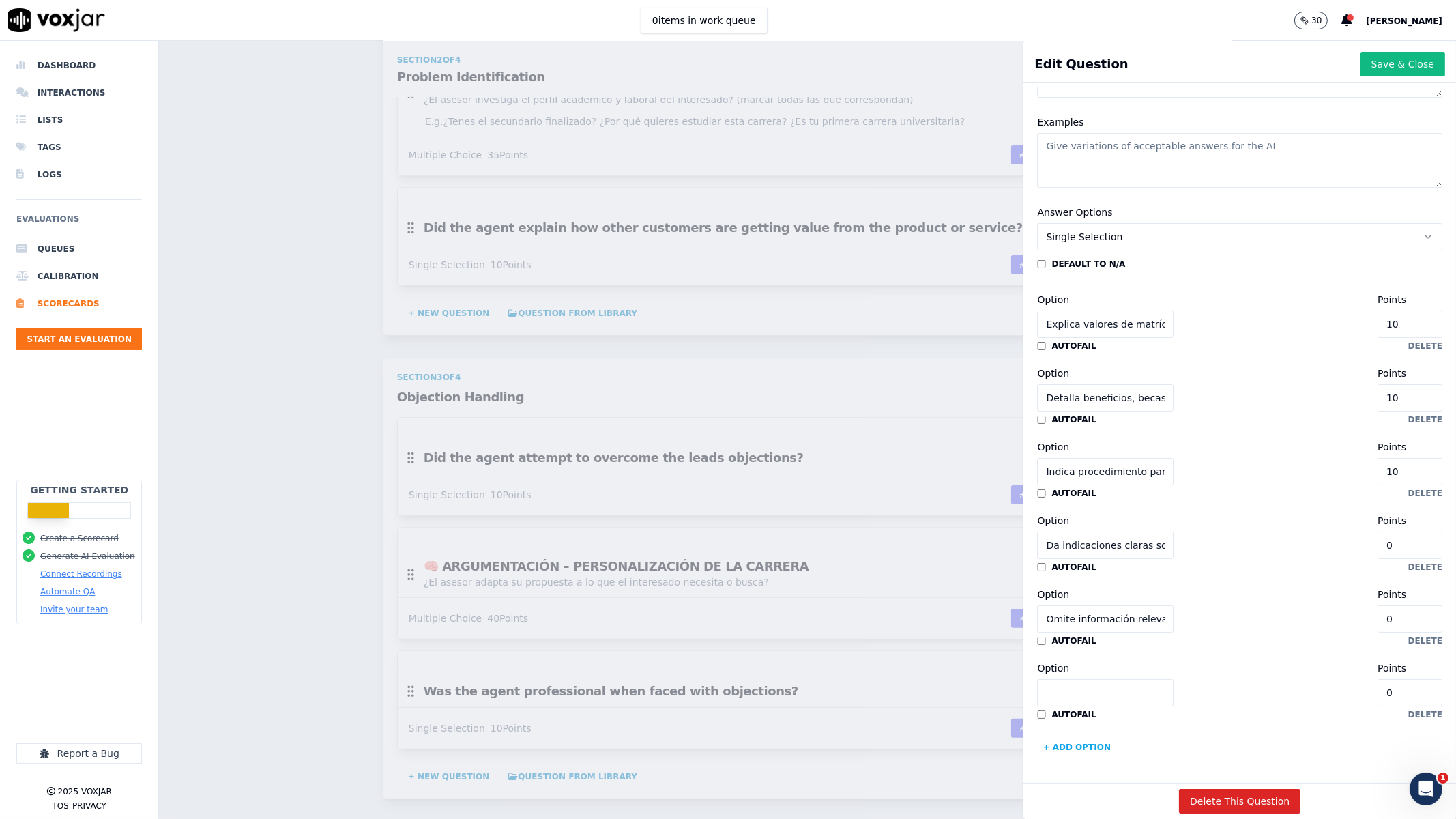
click at [1118, 532] on input "Da indicaciones claras sobre la cursada y plataforma" at bounding box center [1105, 545] width 137 height 27
drag, startPoint x: 1118, startPoint y: 497, endPoint x: 1261, endPoint y: 496, distance: 143.0
click at [1164, 513] on div "Option Da indicaciones claras sobre la cursada y plataforma Points 0" at bounding box center [1239, 536] width 406 height 46
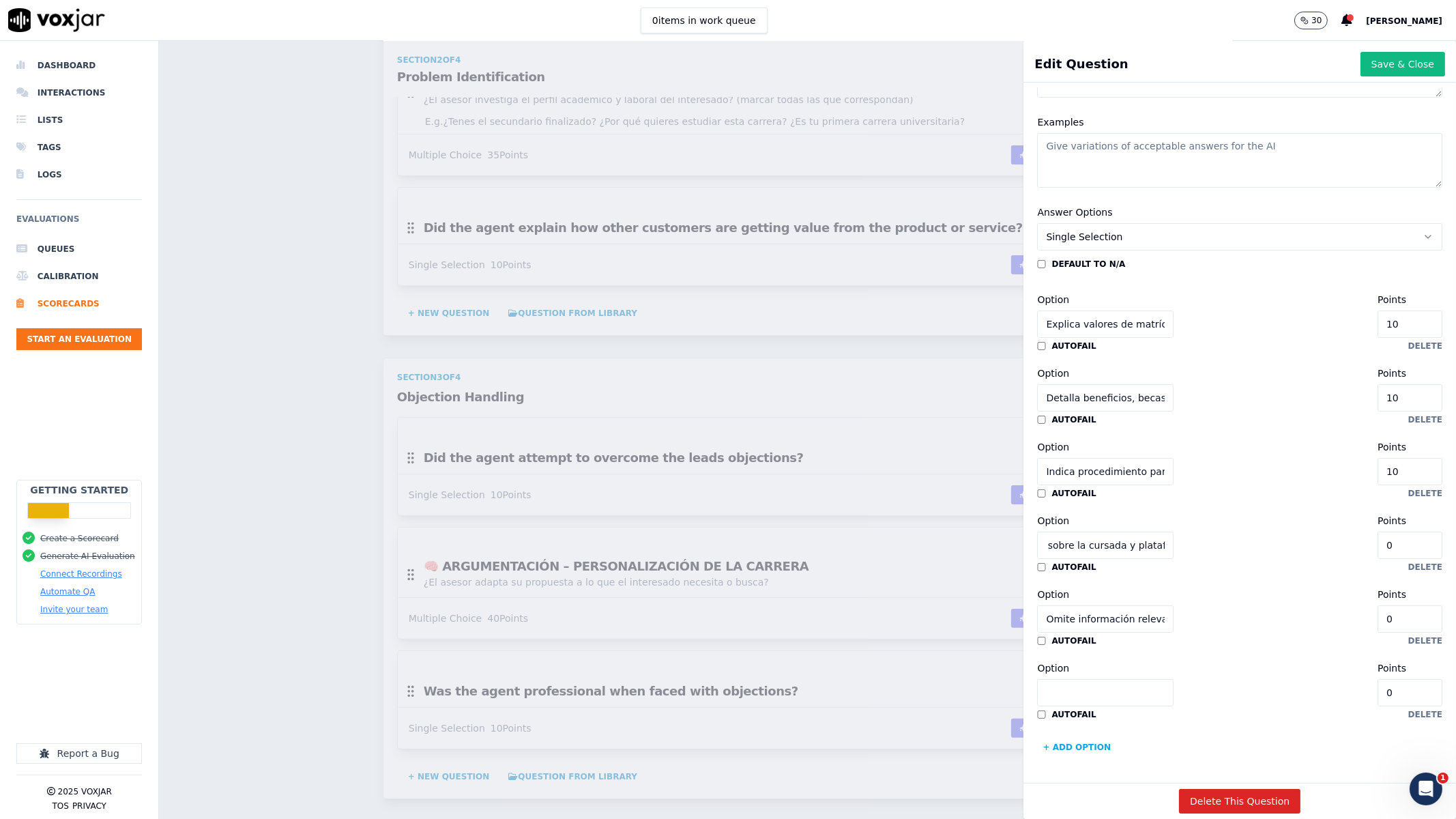
scroll to position [0, 0]
click at [1164, 513] on div "Option Da indicaciones claras sobre la cursada y plataforma Points 0" at bounding box center [1239, 536] width 406 height 46
click at [1164, 532] on input "0" at bounding box center [1410, 545] width 65 height 27
type input "5"
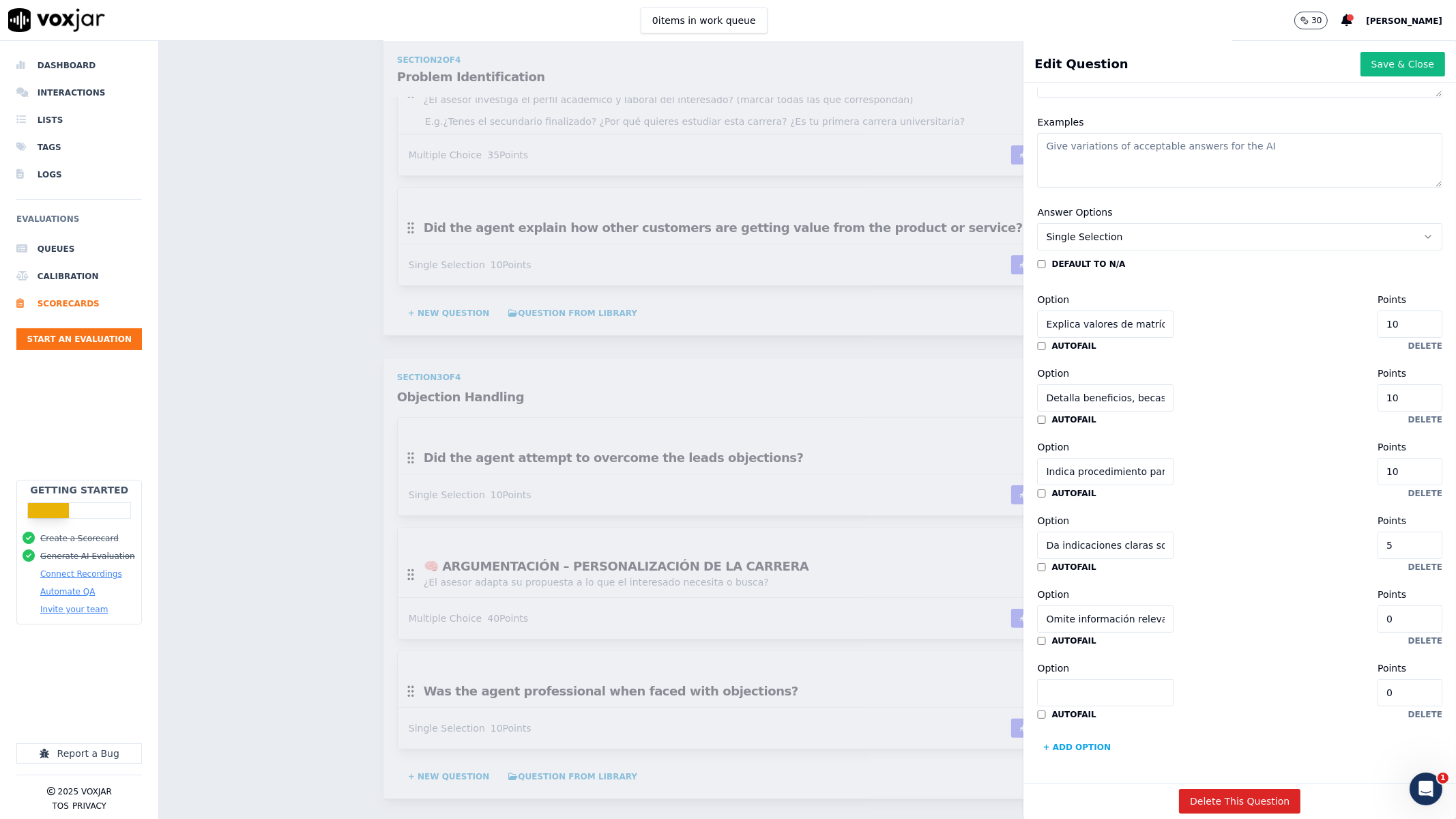
click at [1164, 458] on input "10" at bounding box center [1410, 471] width 65 height 27
type input "5"
click at [1164, 362] on div "Option Detalla beneficios, becas o promociones vigentes Points 10 autofail dele…" at bounding box center [1239, 393] width 406 height 63
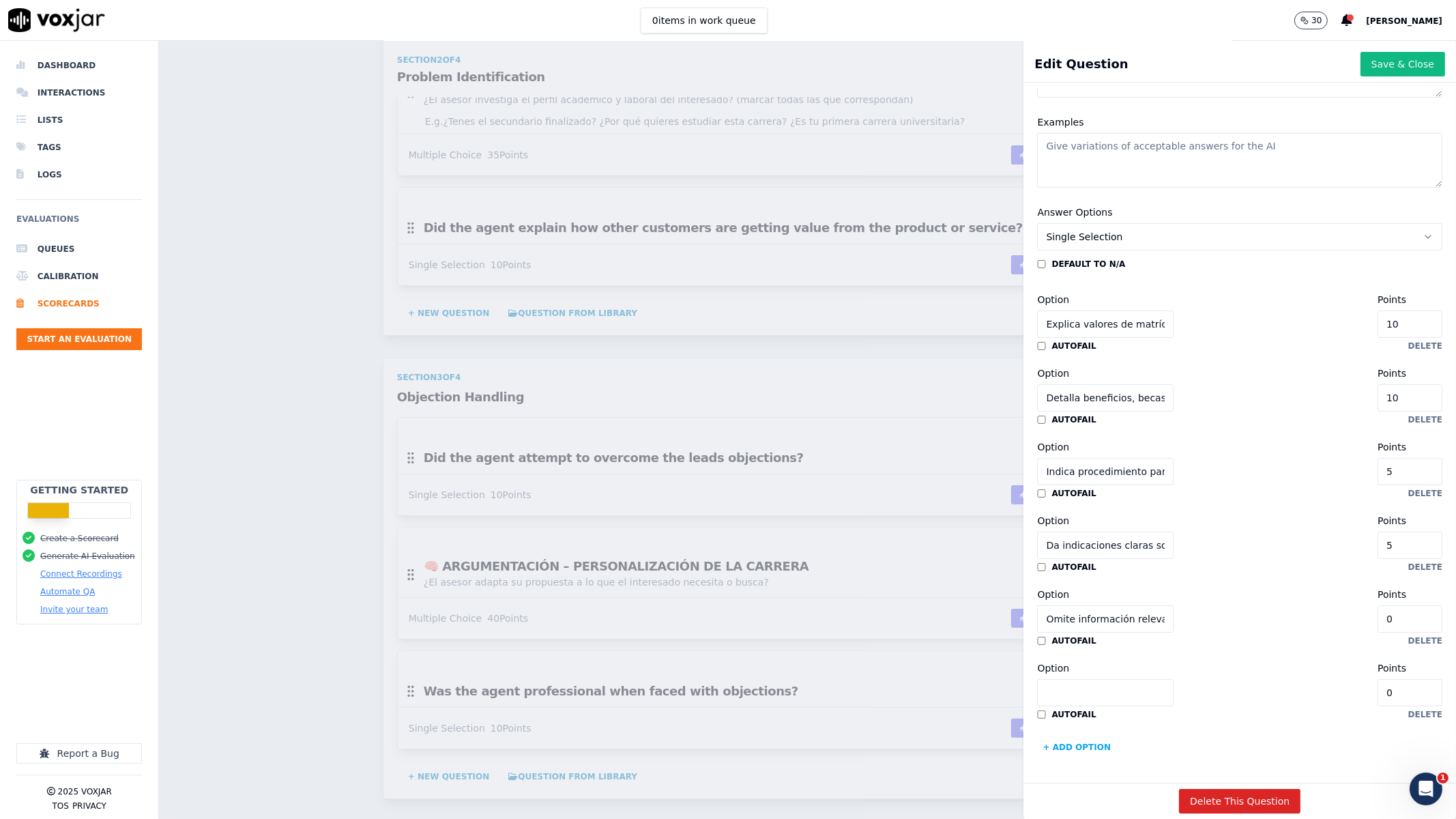
click at [1164, 384] on input "10" at bounding box center [1410, 398] width 65 height 27
type input "5"
click at [1164, 310] on input "10" at bounding box center [1410, 324] width 65 height 27
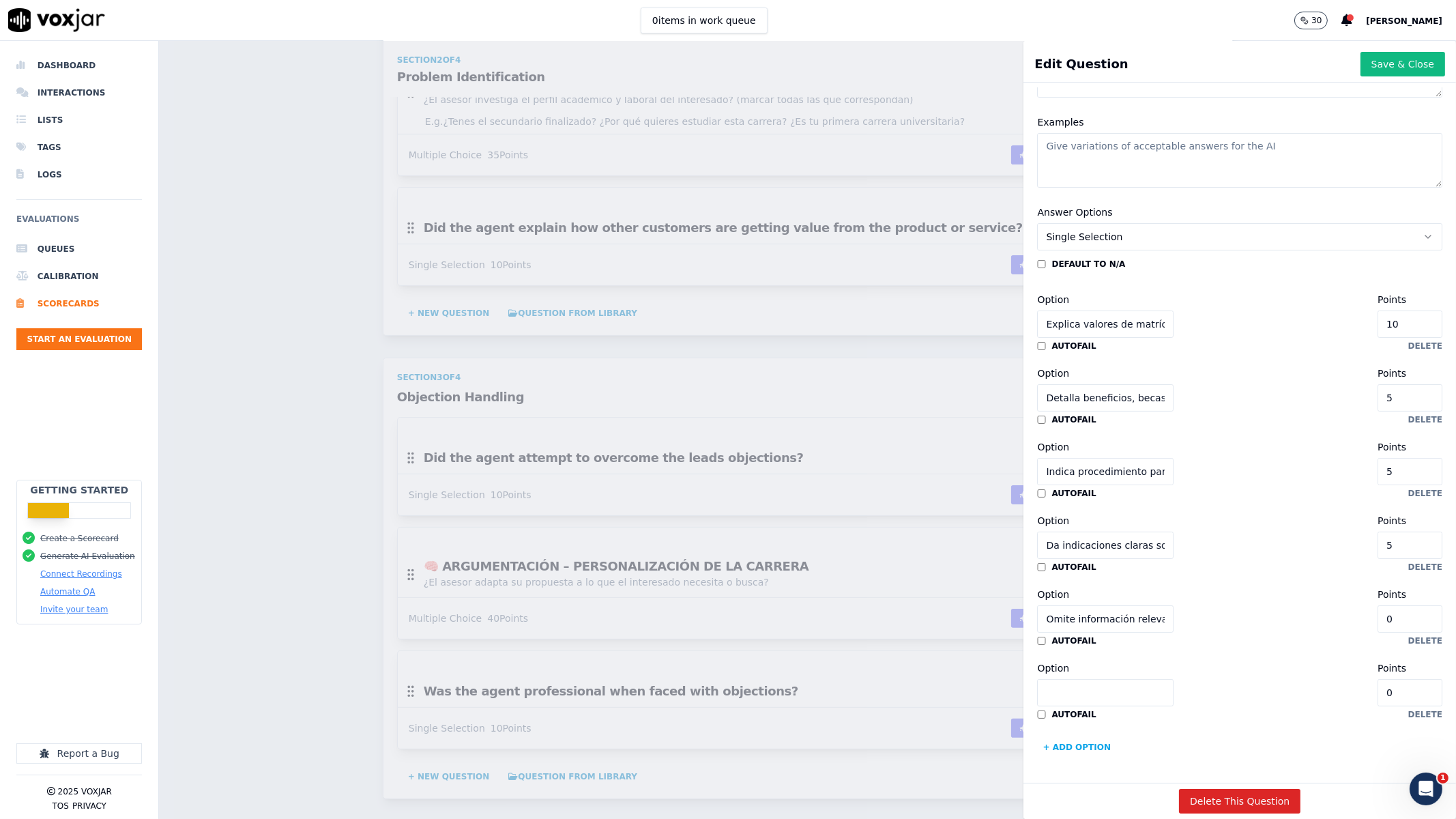
click at [1164, 310] on input "10" at bounding box center [1410, 324] width 65 height 27
type input "1"
type input "5"
click at [1164, 539] on input "0" at bounding box center [1410, 619] width 65 height 27
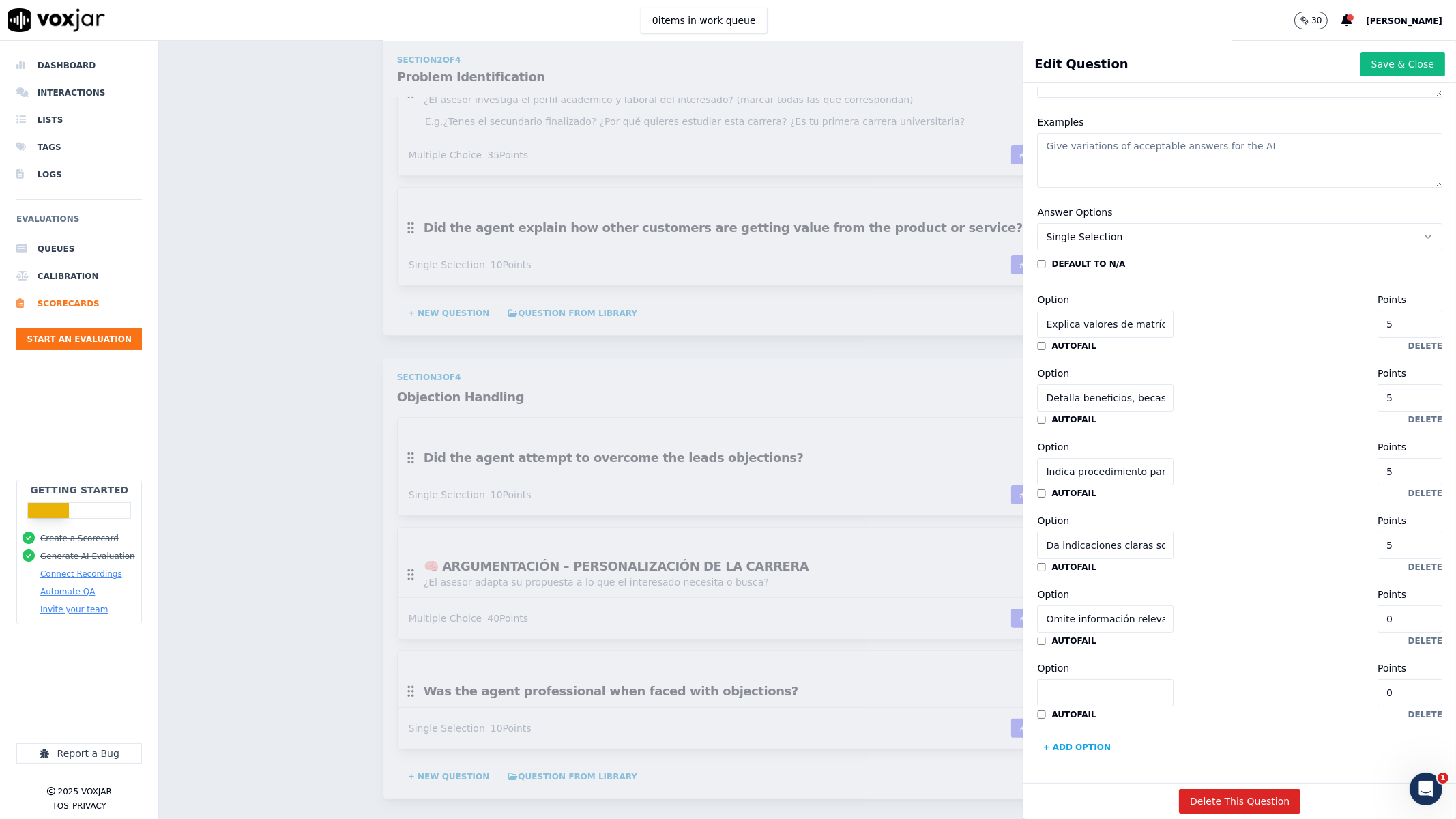
click at [1164, 539] on input "0" at bounding box center [1410, 619] width 65 height 27
click at [1164, 539] on div "Option Omite información relevante o confunde términos Points 0 autofail delete" at bounding box center [1239, 614] width 406 height 63
click at [1164, 539] on button "delete" at bounding box center [1425, 714] width 34 height 11
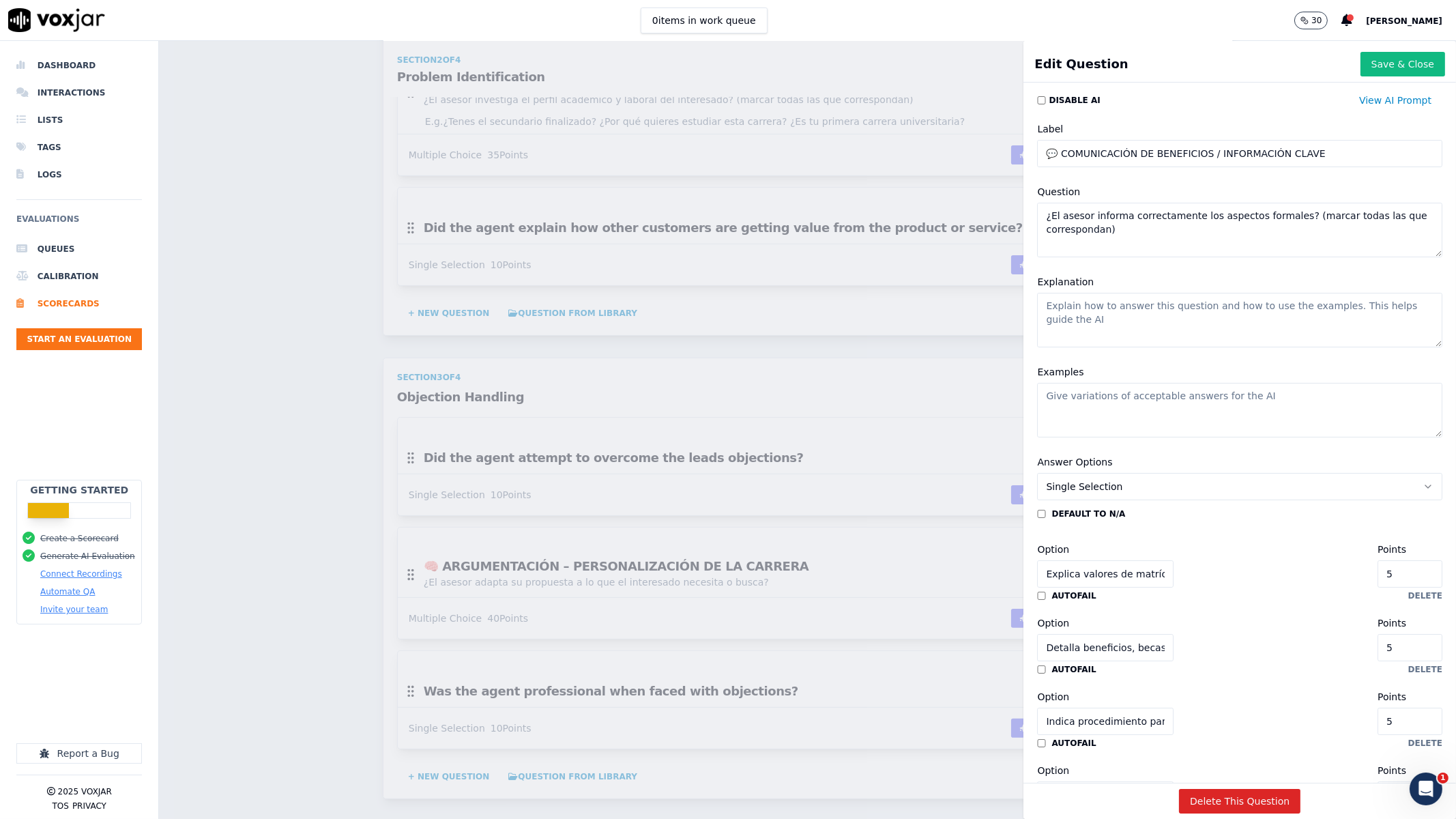
click at [1164, 314] on textarea "Explanation" at bounding box center [1239, 320] width 406 height 55
click at [1164, 307] on textarea "Si informa correctamente los valores de la carrera o la información es certera" at bounding box center [1239, 320] width 406 height 55
drag, startPoint x: 1372, startPoint y: 303, endPoint x: 1074, endPoint y: 305, distance: 298.0
click at [1074, 305] on textarea "Si informa correctamente los valores de la carrera o la información es certera" at bounding box center [1239, 320] width 406 height 55
click at [1164, 311] on textarea "Si informa correctamente y con seguridad la información de la carrera" at bounding box center [1239, 320] width 406 height 55
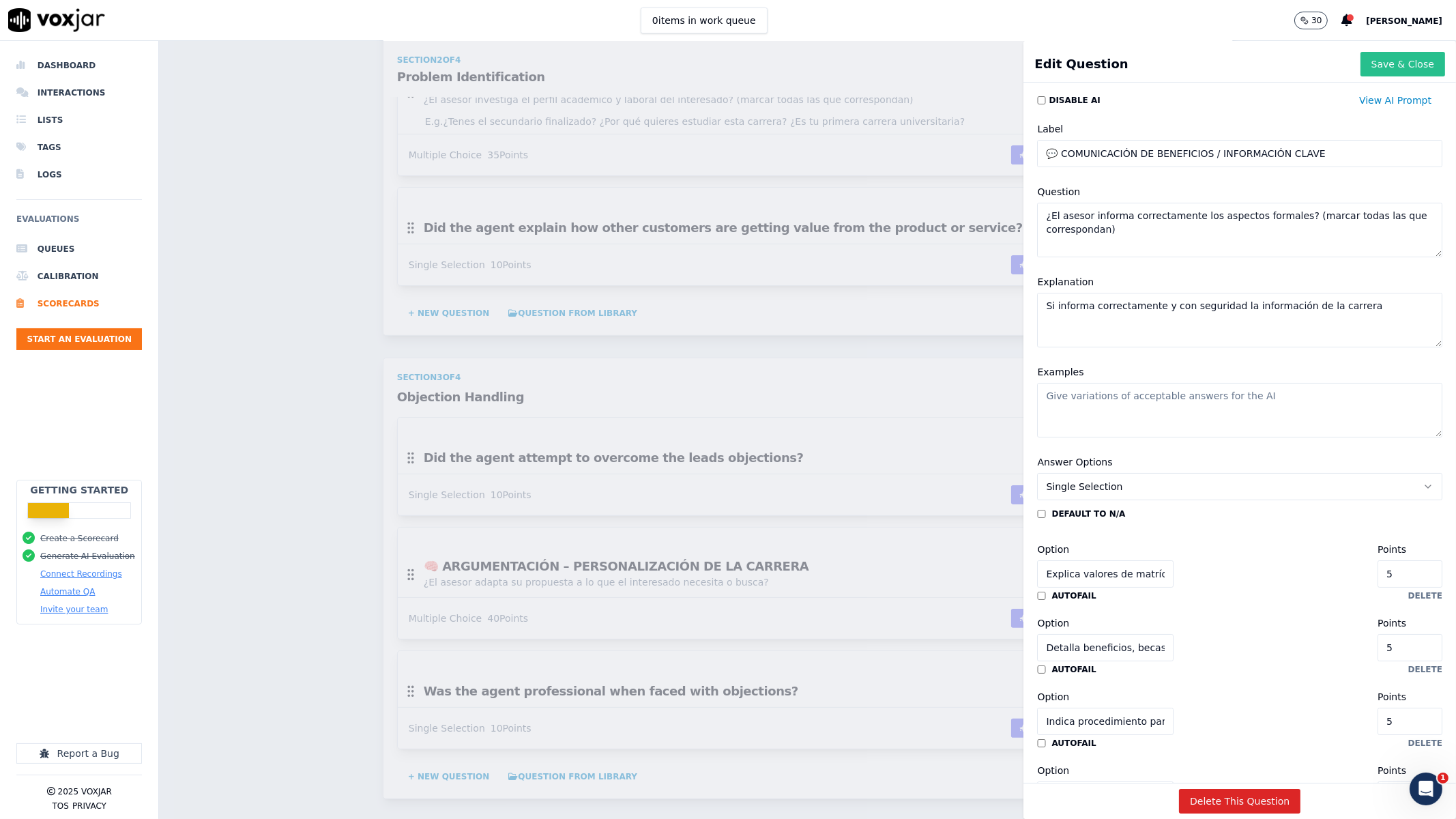
type textarea "Si informa correctamente y con seguridad la información de la carrera"
click at [1164, 71] on button "Save & Close" at bounding box center [1403, 64] width 85 height 24
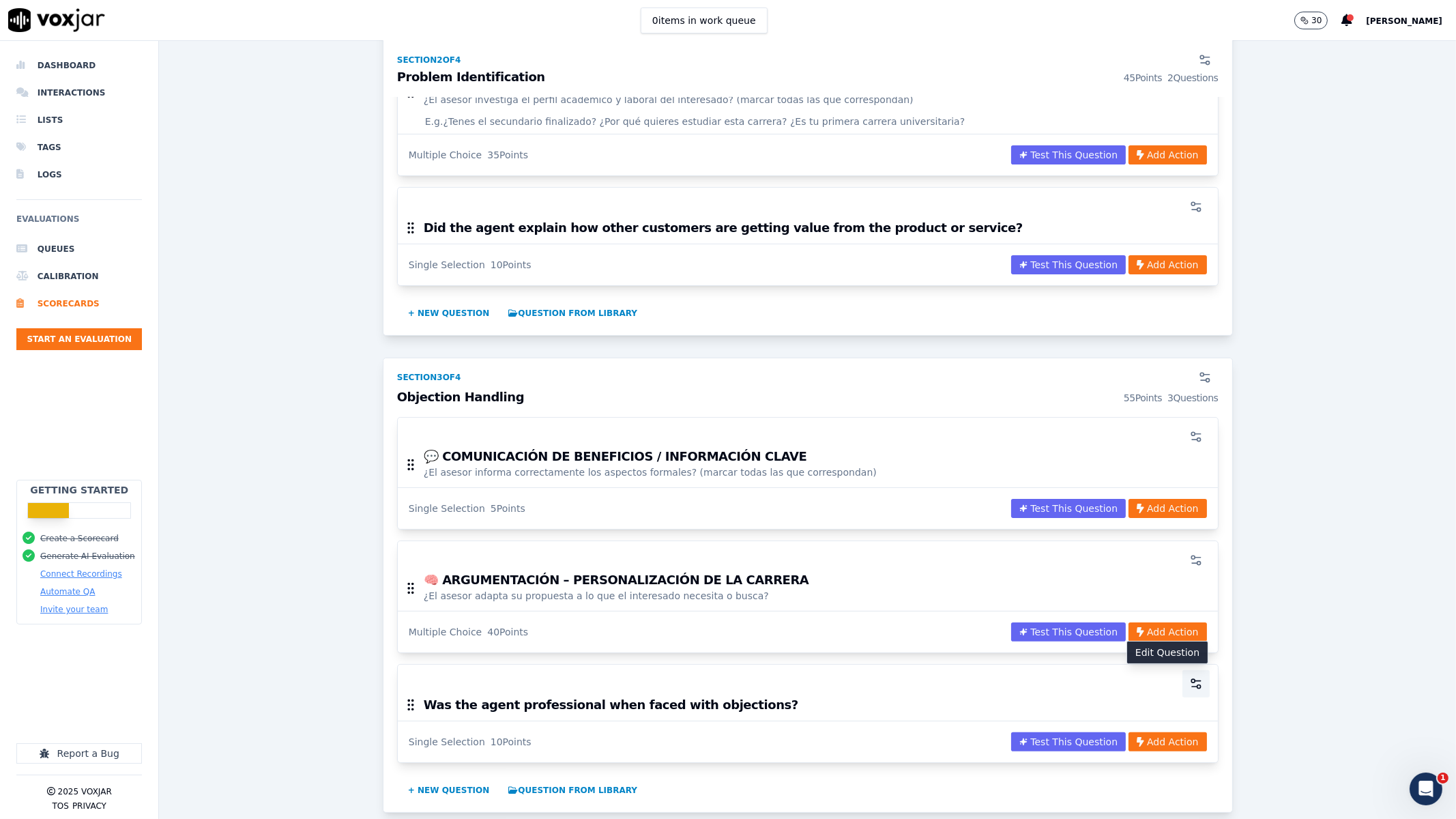
click at [1164, 539] on icon "button" at bounding box center [1196, 683] width 13 height 13
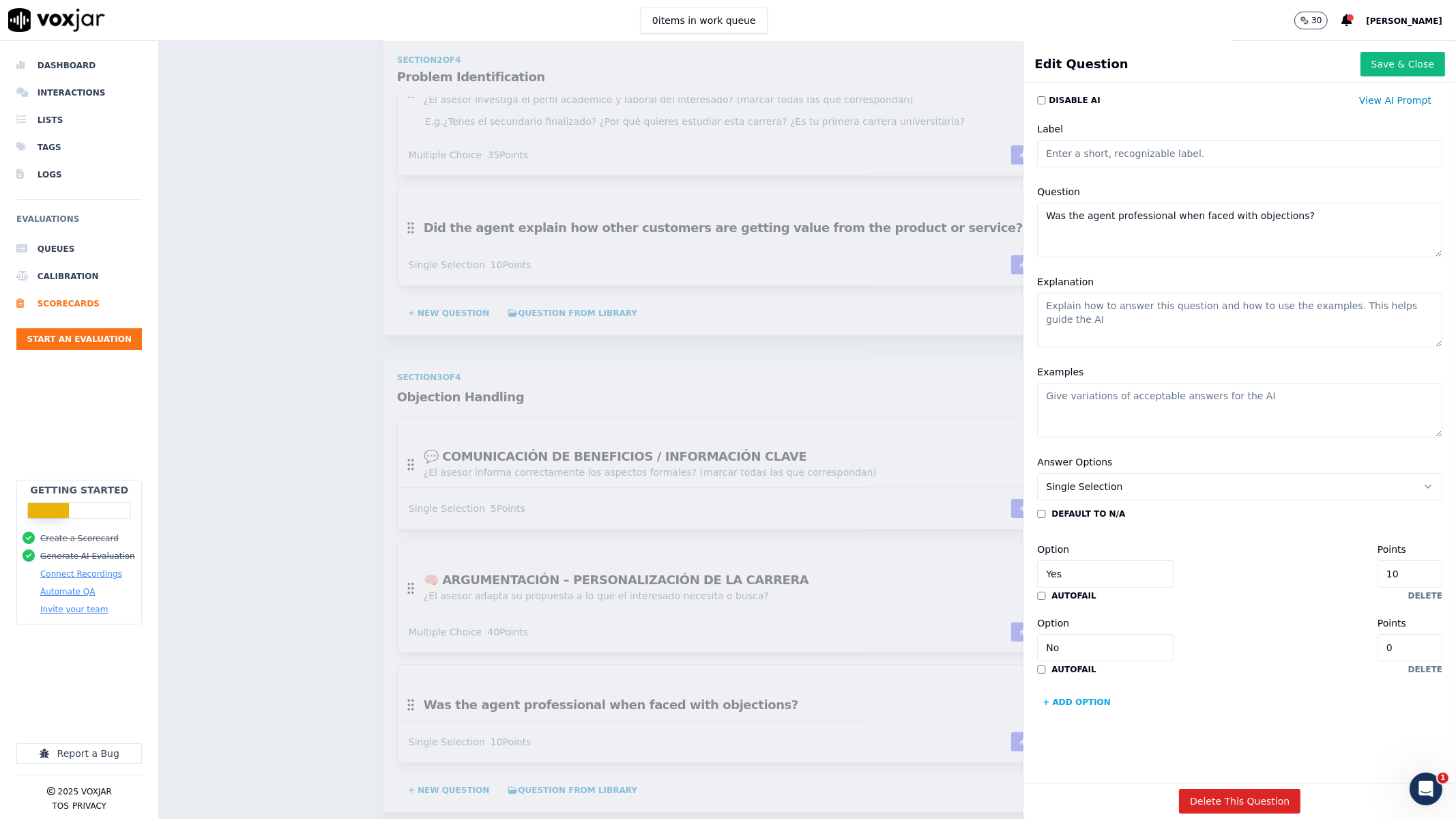
scroll to position [7, 0]
click at [1164, 539] on button "Delete This Question" at bounding box center [1240, 801] width 121 height 24
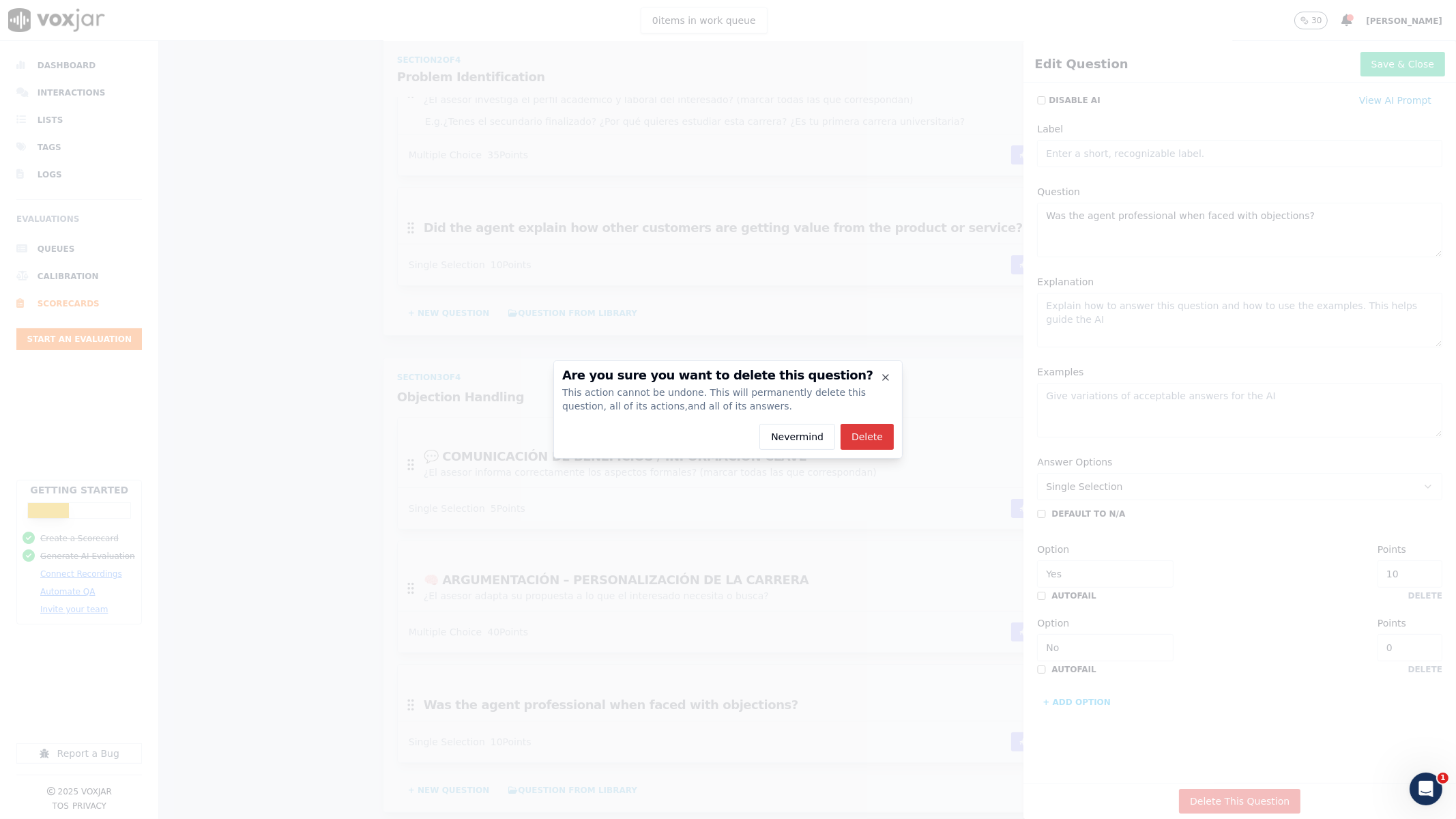
click at [878, 434] on button "Delete" at bounding box center [866, 436] width 53 height 26
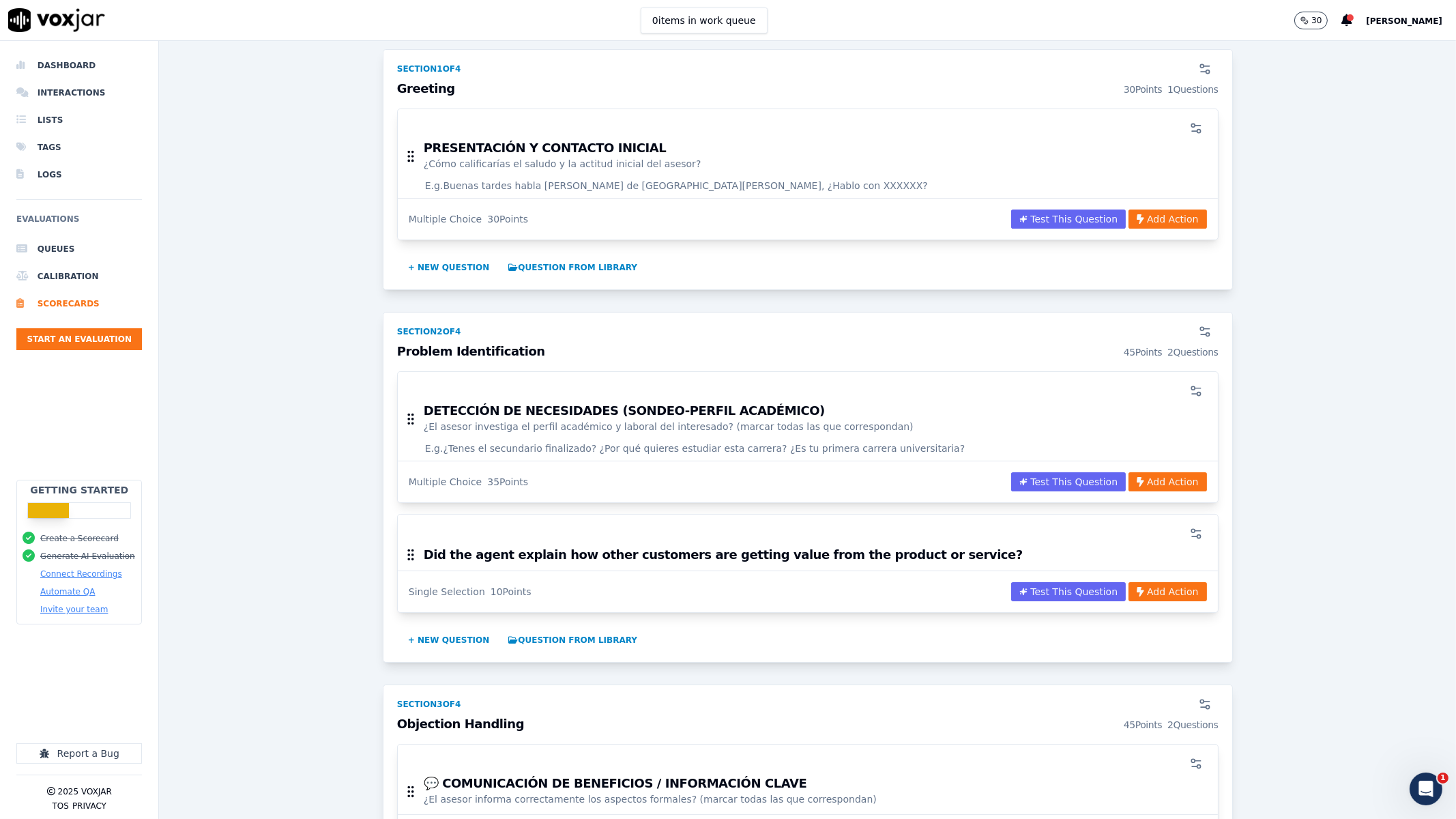
scroll to position [170, 0]
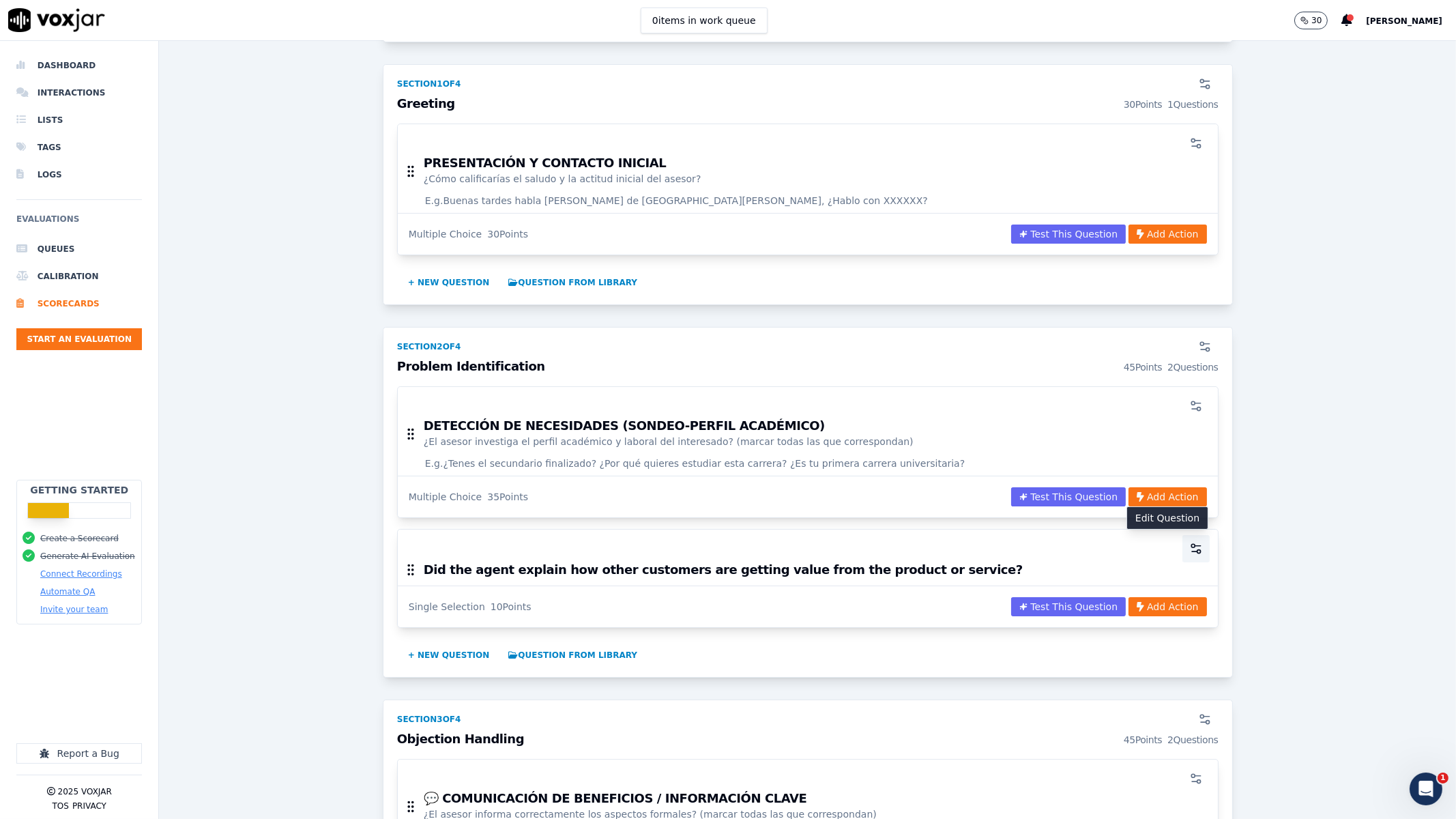
click at [1164, 539] on icon "button" at bounding box center [1196, 548] width 13 height 13
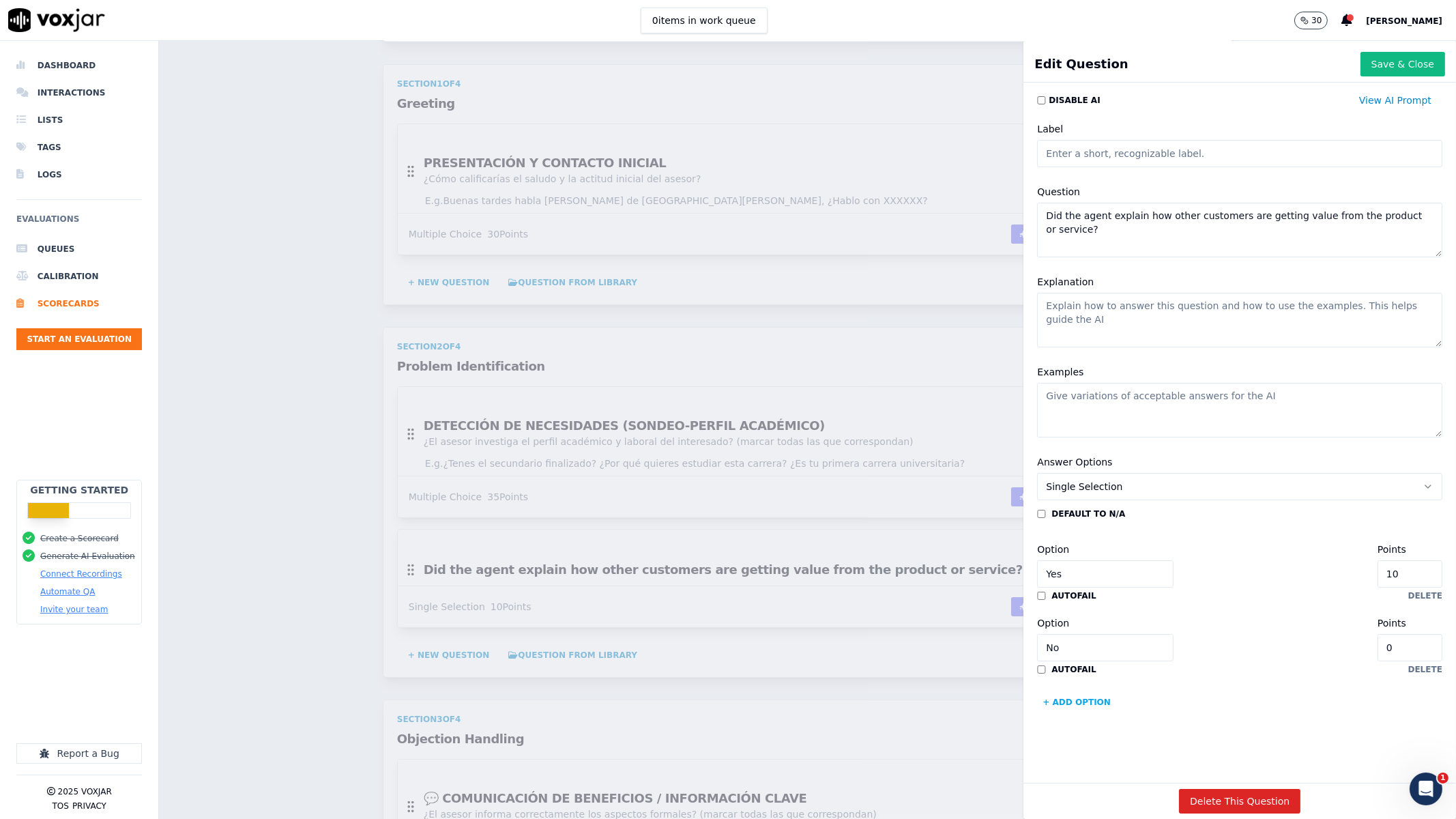
scroll to position [7, 0]
click at [1164, 539] on button "Delete This Question" at bounding box center [1240, 801] width 121 height 24
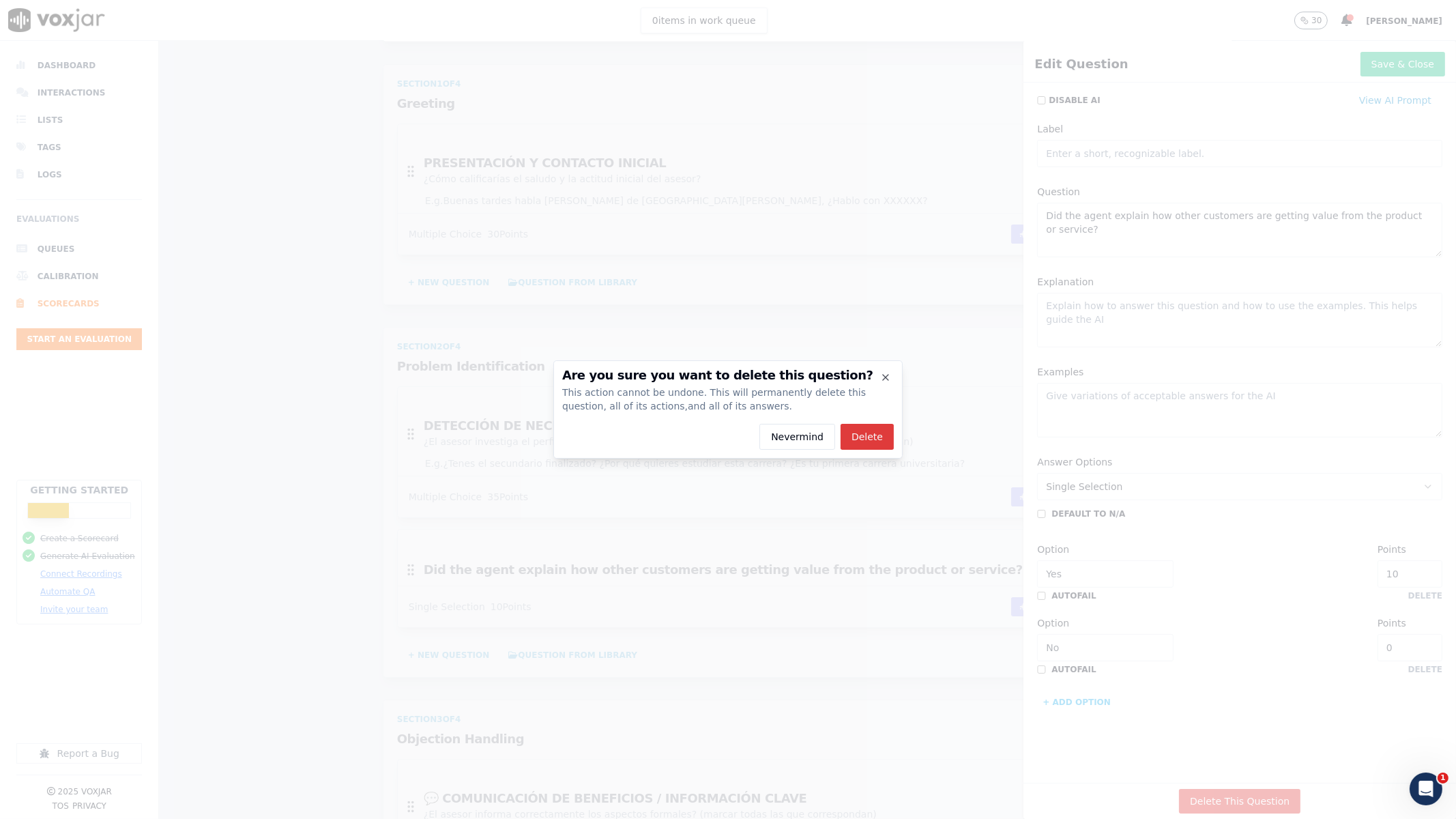
click at [867, 436] on button "Delete" at bounding box center [866, 436] width 53 height 26
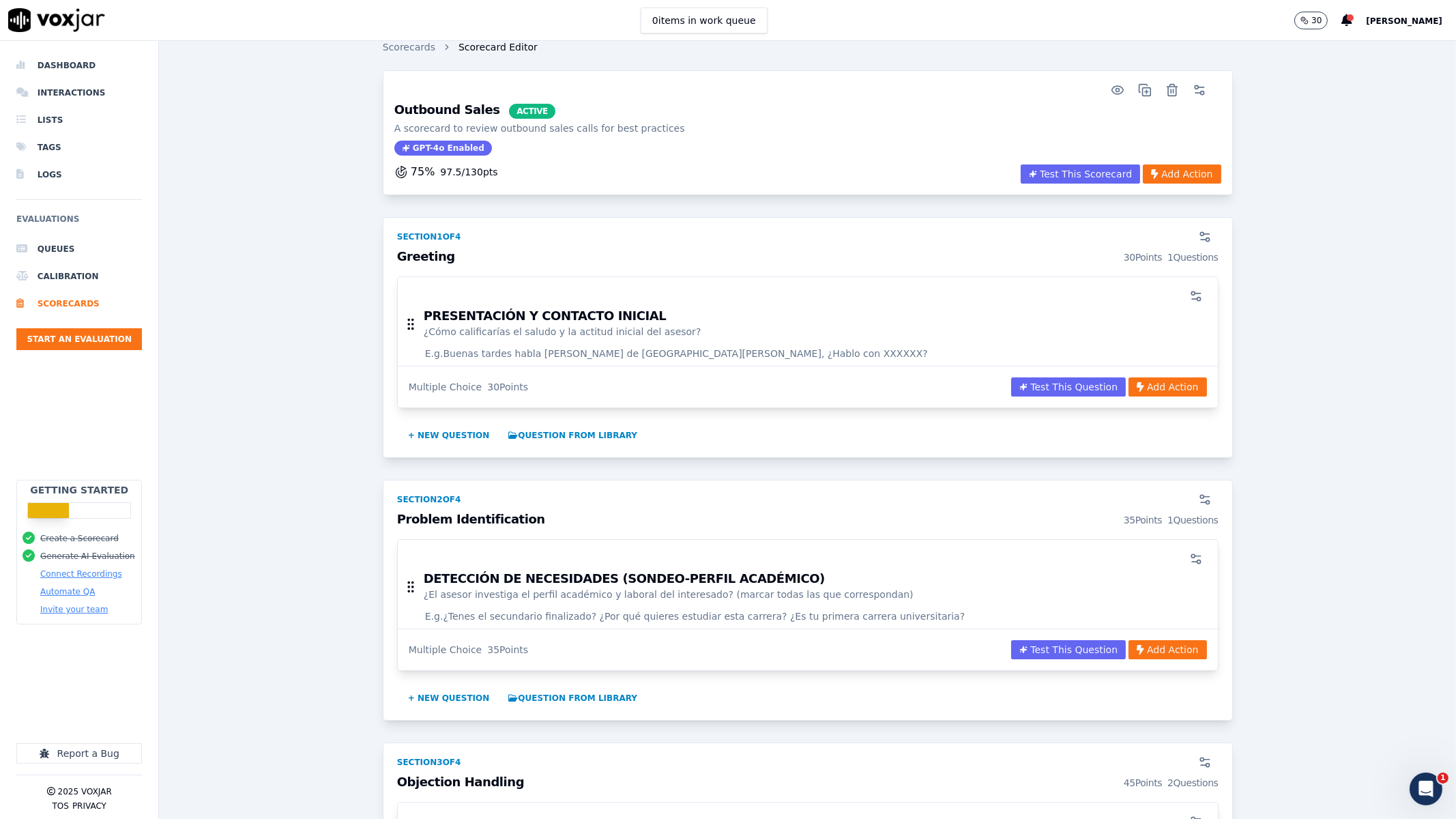
scroll to position [0, 0]
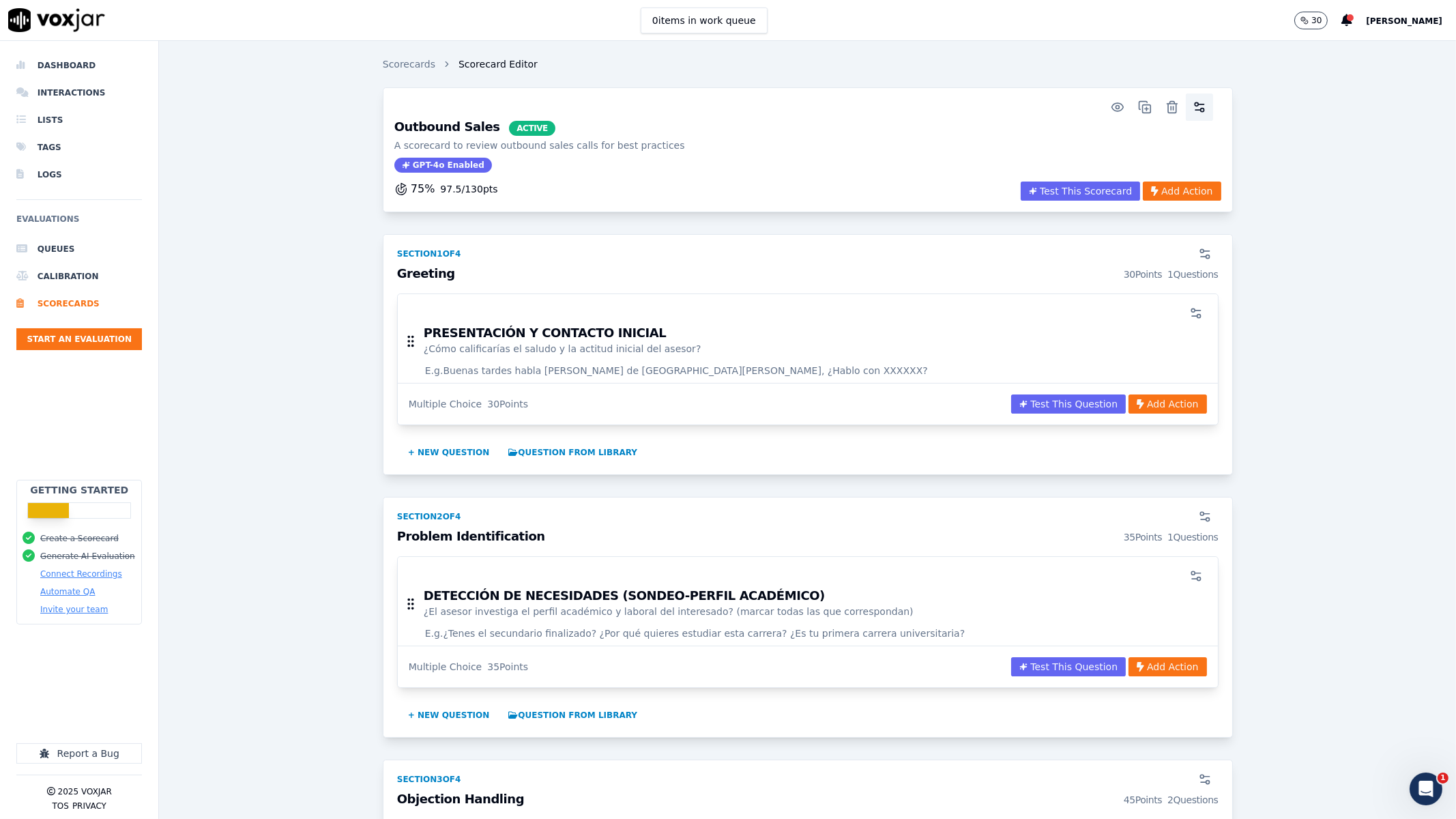
click at [1164, 102] on button "button" at bounding box center [1200, 107] width 27 height 27
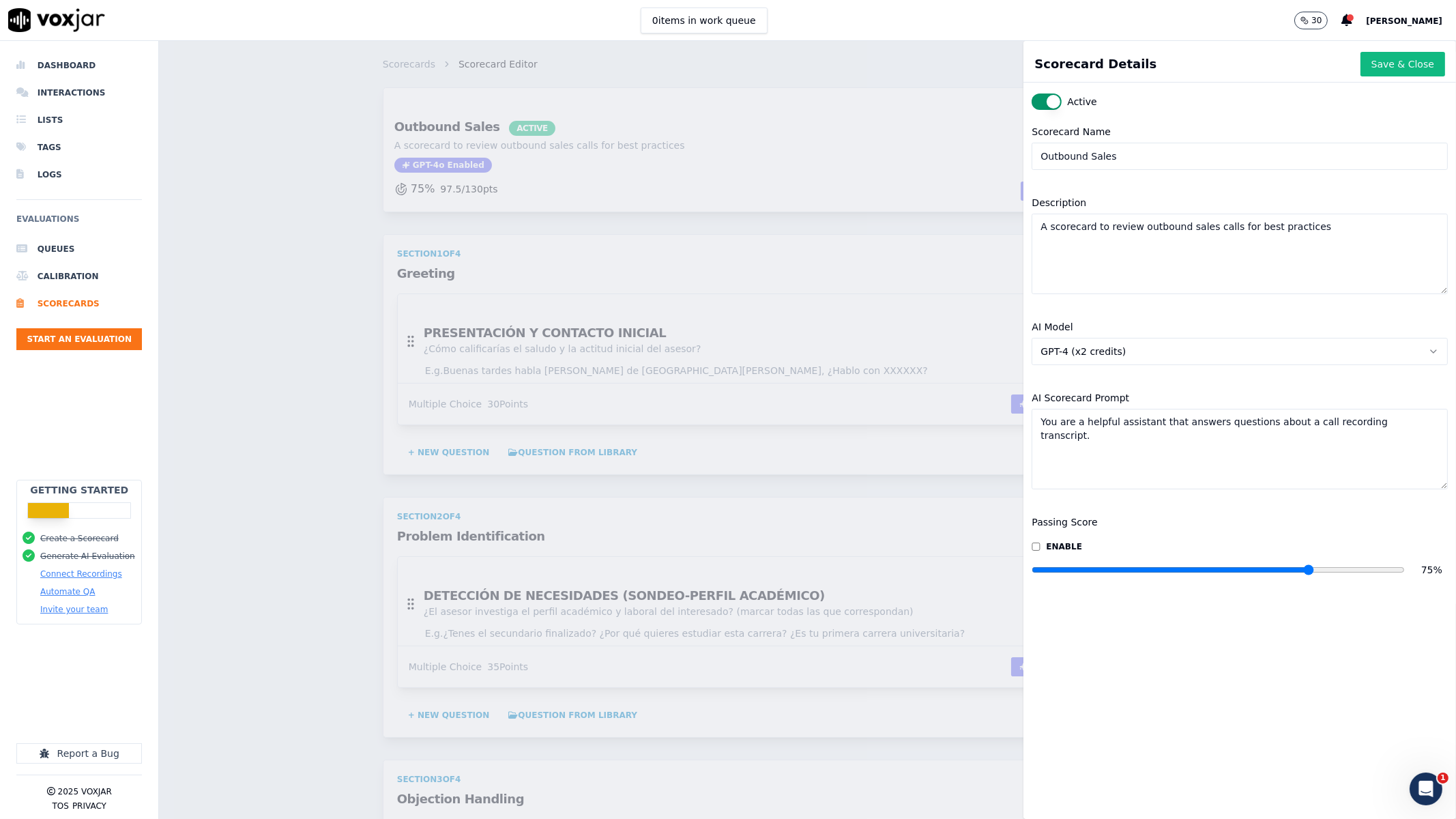
click at [1142, 155] on input "Outbound Sales" at bounding box center [1240, 156] width 416 height 27
type input "[PERSON_NAME] Admiciones"
click at [1134, 256] on textarea "A scorecard to review outbound sales calls for best practices" at bounding box center [1240, 254] width 416 height 81
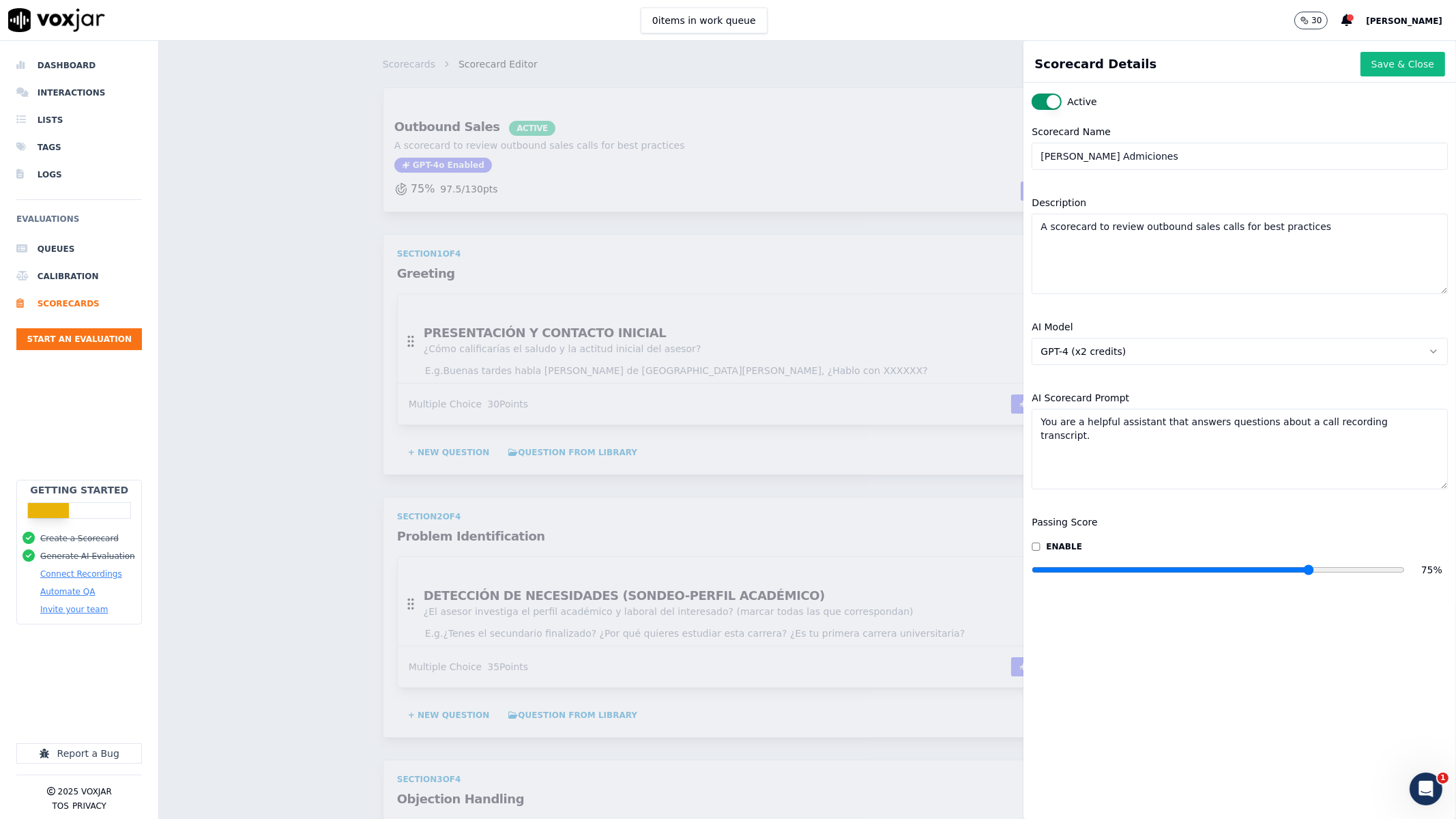
click at [1153, 350] on button "GPT-4 (x2 credits)" at bounding box center [1240, 352] width 416 height 27
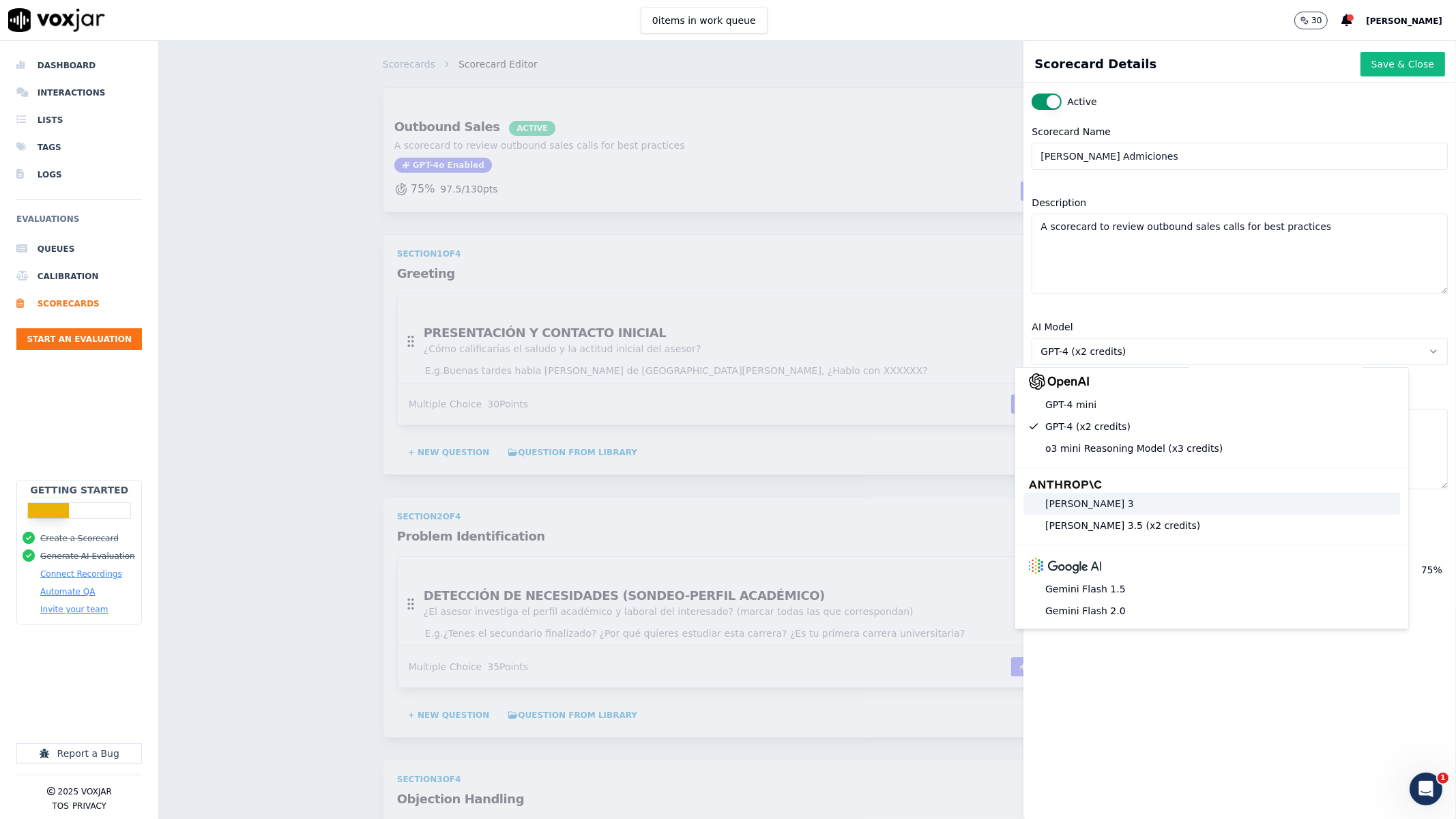
scroll to position [122, 0]
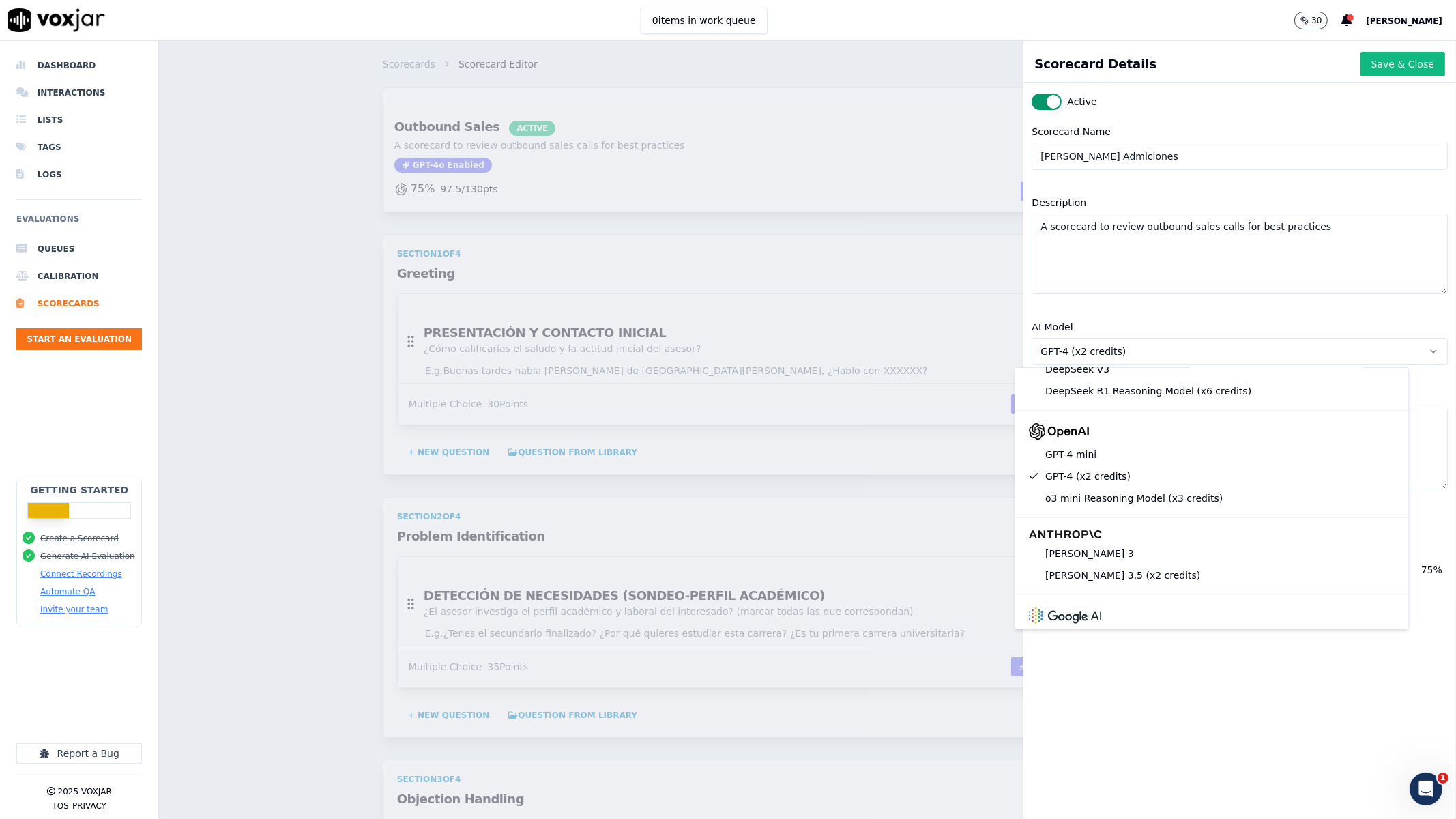
click at [1164, 352] on button "GPT-4 (x2 credits)" at bounding box center [1240, 352] width 416 height 27
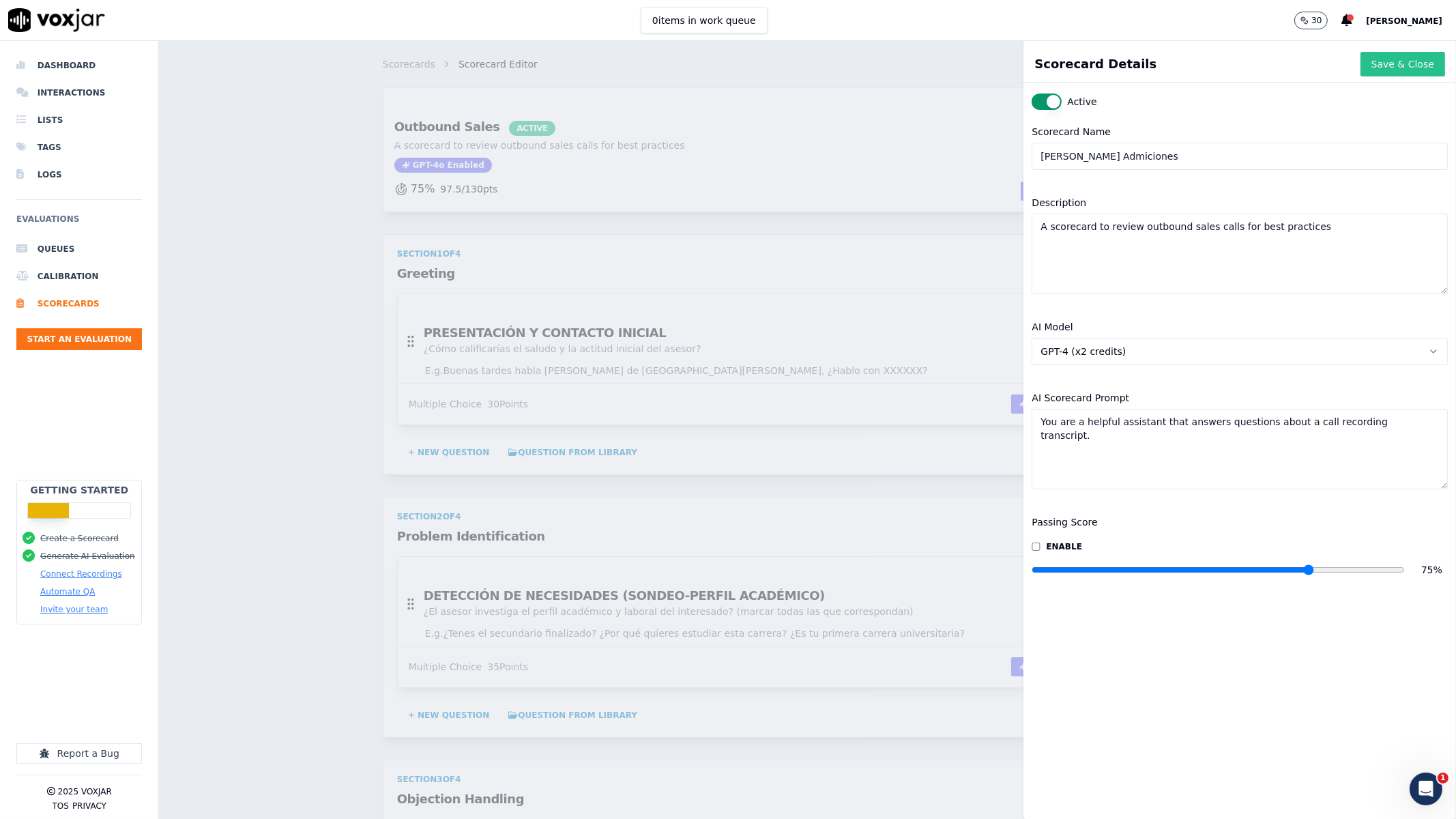
click at [1164, 62] on button "Save & Close" at bounding box center [1403, 64] width 85 height 24
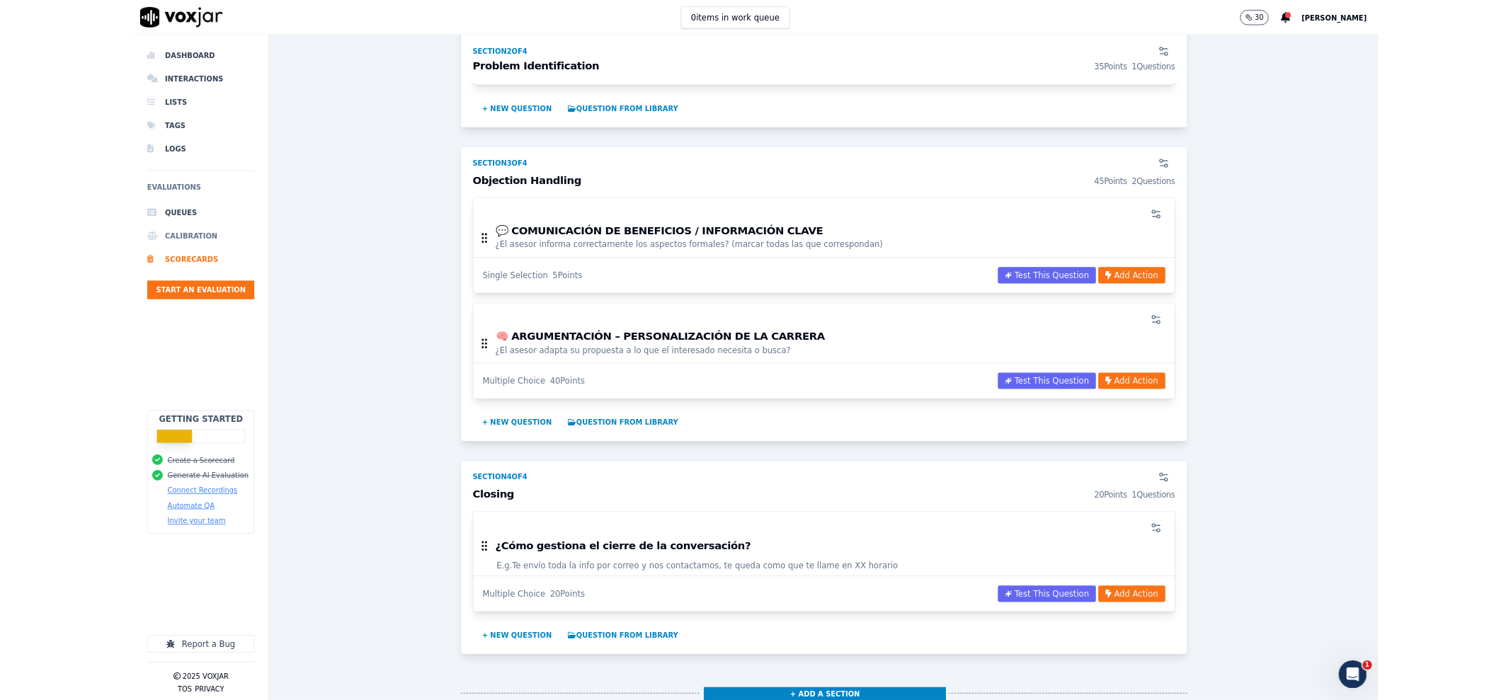
scroll to position [619, 0]
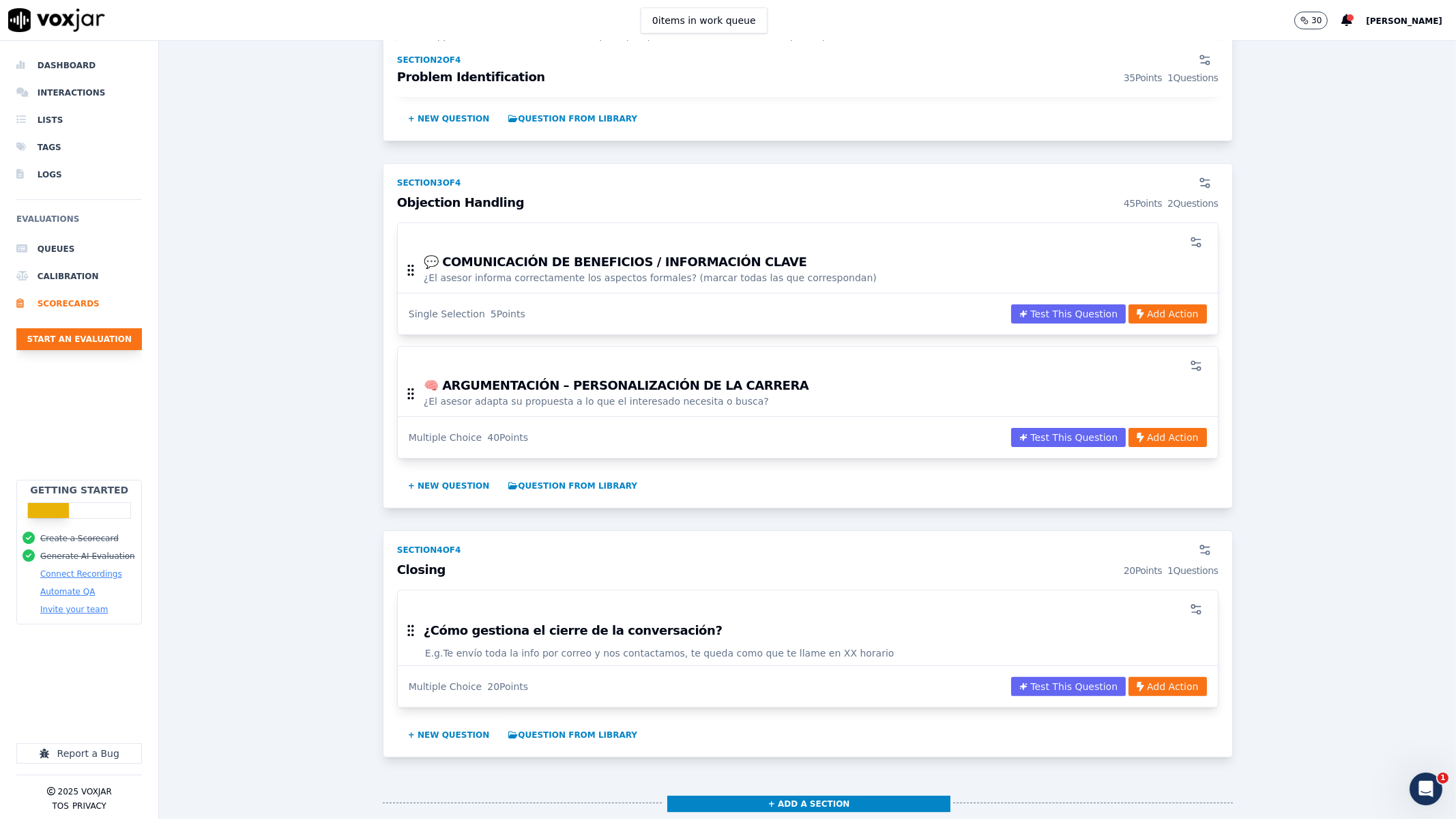
click at [65, 333] on button "Start an Evaluation" at bounding box center [79, 339] width 125 height 22
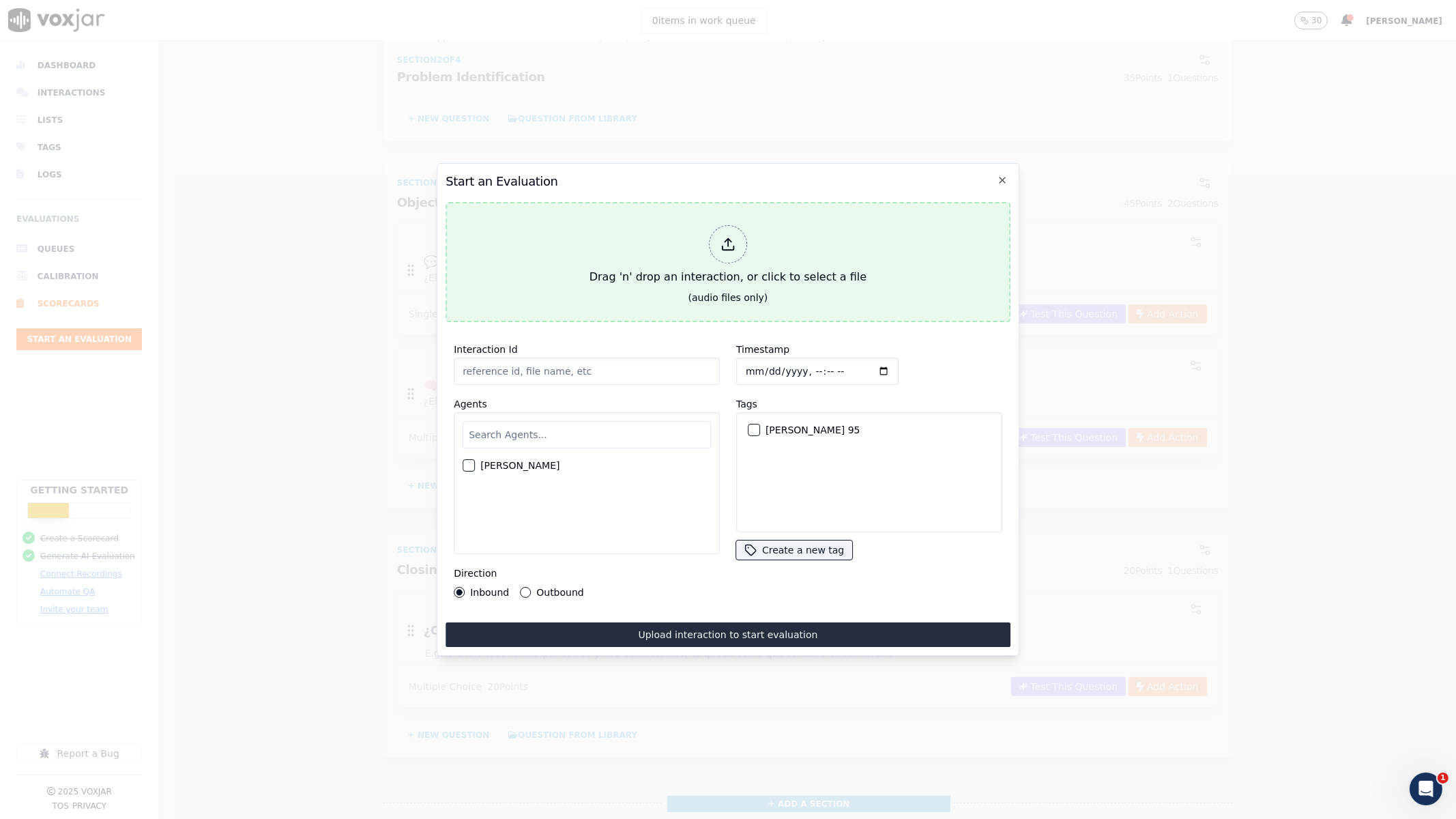
click at [742, 239] on div at bounding box center [728, 245] width 39 height 39
click at [751, 249] on div "Drag 'n' drop an interaction, or click to select a file" at bounding box center [728, 255] width 288 height 71
type input "1130853721-145383111-20250818094743.mp3"
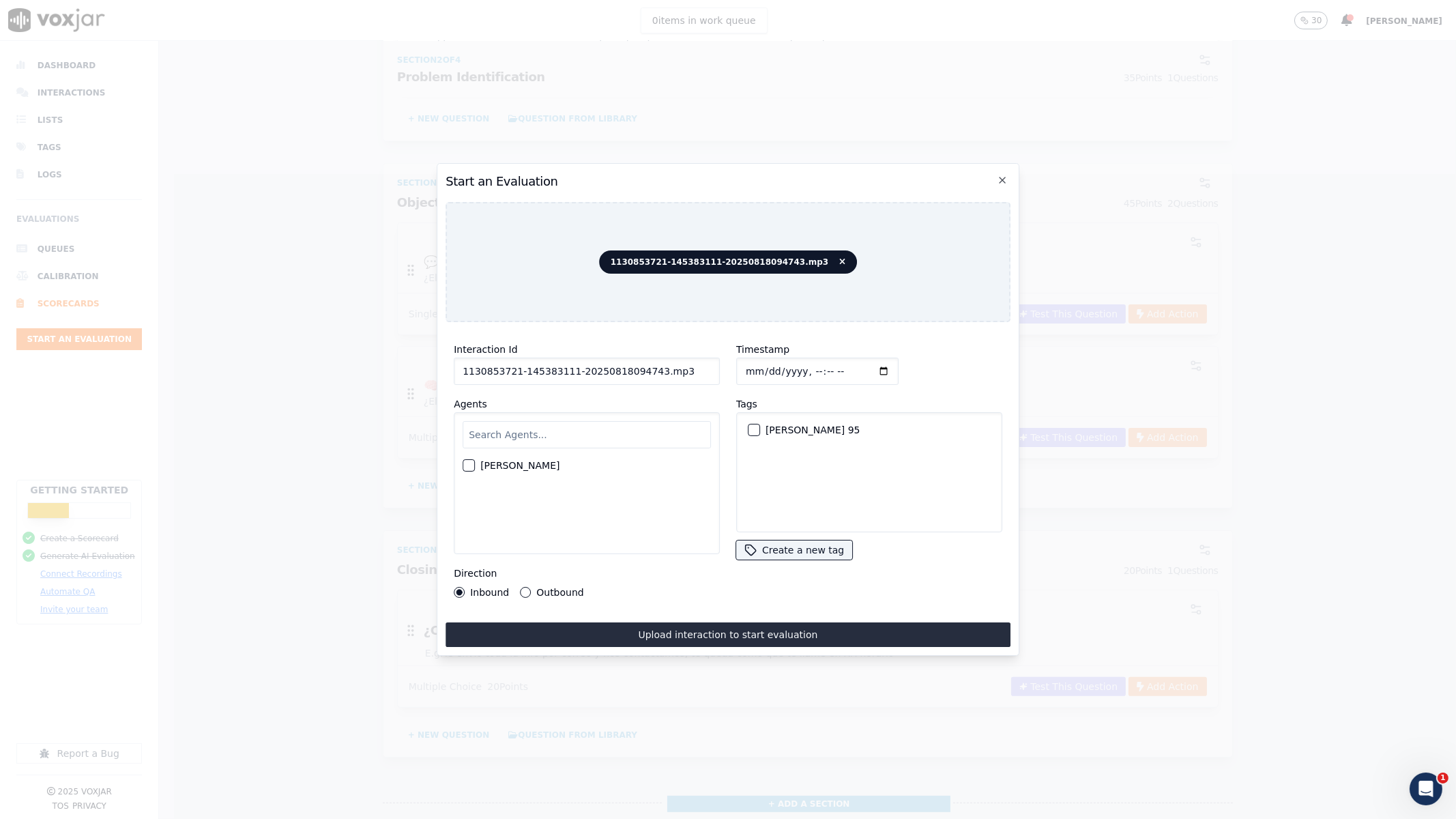
click at [554, 427] on input "text" at bounding box center [587, 435] width 249 height 27
click at [658, 497] on div "[PERSON_NAME]" at bounding box center [587, 483] width 266 height 142
click at [1001, 174] on icon "button" at bounding box center [1002, 179] width 11 height 11
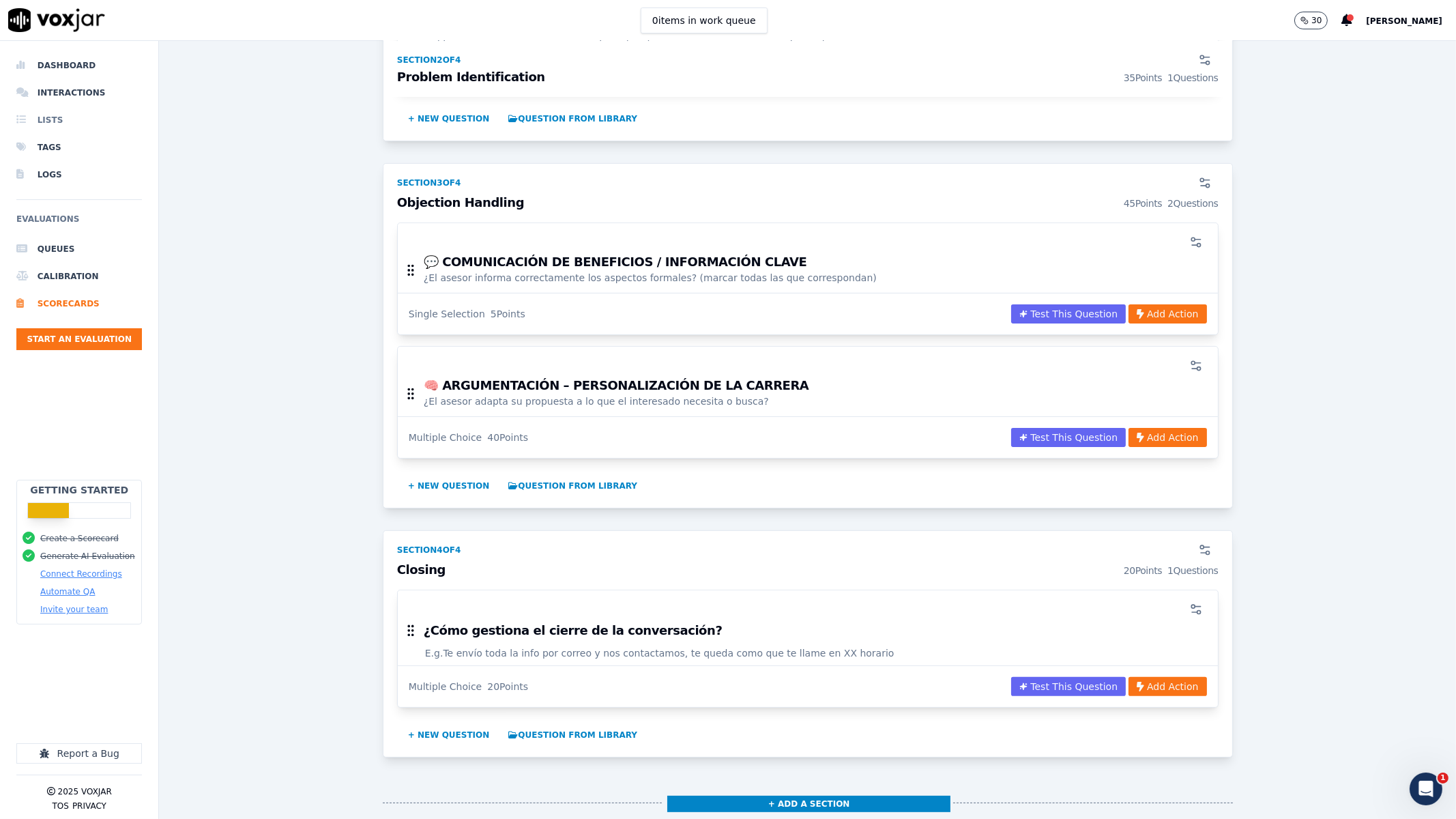
click at [65, 124] on li "Lists" at bounding box center [79, 119] width 125 height 27
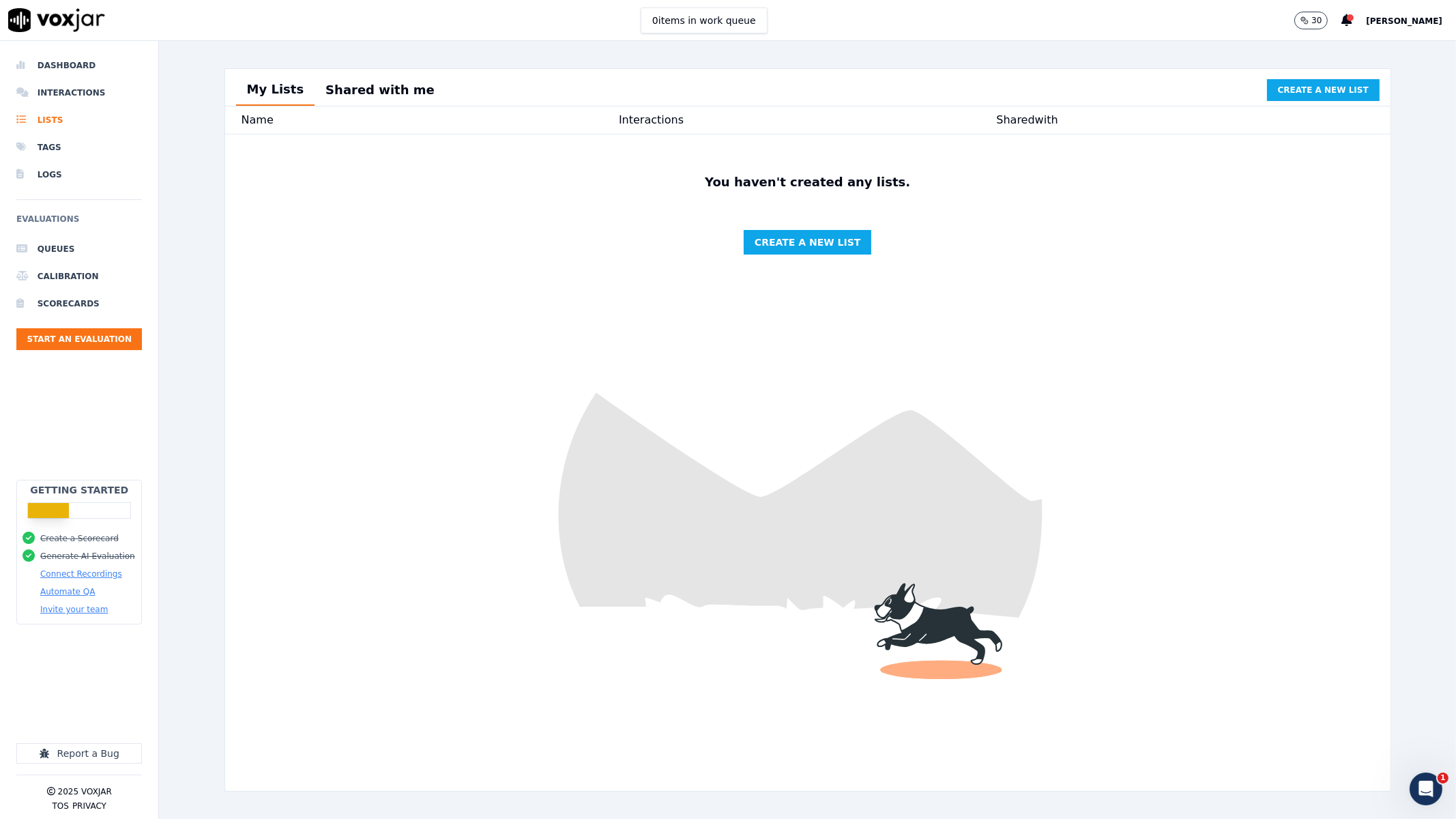
click at [378, 97] on button "Shared with me" at bounding box center [380, 90] width 131 height 30
click at [282, 83] on button "My Lists" at bounding box center [276, 90] width 79 height 30
click at [109, 93] on li "Interactions" at bounding box center [79, 92] width 125 height 27
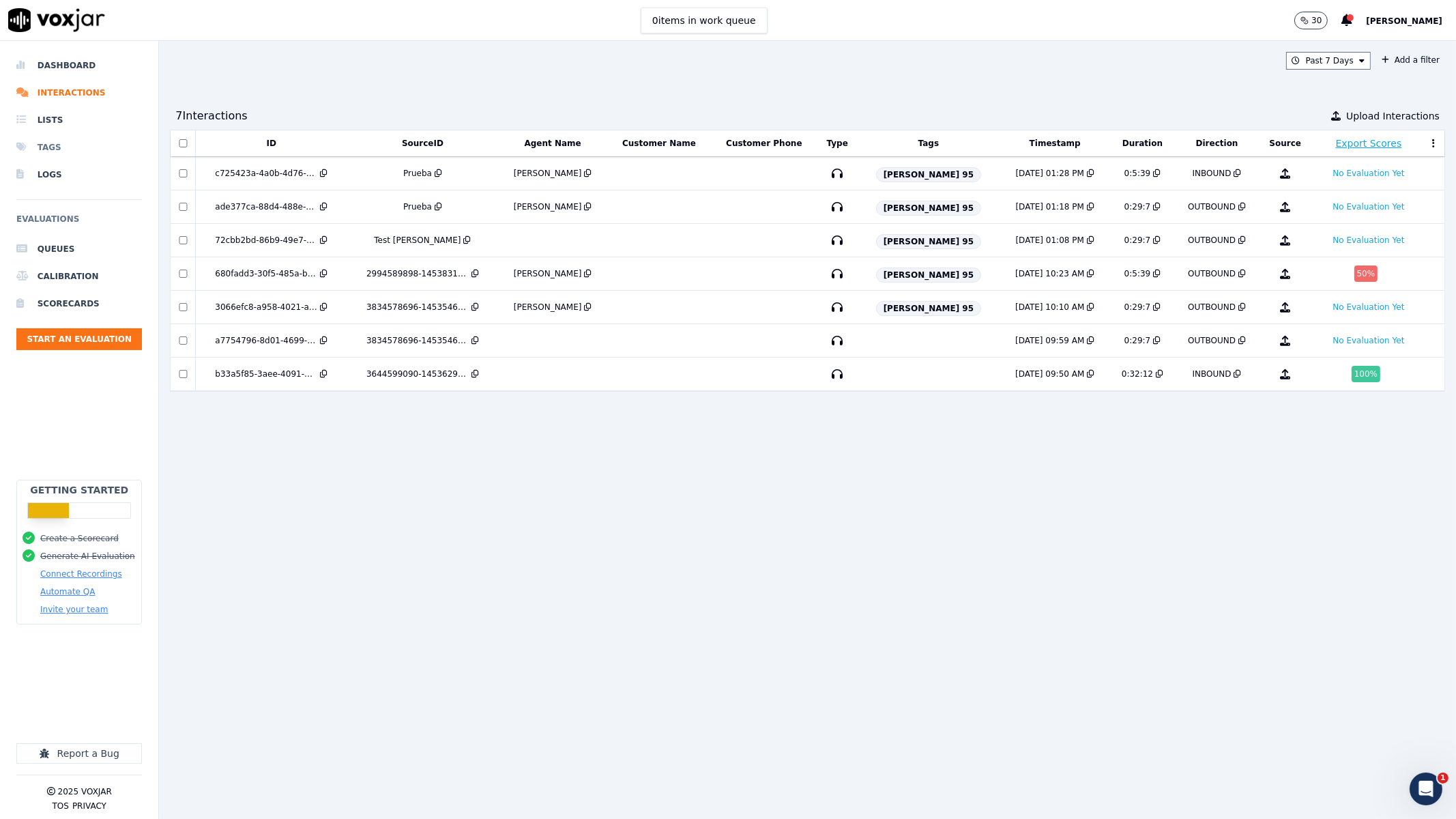
click at [62, 142] on li "Tags" at bounding box center [79, 147] width 125 height 27
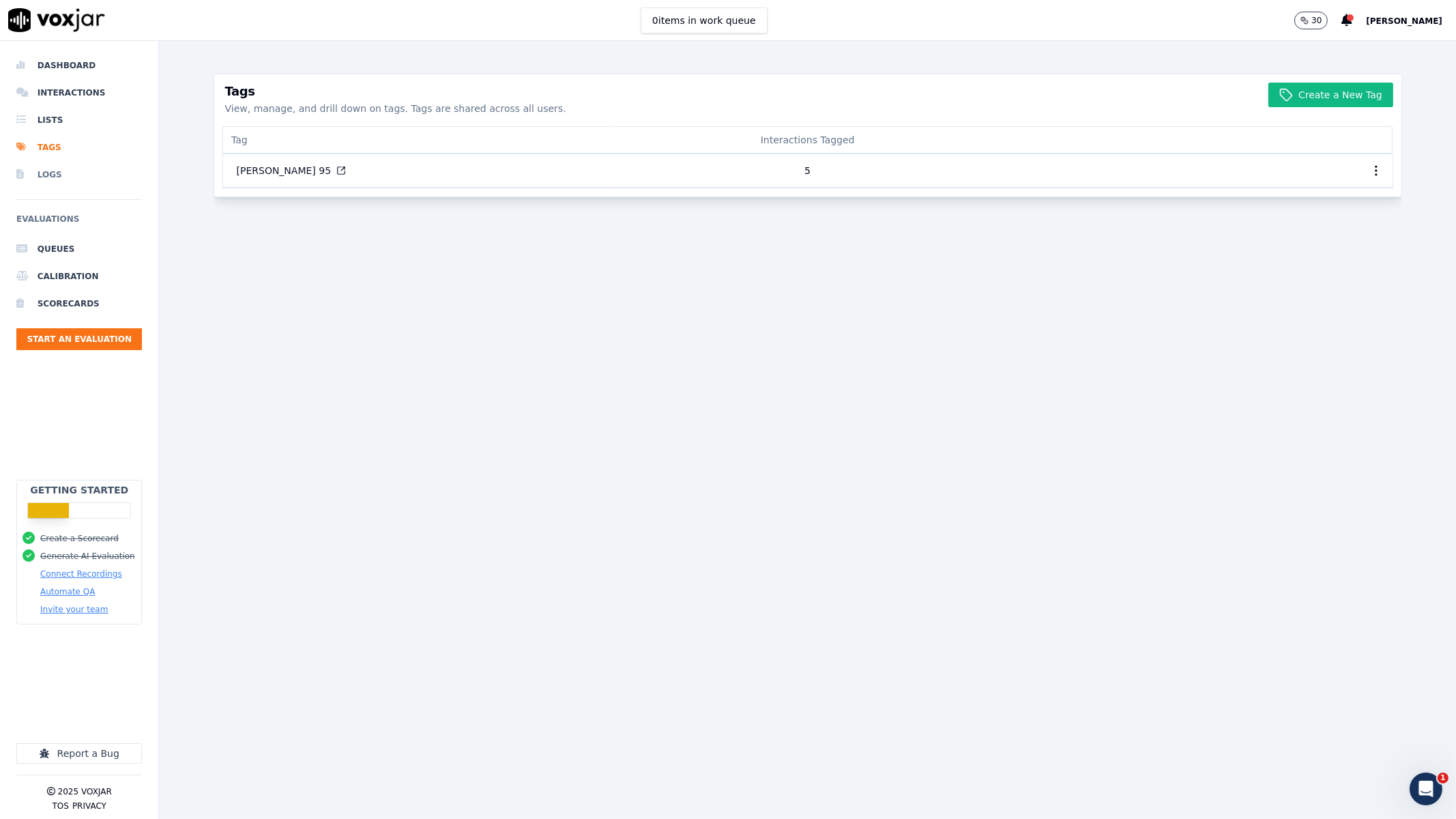
click at [56, 183] on li "Logs" at bounding box center [79, 174] width 125 height 27
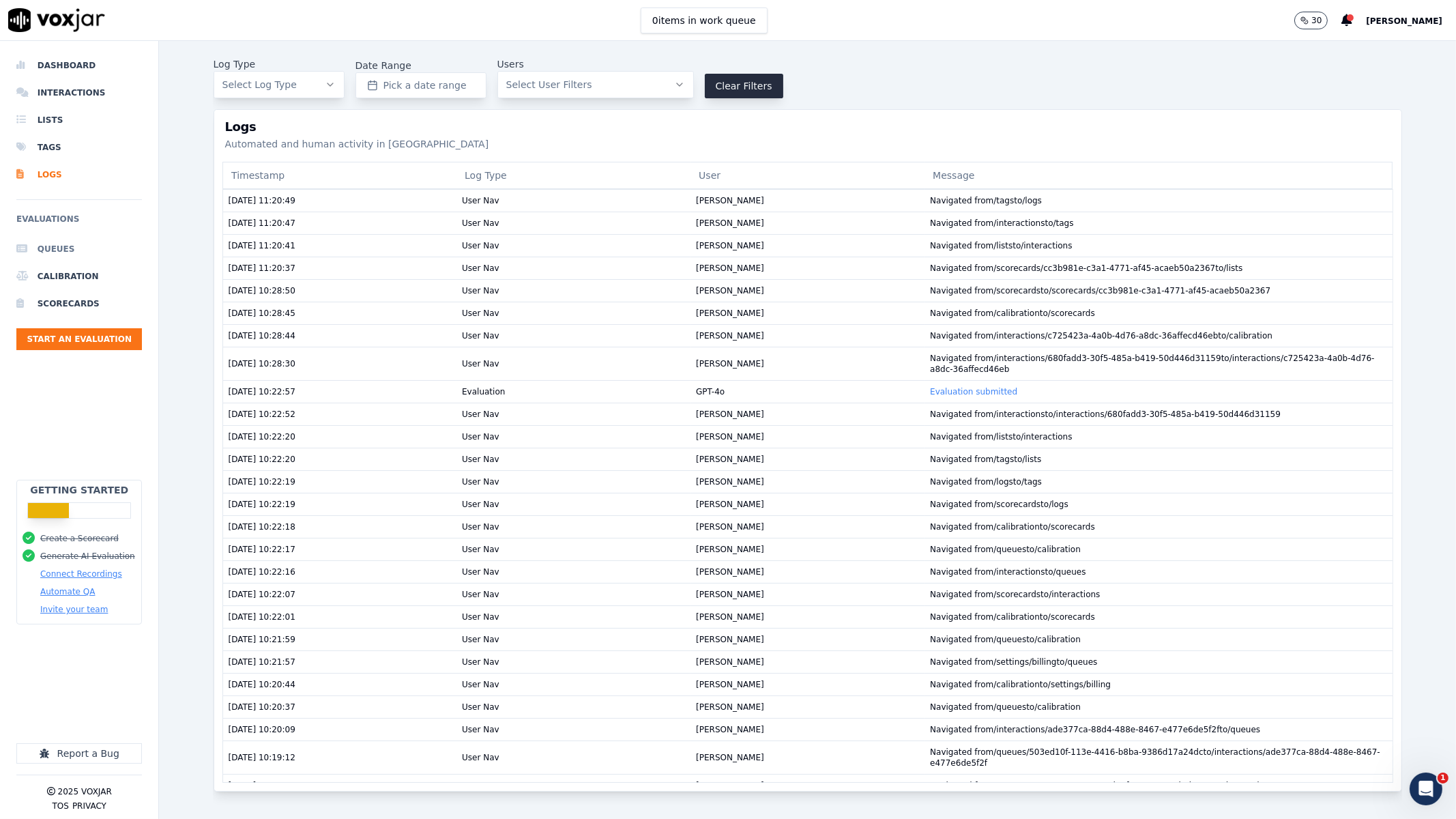
click at [78, 250] on li "Queues" at bounding box center [79, 249] width 125 height 27
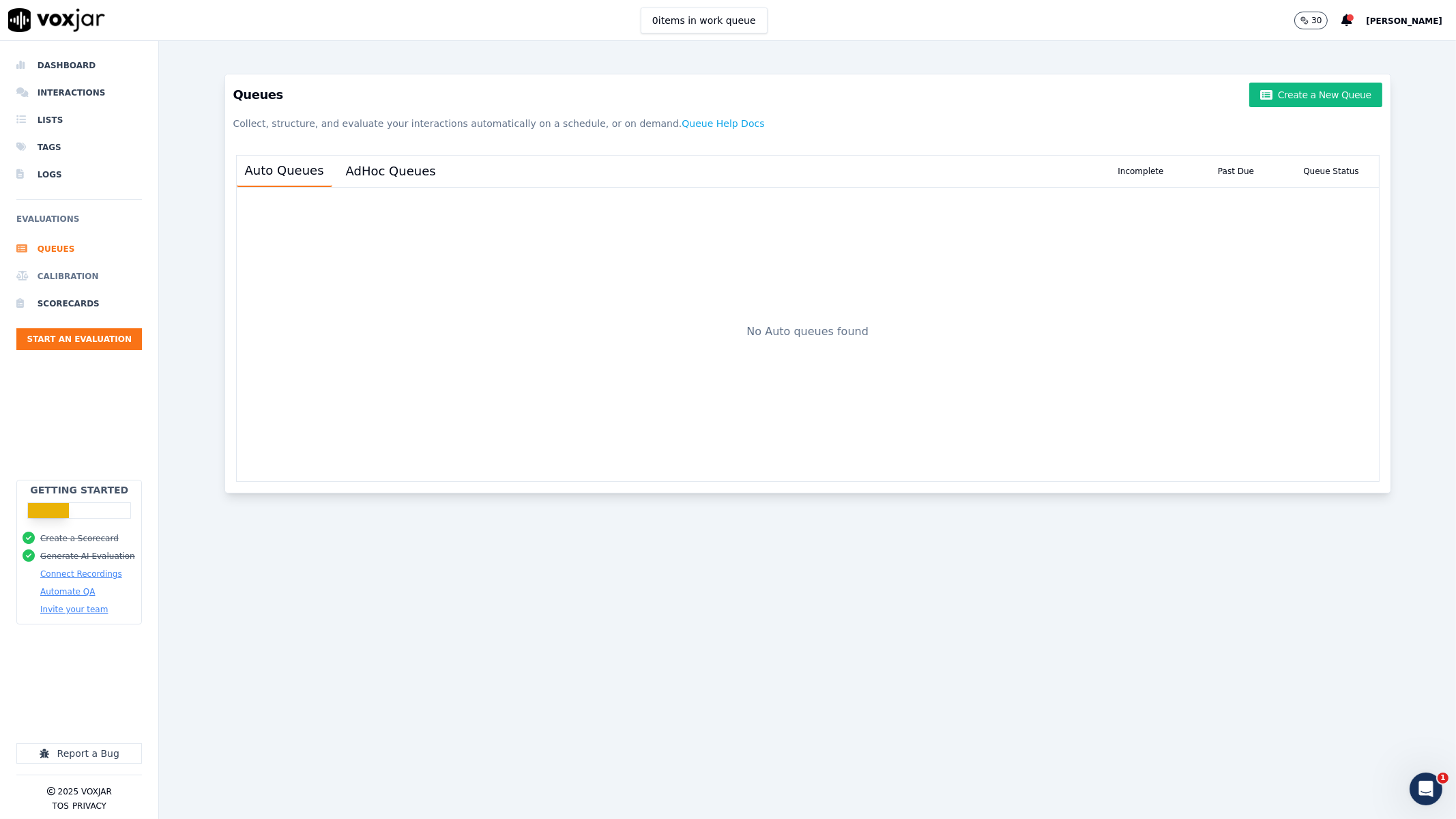
click at [53, 277] on li "Calibration" at bounding box center [79, 277] width 125 height 27
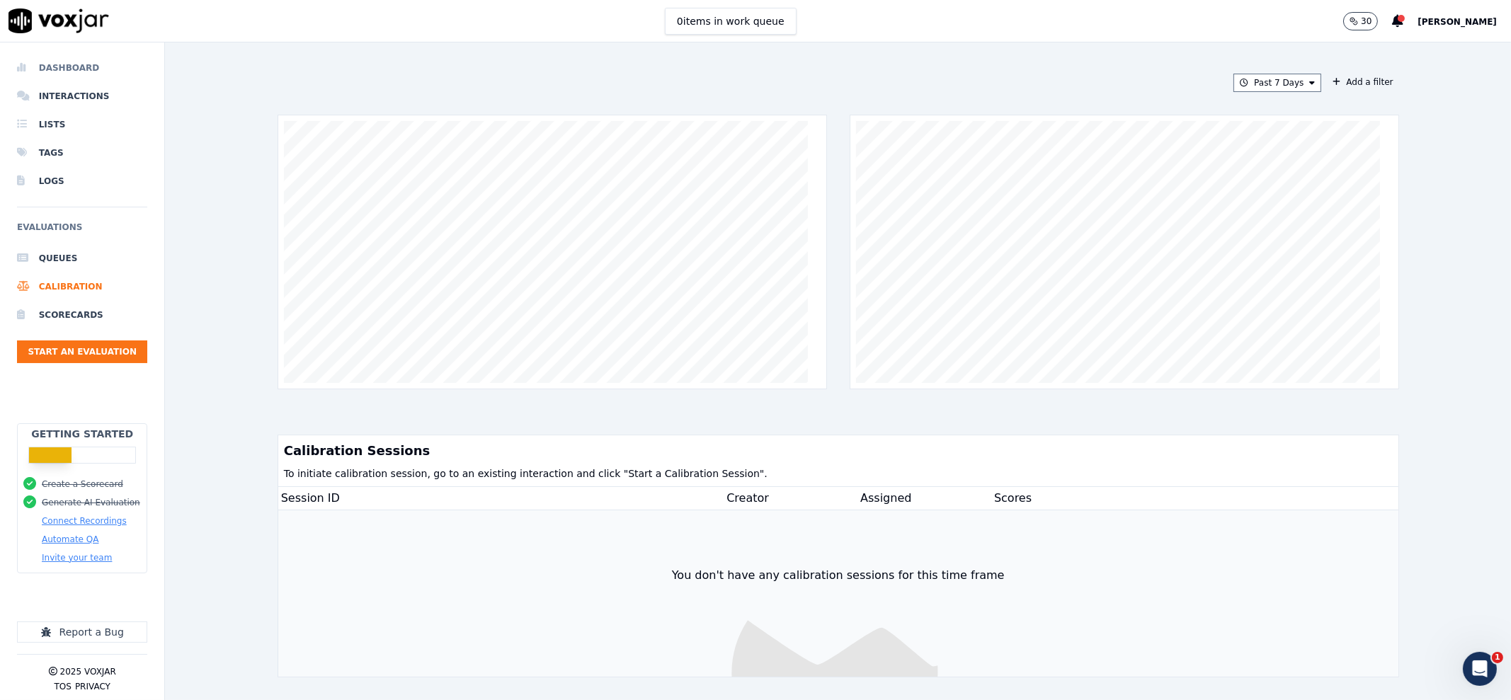
click at [79, 69] on li "Dashboard" at bounding box center [82, 68] width 130 height 28
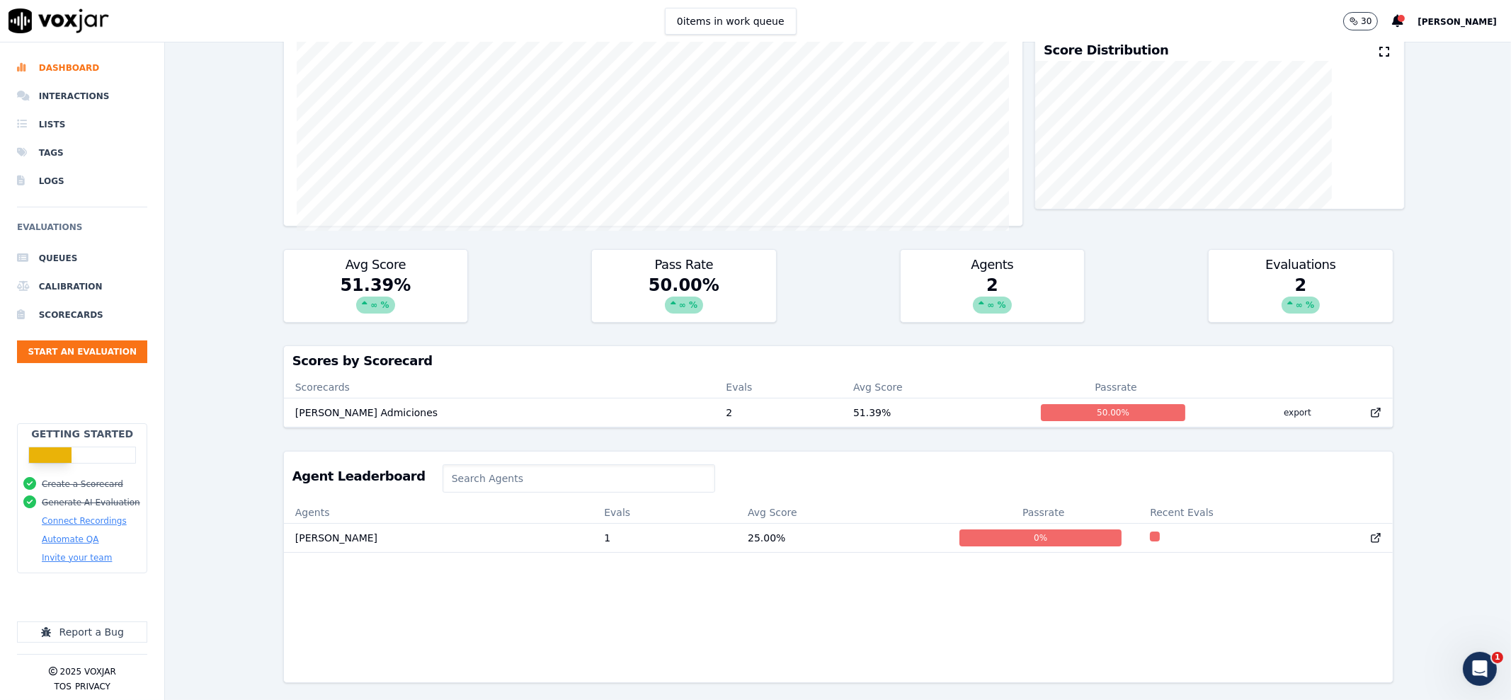
scroll to position [266, 0]
click at [969, 286] on div "2 ∞ %" at bounding box center [992, 298] width 183 height 48
click at [977, 301] on div "∞ %" at bounding box center [992, 305] width 38 height 17
click at [988, 274] on div "2 ∞ %" at bounding box center [992, 298] width 183 height 48
click at [986, 274] on div "2 ∞ %" at bounding box center [992, 298] width 183 height 48
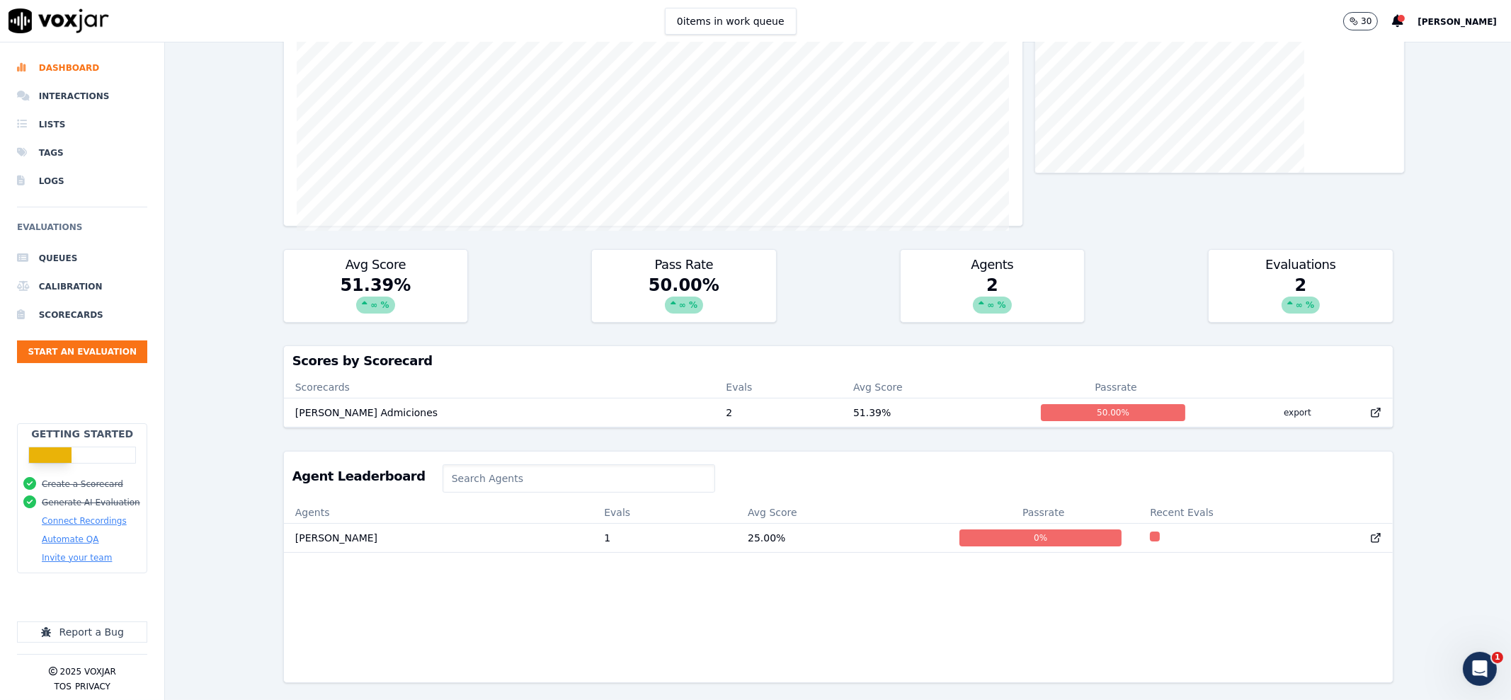
click at [1208, 285] on div "2 ∞ %" at bounding box center [1300, 298] width 183 height 48
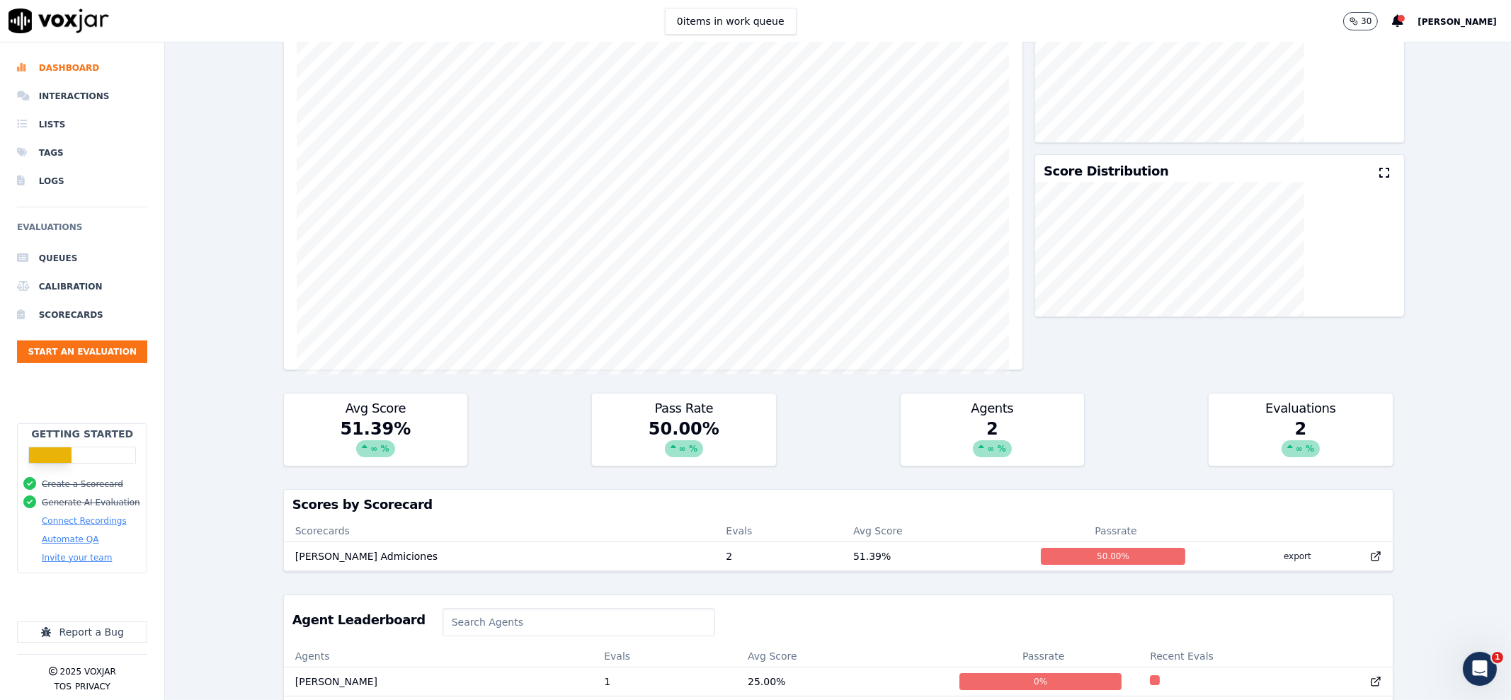
scroll to position [0, 0]
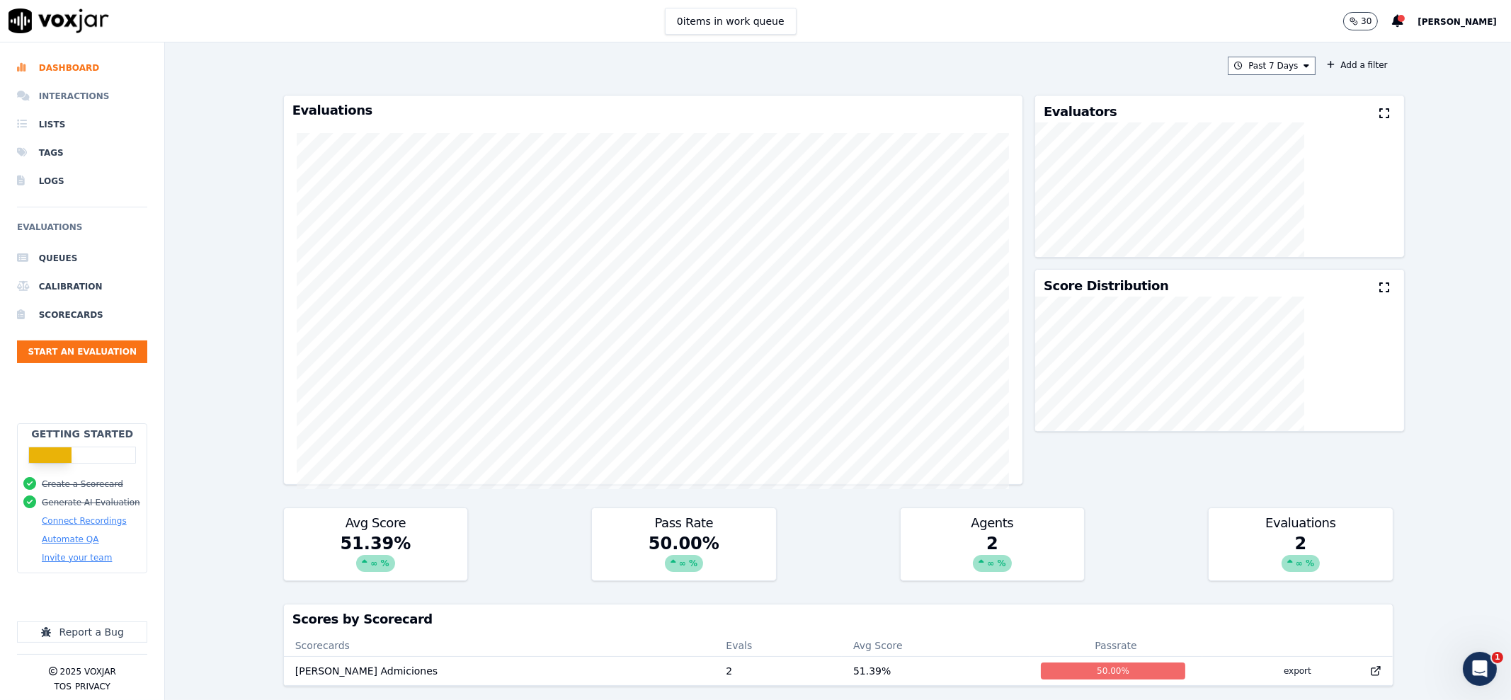
click at [86, 103] on li "Interactions" at bounding box center [82, 96] width 130 height 28
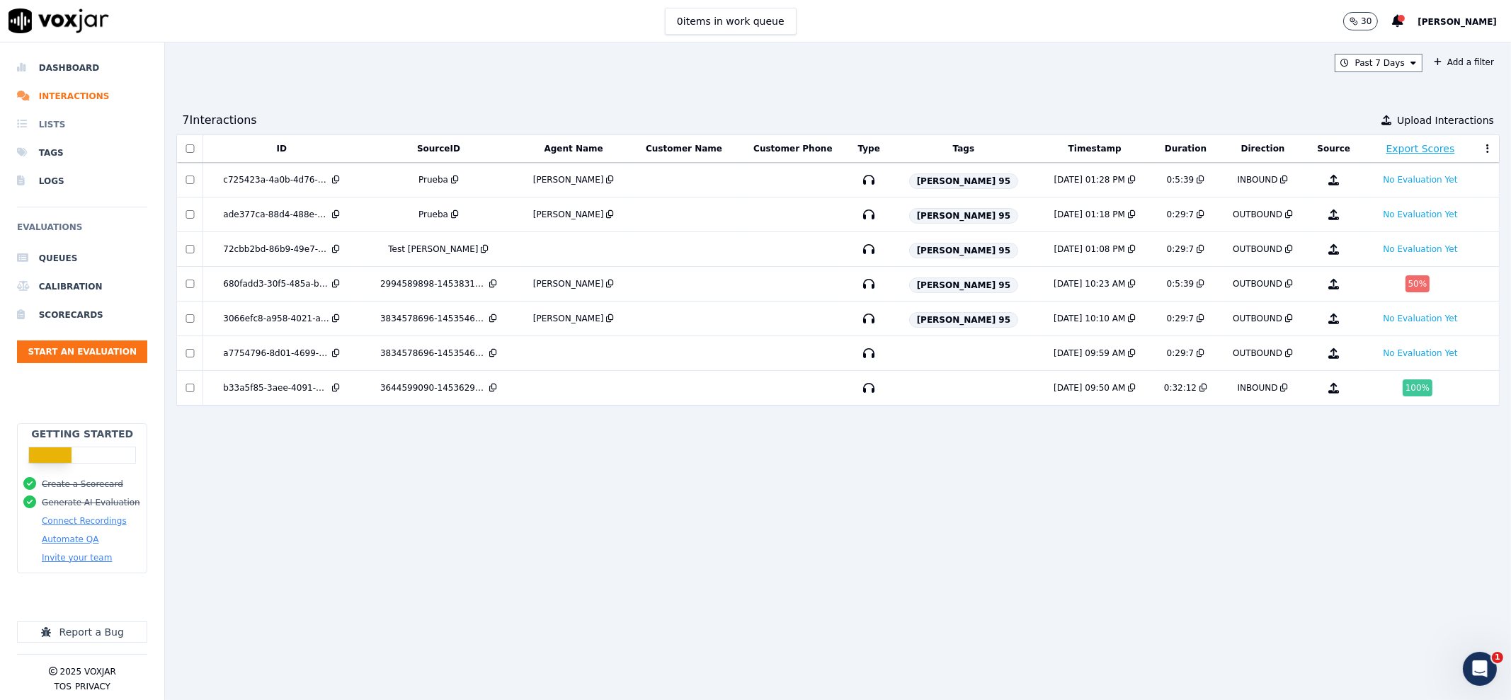
click at [48, 128] on li "Lists" at bounding box center [82, 124] width 130 height 28
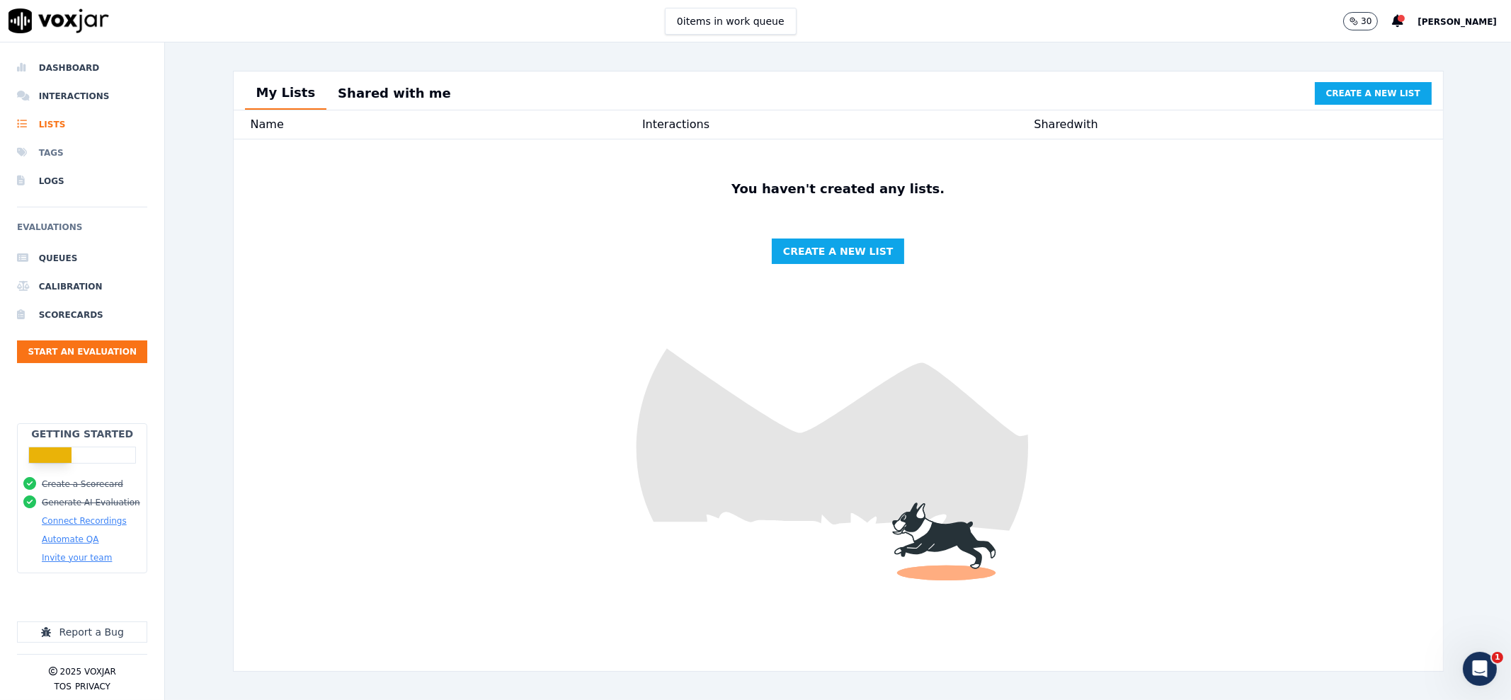
click at [76, 143] on li "Tags" at bounding box center [82, 153] width 130 height 28
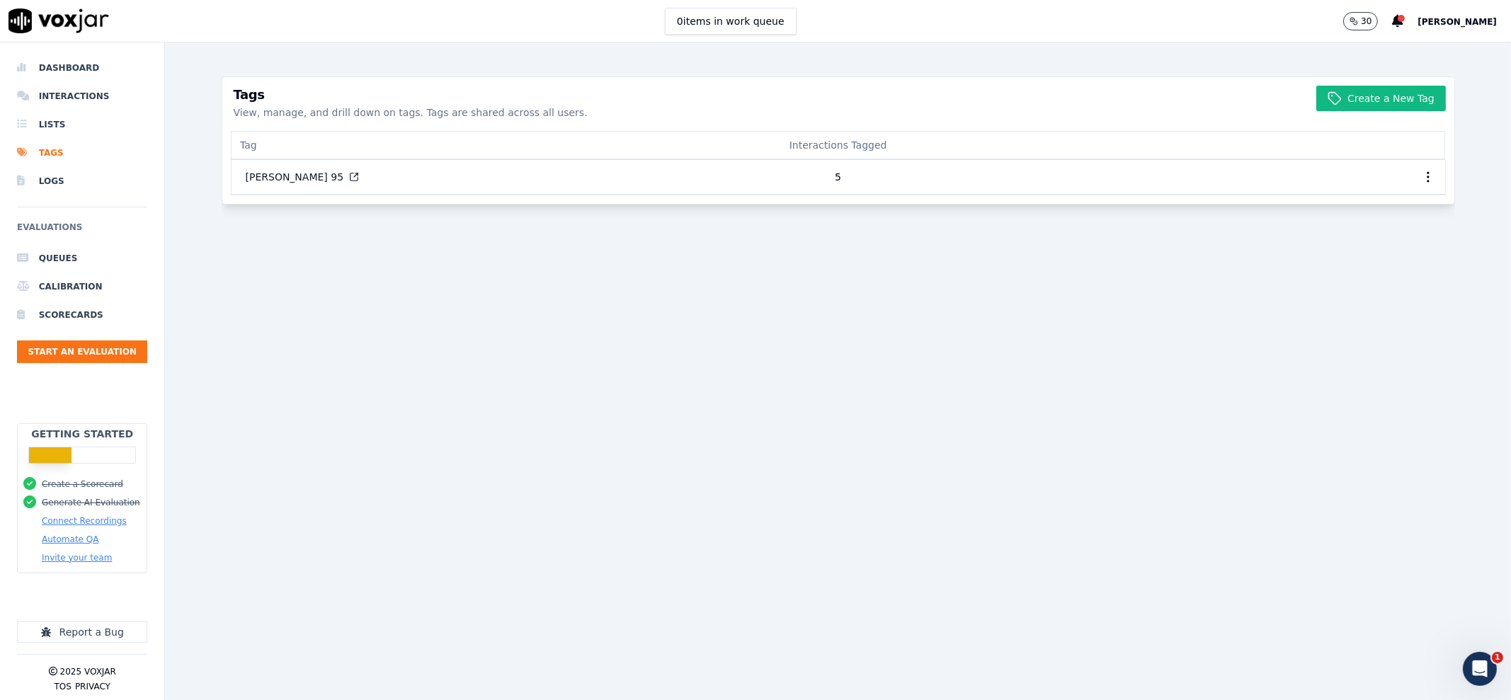
click at [1208, 28] on button "30" at bounding box center [1360, 21] width 35 height 18
click at [1208, 21] on span "[PERSON_NAME]" at bounding box center [1457, 22] width 79 height 10
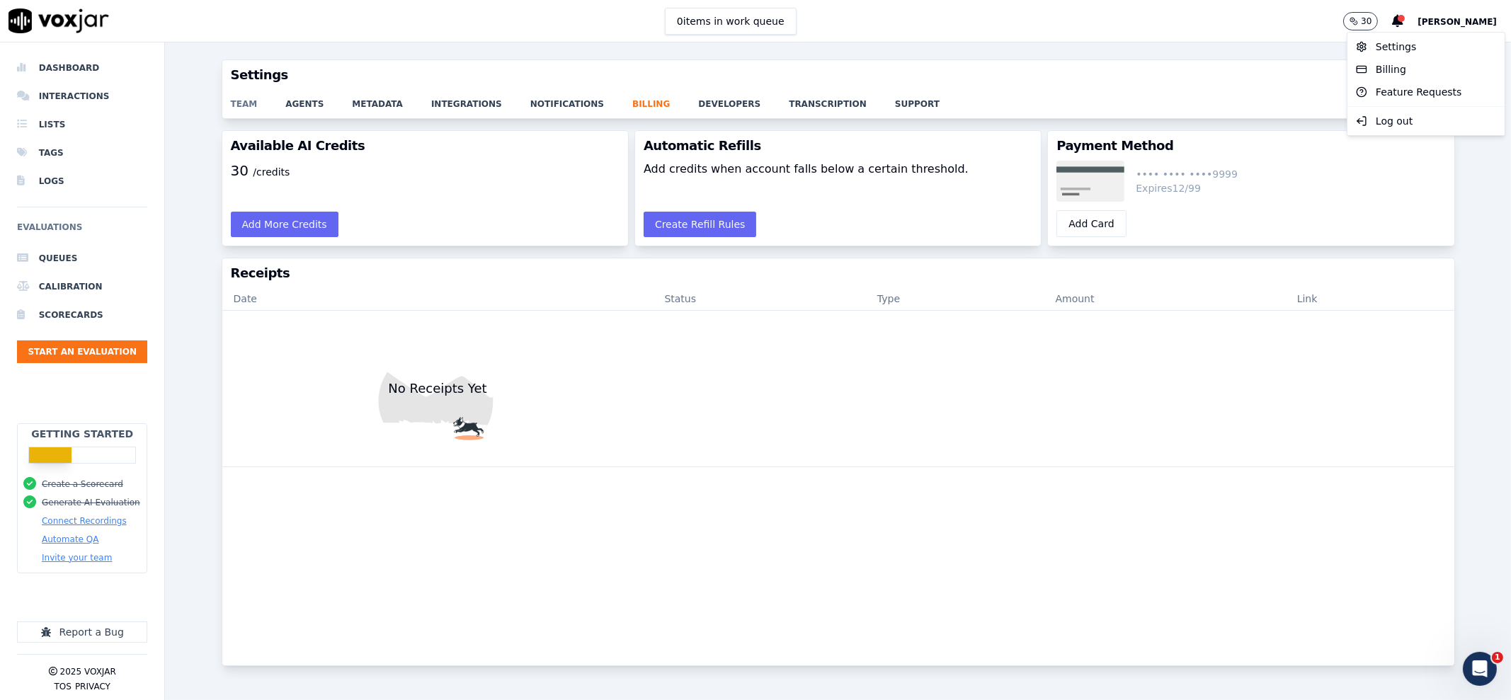
click at [273, 101] on link "team" at bounding box center [258, 100] width 55 height 20
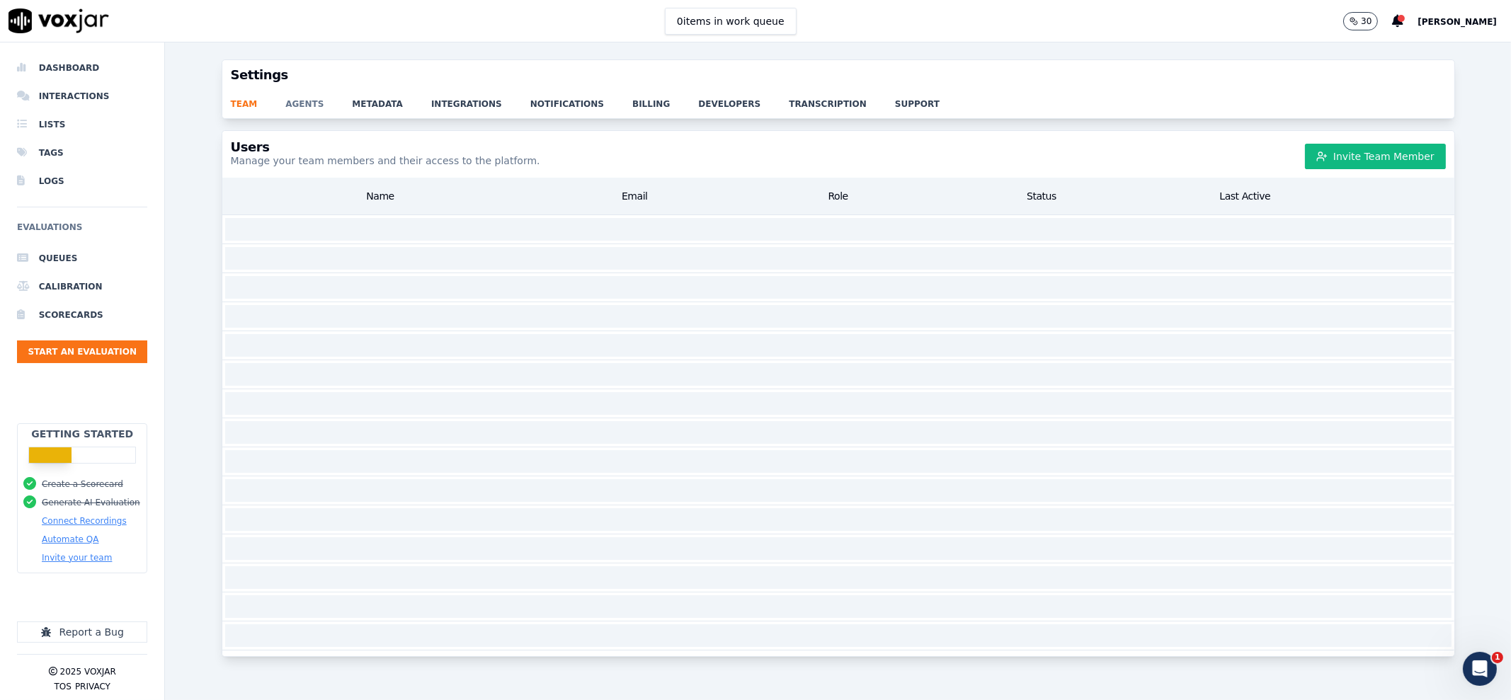
click at [297, 101] on link "agents" at bounding box center [318, 100] width 67 height 20
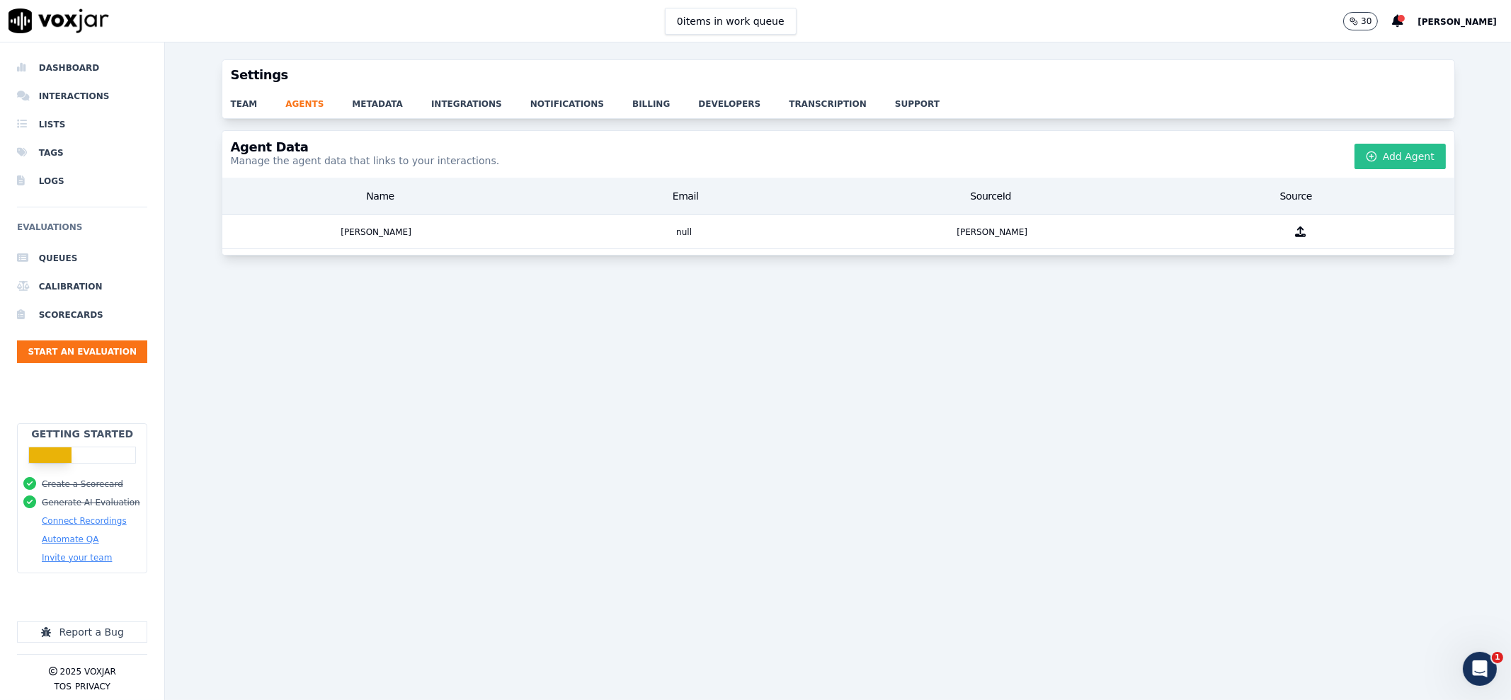
click at [1208, 167] on button "Add Agent" at bounding box center [1400, 156] width 91 height 25
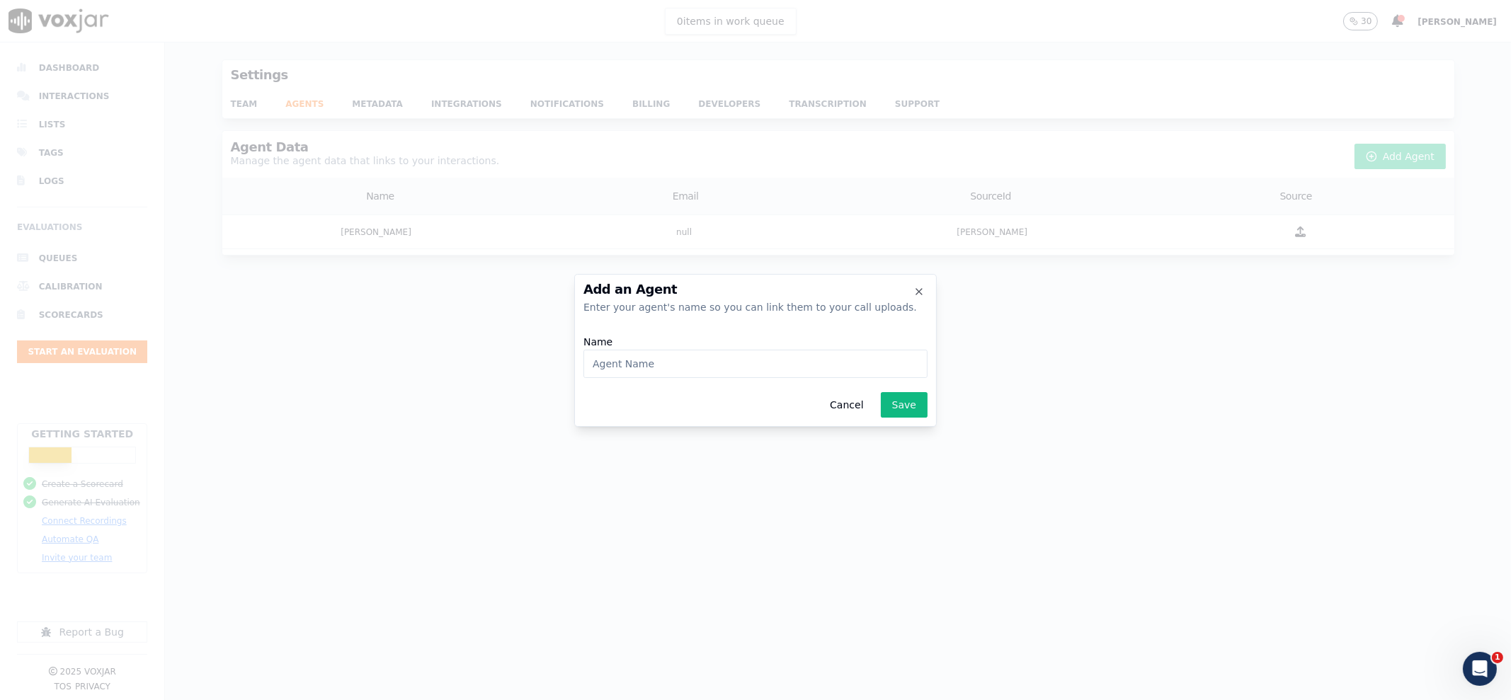
paste input "[PERSON_NAME]"
type input "[PERSON_NAME]"
click at [916, 410] on button "Save" at bounding box center [904, 404] width 47 height 25
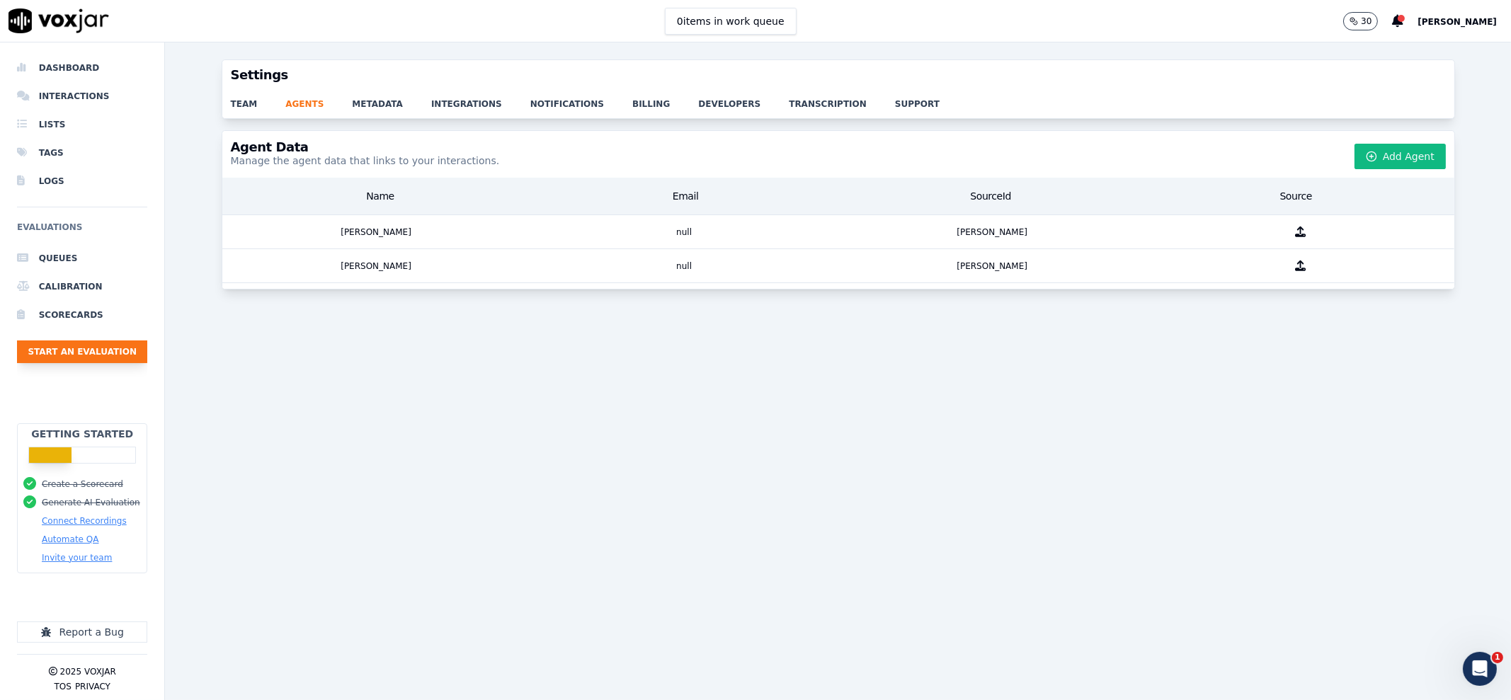
click at [95, 346] on button "Start an Evaluation" at bounding box center [82, 352] width 130 height 23
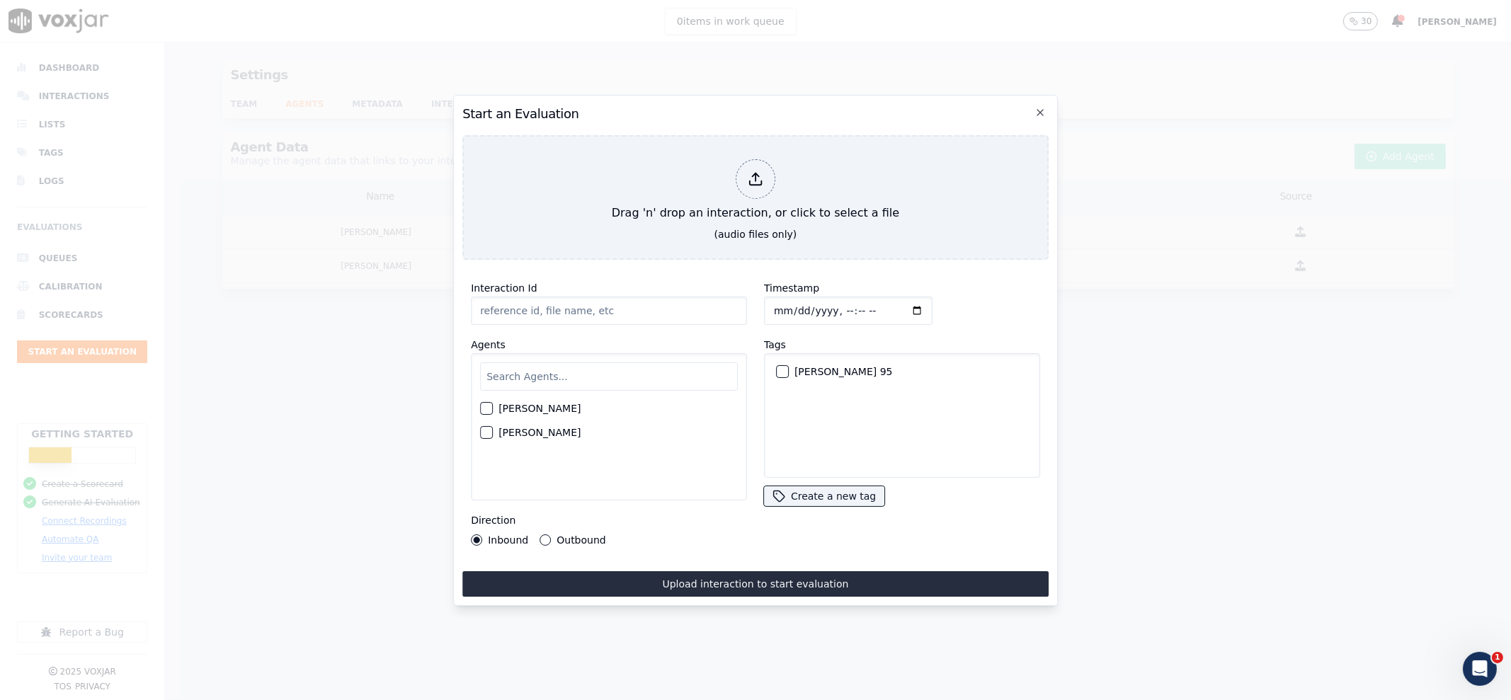
click at [499, 429] on label "[PERSON_NAME]" at bounding box center [540, 433] width 82 height 10
click at [493, 429] on button "[PERSON_NAME]" at bounding box center [486, 432] width 13 height 13
click at [778, 367] on div "button" at bounding box center [782, 372] width 10 height 10
click at [664, 312] on input "Interaction Id" at bounding box center [609, 311] width 276 height 28
click at [545, 300] on input "Interaction Id" at bounding box center [609, 311] width 276 height 28
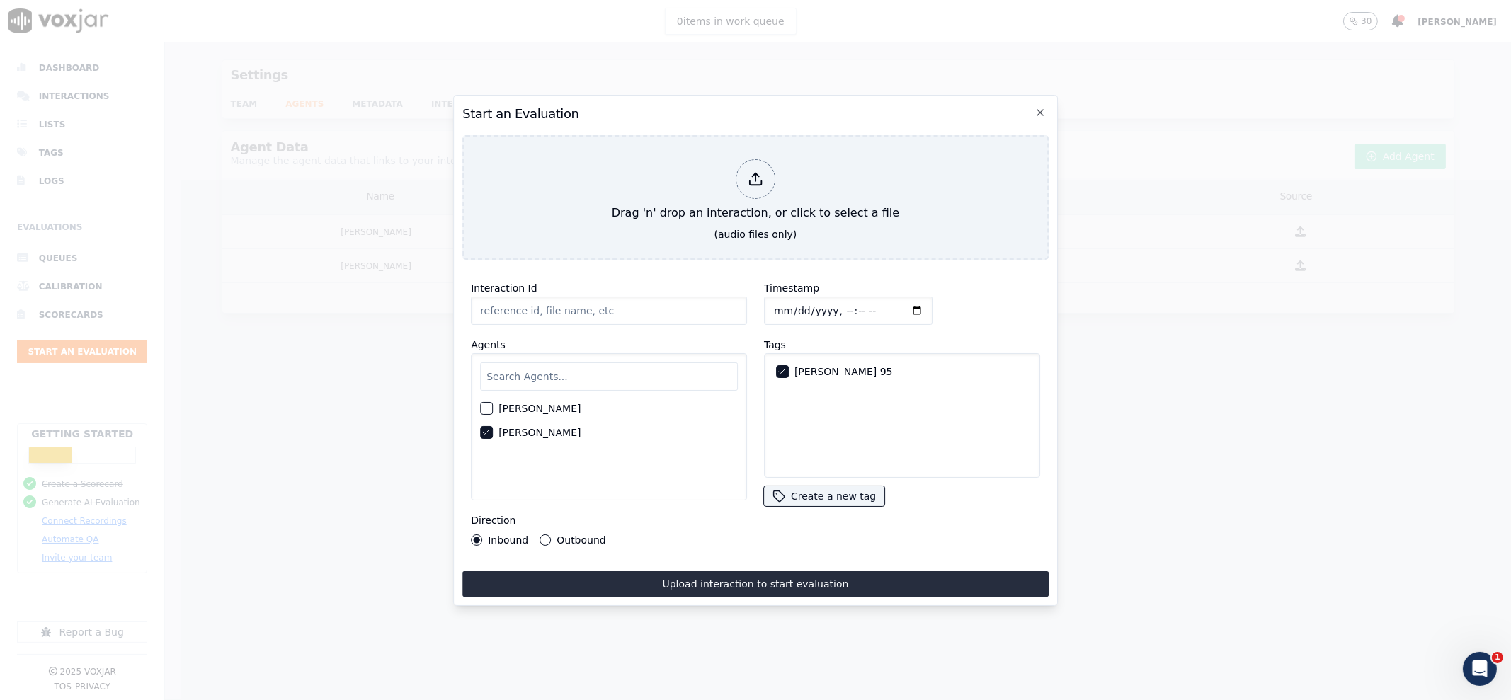
paste input "Categorización por Timeout"
type input "Categorización por Timeout"
click at [957, 302] on div "Timestamp" at bounding box center [902, 302] width 276 height 45
click at [549, 535] on div "Outbound" at bounding box center [573, 540] width 66 height 11
click at [542, 535] on button "Outbound" at bounding box center [545, 540] width 11 height 11
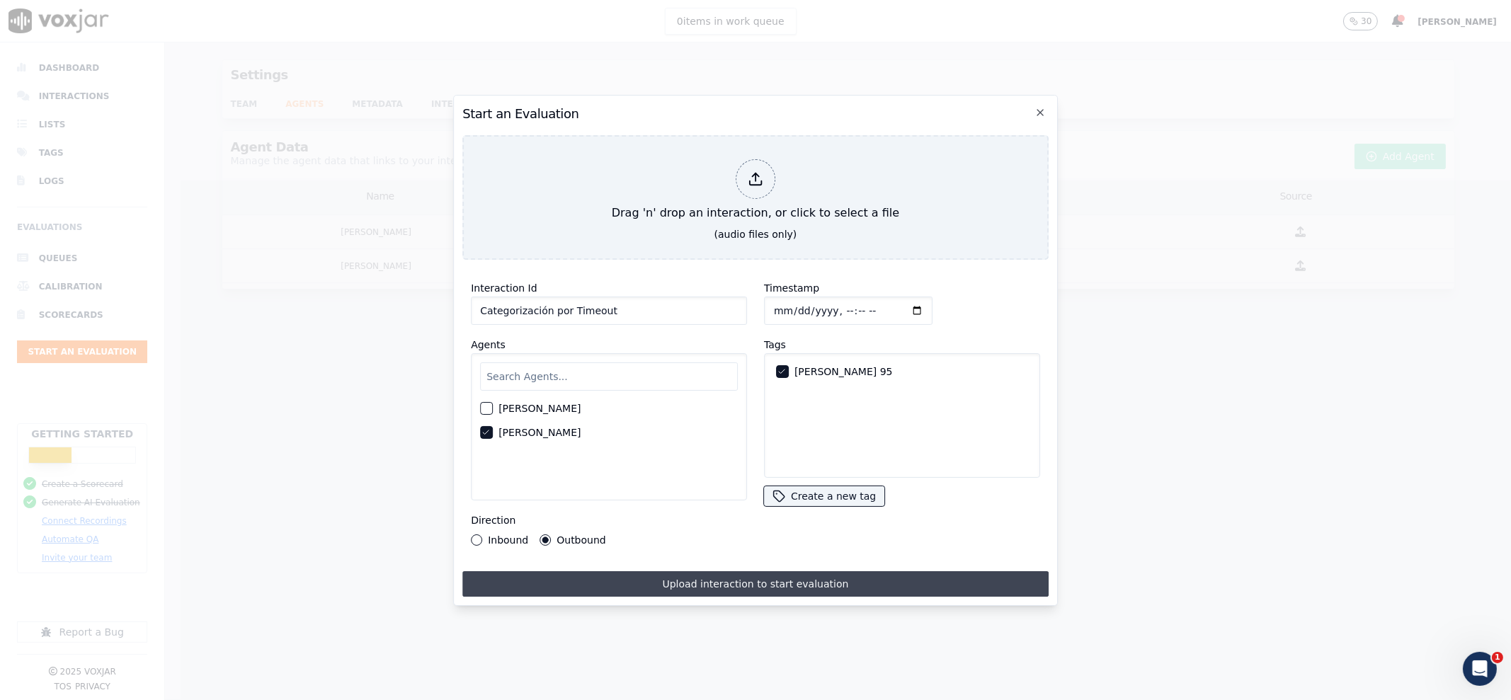
click at [639, 559] on button "Upload interaction to start evaluation" at bounding box center [755, 583] width 586 height 25
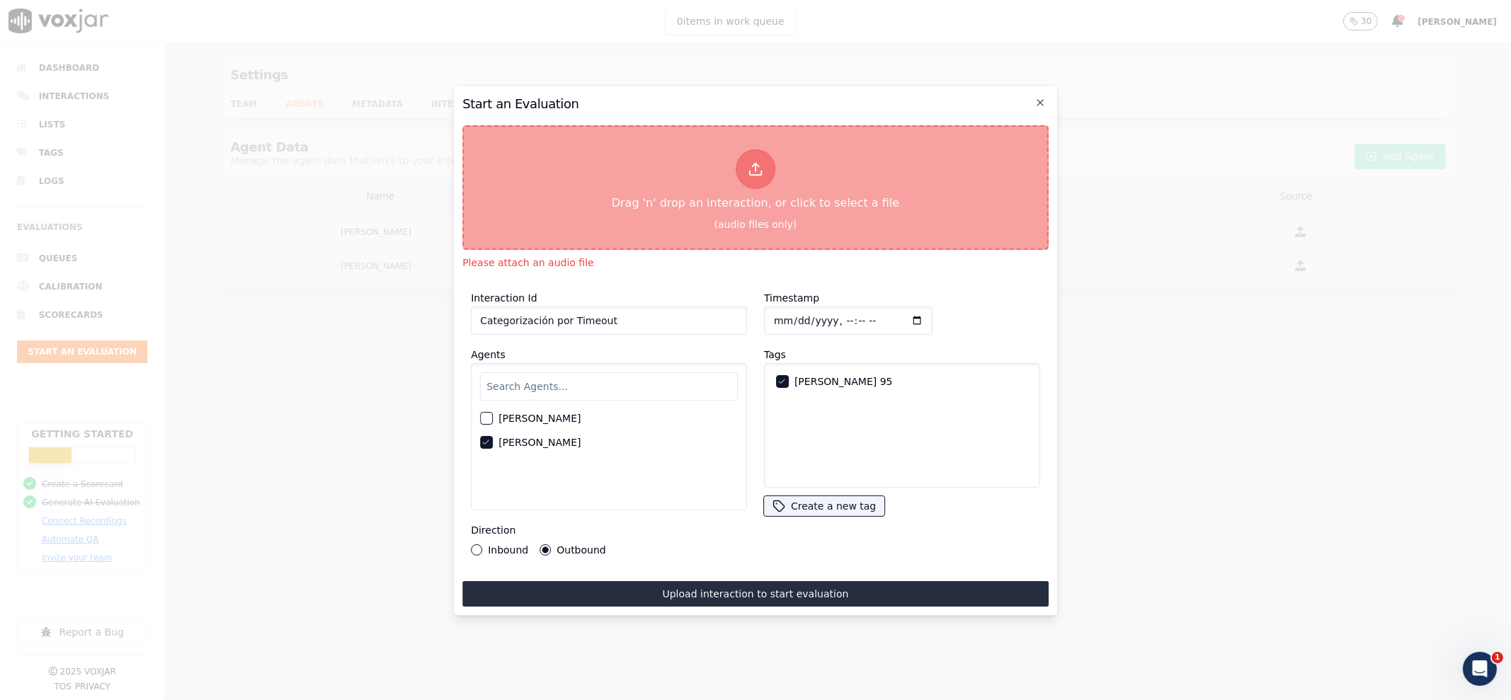
click at [790, 177] on div "Drag 'n' drop an interaction, or click to select a file" at bounding box center [755, 181] width 299 height 74
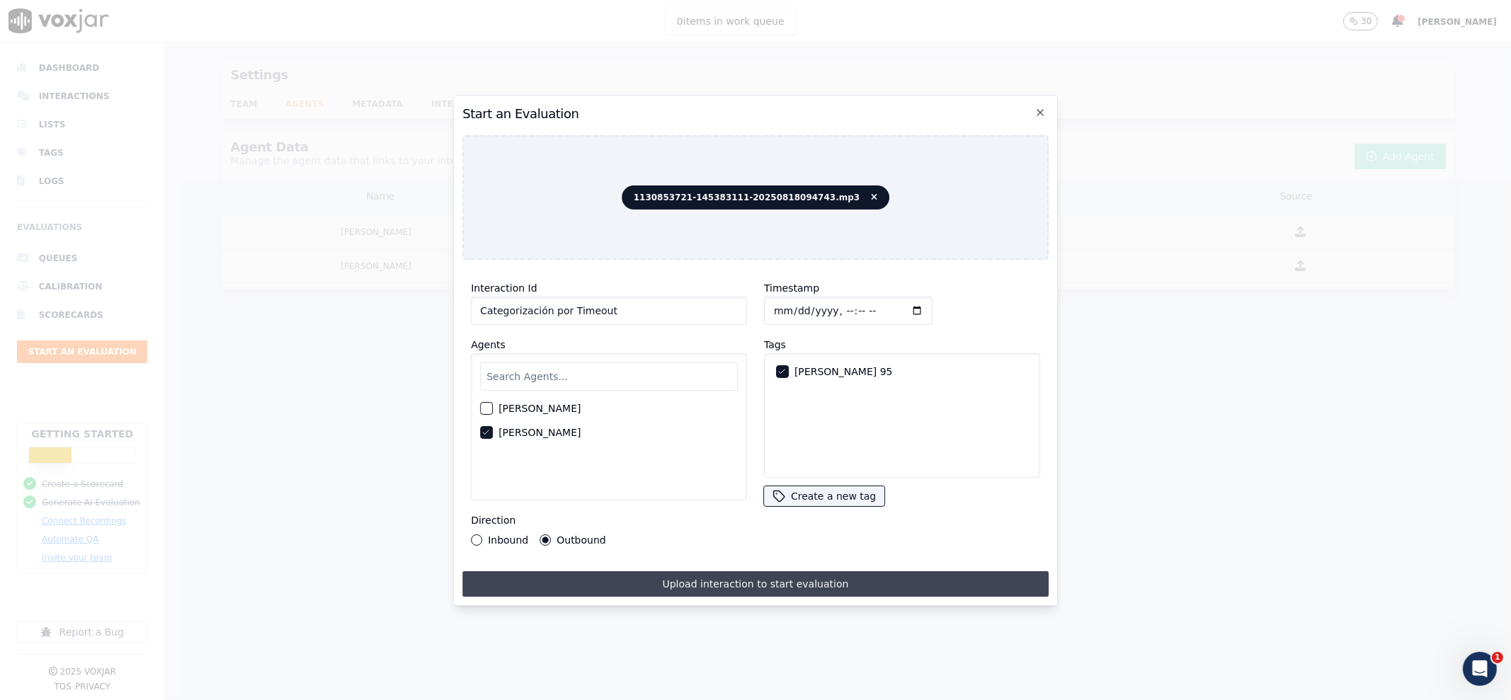
click at [768, 559] on button "Upload interaction to start evaluation" at bounding box center [755, 583] width 586 height 25
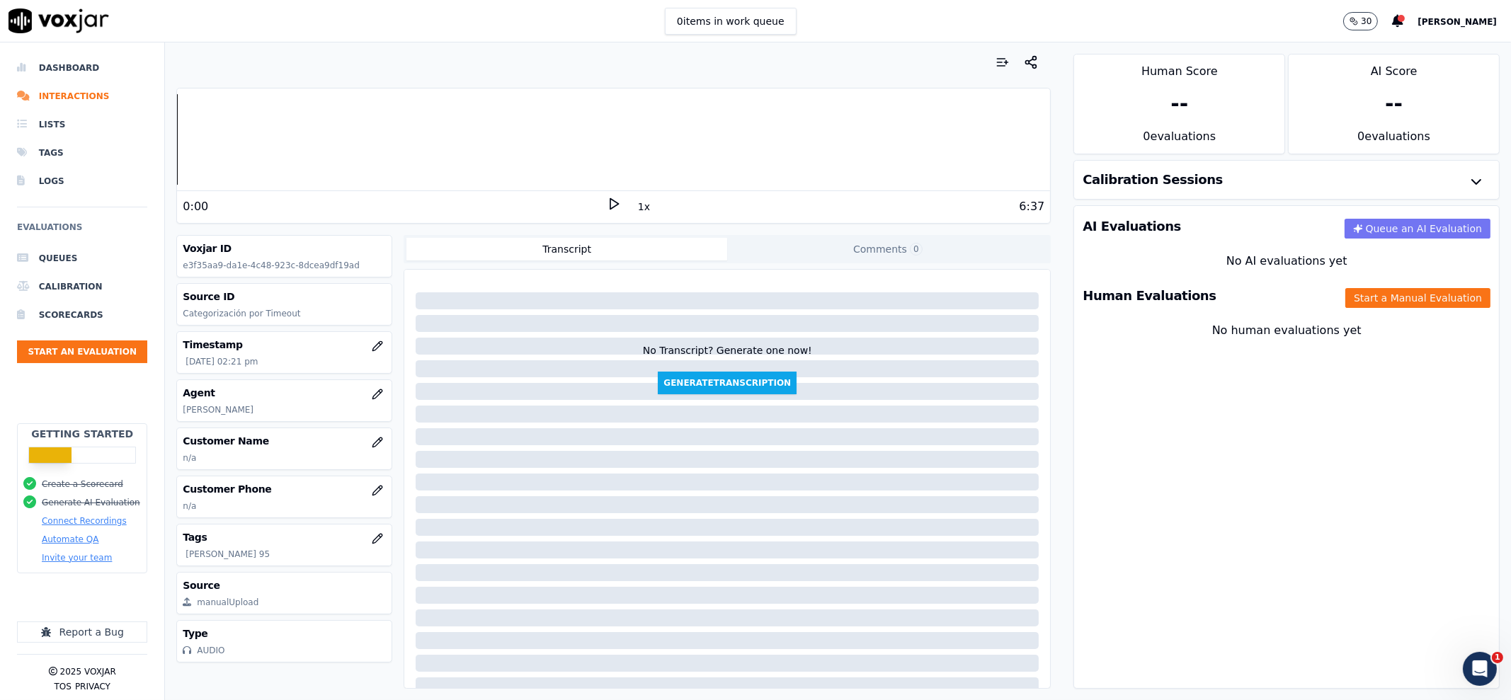
click at [1208, 227] on button "Queue an AI Evaluation" at bounding box center [1418, 229] width 146 height 20
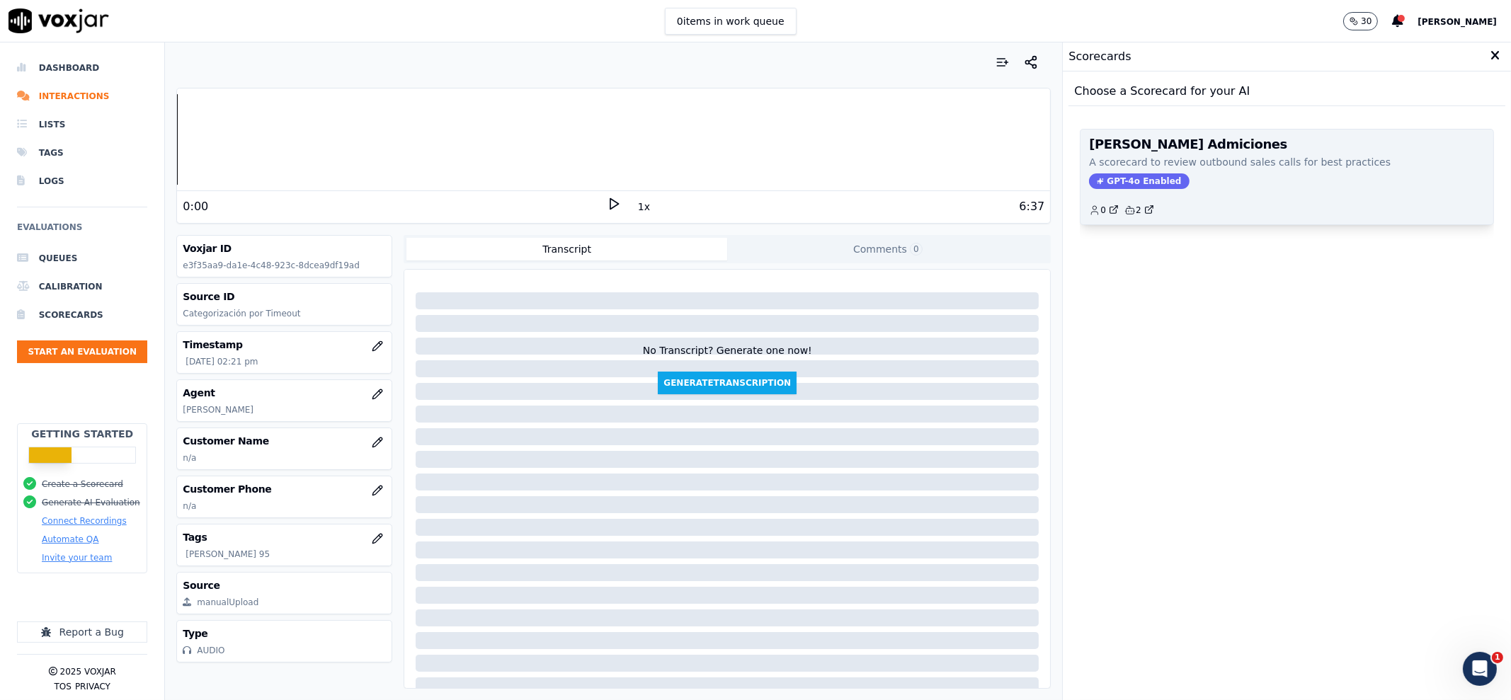
click at [1208, 173] on div "GPT-4o Enabled" at bounding box center [1287, 181] width 396 height 16
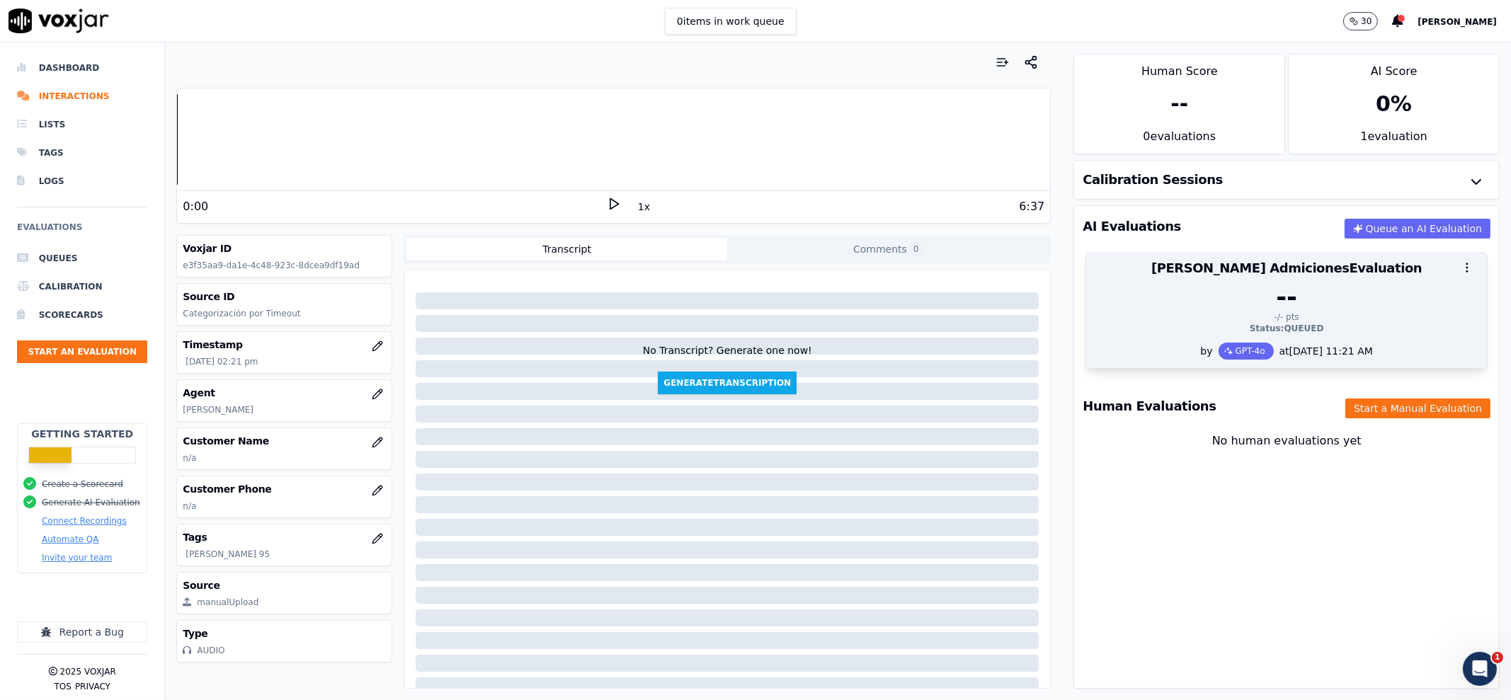
click at [1201, 320] on div "-/- pts" at bounding box center [1287, 317] width 384 height 11
click at [1208, 307] on div "--" at bounding box center [1287, 297] width 384 height 28
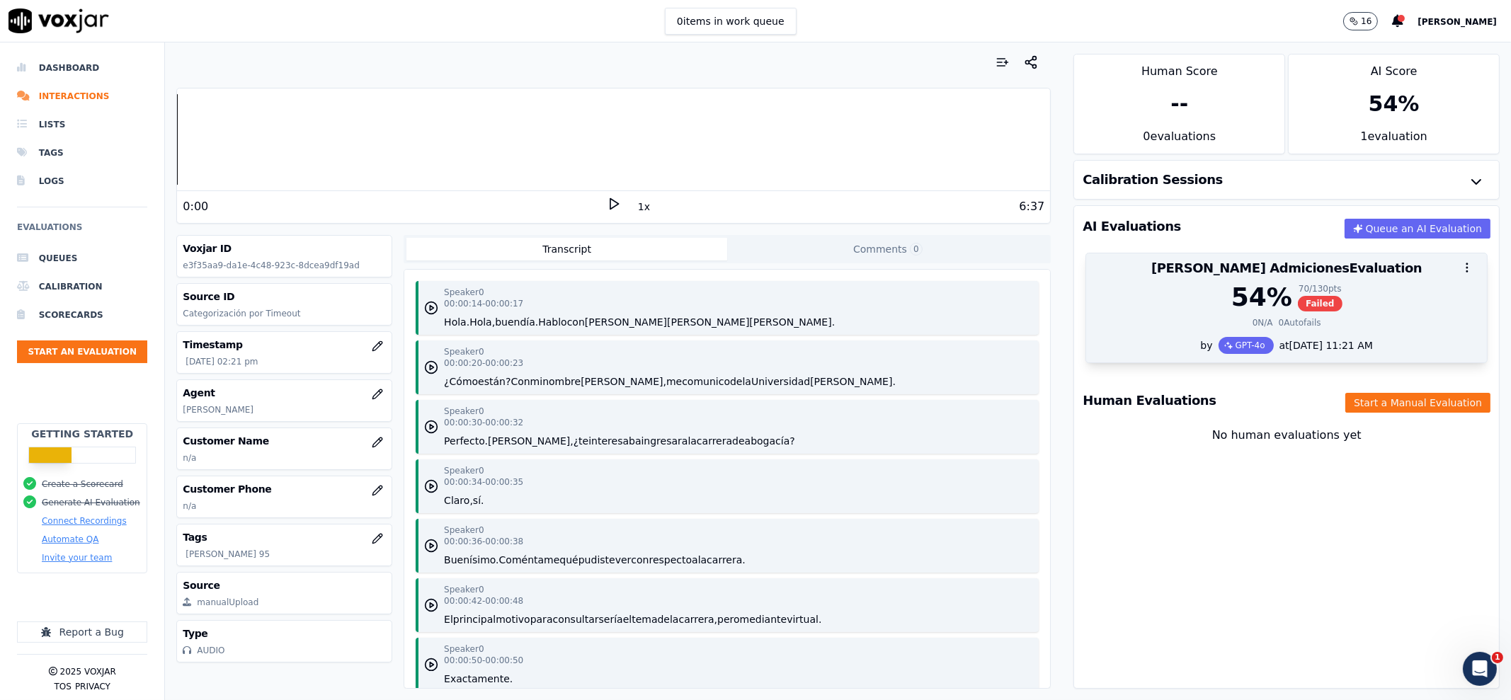
click at [1208, 303] on span "Failed" at bounding box center [1320, 304] width 45 height 16
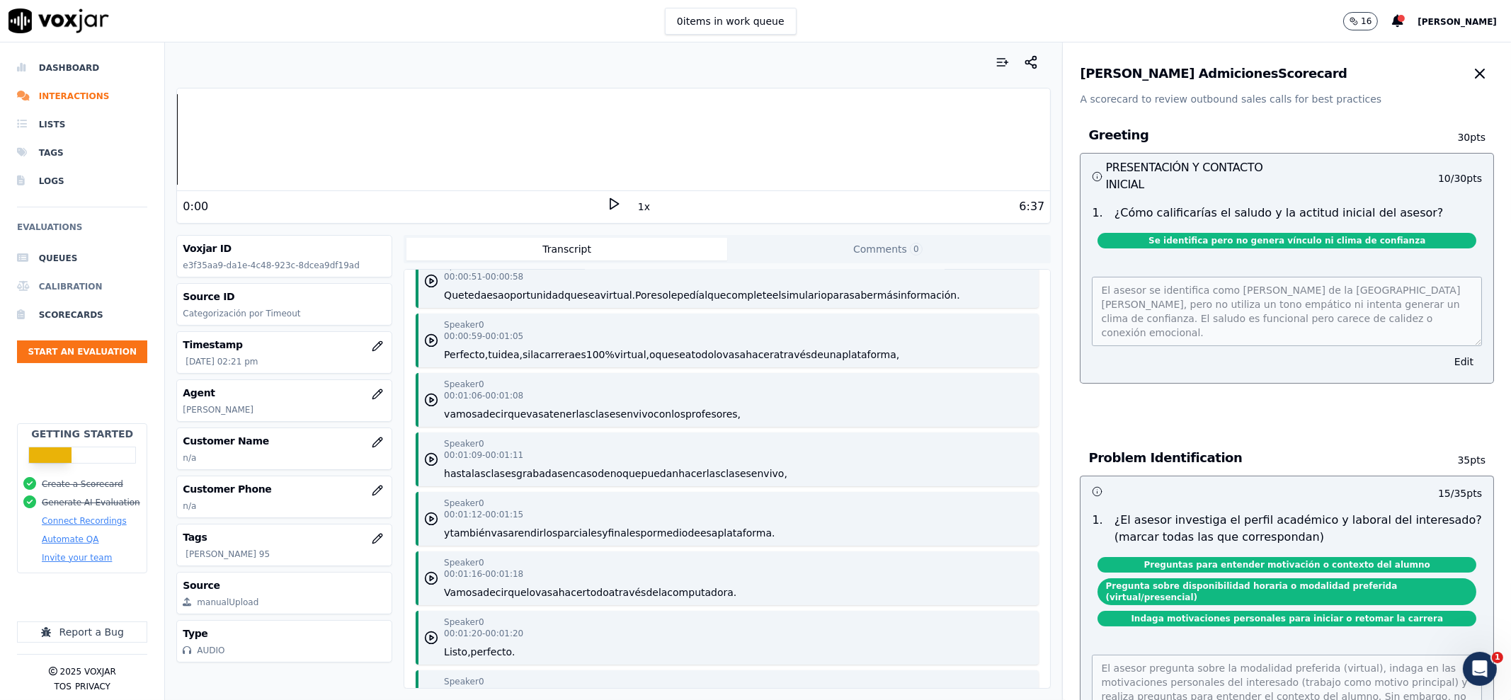
click at [63, 283] on li "Calibration" at bounding box center [82, 287] width 130 height 28
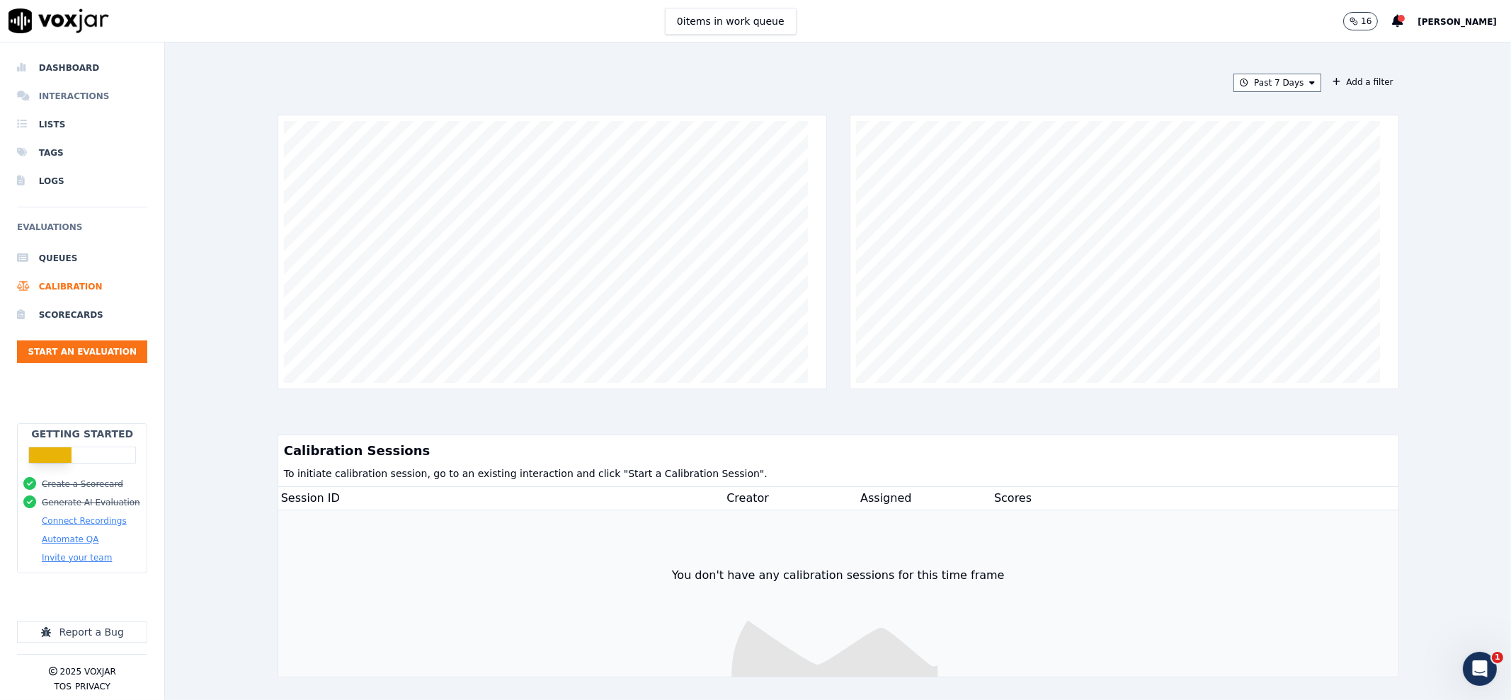
click at [91, 101] on li "Interactions" at bounding box center [82, 96] width 130 height 28
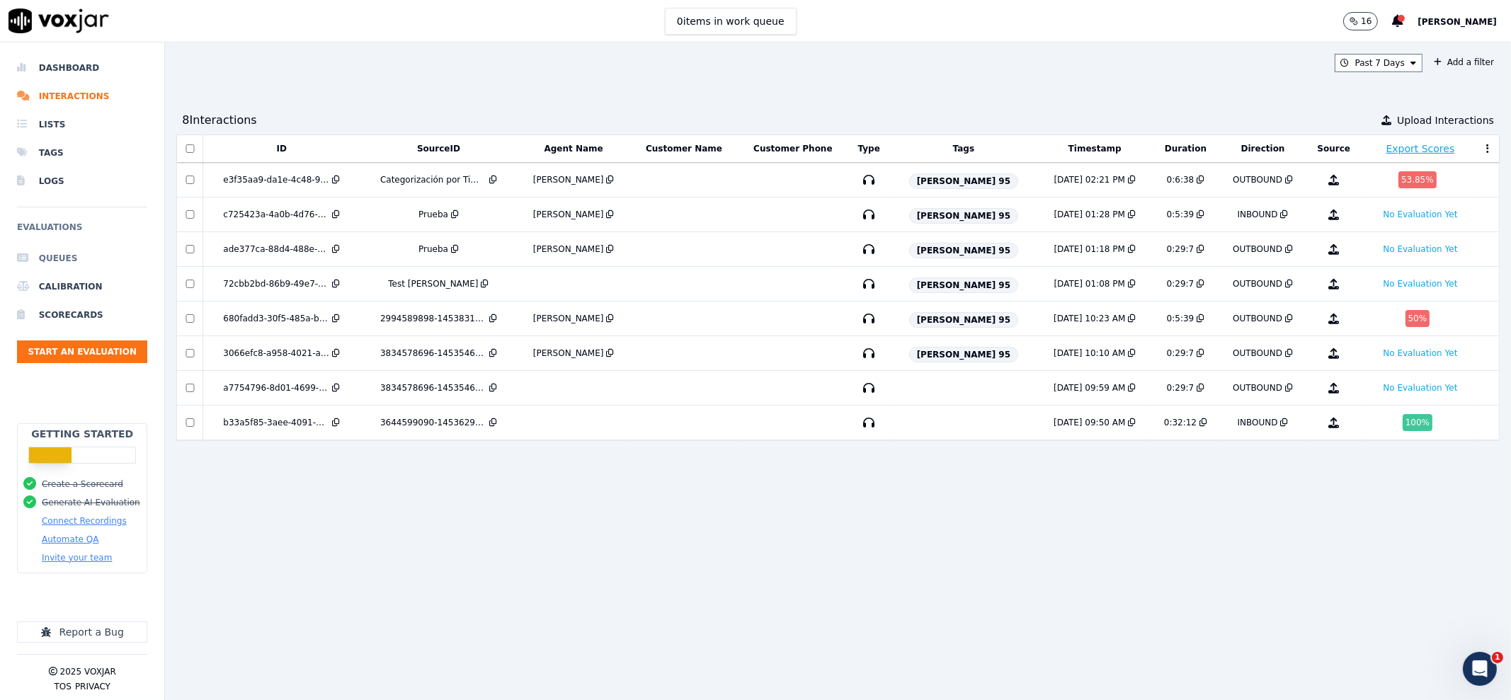
click at [52, 256] on li "Queues" at bounding box center [82, 258] width 130 height 28
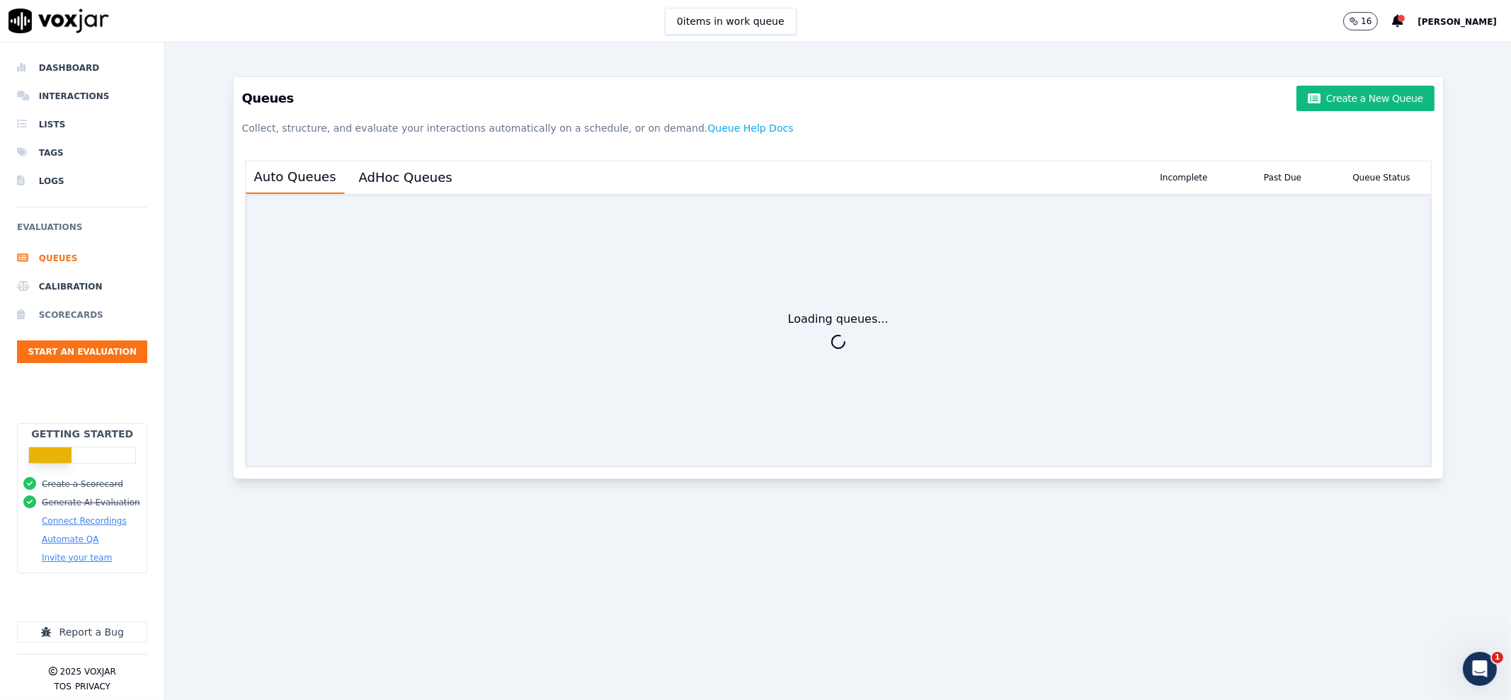
click at [55, 311] on li "Scorecards" at bounding box center [82, 315] width 130 height 28
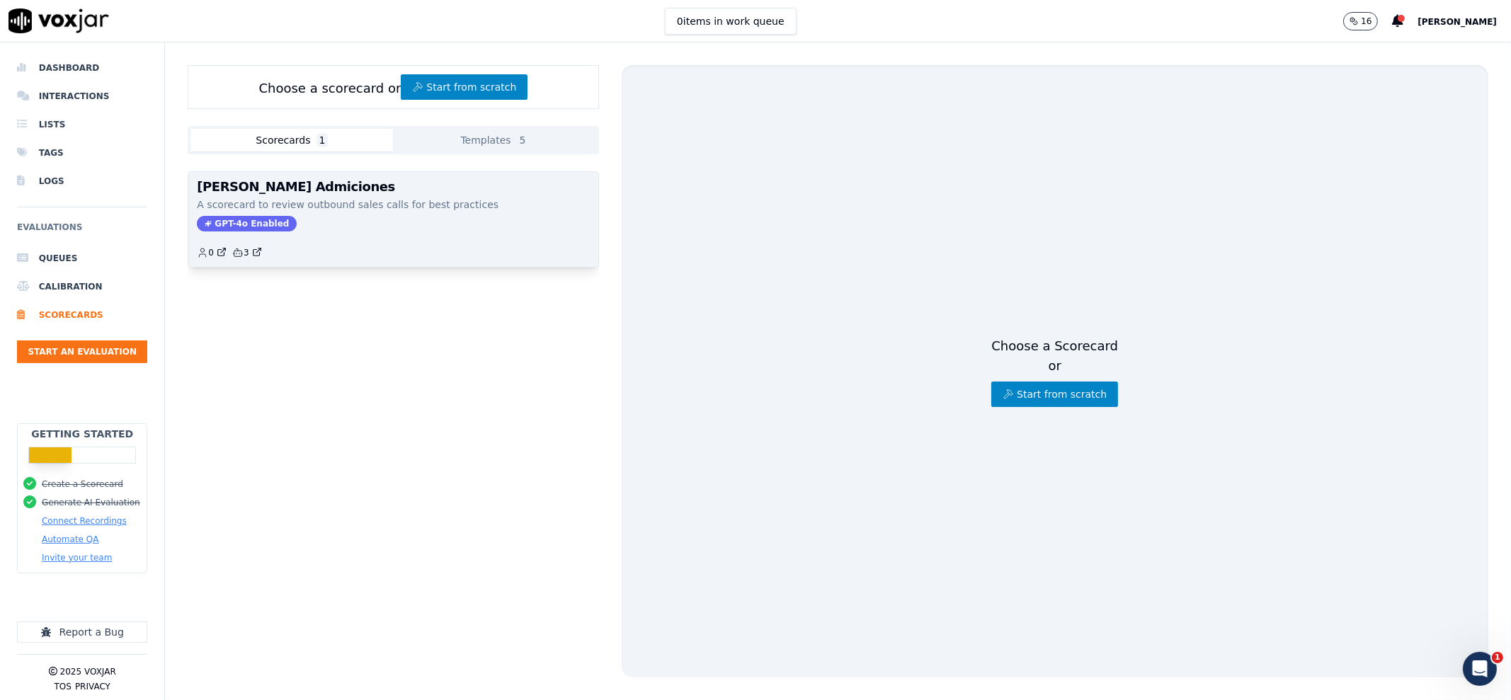
click at [342, 217] on div "GPT-4o Enabled" at bounding box center [393, 224] width 392 height 16
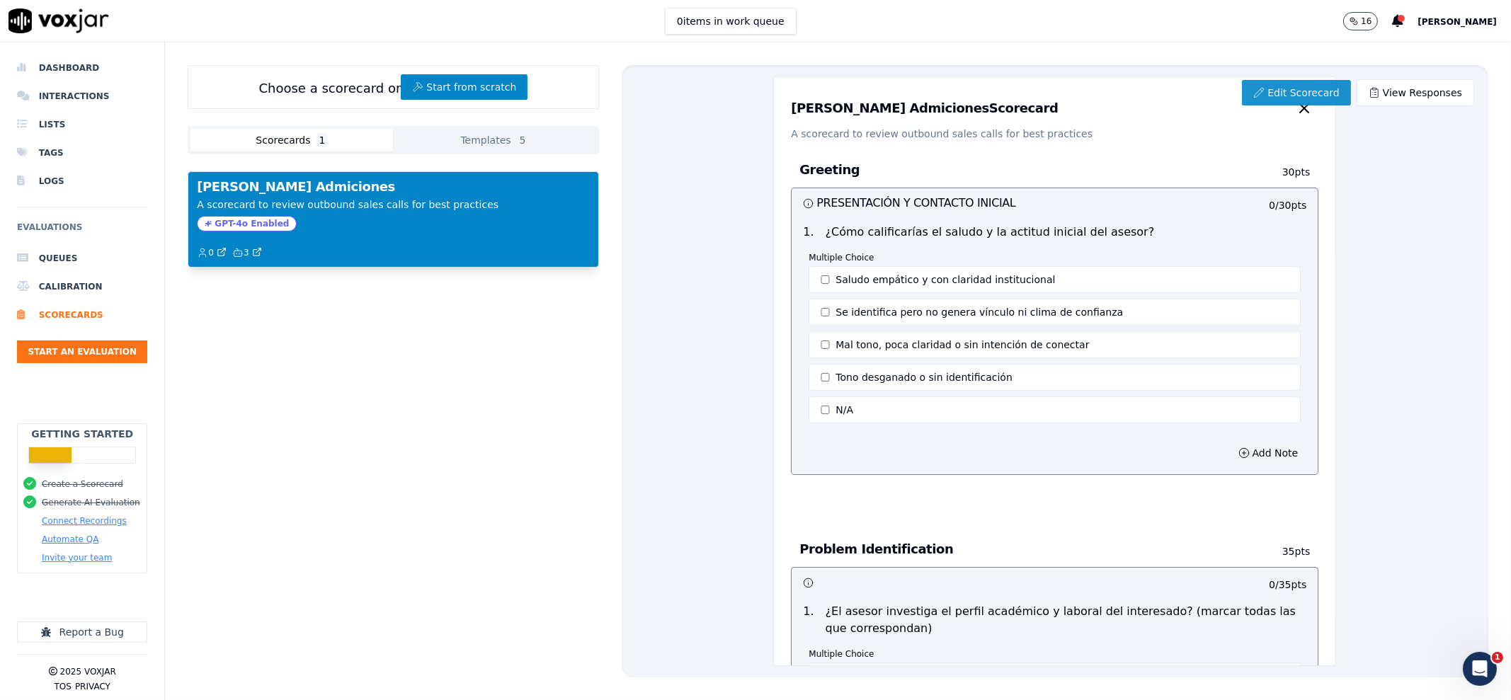
click at [1208, 84] on link "Edit Scorecard" at bounding box center [1296, 92] width 108 height 25
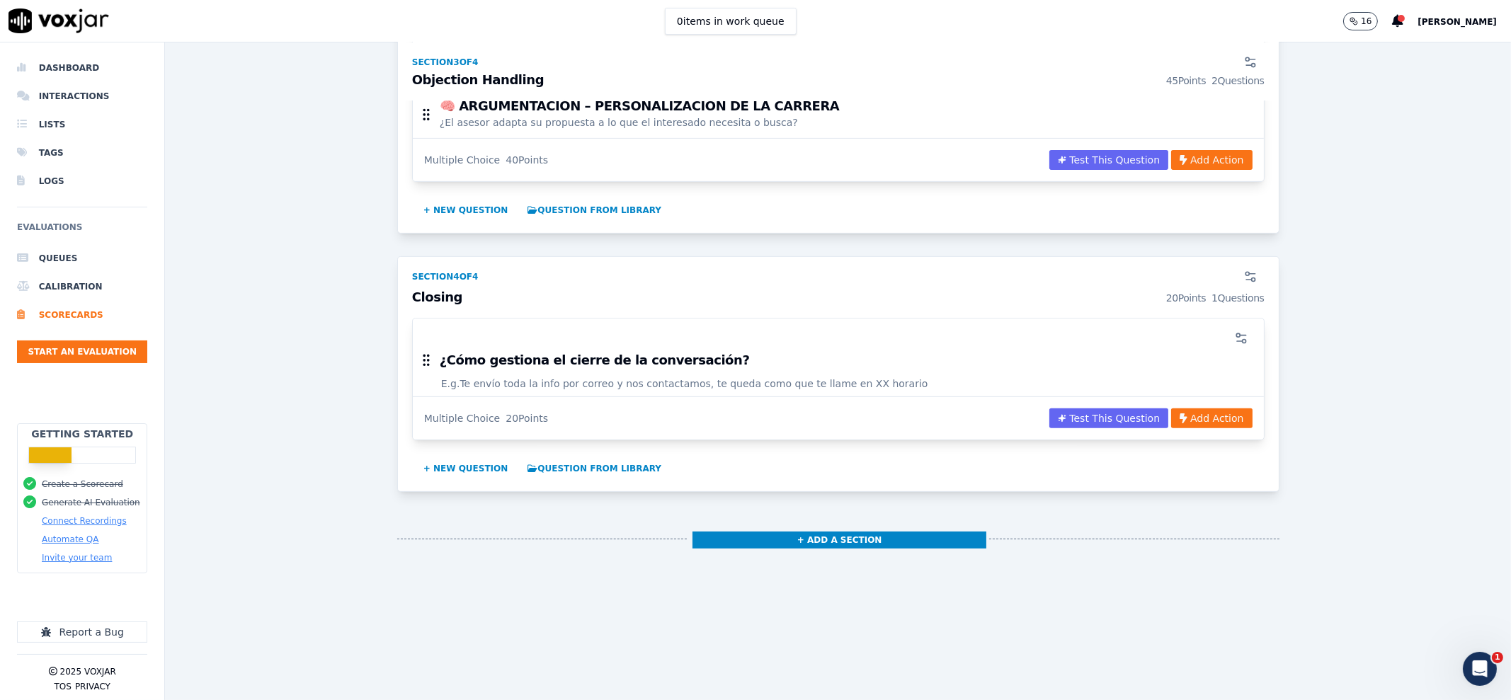
scroll to position [937, 0]
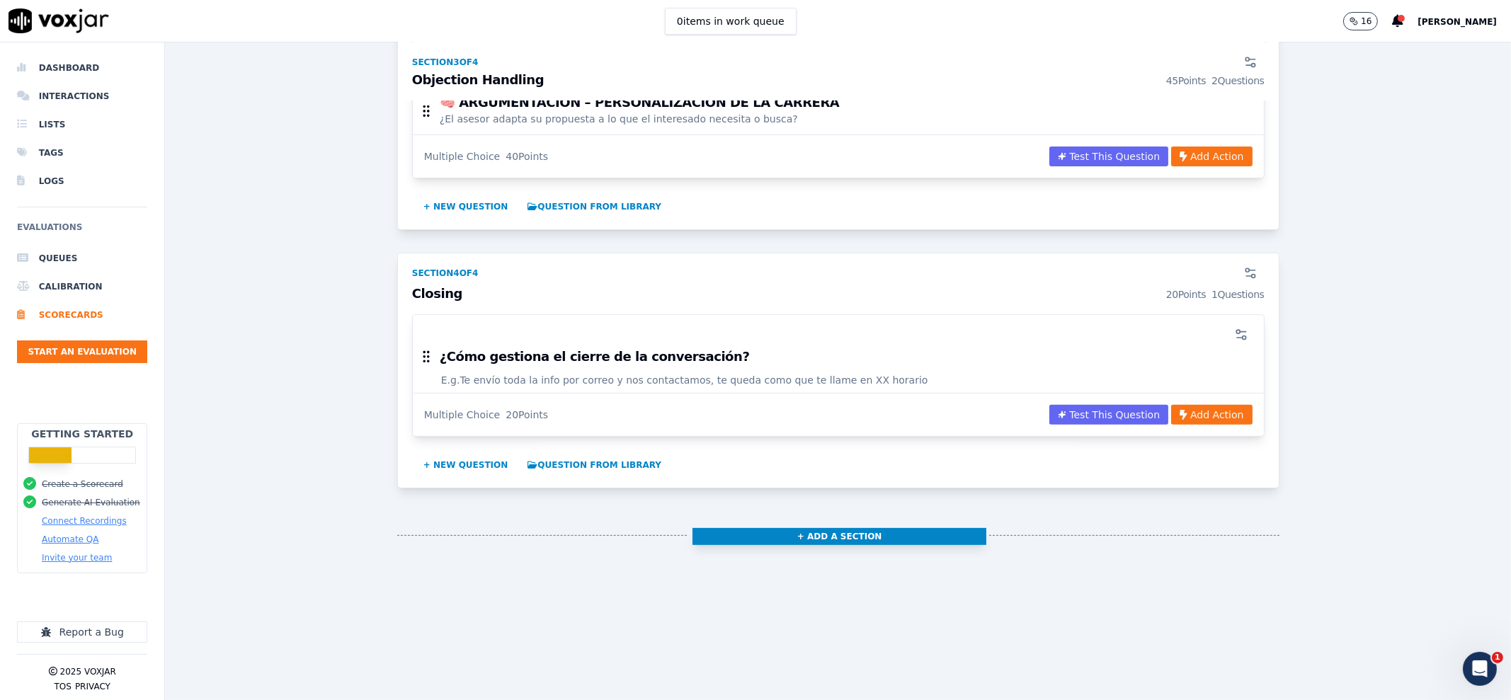
click at [824, 528] on button "+ Add a section" at bounding box center [840, 536] width 294 height 17
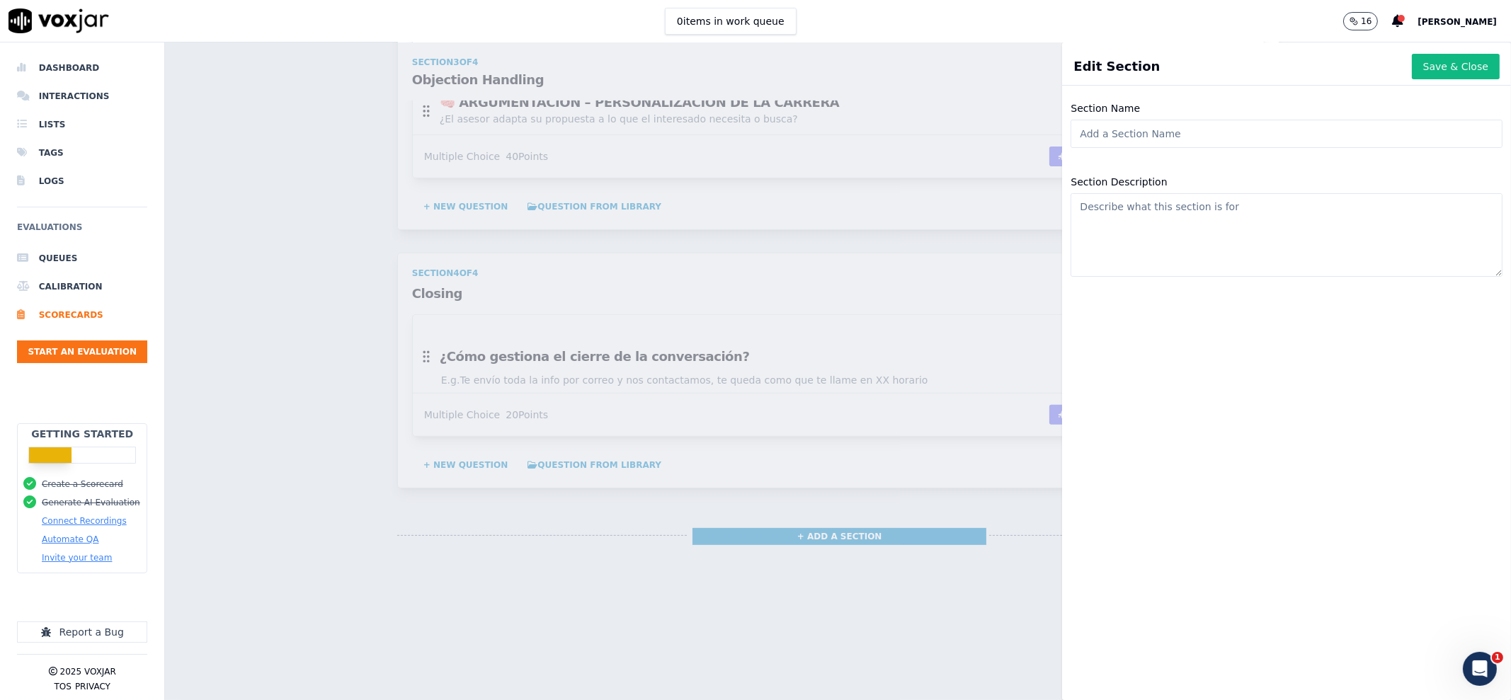
click at [1158, 138] on input "Section Name" at bounding box center [1287, 134] width 432 height 28
type input "Resumen"
click at [1200, 199] on textarea "Section Description" at bounding box center [1287, 235] width 432 height 84
click at [1208, 69] on button "Save & Close" at bounding box center [1456, 66] width 88 height 25
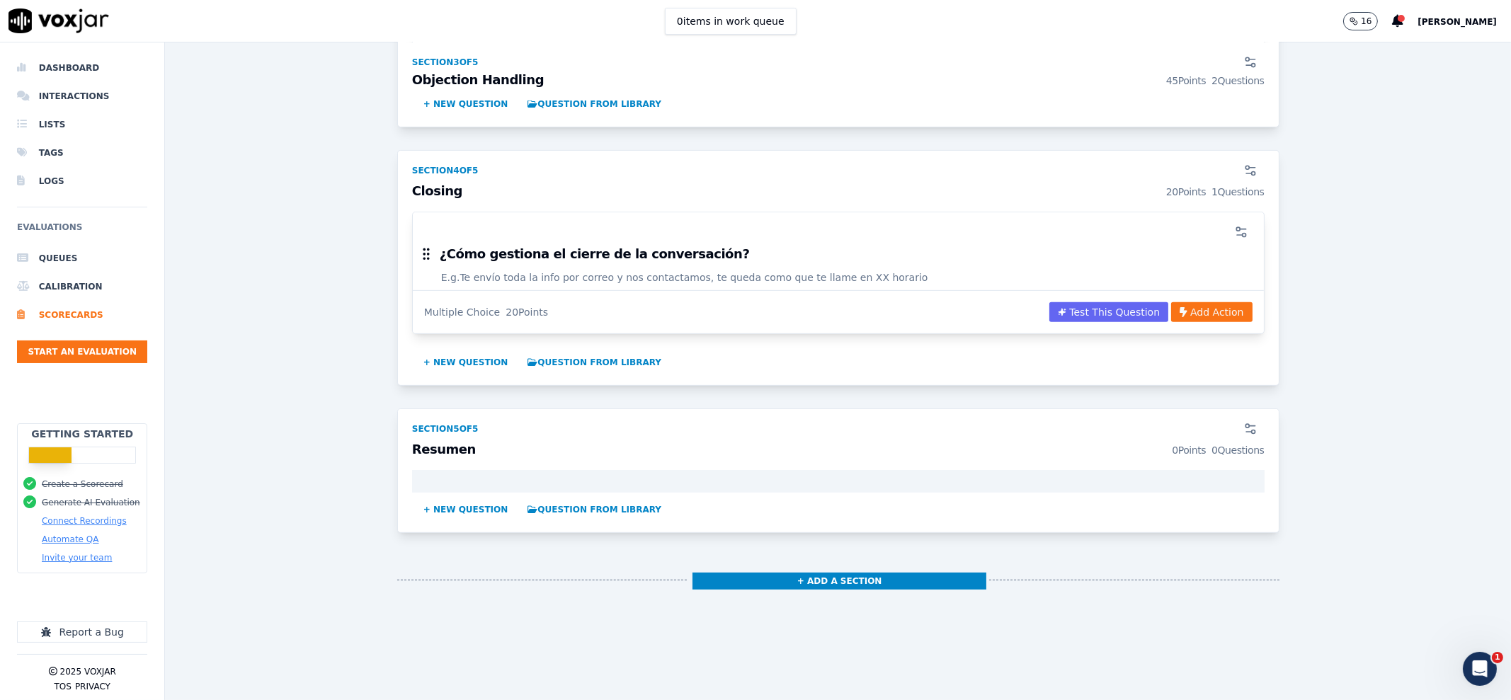
scroll to position [1025, 0]
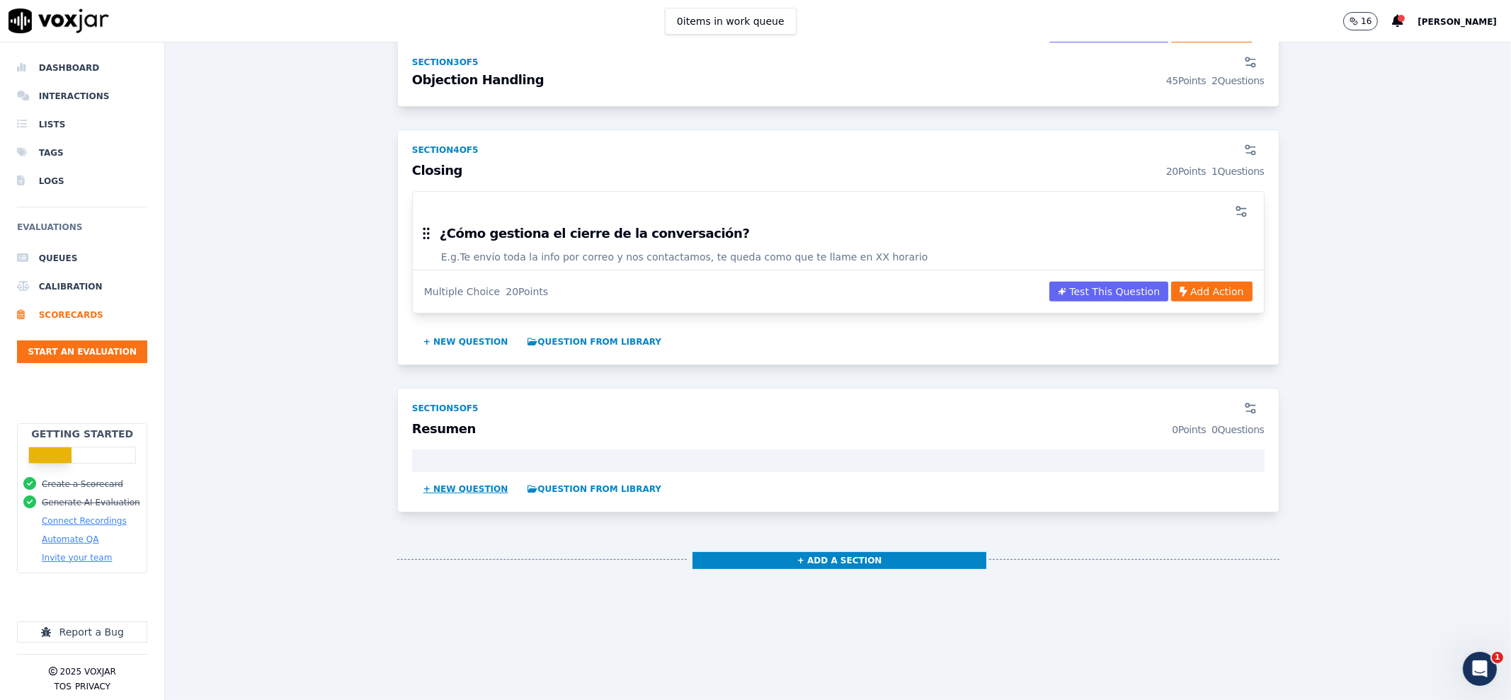
click at [448, 485] on button "+ New question" at bounding box center [466, 489] width 96 height 23
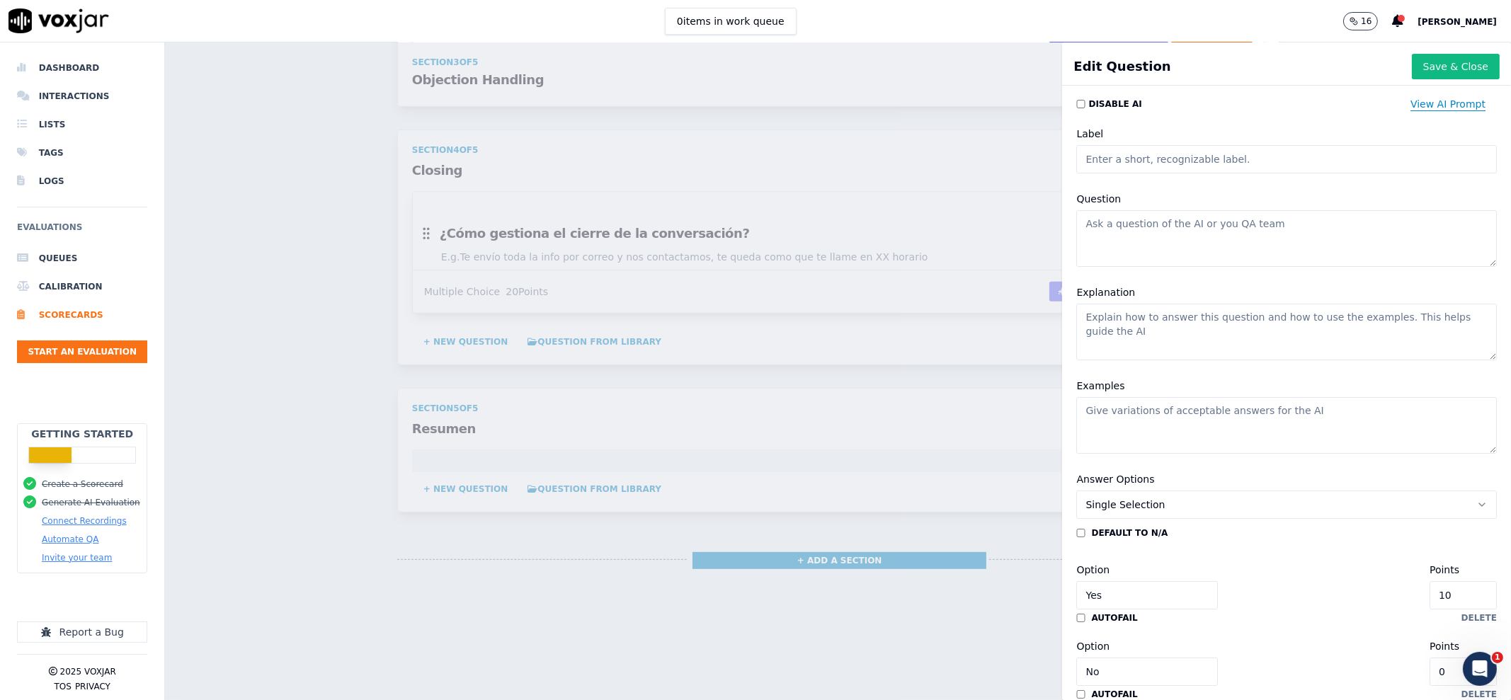
click at [1208, 106] on button "View AI Prompt" at bounding box center [1448, 103] width 98 height 25
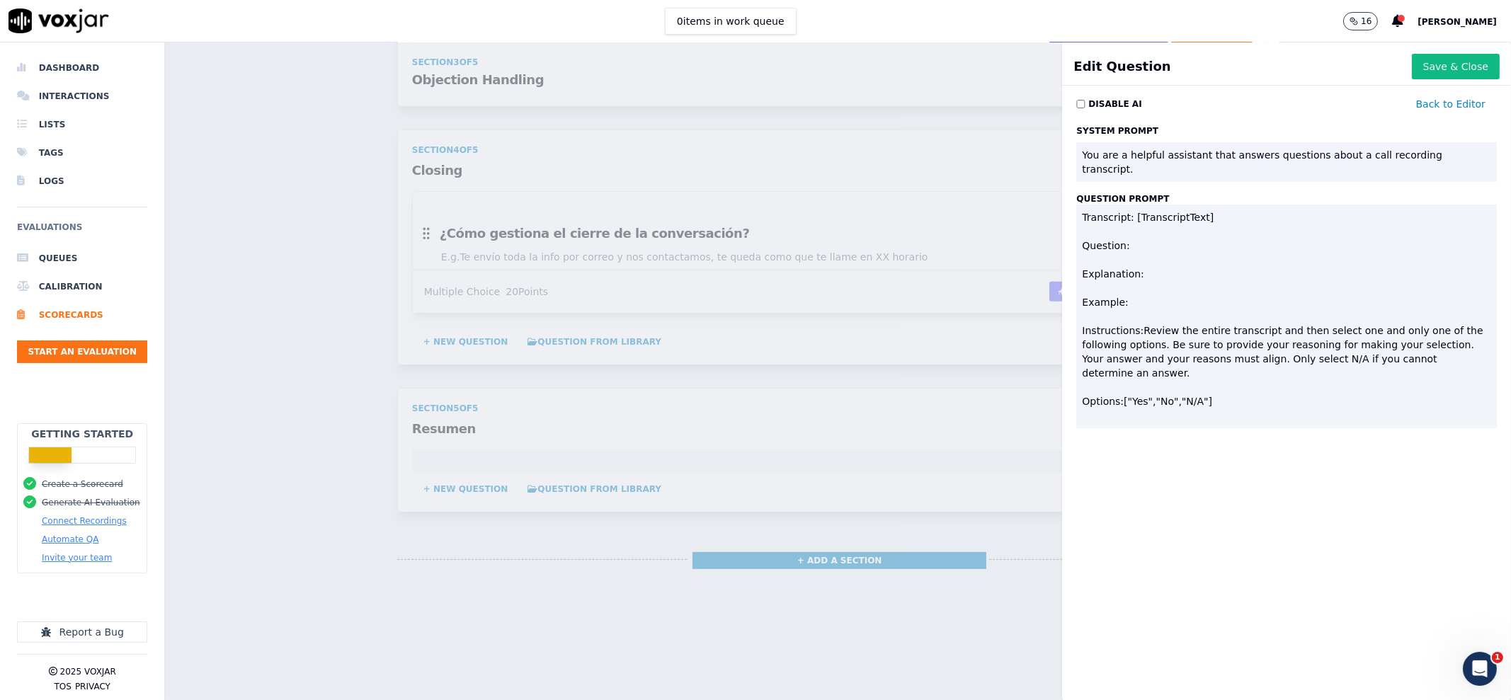
click at [1197, 153] on div "You are a helpful assistant that answers questions about a call recording trans…" at bounding box center [1286, 162] width 421 height 40
click at [1208, 96] on button "Back to Editor" at bounding box center [1451, 103] width 92 height 25
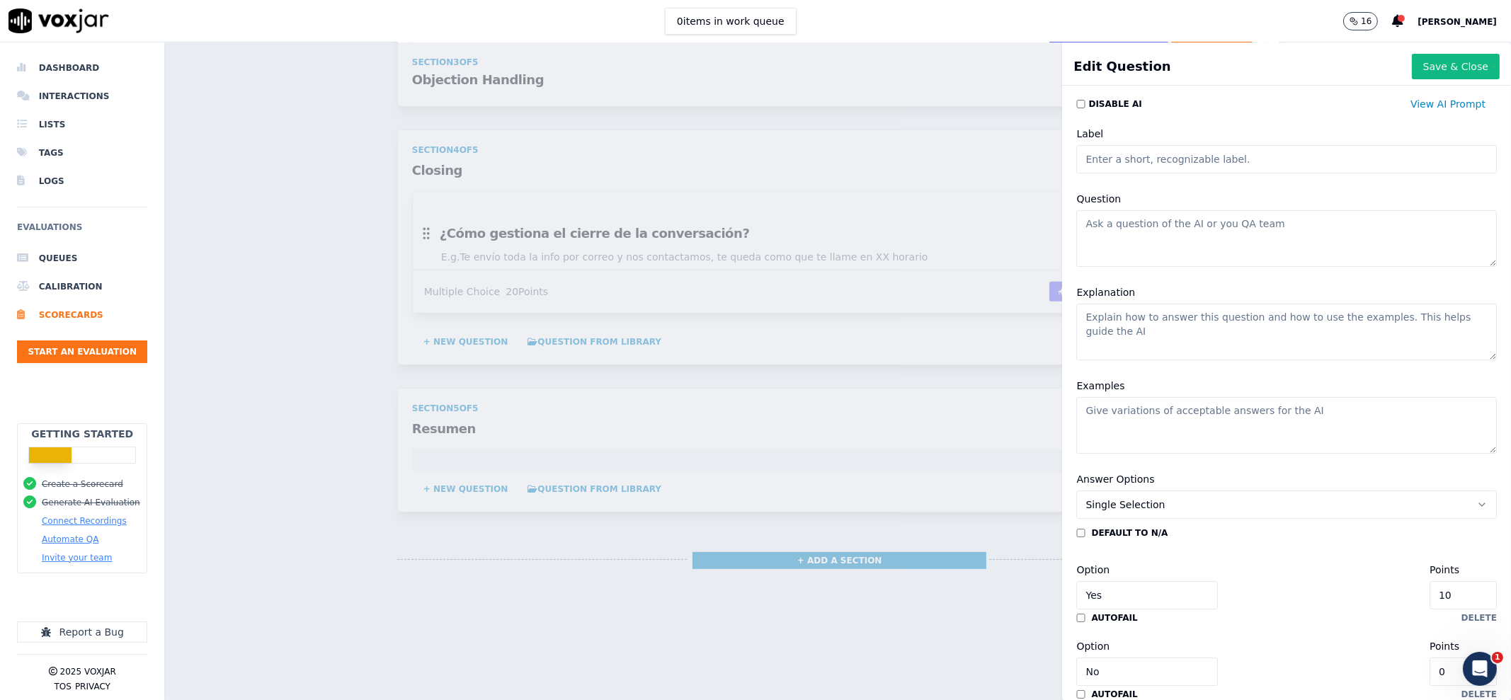
click at [1180, 228] on textarea "Question" at bounding box center [1286, 238] width 421 height 57
click at [795, 350] on div "Scorecards Scorecard Editor [PERSON_NAME] Admiciones ACTIVE A scorecard to revi…" at bounding box center [838, 371] width 1346 height 658
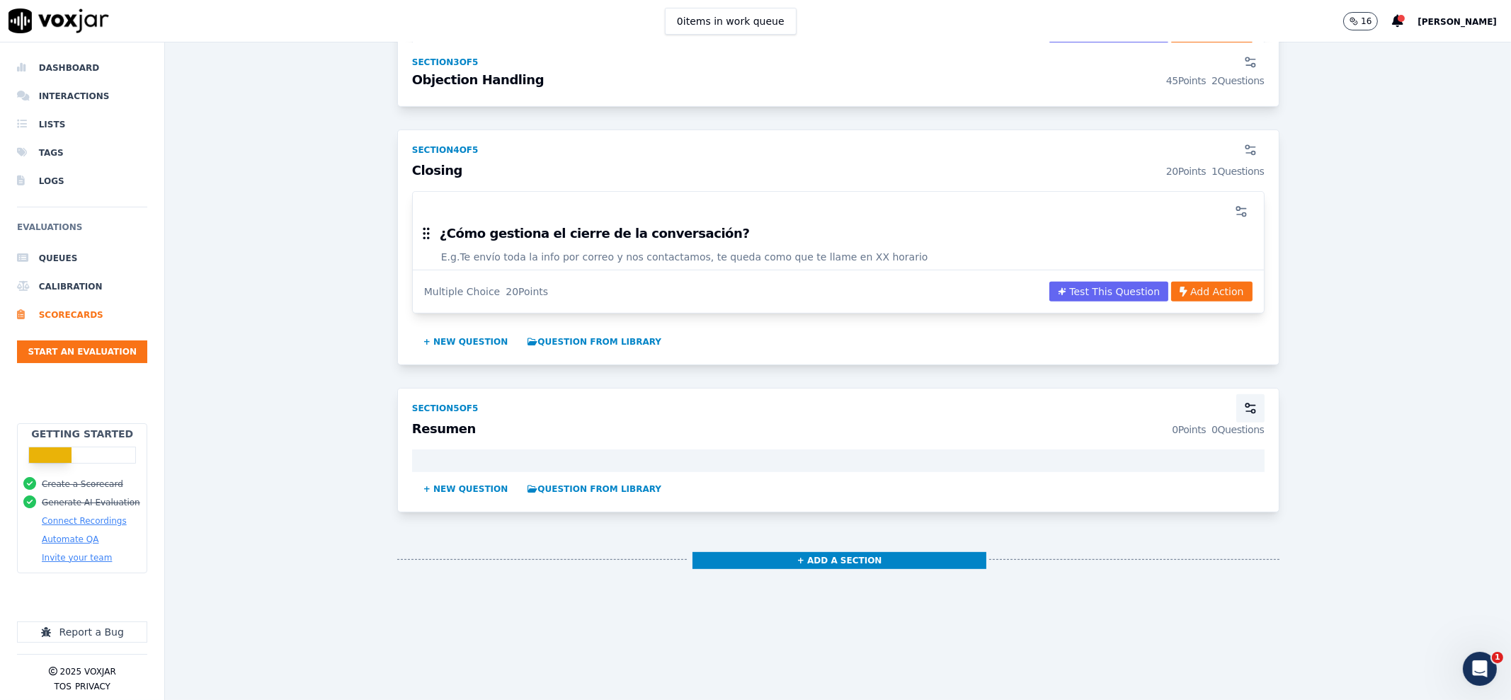
click at [1208, 405] on button "button" at bounding box center [1250, 408] width 28 height 28
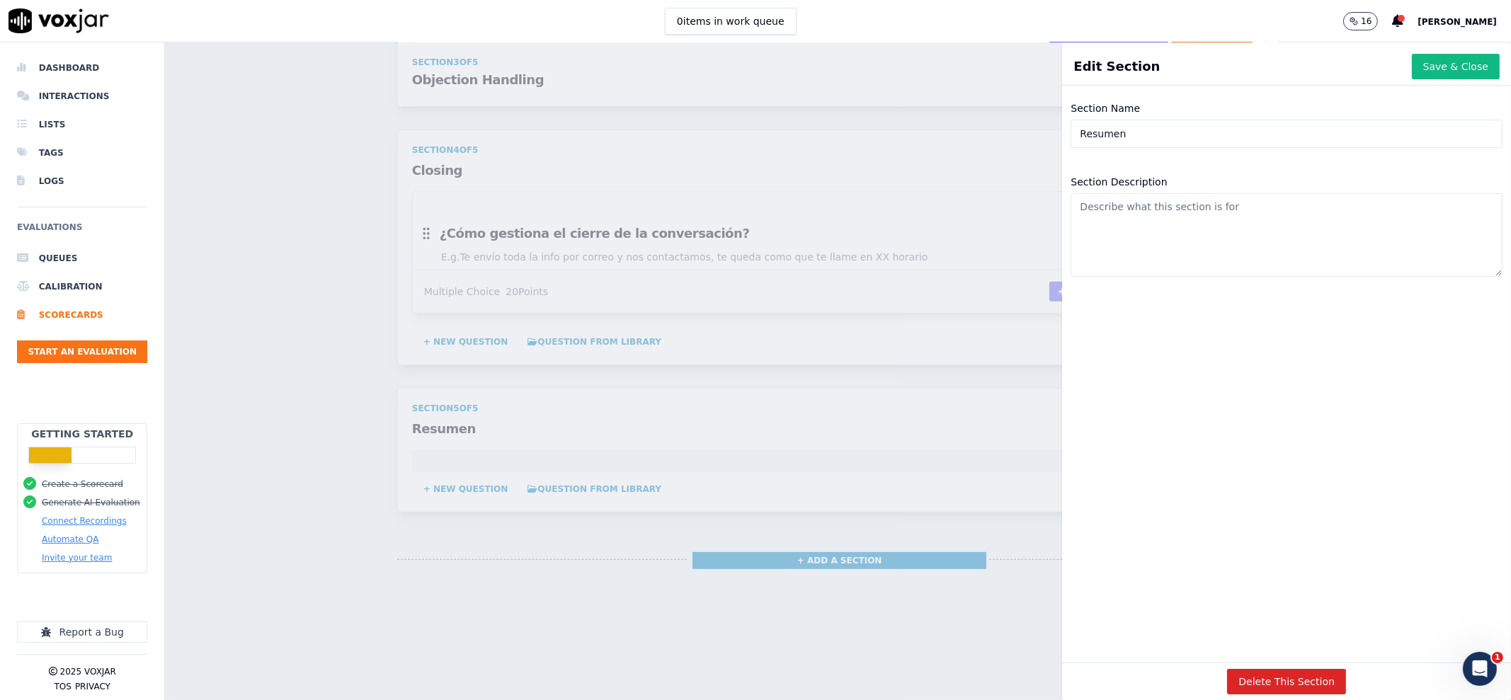
click at [1008, 392] on div "Scorecards Scorecard Editor [PERSON_NAME] Admiciones ACTIVE A scorecard to revi…" at bounding box center [838, 371] width 1346 height 658
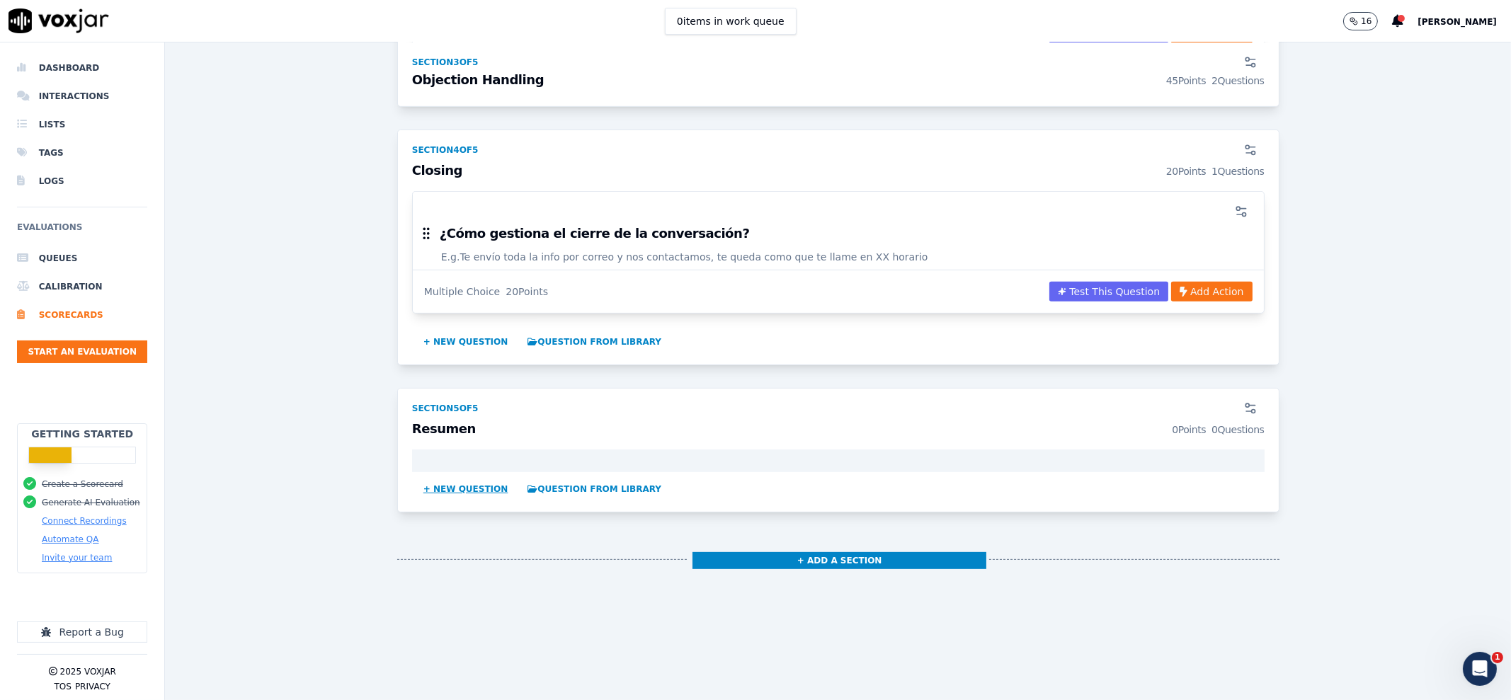
click at [461, 486] on button "+ New question" at bounding box center [466, 489] width 96 height 23
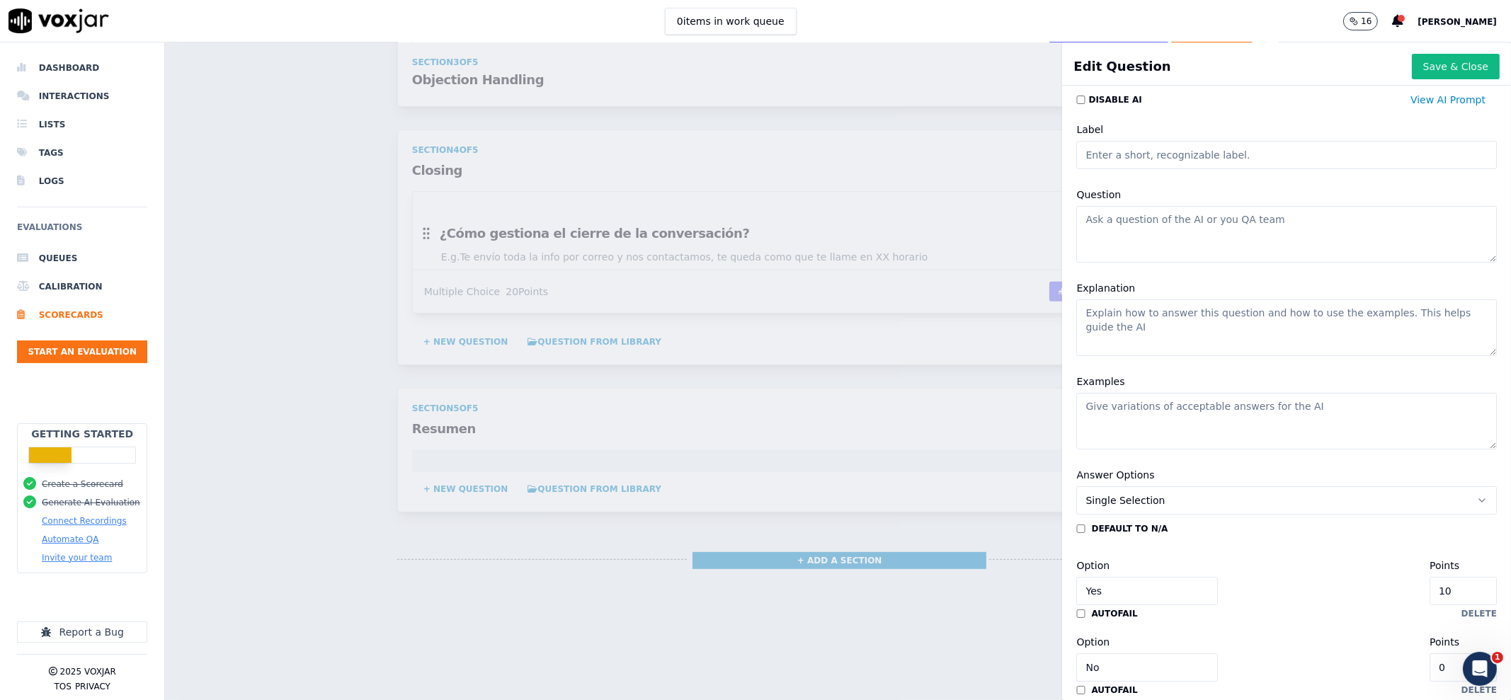
scroll to position [0, 0]
click at [1179, 504] on button "Single Selection" at bounding box center [1286, 505] width 421 height 28
click at [944, 494] on div "Edit Question Save & Close Disable AI View AI Prompt Label Question Explanation…" at bounding box center [838, 371] width 1346 height 658
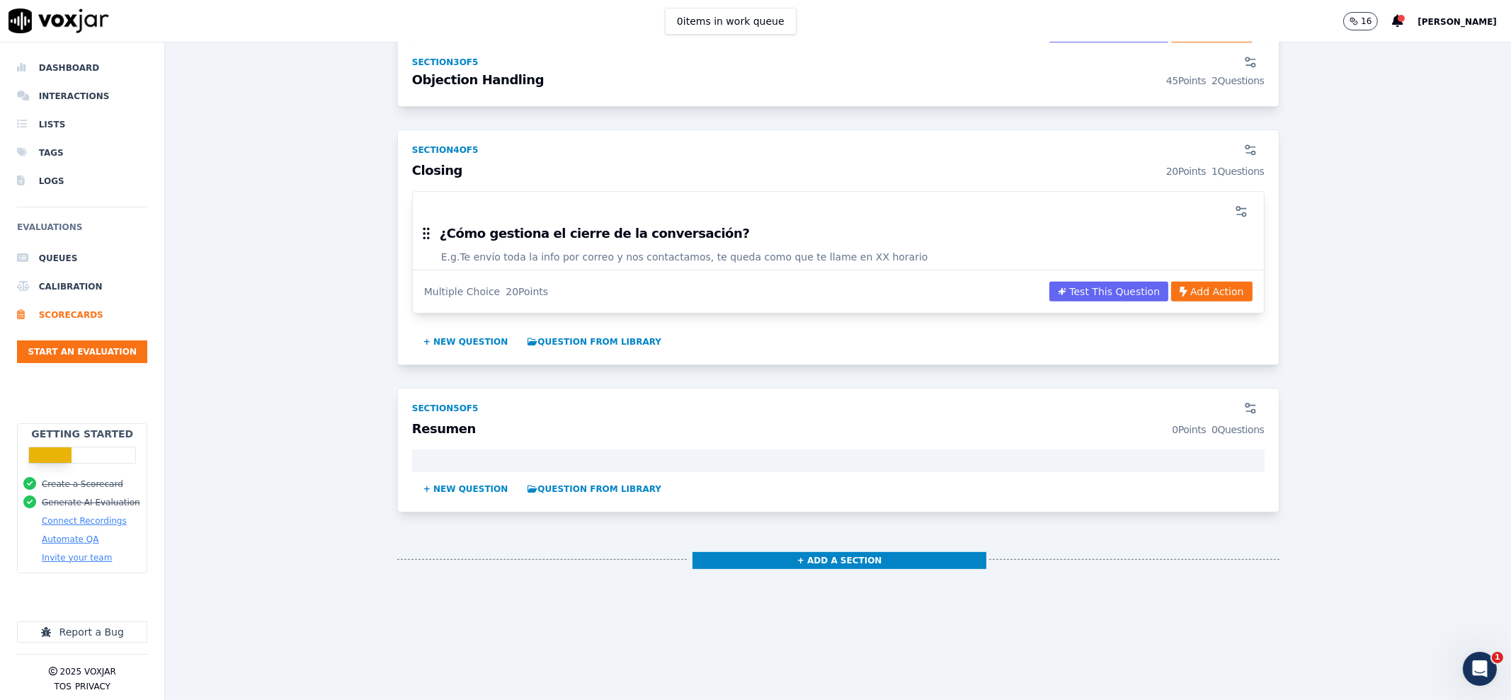
click at [892, 465] on div "Scorecards Scorecard Editor [PERSON_NAME] Admiciones ACTIVE A scorecard to revi…" at bounding box center [838, 371] width 1346 height 658
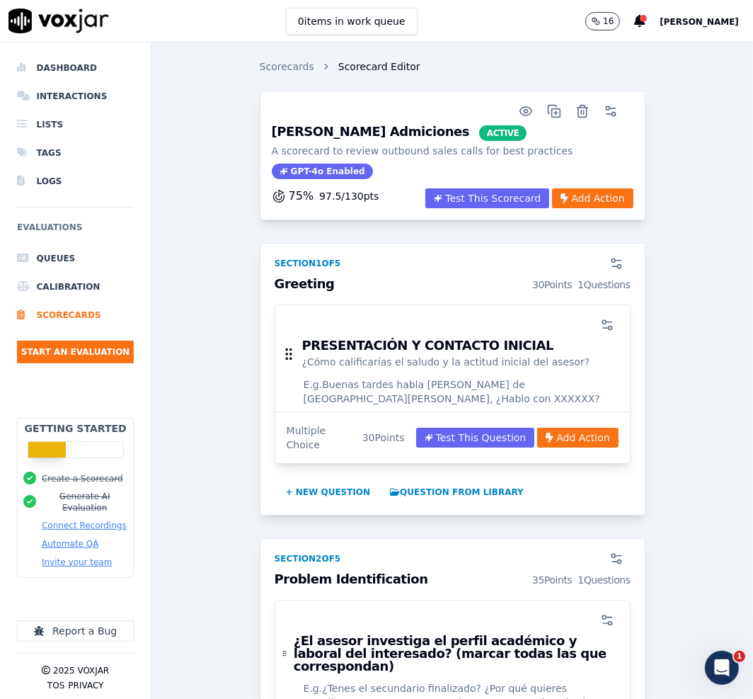
click at [46, 93] on li "Interactions" at bounding box center [75, 96] width 117 height 28
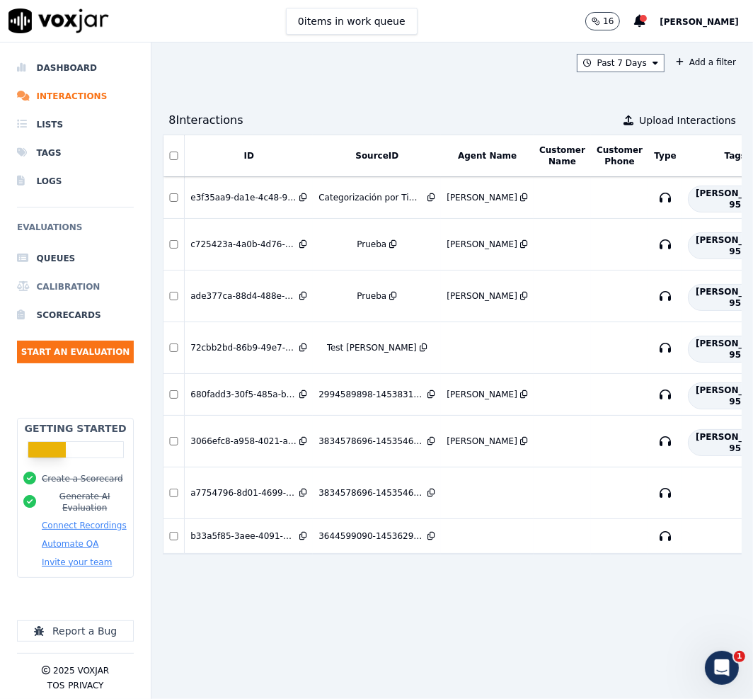
click at [52, 277] on li "Calibration" at bounding box center [75, 287] width 117 height 28
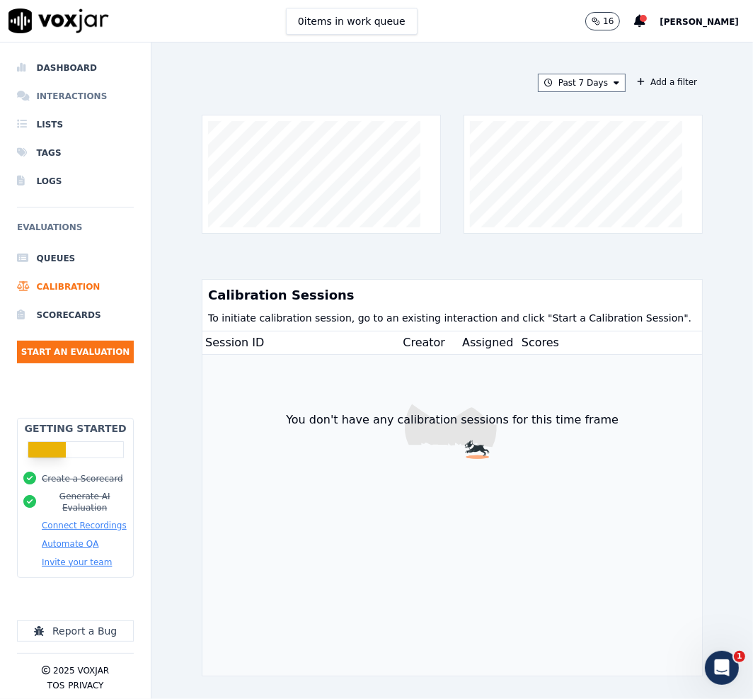
click at [64, 93] on li "Interactions" at bounding box center [75, 96] width 117 height 28
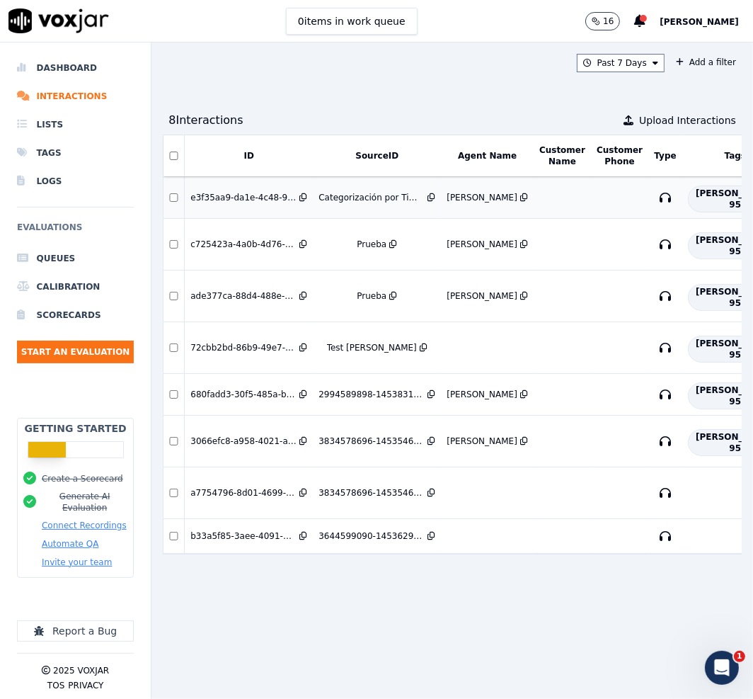
click at [602, 200] on td at bounding box center [619, 198] width 57 height 42
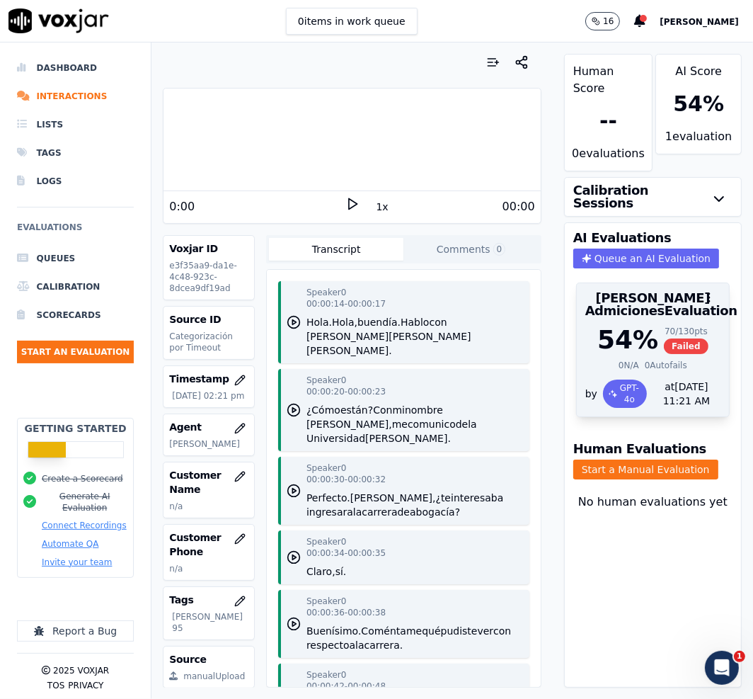
click at [625, 312] on div at bounding box center [653, 297] width 152 height 28
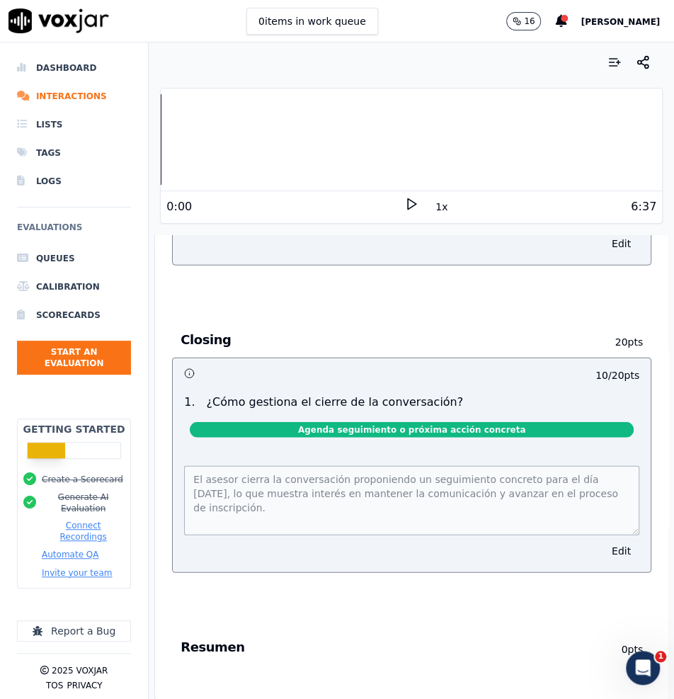
scroll to position [1348, 0]
